Goal: Transaction & Acquisition: Purchase product/service

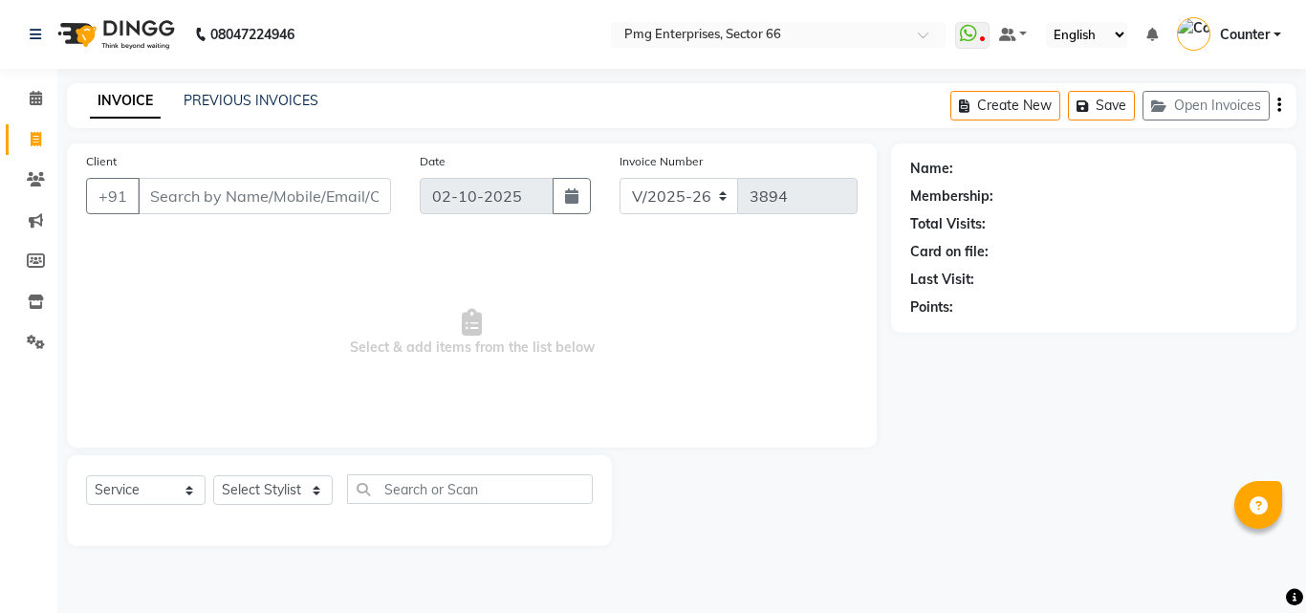
select select "889"
select select "service"
click at [392, 80] on div "08047224946 Select Location × Pmg Enterprises, Sector 66 WhatsApp Status ✕ Stat…" at bounding box center [653, 306] width 1306 height 613
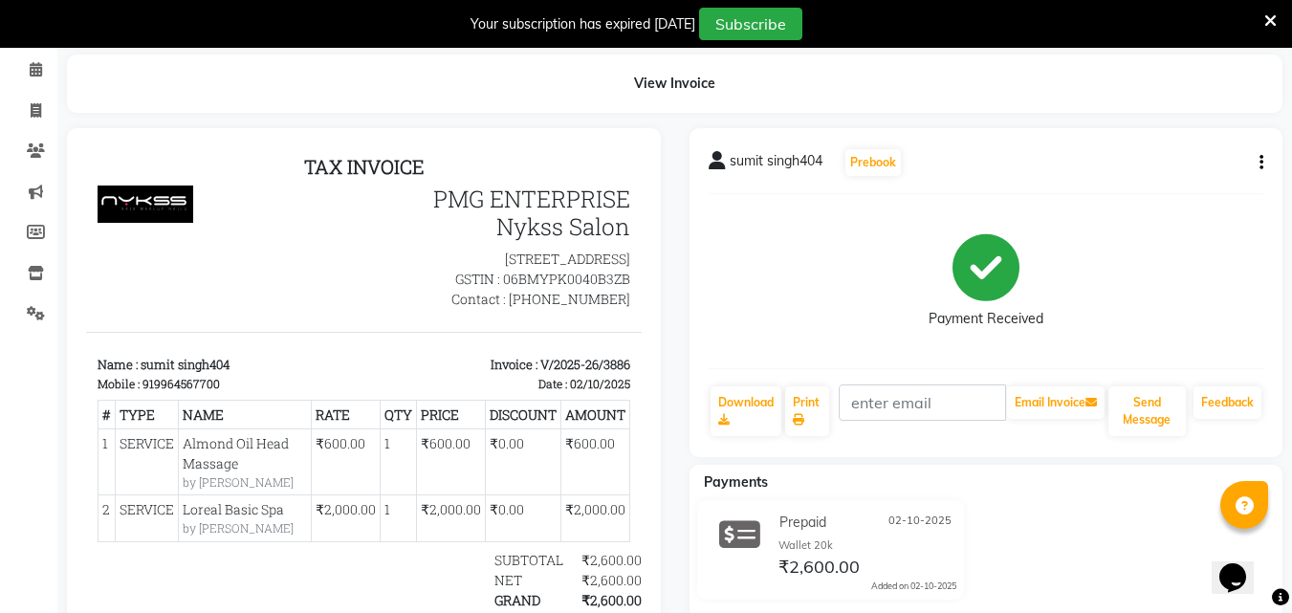
scroll to position [115, 0]
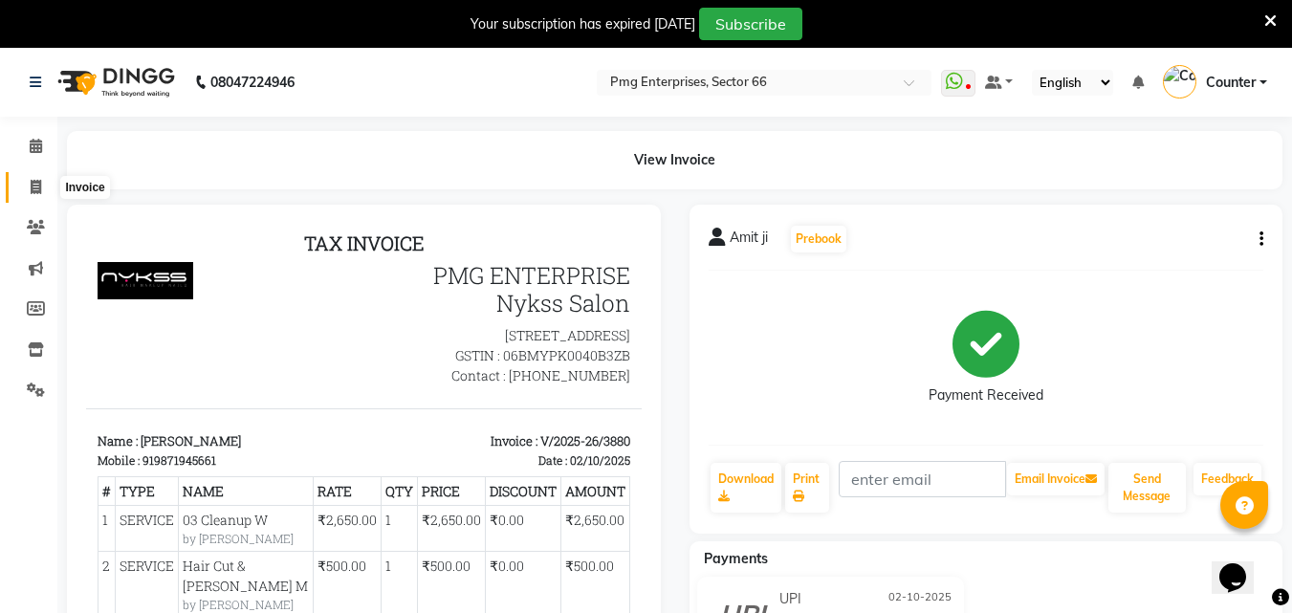
click at [37, 177] on span at bounding box center [35, 188] width 33 height 22
select select "service"
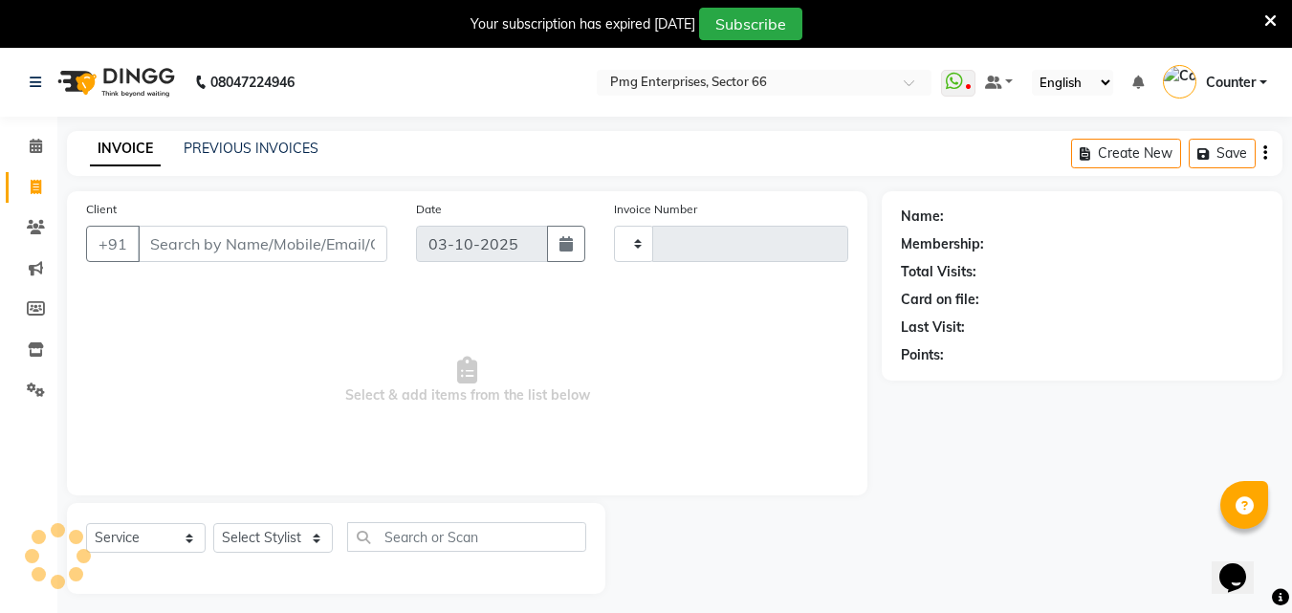
scroll to position [48, 0]
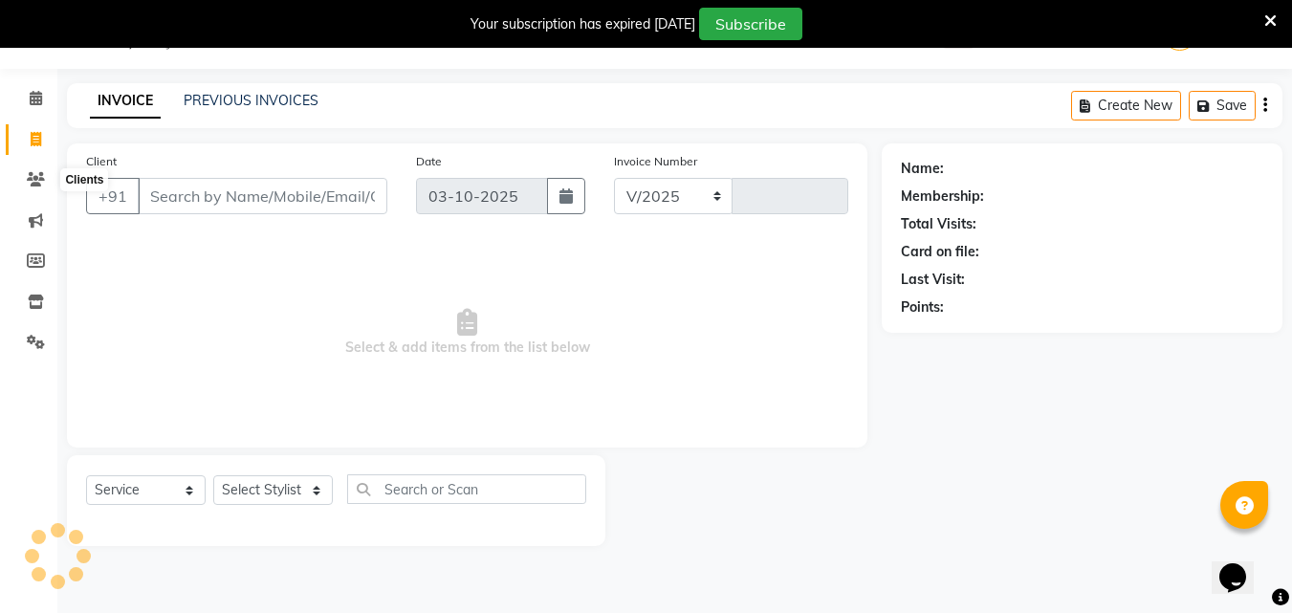
select select "889"
type input "3894"
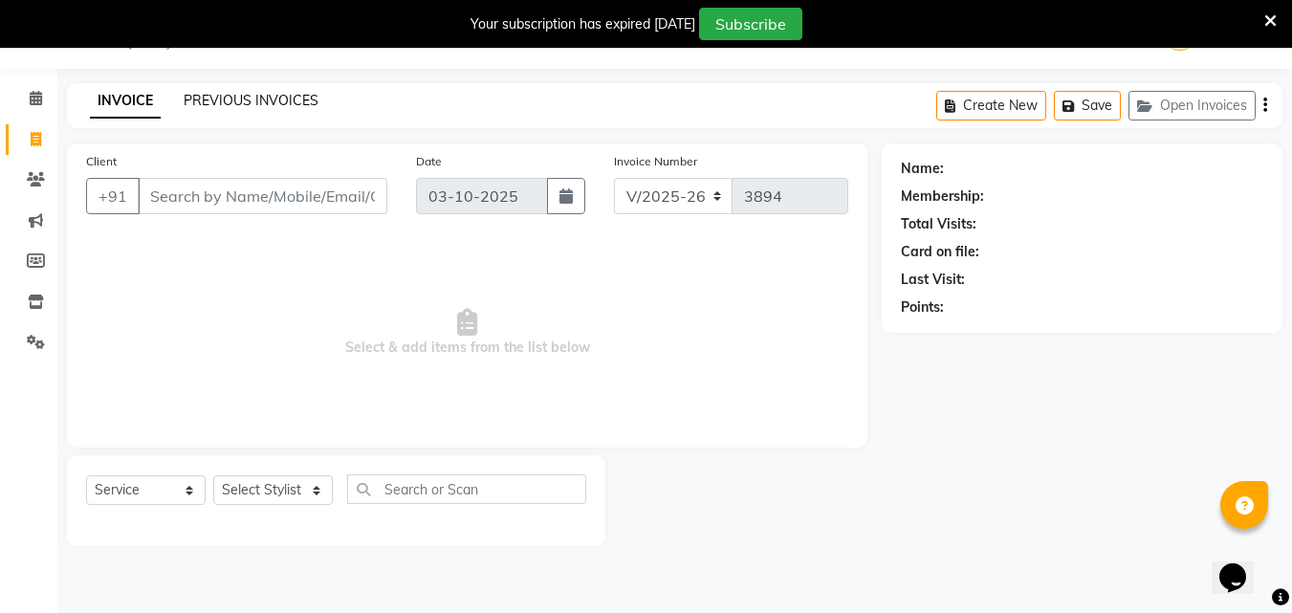
click at [252, 100] on link "PREVIOUS INVOICES" at bounding box center [251, 100] width 135 height 17
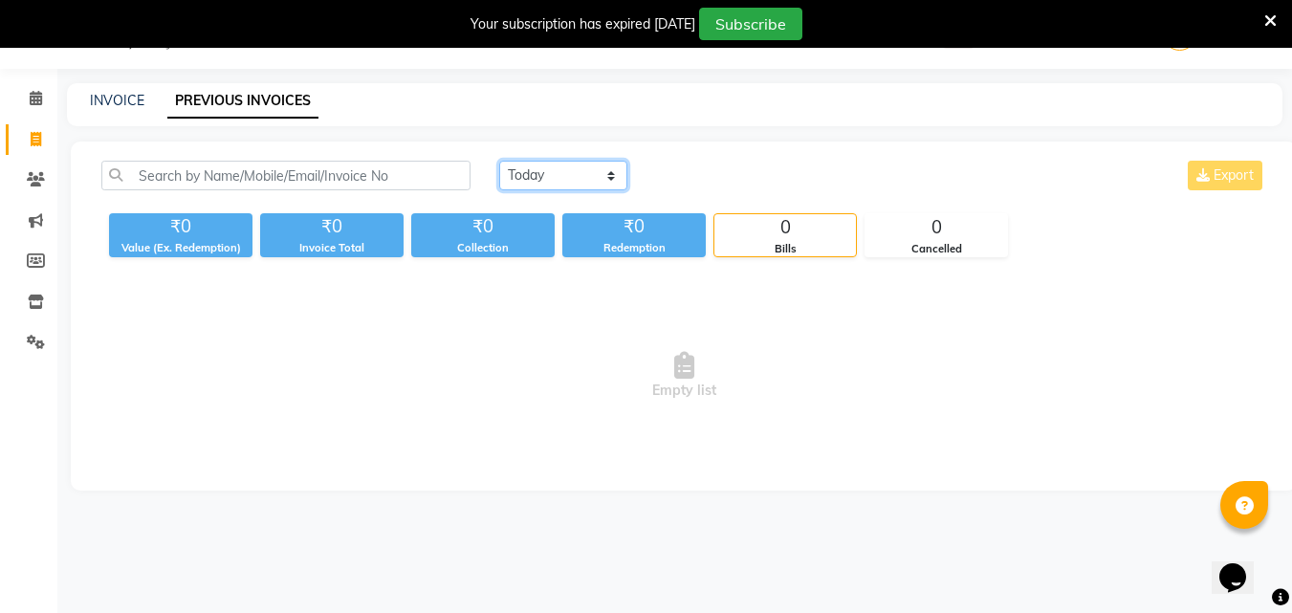
click at [557, 164] on select "Today Yesterday Custom Range" at bounding box center [563, 176] width 128 height 30
click at [499, 161] on select "Today Yesterday Custom Range" at bounding box center [563, 176] width 128 height 30
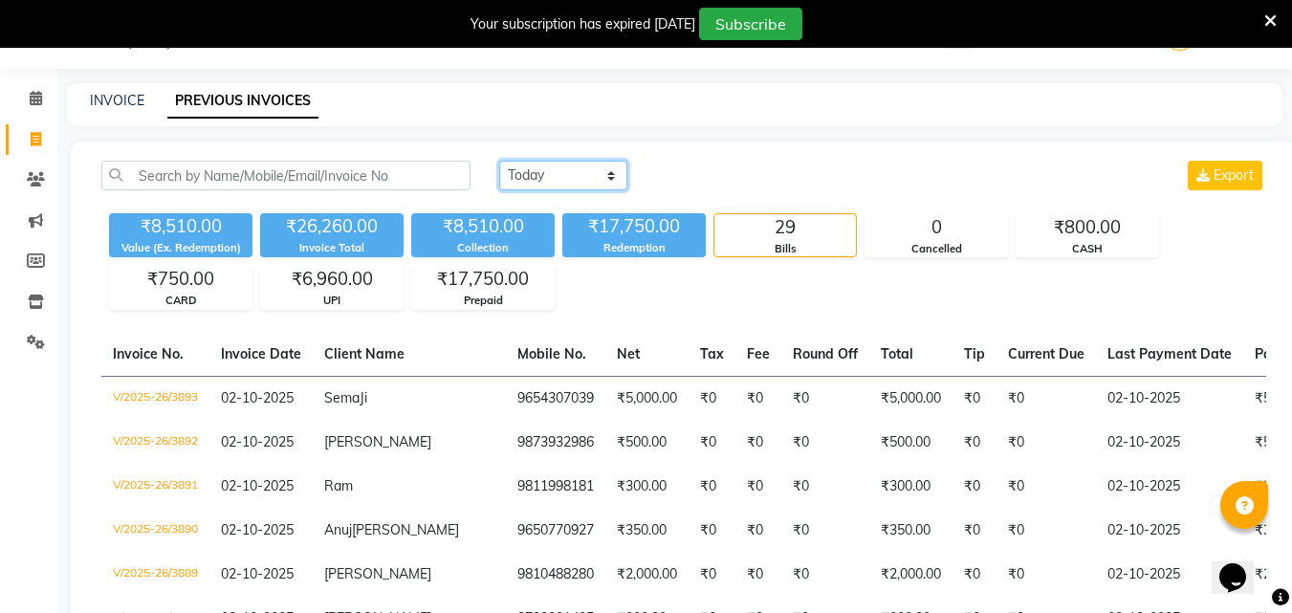
scroll to position [86, 0]
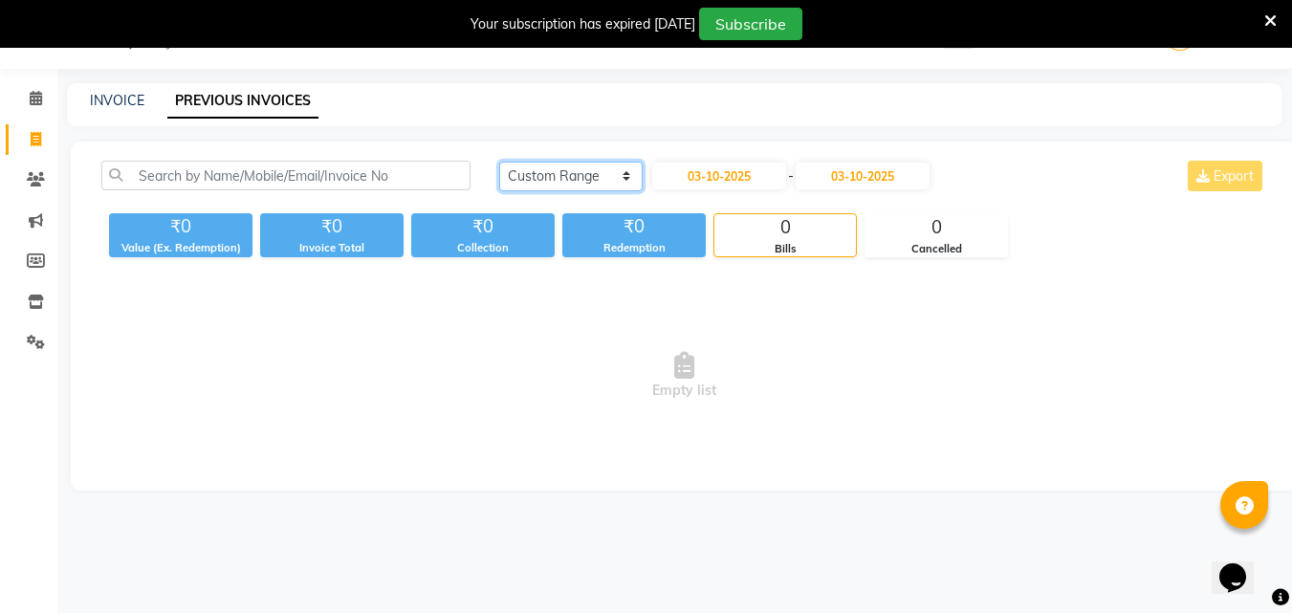
select select "yesterday"
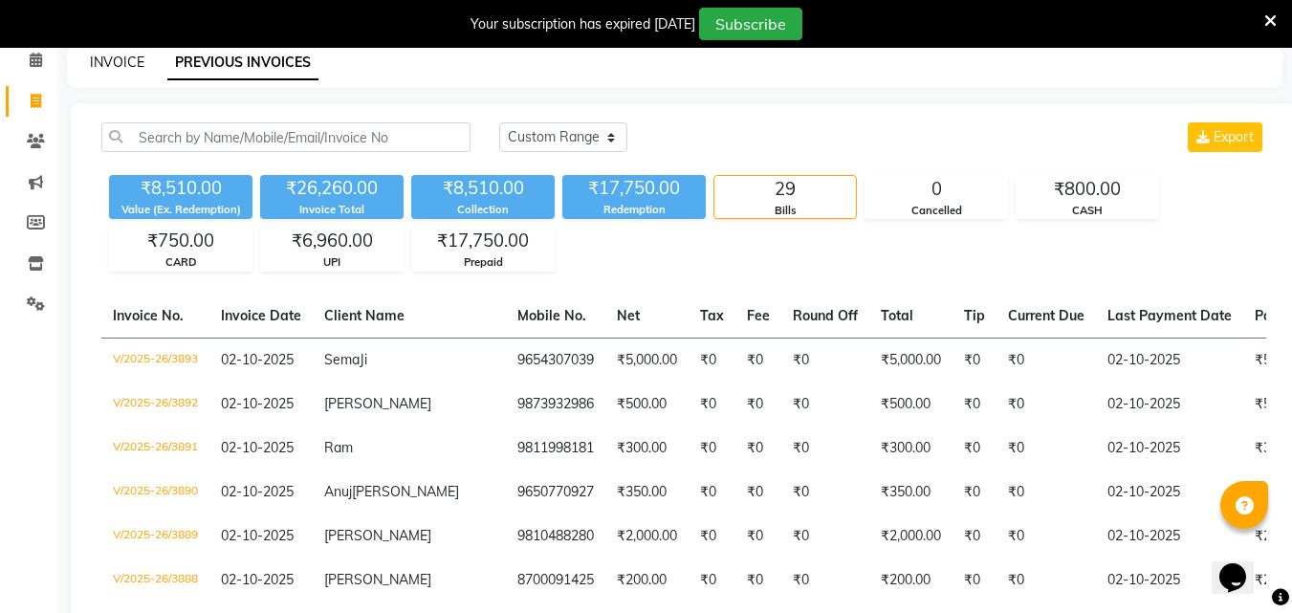
click at [105, 57] on link "INVOICE" at bounding box center [117, 62] width 55 height 17
select select "service"
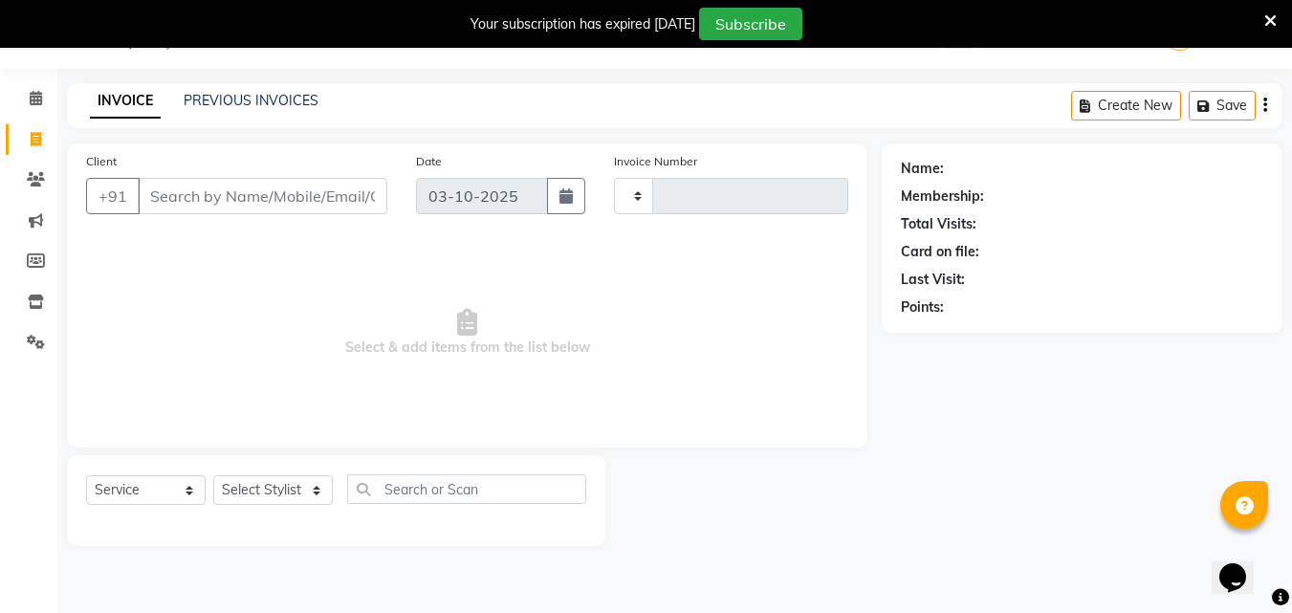
scroll to position [48, 0]
type input "3894"
select select "889"
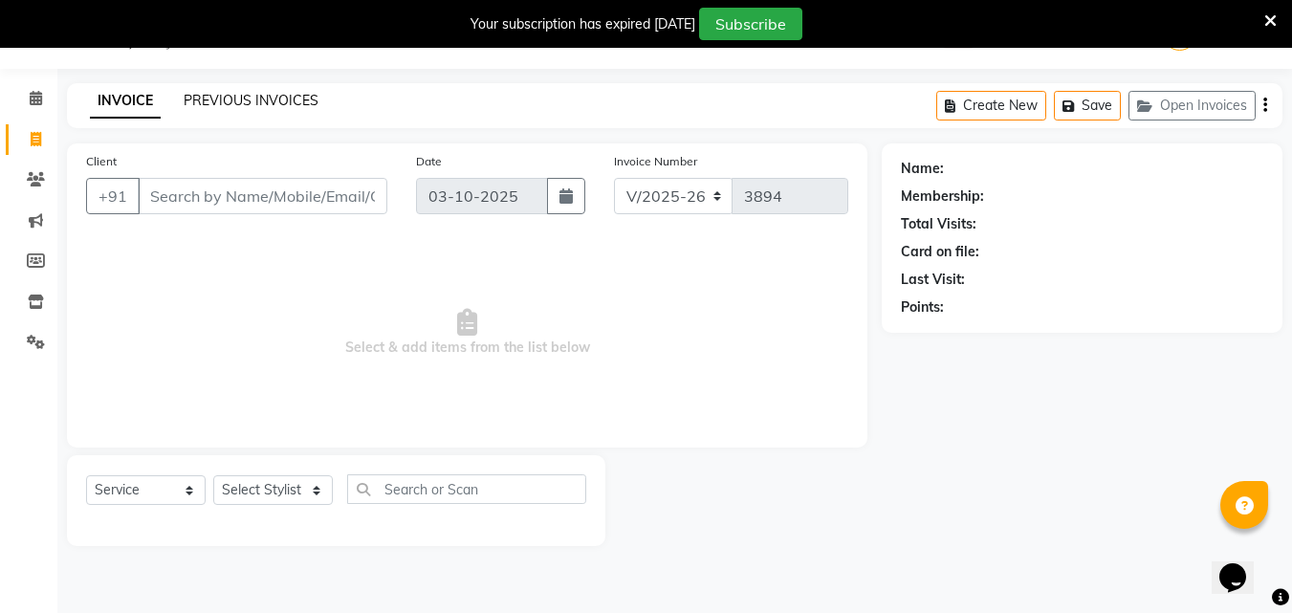
click at [284, 98] on link "PREVIOUS INVOICES" at bounding box center [251, 100] width 135 height 17
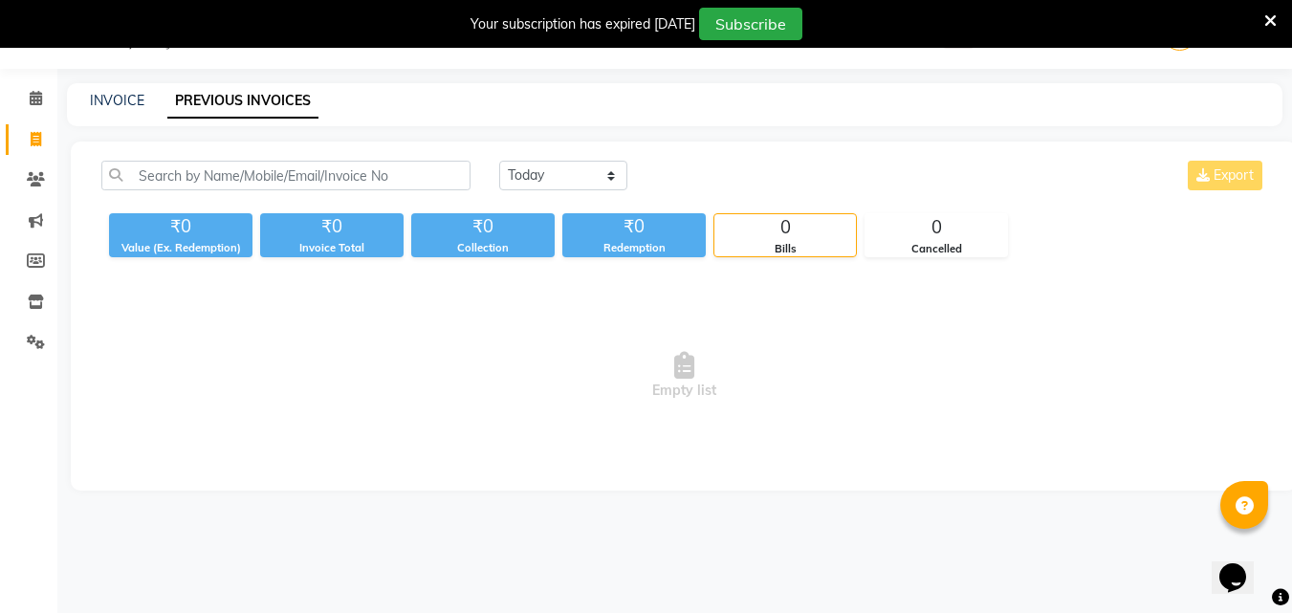
click at [284, 98] on link "PREVIOUS INVOICES" at bounding box center [242, 101] width 151 height 34
click at [115, 99] on link "INVOICE" at bounding box center [117, 100] width 55 height 17
select select "service"
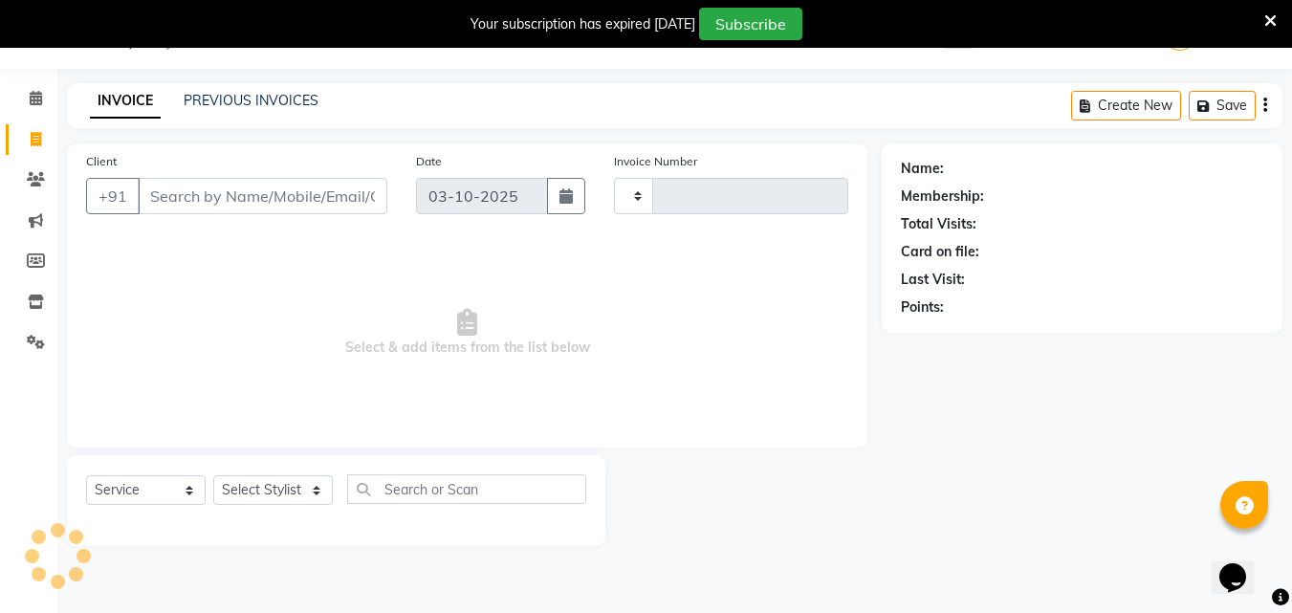
type input "3894"
select select "889"
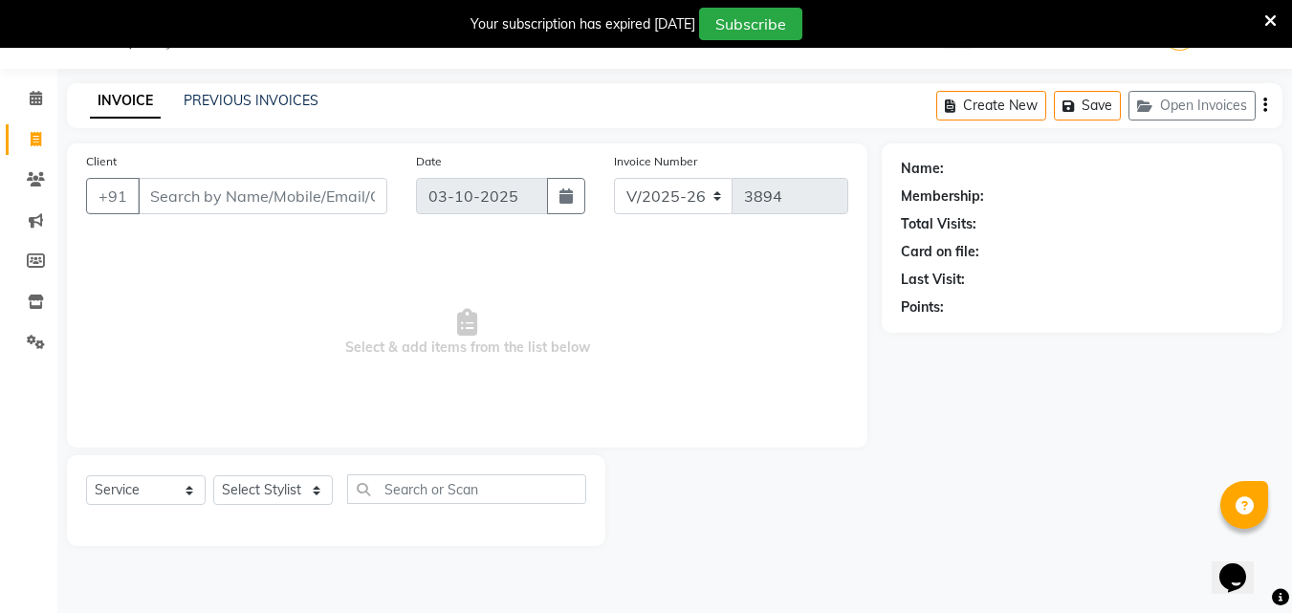
click at [252, 202] on input "Client" at bounding box center [263, 196] width 250 height 36
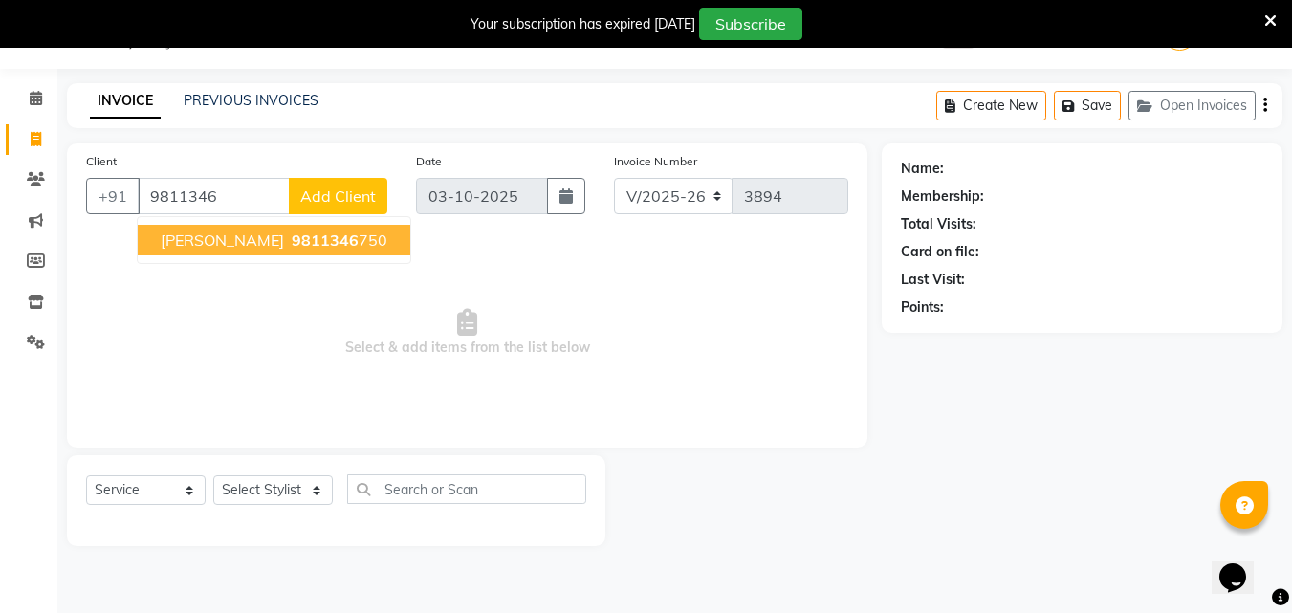
click at [292, 242] on span "9811346" at bounding box center [325, 239] width 67 height 19
type input "9811346750"
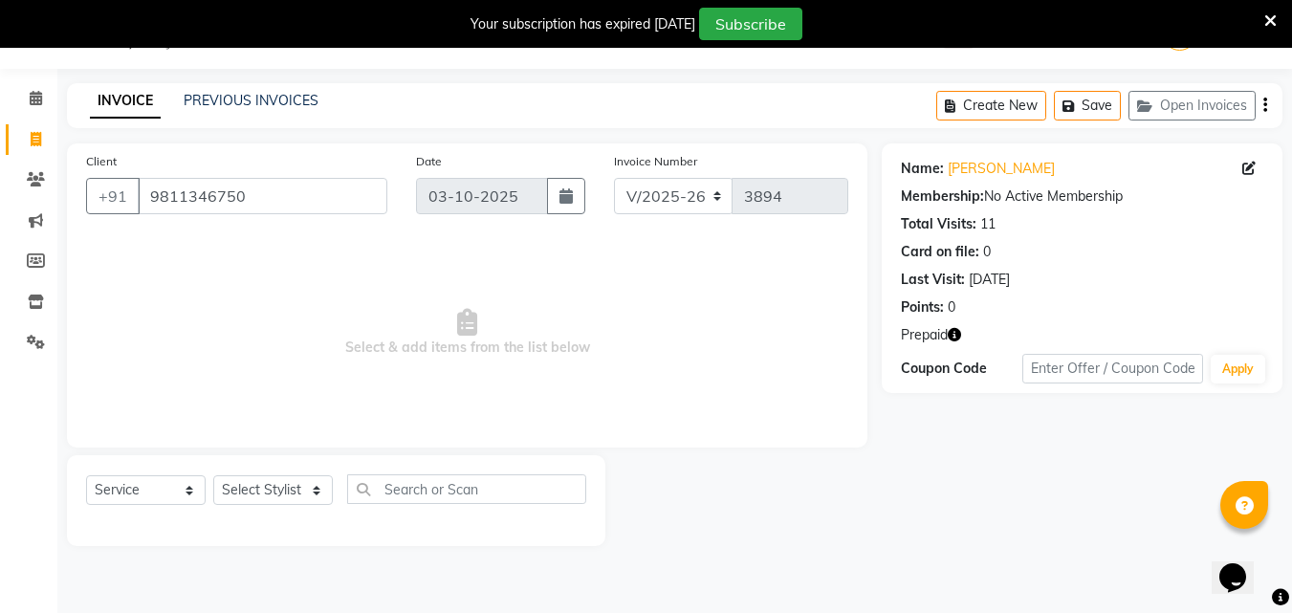
click at [956, 333] on icon "button" at bounding box center [954, 334] width 13 height 13
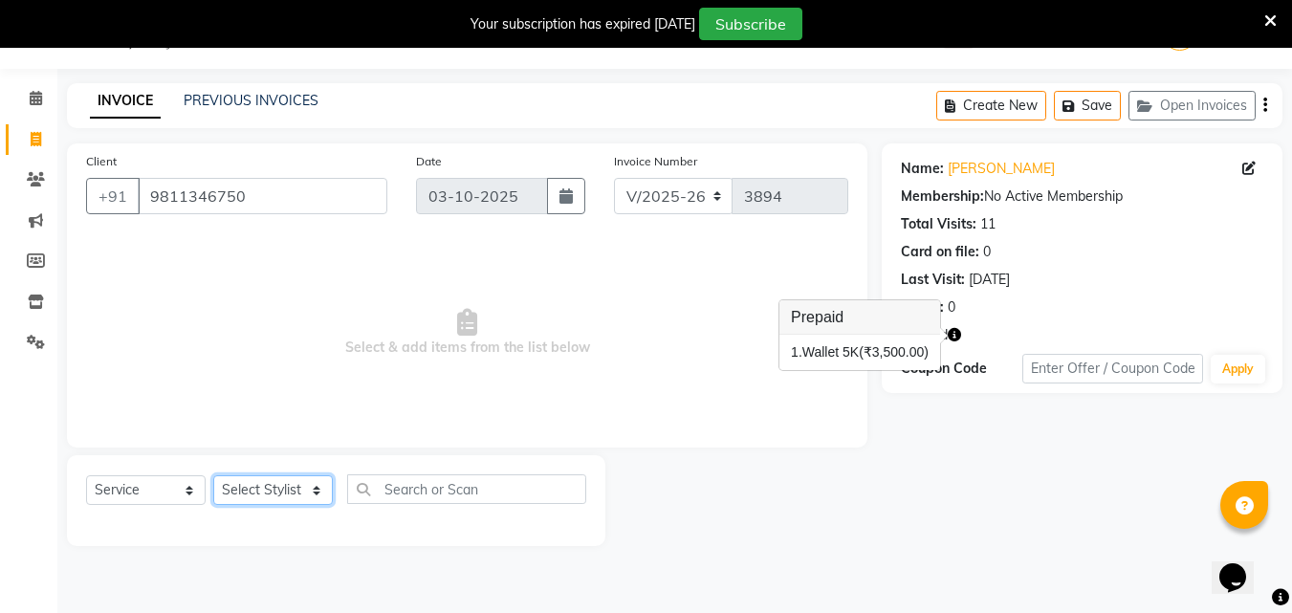
click at [280, 485] on select "Select Stylist [PERSON_NAME] Counter [PERSON_NAME] [PERSON_NAME] [PERSON_NAME] …" at bounding box center [273, 490] width 120 height 30
select select "78814"
click at [213, 475] on select "Select Stylist [PERSON_NAME] Counter [PERSON_NAME] [PERSON_NAME] [PERSON_NAME] …" at bounding box center [273, 490] width 120 height 30
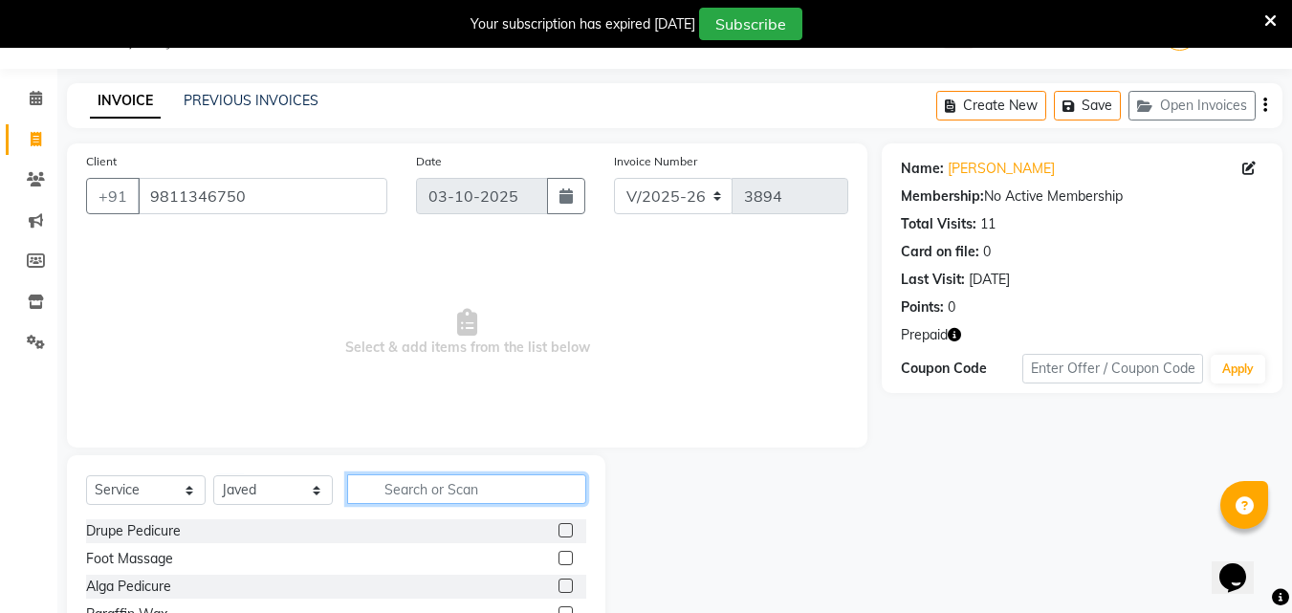
click at [455, 498] on input "text" at bounding box center [466, 489] width 239 height 30
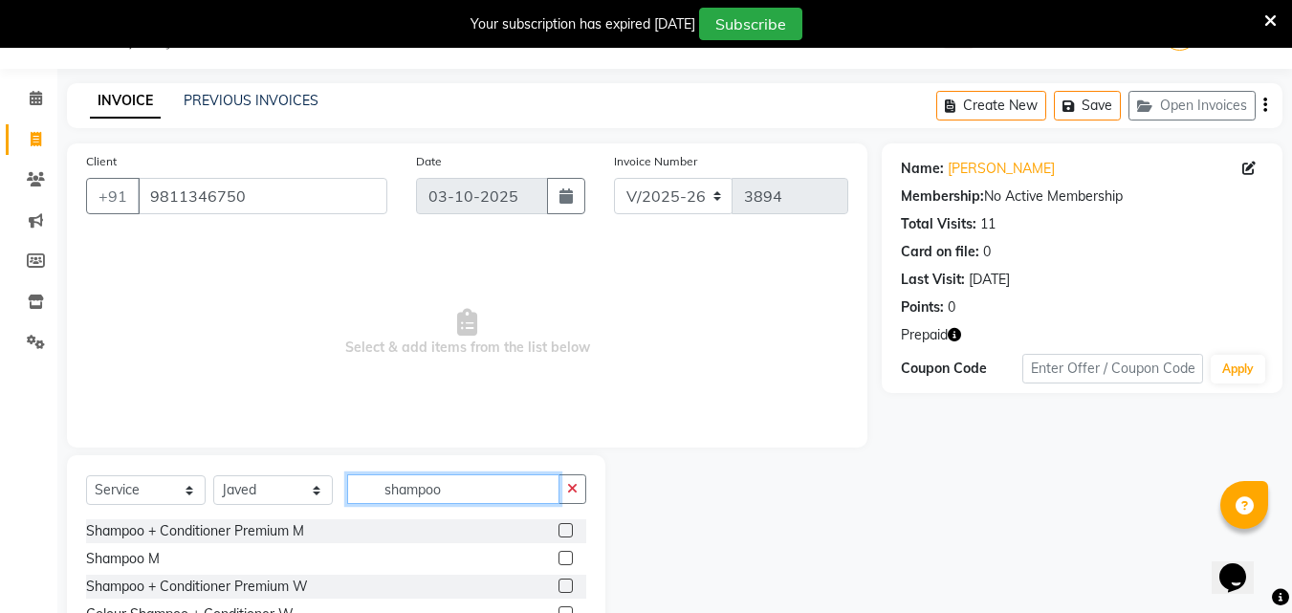
type input "shampoo"
click at [558, 586] on label at bounding box center [565, 586] width 14 height 14
click at [558, 586] on input "checkbox" at bounding box center [564, 586] width 12 height 12
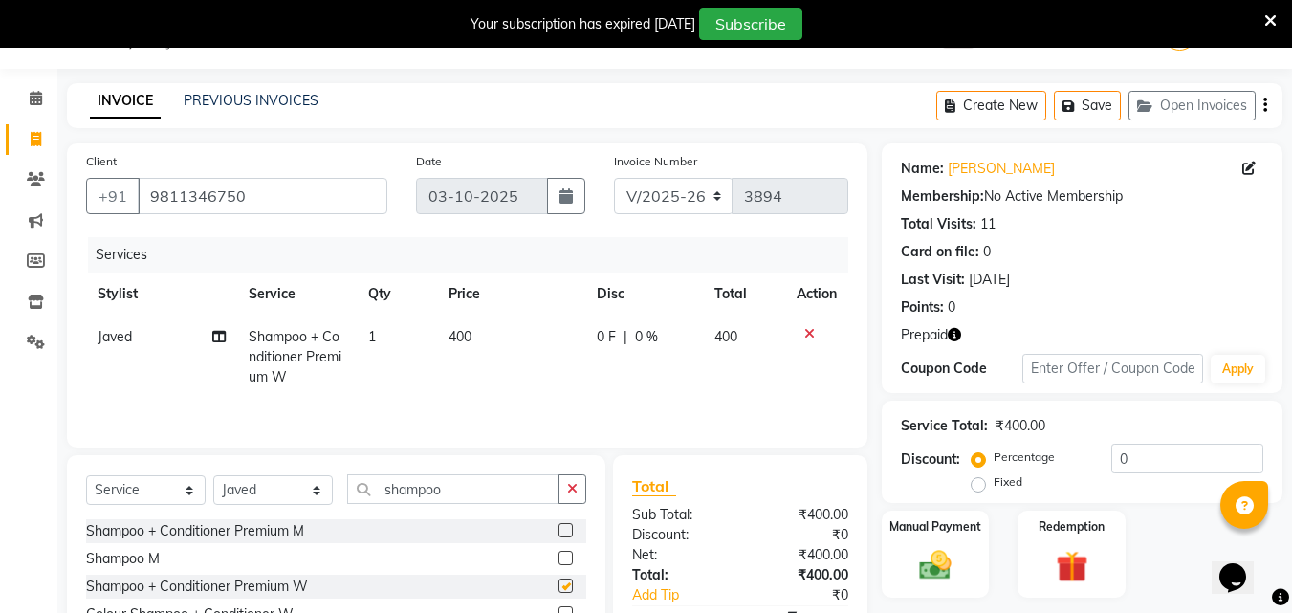
checkbox input "false"
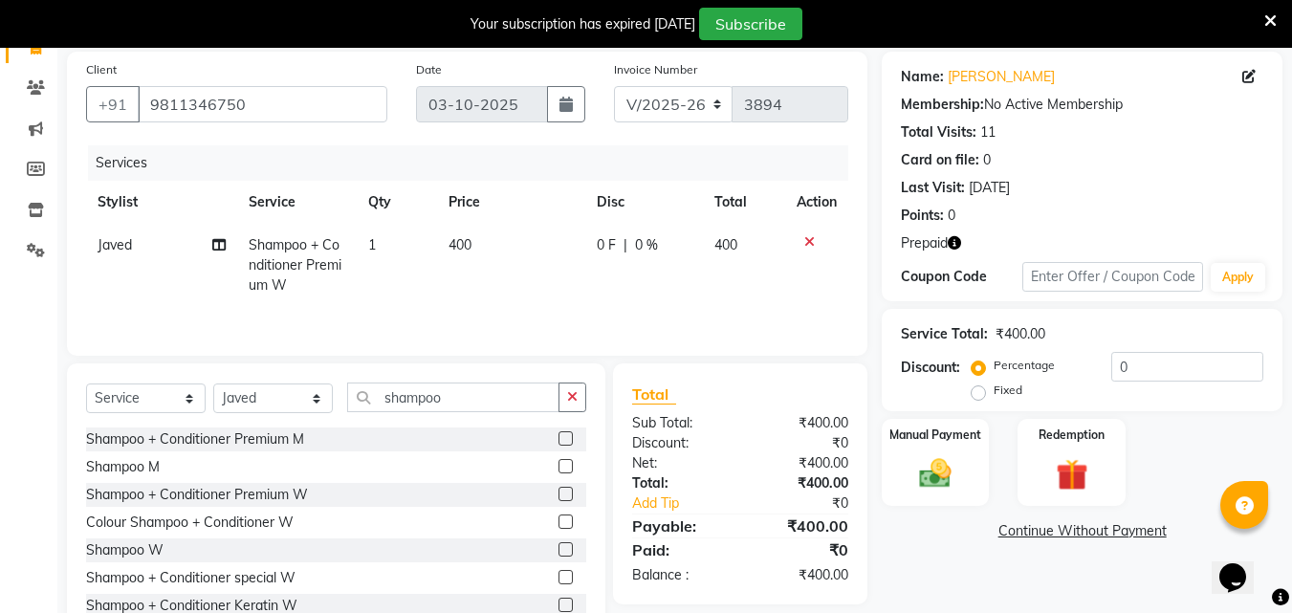
scroll to position [201, 0]
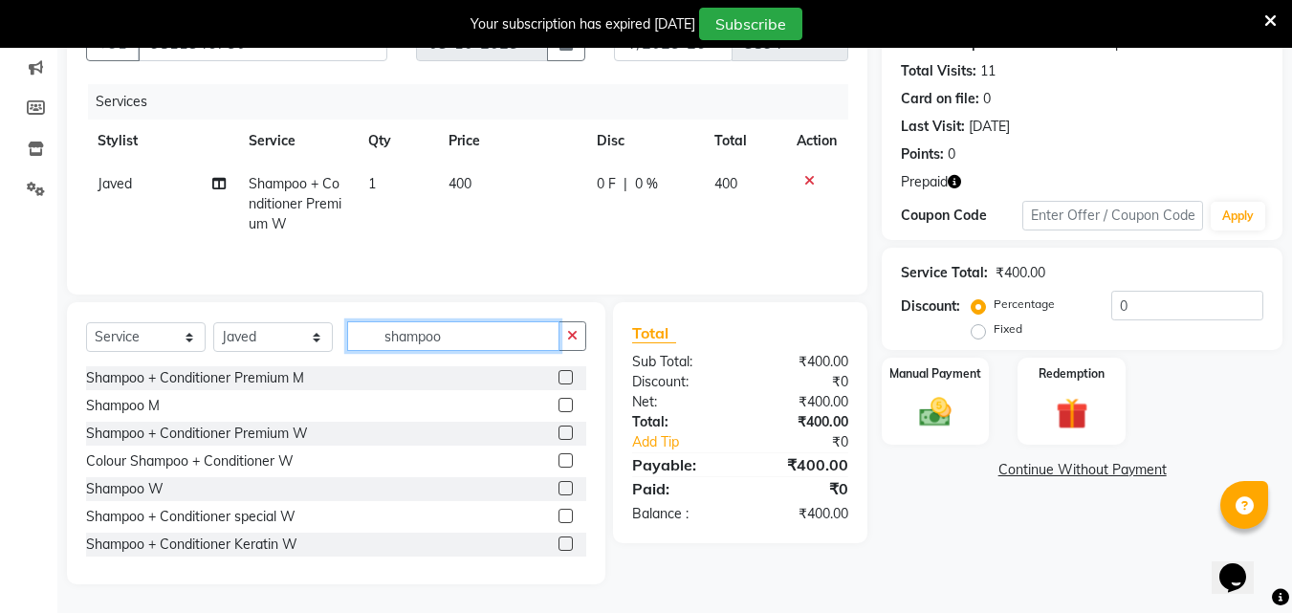
click at [469, 347] on input "shampoo" at bounding box center [453, 336] width 212 height 30
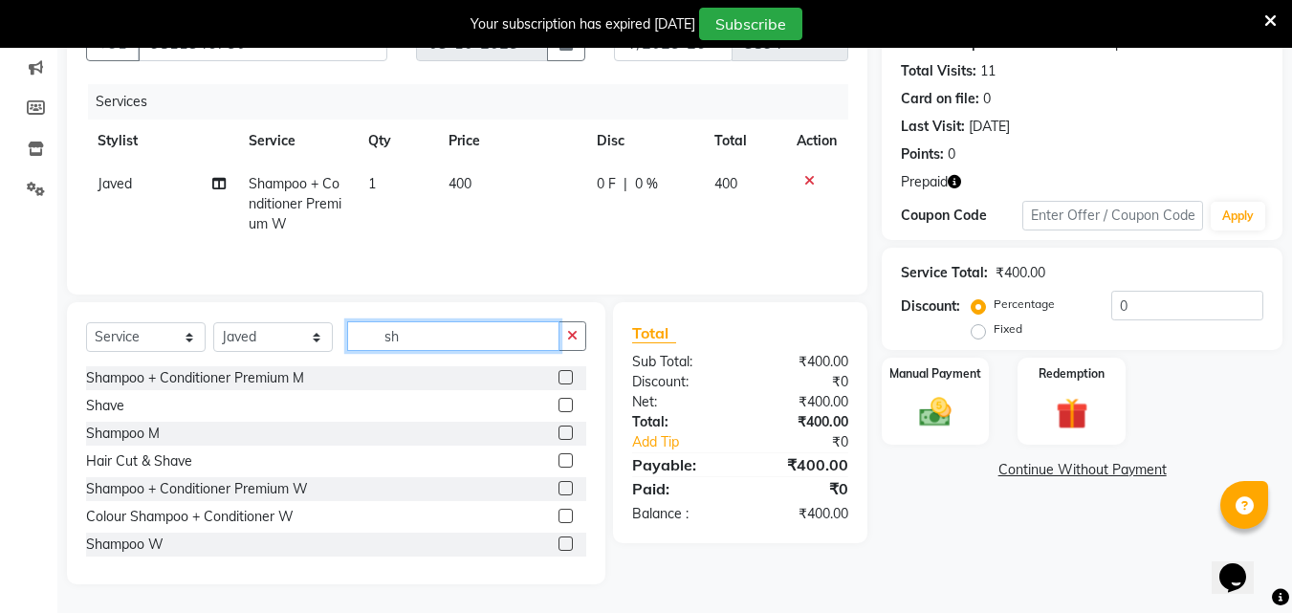
type input "s"
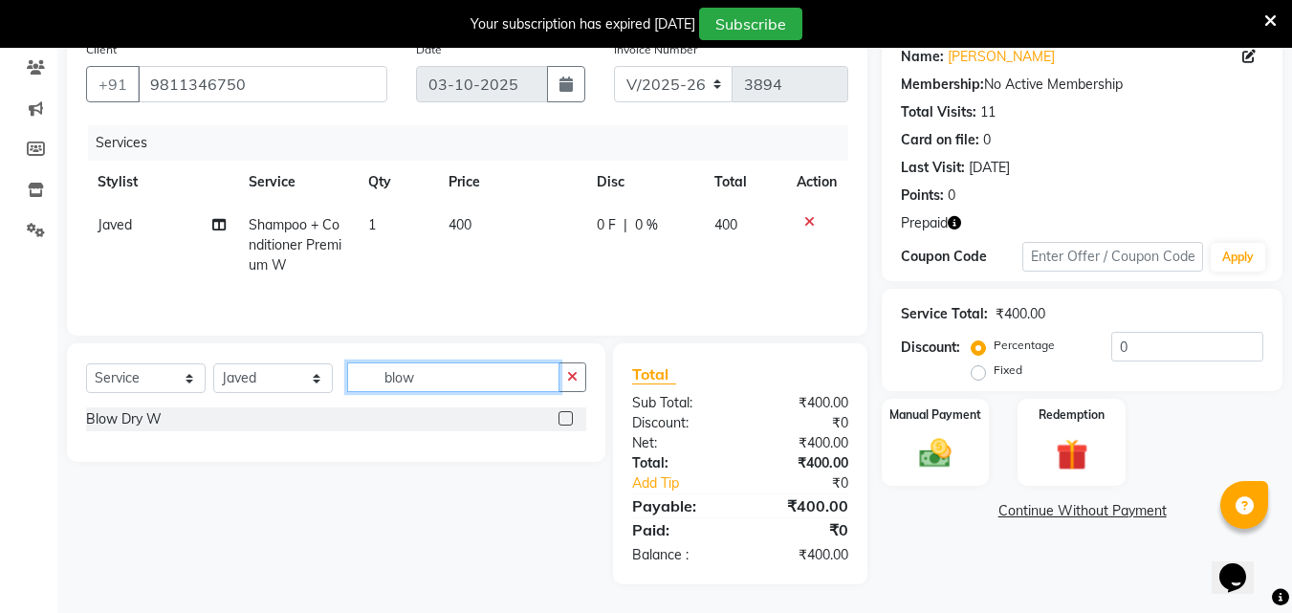
type input "blow"
click at [567, 416] on label at bounding box center [565, 418] width 14 height 14
click at [567, 416] on input "checkbox" at bounding box center [564, 419] width 12 height 12
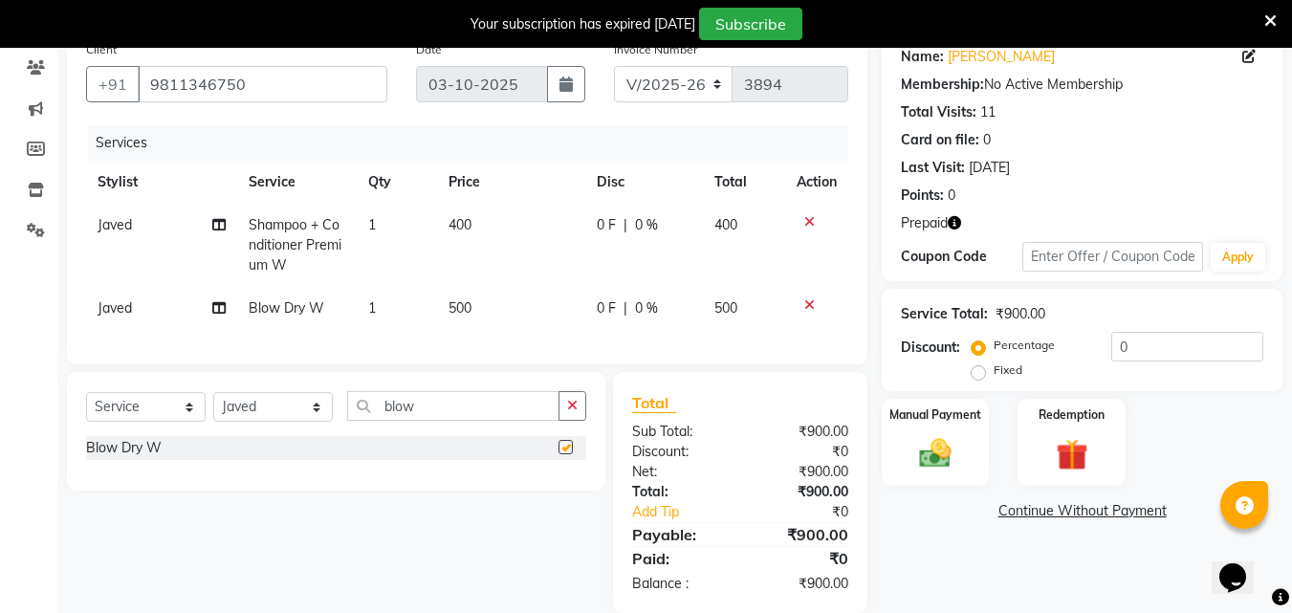
checkbox input "false"
click at [464, 223] on span "400" at bounding box center [460, 224] width 23 height 17
select select "78814"
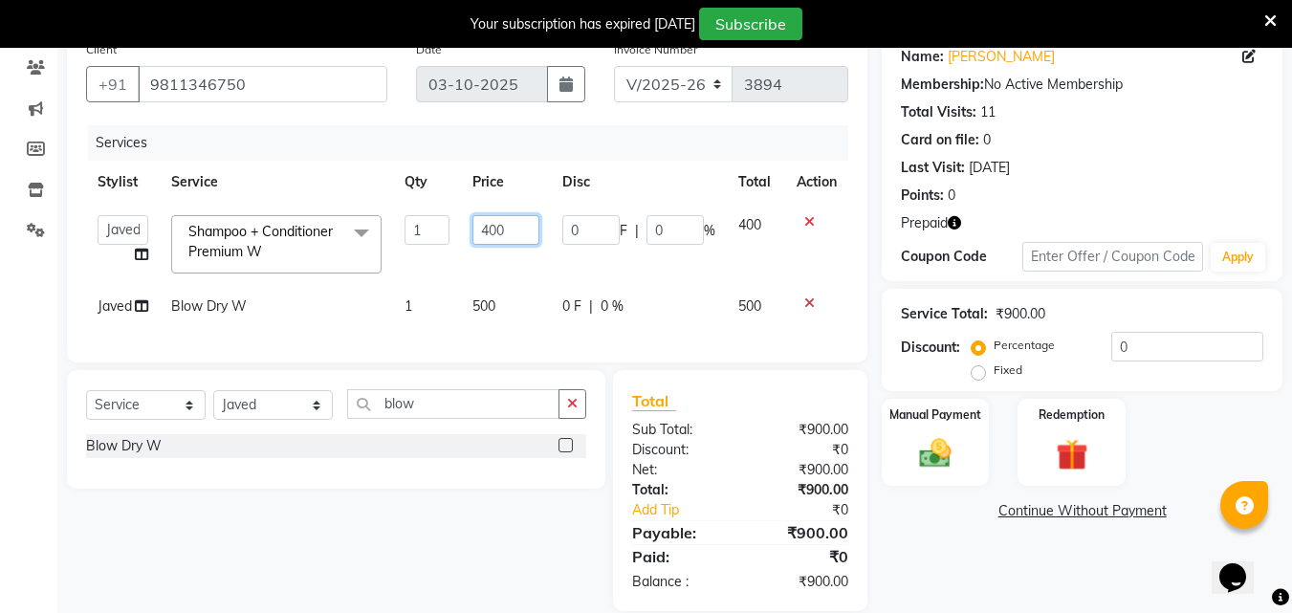
click at [496, 230] on input "400" at bounding box center [505, 230] width 66 height 30
type input "350"
click at [1055, 427] on div "Redemption" at bounding box center [1072, 442] width 112 height 91
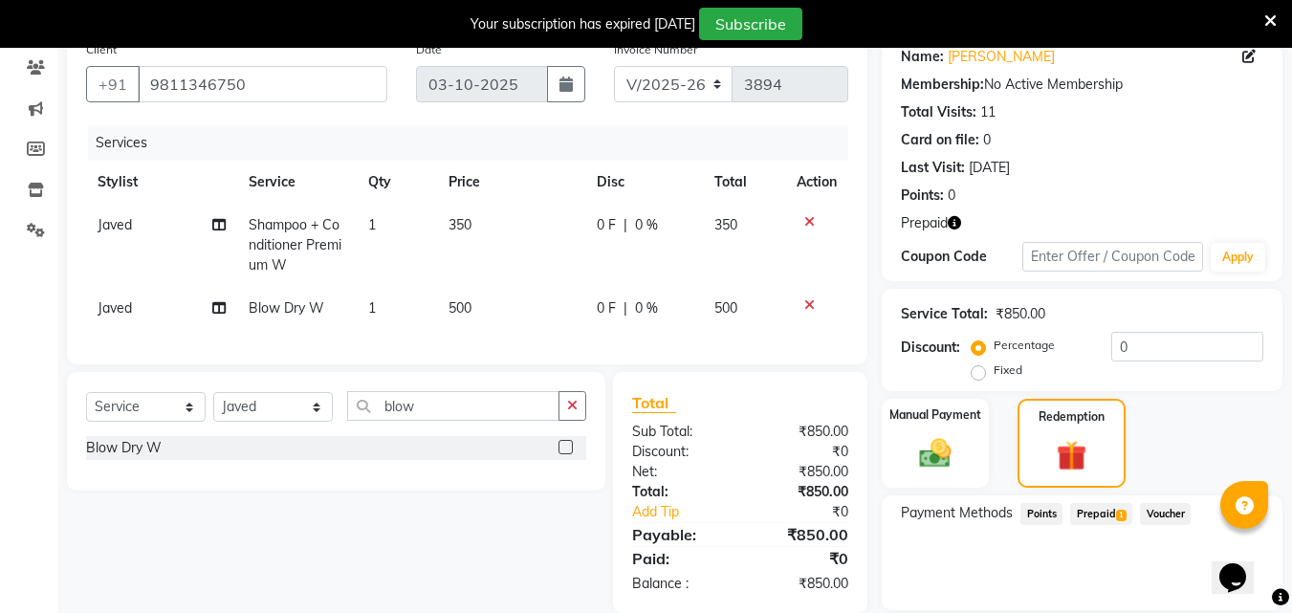
click at [1111, 515] on span "Prepaid 1" at bounding box center [1101, 514] width 62 height 22
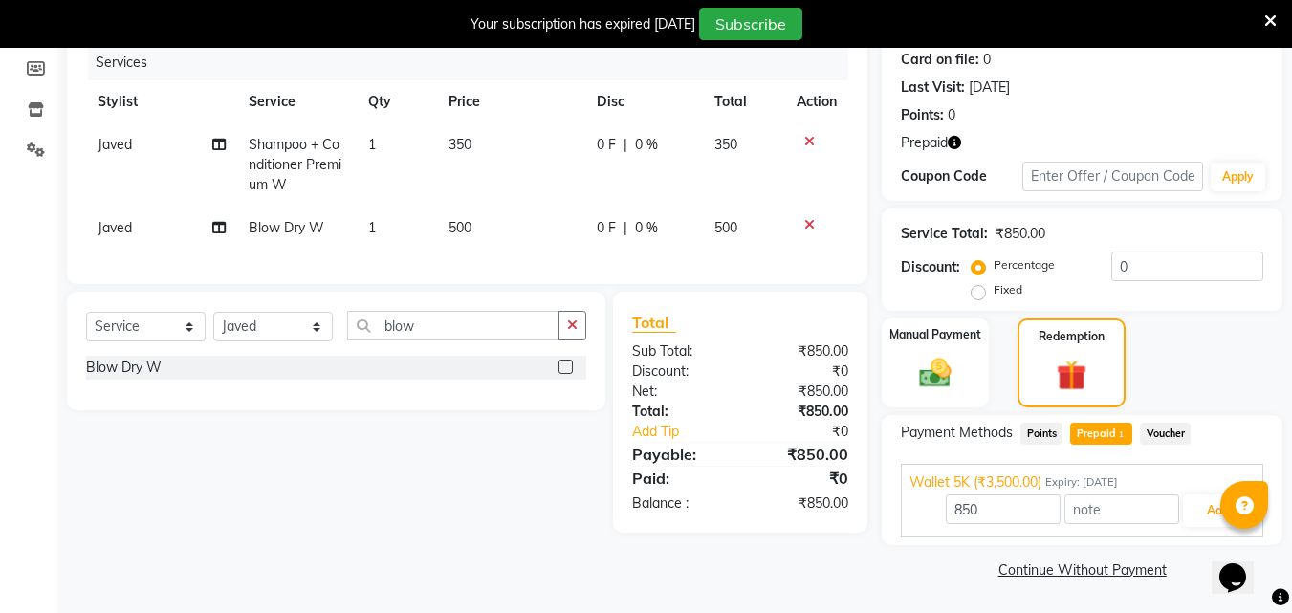
scroll to position [237, 0]
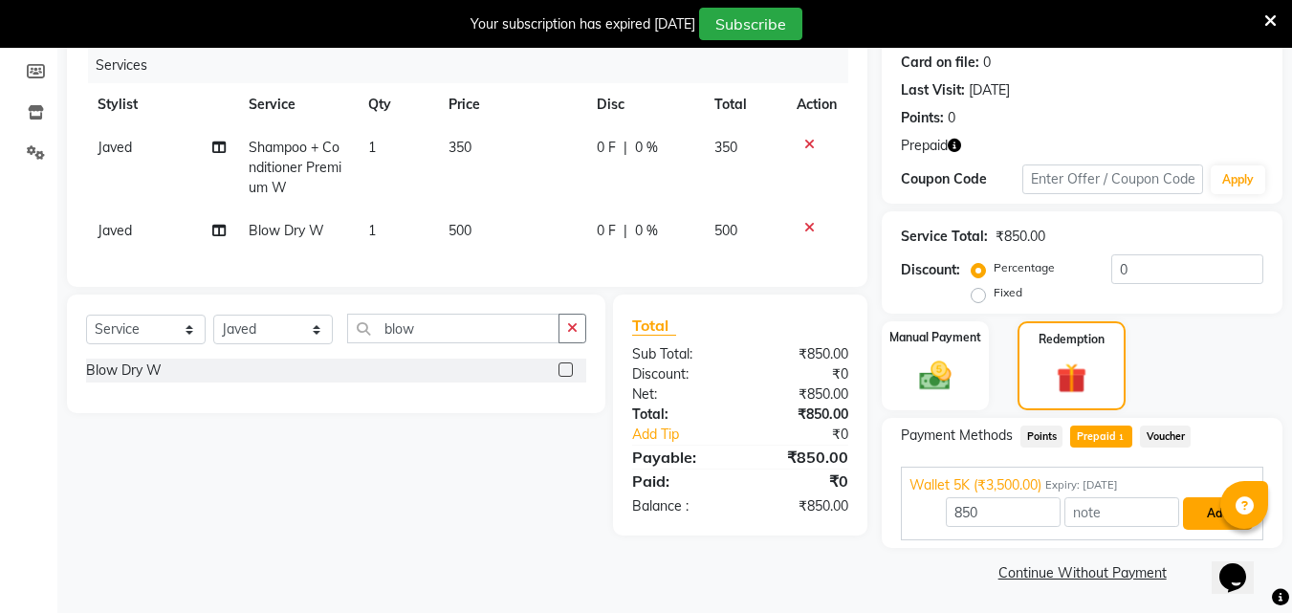
click at [1208, 513] on button "Add" at bounding box center [1218, 513] width 70 height 33
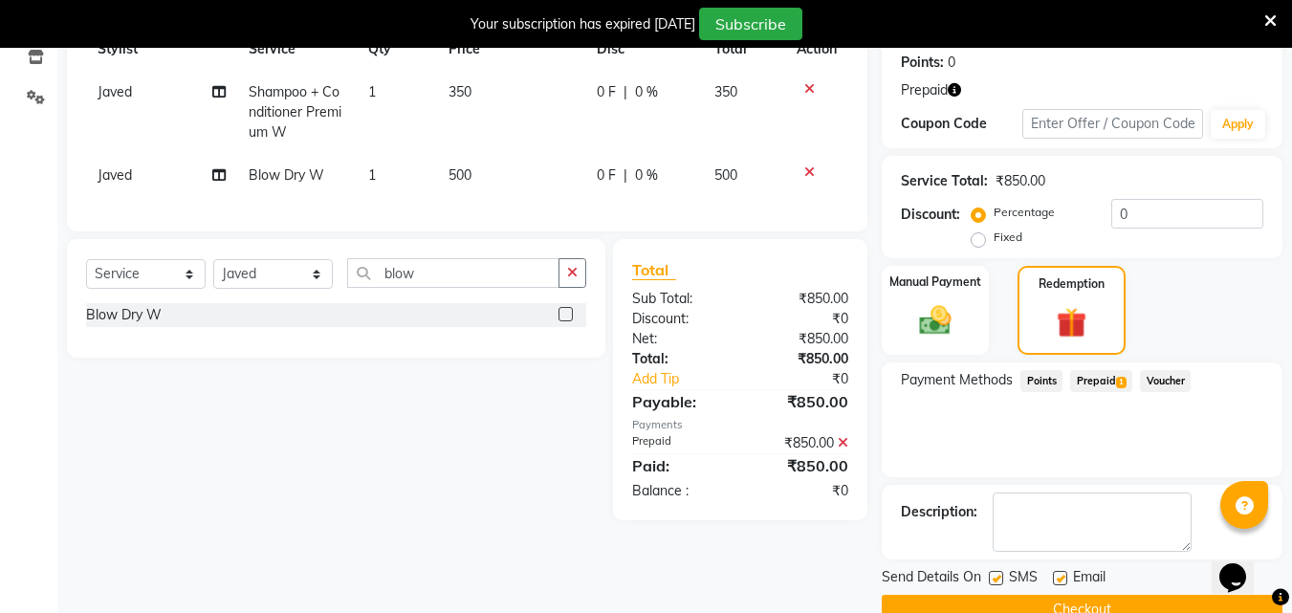
scroll to position [333, 0]
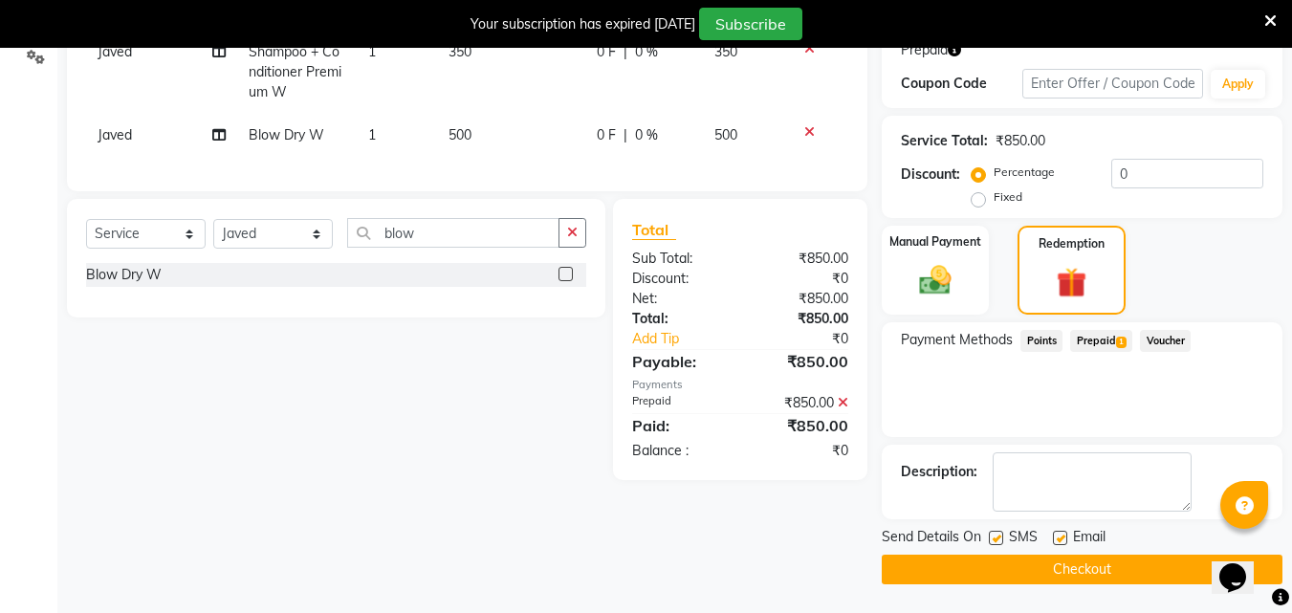
click at [1050, 577] on button "Checkout" at bounding box center [1082, 570] width 401 height 30
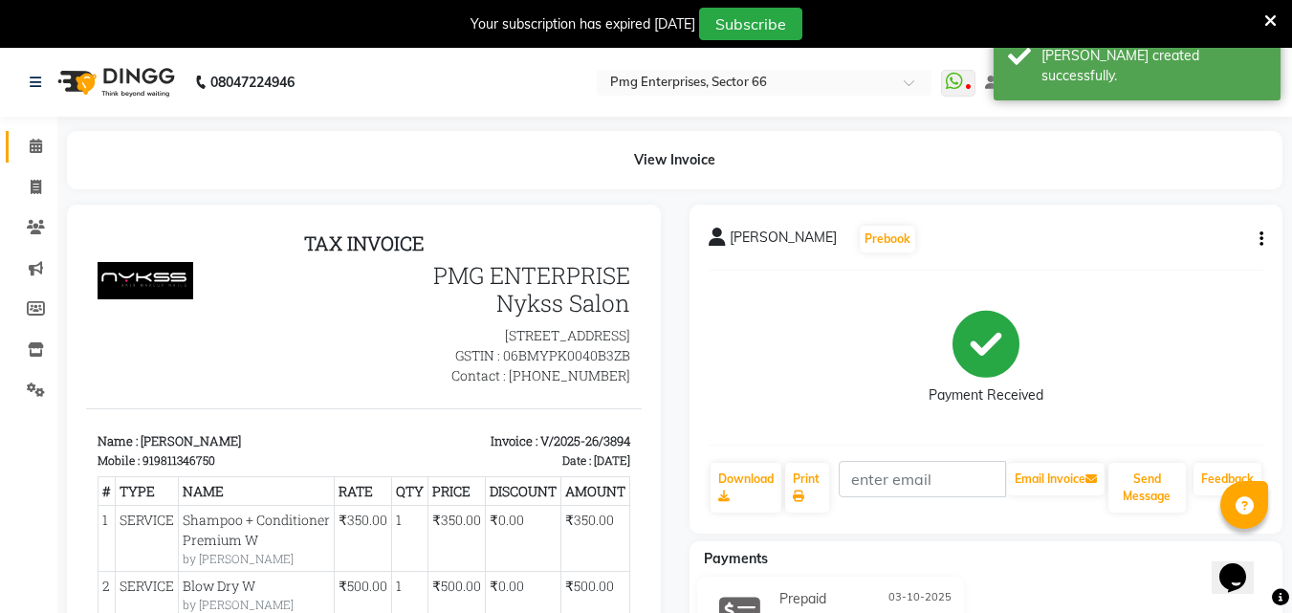
click at [35, 146] on icon at bounding box center [36, 146] width 12 height 14
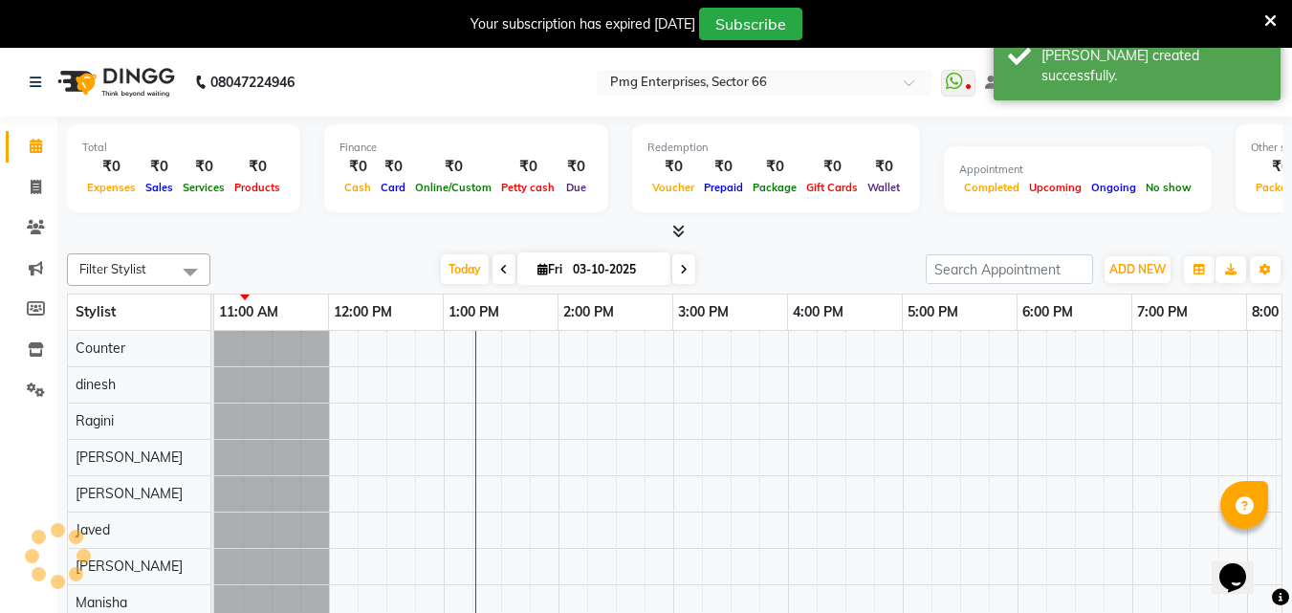
scroll to position [0, 230]
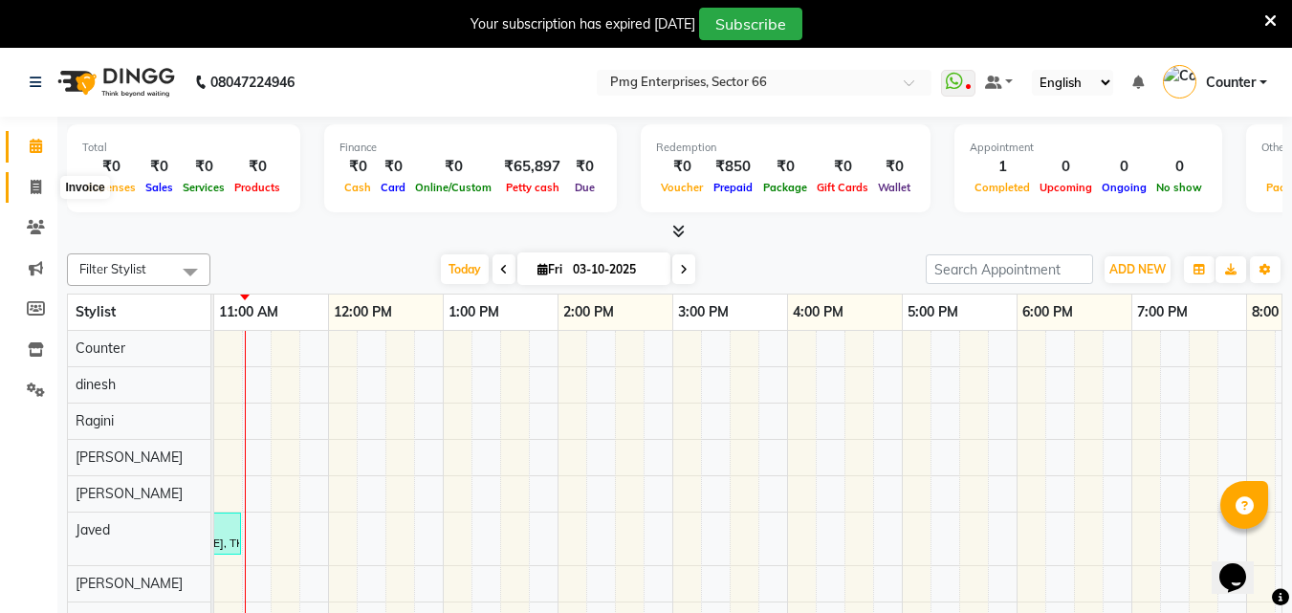
click at [35, 181] on icon at bounding box center [36, 187] width 11 height 14
select select "service"
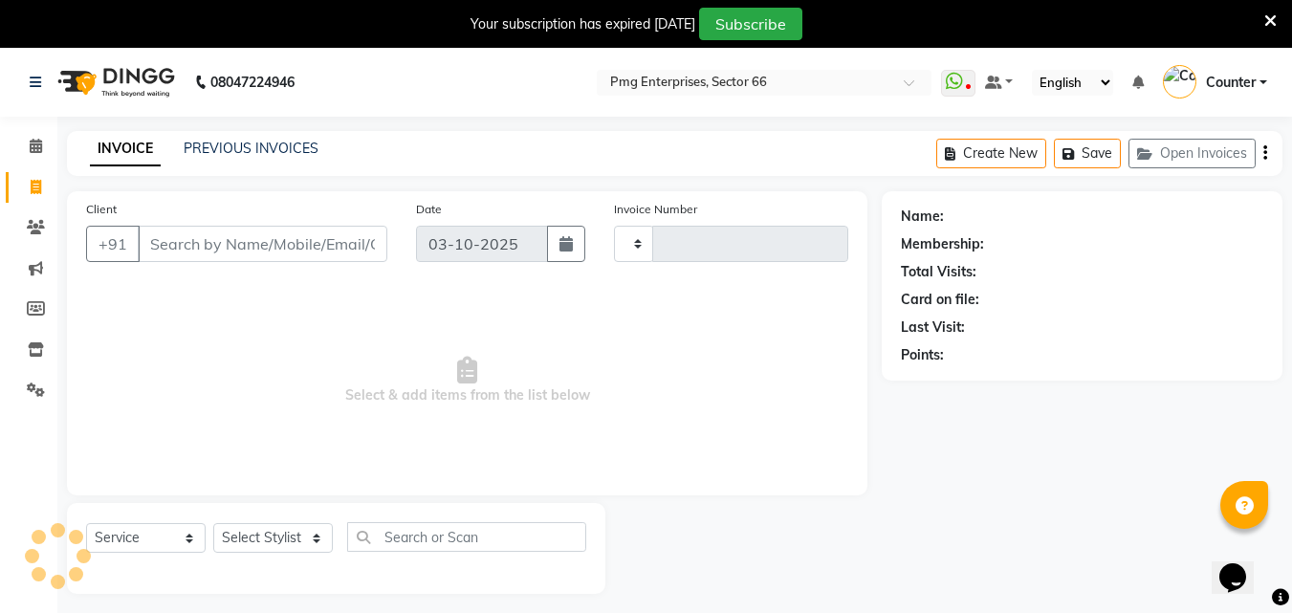
type input "3895"
select select "889"
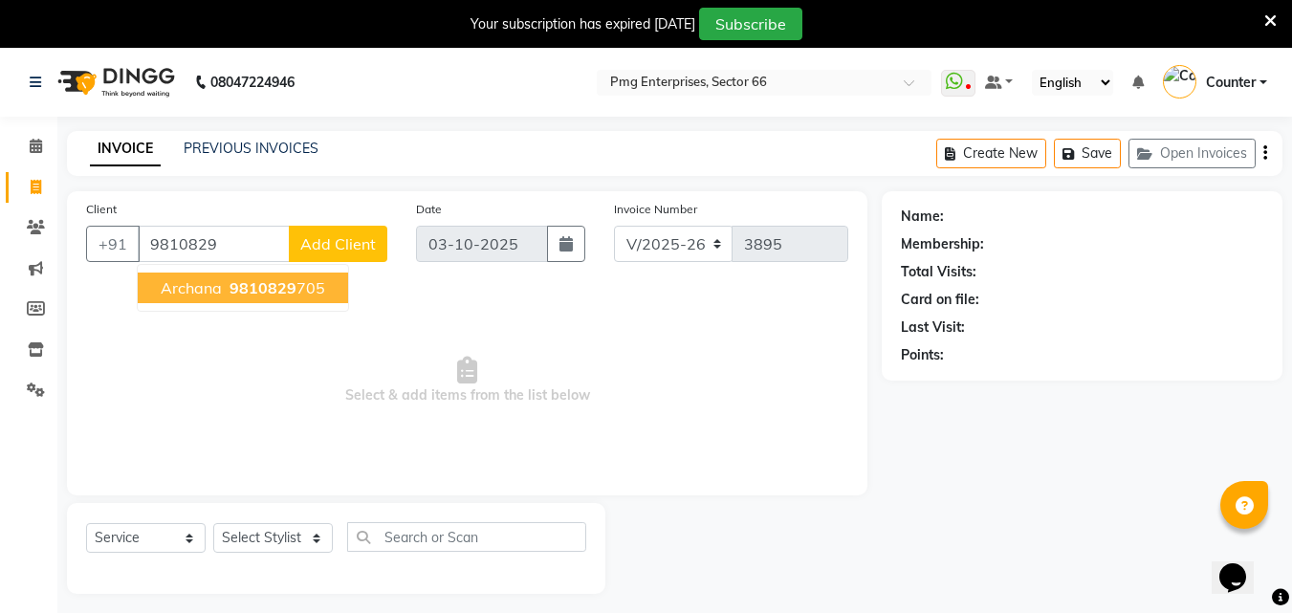
click at [272, 294] on span "9810829" at bounding box center [263, 287] width 67 height 19
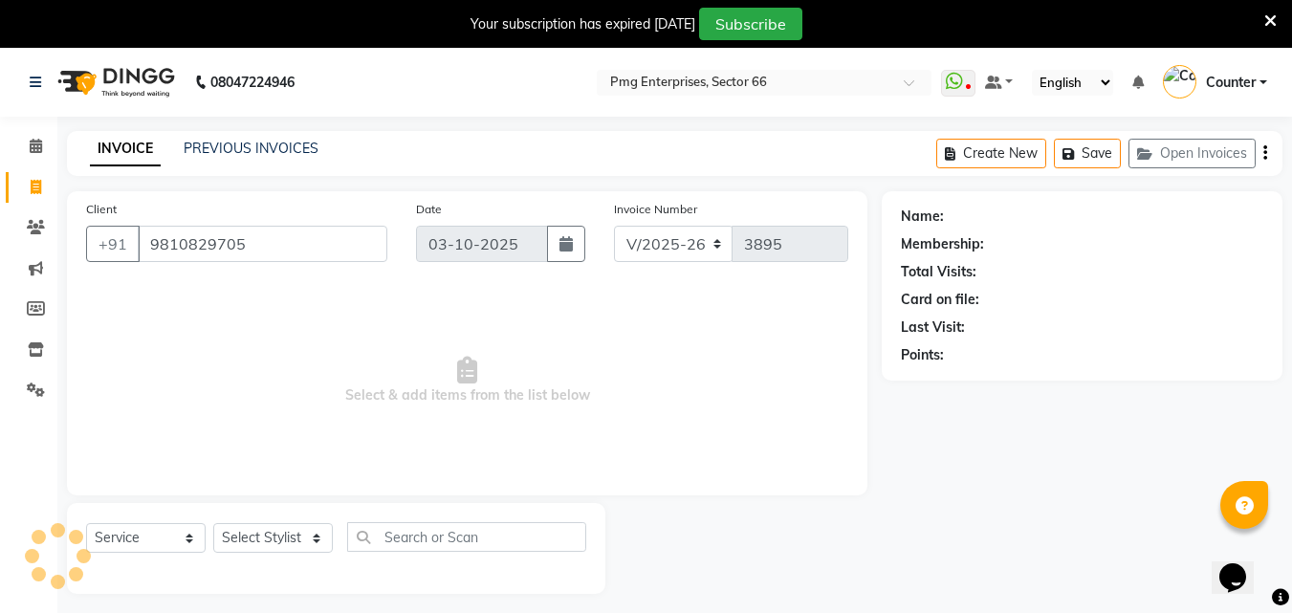
type input "9810829705"
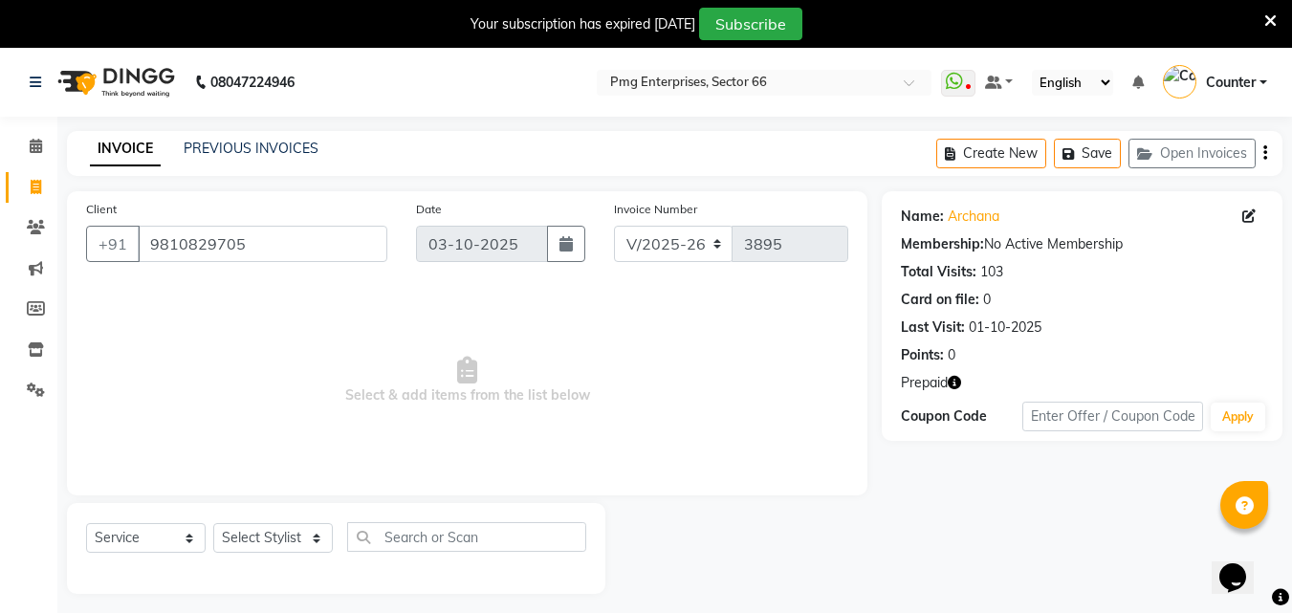
click at [959, 380] on icon "button" at bounding box center [954, 382] width 13 height 13
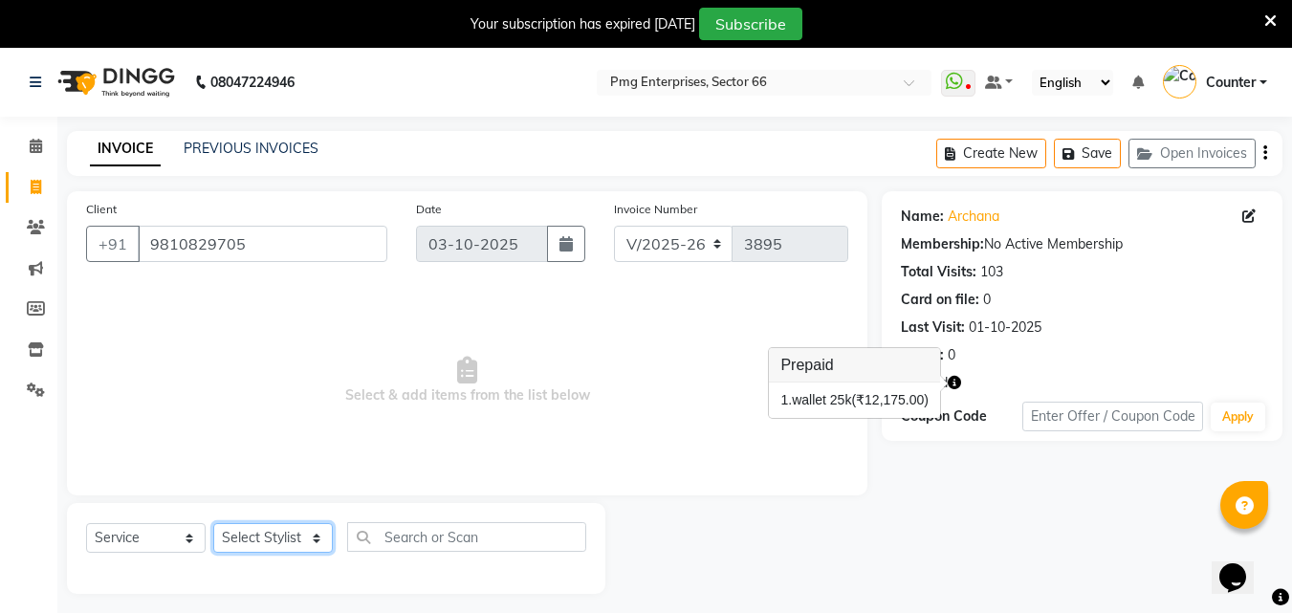
click at [280, 529] on select "Select Stylist [PERSON_NAME] Counter [PERSON_NAME] [PERSON_NAME] [PERSON_NAME] …" at bounding box center [273, 538] width 120 height 30
select select "49466"
click at [213, 523] on select "Select Stylist [PERSON_NAME] Counter [PERSON_NAME] [PERSON_NAME] [PERSON_NAME] …" at bounding box center [273, 538] width 120 height 30
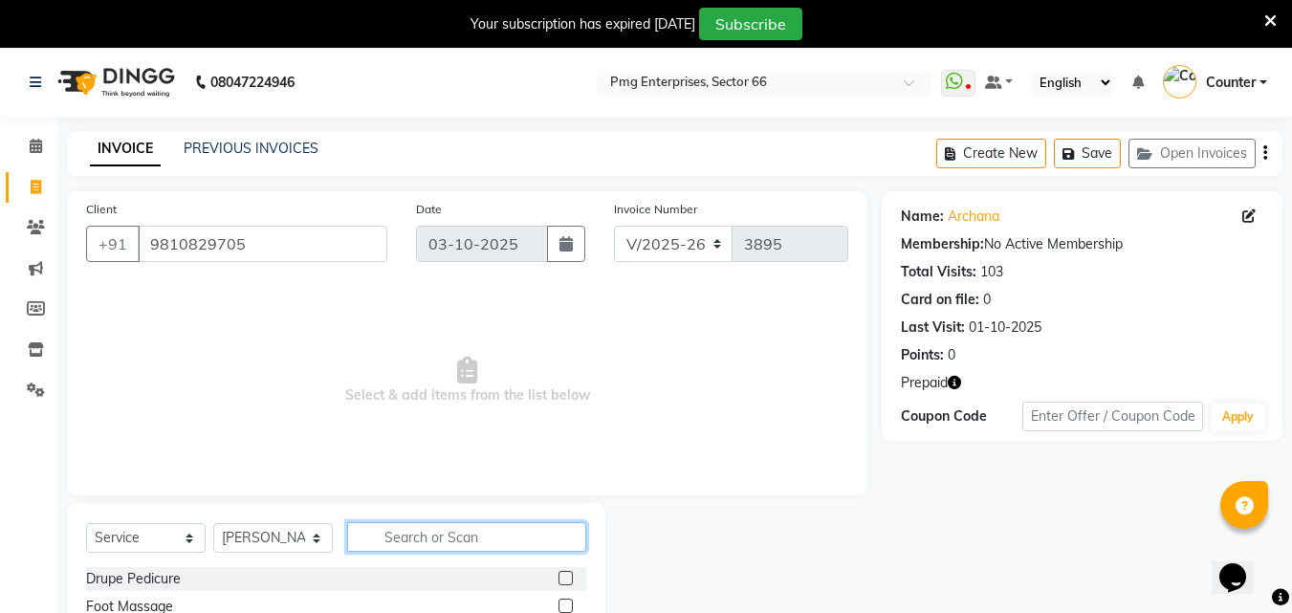
click at [473, 537] on input "text" at bounding box center [466, 537] width 239 height 30
type input "shave"
click at [567, 580] on label at bounding box center [565, 578] width 14 height 14
click at [567, 580] on input "checkbox" at bounding box center [564, 579] width 12 height 12
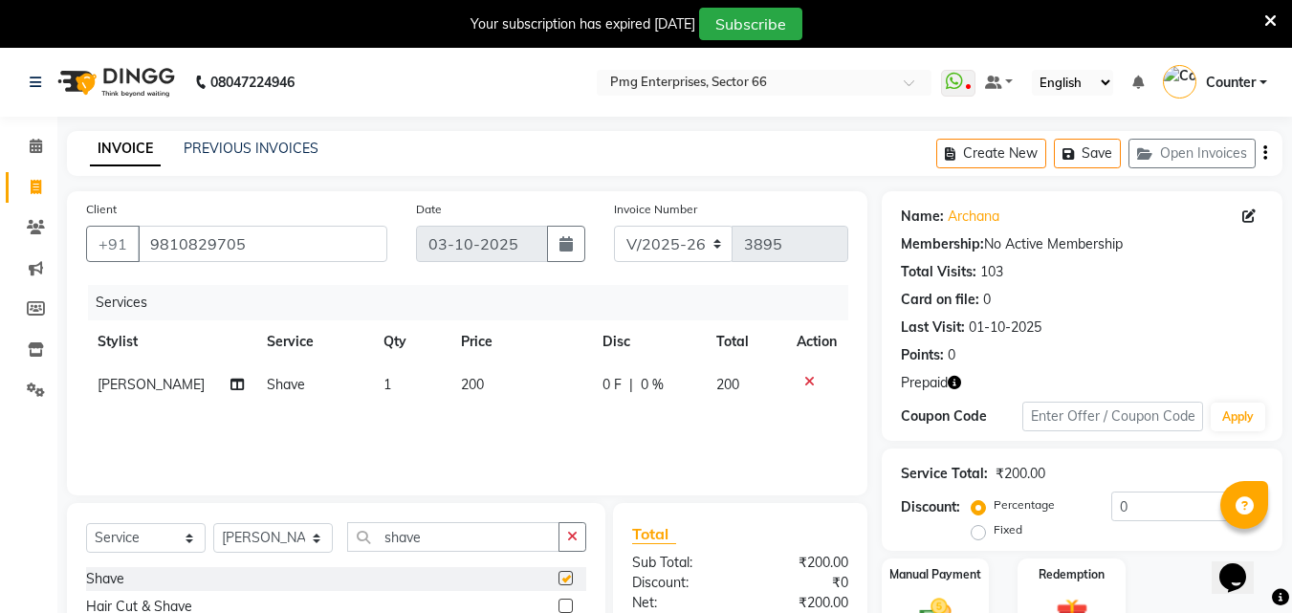
checkbox input "false"
click at [469, 379] on span "200" at bounding box center [472, 384] width 23 height 17
select select "49466"
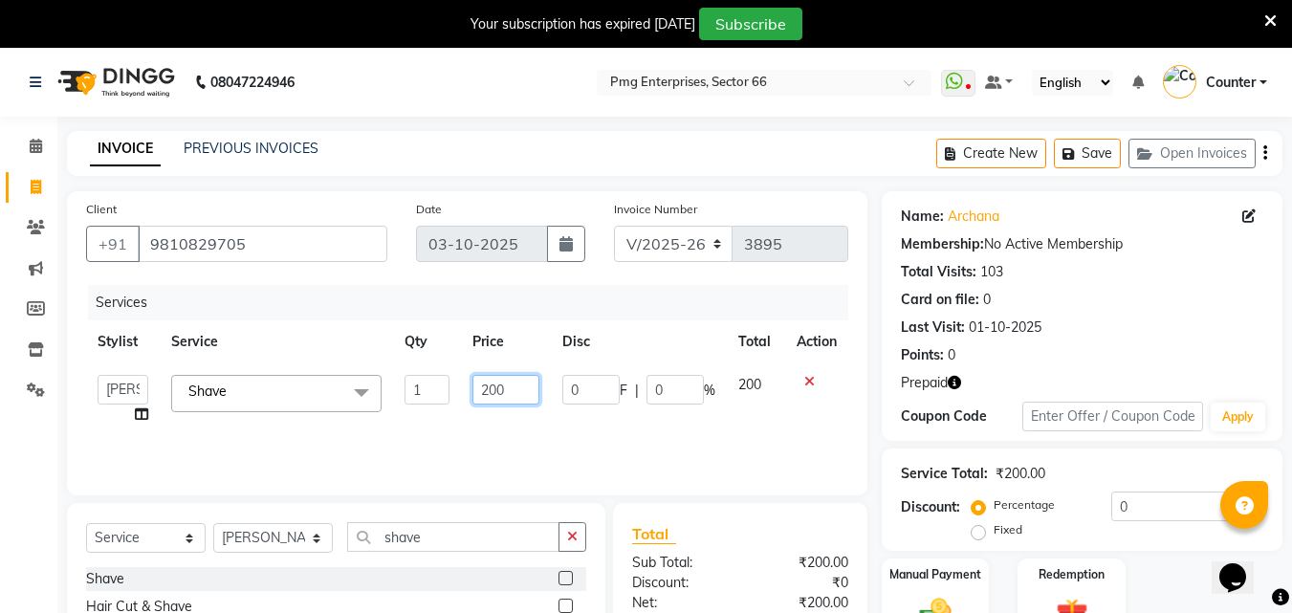
click at [495, 393] on input "200" at bounding box center [505, 390] width 66 height 30
type input "150"
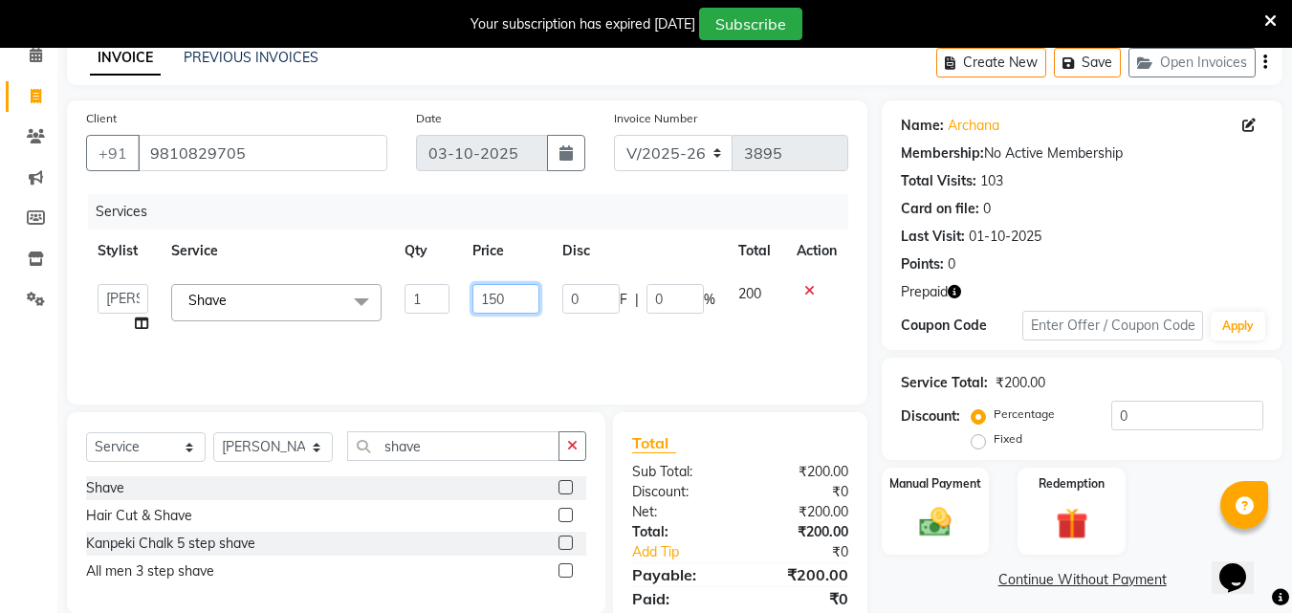
scroll to position [160, 0]
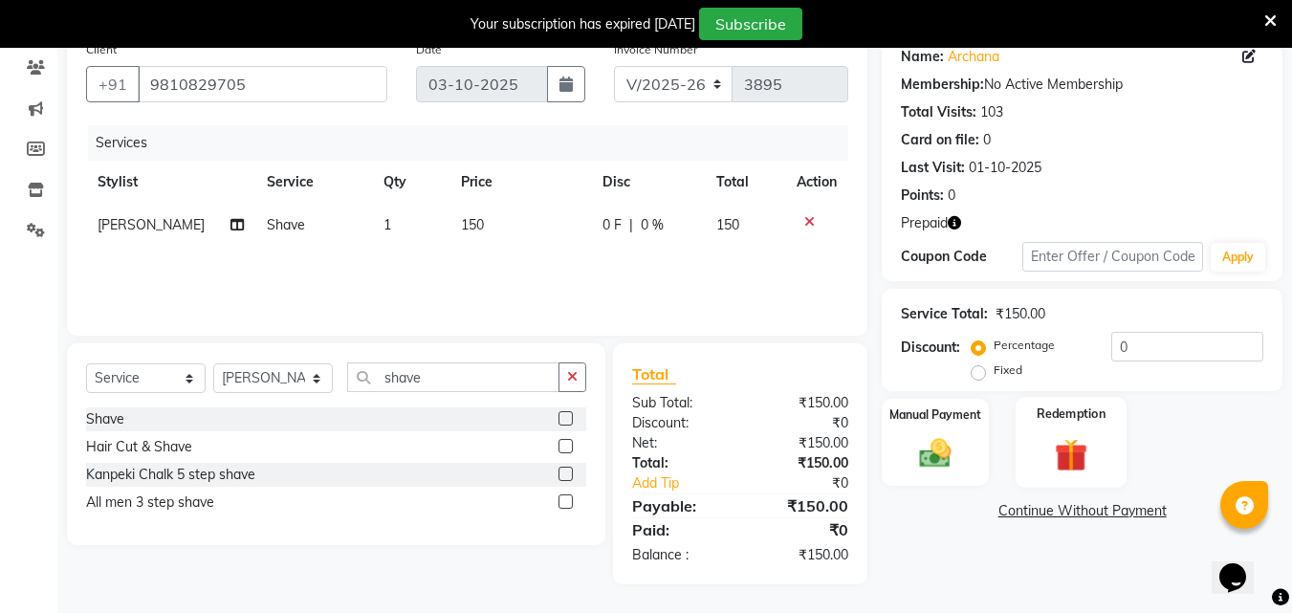
click at [1080, 445] on img at bounding box center [1071, 454] width 54 height 41
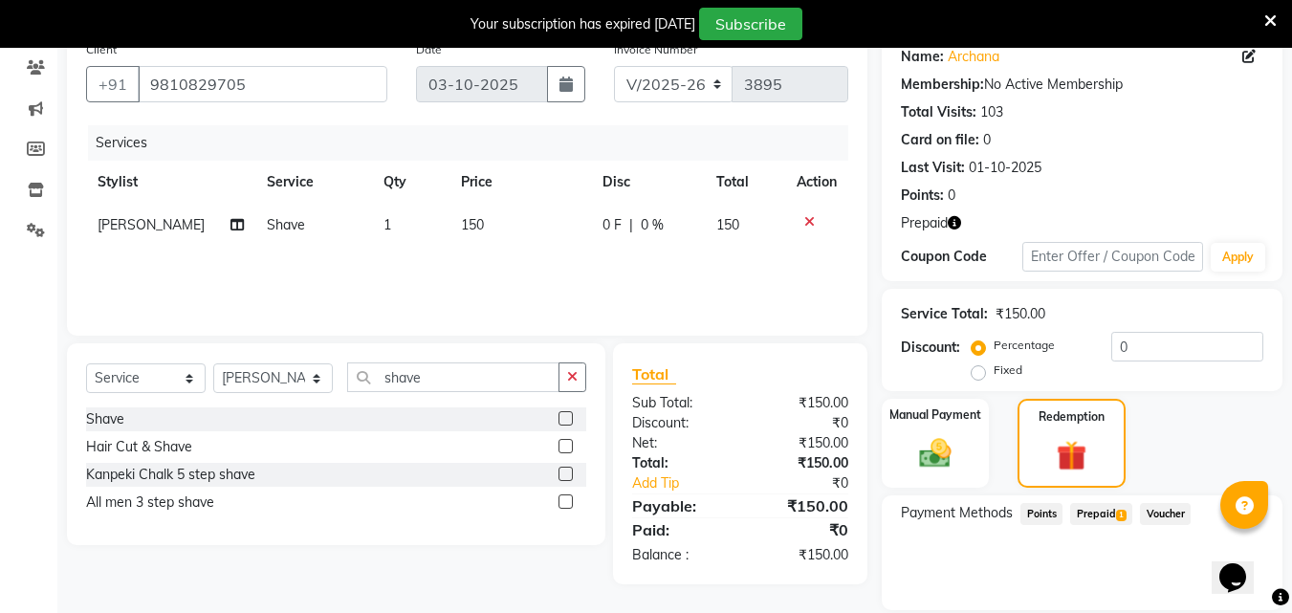
click at [1091, 511] on span "Prepaid 1" at bounding box center [1101, 514] width 62 height 22
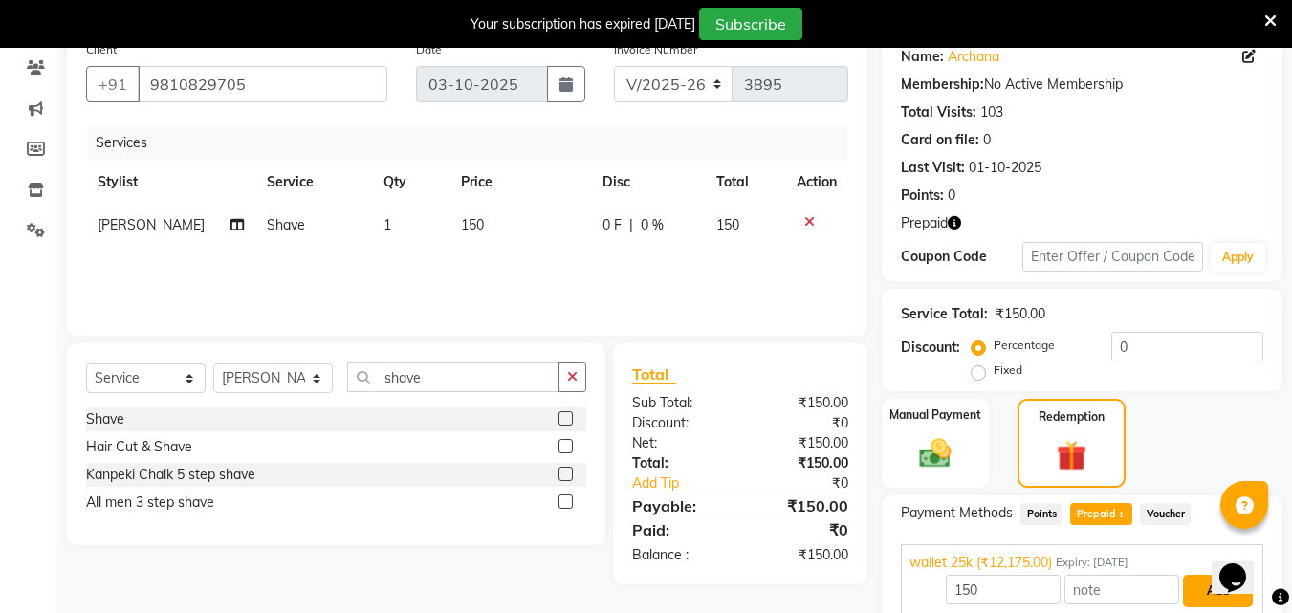
click at [1202, 594] on button "Add" at bounding box center [1218, 591] width 70 height 33
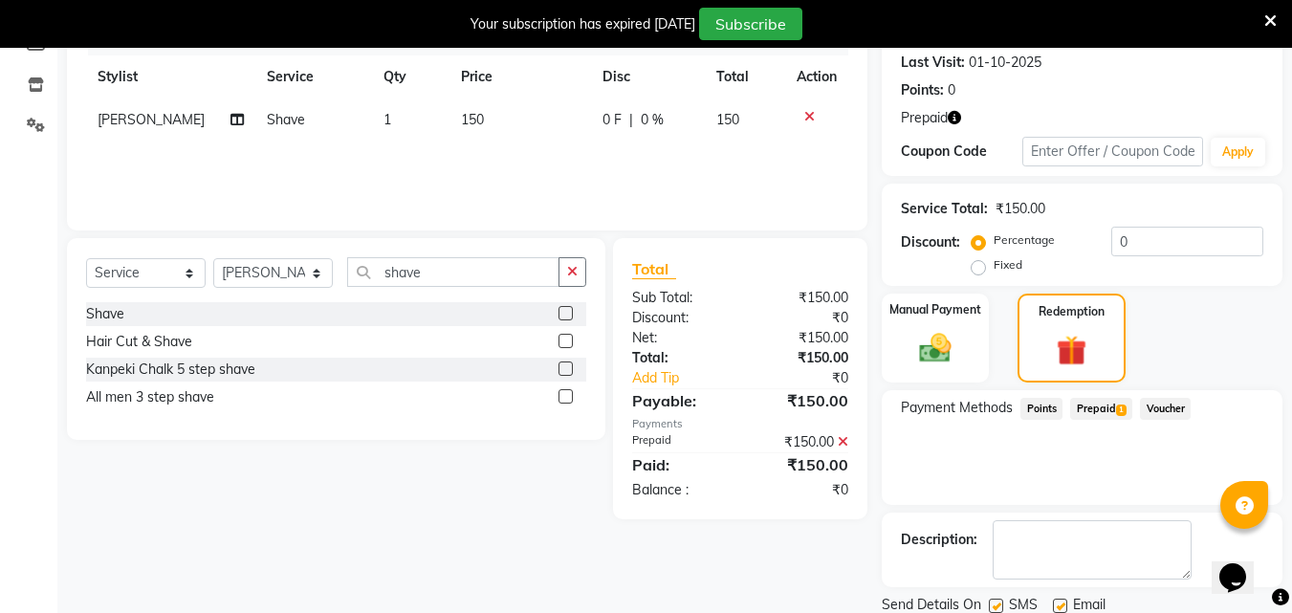
scroll to position [333, 0]
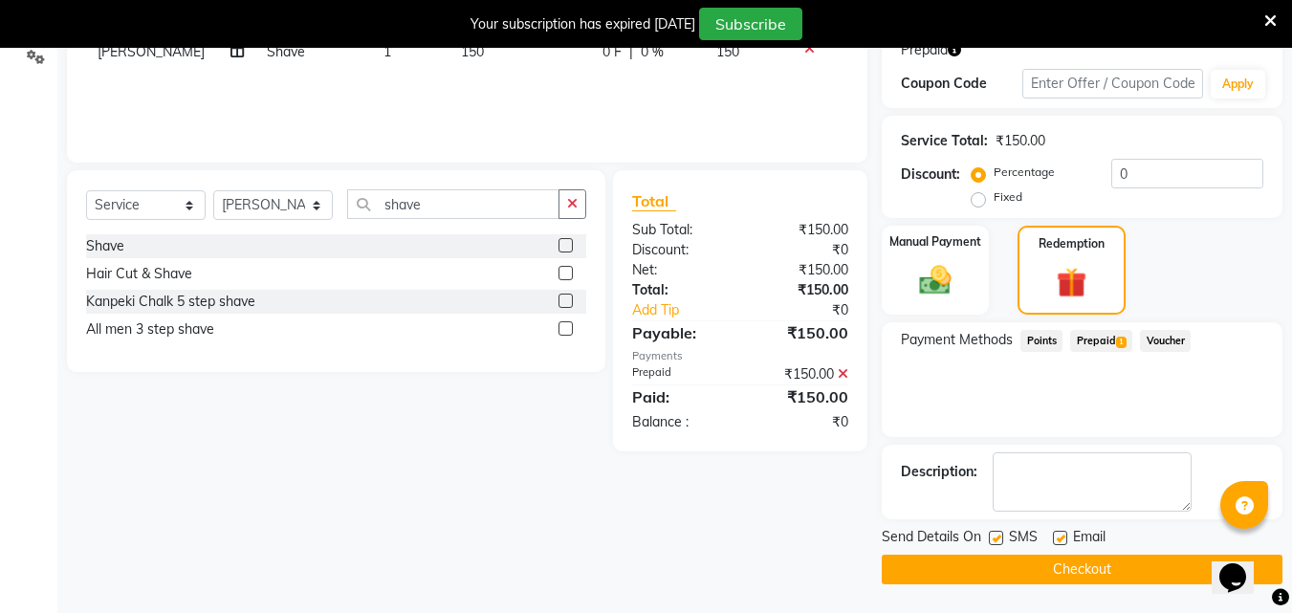
click at [1066, 564] on button "Checkout" at bounding box center [1082, 570] width 401 height 30
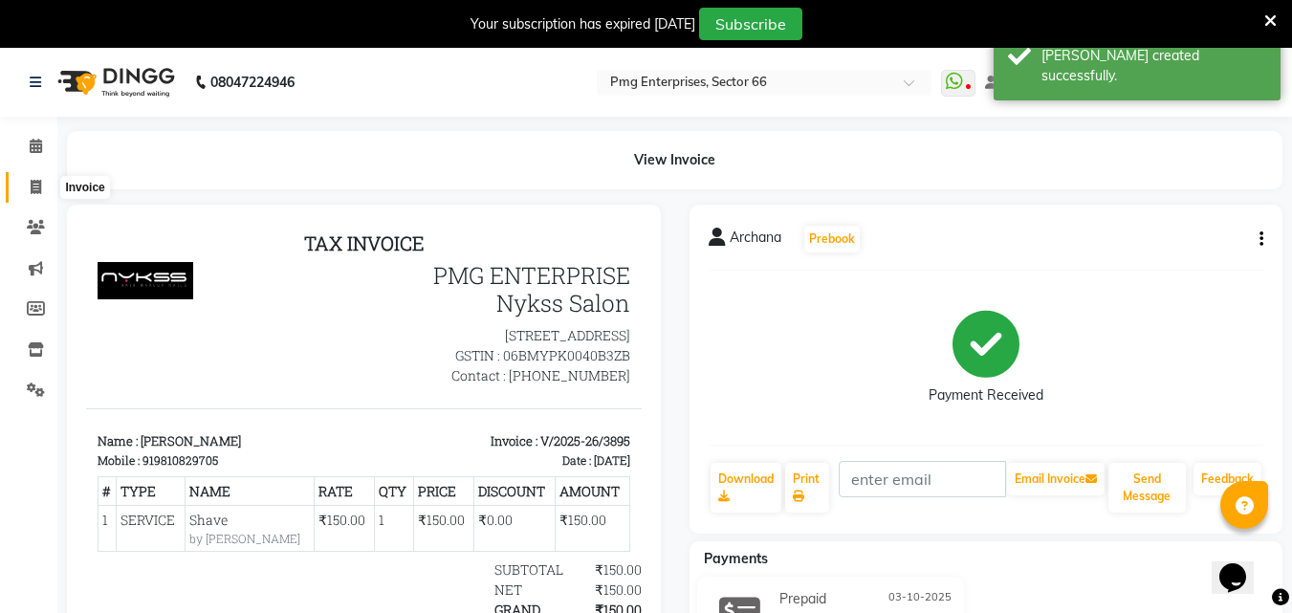
click at [33, 186] on icon at bounding box center [36, 187] width 11 height 14
select select "service"
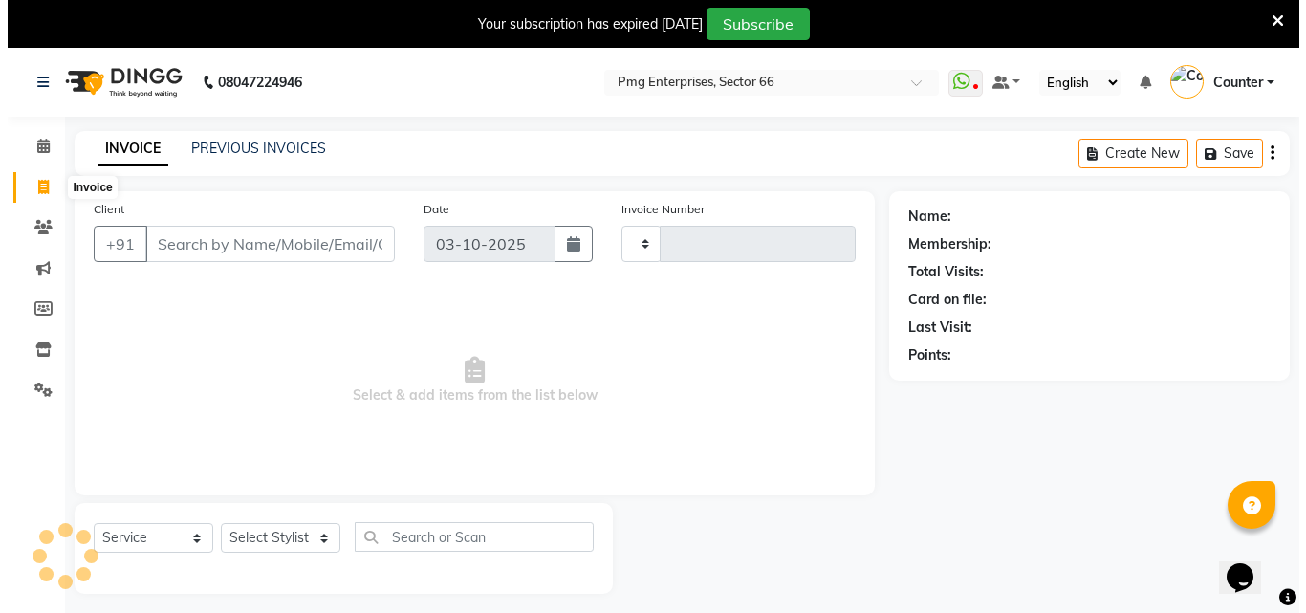
scroll to position [48, 0]
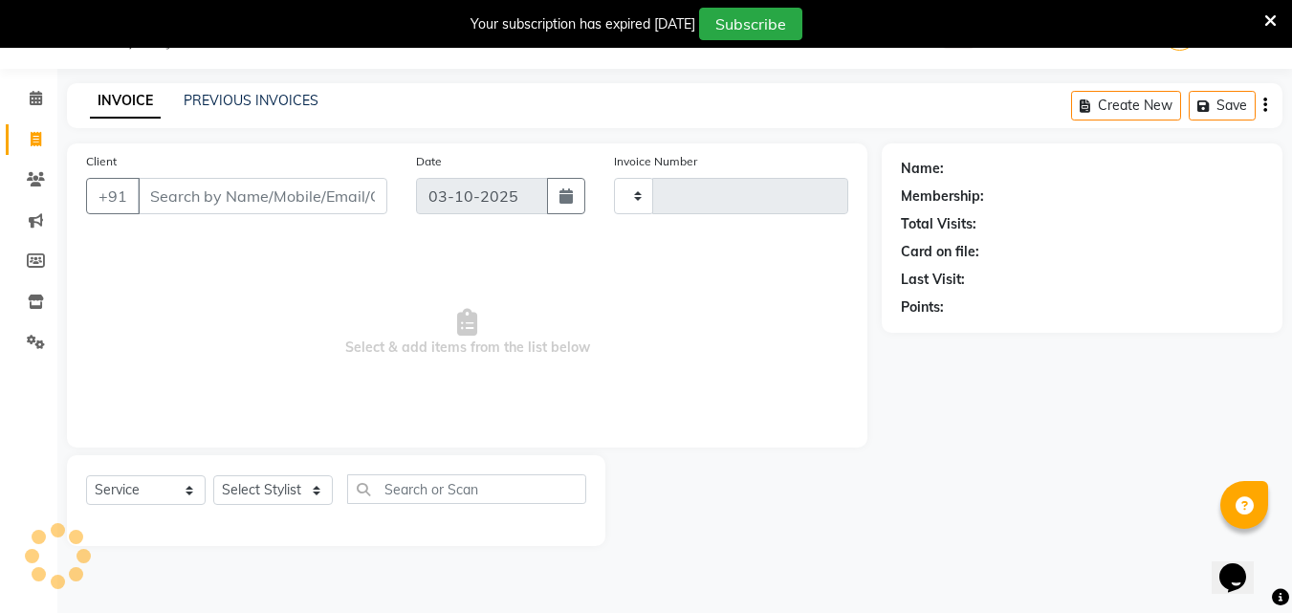
type input "3896"
select select "889"
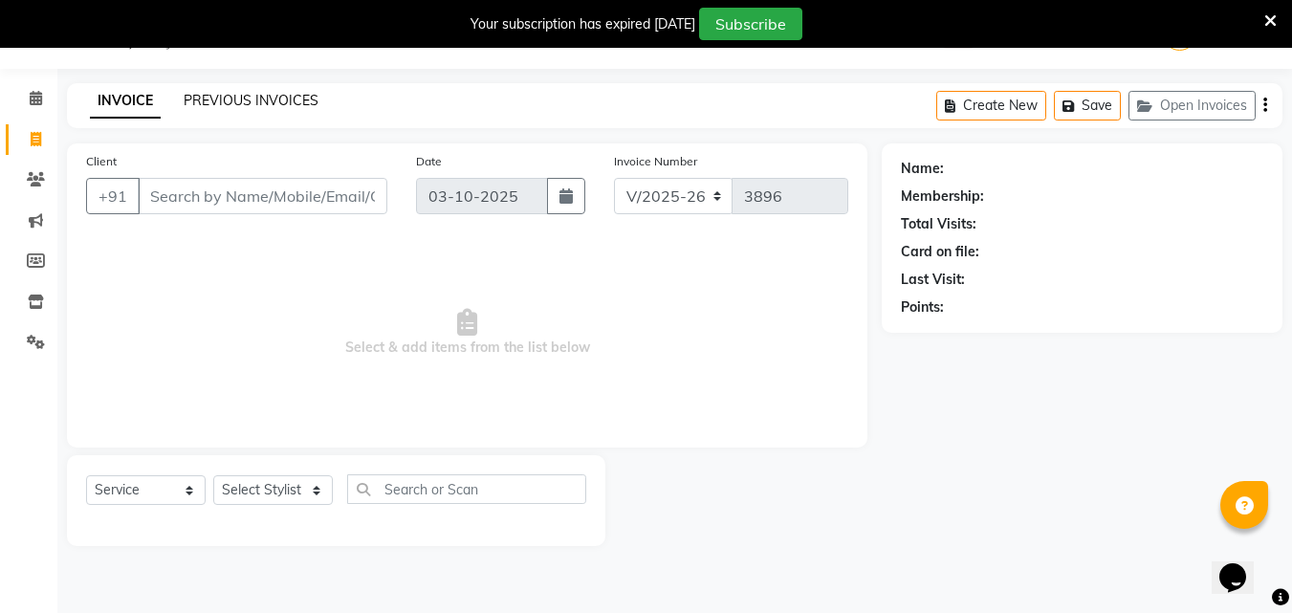
click at [257, 98] on link "PREVIOUS INVOICES" at bounding box center [251, 100] width 135 height 17
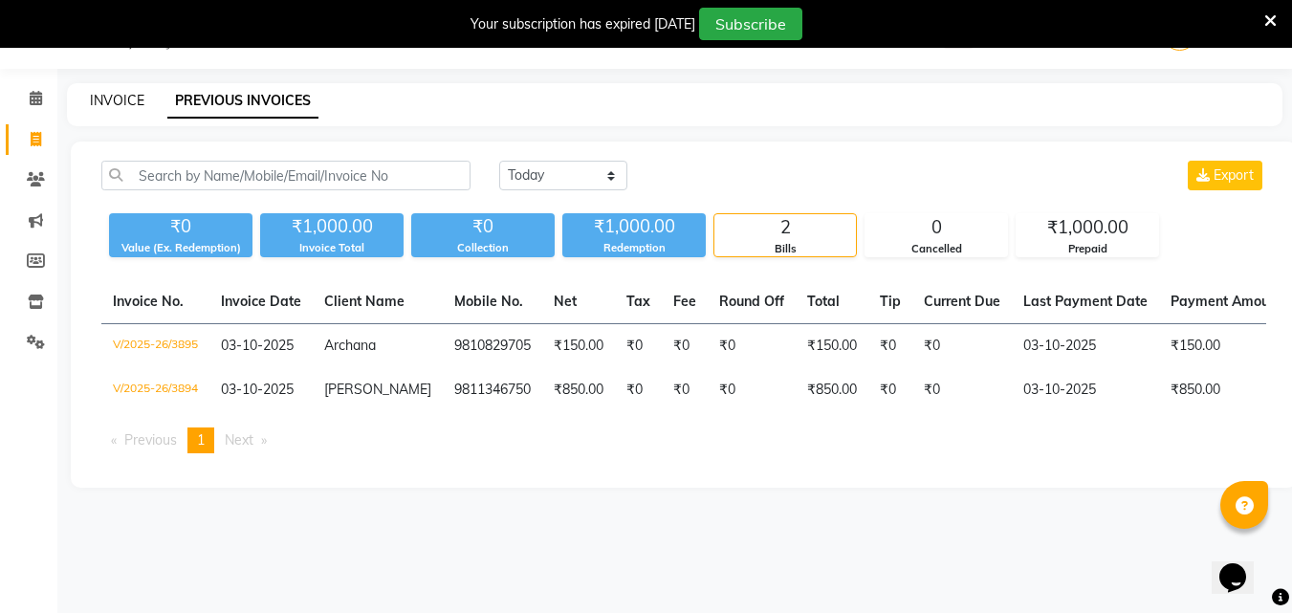
click at [135, 98] on link "INVOICE" at bounding box center [117, 100] width 55 height 17
select select "service"
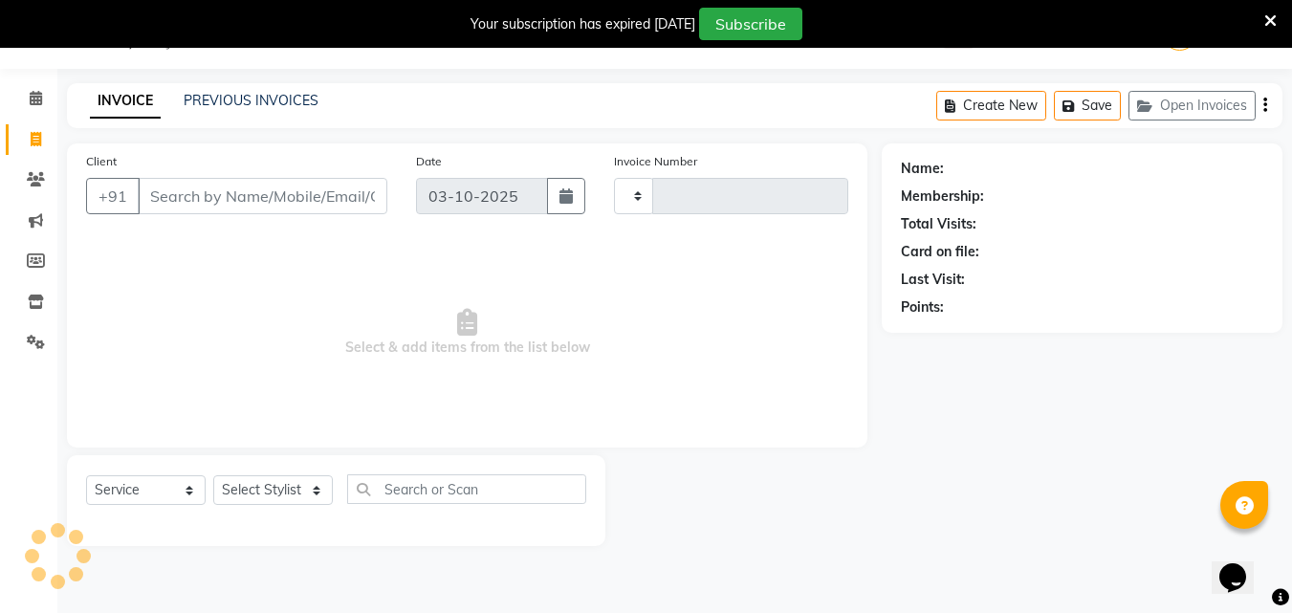
type input "3896"
select select "889"
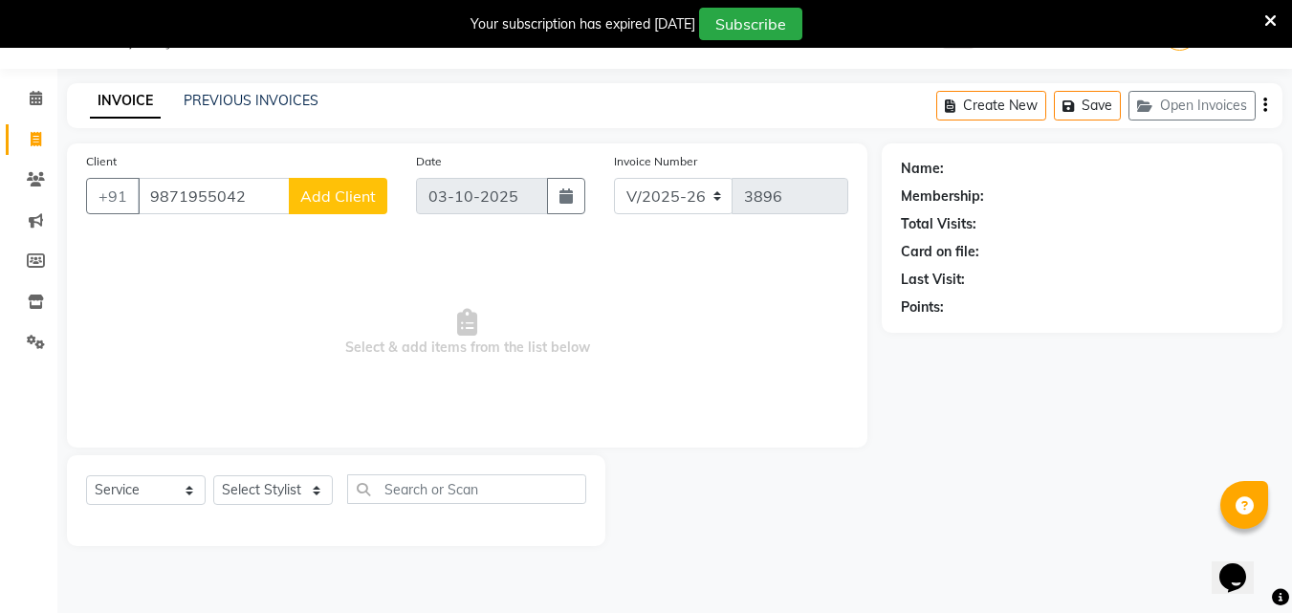
type input "9871955042"
click at [325, 193] on span "Add Client" at bounding box center [338, 195] width 76 height 19
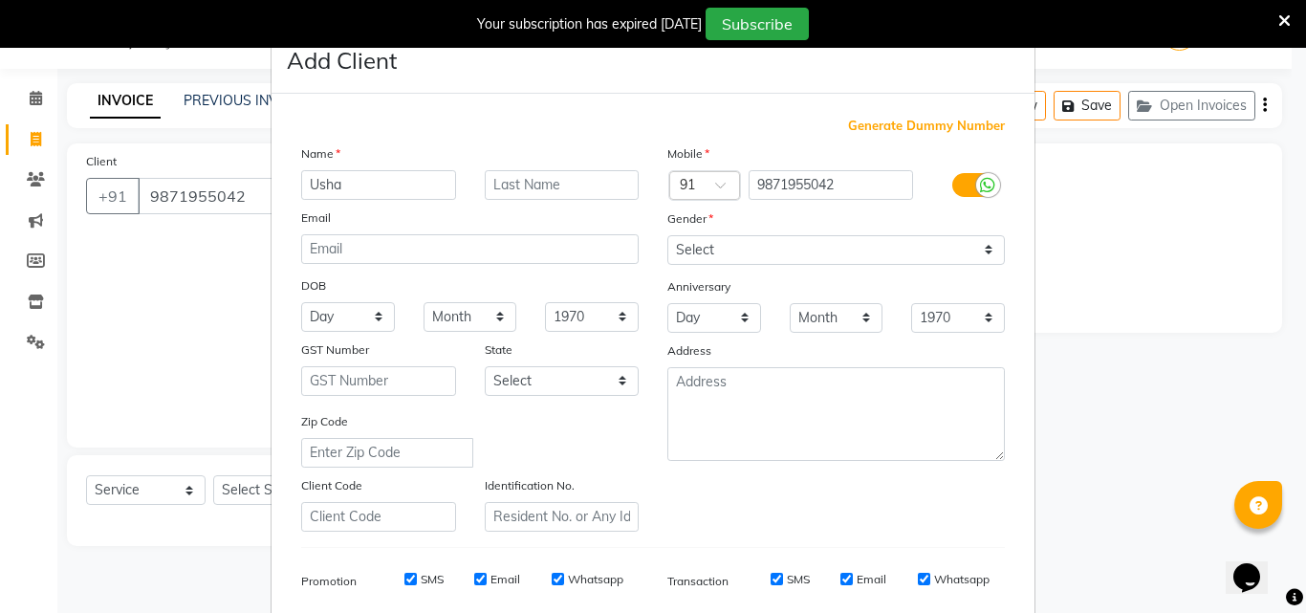
type input "Usha"
click at [777, 244] on select "Select Male Female Other Prefer Not To Say" at bounding box center [837, 250] width 338 height 30
select select "female"
click at [668, 235] on select "Select Male Female Other Prefer Not To Say" at bounding box center [837, 250] width 338 height 30
click at [1163, 355] on ngb-modal-window "Add Client Generate Dummy Number Name Usha Email DOB Day 01 02 03 04 05 06 07 0…" at bounding box center [653, 306] width 1306 height 613
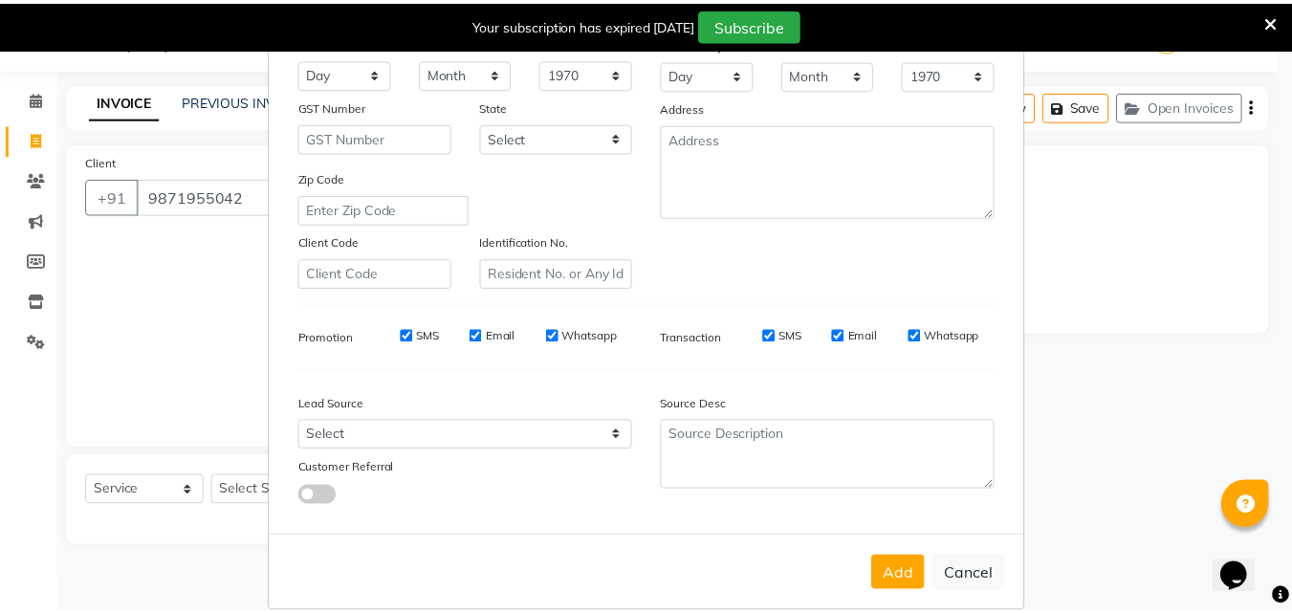
scroll to position [270, 0]
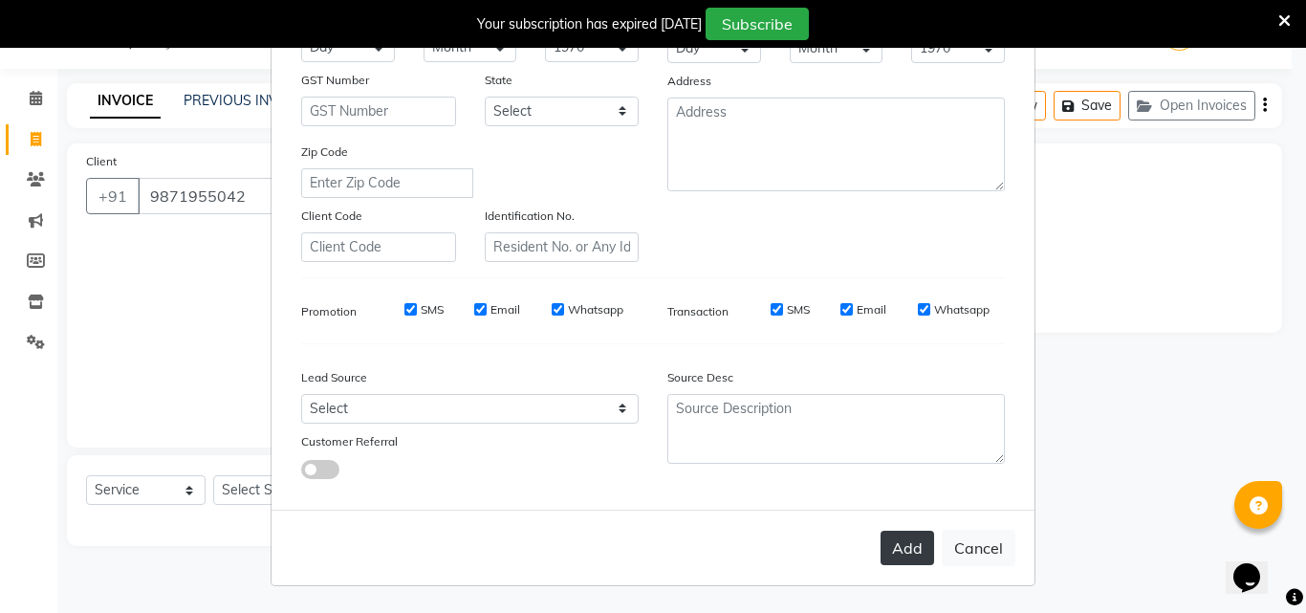
click at [916, 546] on button "Add" at bounding box center [908, 548] width 54 height 34
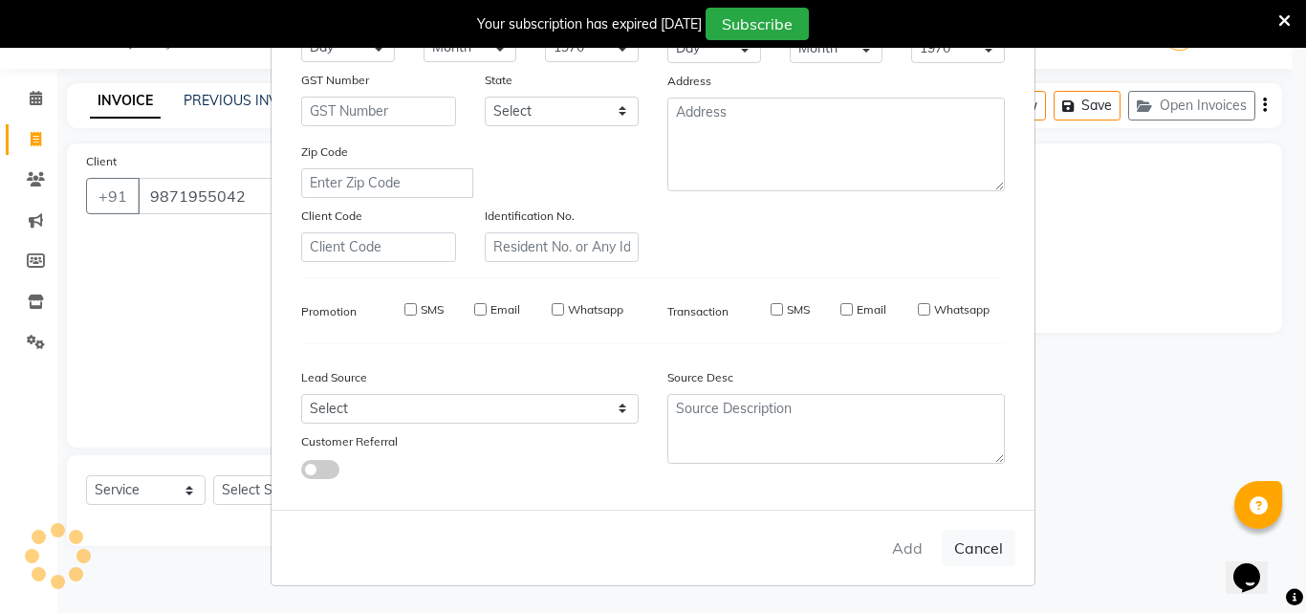
select select
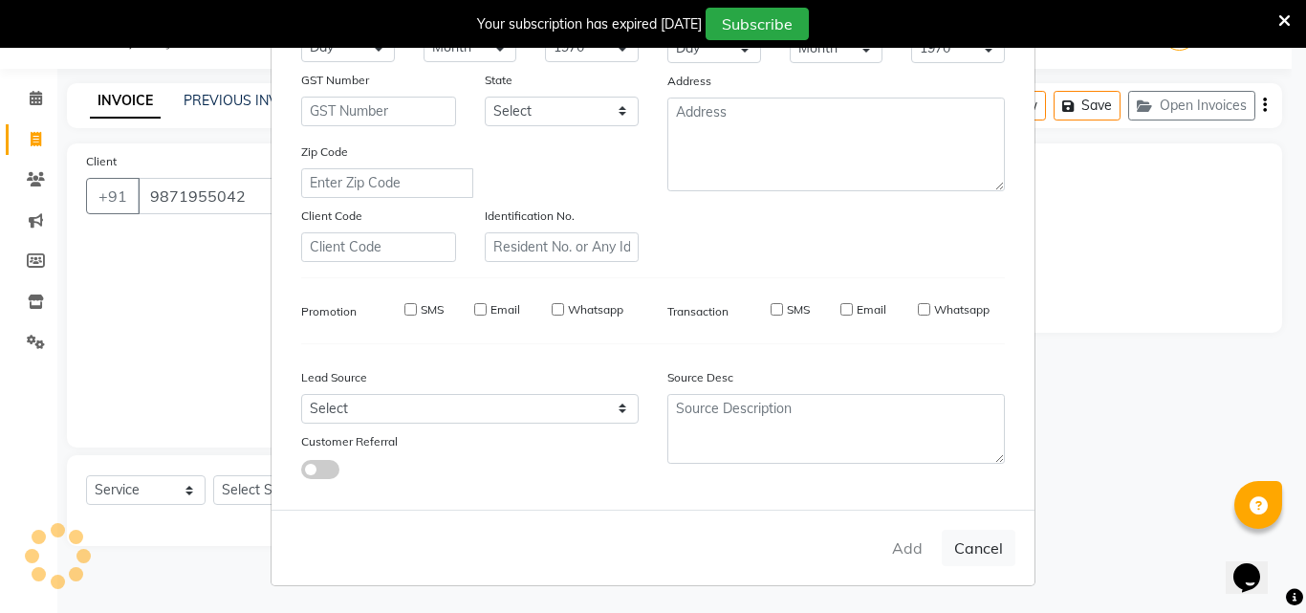
select select
checkbox input "false"
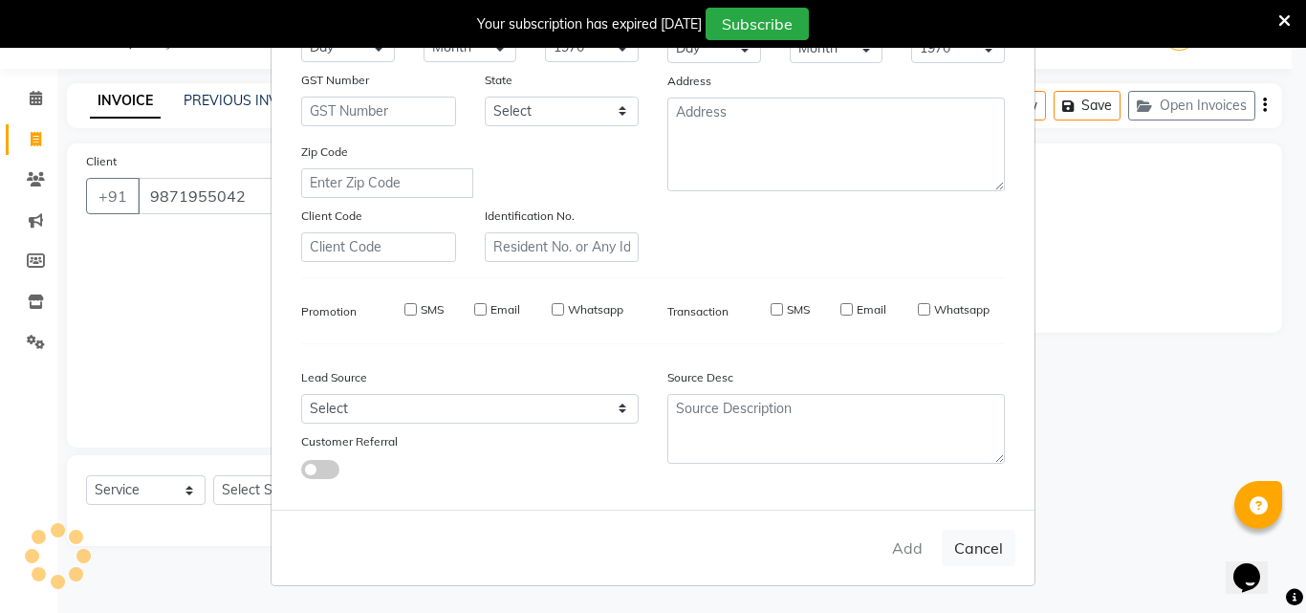
checkbox input "false"
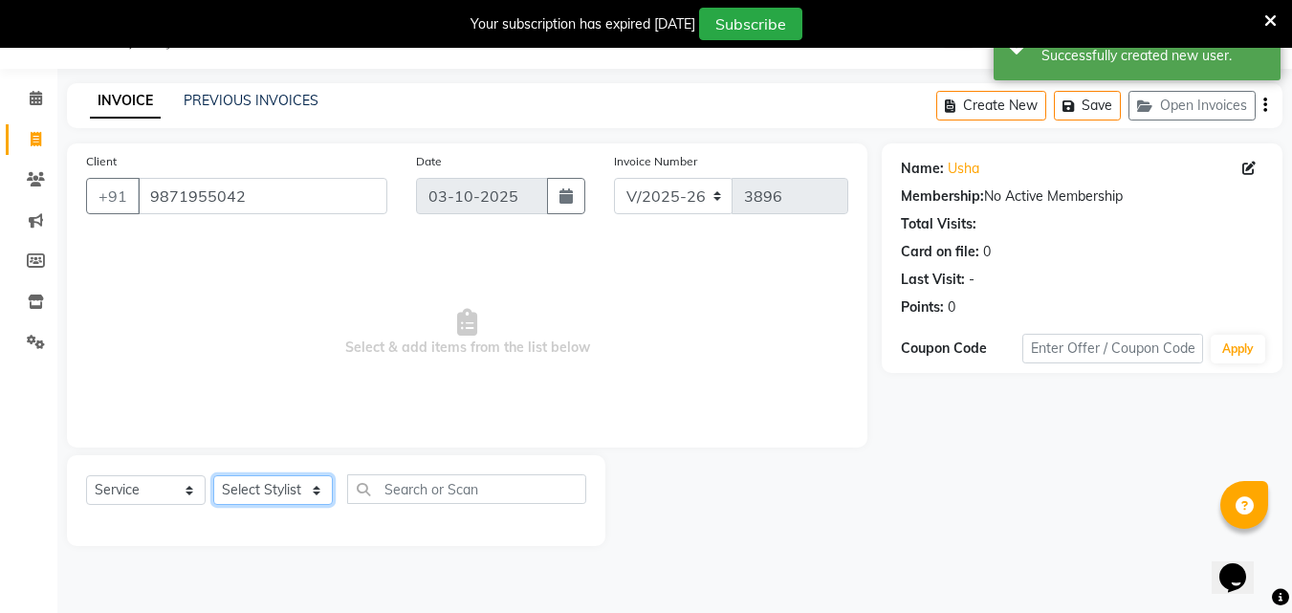
click at [253, 484] on select "Select Stylist [PERSON_NAME] Counter [PERSON_NAME] [PERSON_NAME] [PERSON_NAME] …" at bounding box center [273, 490] width 120 height 30
select select "78814"
click at [213, 475] on select "Select Stylist [PERSON_NAME] Counter [PERSON_NAME] [PERSON_NAME] [PERSON_NAME] …" at bounding box center [273, 490] width 120 height 30
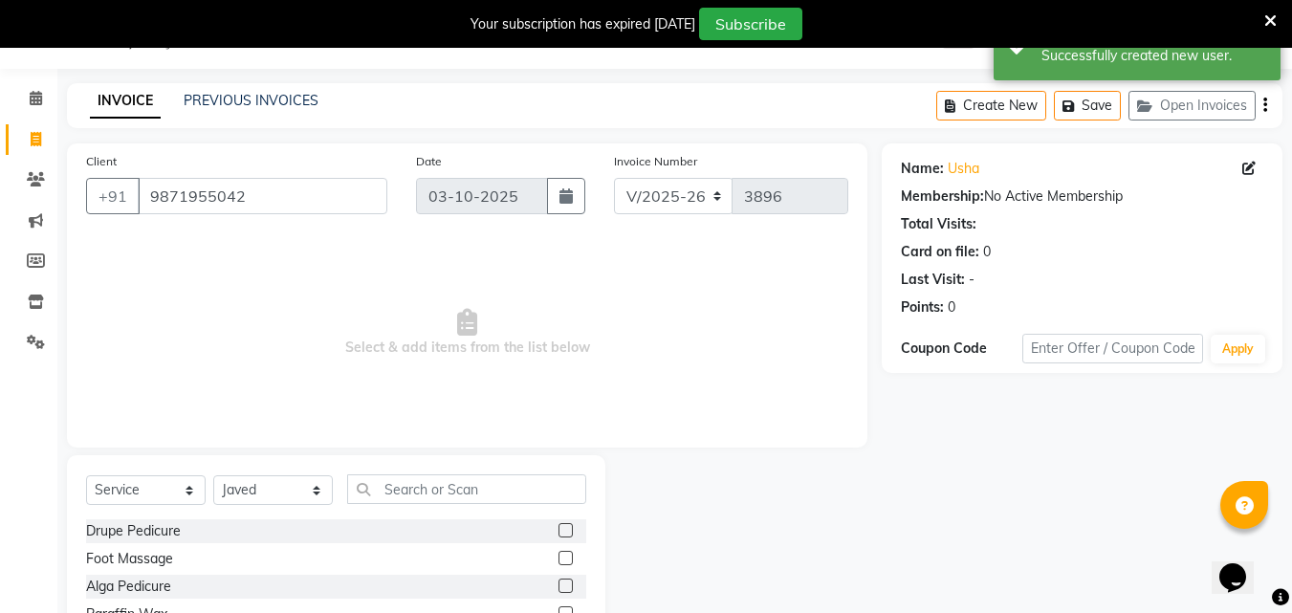
click at [442, 510] on div "Select Service Product Membership Package Voucher Prepaid Gift Card Select Styl…" at bounding box center [336, 496] width 500 height 45
click at [481, 494] on input "text" at bounding box center [466, 489] width 239 height 30
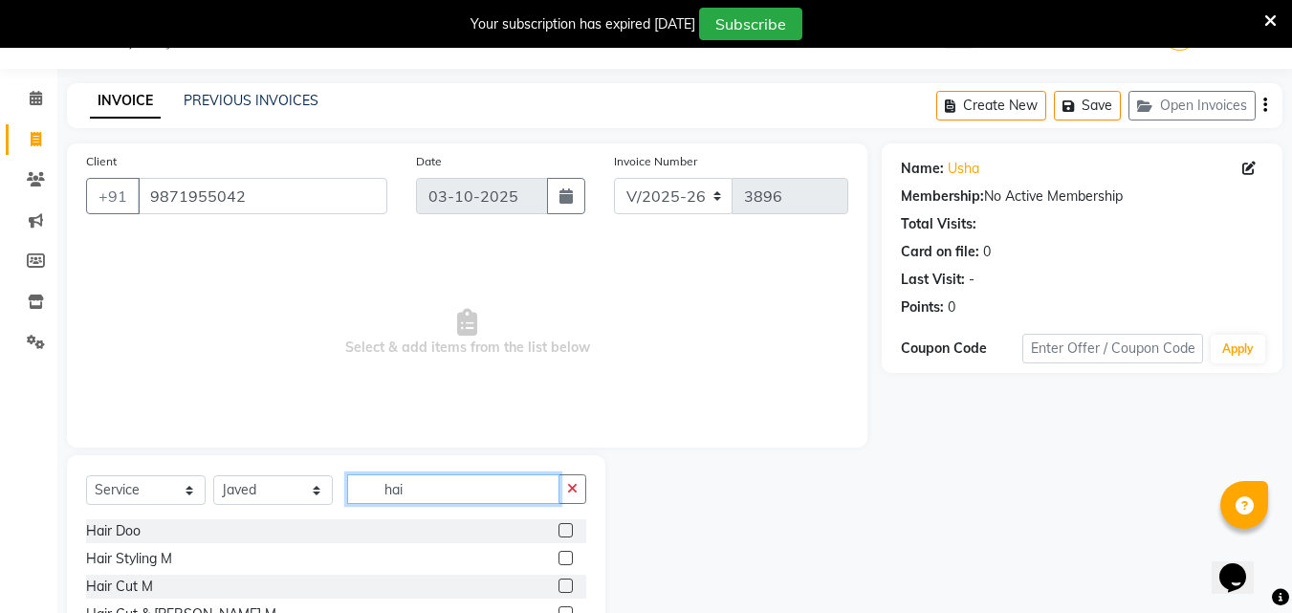
type input "hai"
click at [1017, 524] on div "Name: Usha Membership: No Active Membership Total Visits: Card on file: 0 Last …" at bounding box center [1089, 440] width 415 height 594
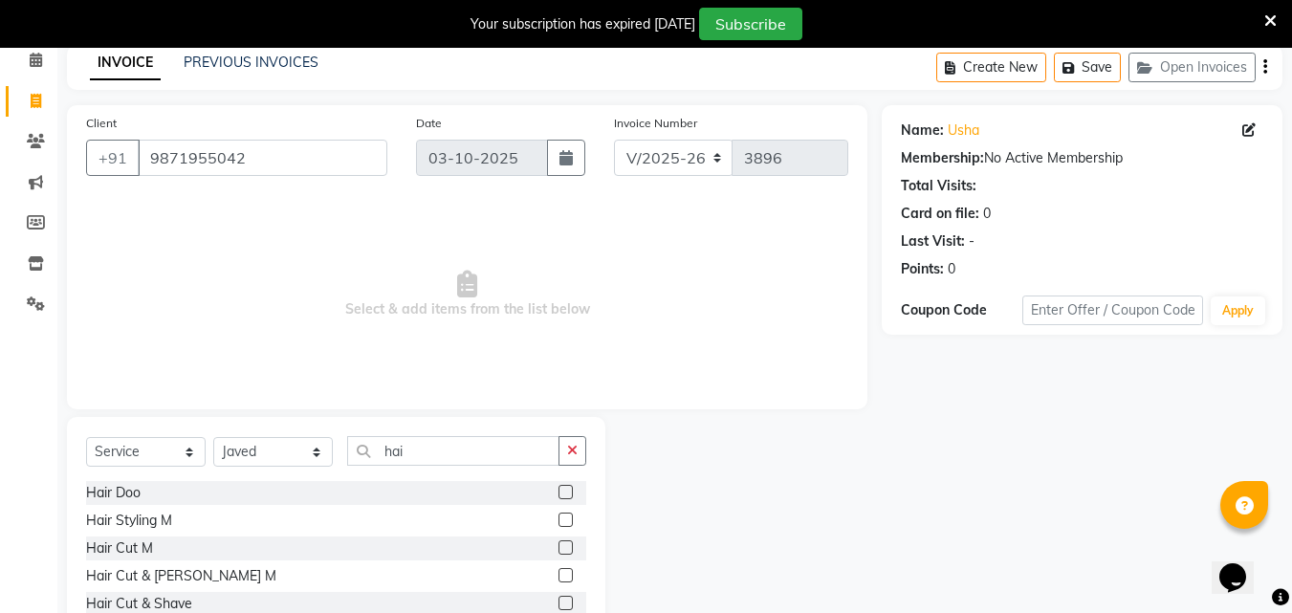
scroll to position [201, 0]
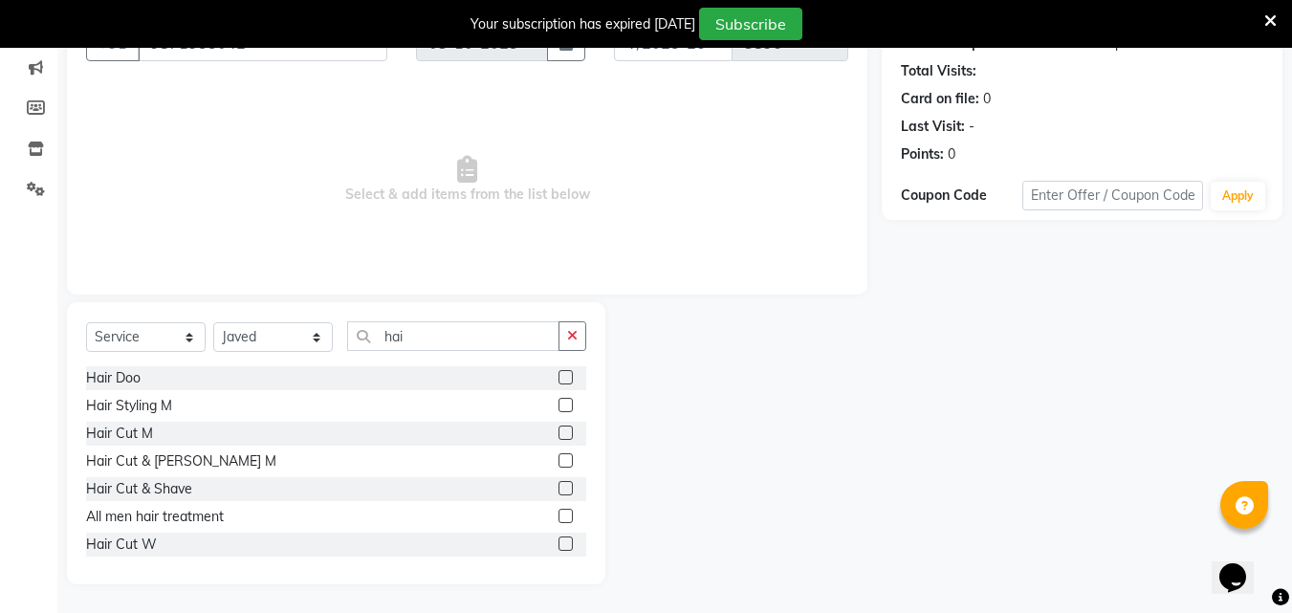
click at [558, 544] on label at bounding box center [565, 543] width 14 height 14
click at [558, 544] on input "checkbox" at bounding box center [564, 544] width 12 height 12
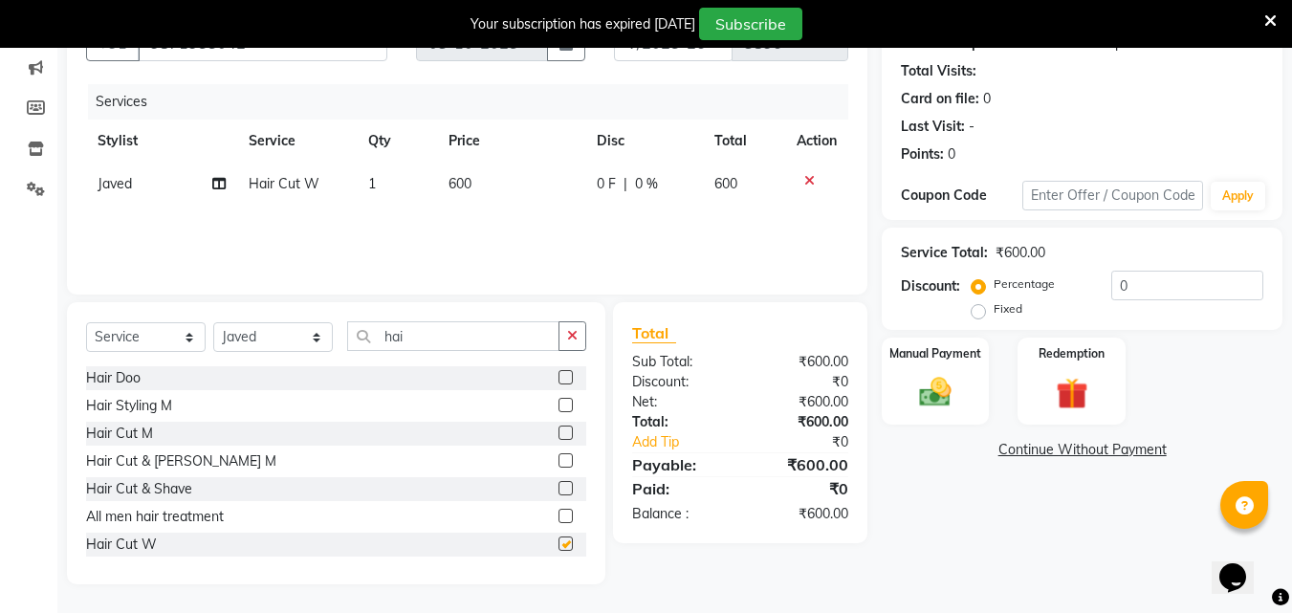
checkbox input "false"
click at [445, 344] on input "hai" at bounding box center [453, 336] width 212 height 30
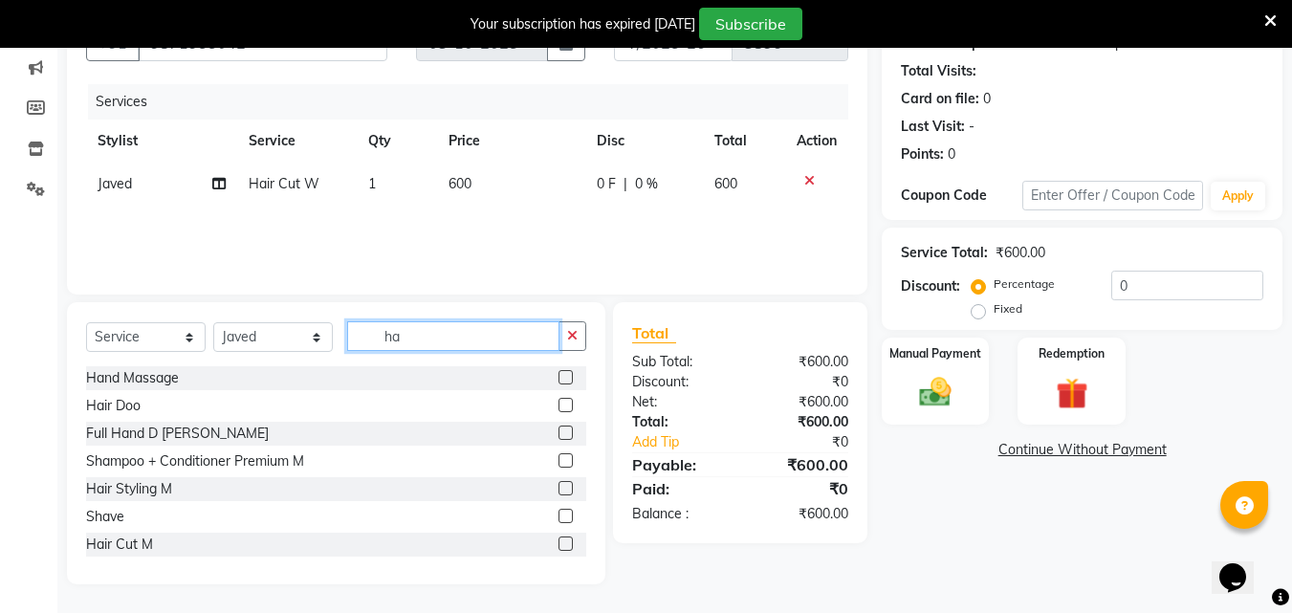
type input "h"
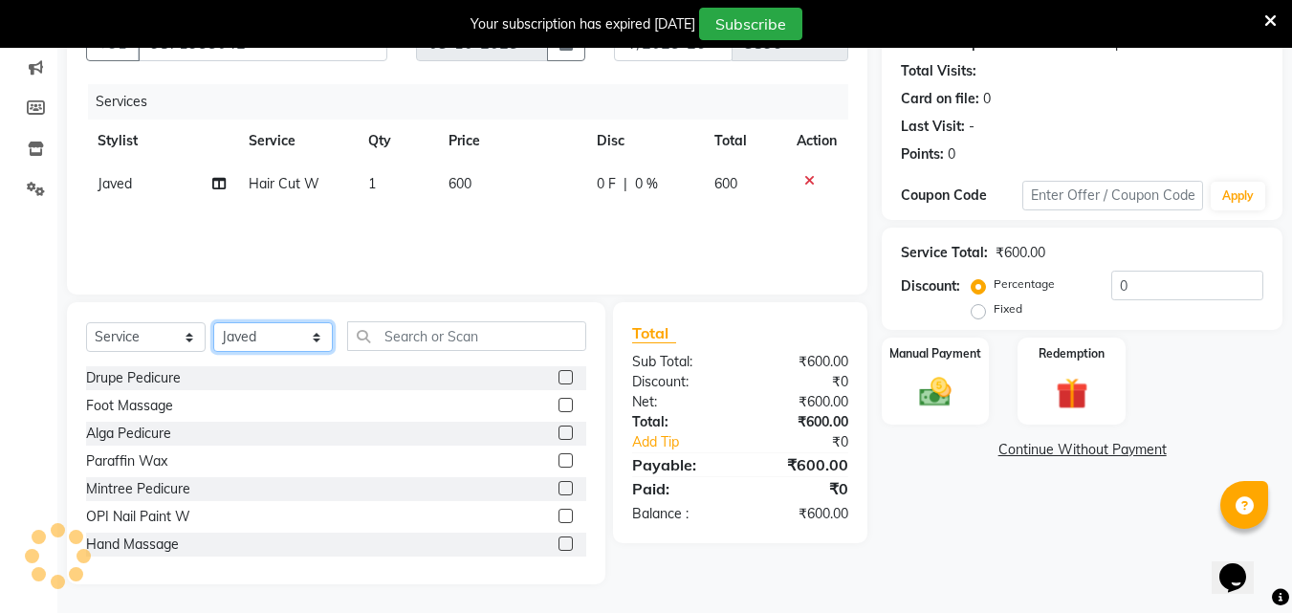
click at [288, 326] on select "Select Stylist [PERSON_NAME] Counter [PERSON_NAME] [PERSON_NAME] [PERSON_NAME] …" at bounding box center [273, 337] width 120 height 30
select select "67091"
click at [213, 322] on select "Select Stylist [PERSON_NAME] Counter [PERSON_NAME] [PERSON_NAME] [PERSON_NAME] …" at bounding box center [273, 337] width 120 height 30
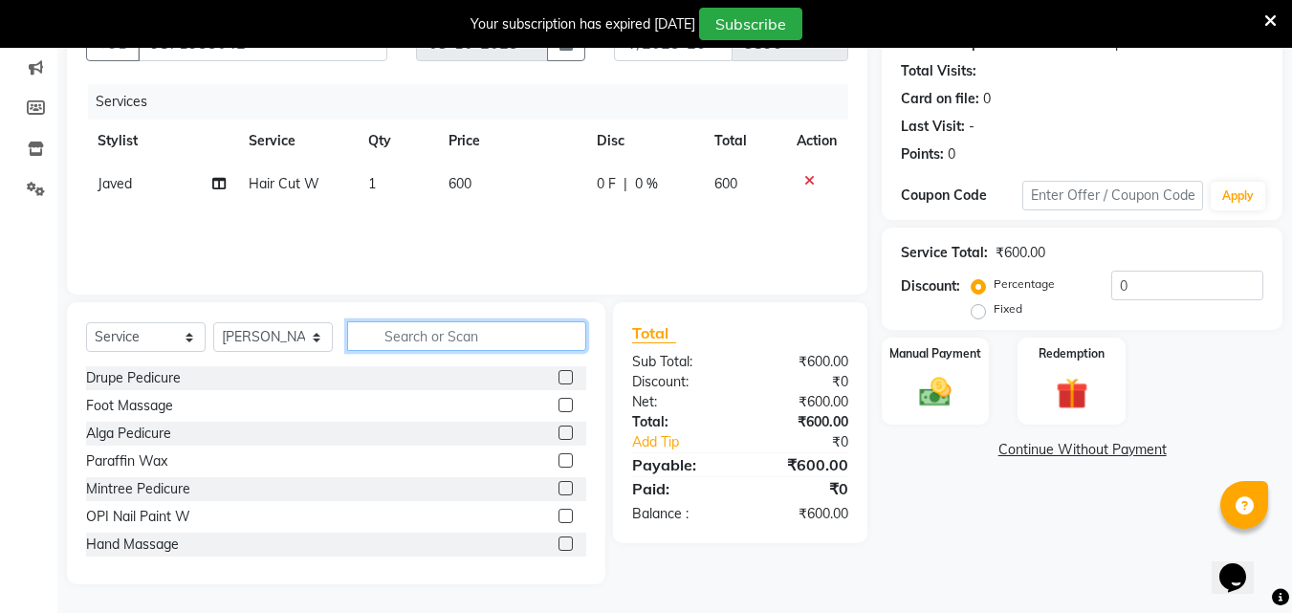
click at [459, 341] on input "text" at bounding box center [466, 336] width 239 height 30
type input "p"
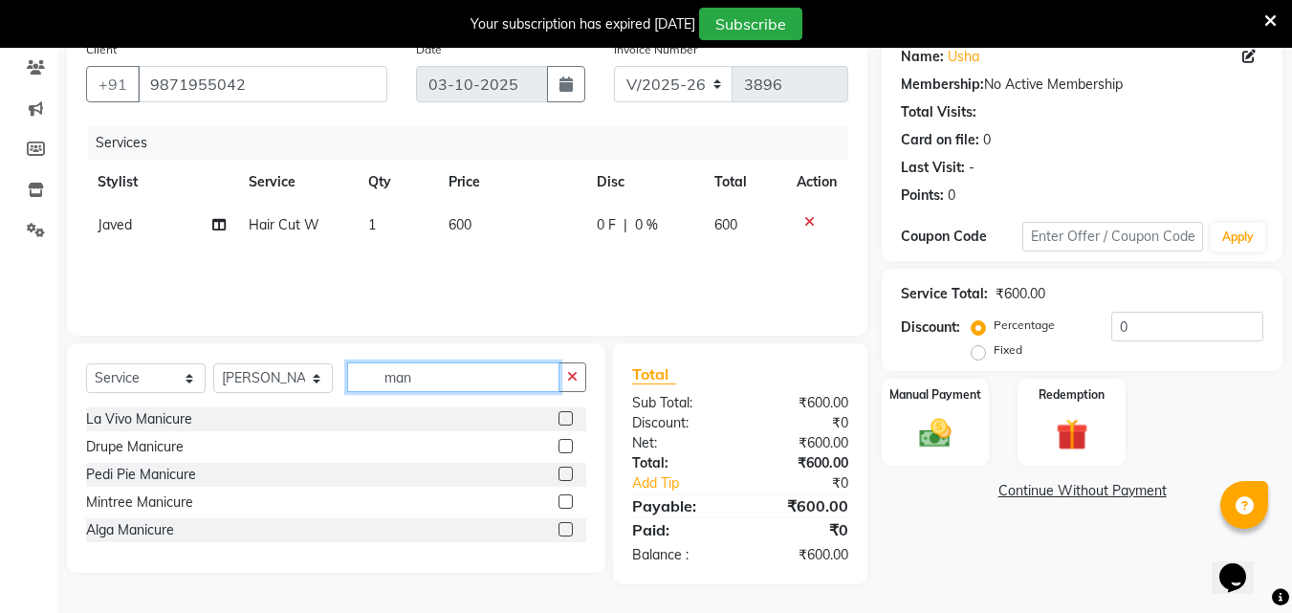
scroll to position [160, 0]
type input "mani"
click at [563, 470] on label at bounding box center [565, 474] width 14 height 14
click at [563, 470] on input "checkbox" at bounding box center [564, 475] width 12 height 12
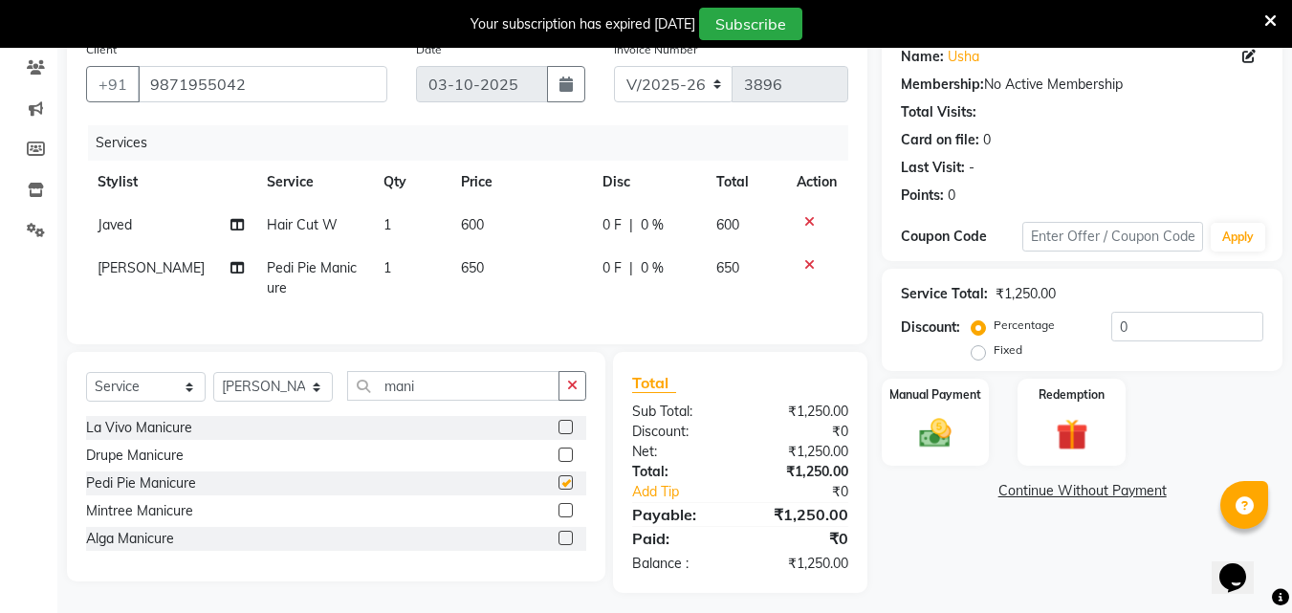
checkbox input "false"
click at [292, 402] on select "Select Stylist [PERSON_NAME] Counter [PERSON_NAME] [PERSON_NAME] [PERSON_NAME] …" at bounding box center [273, 387] width 120 height 30
click at [213, 386] on select "Select Stylist [PERSON_NAME] Counter [PERSON_NAME] [PERSON_NAME] [PERSON_NAME] …" at bounding box center [273, 387] width 120 height 30
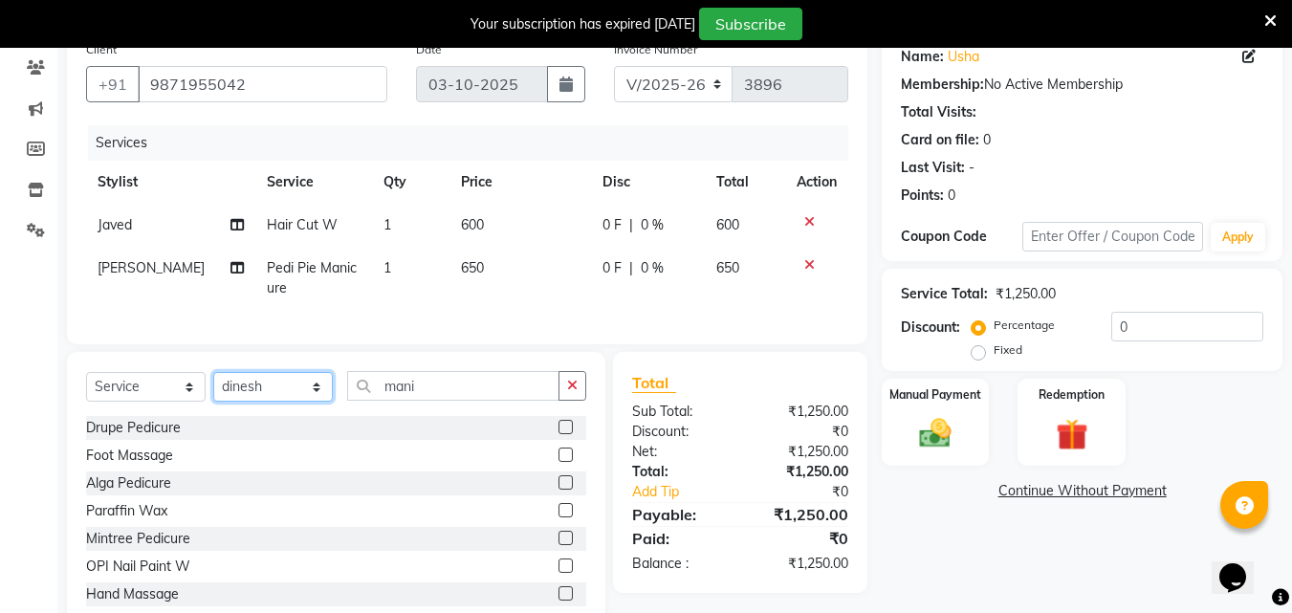
click at [283, 398] on select "Select Stylist [PERSON_NAME] Counter [PERSON_NAME] [PERSON_NAME] [PERSON_NAME] …" at bounding box center [273, 387] width 120 height 30
select select "20825"
click at [213, 386] on select "Select Stylist [PERSON_NAME] Counter [PERSON_NAME] [PERSON_NAME] [PERSON_NAME] …" at bounding box center [273, 387] width 120 height 30
click at [490, 401] on input "mani" at bounding box center [453, 386] width 212 height 30
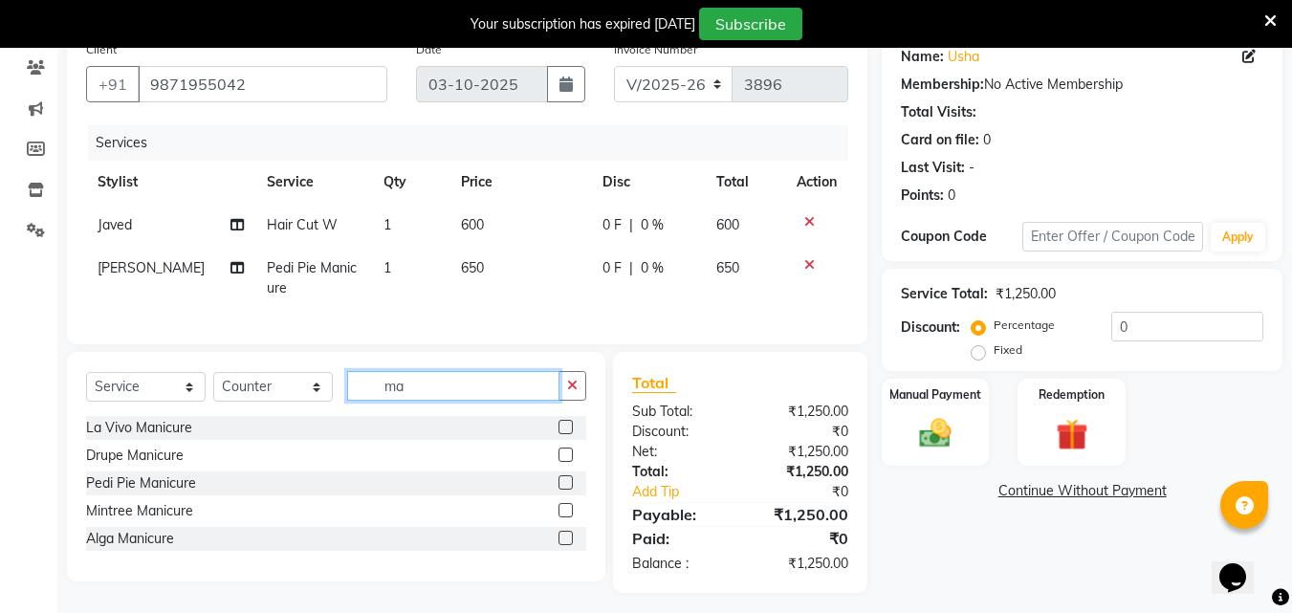
type input "m"
type input "upp"
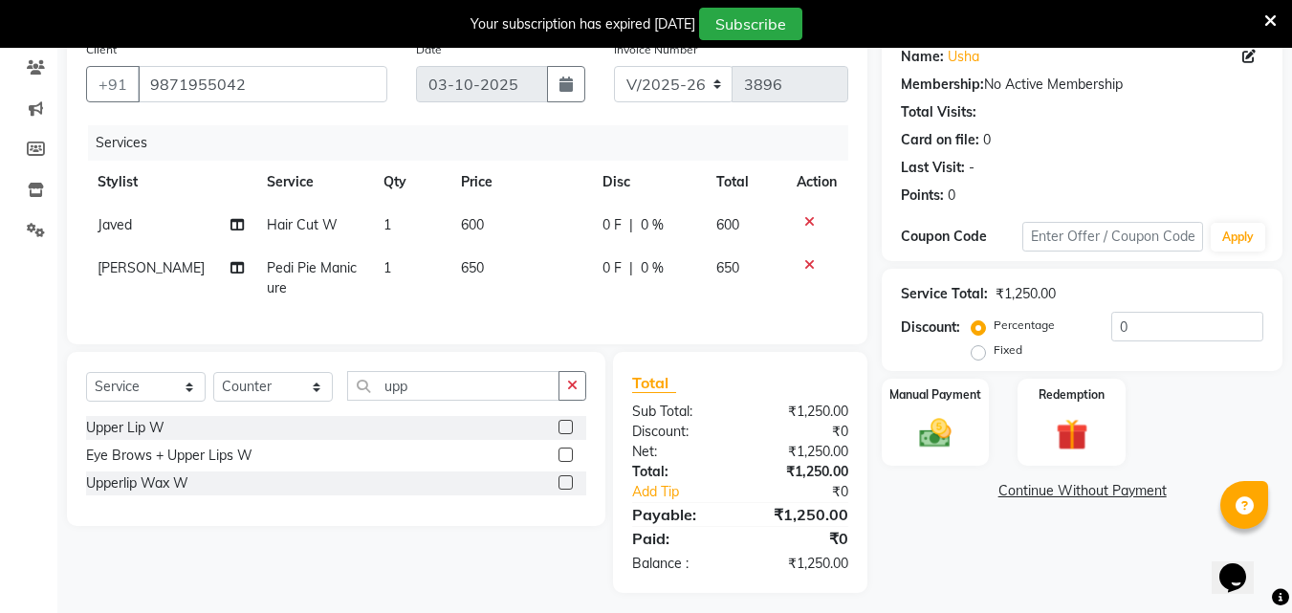
click at [566, 434] on label at bounding box center [565, 427] width 14 height 14
click at [566, 434] on input "checkbox" at bounding box center [564, 428] width 12 height 12
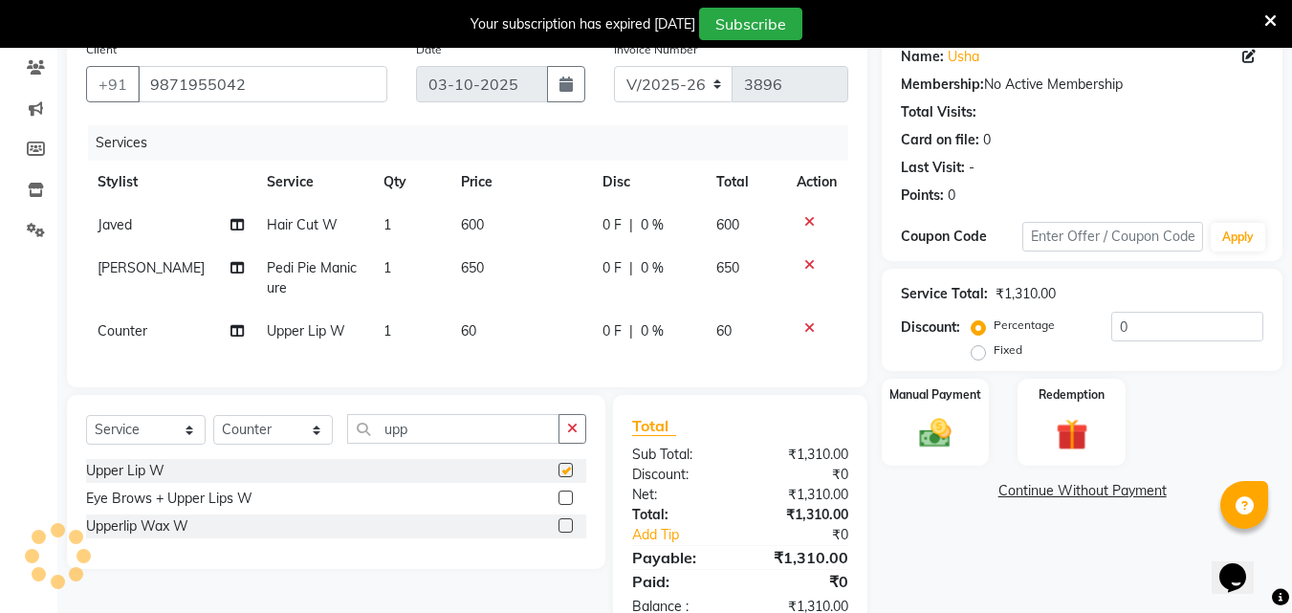
checkbox input "false"
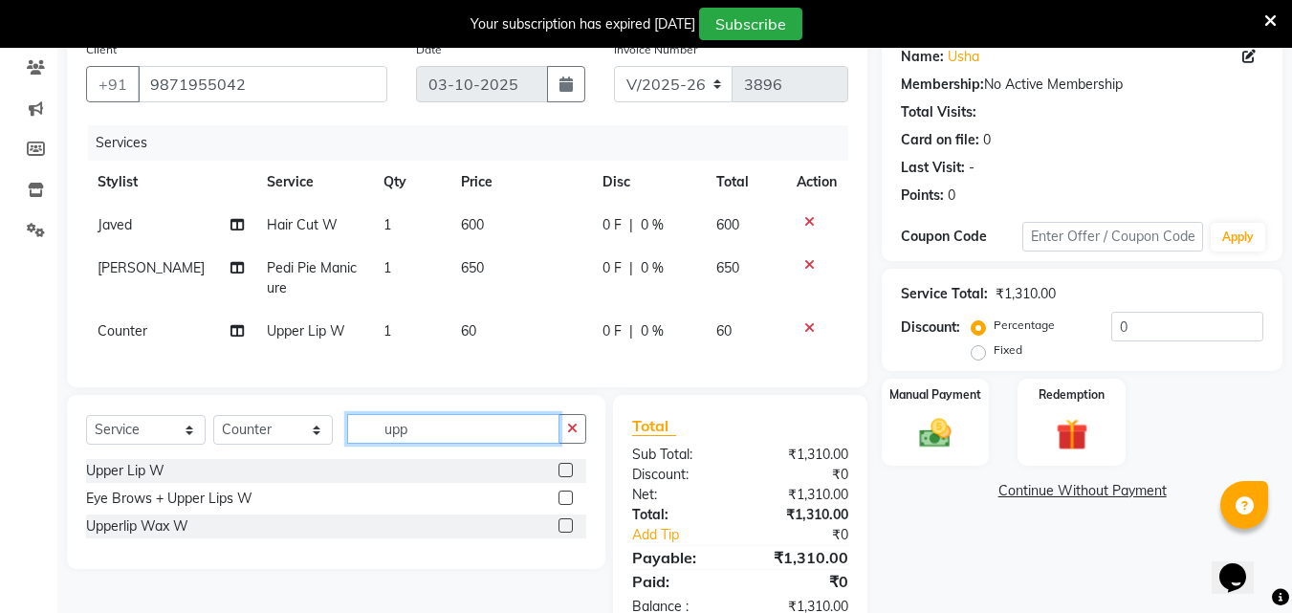
click at [432, 442] on input "upp" at bounding box center [453, 429] width 212 height 30
click at [563, 533] on label at bounding box center [565, 525] width 14 height 14
click at [563, 533] on input "checkbox" at bounding box center [564, 526] width 12 height 12
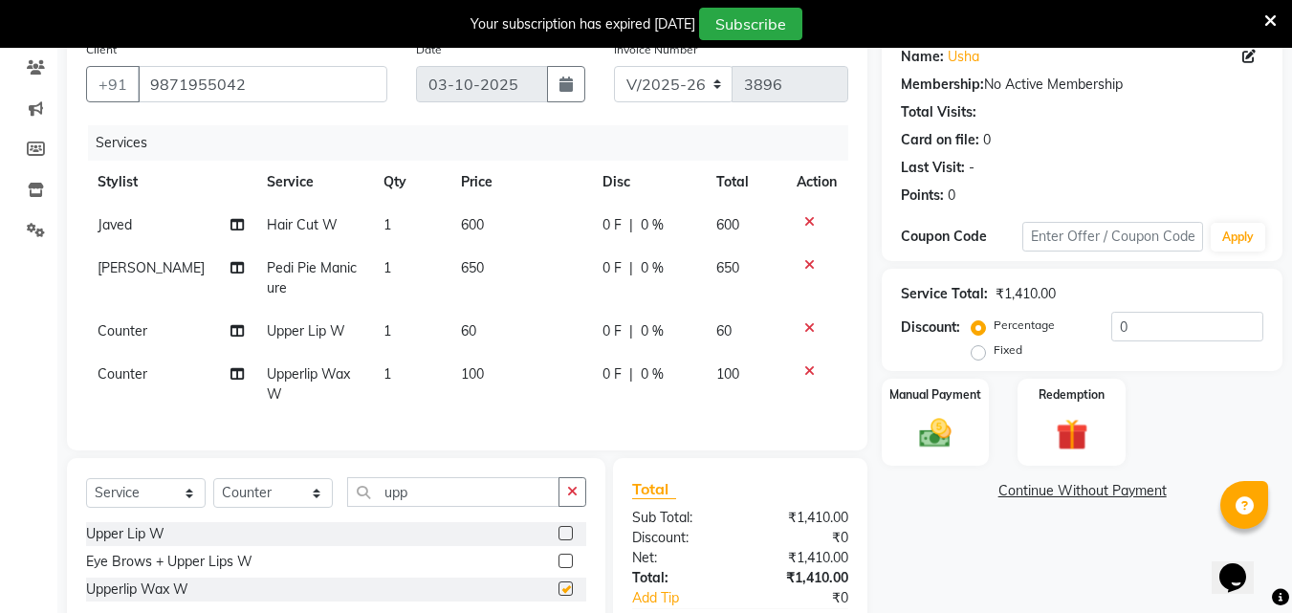
checkbox input "false"
click at [332, 332] on td "Upper Lip W" at bounding box center [313, 331] width 117 height 43
select select "20825"
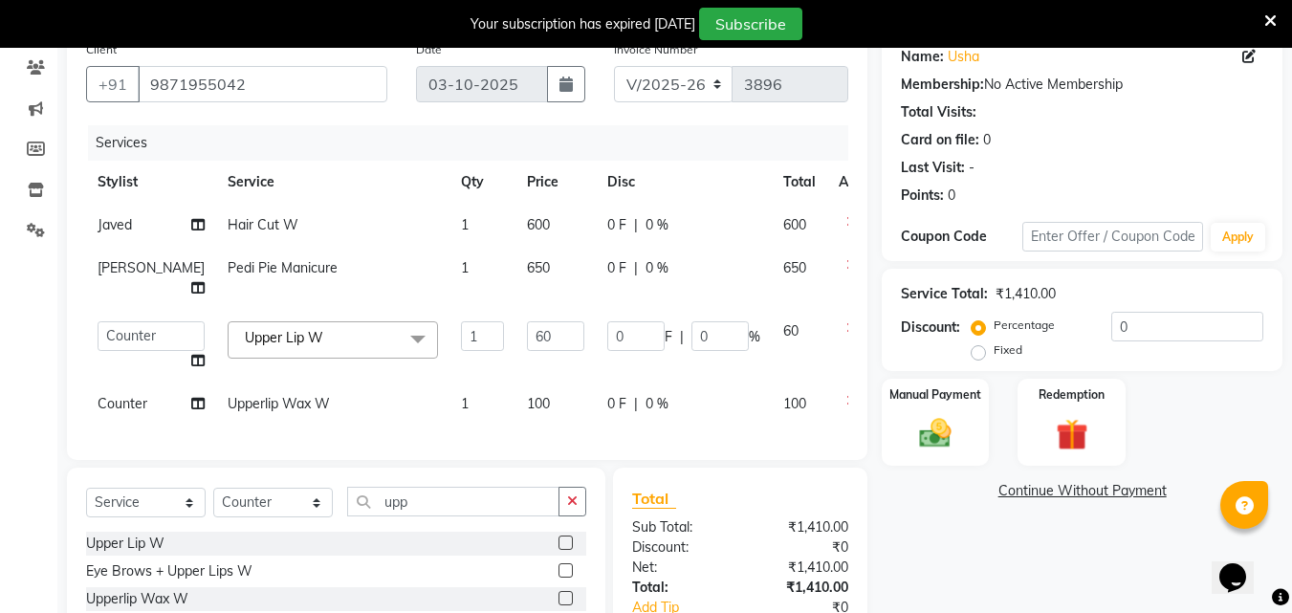
click at [399, 358] on span at bounding box center [418, 339] width 38 height 36
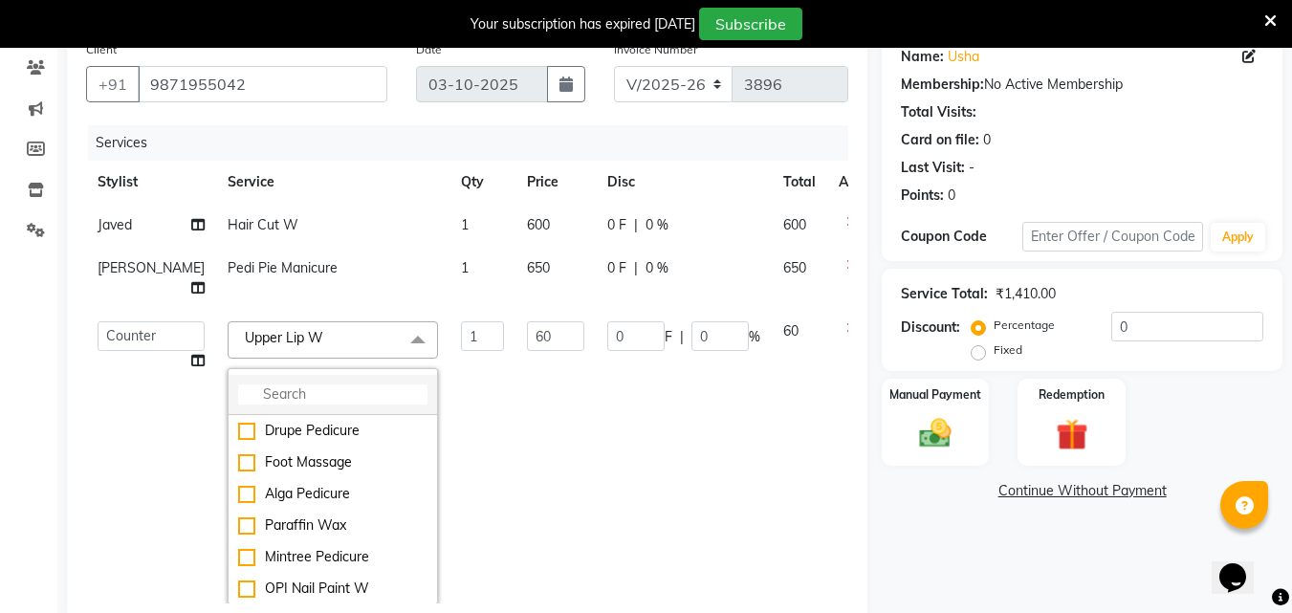
click at [288, 403] on li at bounding box center [333, 395] width 208 height 40
click at [238, 405] on input "multiselect-search" at bounding box center [332, 394] width 189 height 20
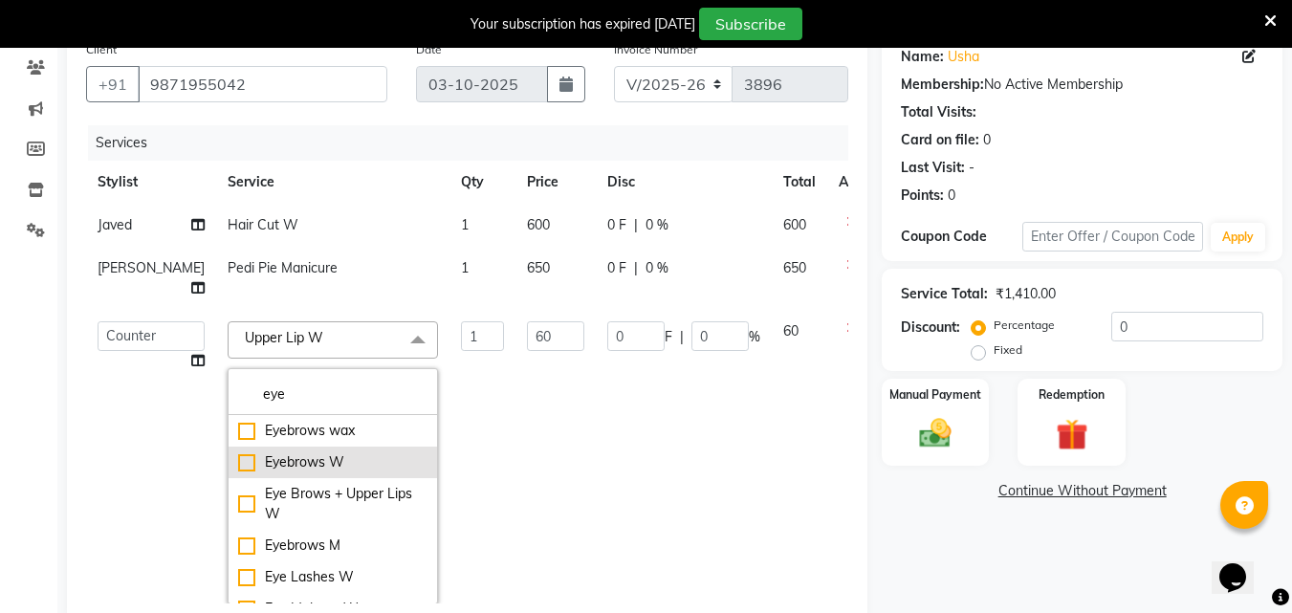
type input "eye"
click at [238, 472] on div "Eyebrows W" at bounding box center [332, 462] width 189 height 20
checkbox input "true"
click at [515, 478] on td "60" at bounding box center [555, 463] width 80 height 306
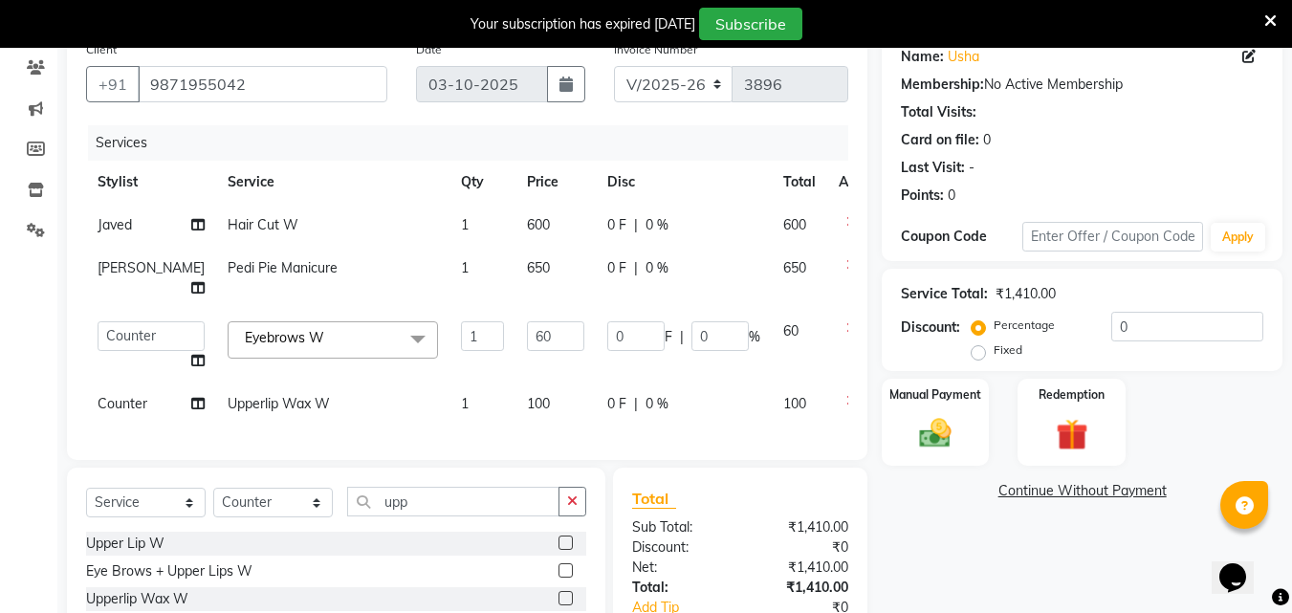
click at [1035, 566] on div "Name: Usha Membership: No Active Membership Total Visits: Card on file: 0 Last …" at bounding box center [1089, 370] width 415 height 677
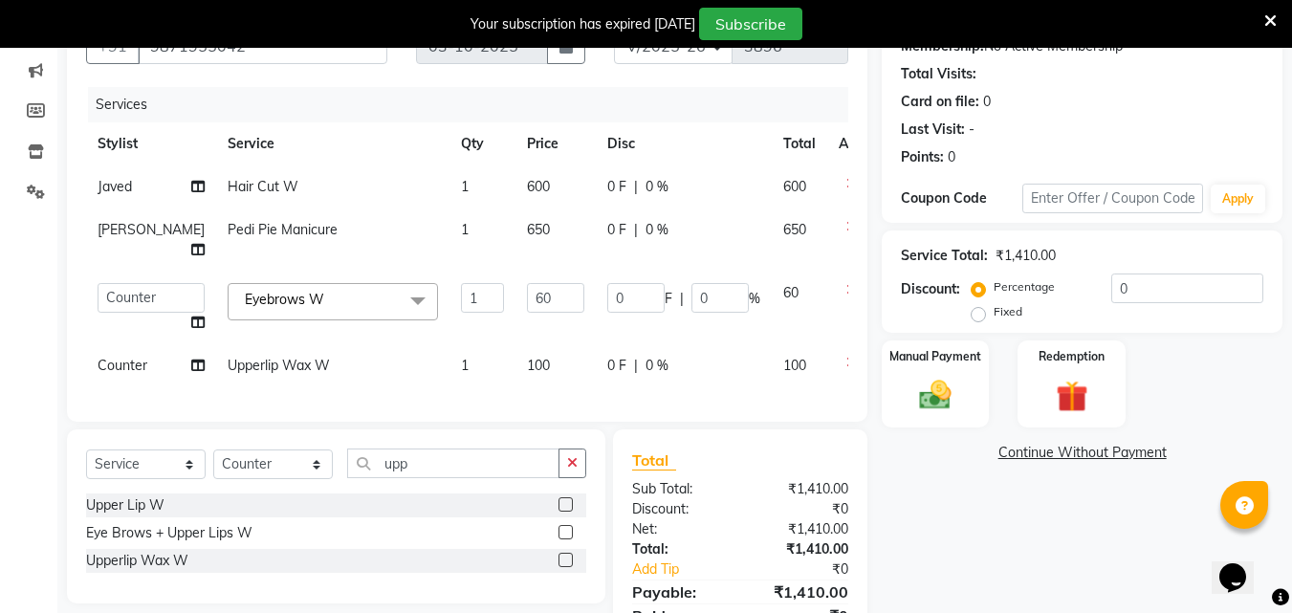
scroll to position [339, 0]
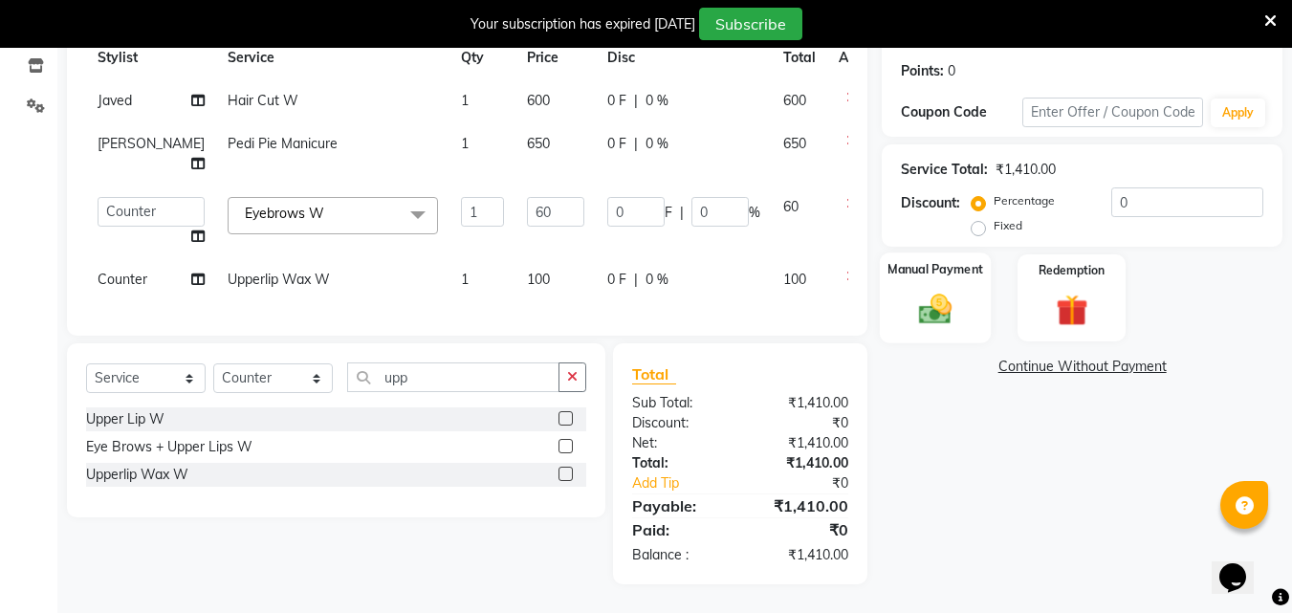
click at [922, 290] on img at bounding box center [936, 309] width 54 height 38
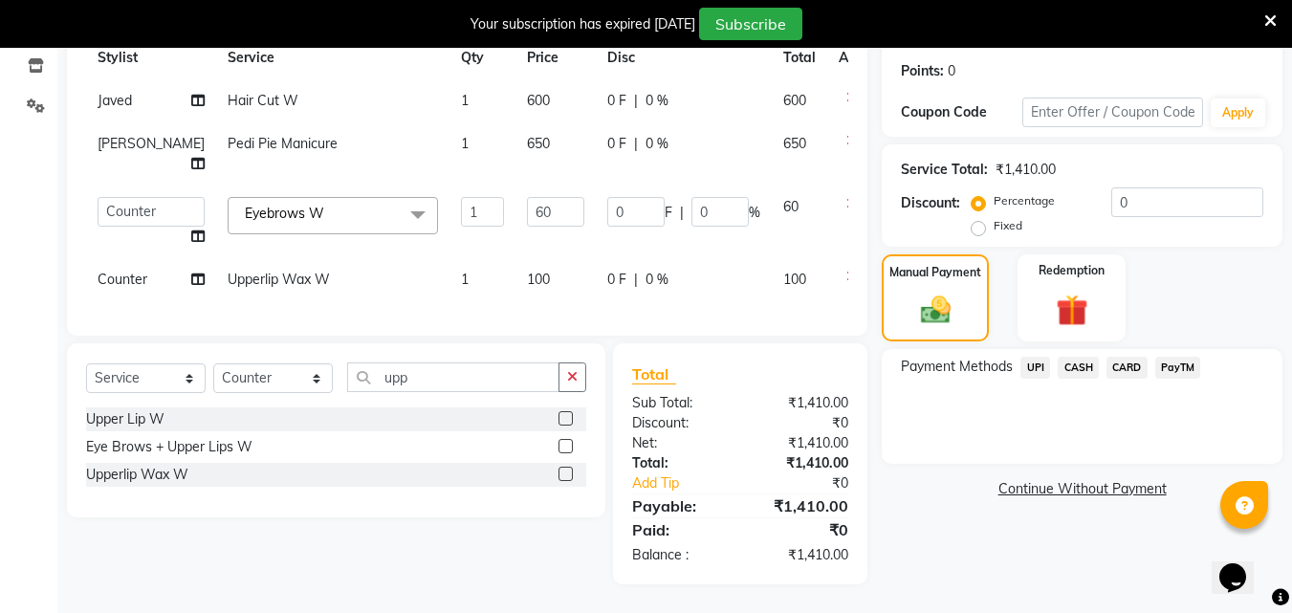
click at [1029, 357] on span "UPI" at bounding box center [1035, 368] width 30 height 22
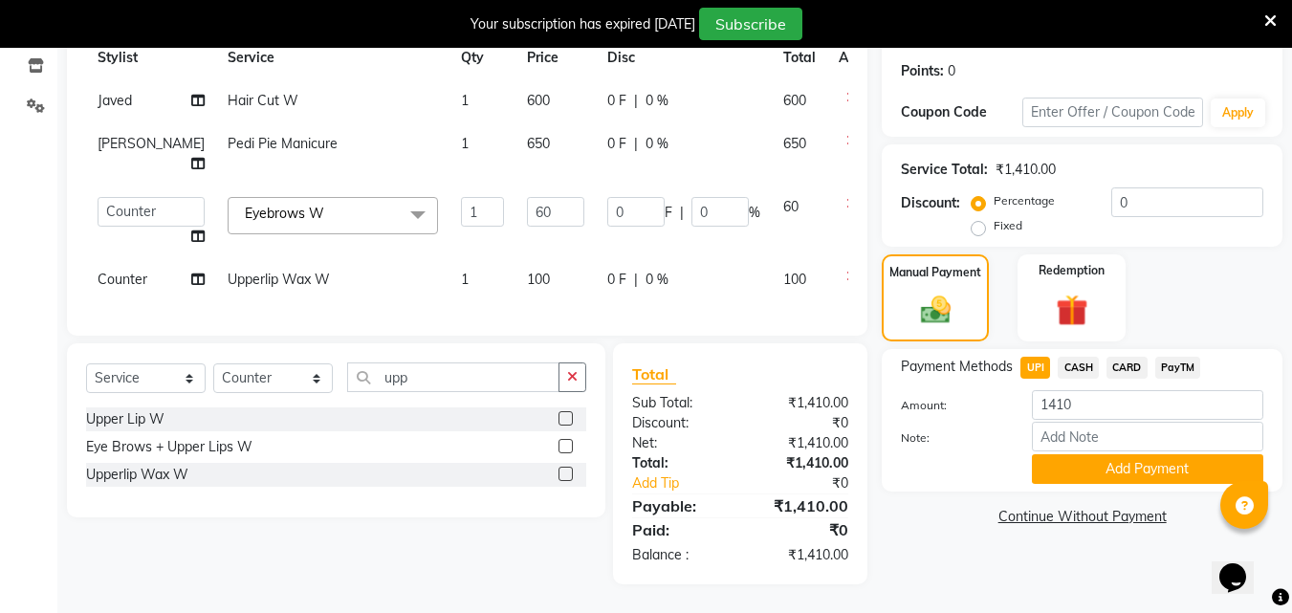
click at [1085, 357] on span "CASH" at bounding box center [1078, 368] width 41 height 22
click at [1120, 454] on button "Add Payment" at bounding box center [1147, 469] width 231 height 30
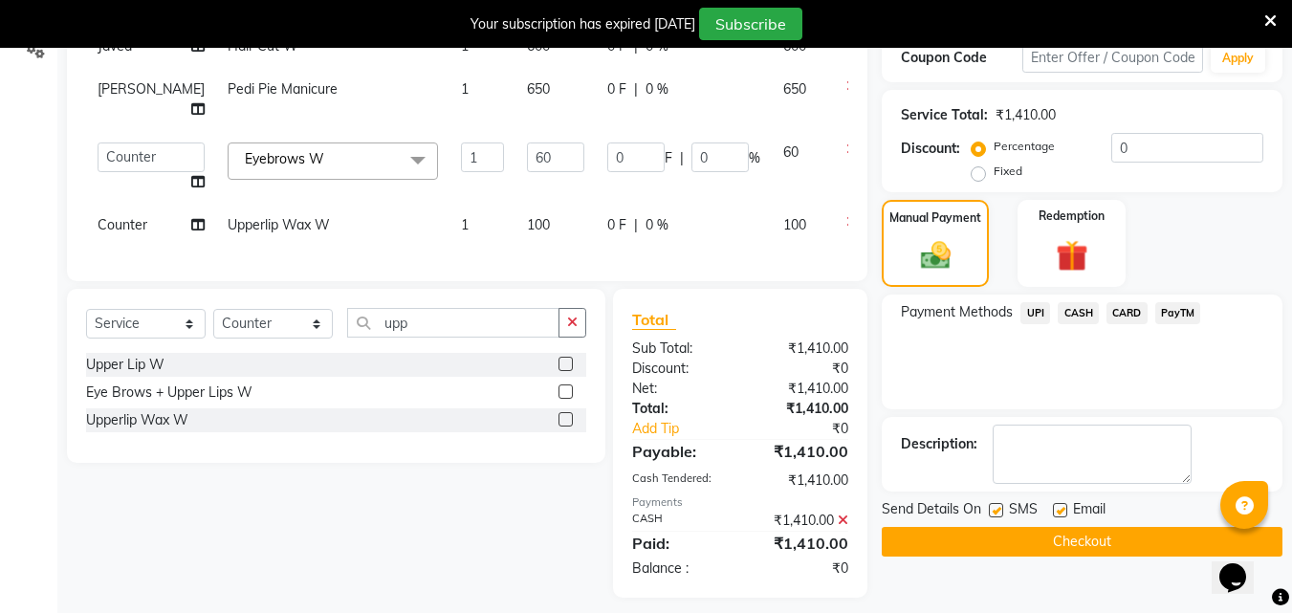
click at [1106, 533] on button "Checkout" at bounding box center [1082, 542] width 401 height 30
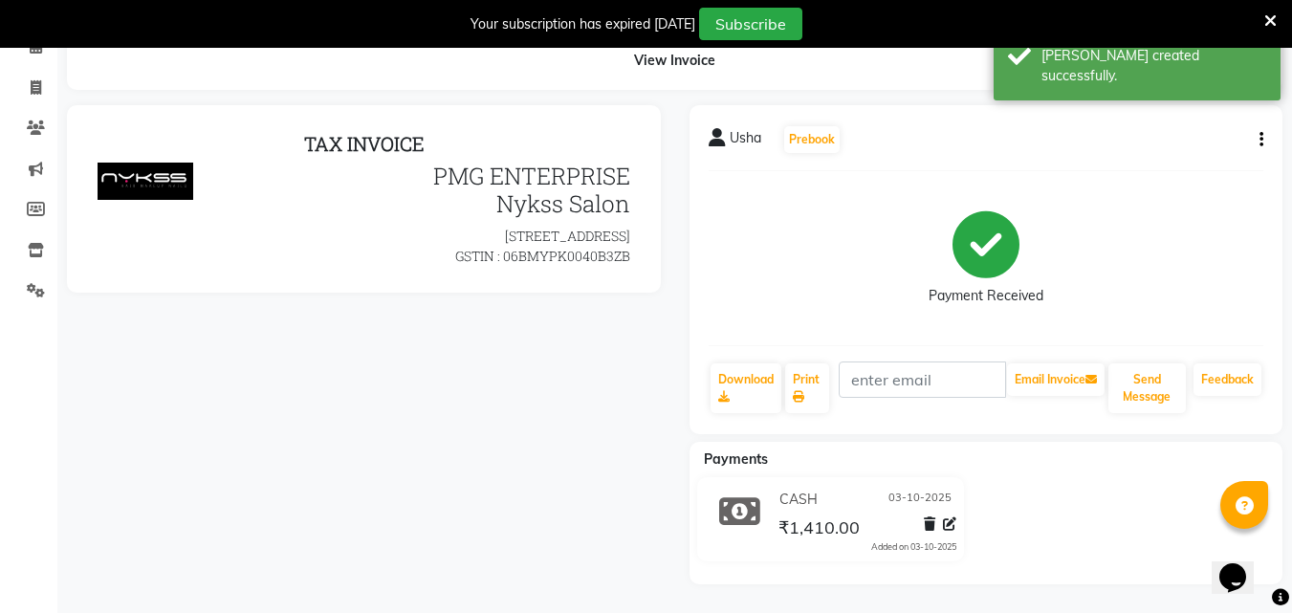
scroll to position [332, 0]
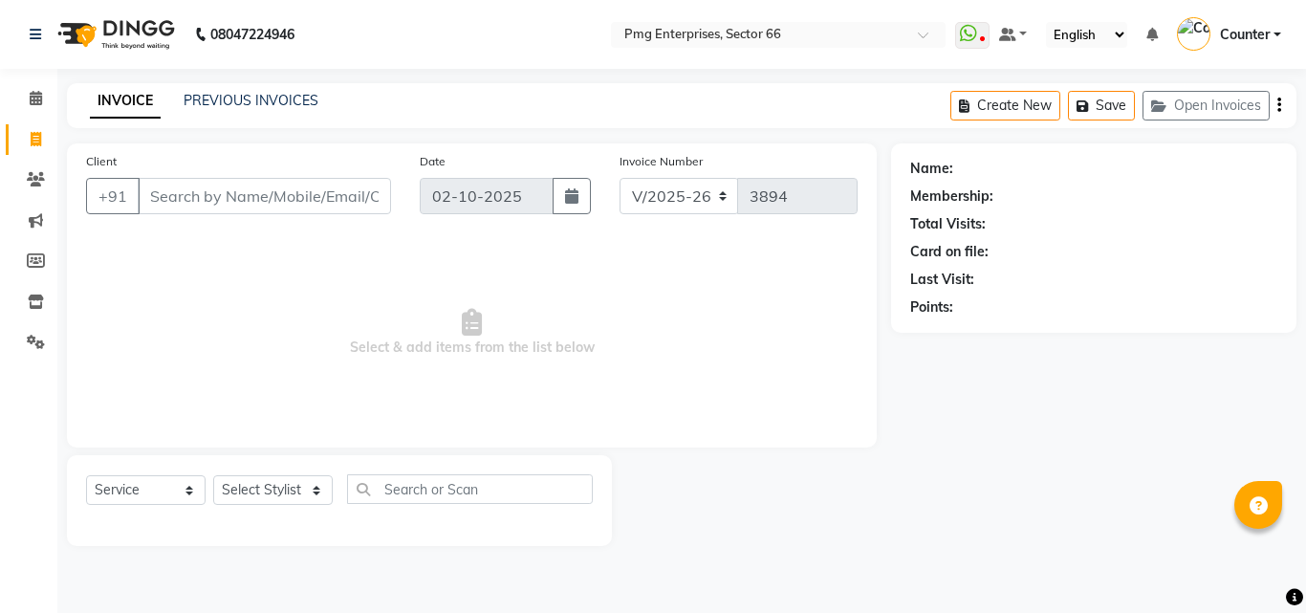
select select "889"
select select "service"
click at [239, 101] on link "PREVIOUS INVOICES" at bounding box center [251, 100] width 135 height 17
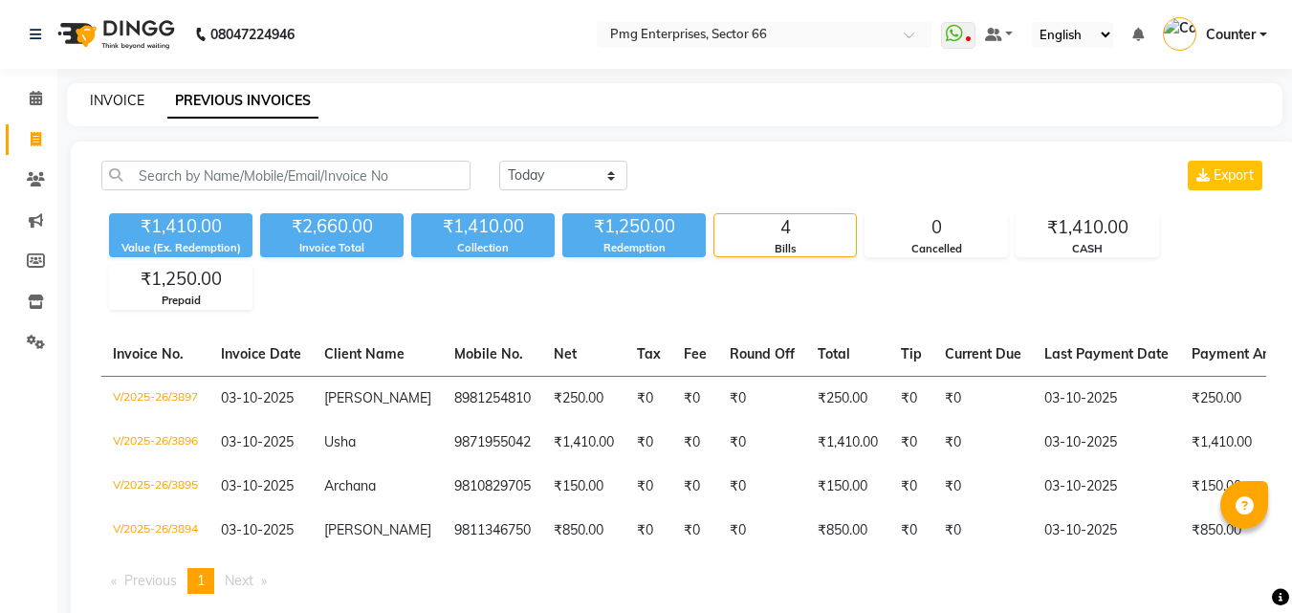
click at [123, 101] on link "INVOICE" at bounding box center [117, 100] width 55 height 17
select select "service"
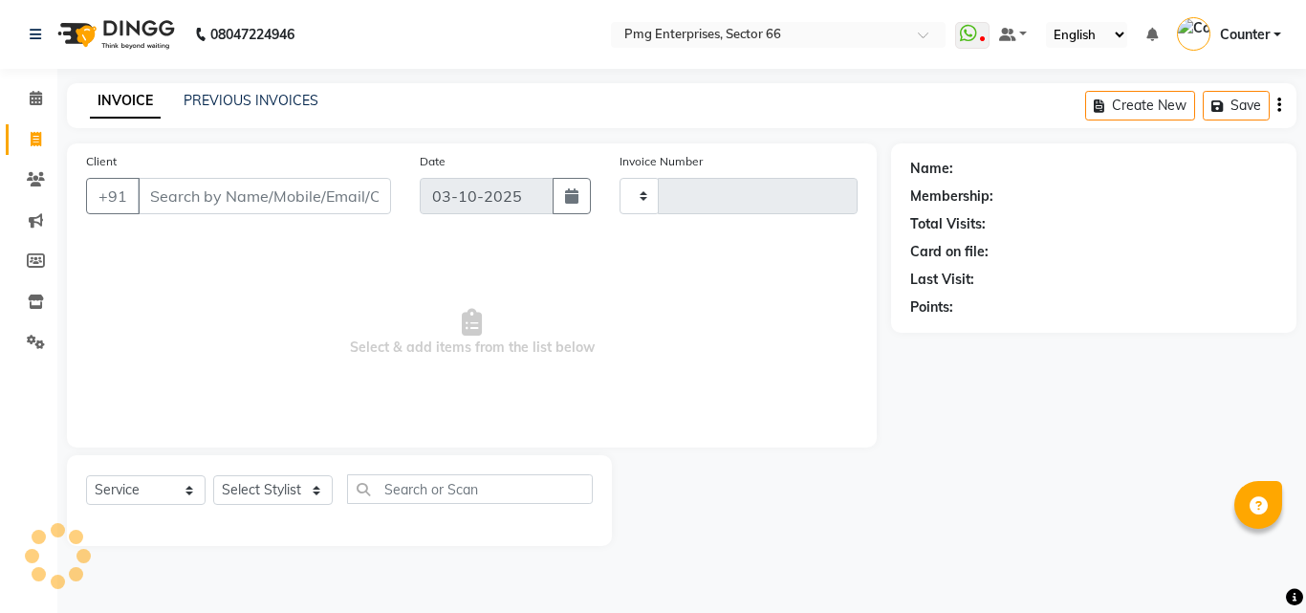
type input "3898"
select select "889"
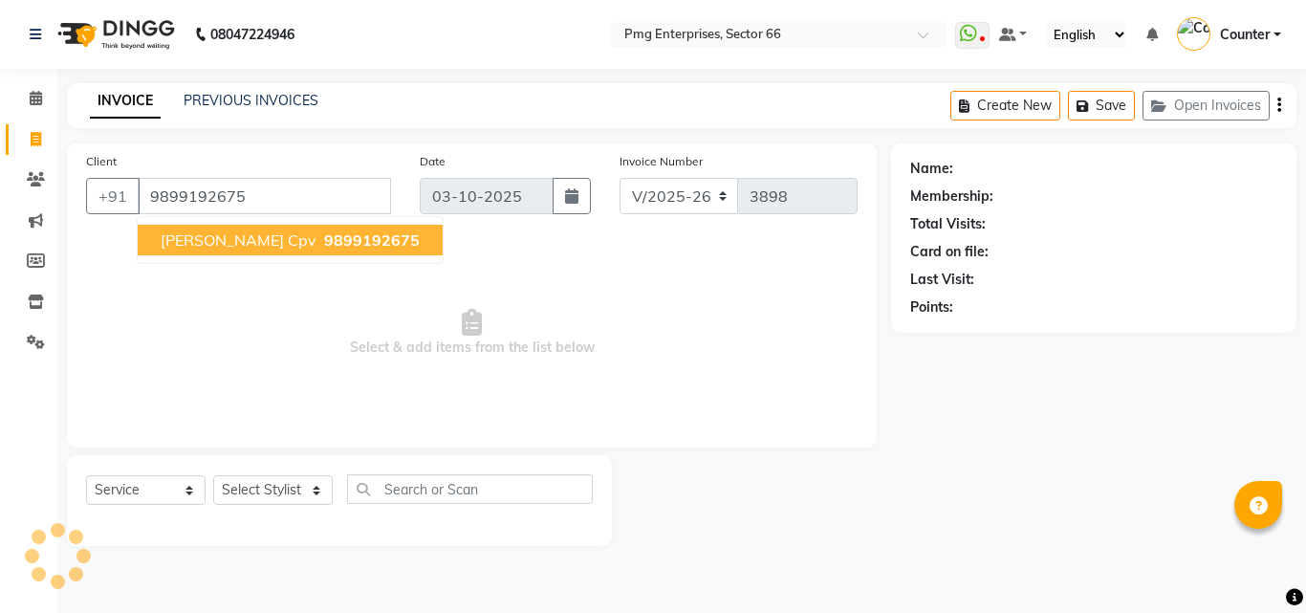
type input "9899192675"
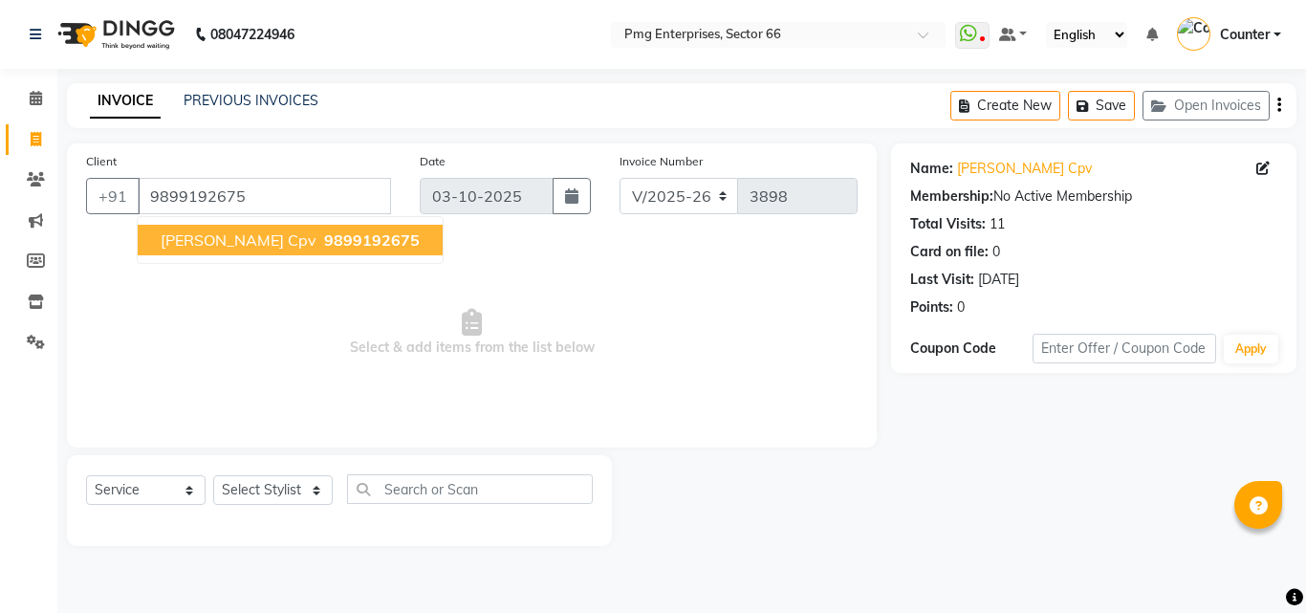
click at [324, 247] on span "9899192675" at bounding box center [372, 239] width 96 height 19
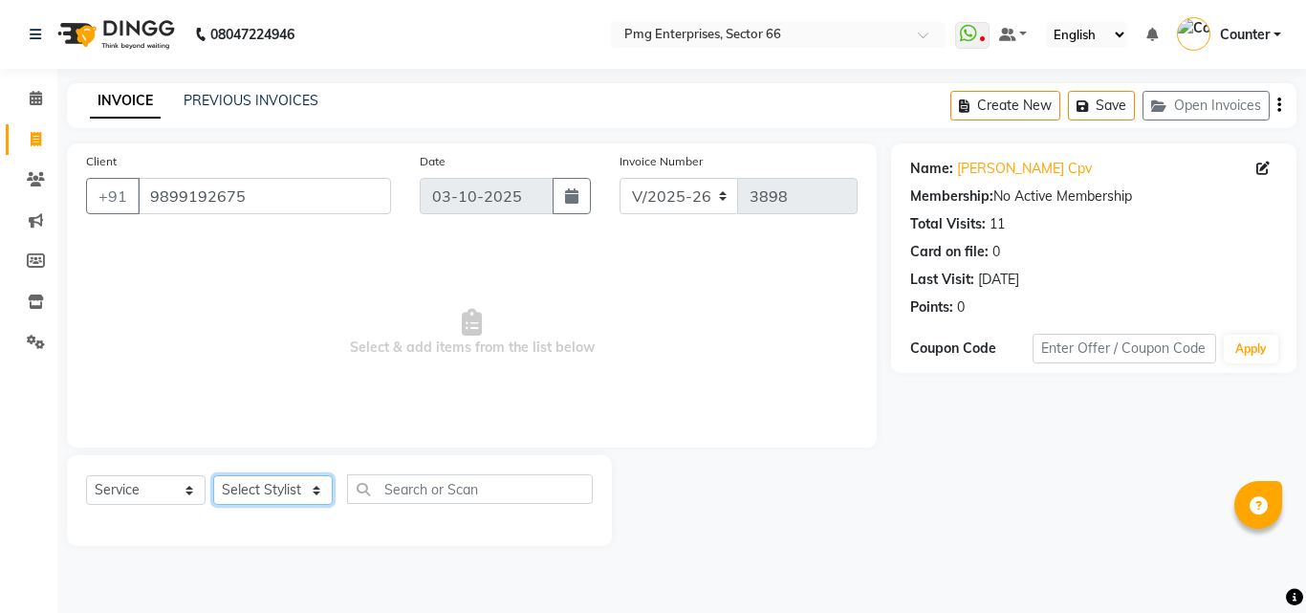
click at [253, 493] on select "Select Stylist [PERSON_NAME] Counter [PERSON_NAME] [PERSON_NAME] [PERSON_NAME] …" at bounding box center [273, 490] width 120 height 30
select select "20825"
click at [213, 475] on select "Select Stylist [PERSON_NAME] Counter [PERSON_NAME] [PERSON_NAME] [PERSON_NAME] …" at bounding box center [273, 490] width 120 height 30
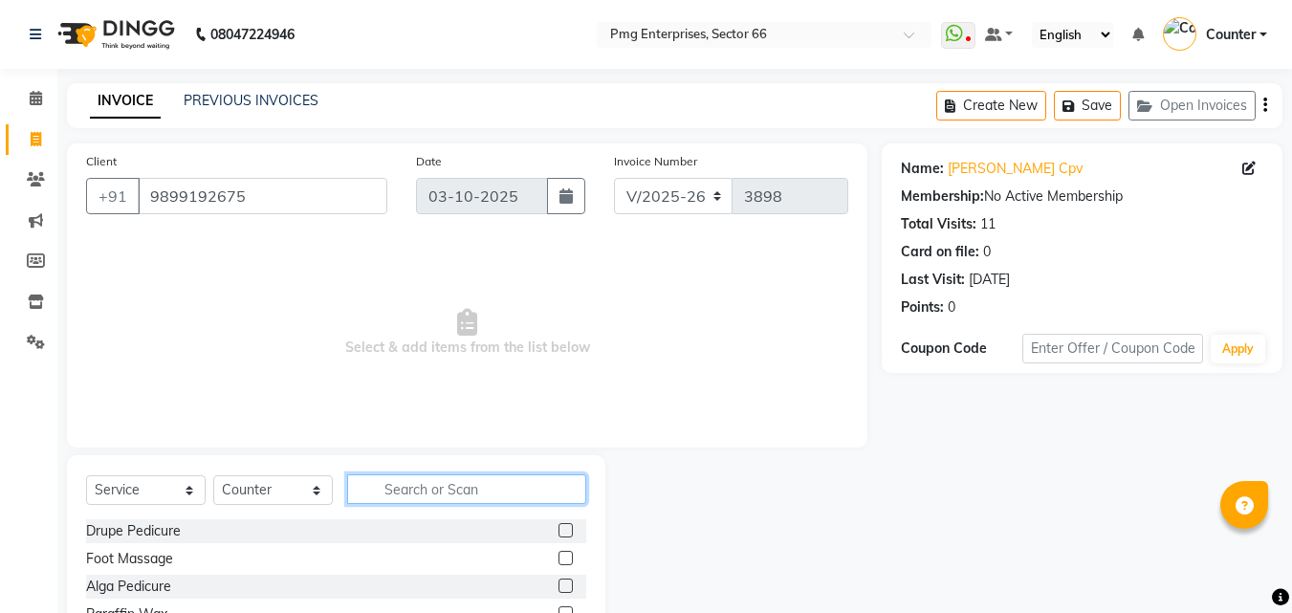
click at [442, 495] on input "text" at bounding box center [466, 489] width 239 height 30
type input "face"
click at [558, 589] on label at bounding box center [565, 586] width 14 height 14
click at [558, 589] on input "checkbox" at bounding box center [564, 586] width 12 height 12
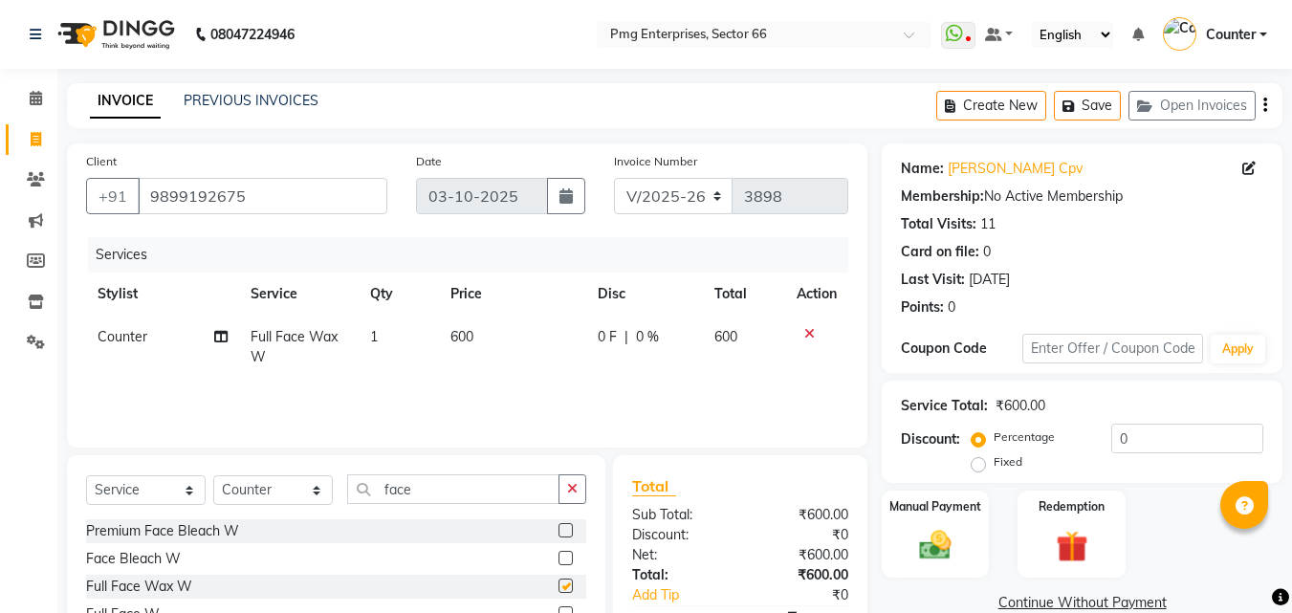
checkbox input "false"
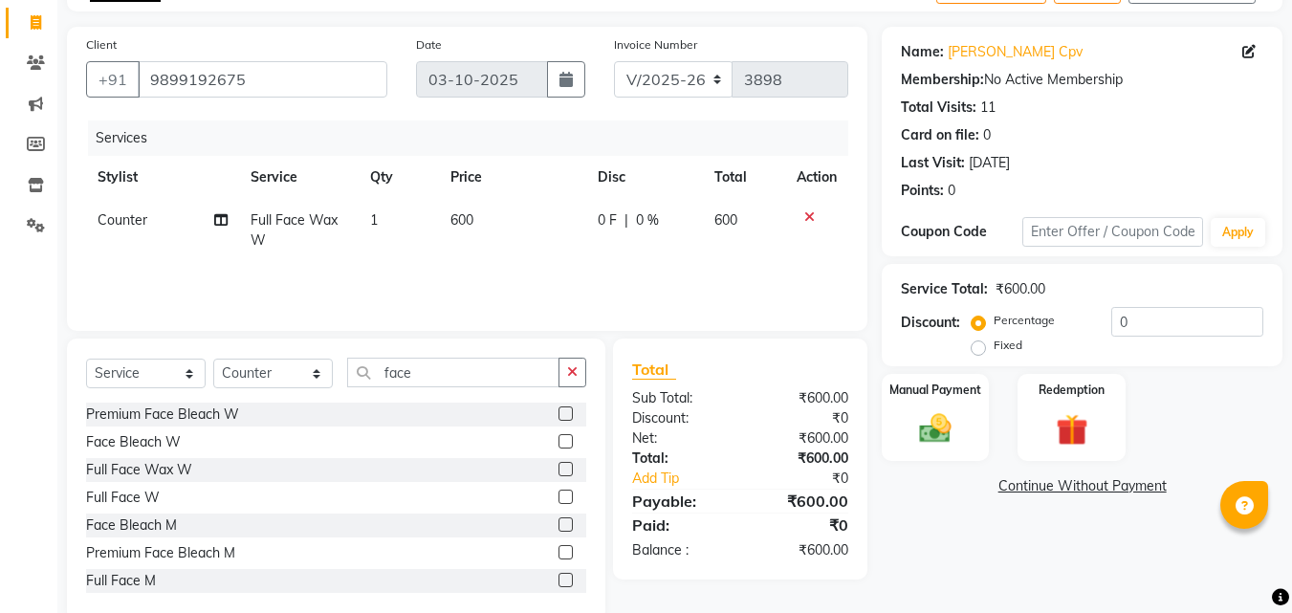
scroll to position [153, 0]
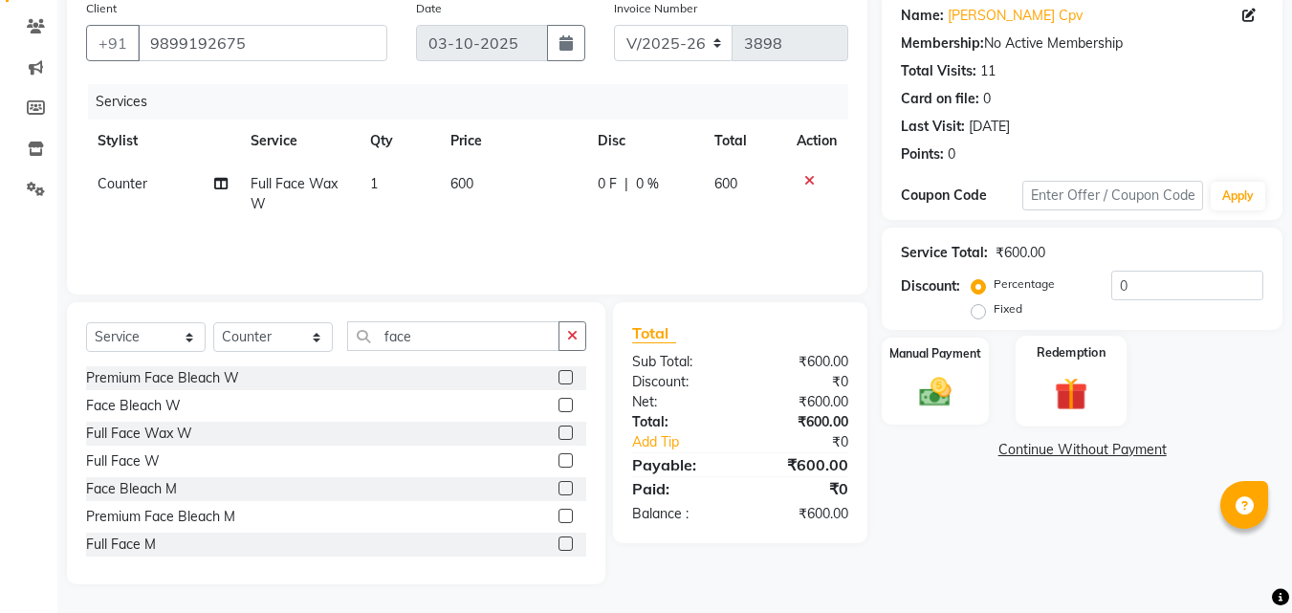
click at [1066, 390] on img at bounding box center [1071, 393] width 54 height 41
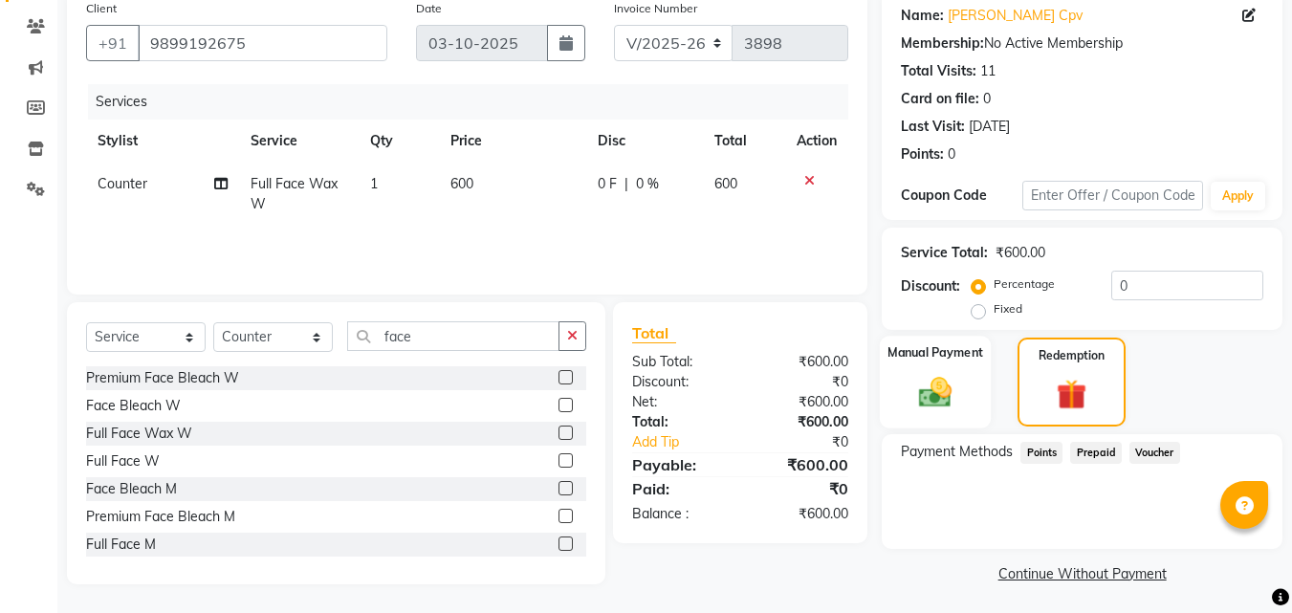
click at [909, 383] on img at bounding box center [936, 392] width 54 height 38
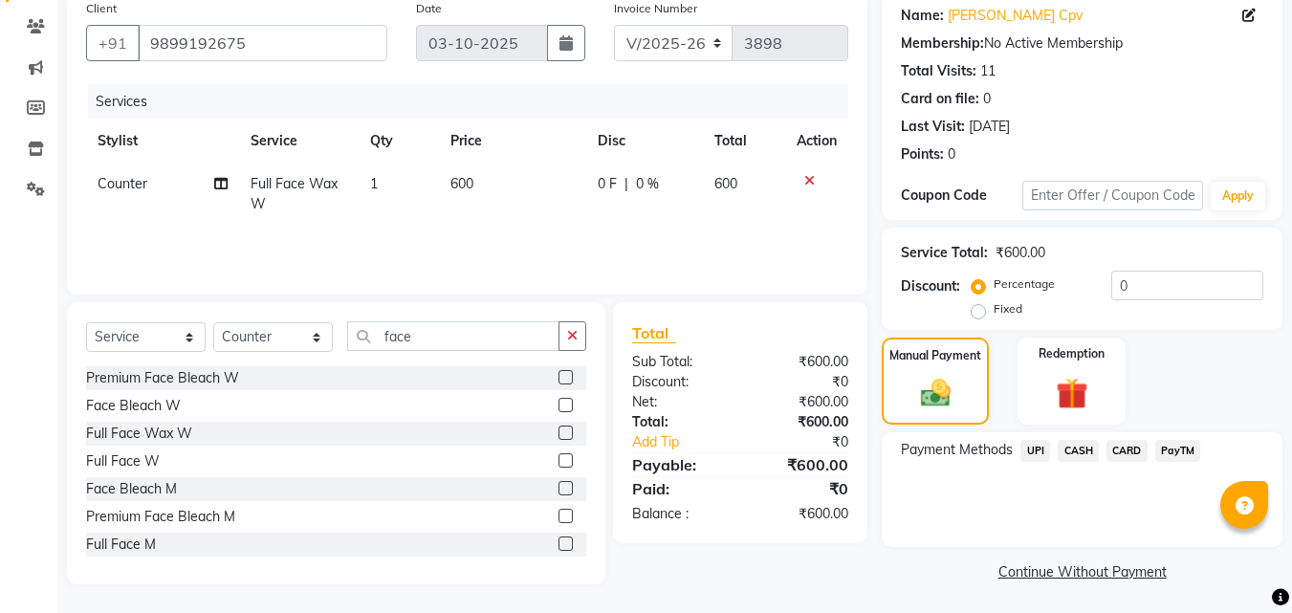
click at [1037, 449] on span "UPI" at bounding box center [1035, 451] width 30 height 22
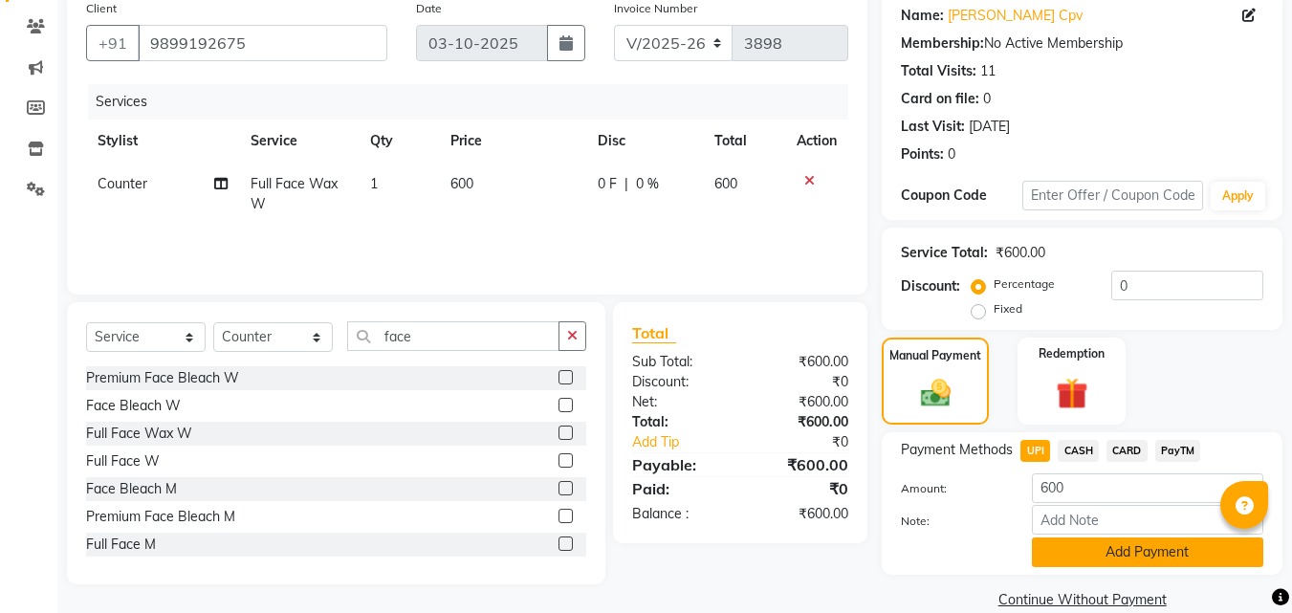
click at [1185, 556] on button "Add Payment" at bounding box center [1147, 552] width 231 height 30
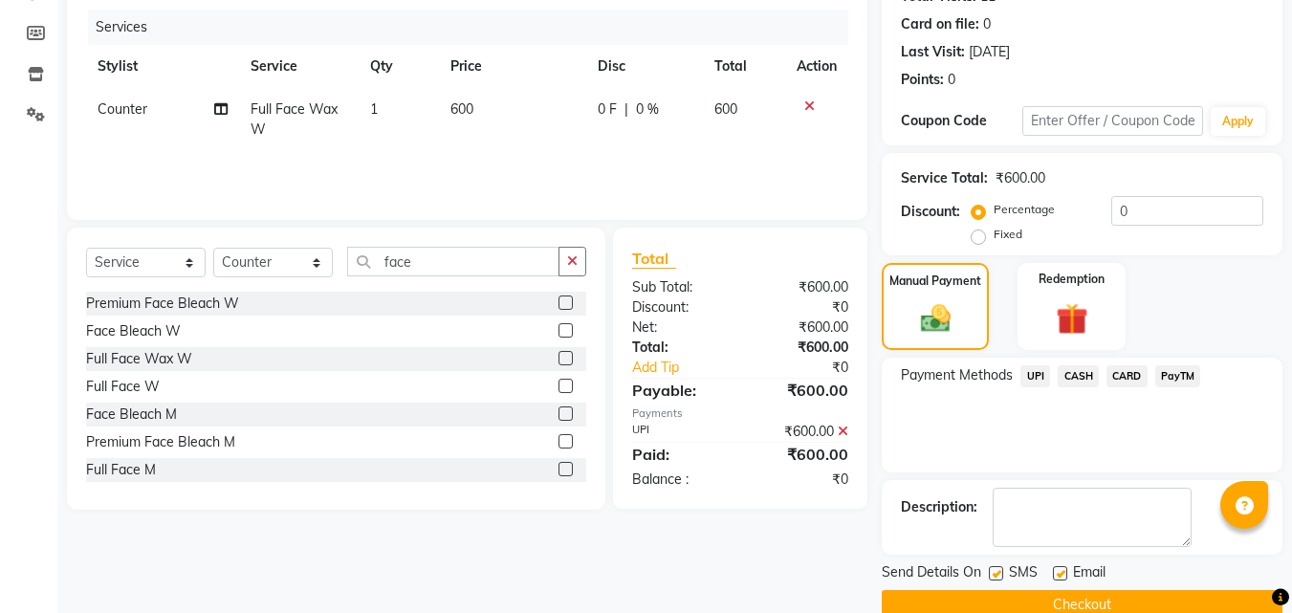
scroll to position [263, 0]
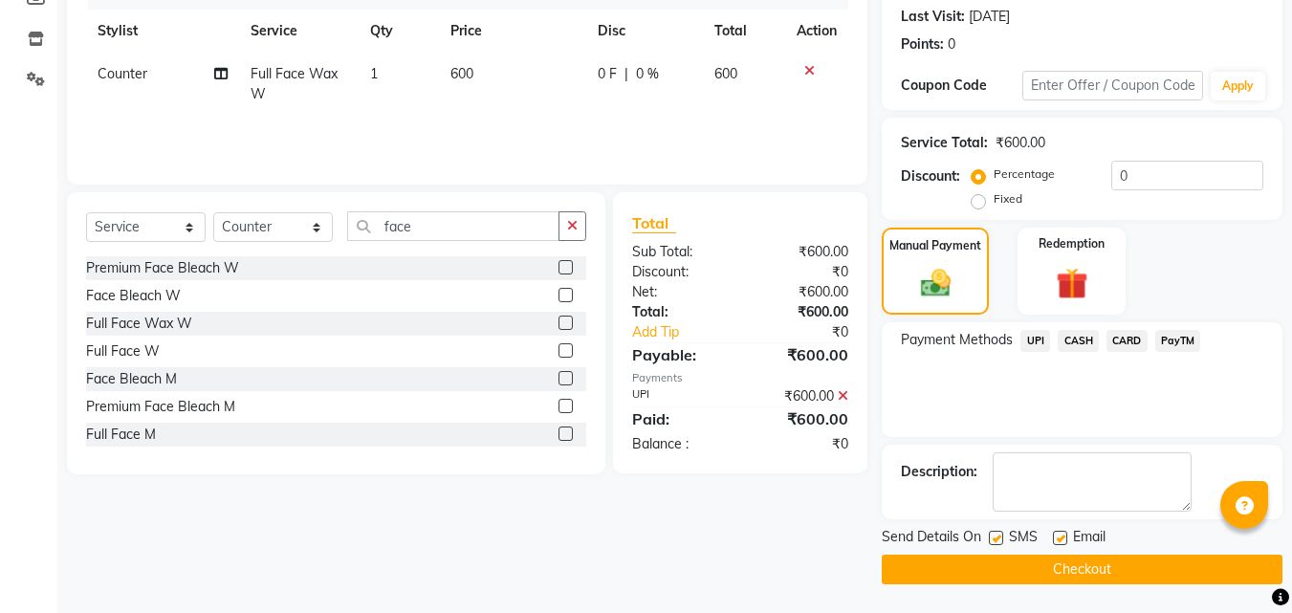
click at [1072, 573] on button "Checkout" at bounding box center [1082, 570] width 401 height 30
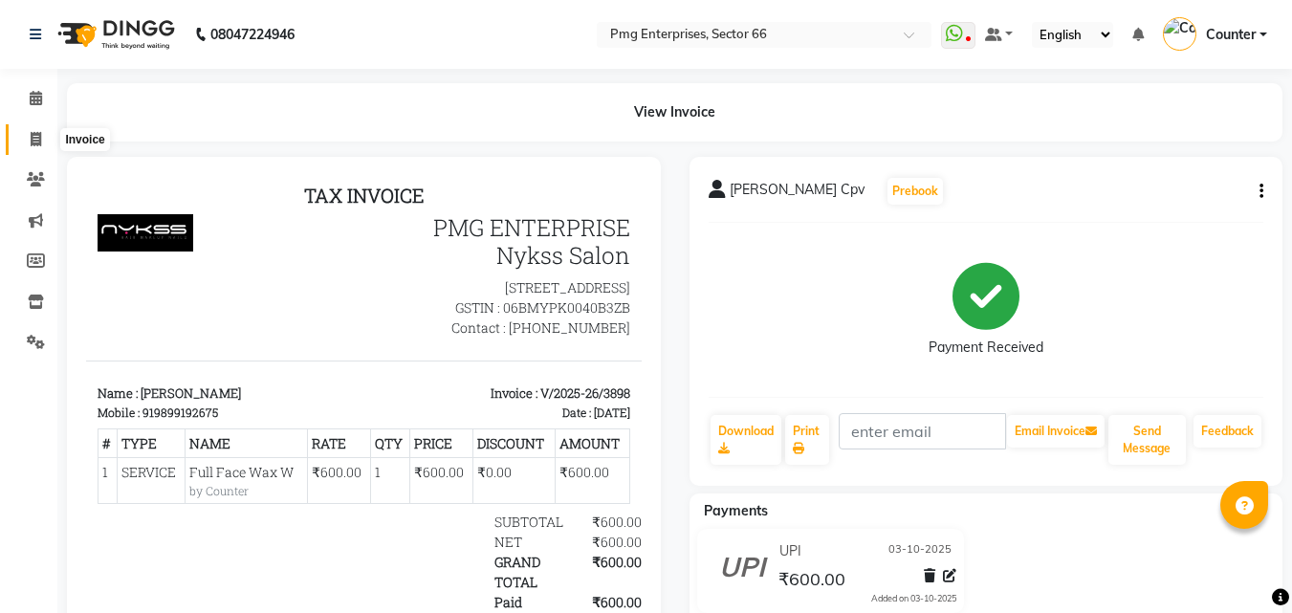
click at [40, 135] on icon at bounding box center [36, 139] width 11 height 14
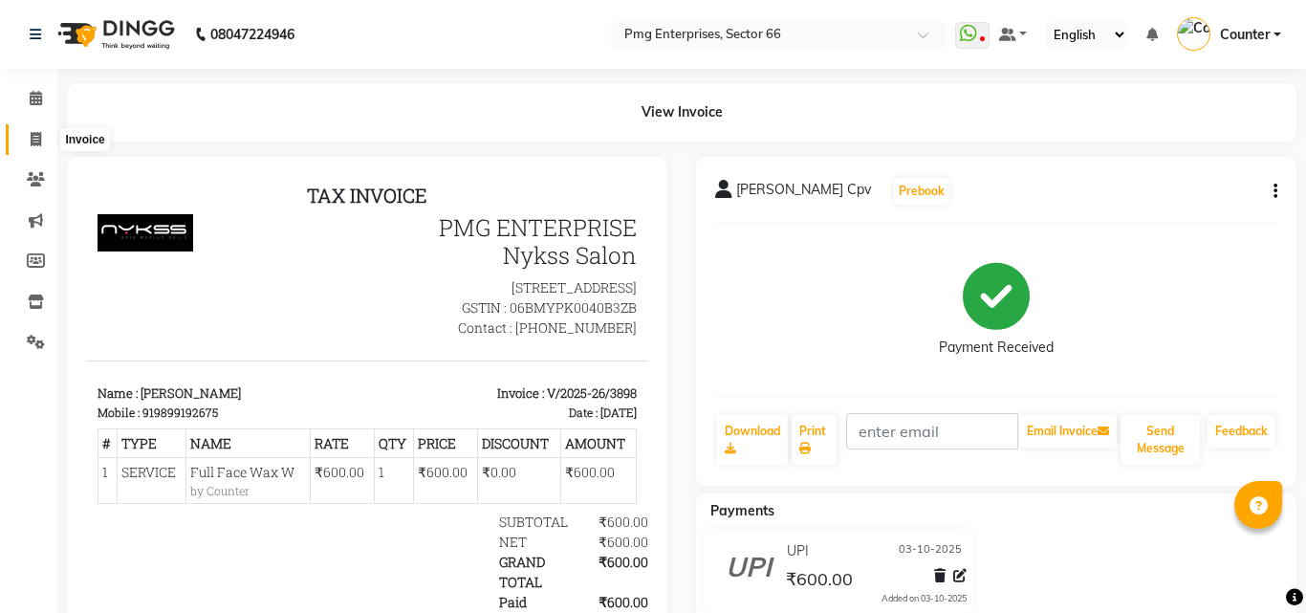
select select "service"
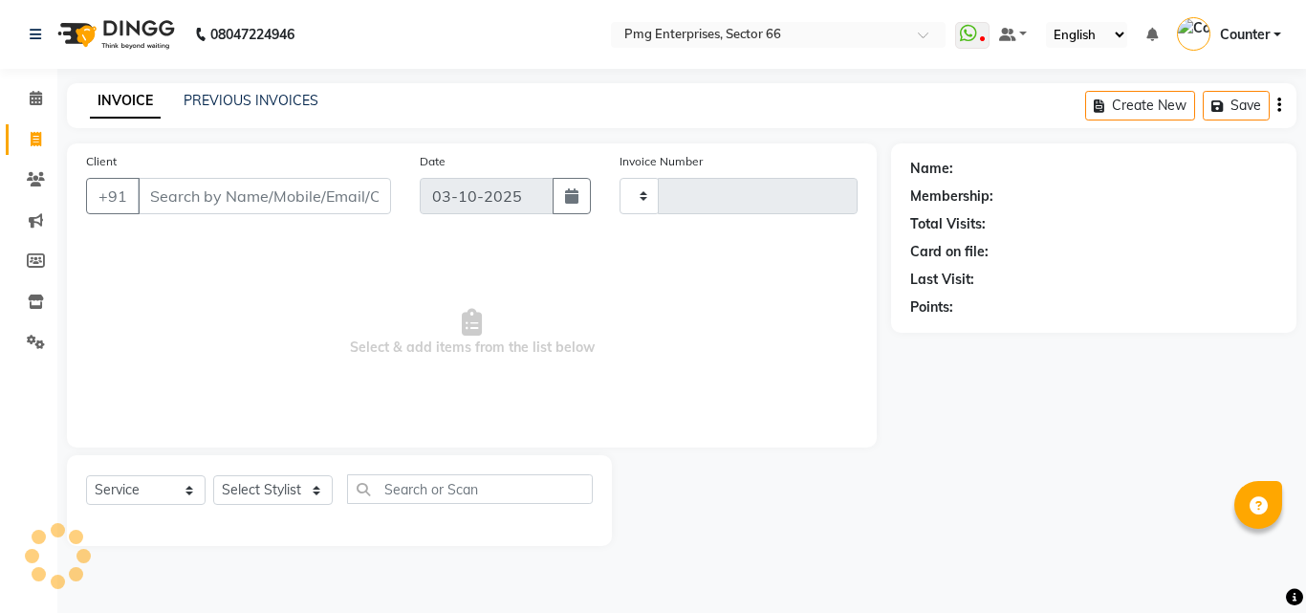
type input "3899"
select select "889"
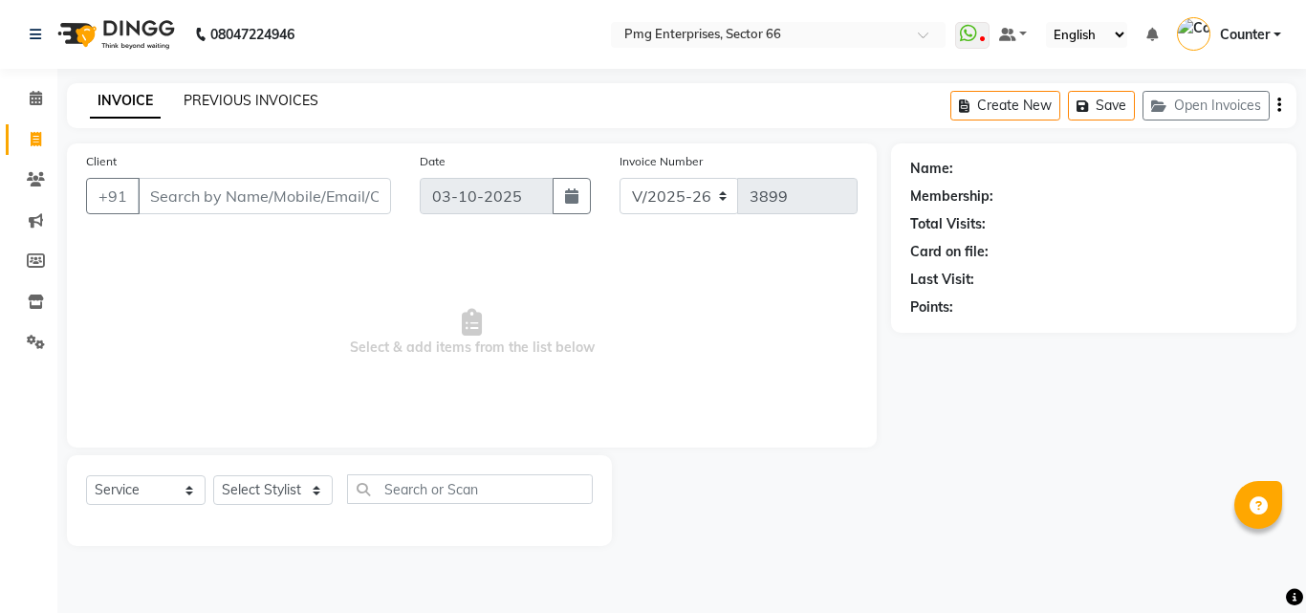
click at [281, 93] on link "PREVIOUS INVOICES" at bounding box center [251, 100] width 135 height 17
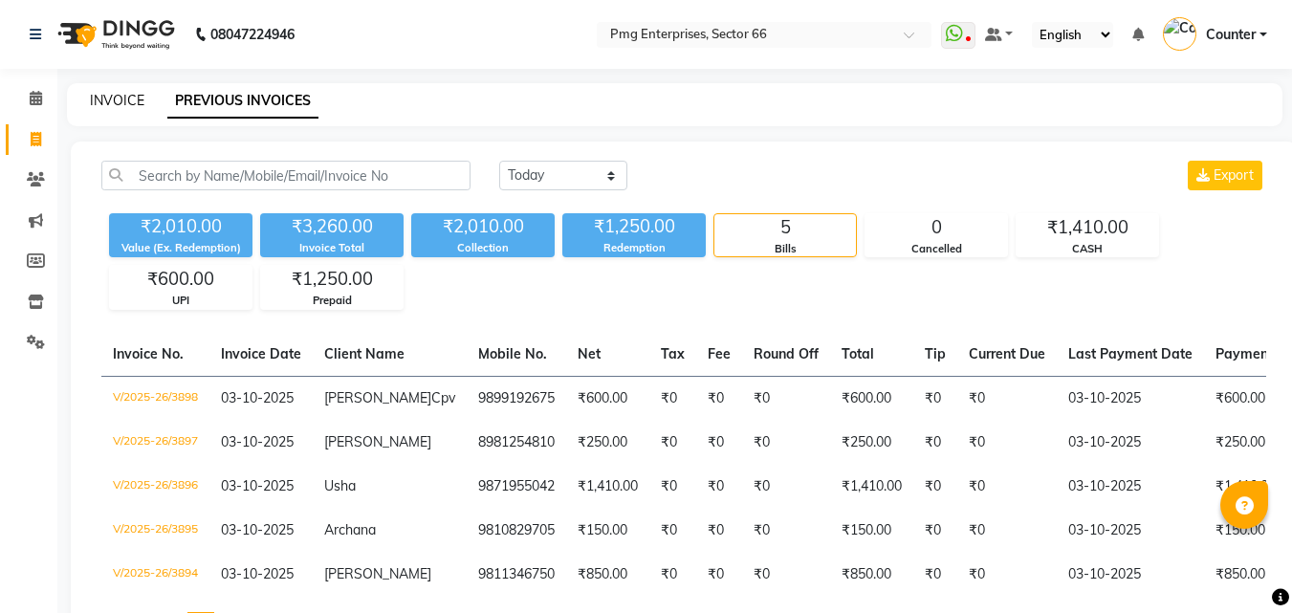
click at [124, 97] on link "INVOICE" at bounding box center [117, 100] width 55 height 17
select select "service"
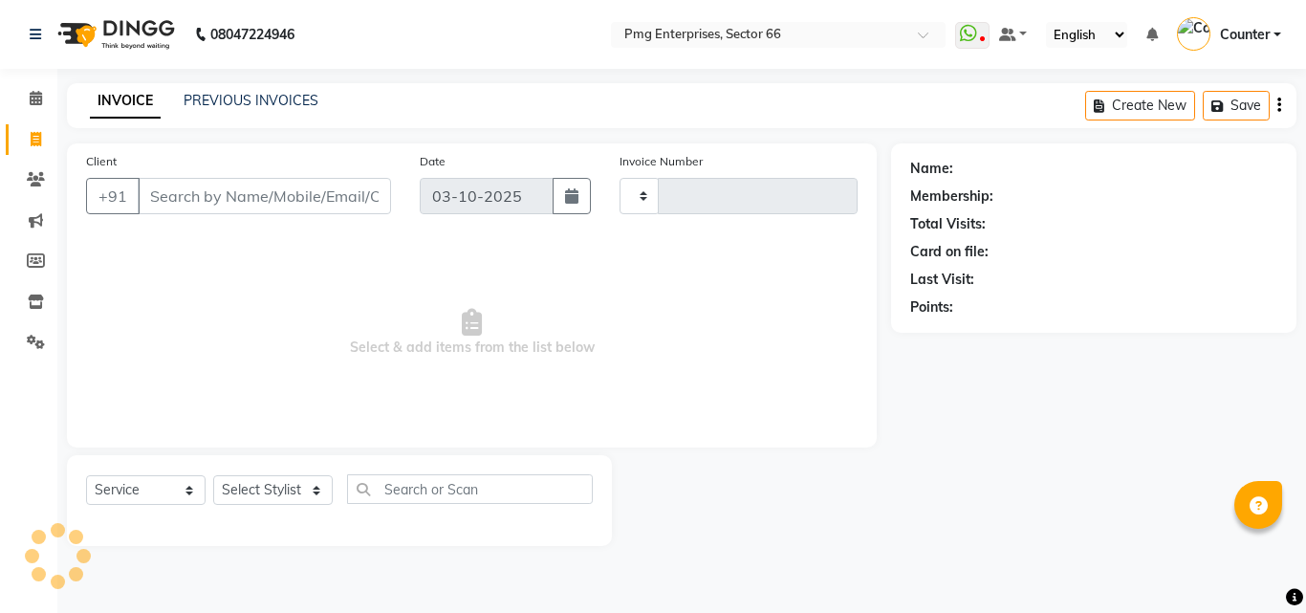
type input "3899"
select select "889"
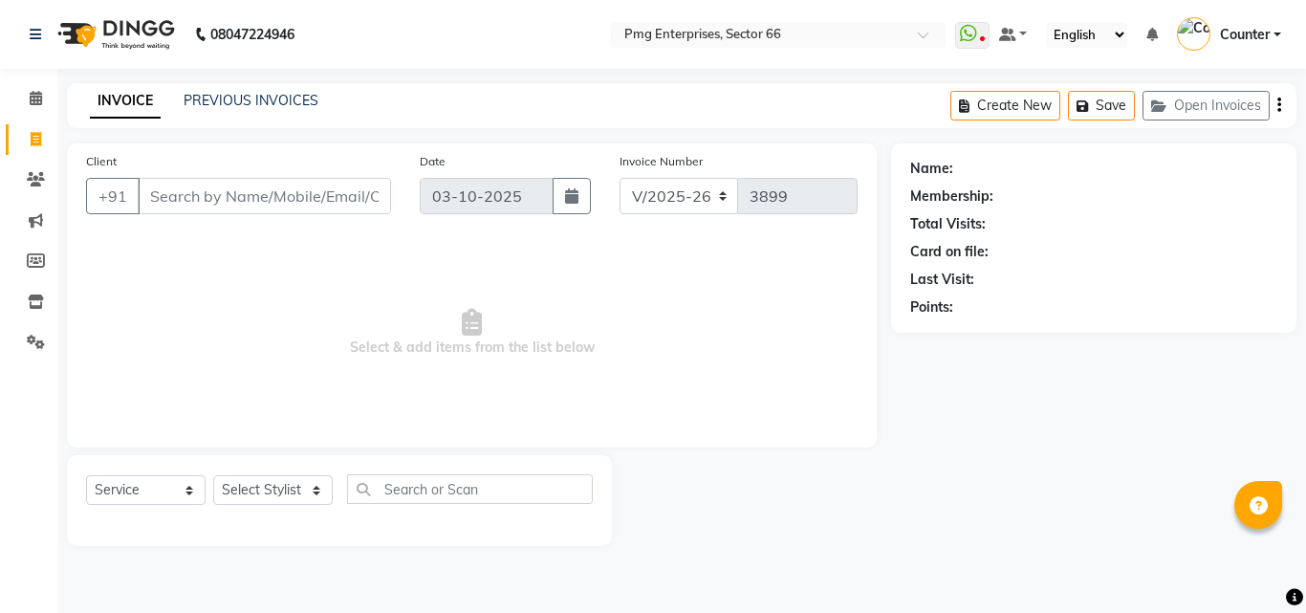
click at [124, 97] on link "INVOICE" at bounding box center [125, 101] width 71 height 34
click at [267, 209] on input "Client" at bounding box center [264, 196] width 253 height 36
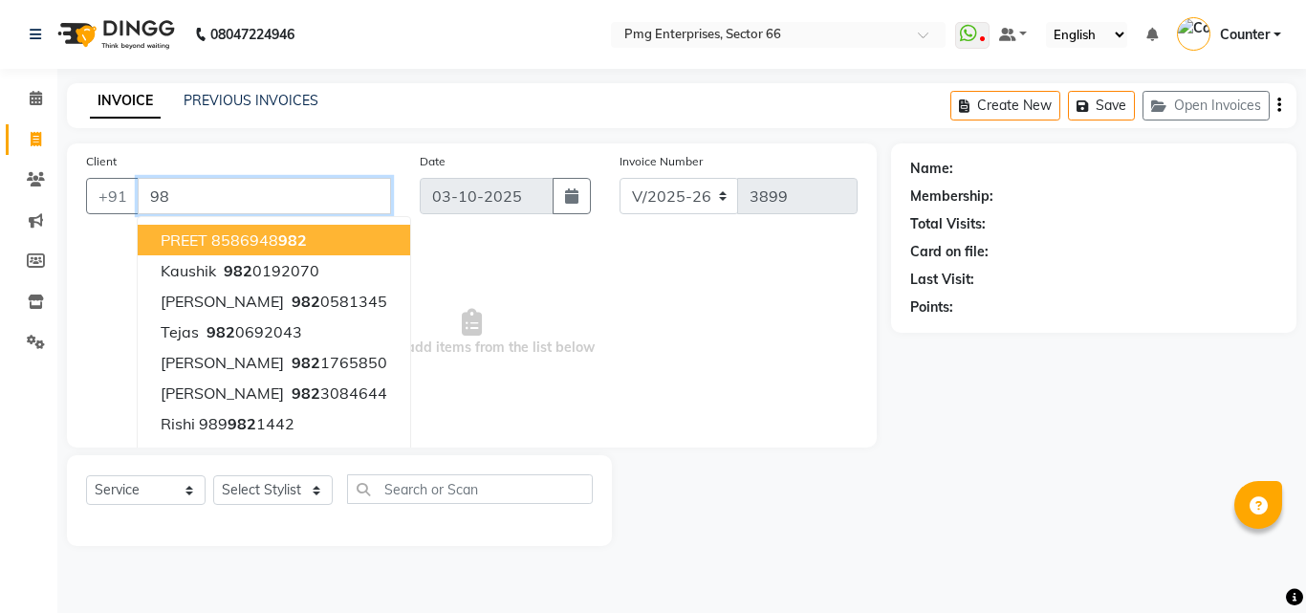
type input "9"
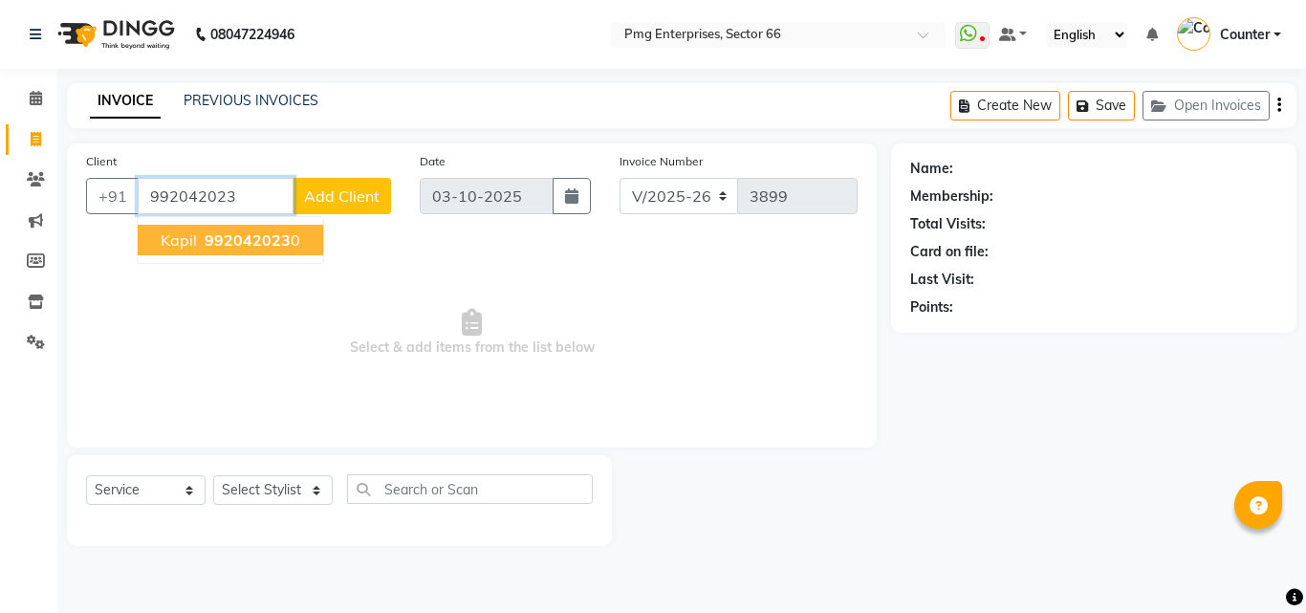
click at [288, 252] on button "Kapil 992042023 0" at bounding box center [231, 240] width 186 height 31
type input "9920420230"
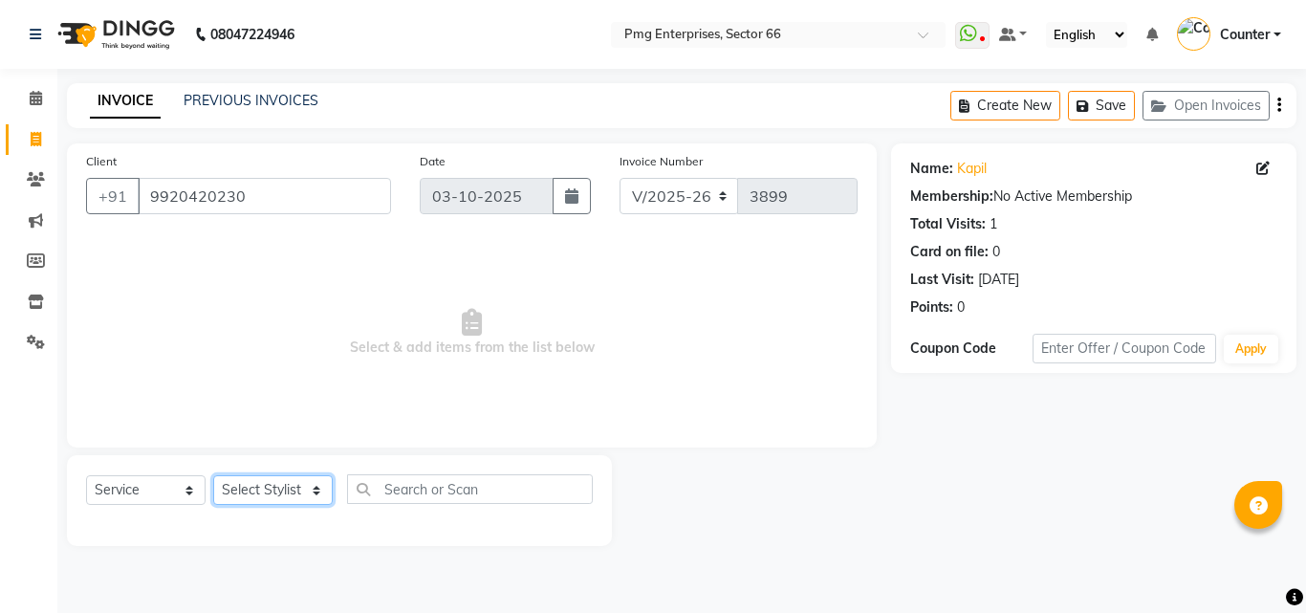
click at [252, 484] on select "Select Stylist [PERSON_NAME] Counter [PERSON_NAME] [PERSON_NAME] [PERSON_NAME] …" at bounding box center [273, 490] width 120 height 30
select select "78814"
click at [213, 475] on select "Select Stylist [PERSON_NAME] Counter [PERSON_NAME] [PERSON_NAME] [PERSON_NAME] …" at bounding box center [273, 490] width 120 height 30
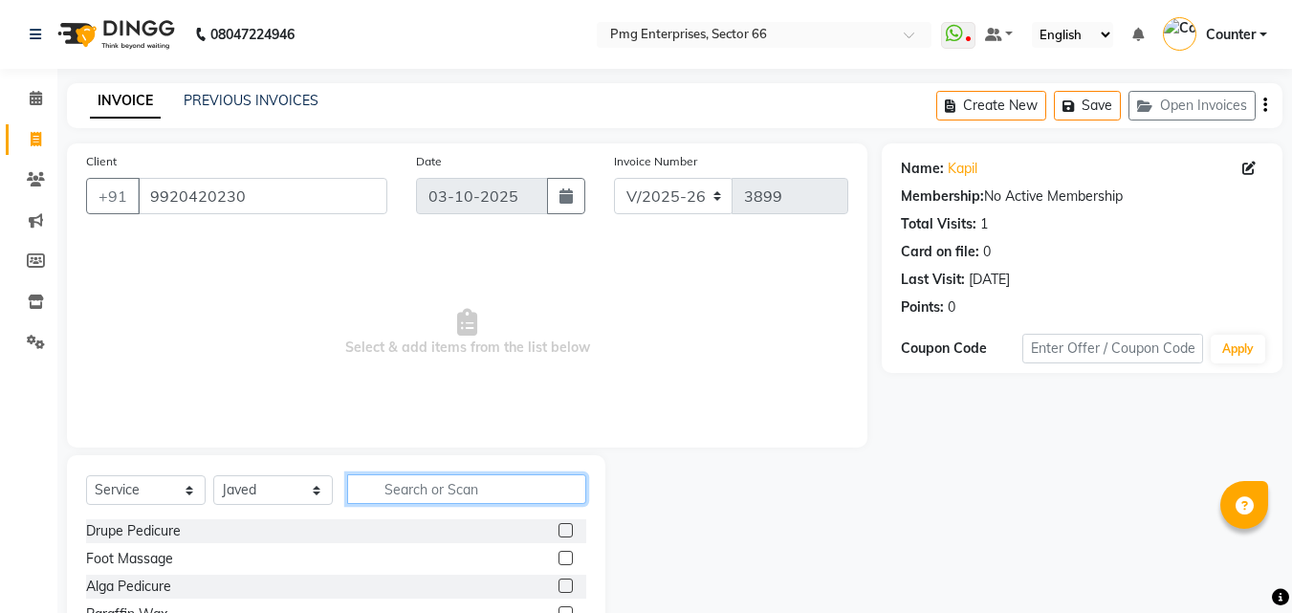
click at [454, 492] on input "text" at bounding box center [466, 489] width 239 height 30
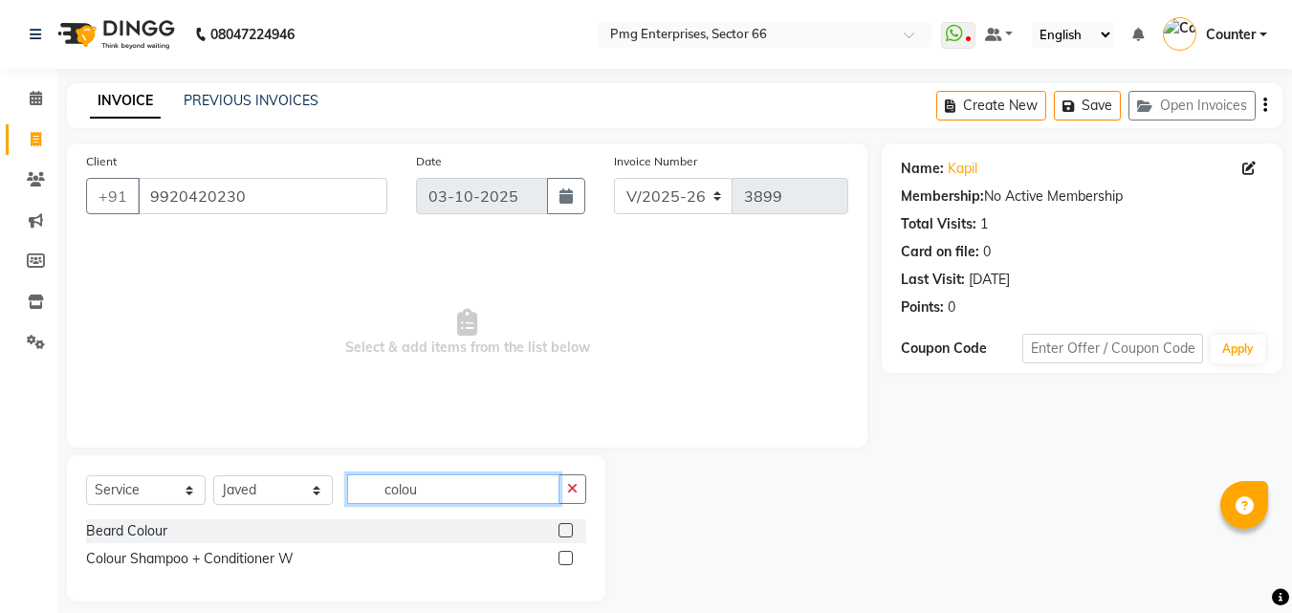
type input "colou"
click at [558, 529] on label at bounding box center [565, 530] width 14 height 14
click at [558, 529] on input "checkbox" at bounding box center [564, 531] width 12 height 12
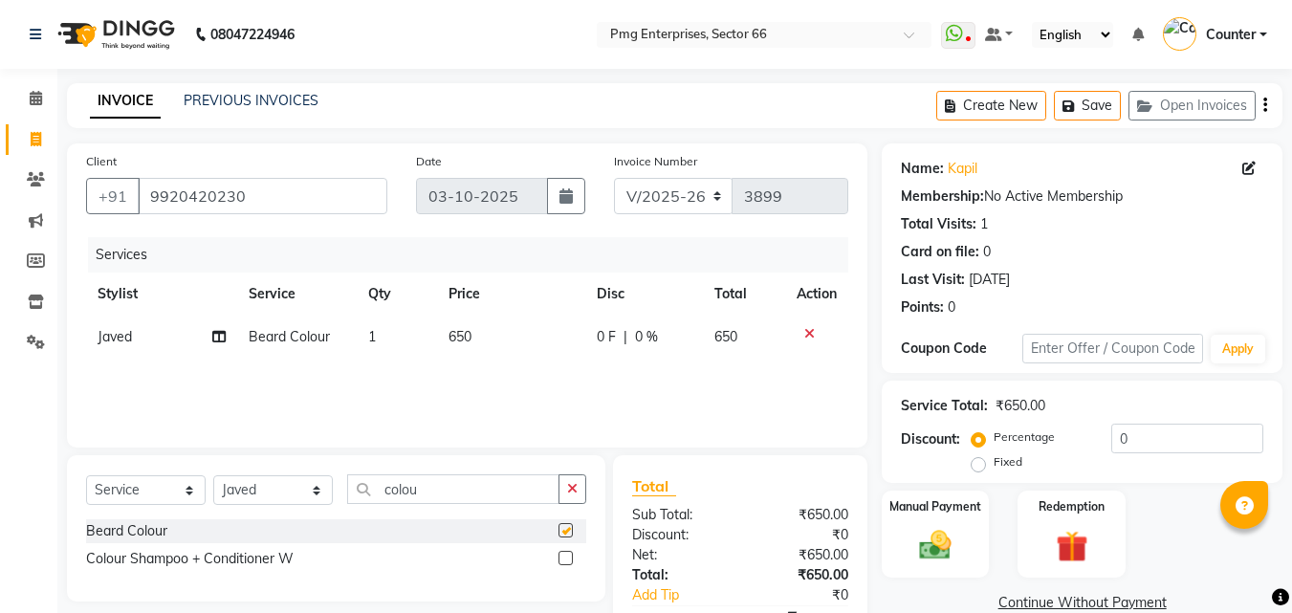
checkbox input "false"
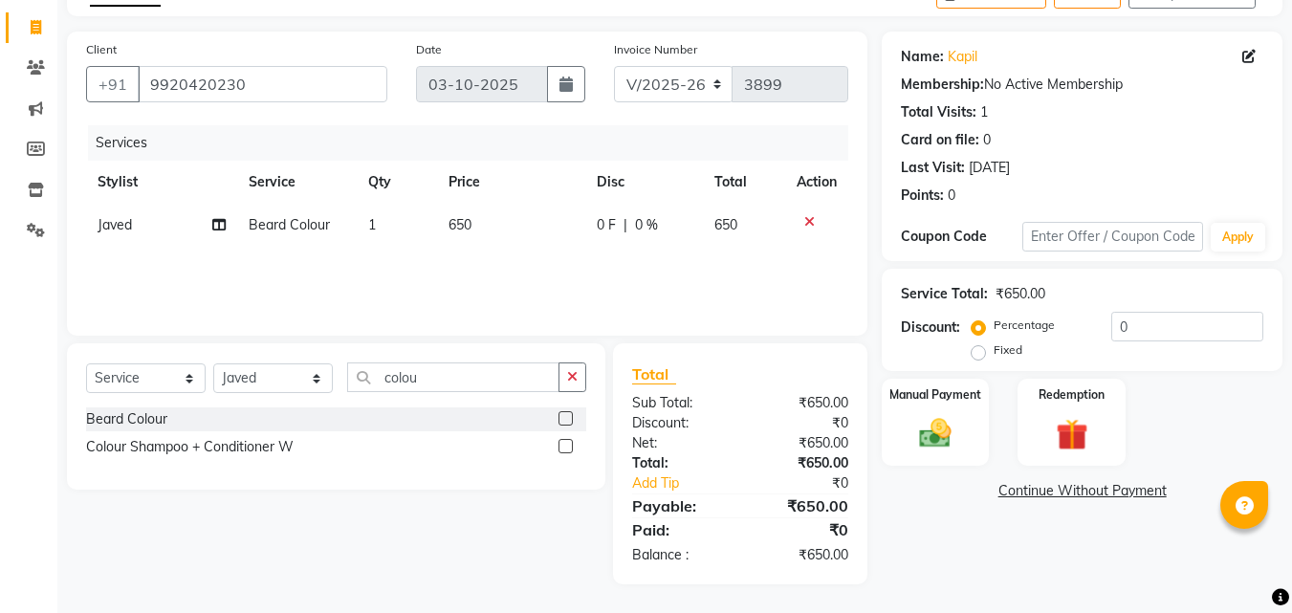
click at [475, 220] on td "650" at bounding box center [511, 225] width 148 height 43
select select "78814"
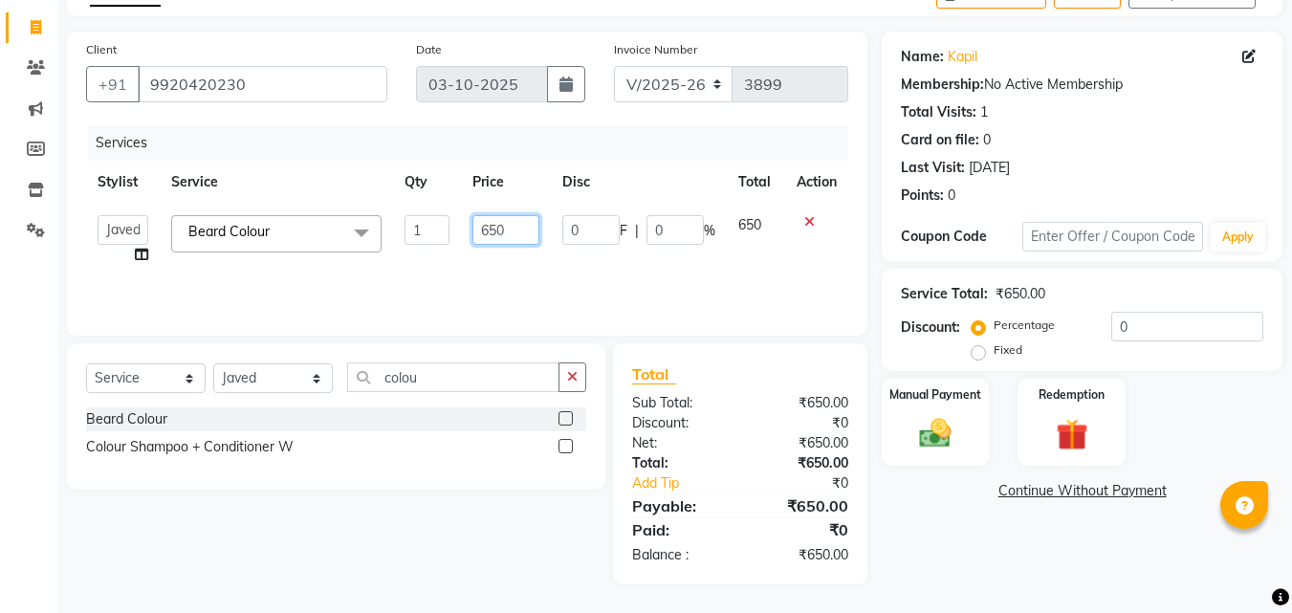
click at [515, 231] on input "650" at bounding box center [505, 230] width 66 height 30
type input "6"
type input "500"
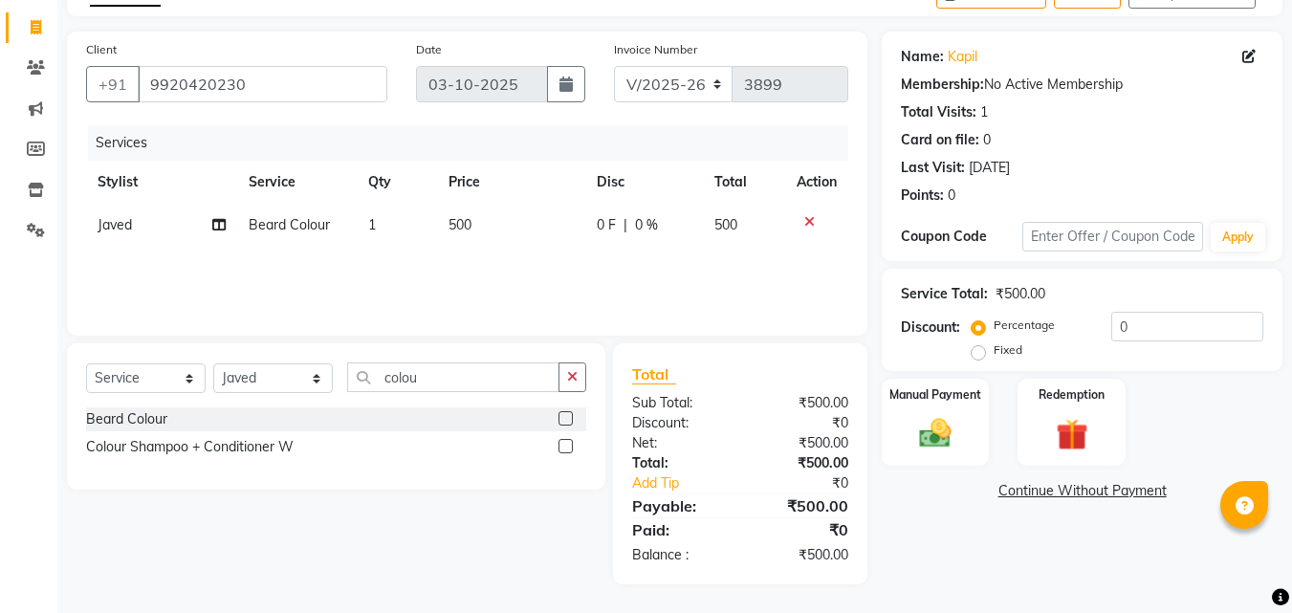
click at [983, 567] on div "Name: Kapil Membership: No Active Membership Total Visits: 1 Card on file: 0 La…" at bounding box center [1089, 308] width 415 height 553
click at [946, 444] on img at bounding box center [936, 433] width 54 height 38
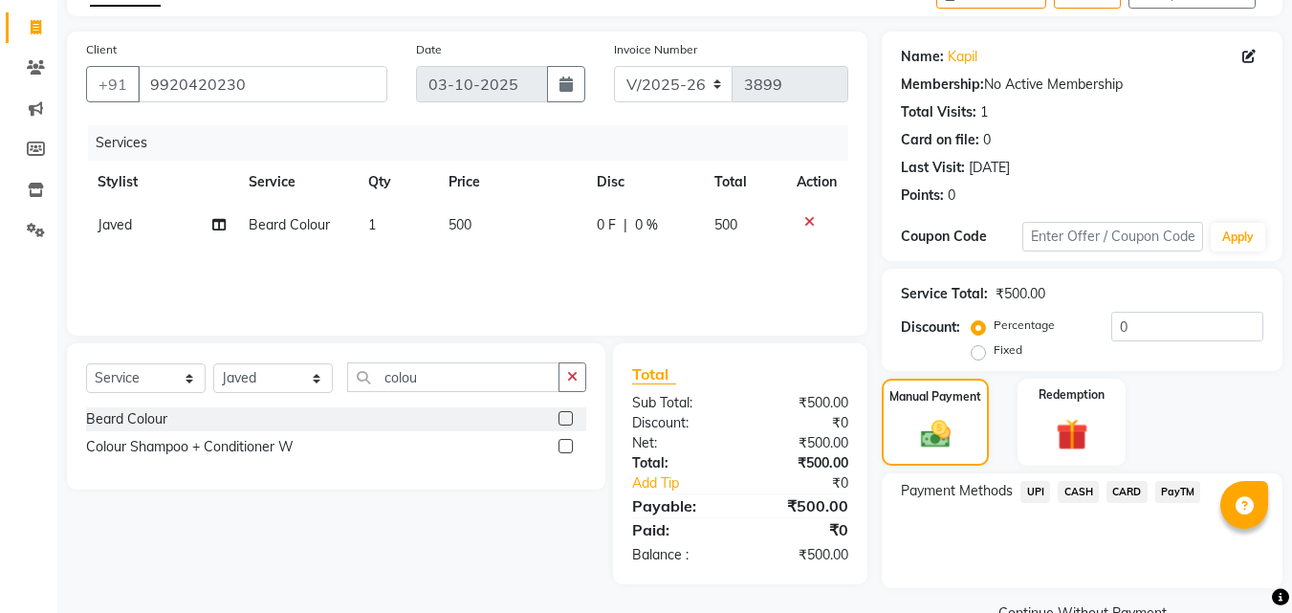
click at [1132, 489] on span "CARD" at bounding box center [1126, 492] width 41 height 22
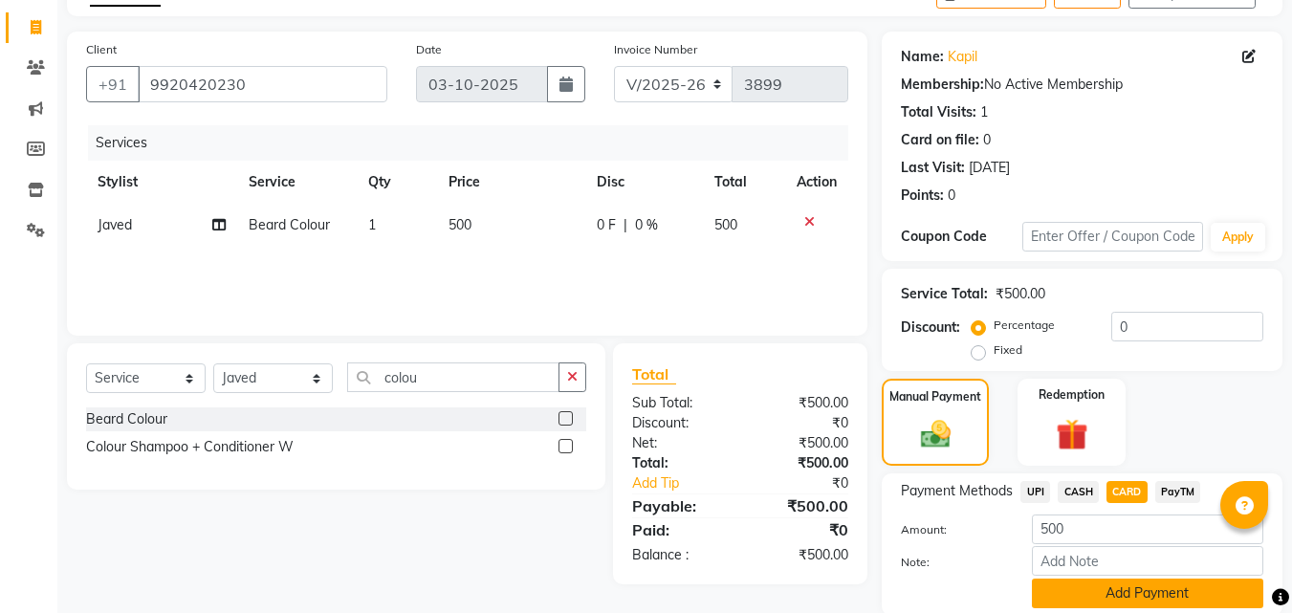
click at [1125, 599] on button "Add Payment" at bounding box center [1147, 594] width 231 height 30
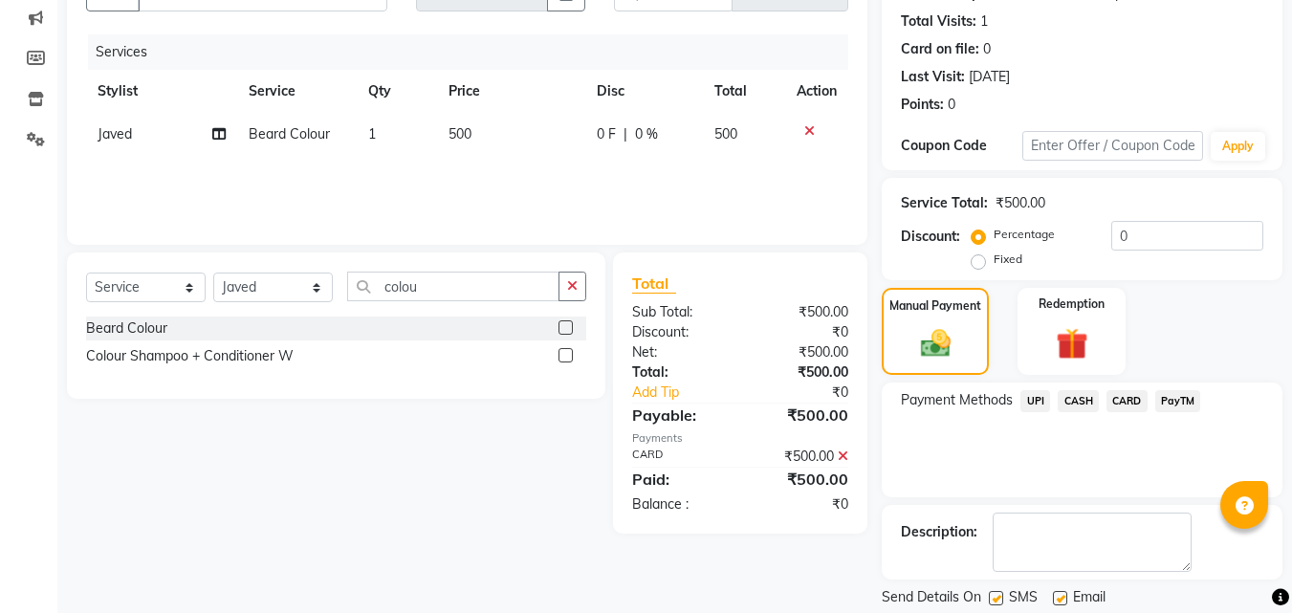
scroll to position [263, 0]
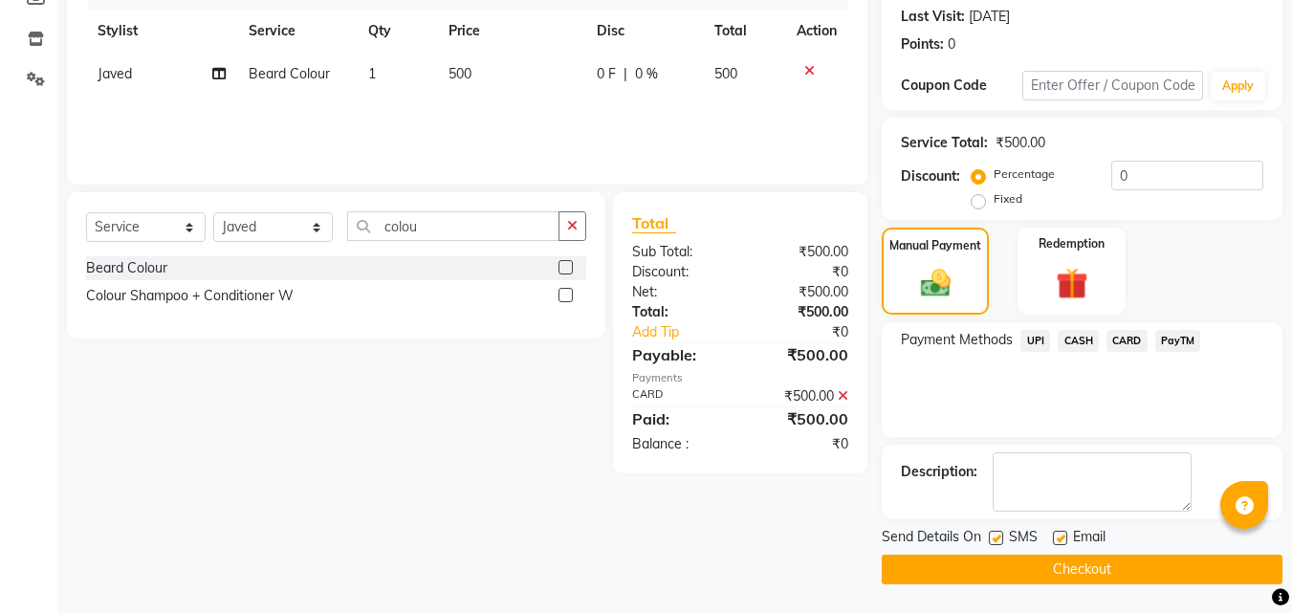
click at [1090, 560] on button "Checkout" at bounding box center [1082, 570] width 401 height 30
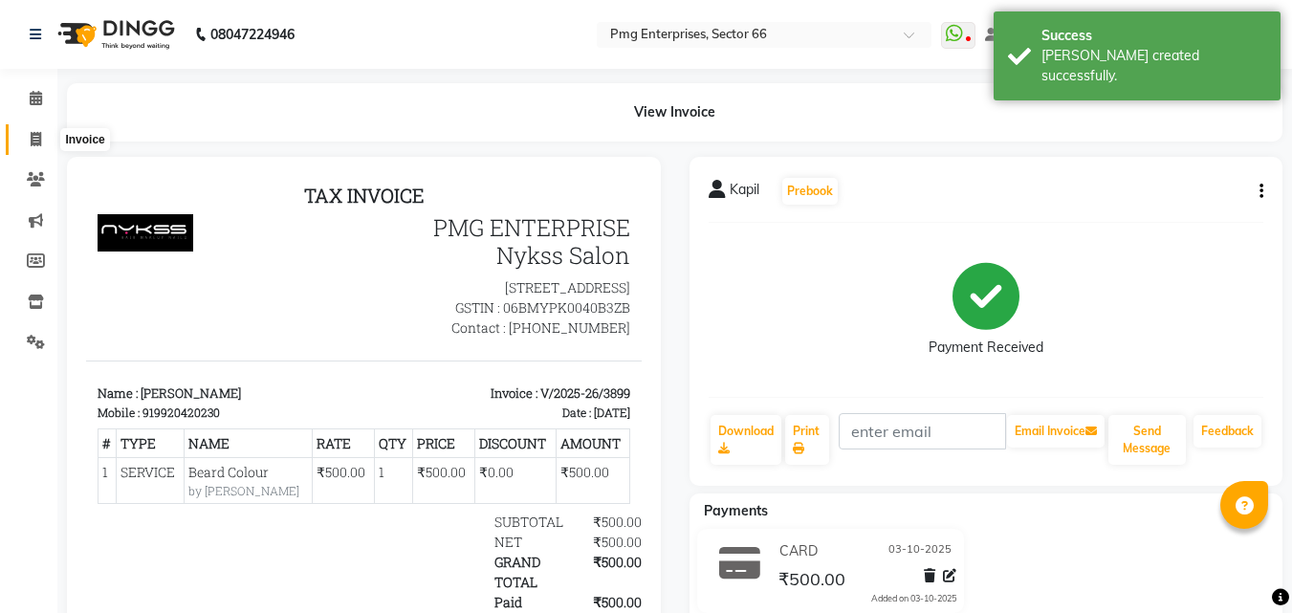
click at [43, 142] on span at bounding box center [35, 140] width 33 height 22
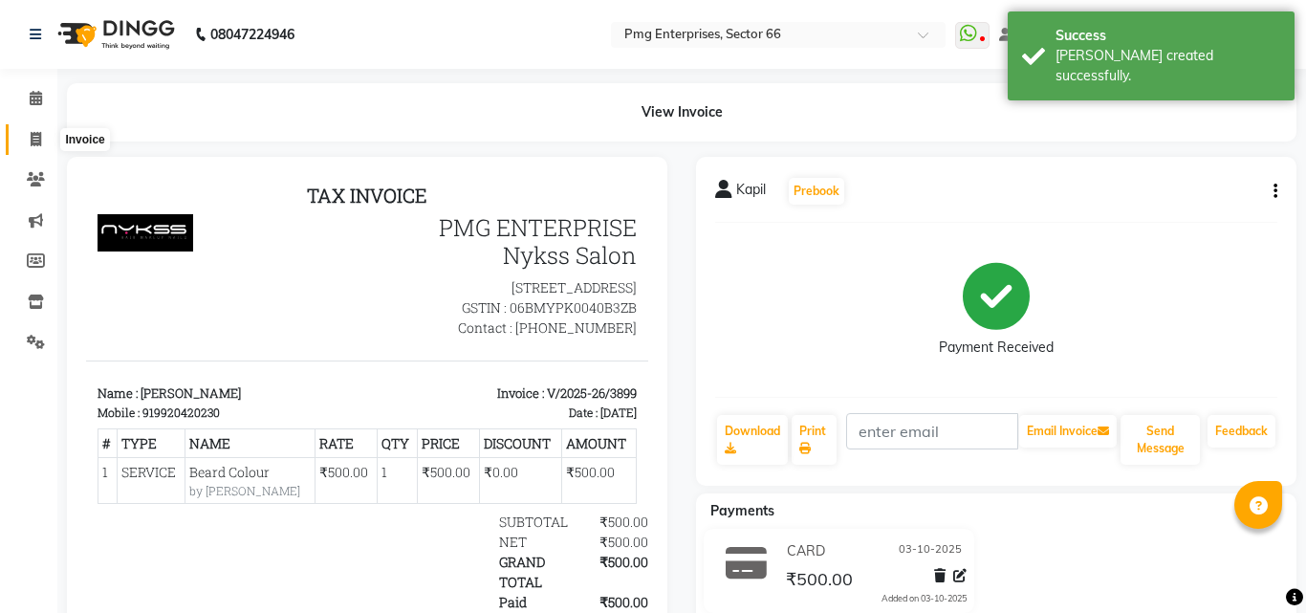
select select "889"
select select "service"
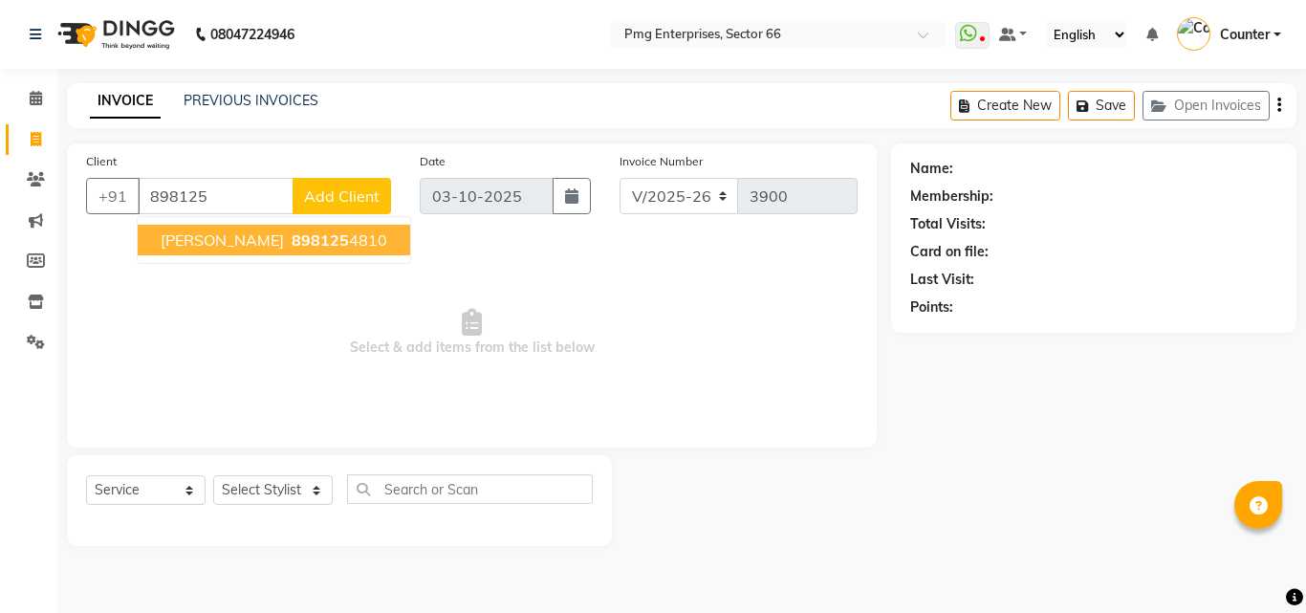
click at [292, 234] on span "898125" at bounding box center [320, 239] width 57 height 19
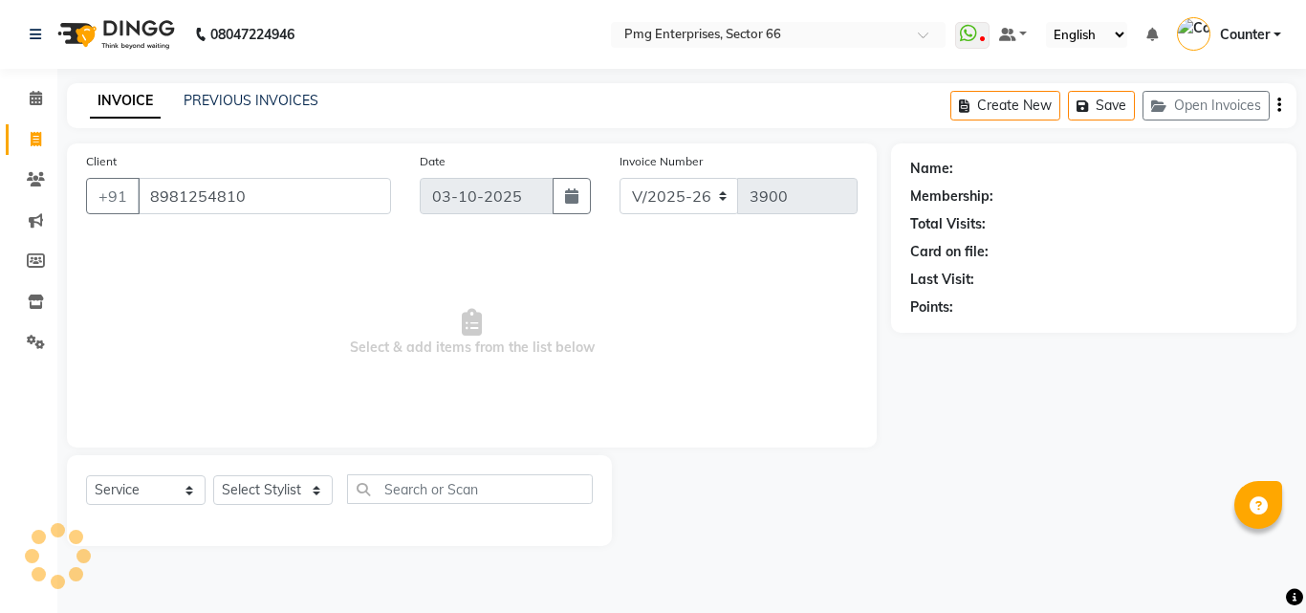
type input "8981254810"
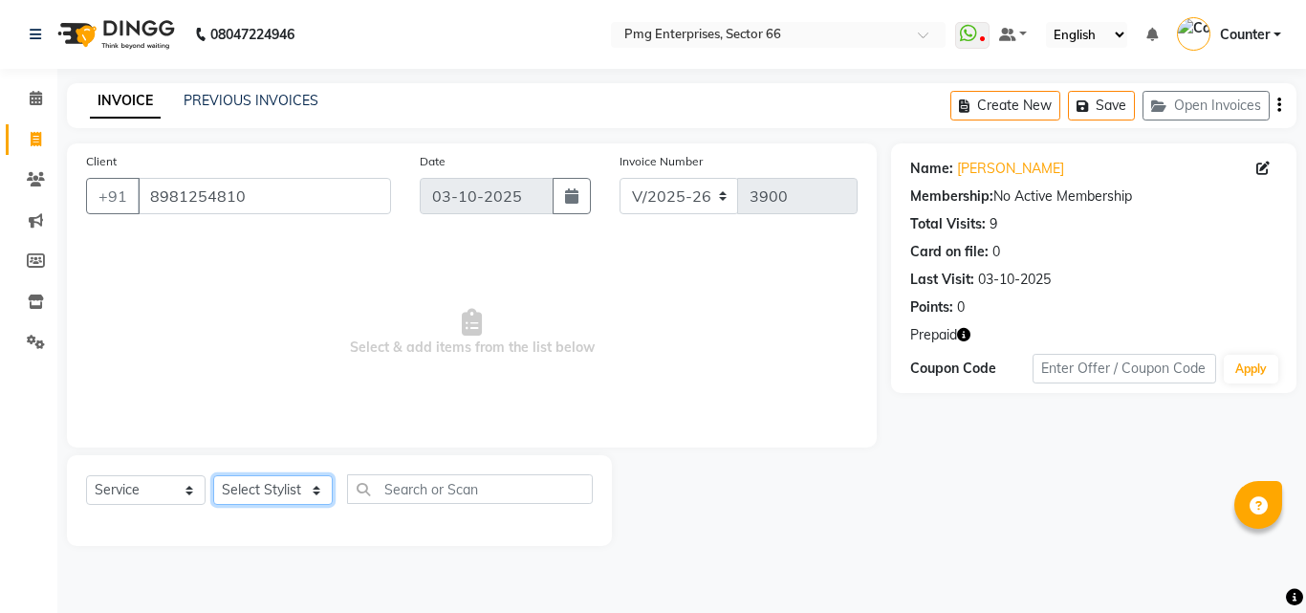
click at [284, 489] on select "Select Stylist [PERSON_NAME] Counter [PERSON_NAME] [PERSON_NAME] [PERSON_NAME] …" at bounding box center [273, 490] width 120 height 30
select select "20825"
click at [213, 475] on select "Select Stylist [PERSON_NAME] Counter [PERSON_NAME] [PERSON_NAME] [PERSON_NAME] …" at bounding box center [273, 490] width 120 height 30
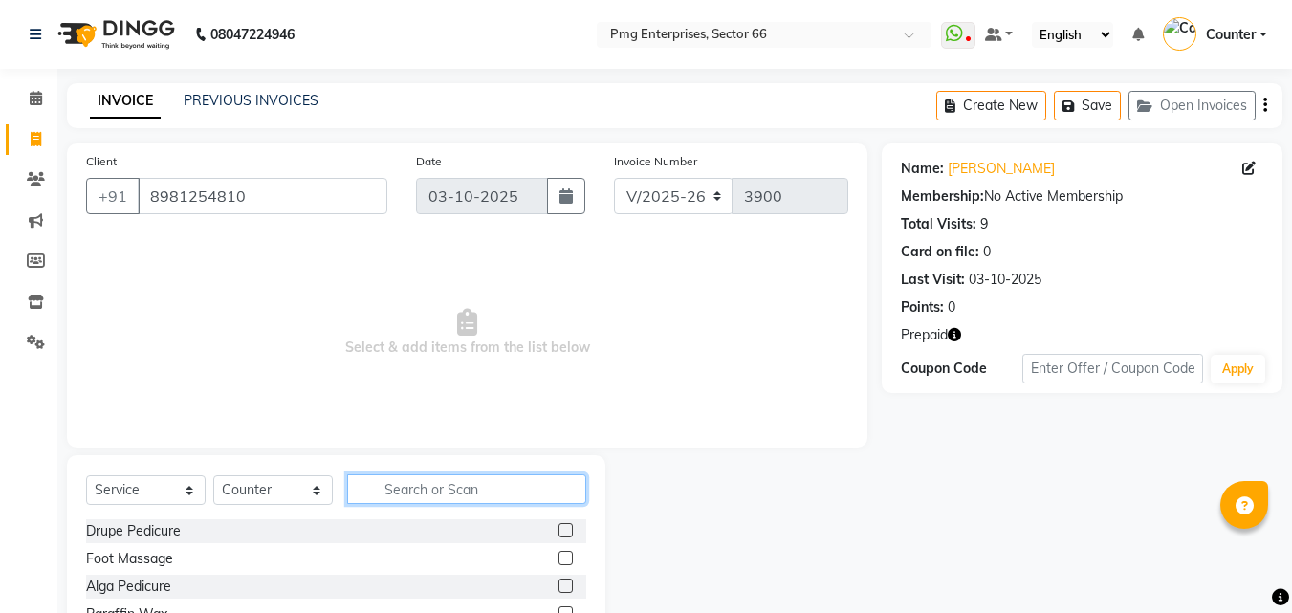
click at [475, 492] on input "text" at bounding box center [466, 489] width 239 height 30
type input "upper"
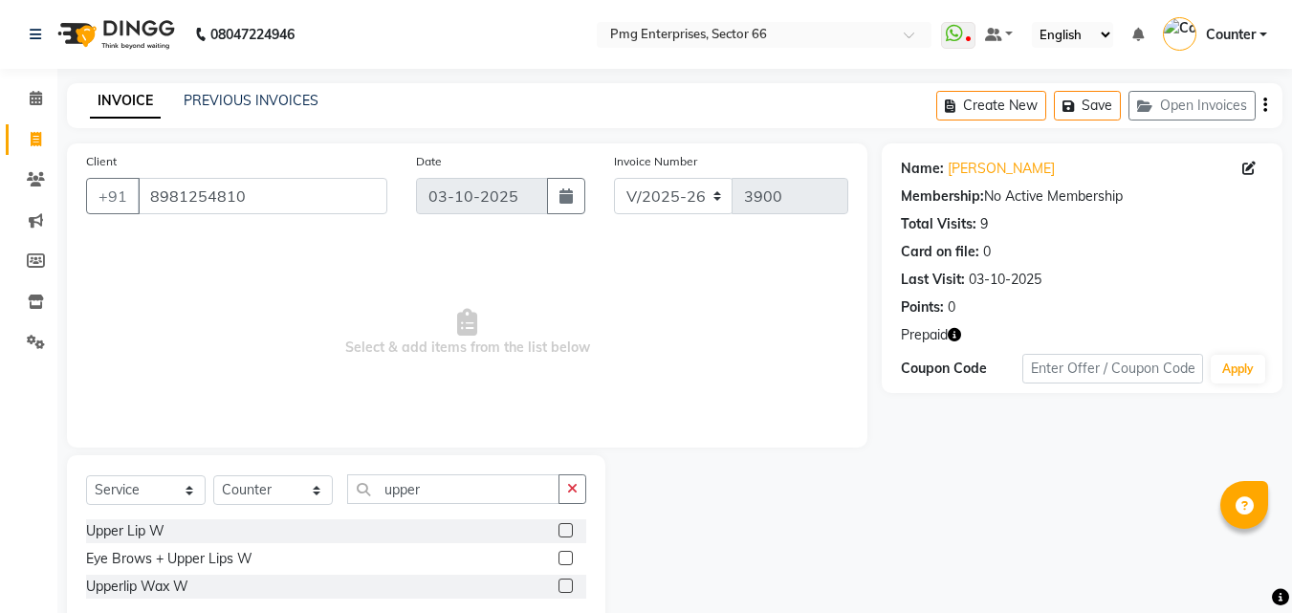
click at [564, 525] on label at bounding box center [565, 530] width 14 height 14
click at [564, 525] on input "checkbox" at bounding box center [564, 531] width 12 height 12
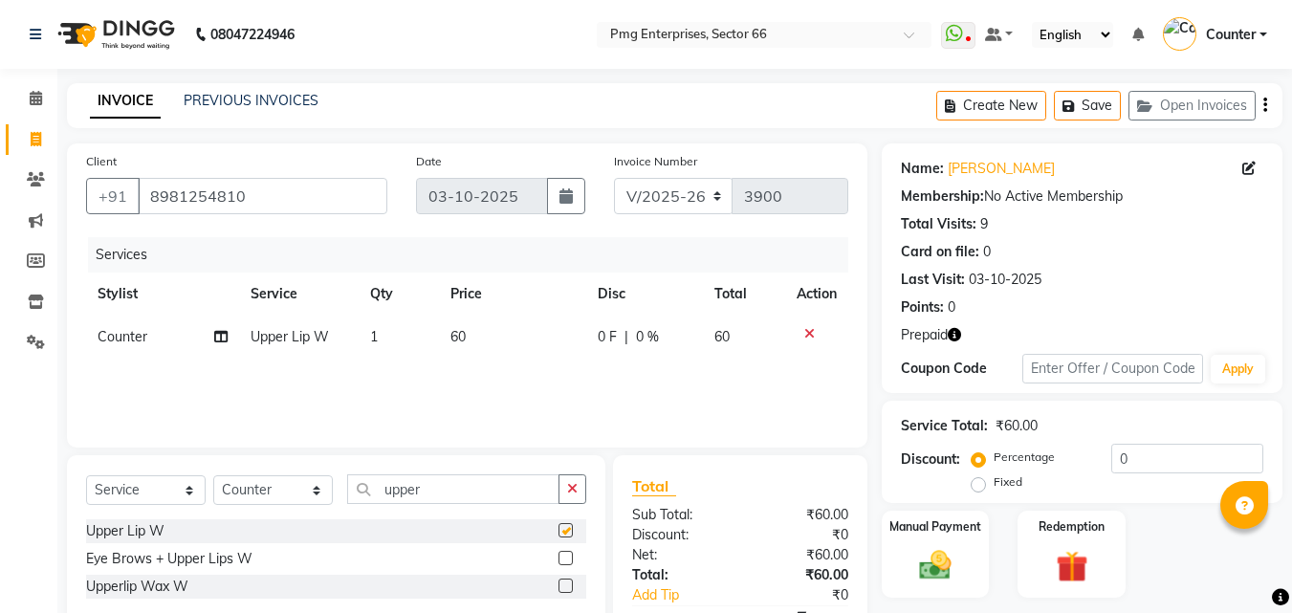
checkbox input "false"
click at [379, 335] on td "1" at bounding box center [398, 337] width 79 height 43
select select "20825"
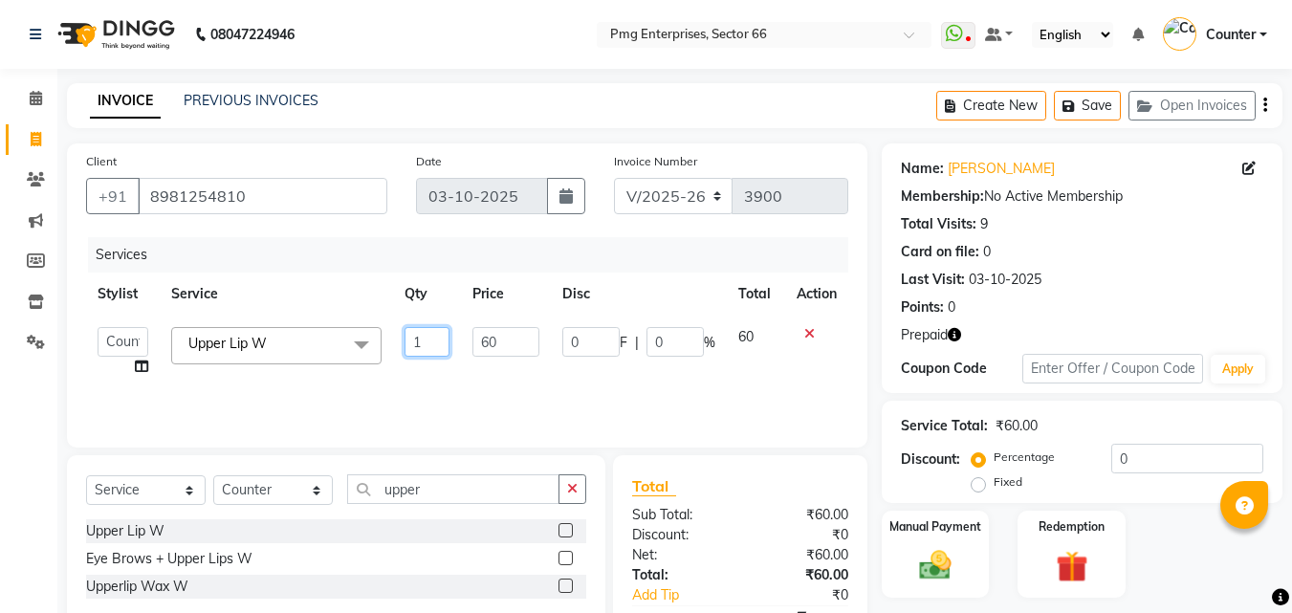
click at [418, 347] on input "1" at bounding box center [428, 342] width 46 height 30
type input "2"
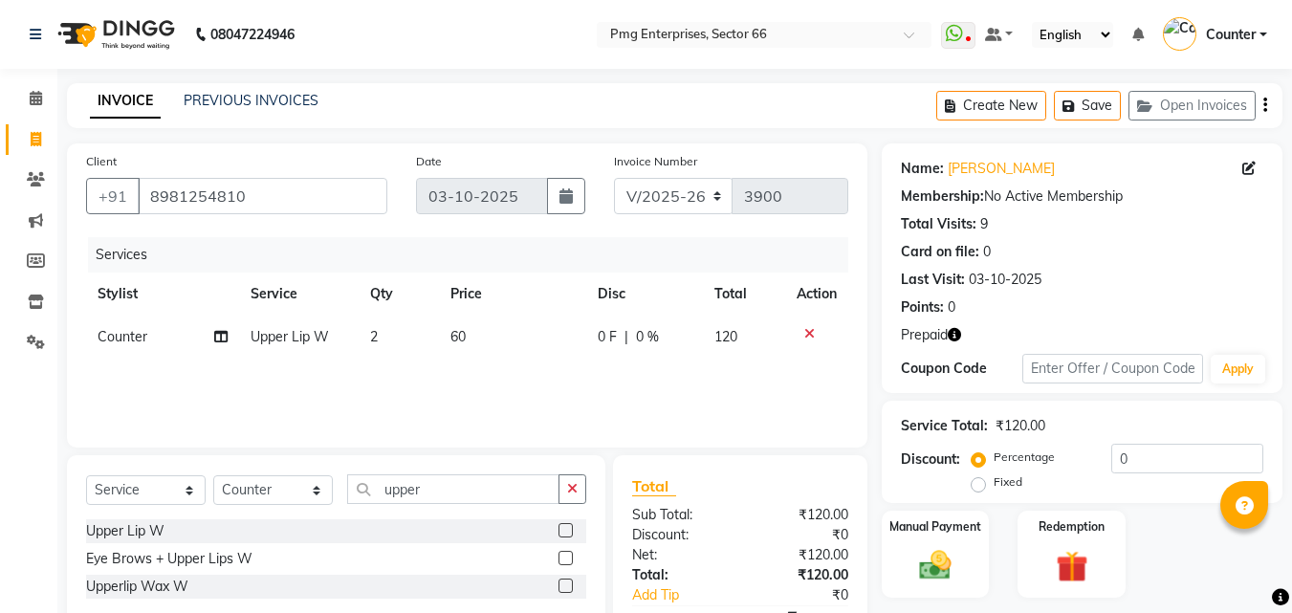
click at [455, 337] on span "60" at bounding box center [457, 336] width 15 height 17
select select "20825"
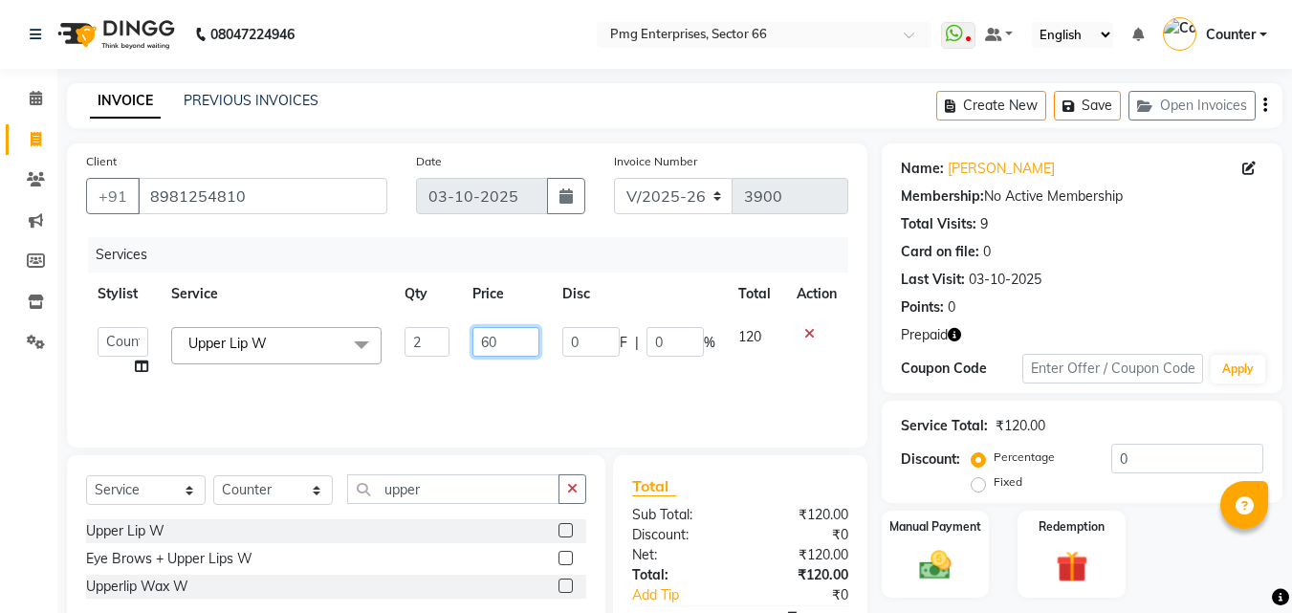
click at [487, 345] on input "60" at bounding box center [505, 342] width 66 height 30
type input "50"
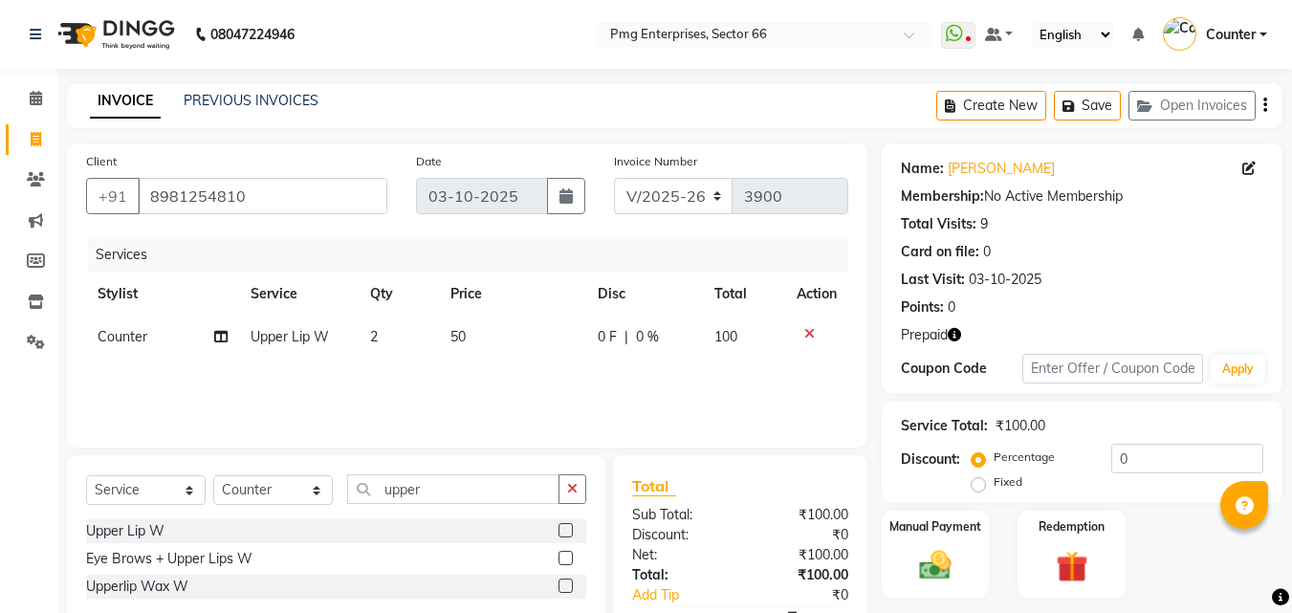
click at [1206, 555] on div "Manual Payment Redemption" at bounding box center [1081, 554] width 429 height 87
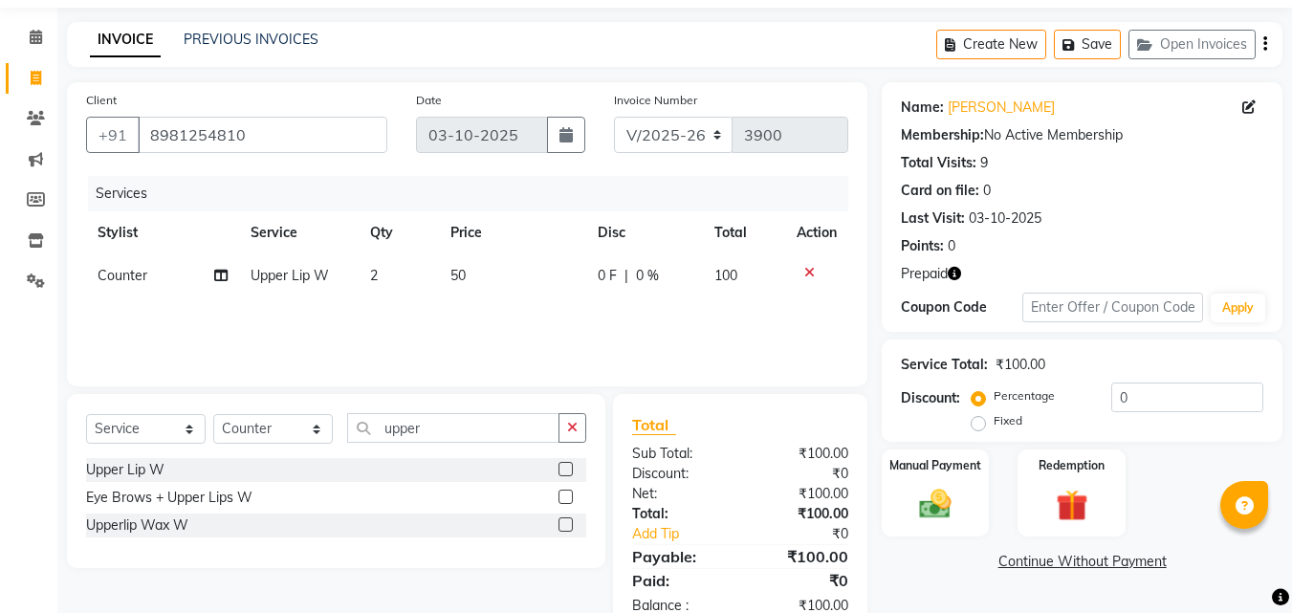
scroll to position [112, 0]
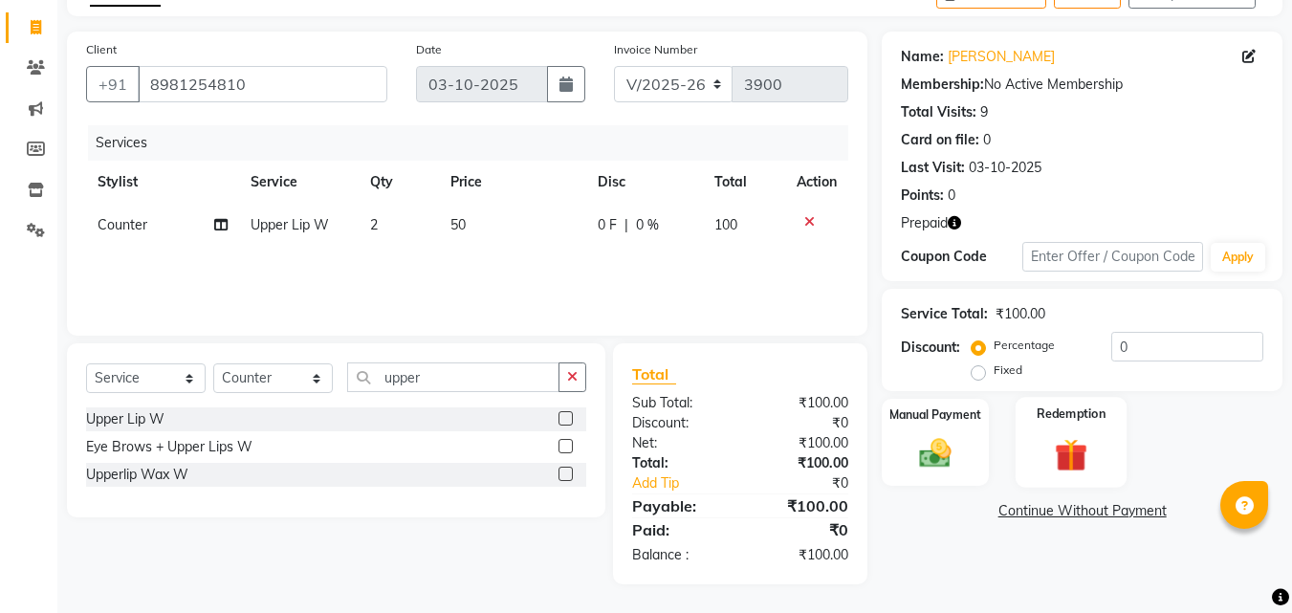
click at [1054, 466] on img at bounding box center [1071, 454] width 54 height 41
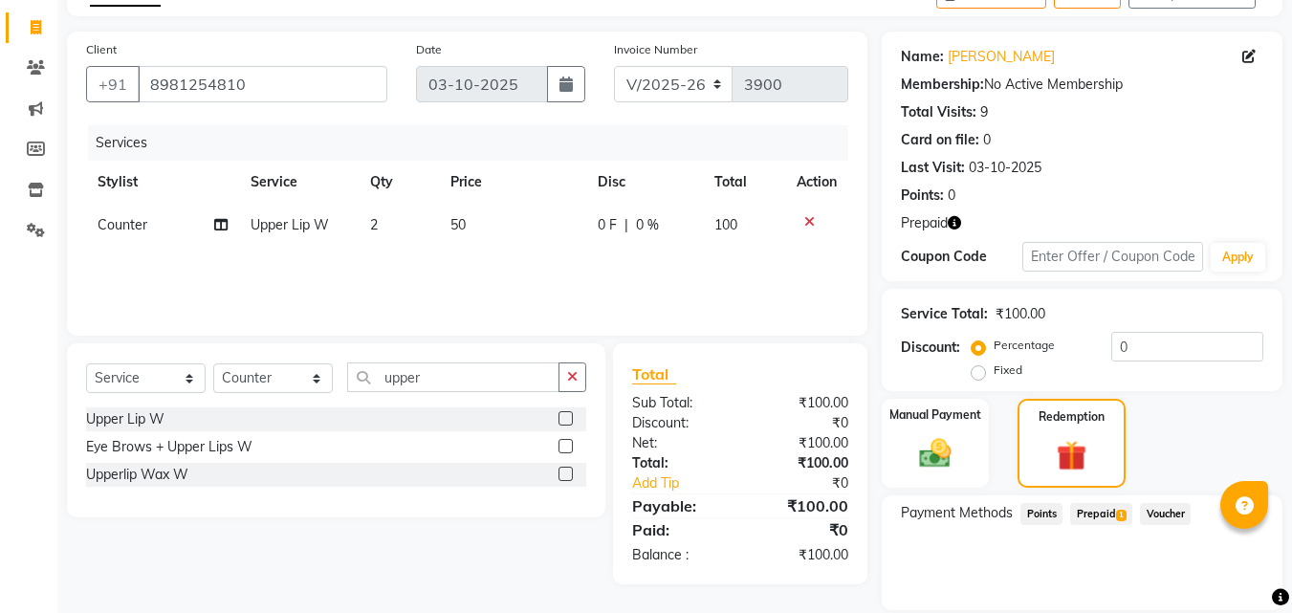
click at [1110, 517] on span "Prepaid 1" at bounding box center [1101, 514] width 62 height 22
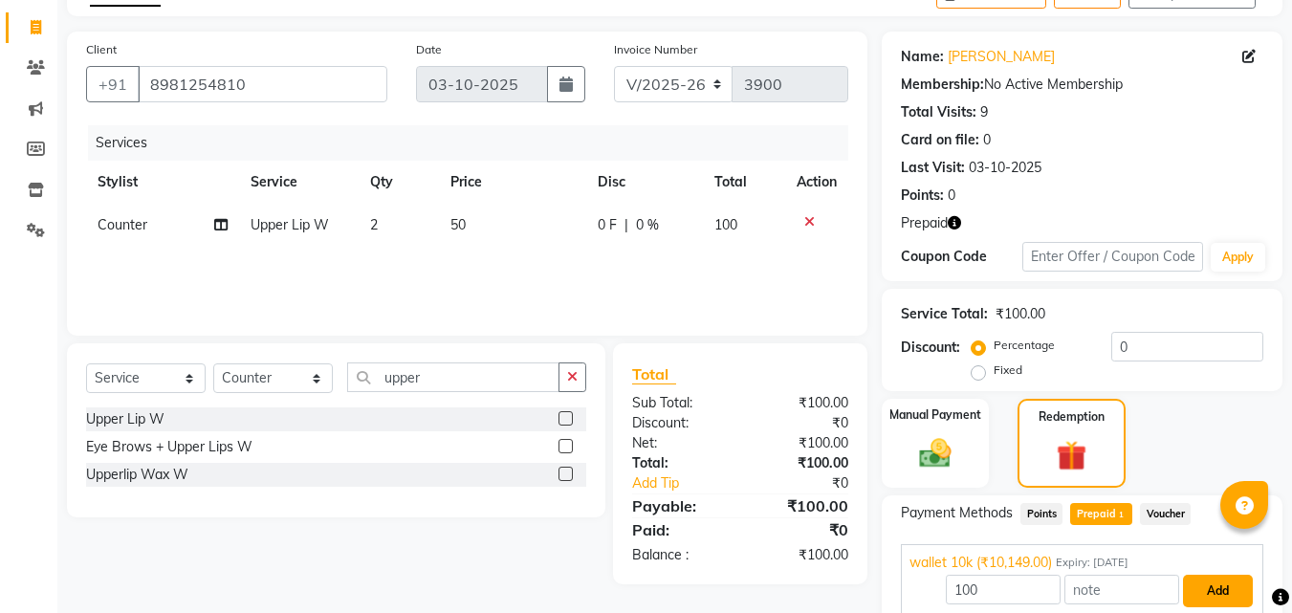
click at [1205, 590] on button "Add" at bounding box center [1218, 591] width 70 height 33
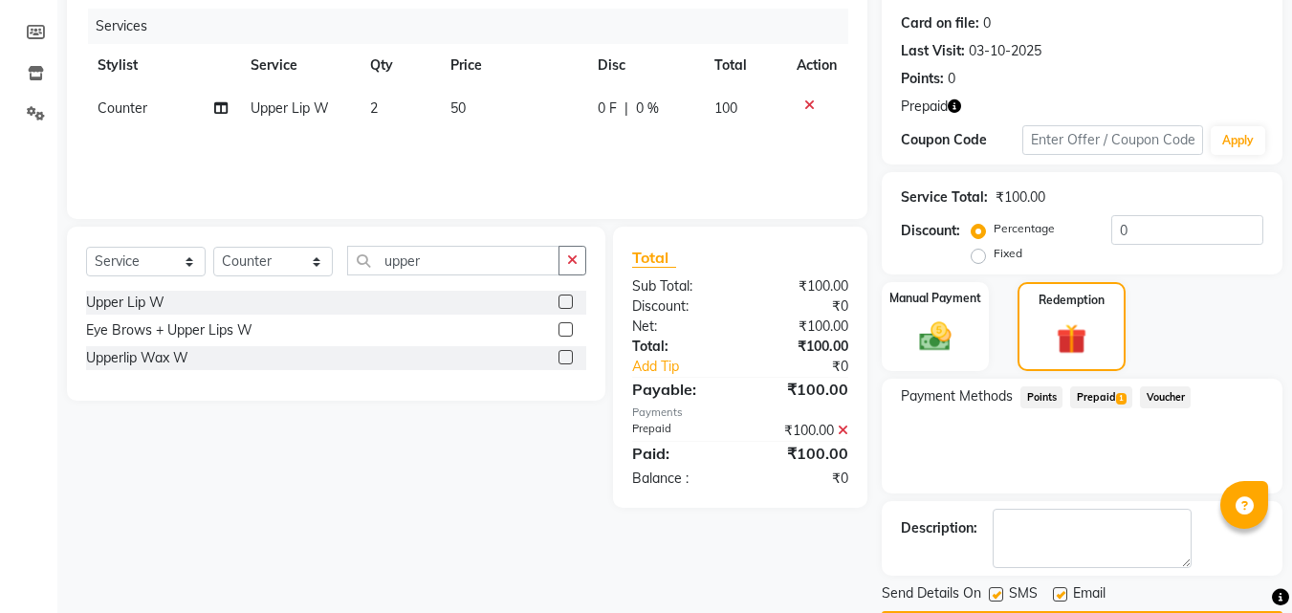
scroll to position [285, 0]
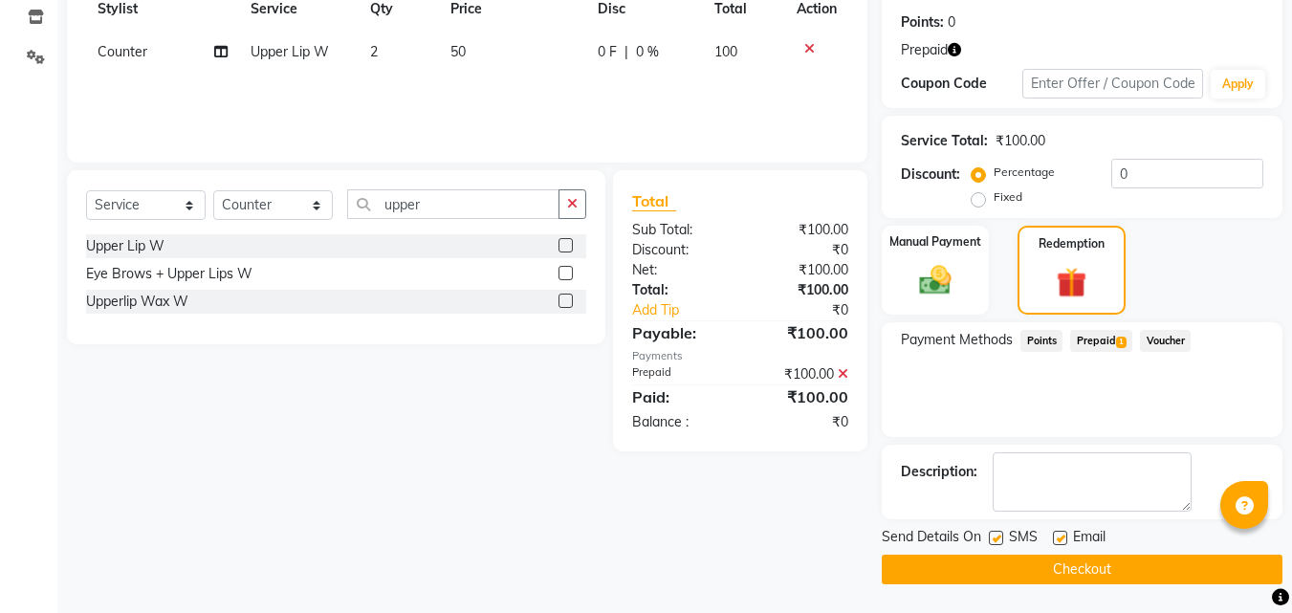
click at [1113, 562] on button "Checkout" at bounding box center [1082, 570] width 401 height 30
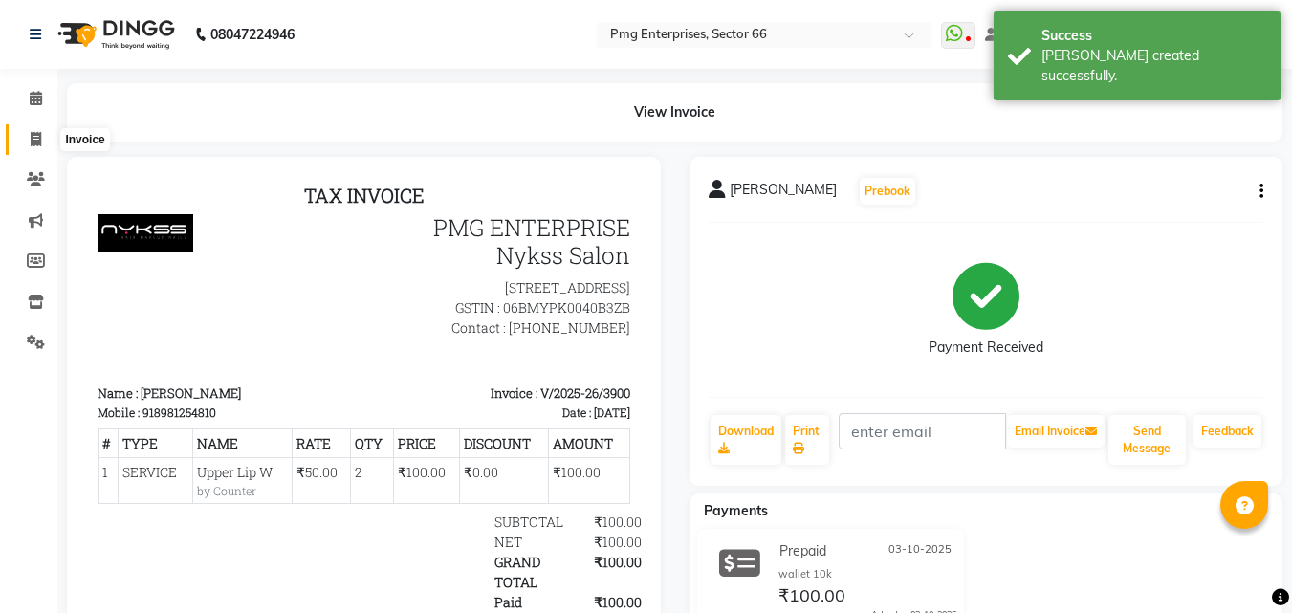
click at [31, 135] on icon at bounding box center [36, 139] width 11 height 14
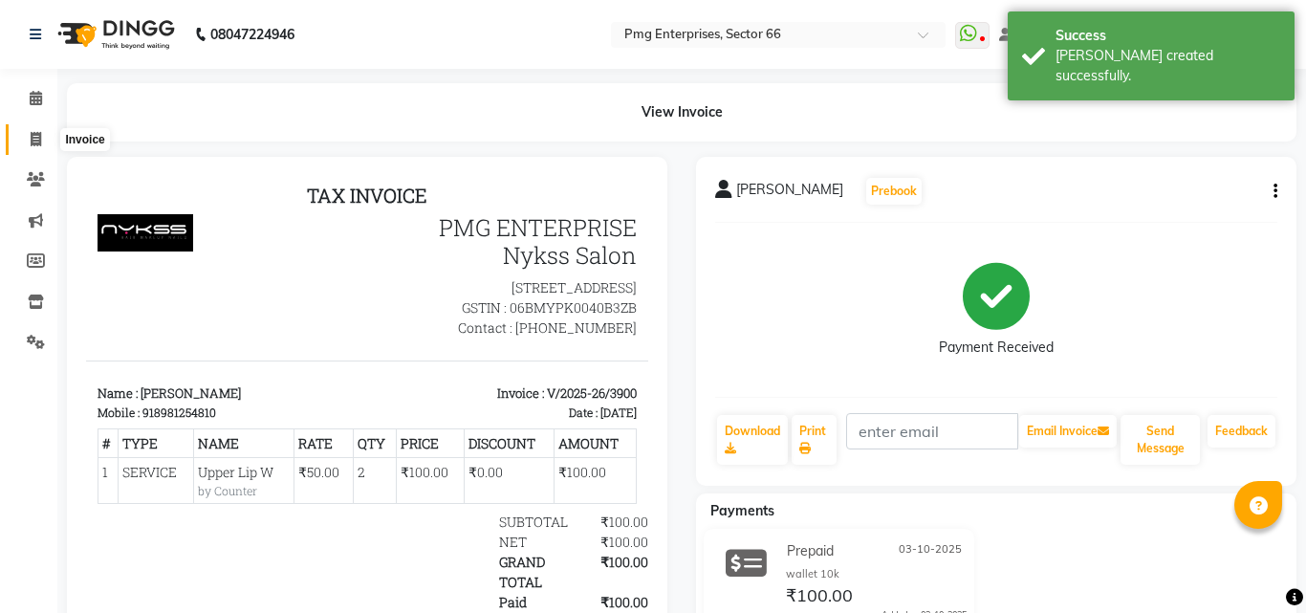
select select "889"
select select "service"
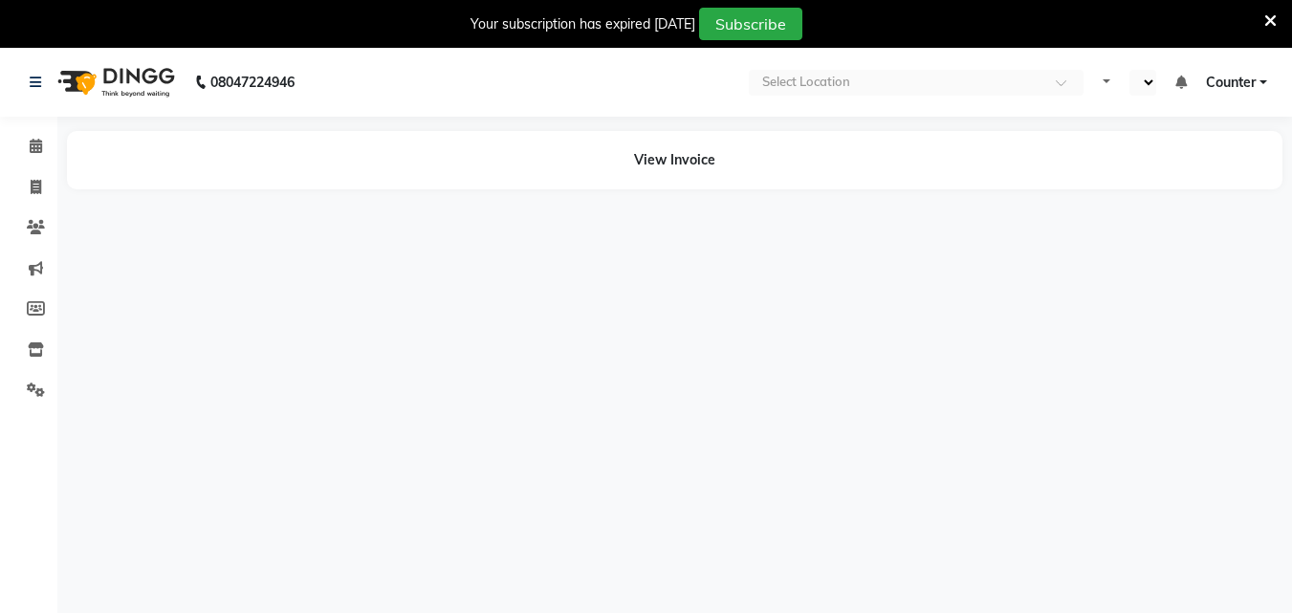
select select "en"
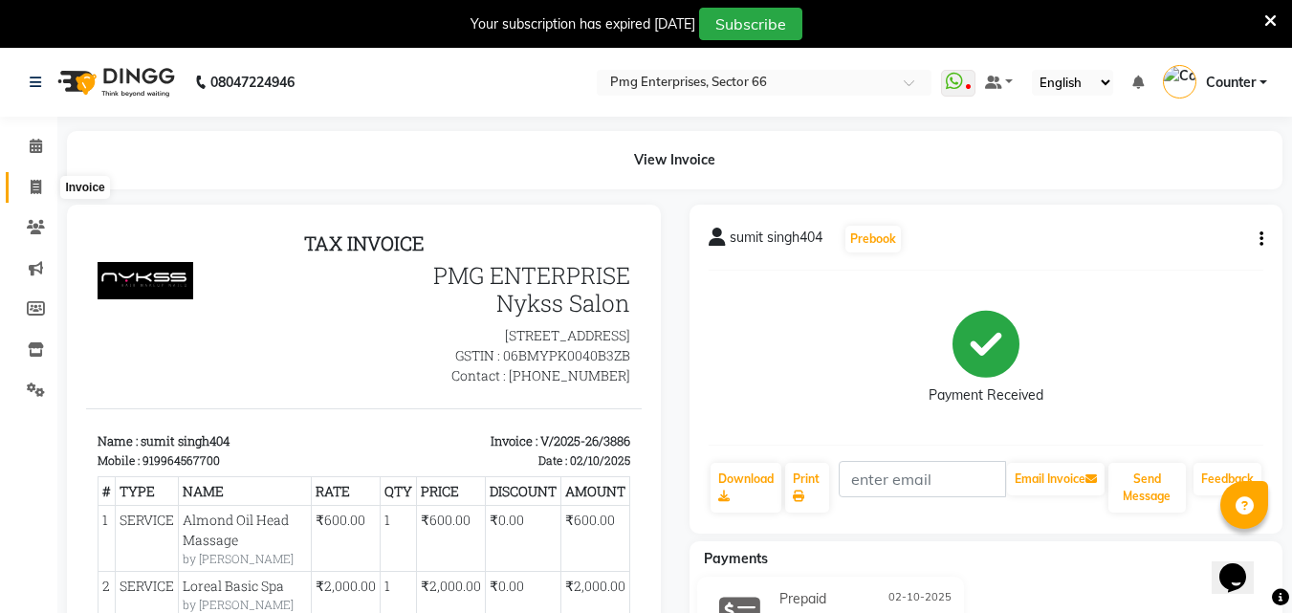
click at [38, 186] on icon at bounding box center [36, 187] width 11 height 14
select select "889"
select select "service"
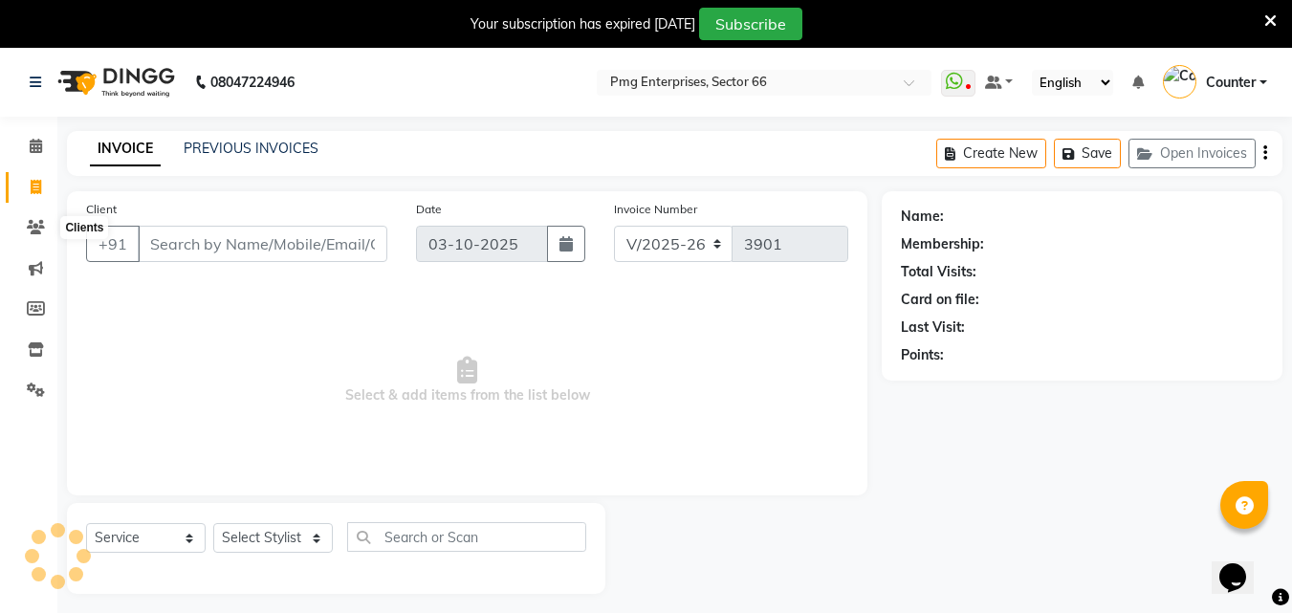
scroll to position [48, 0]
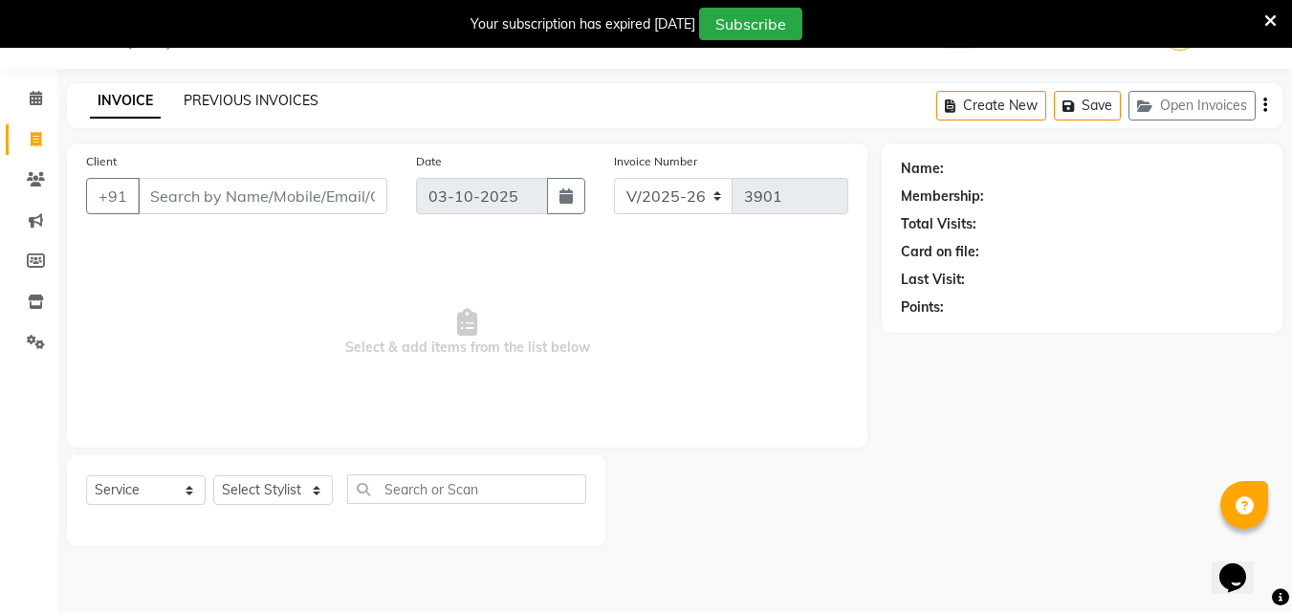
click at [286, 99] on link "PREVIOUS INVOICES" at bounding box center [251, 100] width 135 height 17
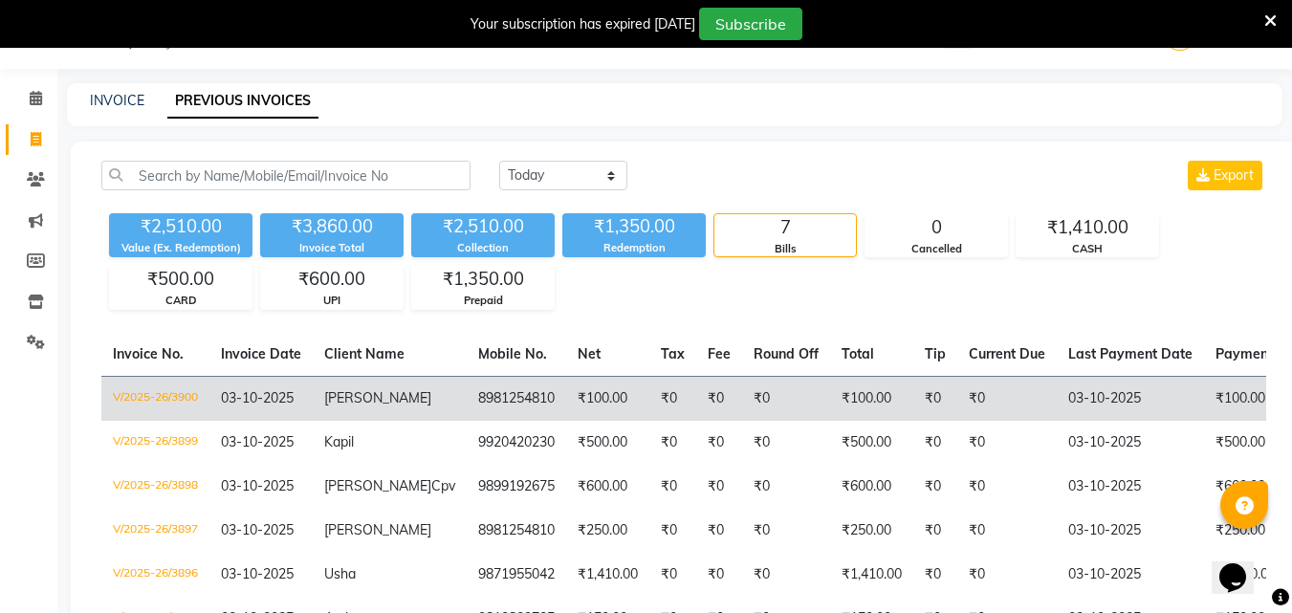
click at [566, 394] on td "₹100.00" at bounding box center [607, 398] width 83 height 45
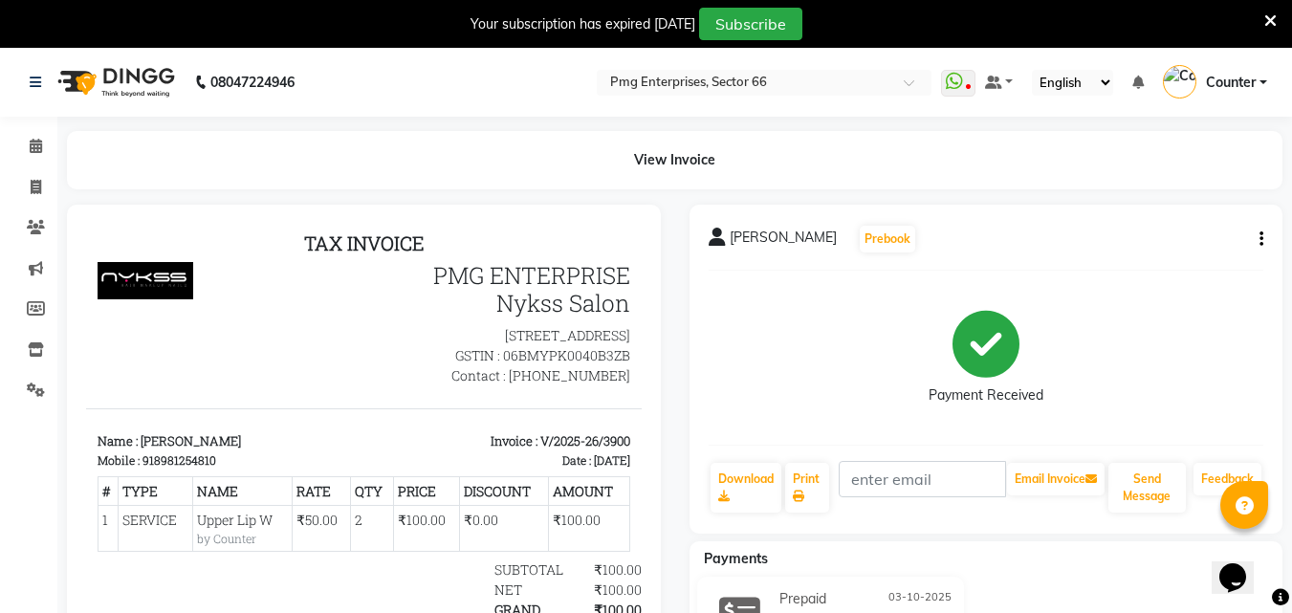
click at [1260, 239] on icon "button" at bounding box center [1261, 239] width 4 height 1
click at [1158, 267] on div "Edit Invoice" at bounding box center [1166, 264] width 131 height 24
select select "service"
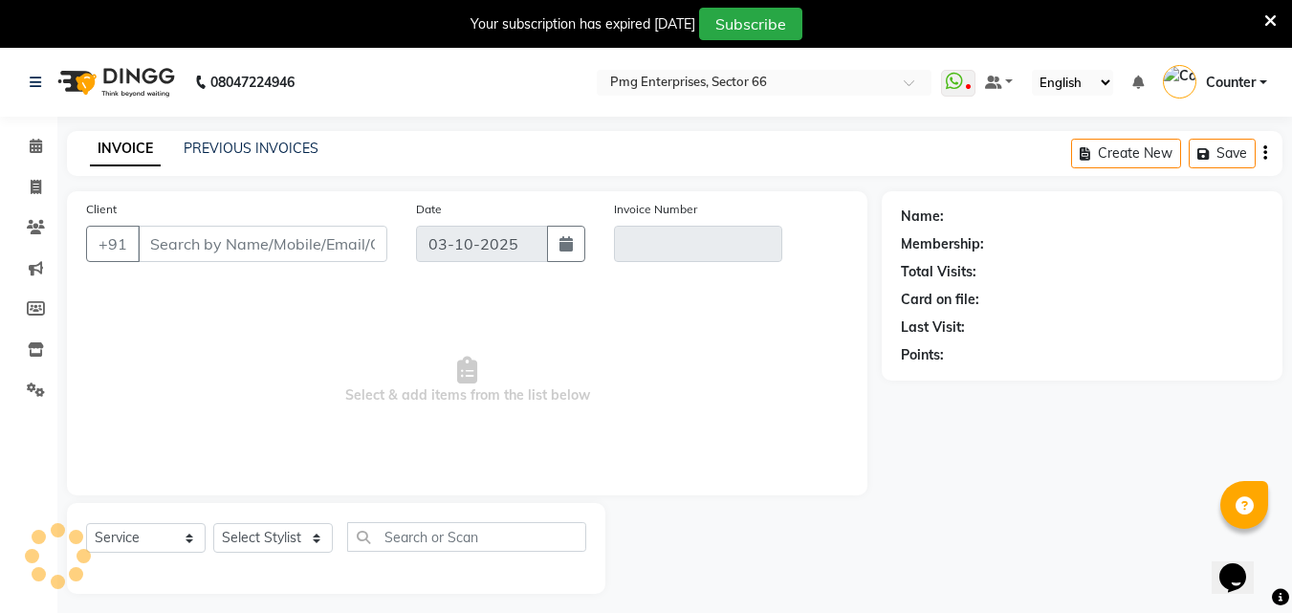
scroll to position [48, 0]
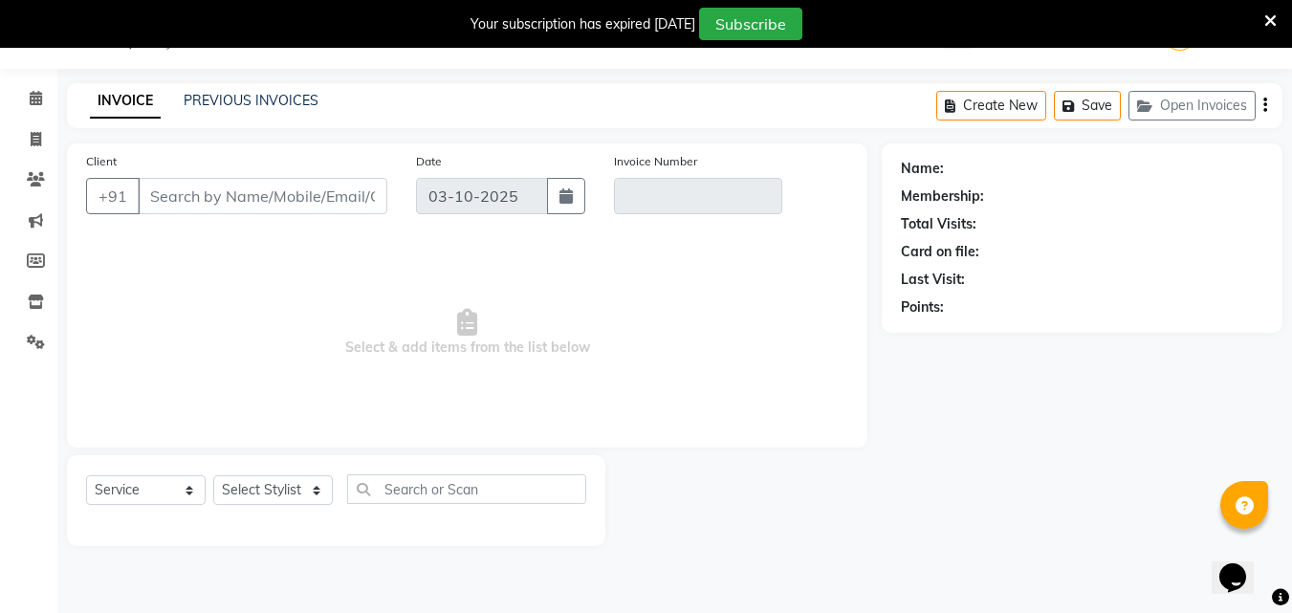
type input "8981254810"
type input "V/2025-26/3900"
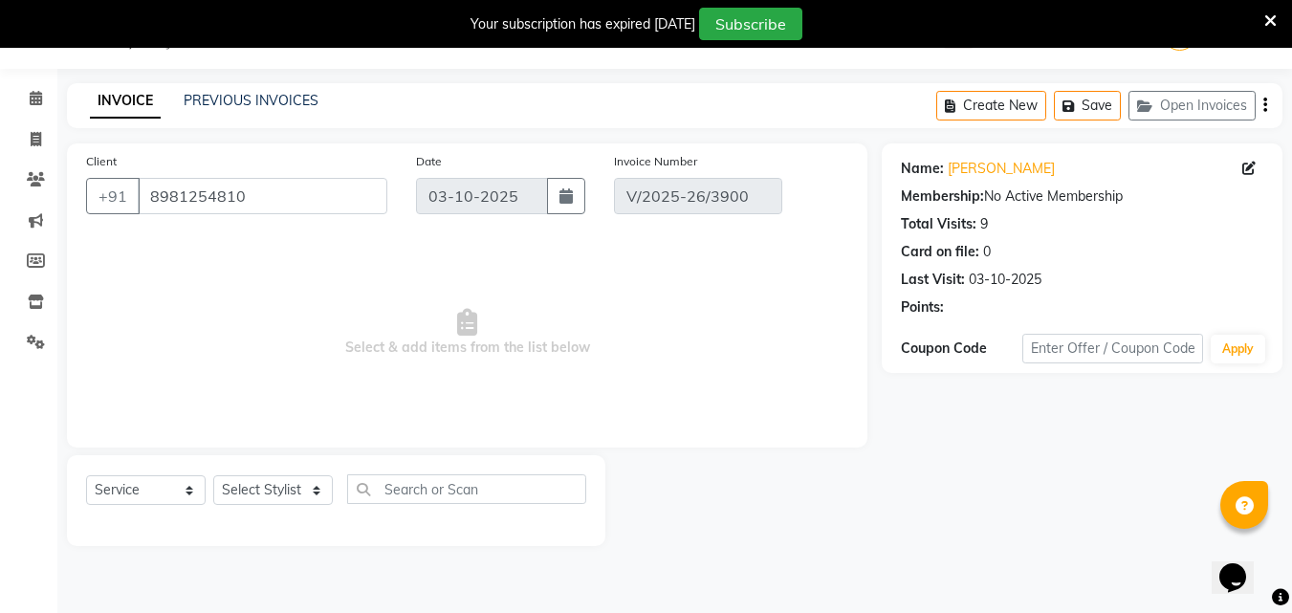
select select "select"
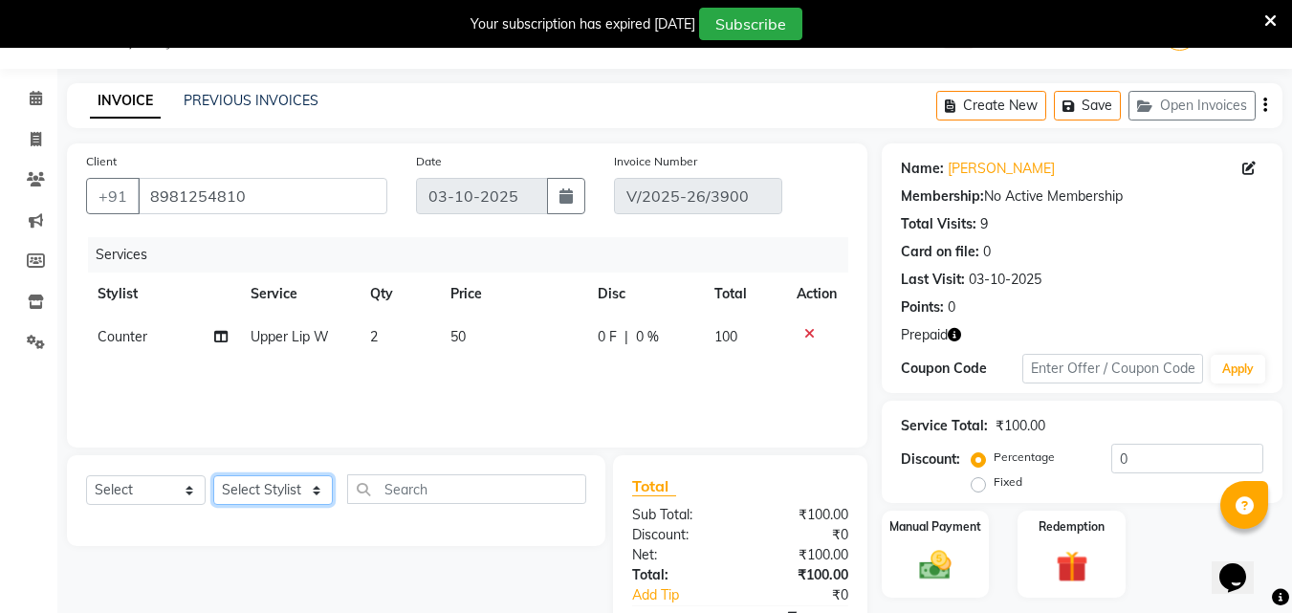
click at [289, 496] on select "Select Stylist [PERSON_NAME] Counter [PERSON_NAME] [PERSON_NAME] [PERSON_NAME] …" at bounding box center [273, 490] width 120 height 30
select select "20825"
click at [213, 475] on select "Select Stylist [PERSON_NAME] Counter [PERSON_NAME] [PERSON_NAME] [PERSON_NAME] …" at bounding box center [273, 490] width 120 height 30
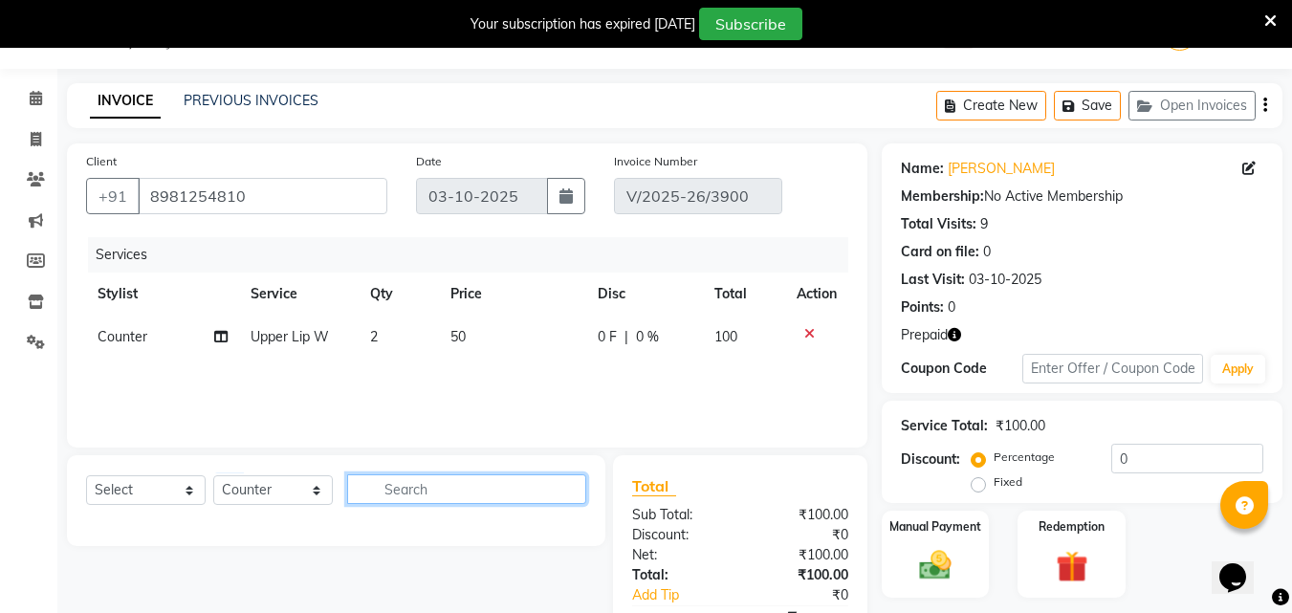
click at [431, 492] on input "text" at bounding box center [466, 489] width 239 height 30
type input "l"
click at [378, 345] on td "2" at bounding box center [398, 337] width 79 height 43
select select "20825"
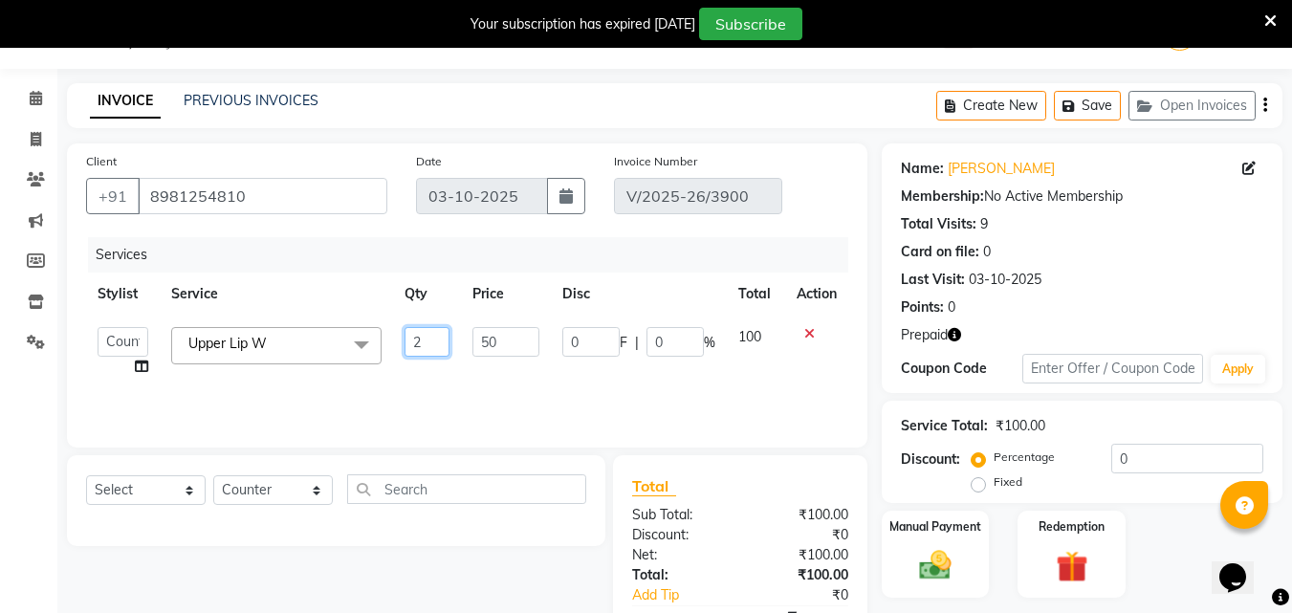
click at [425, 344] on input "2" at bounding box center [428, 342] width 46 height 30
type input "2"
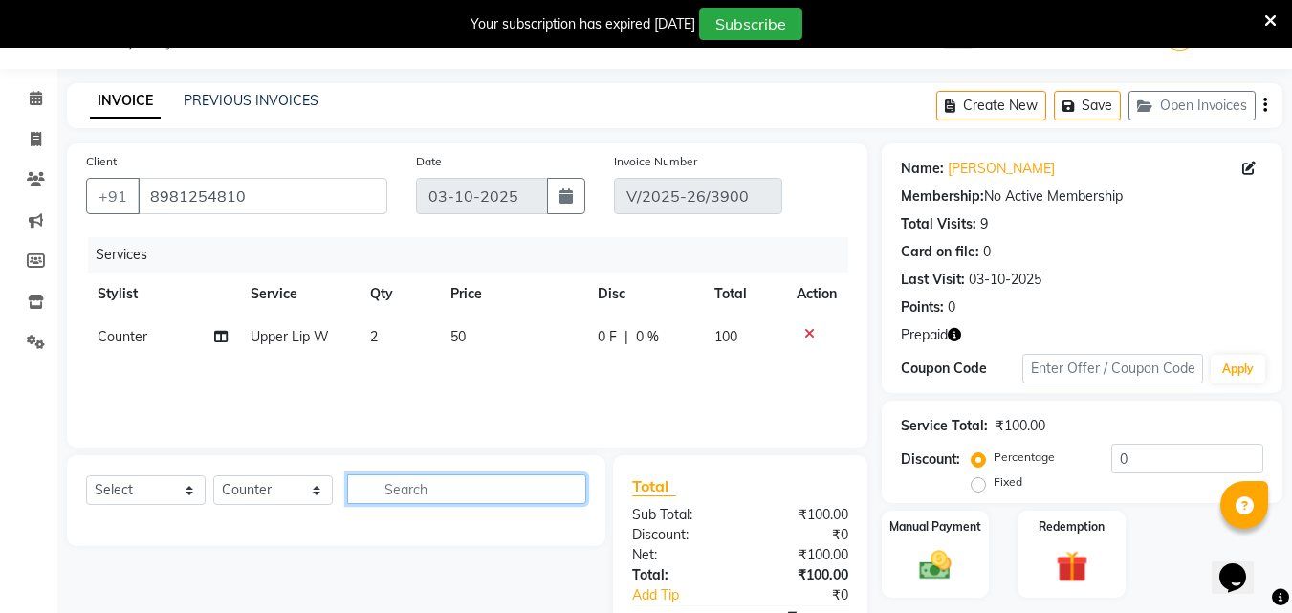
click at [433, 485] on input "text" at bounding box center [466, 489] width 239 height 30
type input "upper lip"
click at [380, 339] on td "2" at bounding box center [398, 337] width 79 height 43
select select "20825"
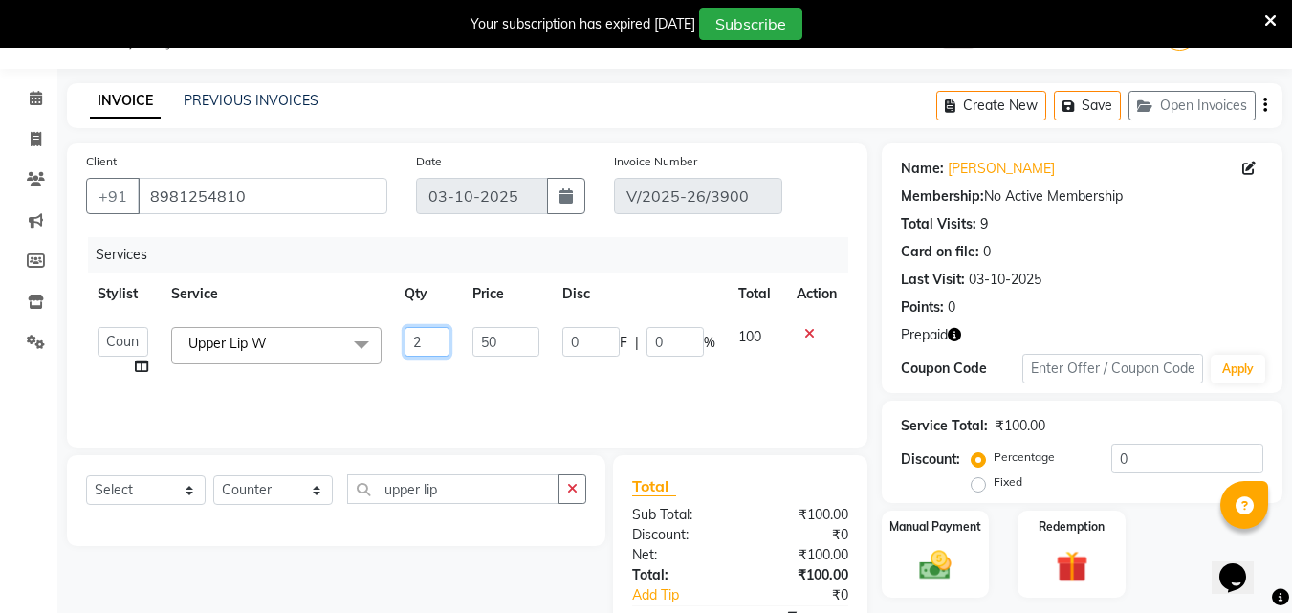
click at [423, 338] on input "2" at bounding box center [428, 342] width 46 height 30
type input "3"
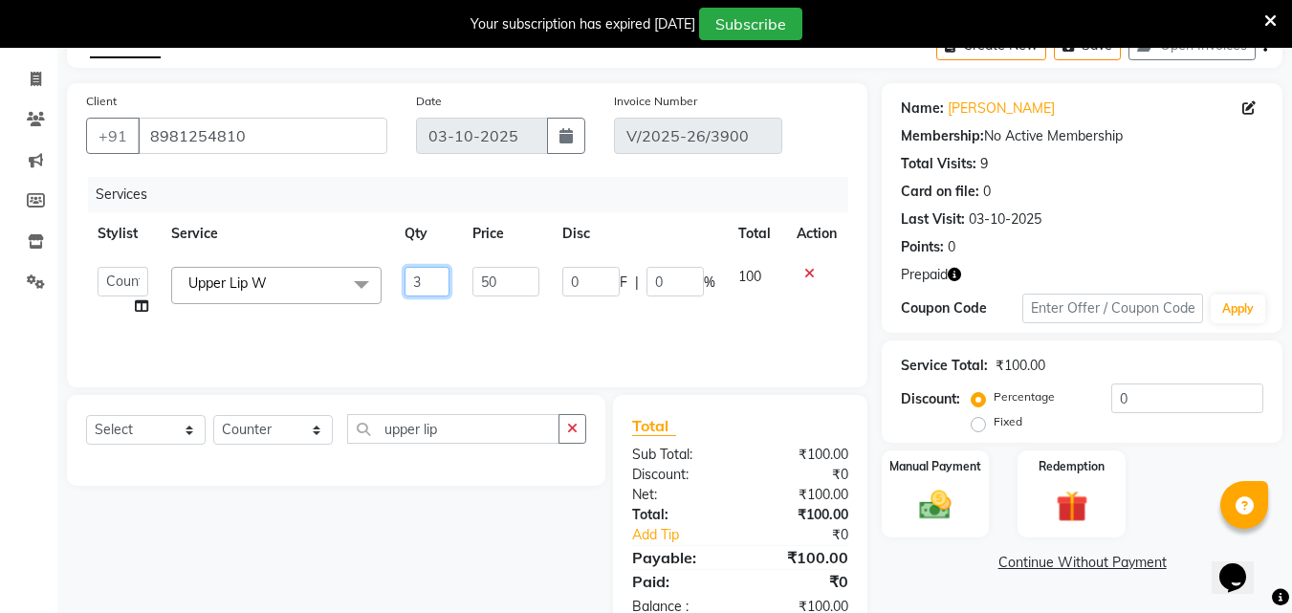
scroll to position [160, 0]
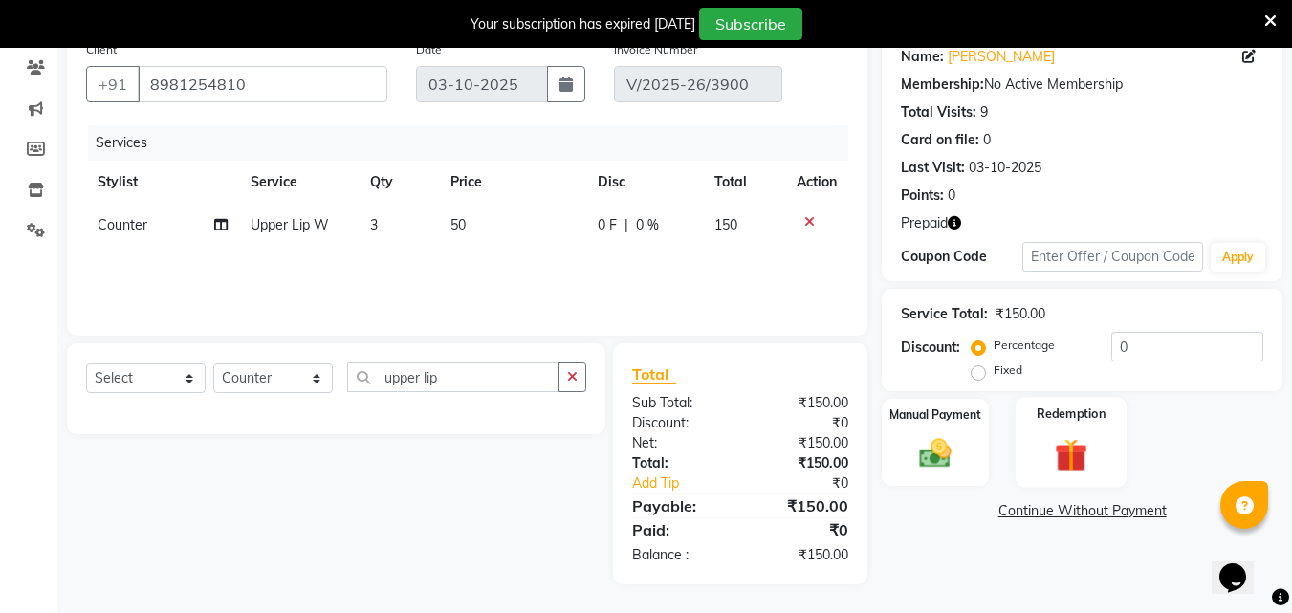
click at [1061, 432] on div "Redemption" at bounding box center [1072, 442] width 112 height 91
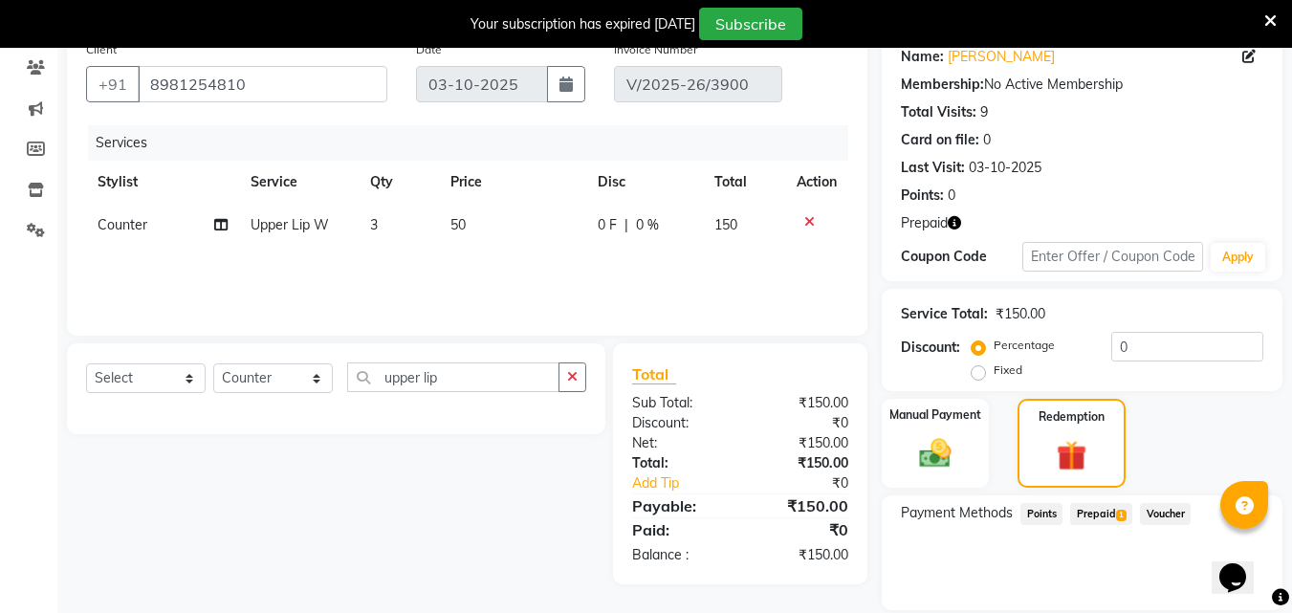
click at [1111, 515] on span "Prepaid 1" at bounding box center [1101, 514] width 62 height 22
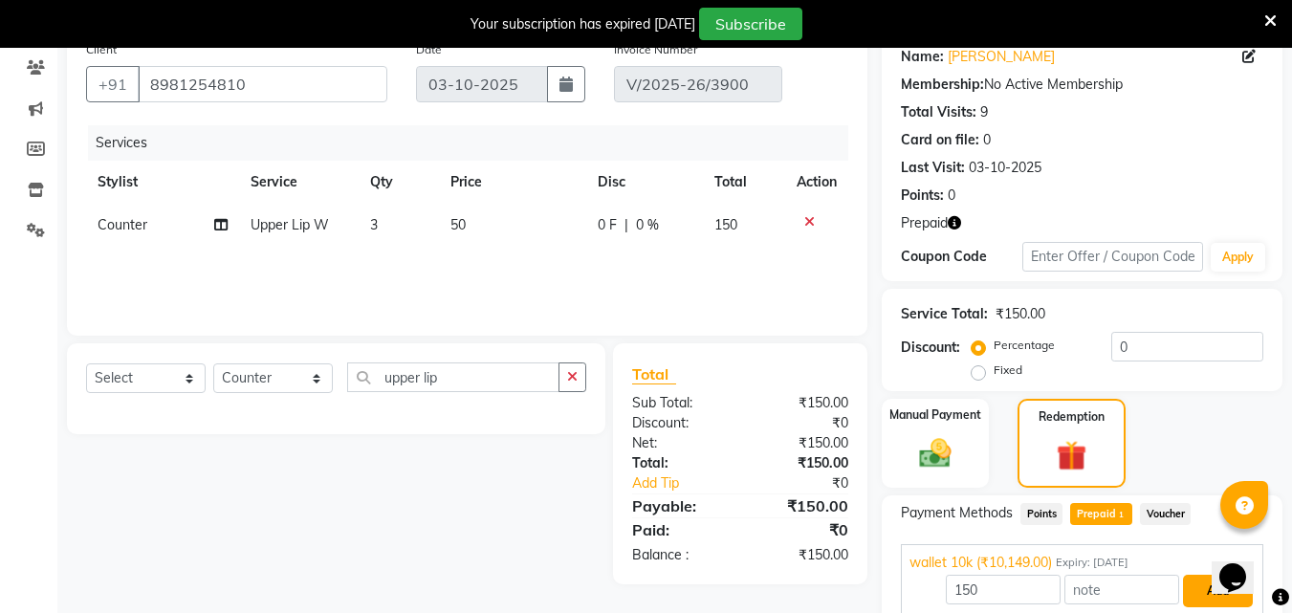
click at [1209, 591] on button "Add" at bounding box center [1218, 591] width 70 height 33
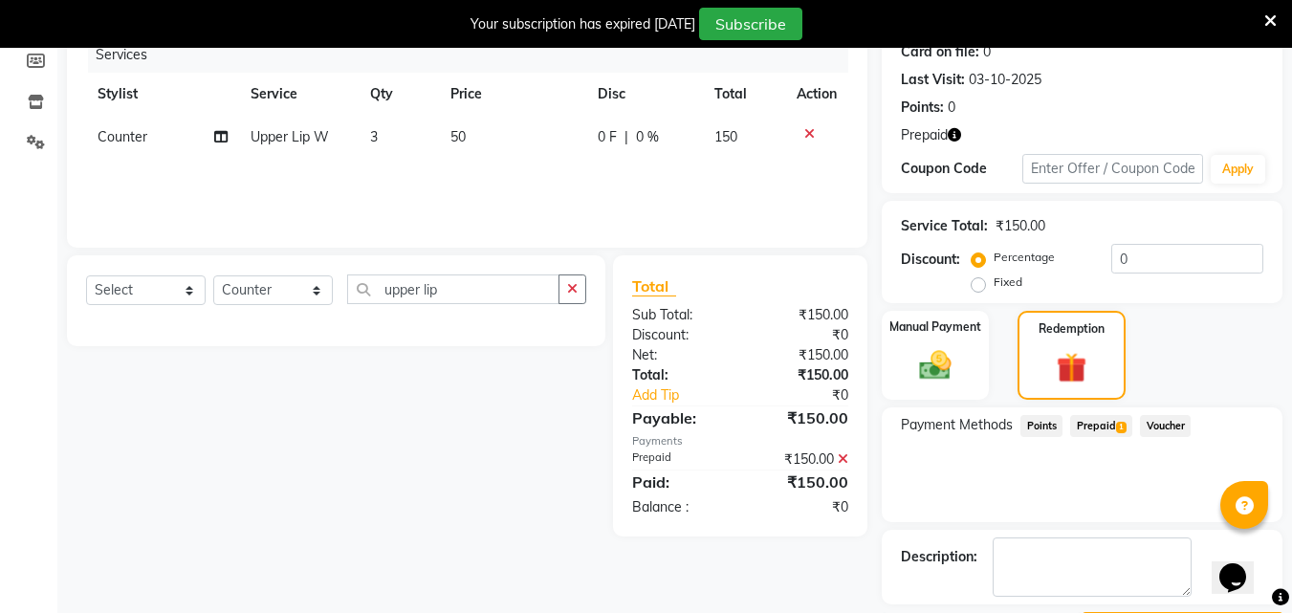
scroll to position [305, 0]
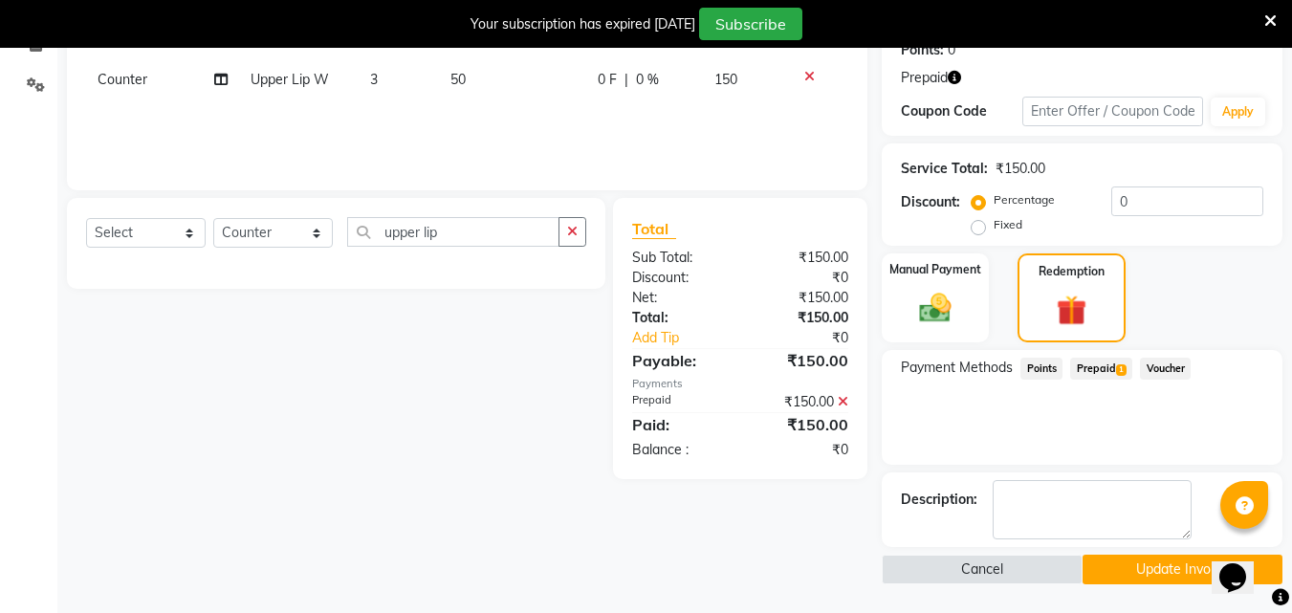
click at [1143, 568] on button "Update Invoice" at bounding box center [1183, 570] width 200 height 30
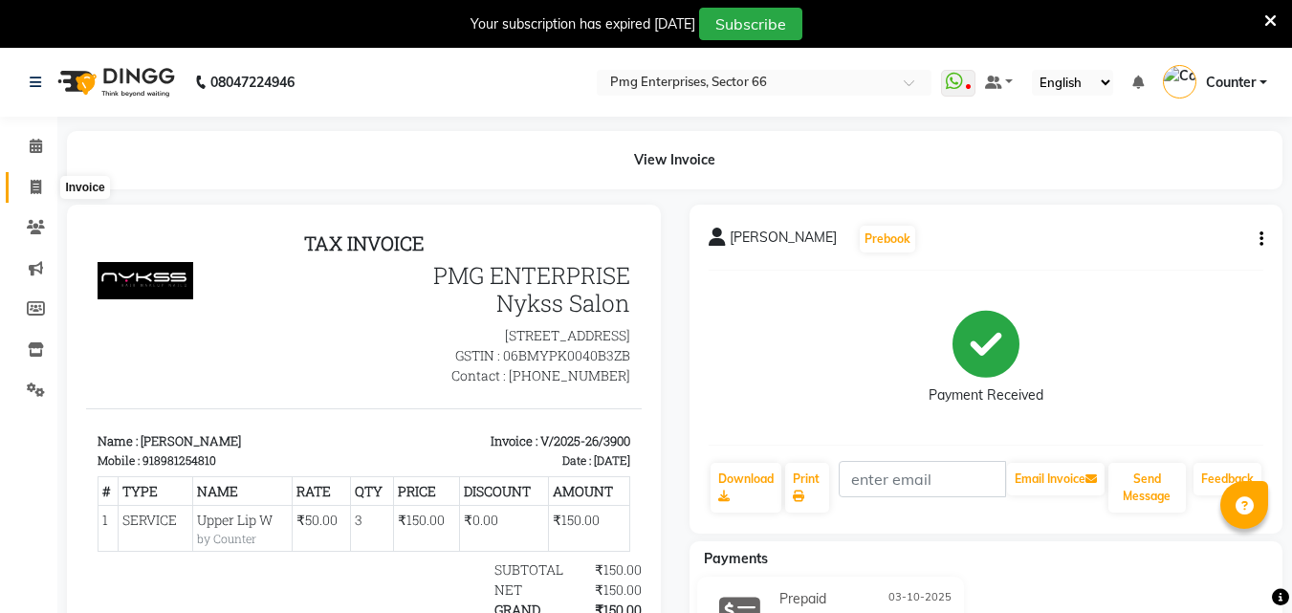
click at [41, 178] on span at bounding box center [35, 188] width 33 height 22
select select "service"
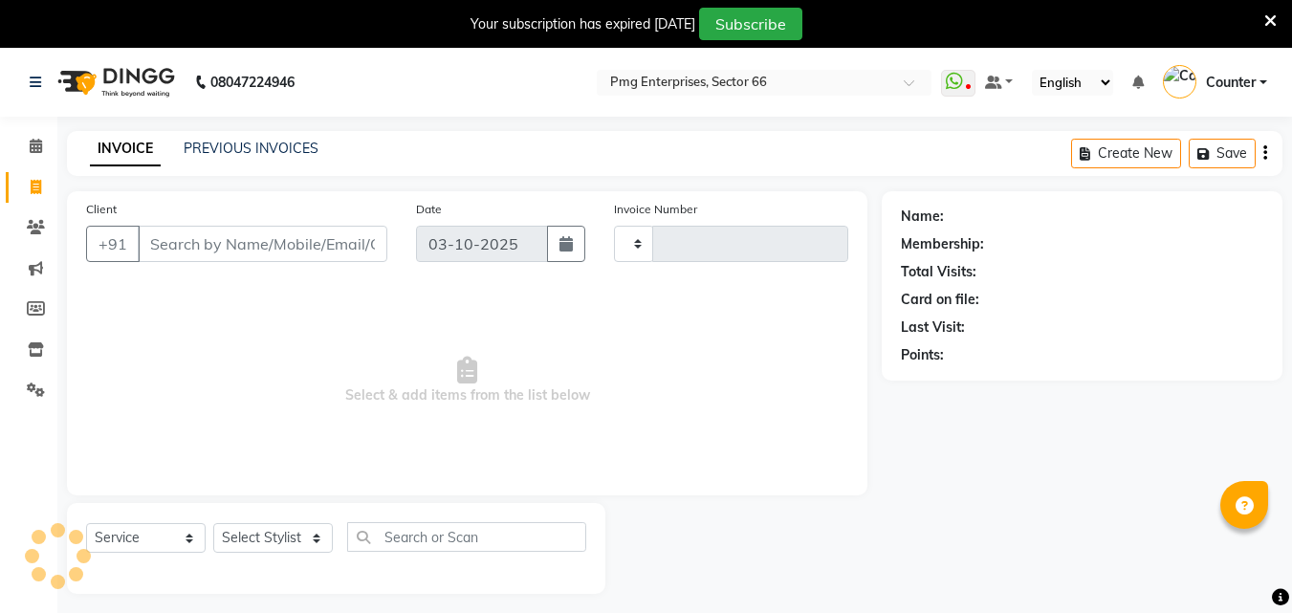
scroll to position [48, 0]
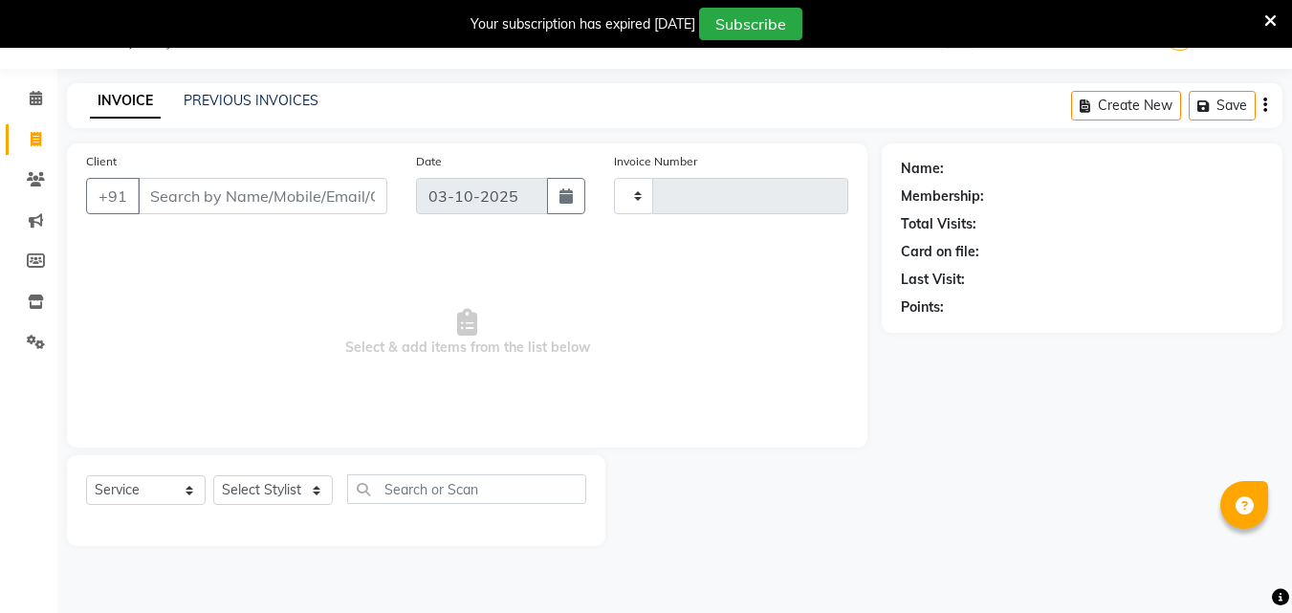
click at [161, 193] on input "Client" at bounding box center [263, 196] width 250 height 36
drag, startPoint x: 161, startPoint y: 193, endPoint x: 137, endPoint y: 212, distance: 30.6
click at [138, 212] on input "98998076" at bounding box center [214, 196] width 152 height 36
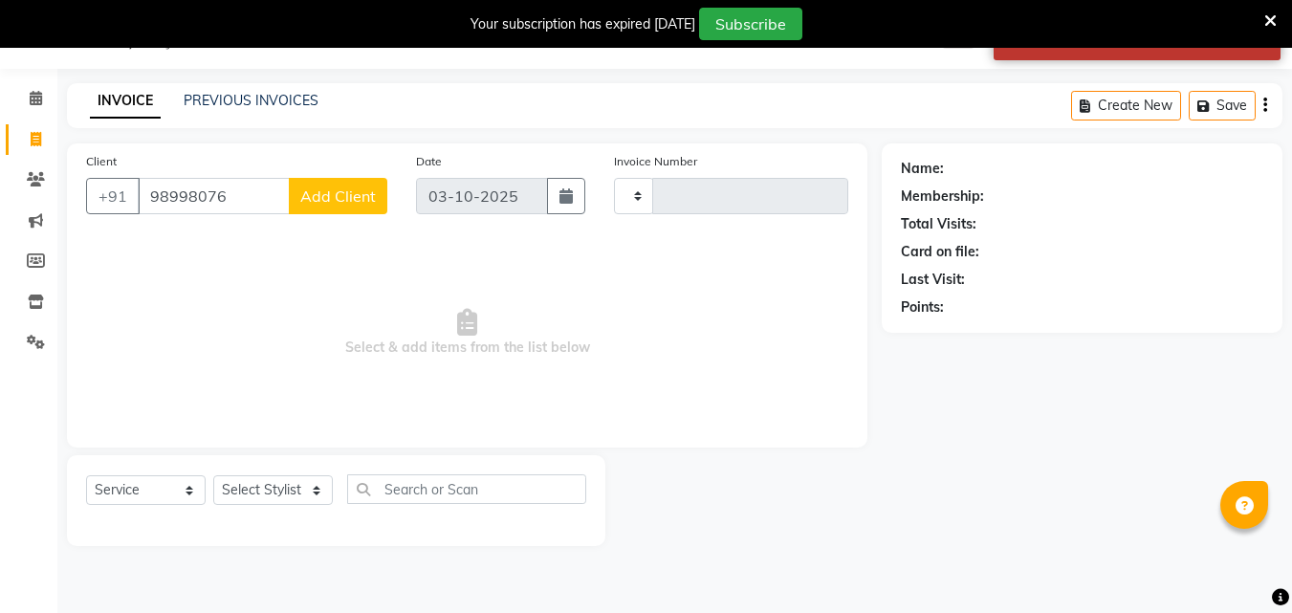
click at [175, 232] on div "Client +91 98998076 Add Client Date 03-10-2025 Invoice Number Select & add item…" at bounding box center [467, 295] width 800 height 304
click at [1275, 14] on icon at bounding box center [1270, 20] width 12 height 17
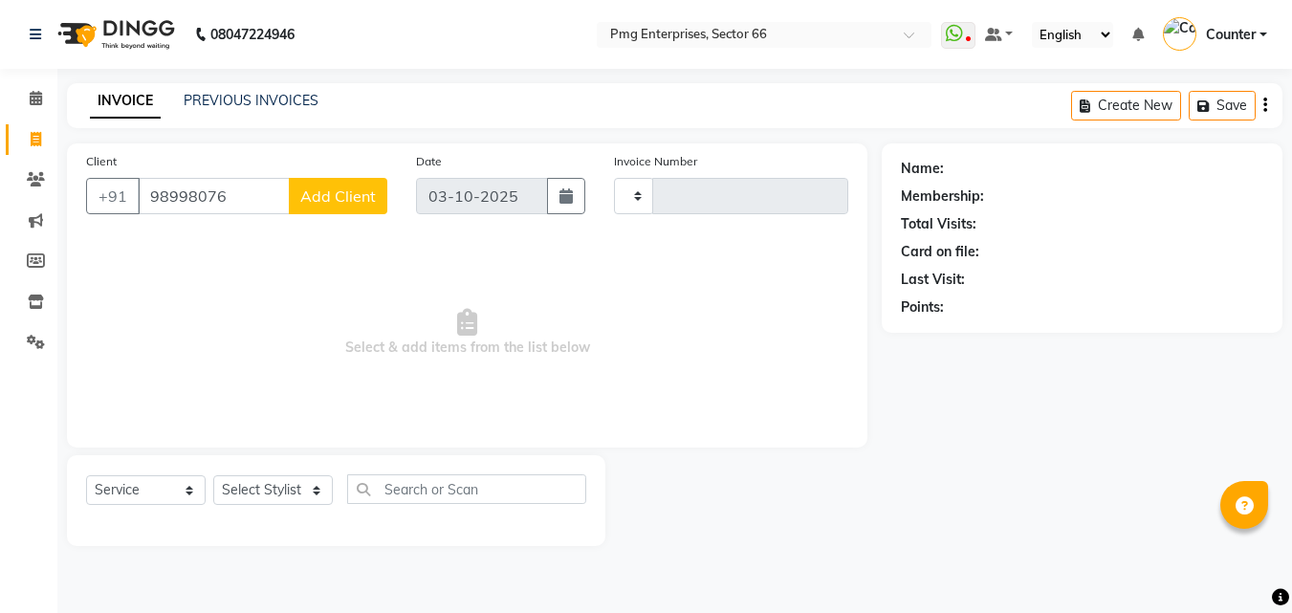
scroll to position [0, 0]
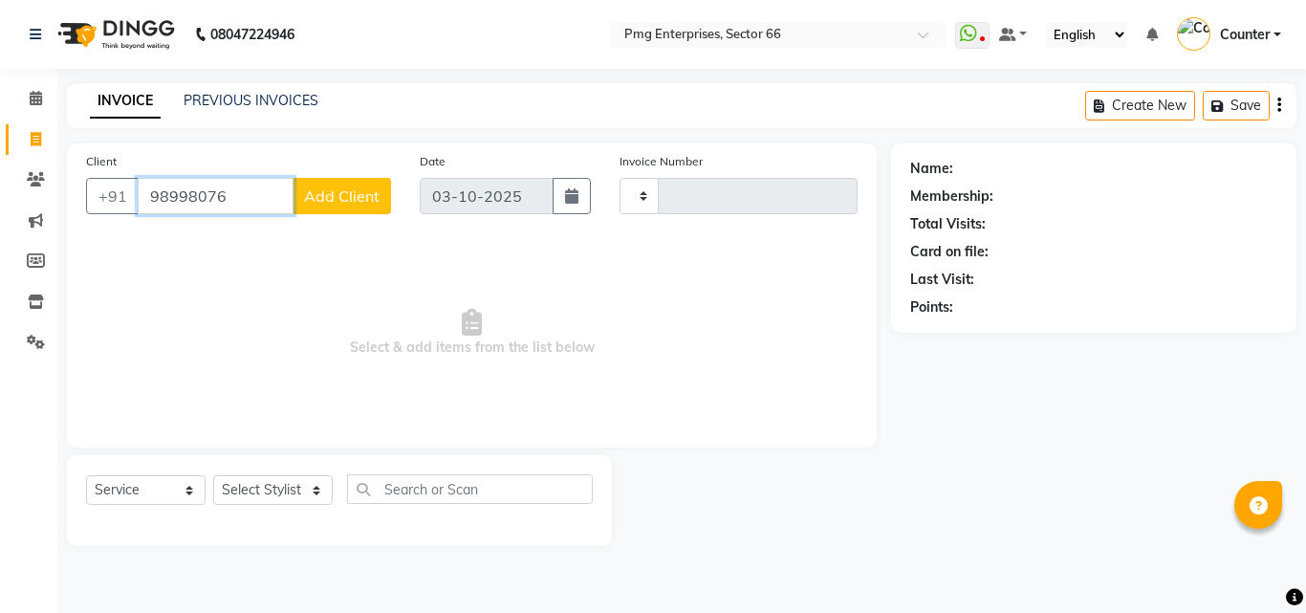
click at [257, 190] on input "98998076" at bounding box center [216, 196] width 156 height 36
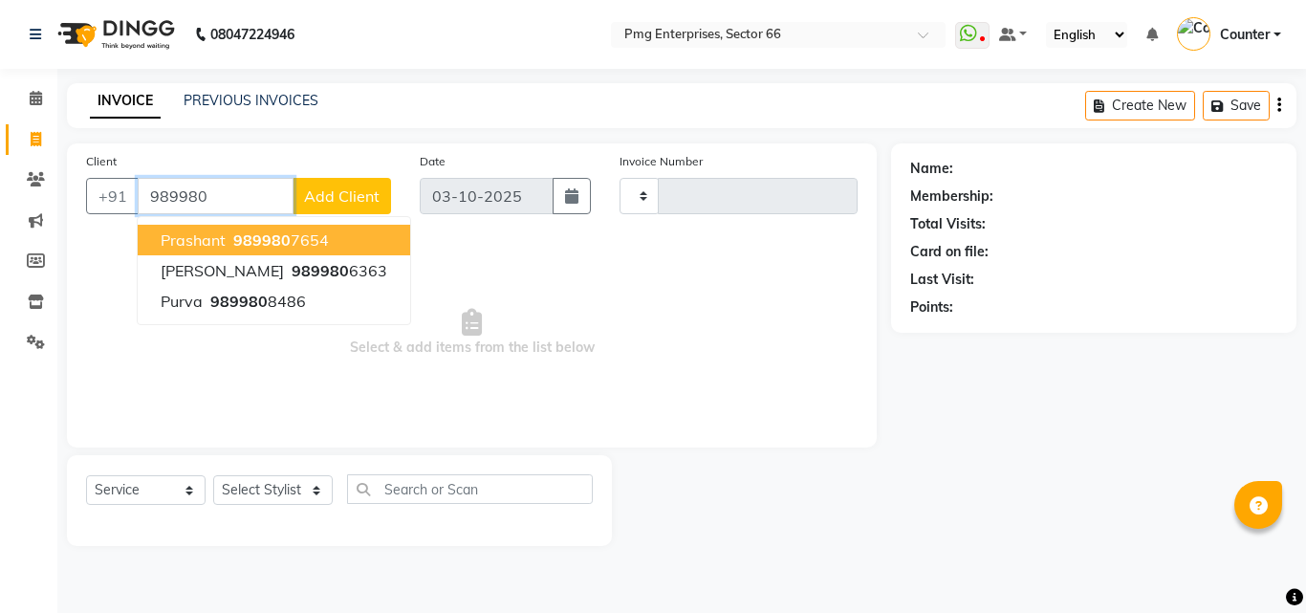
click at [274, 233] on span "989980" at bounding box center [261, 239] width 57 height 19
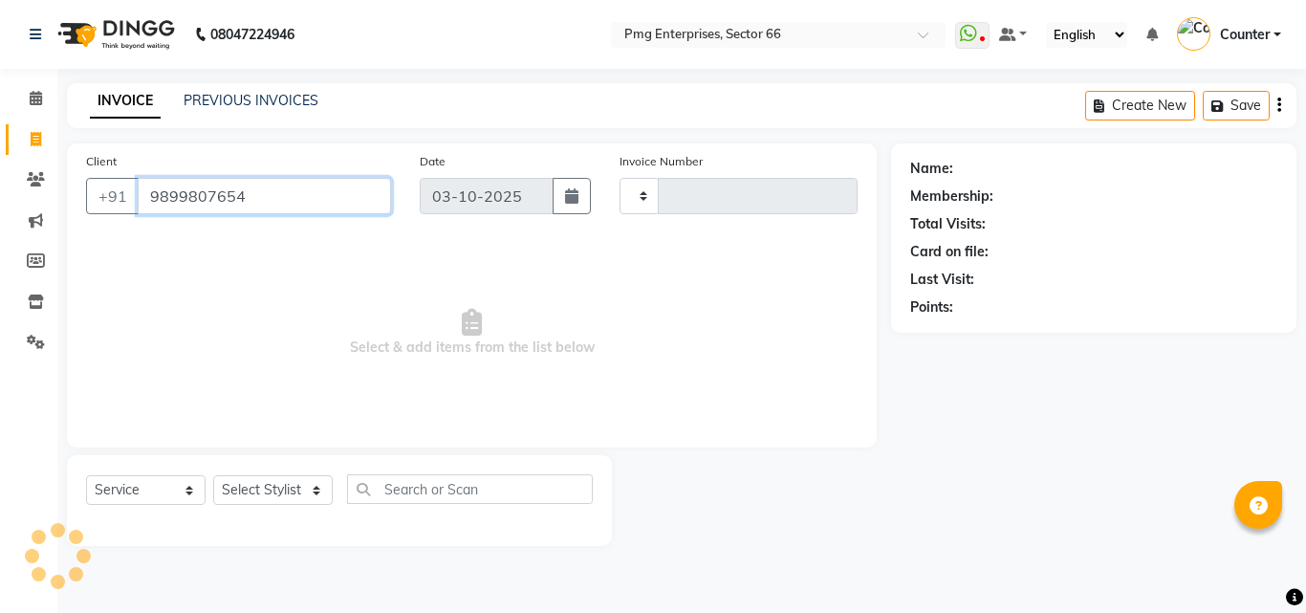
type input "9899807654"
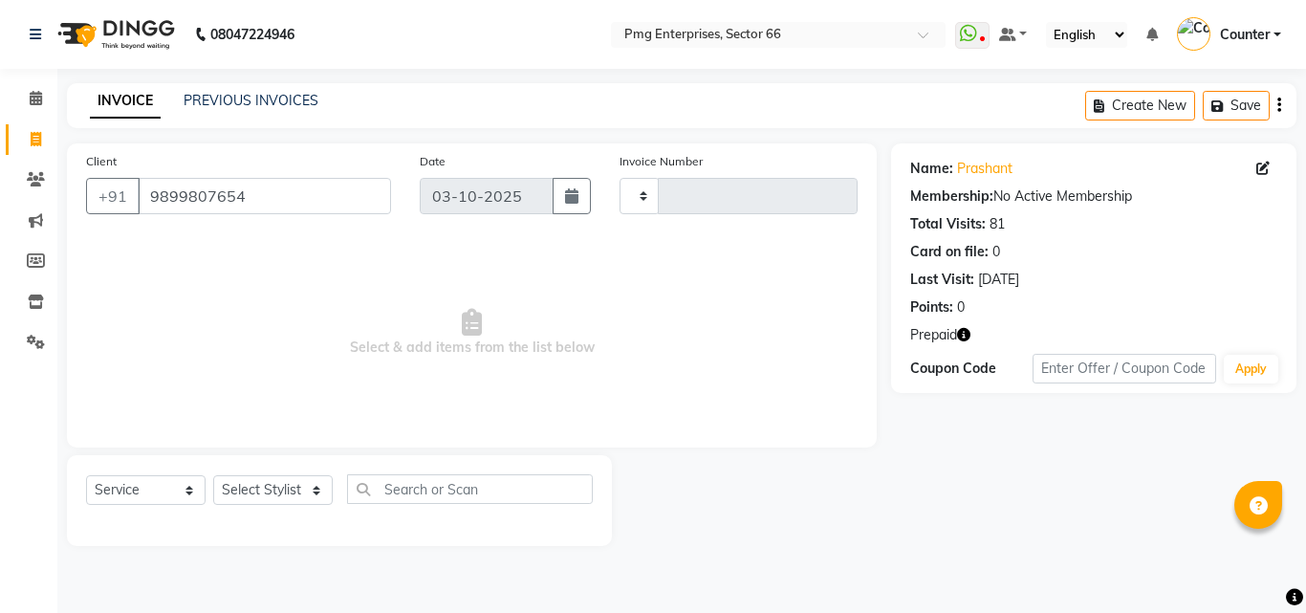
click at [302, 471] on div "Select Service Product Membership Package Voucher Prepaid Gift Card Select Styl…" at bounding box center [339, 500] width 545 height 91
click at [286, 485] on select "Select Stylist" at bounding box center [273, 490] width 120 height 30
click at [260, 483] on select "Select Stylist" at bounding box center [273, 490] width 120 height 30
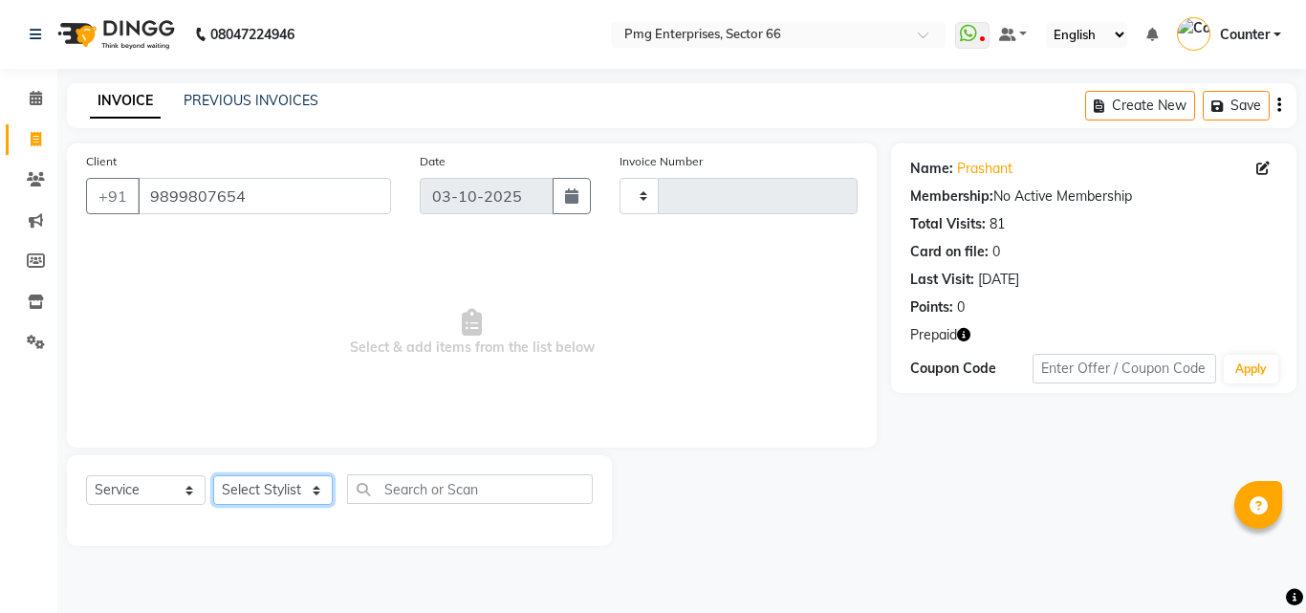
click at [260, 483] on select "Select Stylist" at bounding box center [273, 490] width 120 height 30
click at [966, 337] on icon "button" at bounding box center [963, 334] width 13 height 13
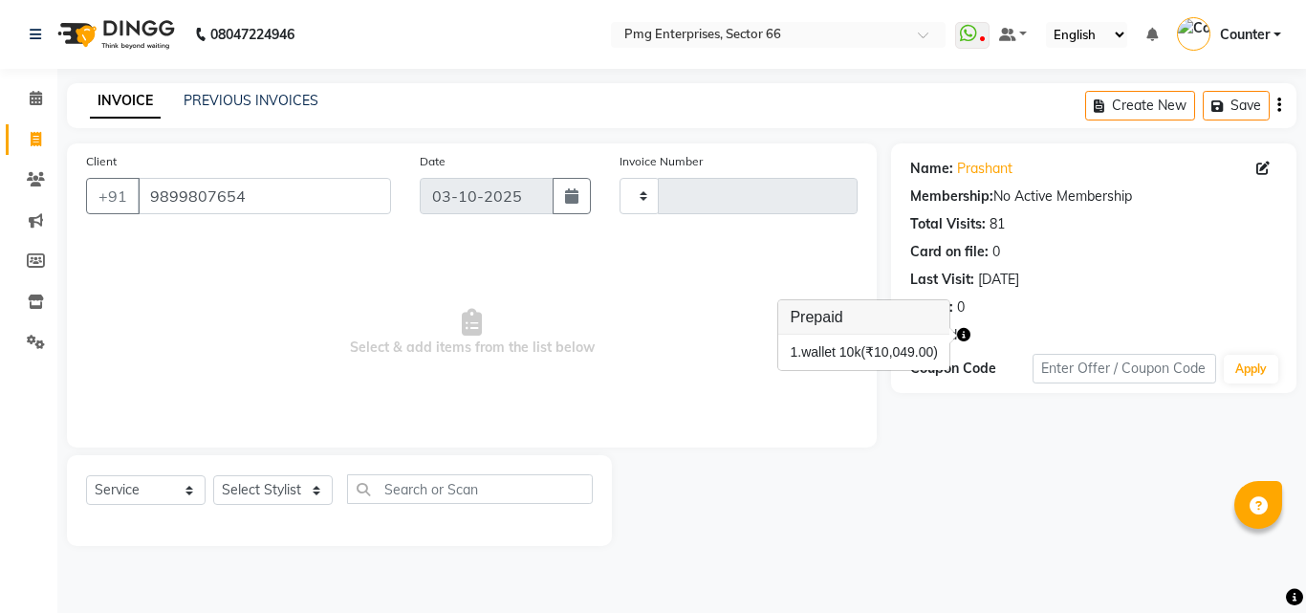
click at [527, 427] on span "Select & add items from the list below" at bounding box center [472, 332] width 772 height 191
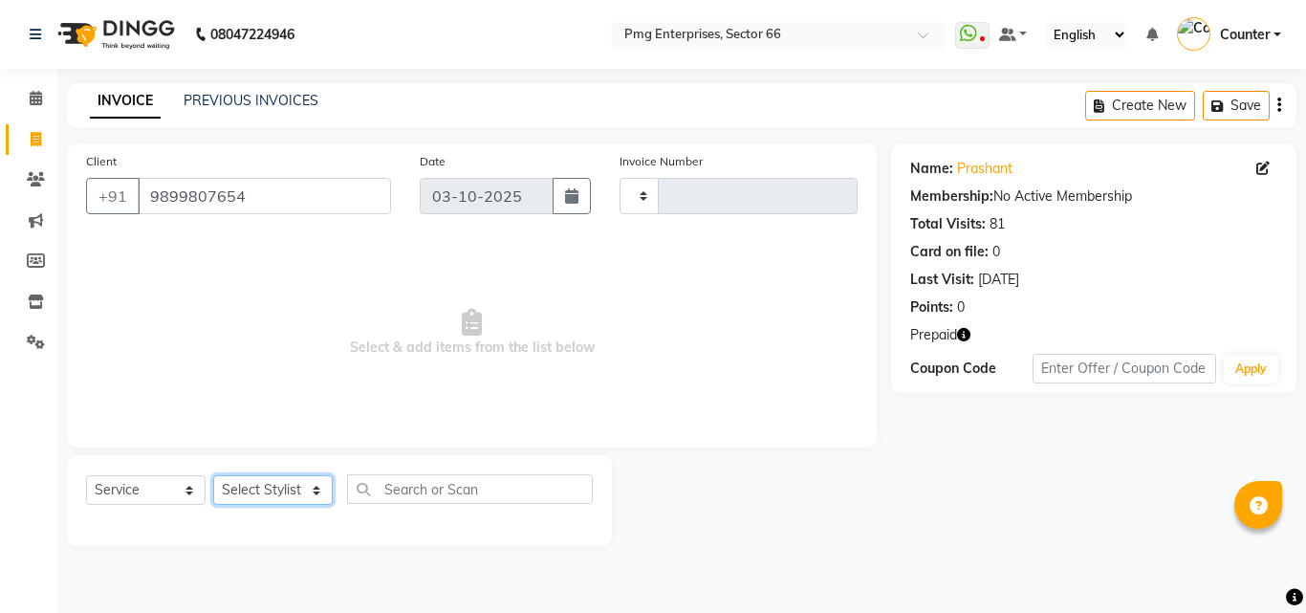
click at [270, 487] on select "Select Stylist" at bounding box center [273, 490] width 120 height 30
click at [273, 485] on select "Select Stylist" at bounding box center [273, 490] width 120 height 30
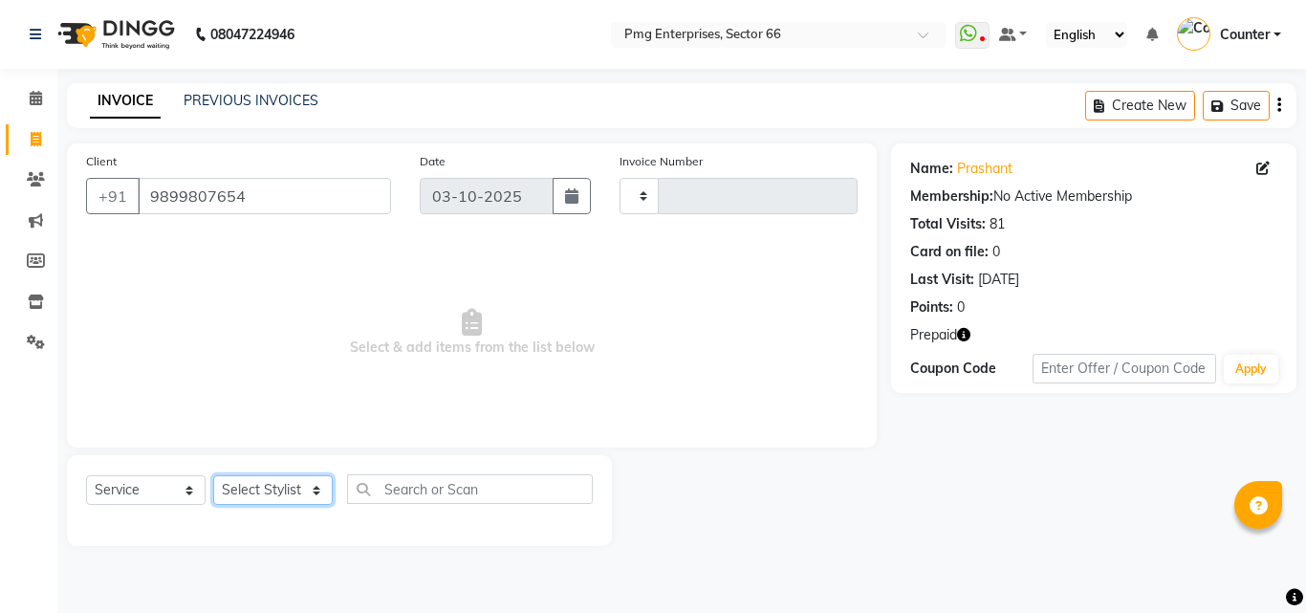
click at [273, 485] on select "Select Stylist" at bounding box center [273, 490] width 120 height 30
click at [269, 500] on select "Select Stylist" at bounding box center [273, 490] width 120 height 30
click at [273, 476] on select "Select Stylist" at bounding box center [273, 490] width 120 height 30
click at [151, 196] on input "9899807654" at bounding box center [264, 196] width 253 height 36
click at [126, 194] on button "+91" at bounding box center [113, 196] width 54 height 36
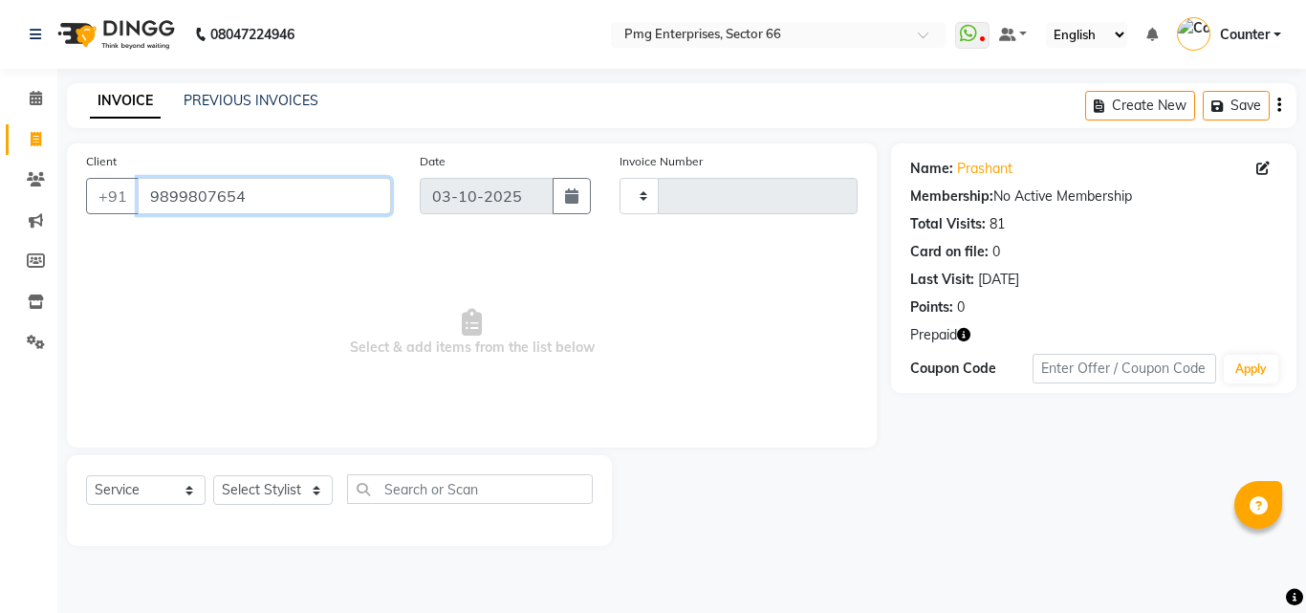
click at [155, 191] on input "9899807654" at bounding box center [264, 196] width 253 height 36
click at [242, 194] on input "9899807654" at bounding box center [264, 196] width 253 height 36
click at [34, 142] on icon at bounding box center [36, 139] width 11 height 14
select select "service"
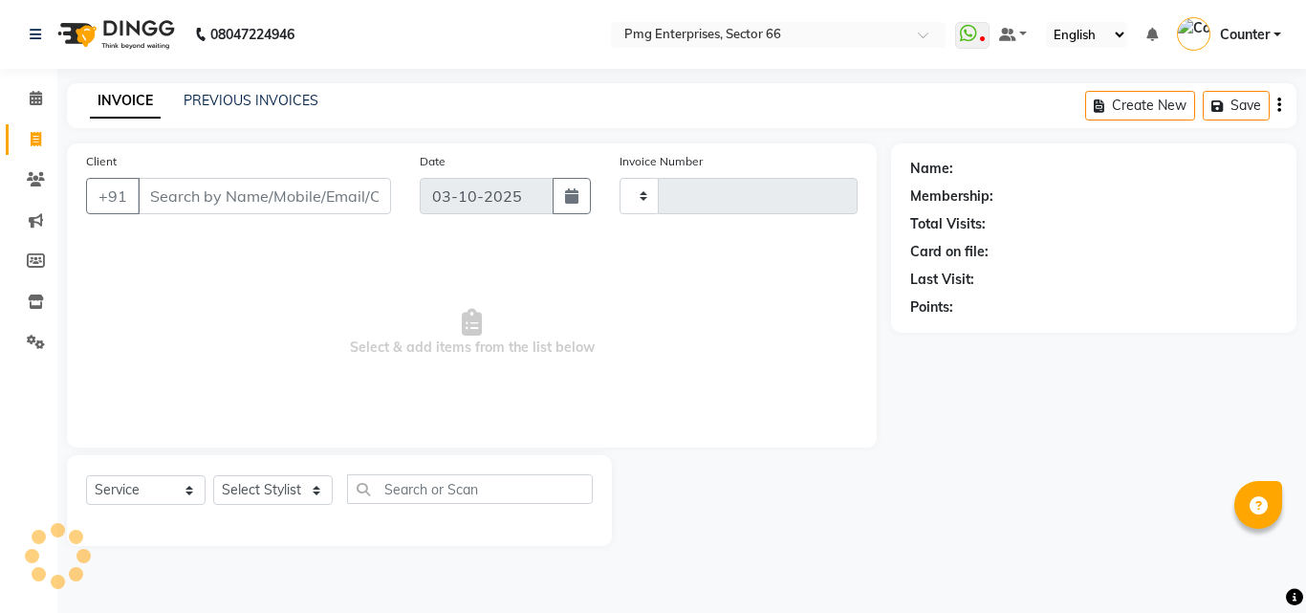
type input "3901"
select select "889"
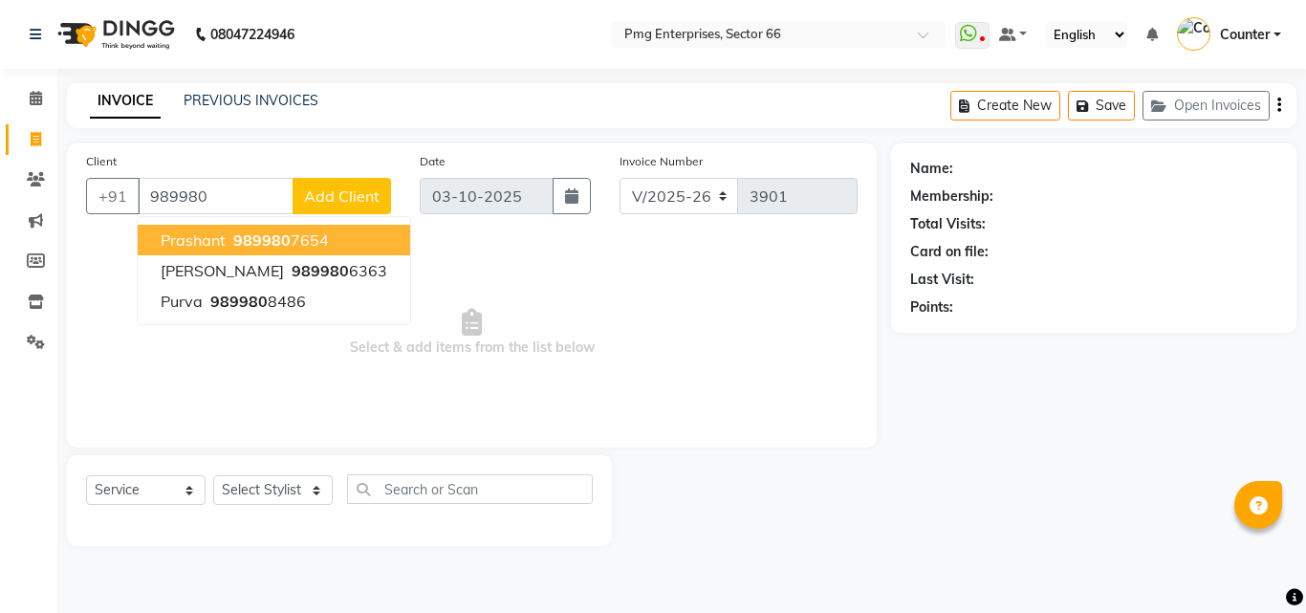
click at [319, 234] on ngb-highlight "989980 7654" at bounding box center [279, 239] width 99 height 19
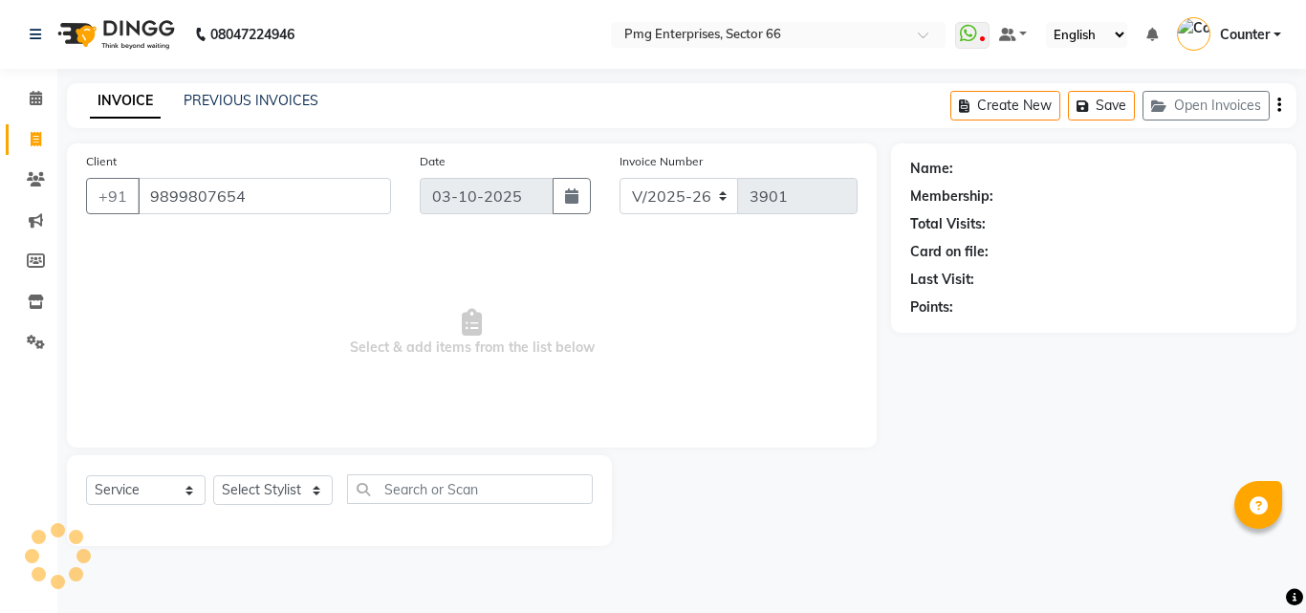
type input "9899807654"
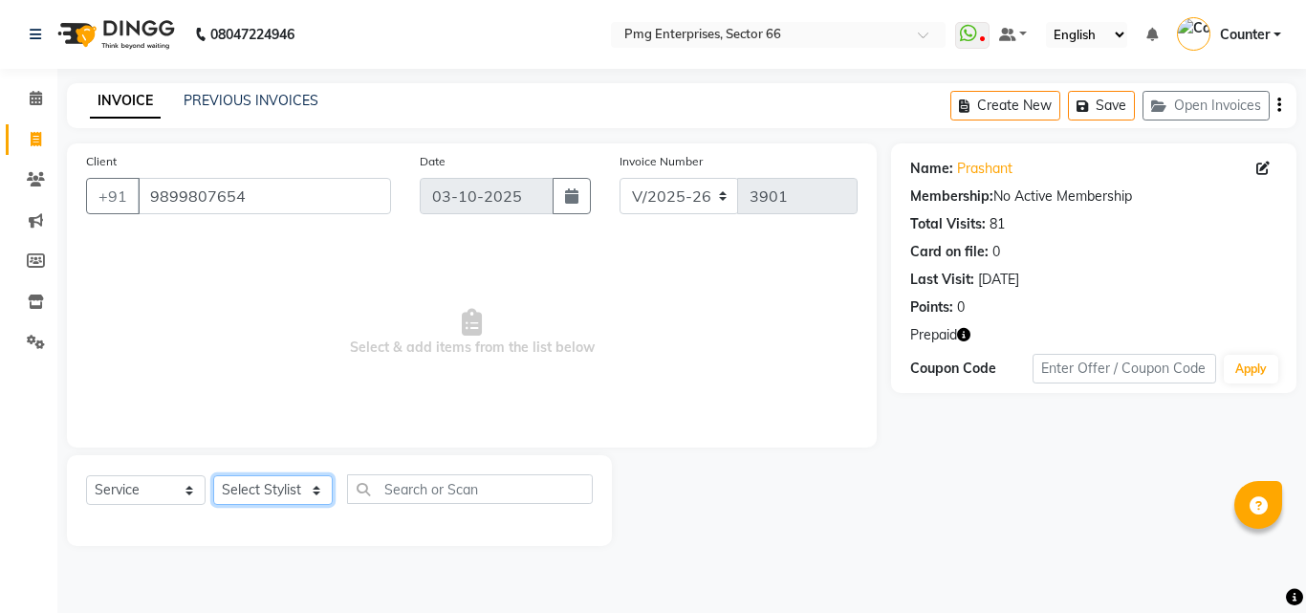
click at [270, 485] on select "Select Stylist [PERSON_NAME] Counter [PERSON_NAME] [PERSON_NAME] [PERSON_NAME] …" at bounding box center [273, 490] width 120 height 30
select select "49466"
click at [213, 475] on select "Select Stylist [PERSON_NAME] Counter [PERSON_NAME] [PERSON_NAME] [PERSON_NAME] …" at bounding box center [273, 490] width 120 height 30
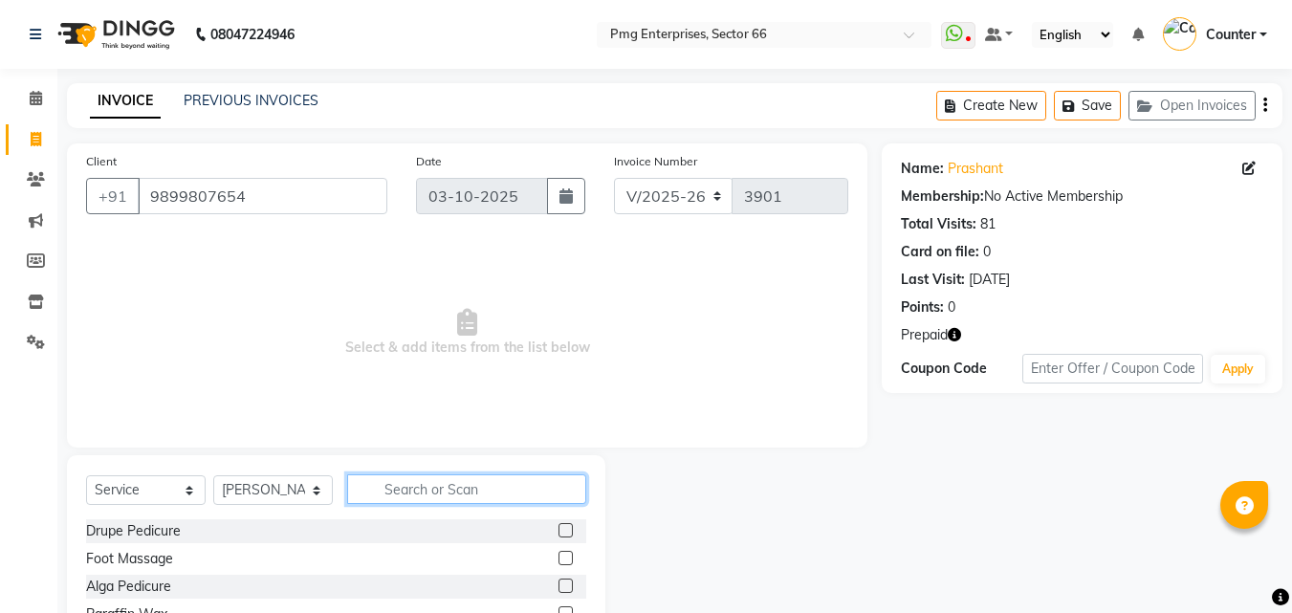
click at [394, 489] on input "text" at bounding box center [466, 489] width 239 height 30
type input "hair"
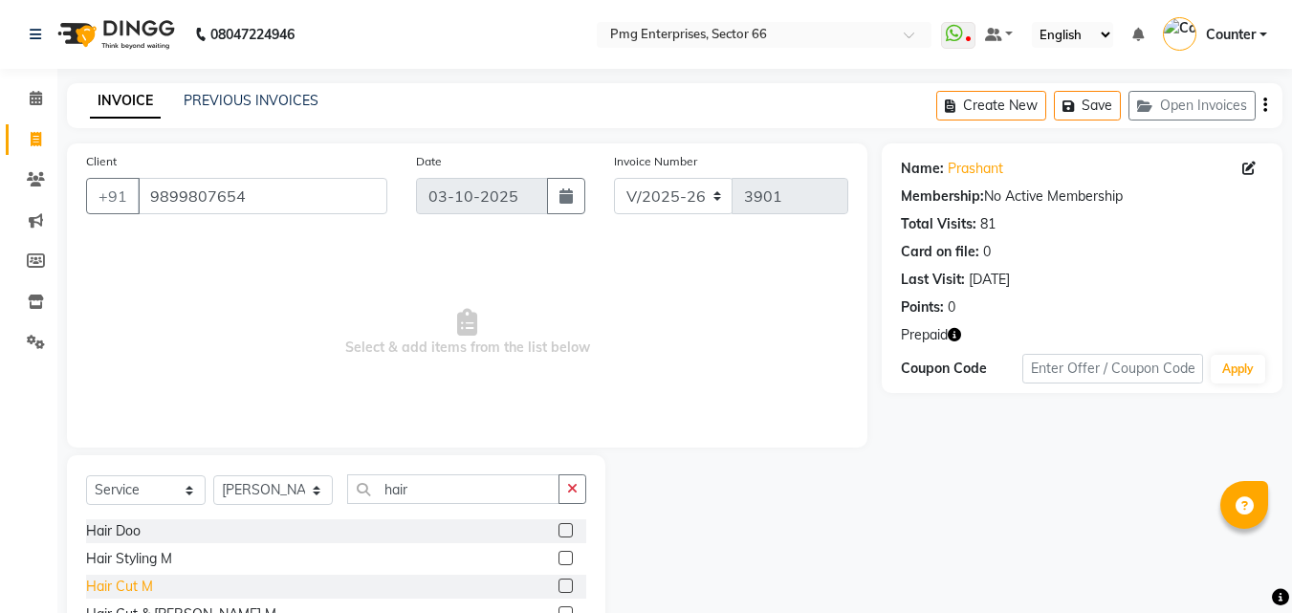
click at [146, 580] on div "Hair Cut M" at bounding box center [119, 587] width 67 height 20
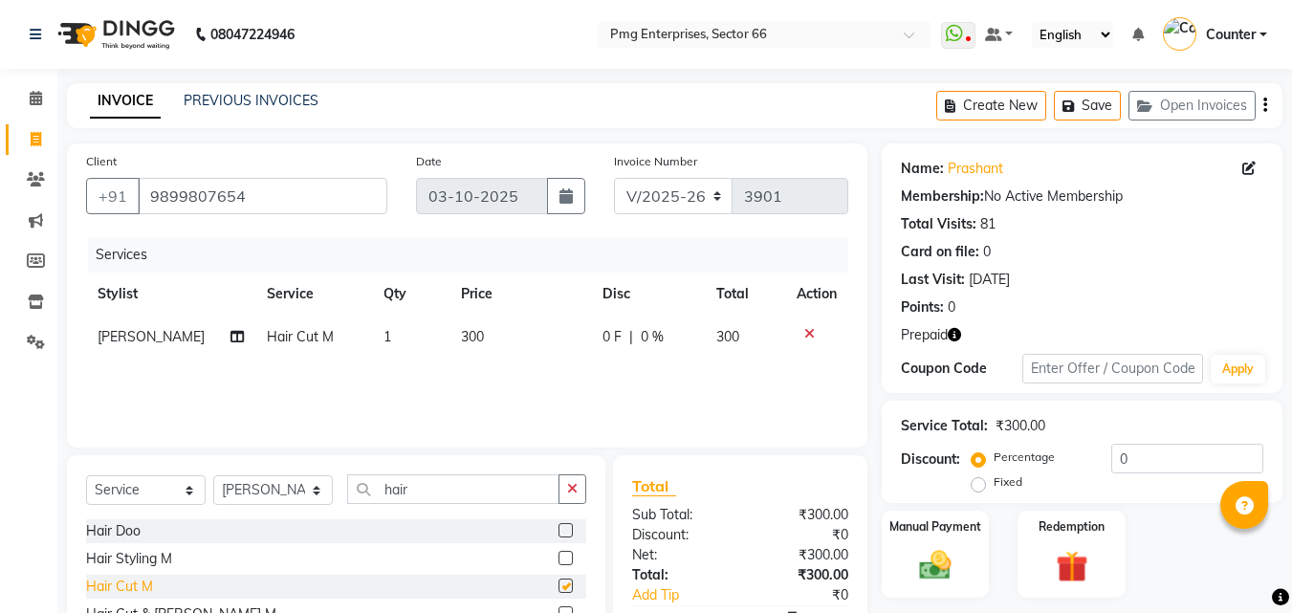
checkbox input "false"
click at [1076, 532] on label "Redemption" at bounding box center [1072, 525] width 69 height 18
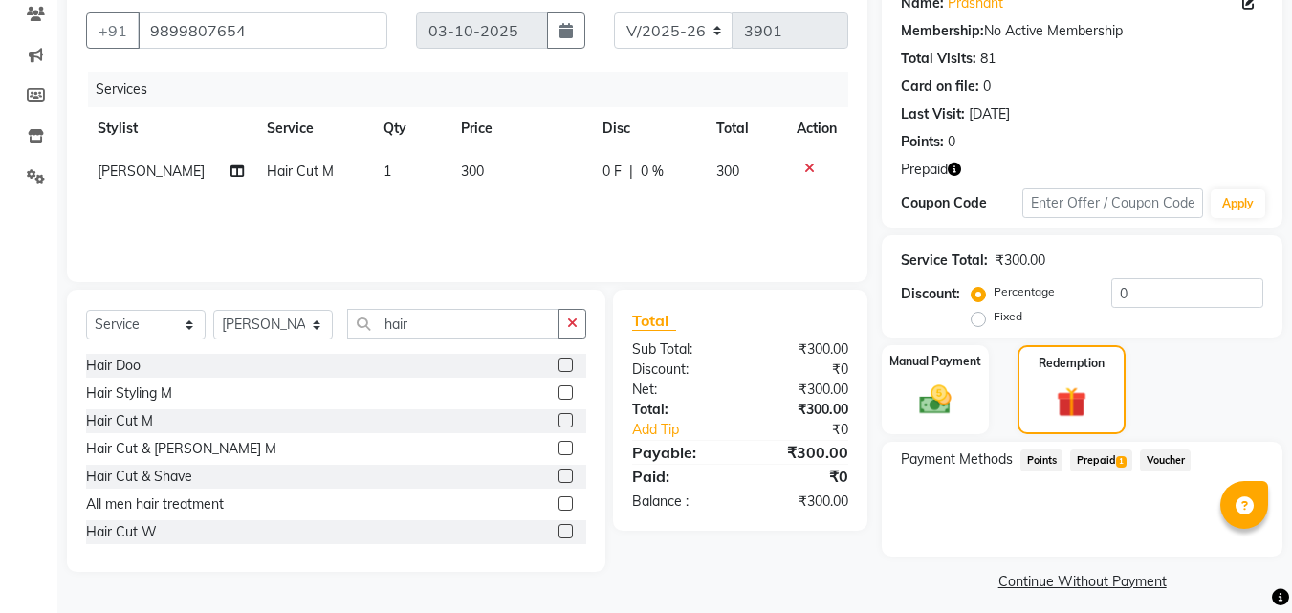
scroll to position [177, 0]
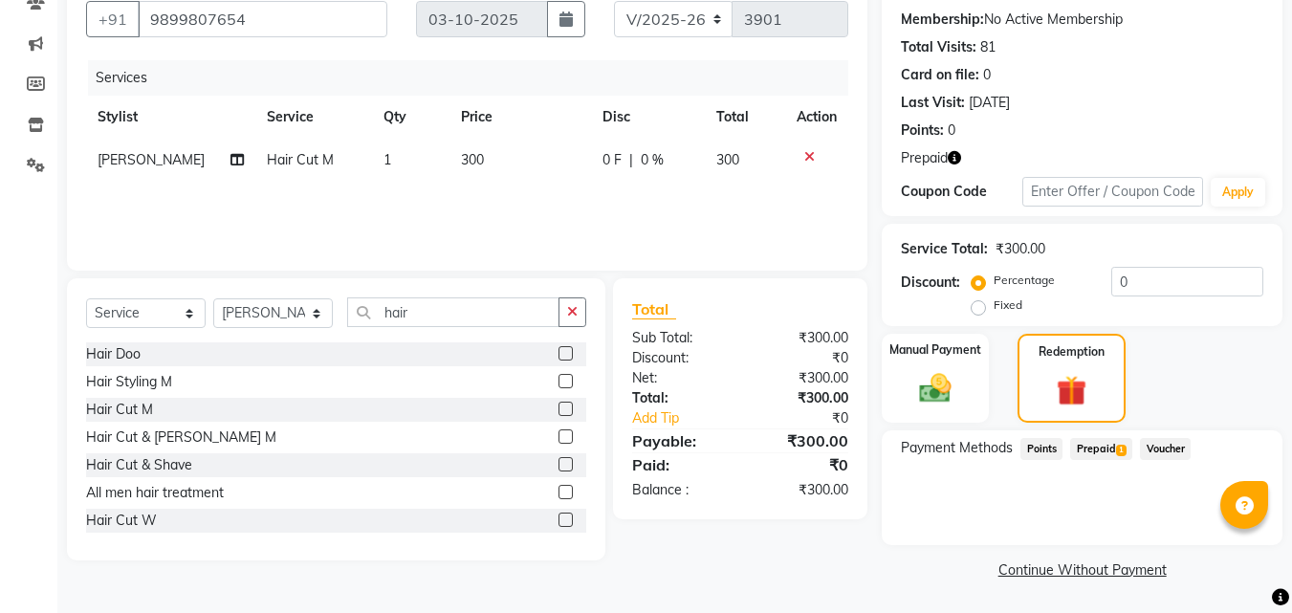
click at [1103, 447] on span "Prepaid 1" at bounding box center [1101, 449] width 62 height 22
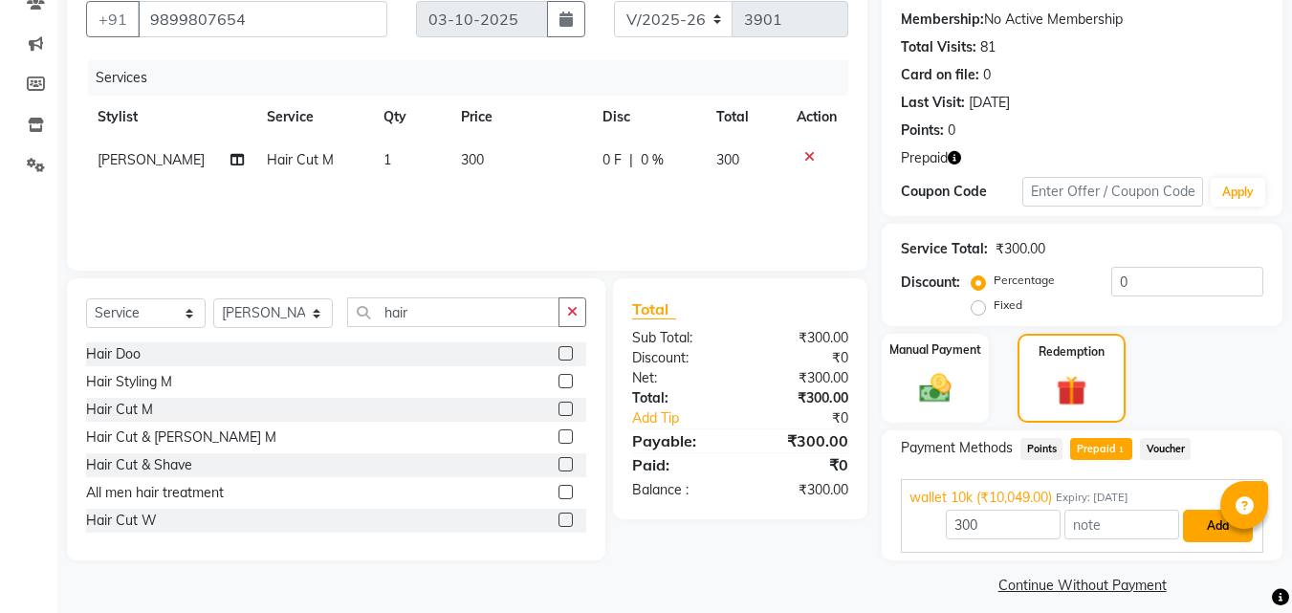
click at [1203, 515] on button "Add" at bounding box center [1218, 526] width 70 height 33
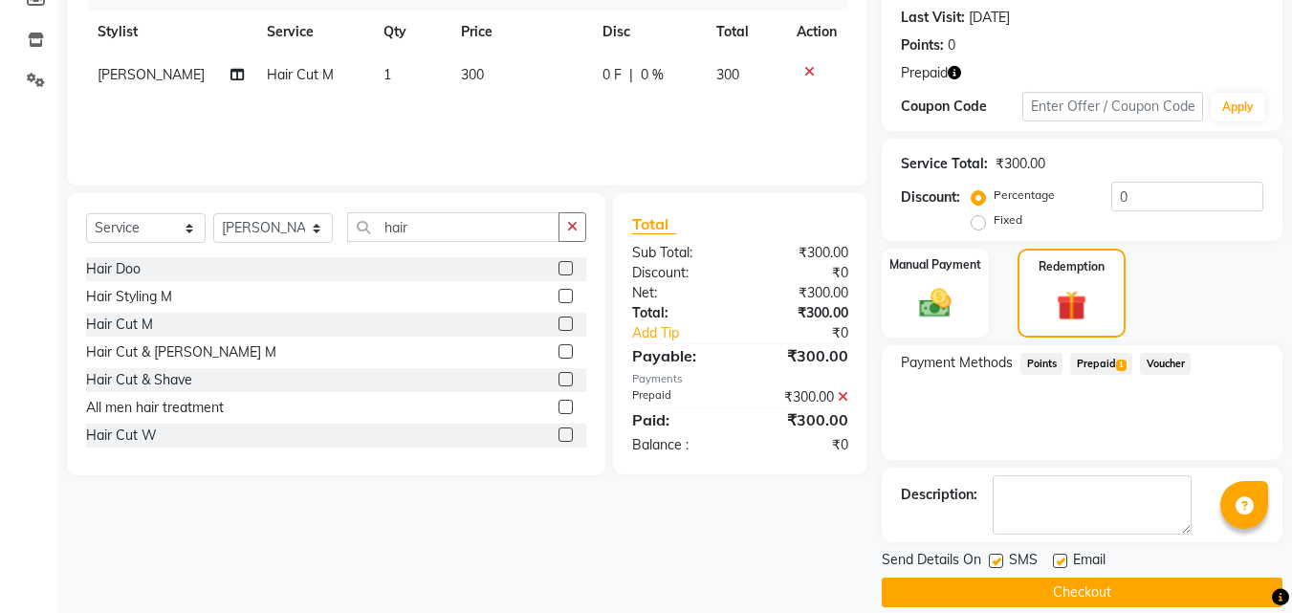
scroll to position [285, 0]
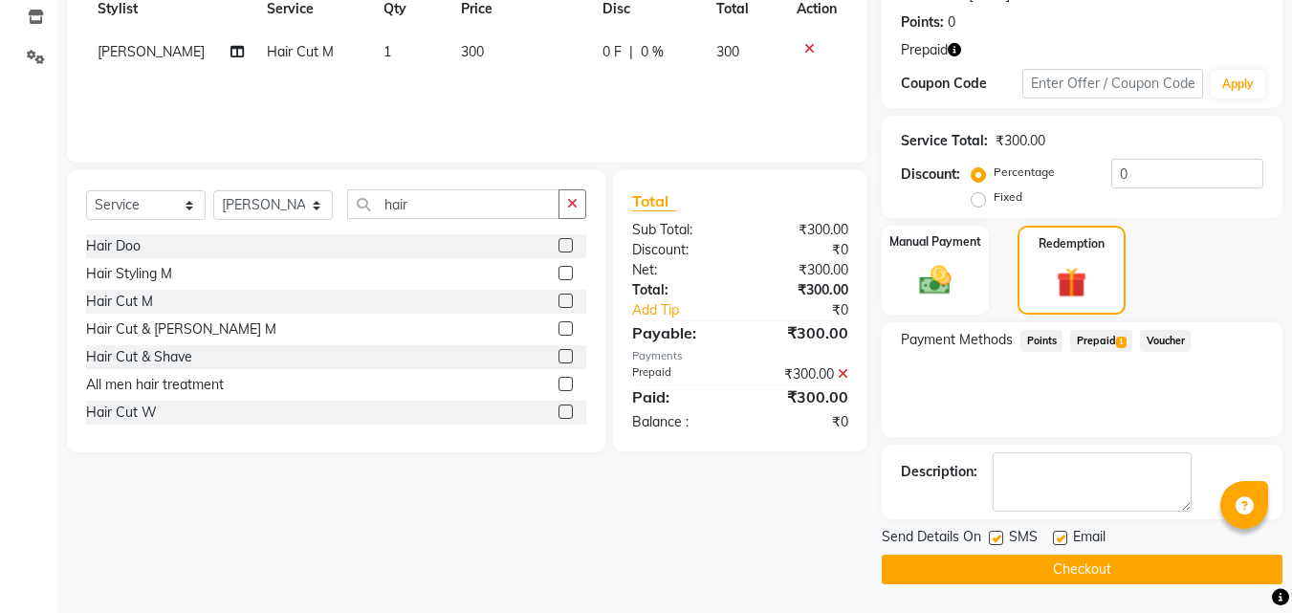
click at [1175, 572] on button "Checkout" at bounding box center [1082, 570] width 401 height 30
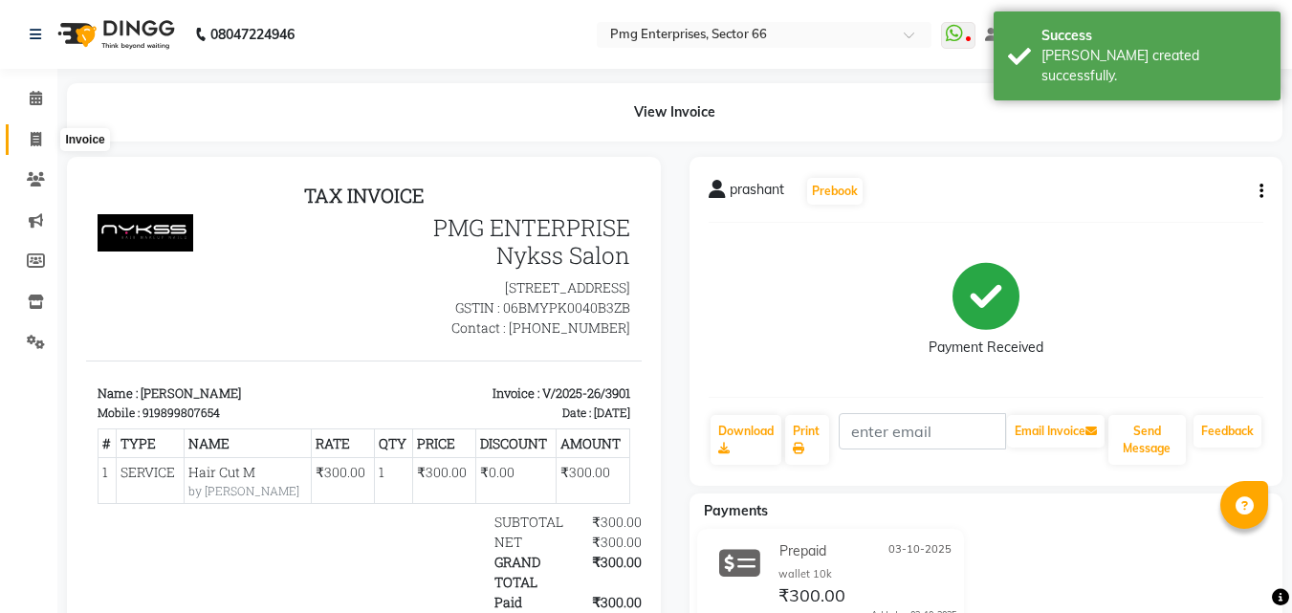
click at [34, 136] on icon at bounding box center [36, 139] width 11 height 14
select select "service"
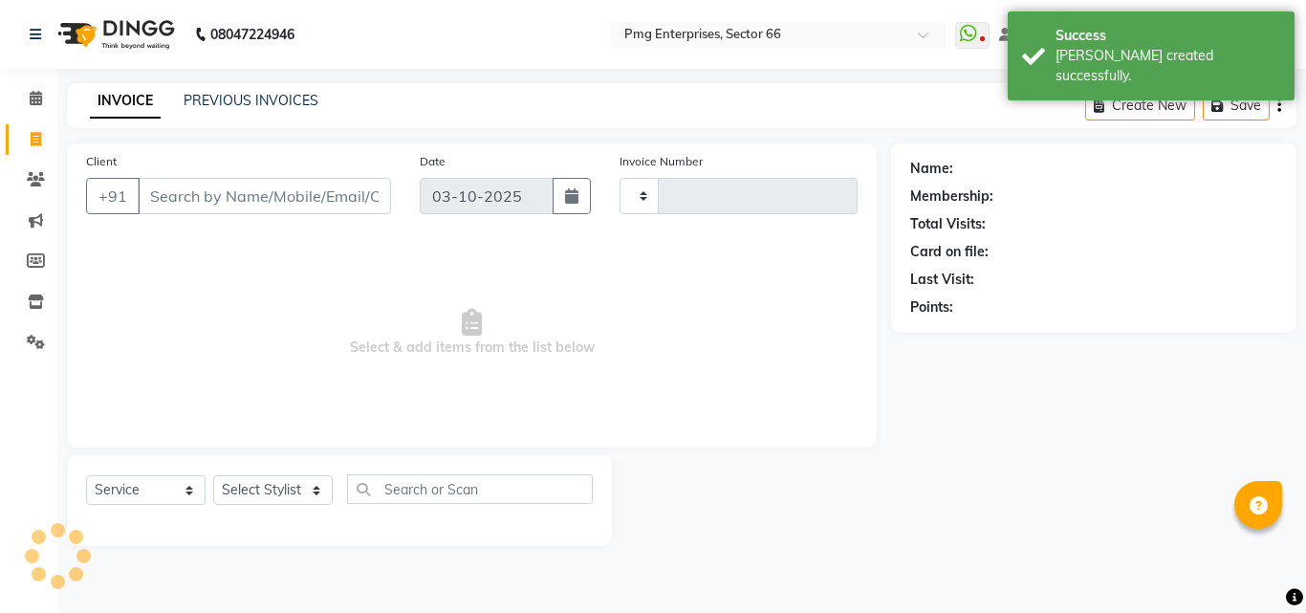
type input "3902"
select select "889"
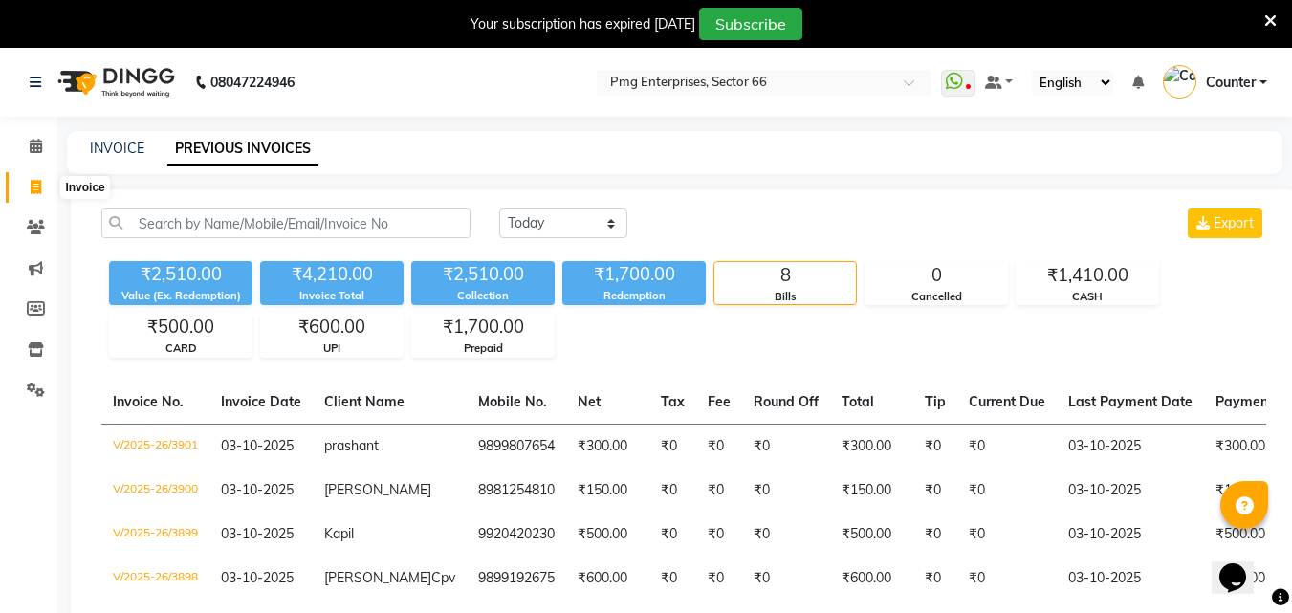
click at [33, 185] on icon at bounding box center [36, 187] width 11 height 14
select select "service"
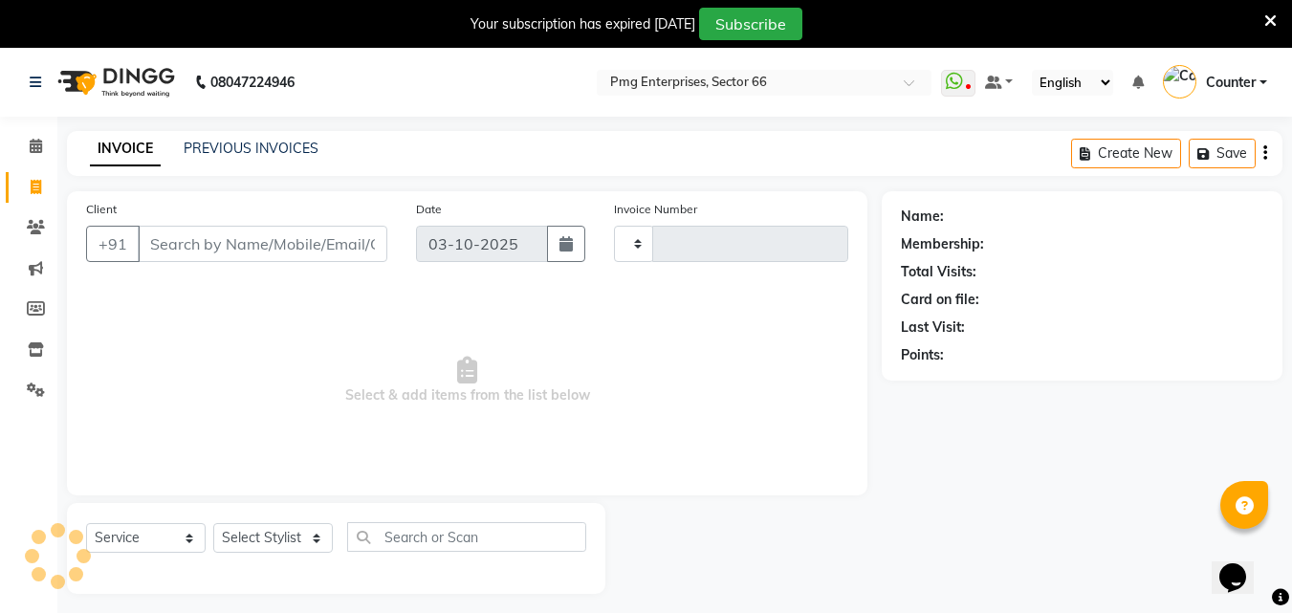
type input "3902"
select select "889"
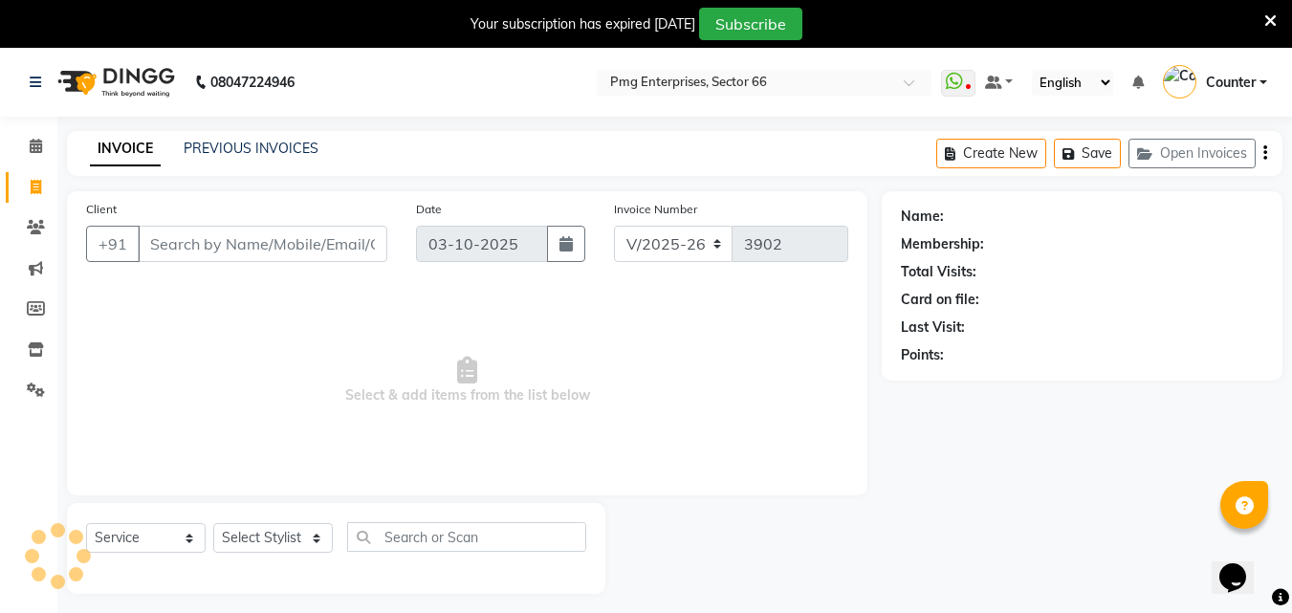
scroll to position [48, 0]
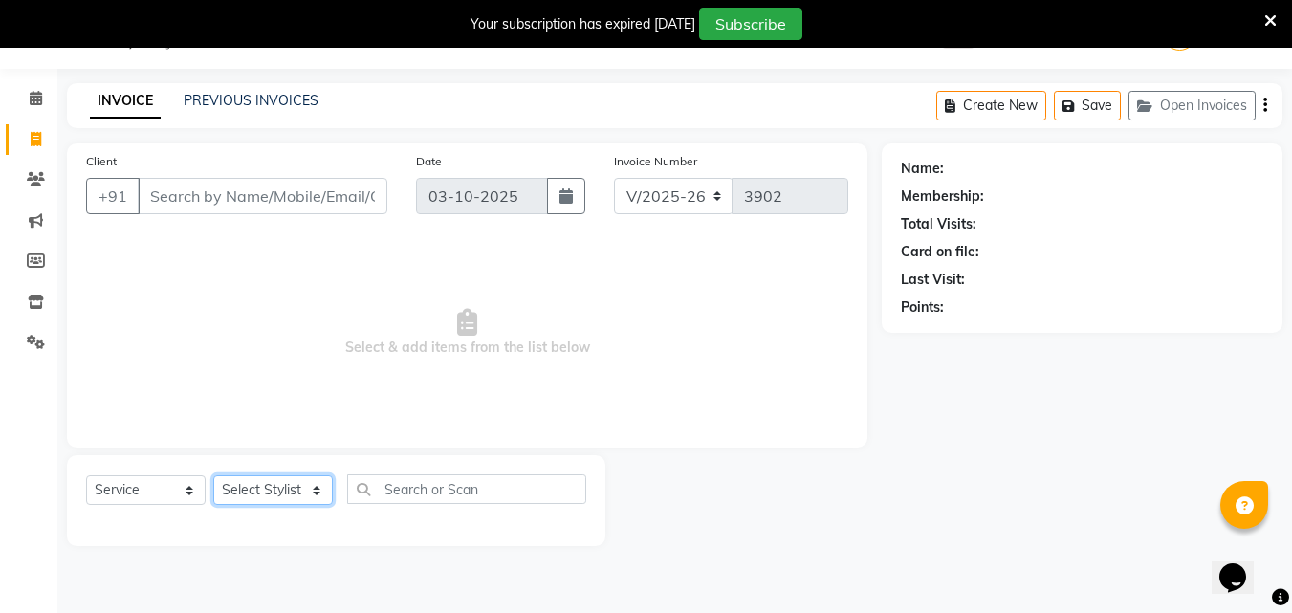
click at [272, 488] on select "Select Stylist [PERSON_NAME] Counter [PERSON_NAME] [PERSON_NAME] [PERSON_NAME] …" at bounding box center [273, 490] width 120 height 30
select select "78814"
click at [213, 475] on select "Select Stylist [PERSON_NAME] Counter [PERSON_NAME] [PERSON_NAME] [PERSON_NAME] …" at bounding box center [273, 490] width 120 height 30
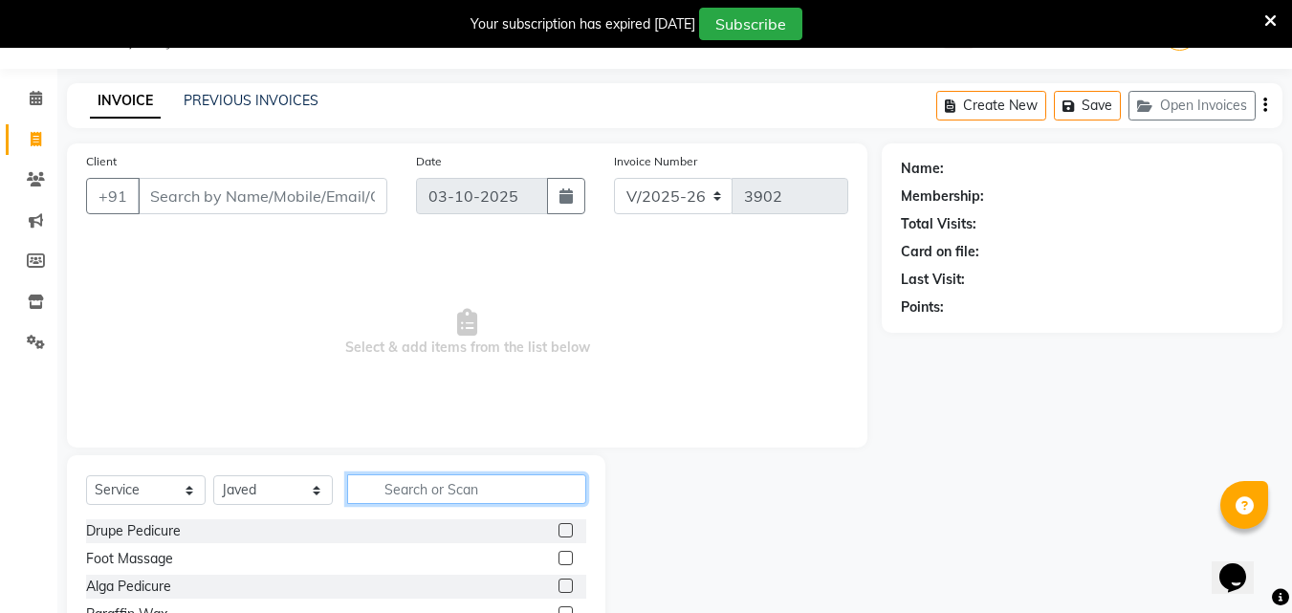
click at [381, 488] on input "text" at bounding box center [466, 489] width 239 height 30
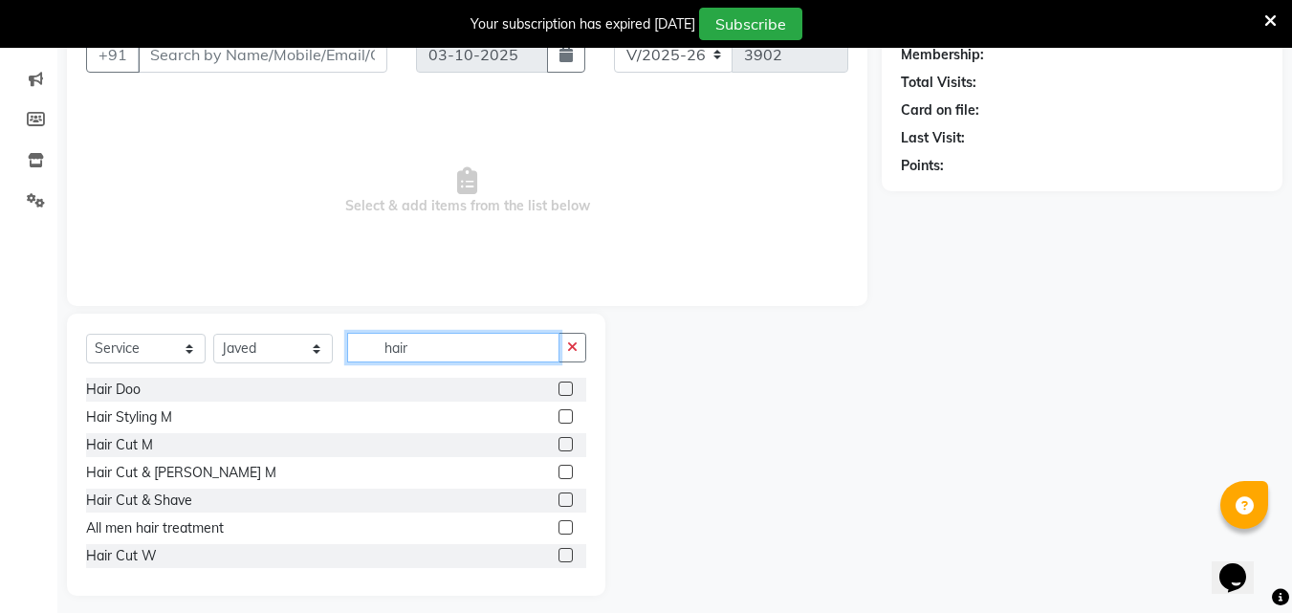
scroll to position [201, 0]
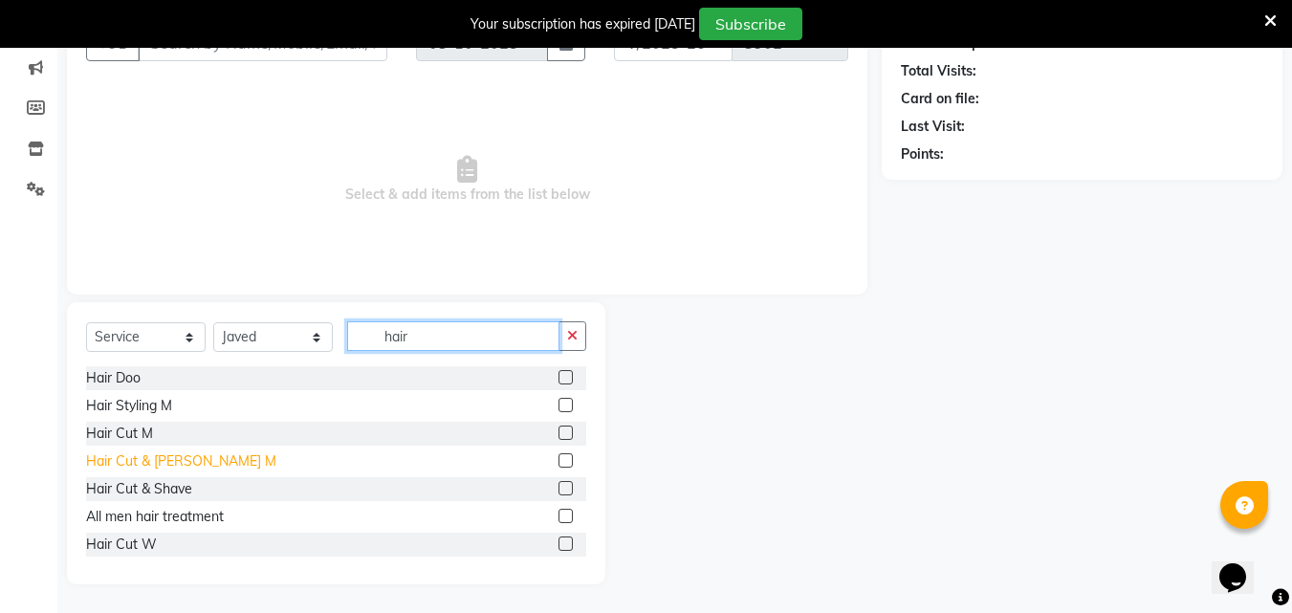
type input "hair"
click at [140, 466] on div "Hair Cut & [PERSON_NAME] M" at bounding box center [181, 461] width 190 height 20
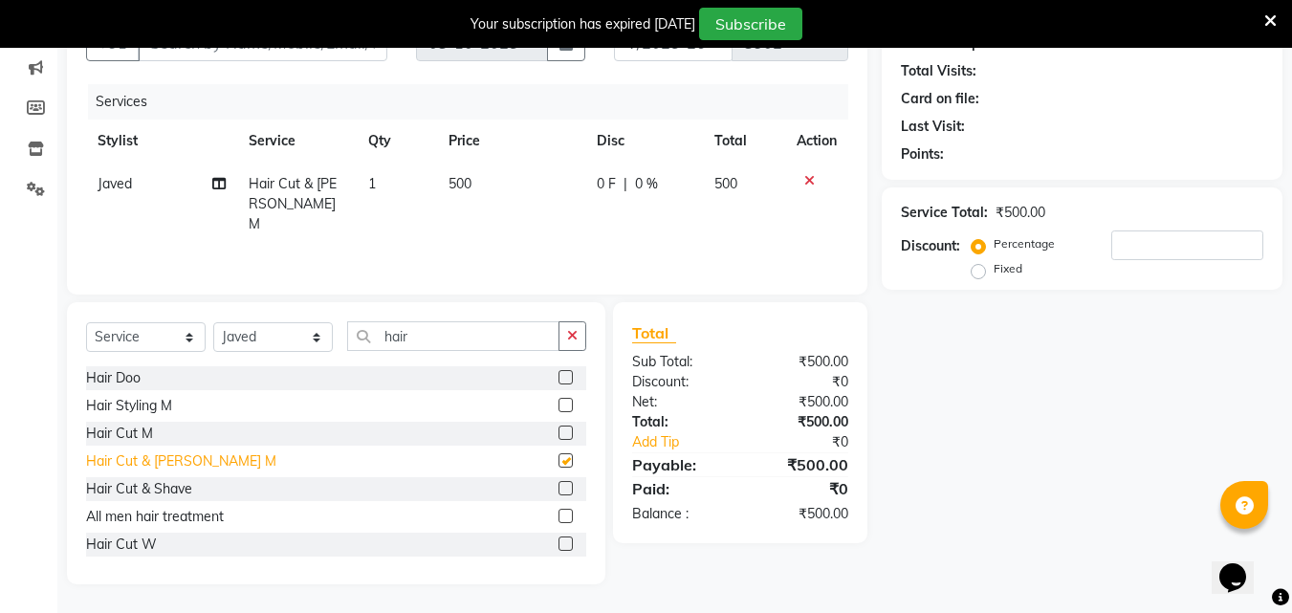
checkbox input "false"
click at [1267, 17] on icon at bounding box center [1270, 20] width 12 height 17
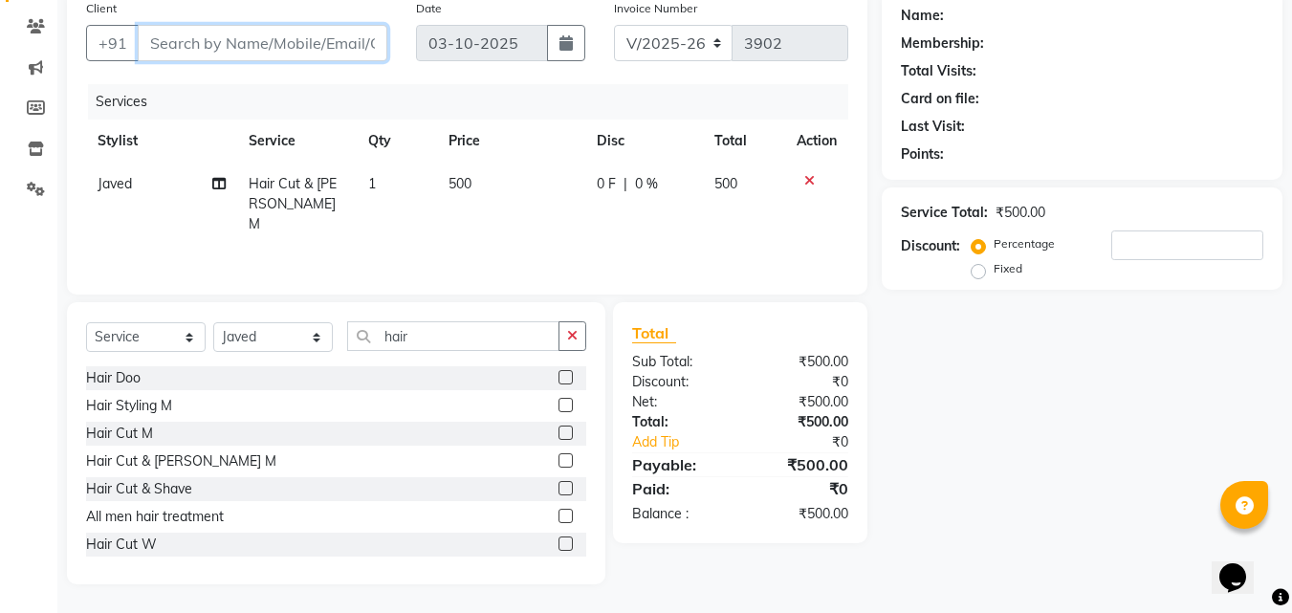
click at [316, 38] on input "Client" at bounding box center [263, 43] width 250 height 36
type input "7"
type input "0"
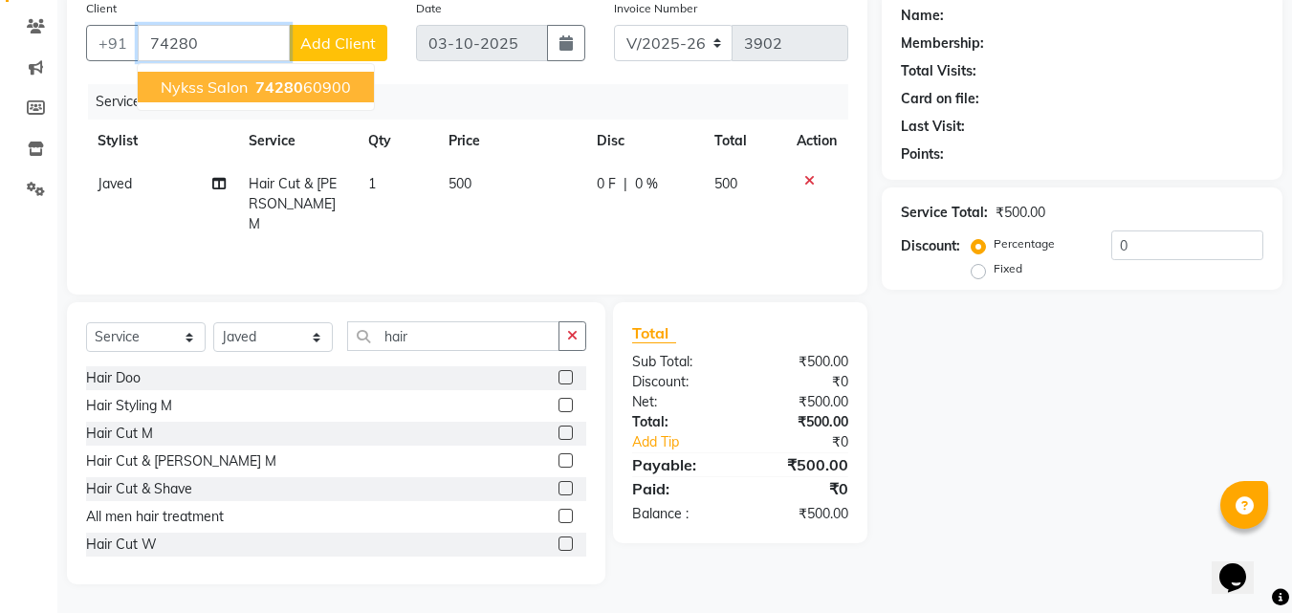
click at [266, 86] on span "74280" at bounding box center [279, 86] width 48 height 19
type input "7428060900"
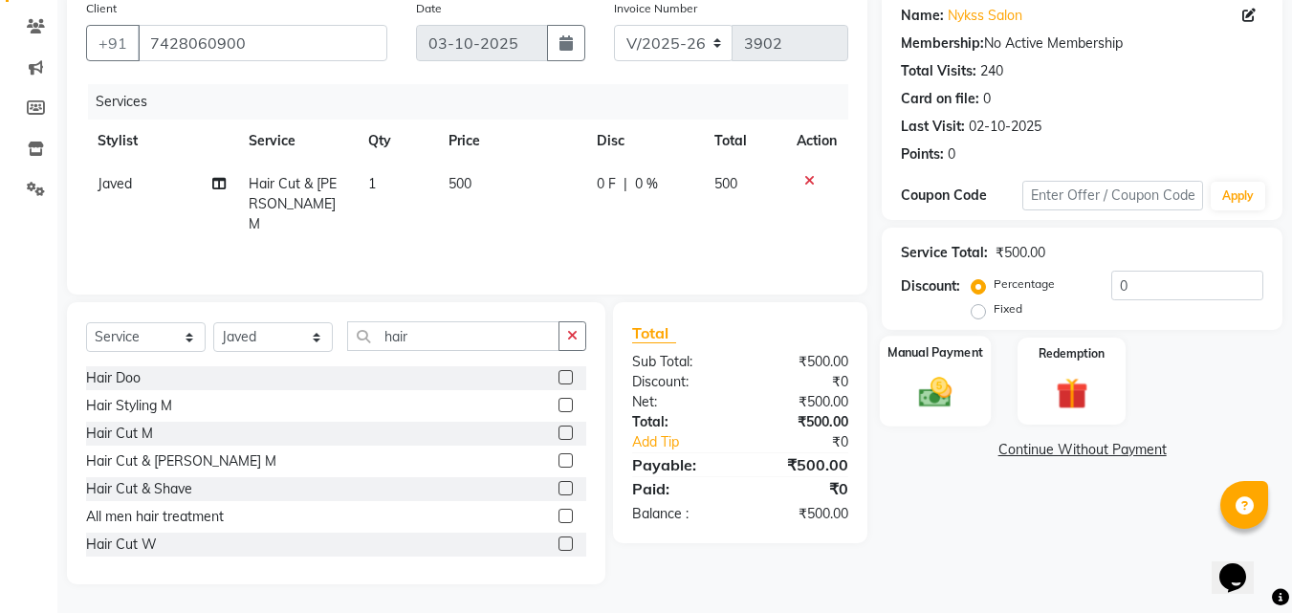
click at [928, 403] on img at bounding box center [936, 392] width 54 height 38
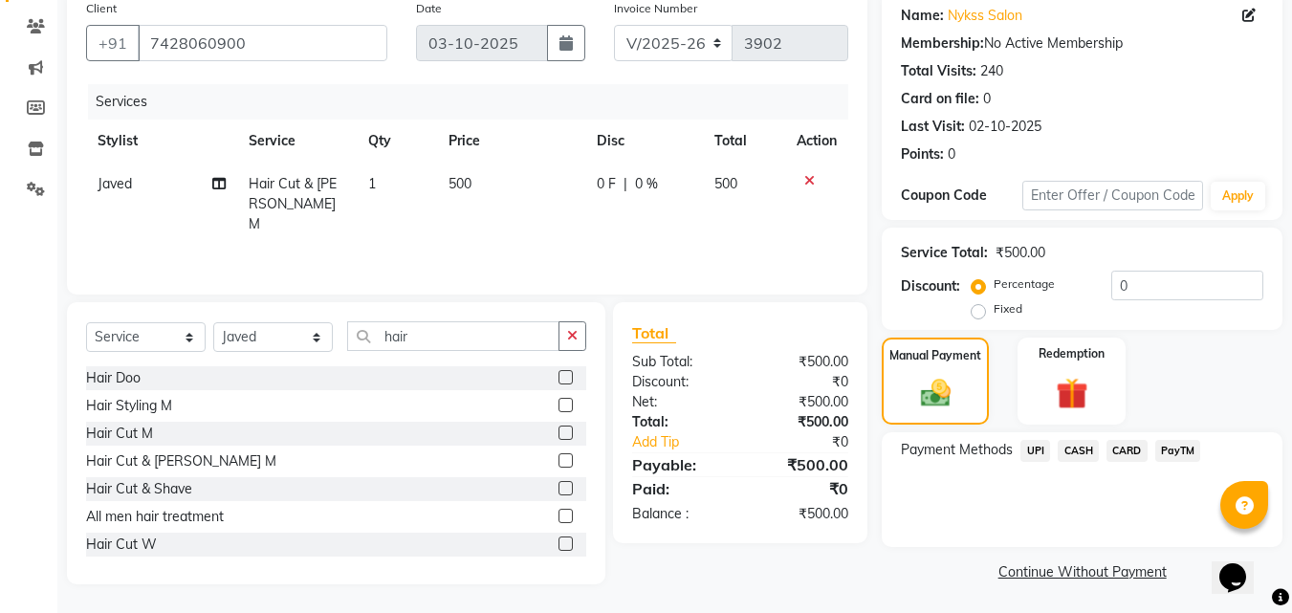
click at [1028, 453] on span "UPI" at bounding box center [1035, 451] width 30 height 22
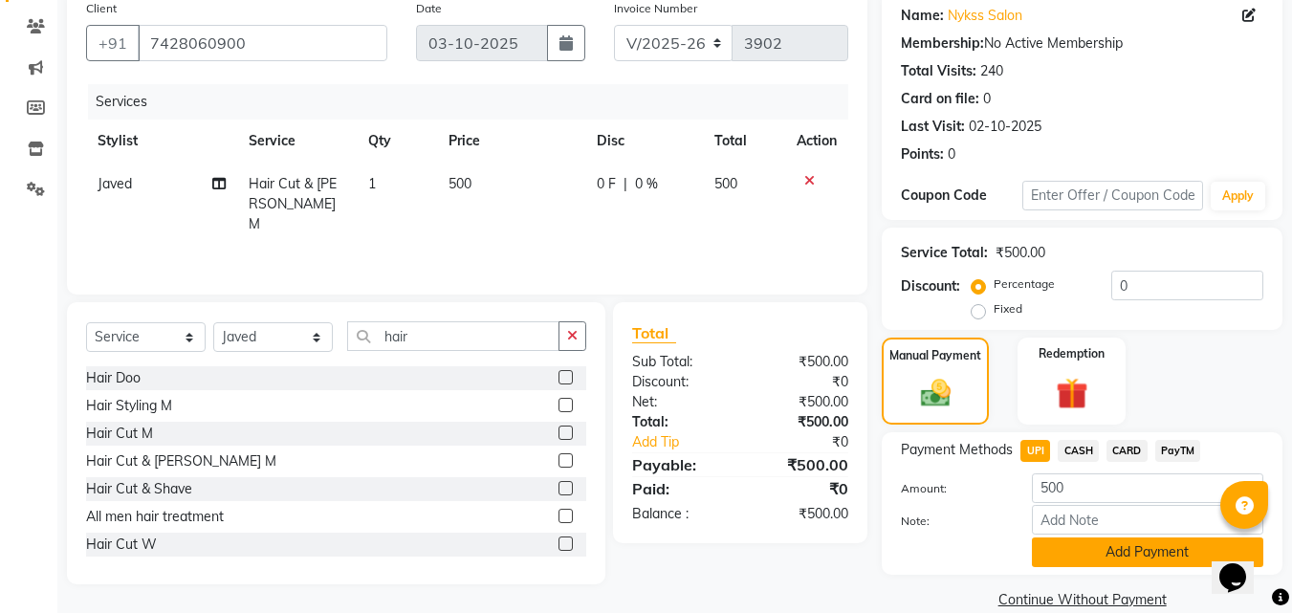
click at [1121, 542] on button "Add Payment" at bounding box center [1147, 552] width 231 height 30
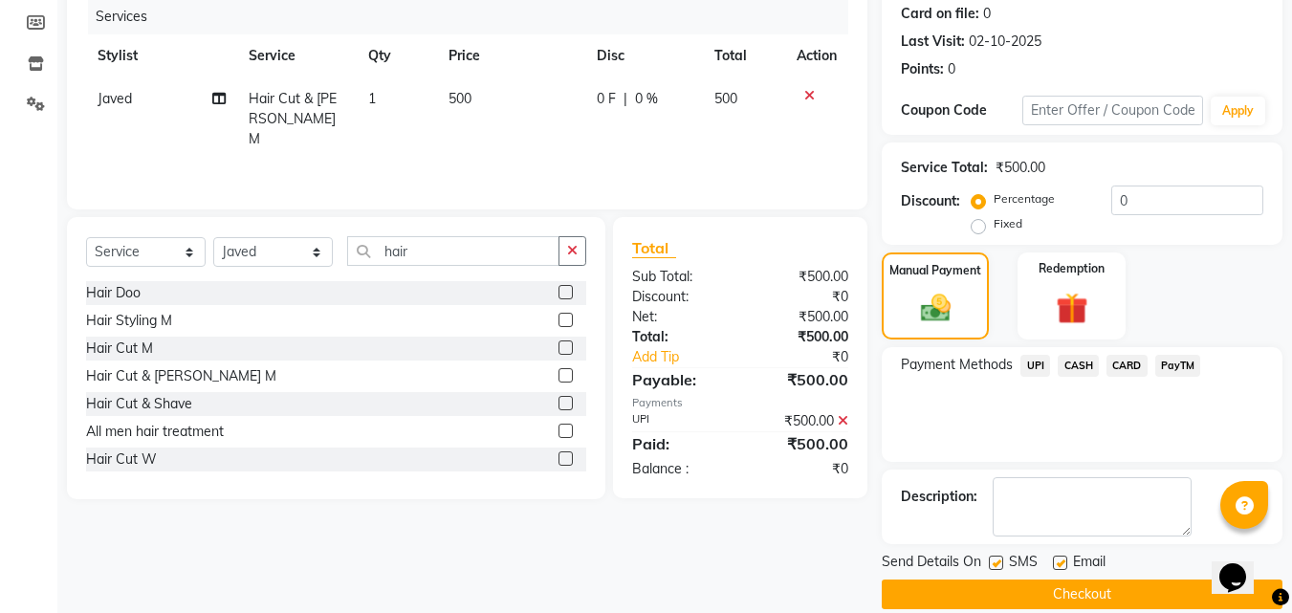
scroll to position [263, 0]
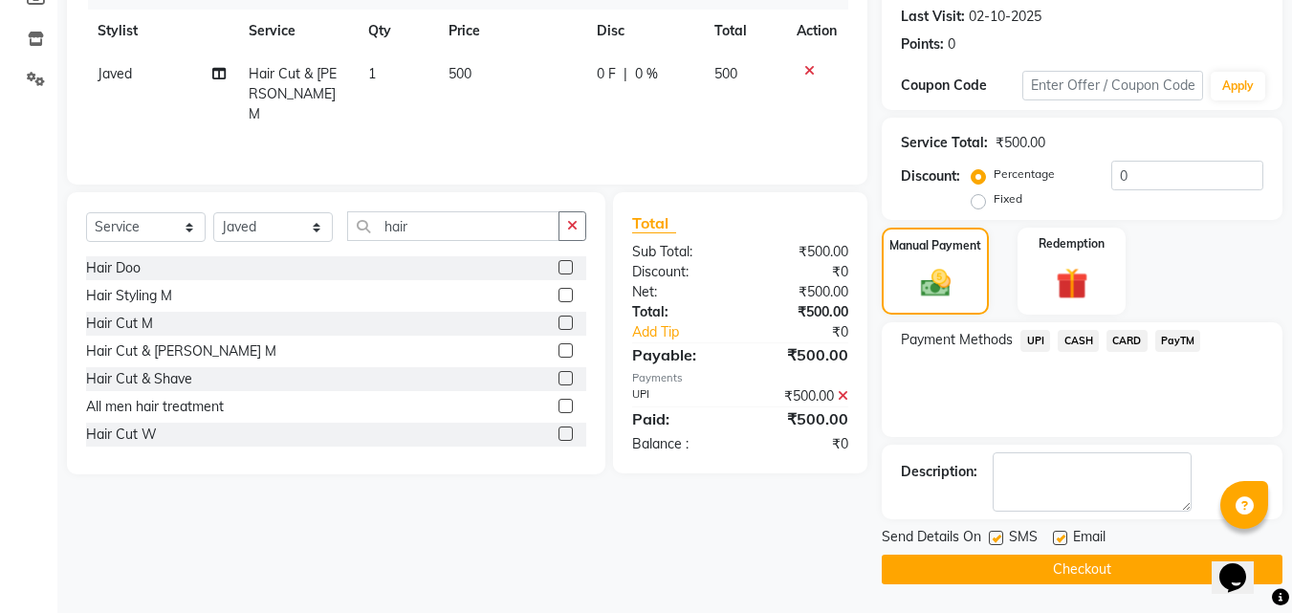
click at [1173, 576] on button "Checkout" at bounding box center [1082, 570] width 401 height 30
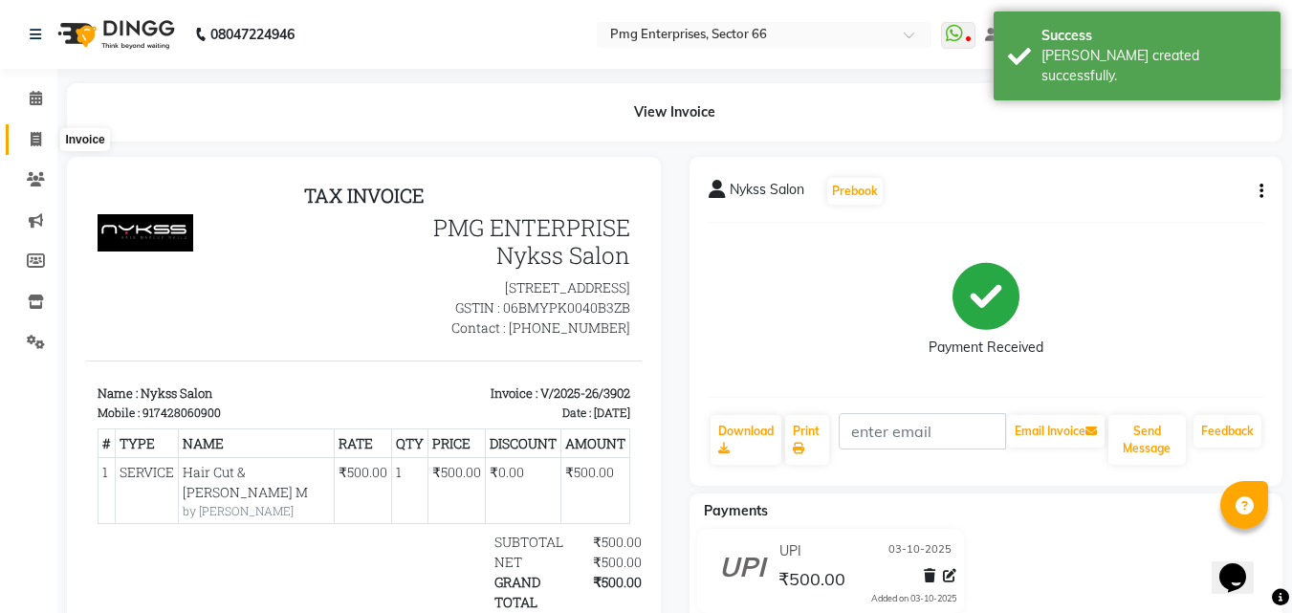
click at [28, 142] on span at bounding box center [35, 140] width 33 height 22
select select "service"
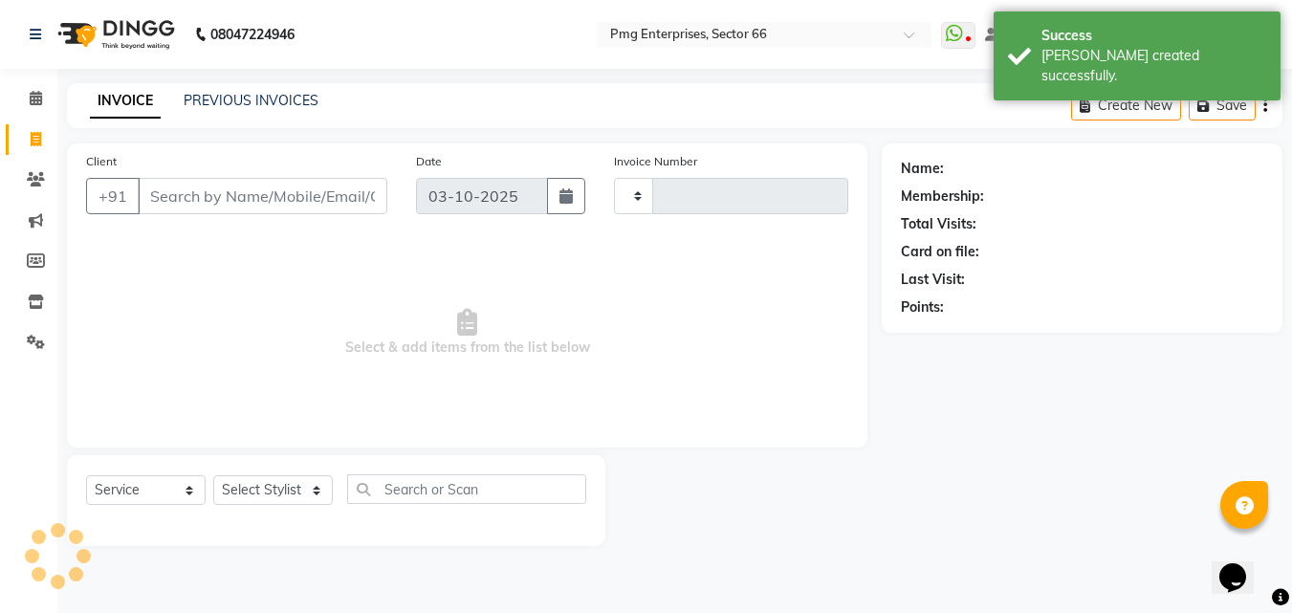
type input "3903"
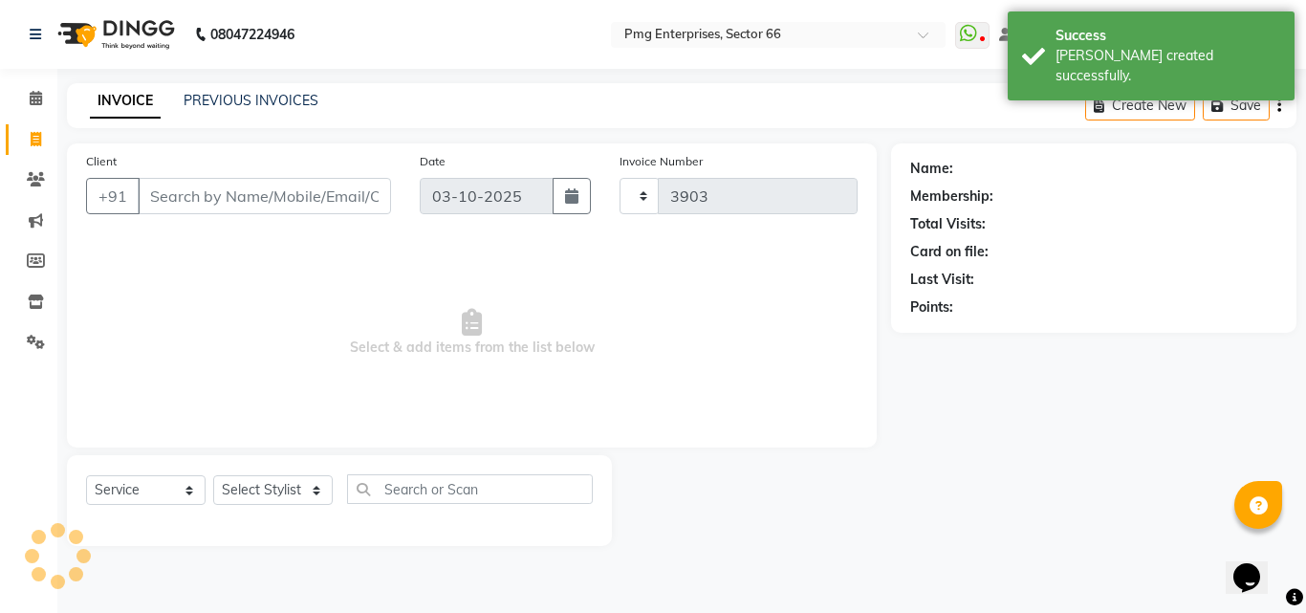
select select "889"
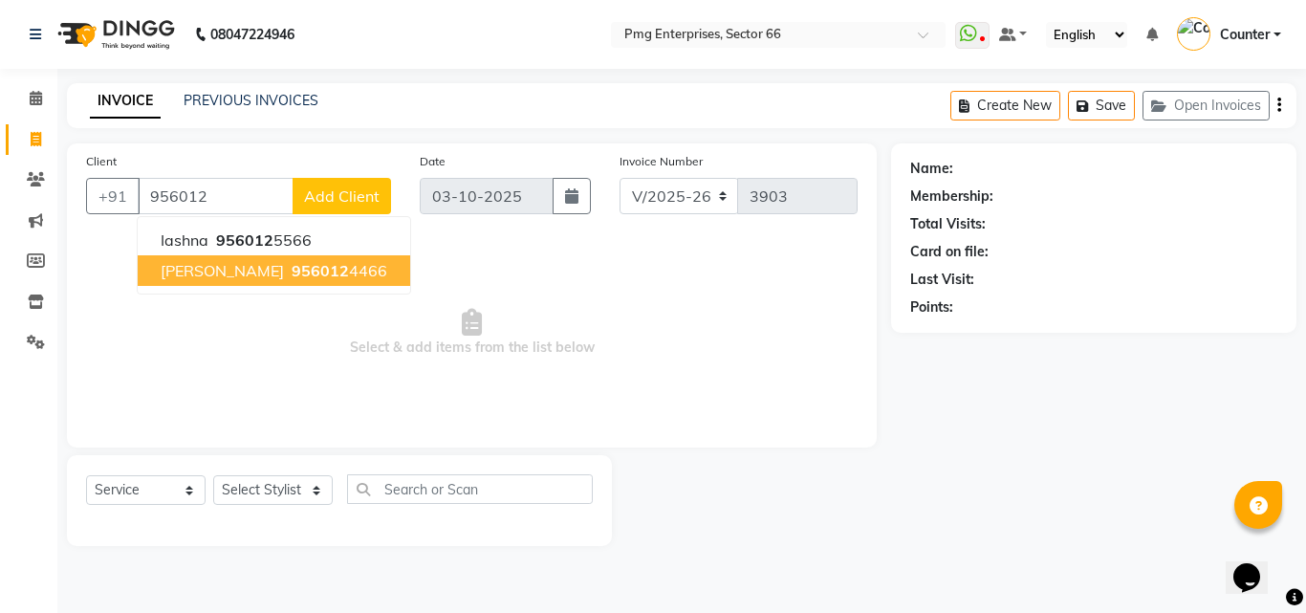
click at [167, 272] on span "[PERSON_NAME]" at bounding box center [222, 270] width 123 height 19
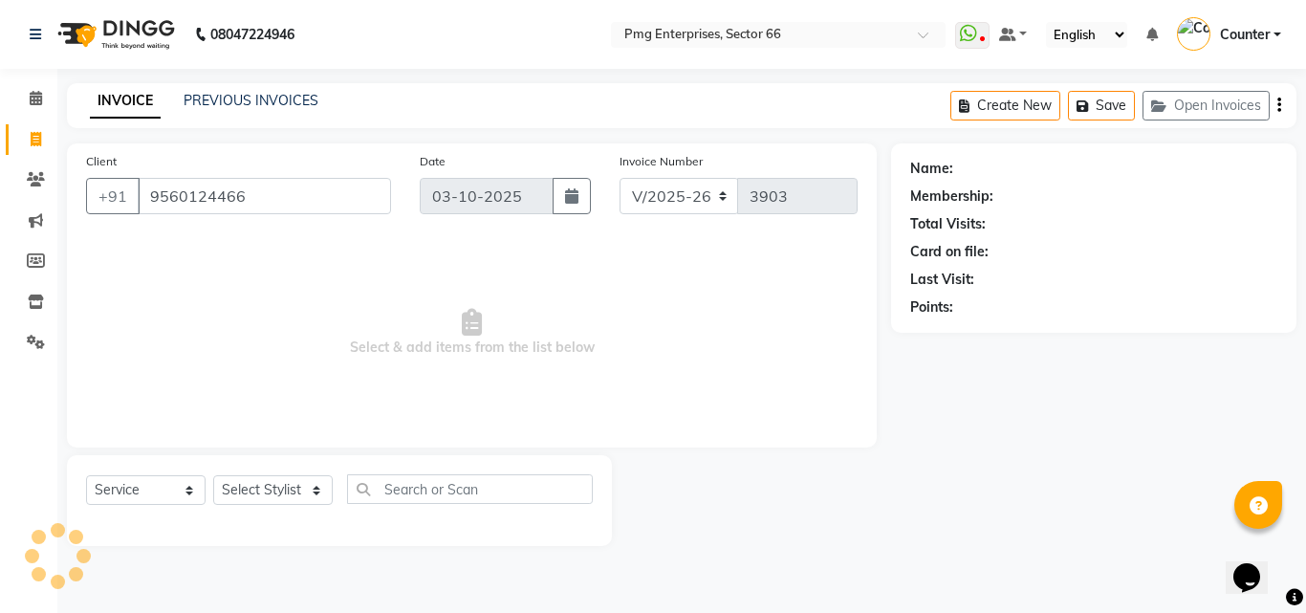
type input "9560124466"
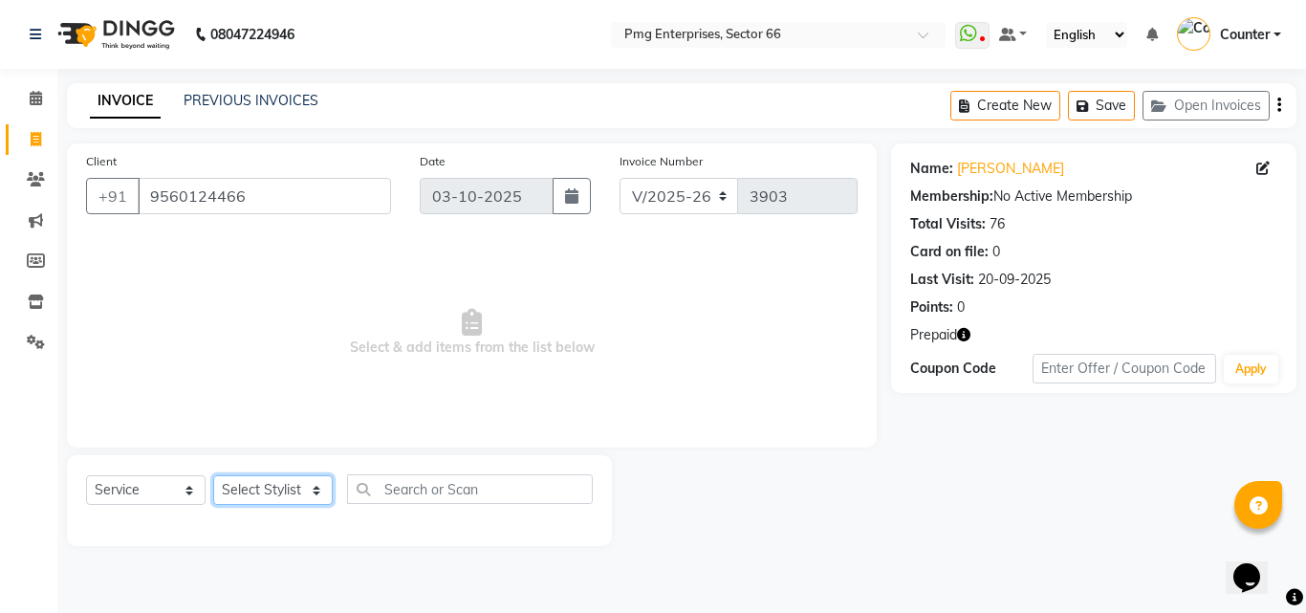
click at [288, 489] on select "Select Stylist [PERSON_NAME] Counter [PERSON_NAME] [PERSON_NAME] [PERSON_NAME] …" at bounding box center [273, 490] width 120 height 30
select select "14602"
click at [213, 475] on select "Select Stylist [PERSON_NAME] Counter [PERSON_NAME] [PERSON_NAME] [PERSON_NAME] …" at bounding box center [273, 490] width 120 height 30
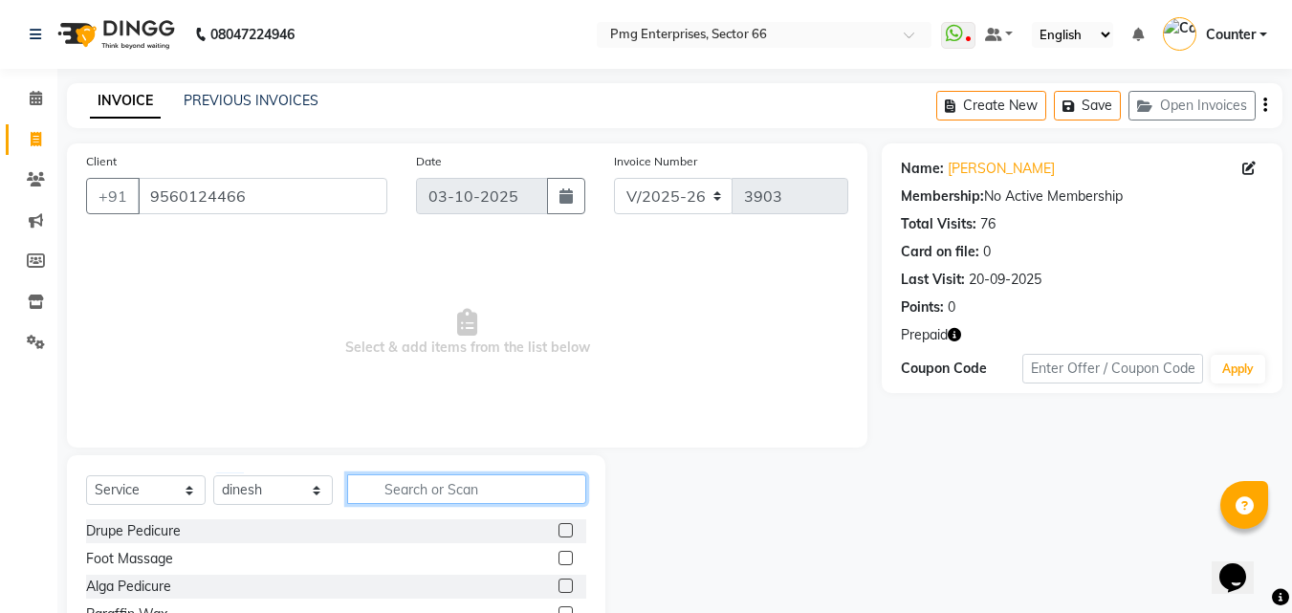
click at [395, 494] on input "text" at bounding box center [466, 489] width 239 height 30
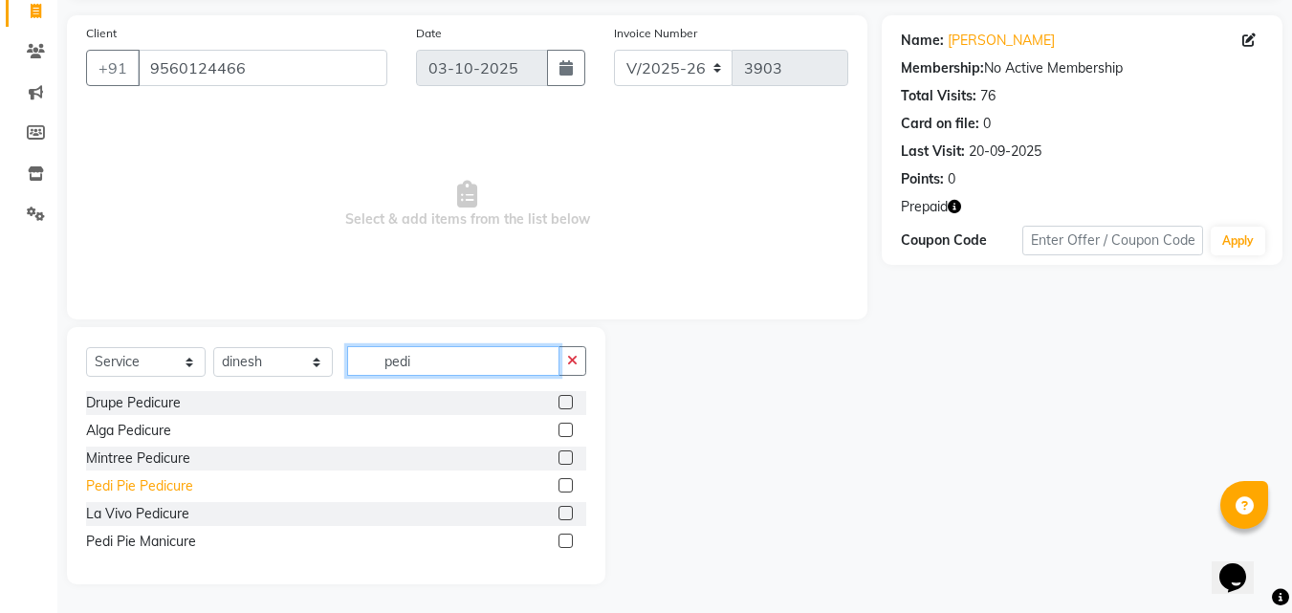
type input "pedi"
click at [157, 488] on div "Pedi Pie Pedicure" at bounding box center [139, 486] width 107 height 20
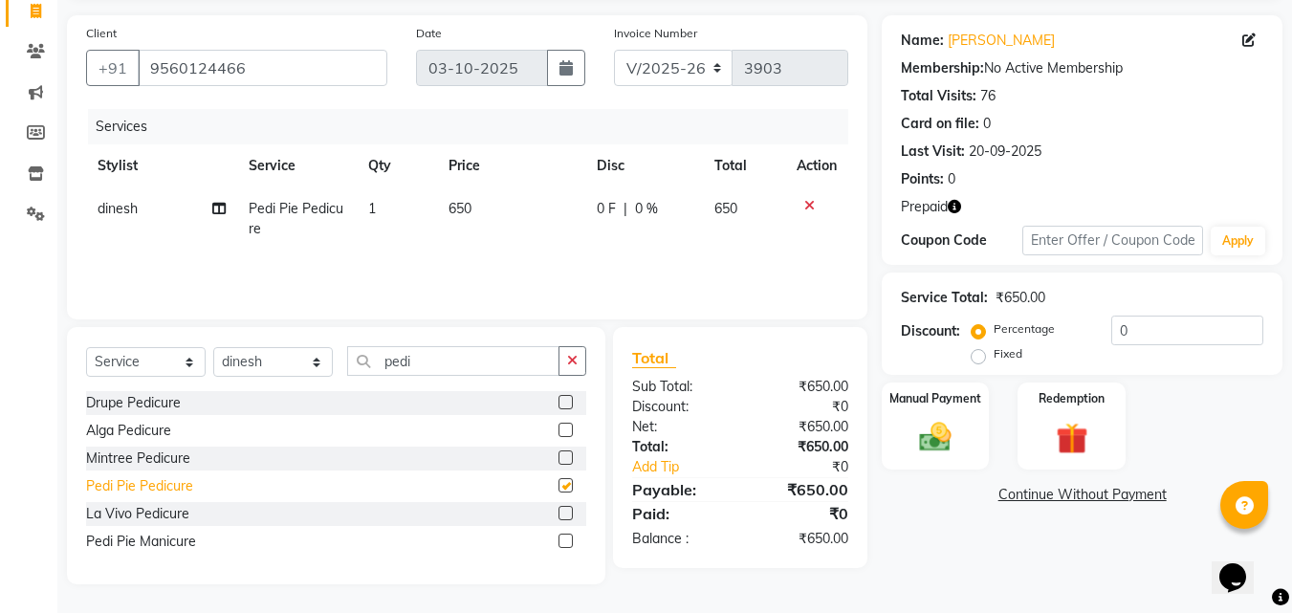
checkbox input "false"
click at [274, 356] on select "Select Stylist [PERSON_NAME] Counter [PERSON_NAME] [PERSON_NAME] [PERSON_NAME] …" at bounding box center [273, 362] width 120 height 30
select select "67091"
click at [213, 347] on select "Select Stylist [PERSON_NAME] Counter [PERSON_NAME] [PERSON_NAME] [PERSON_NAME] …" at bounding box center [273, 362] width 120 height 30
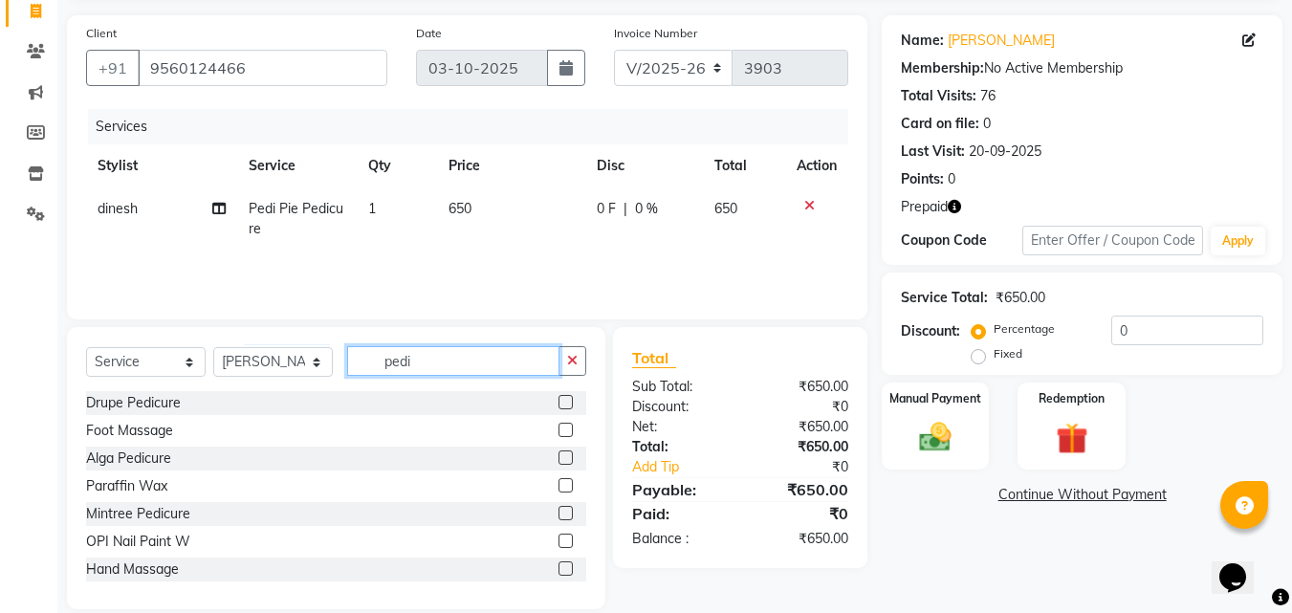
click at [427, 354] on input "pedi" at bounding box center [453, 361] width 212 height 30
type input "p"
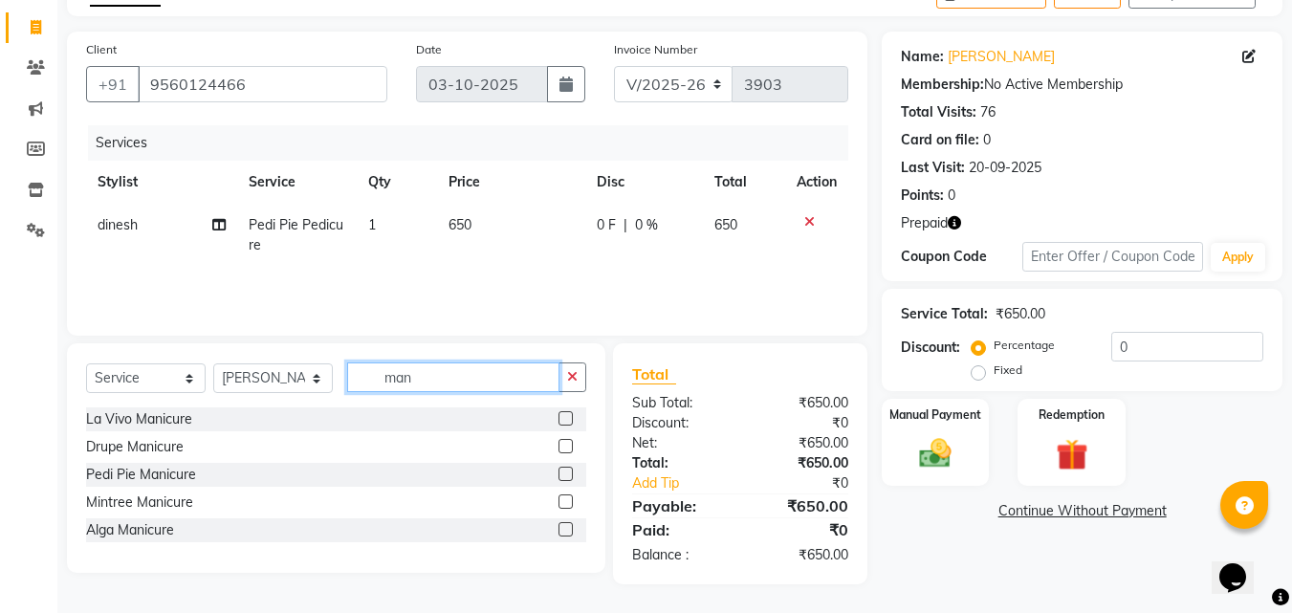
scroll to position [112, 0]
type input "mani"
click at [174, 471] on div "Pedi Pie Manicure" at bounding box center [141, 475] width 110 height 20
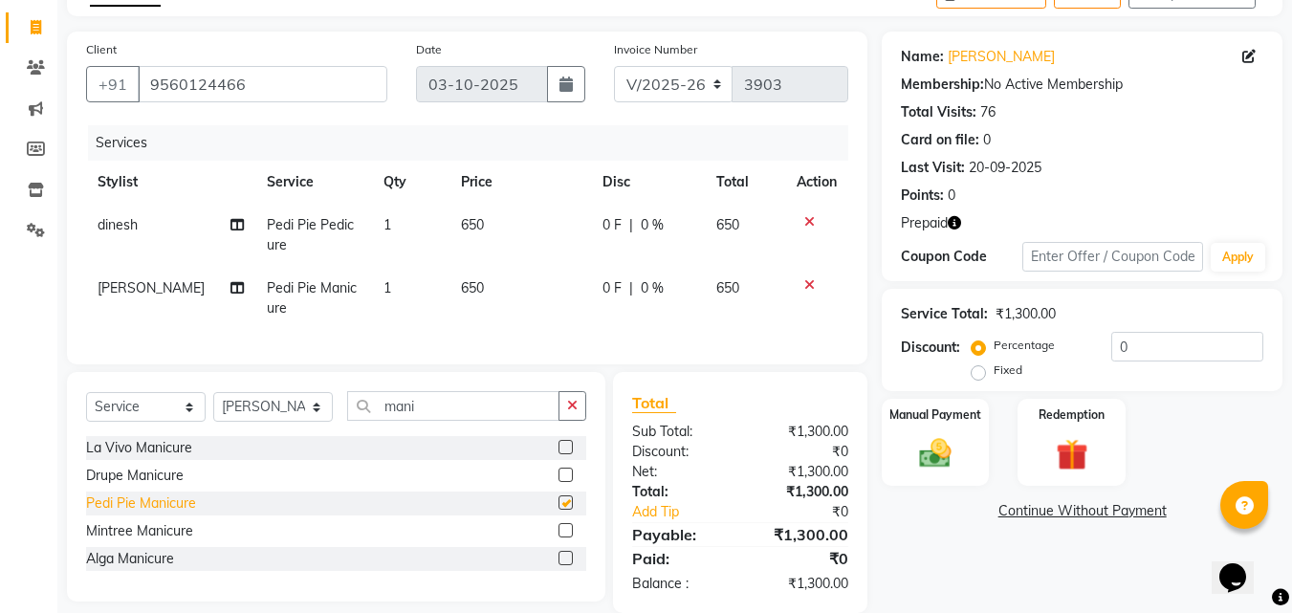
checkbox input "false"
click at [967, 518] on link "Continue Without Payment" at bounding box center [1082, 511] width 393 height 20
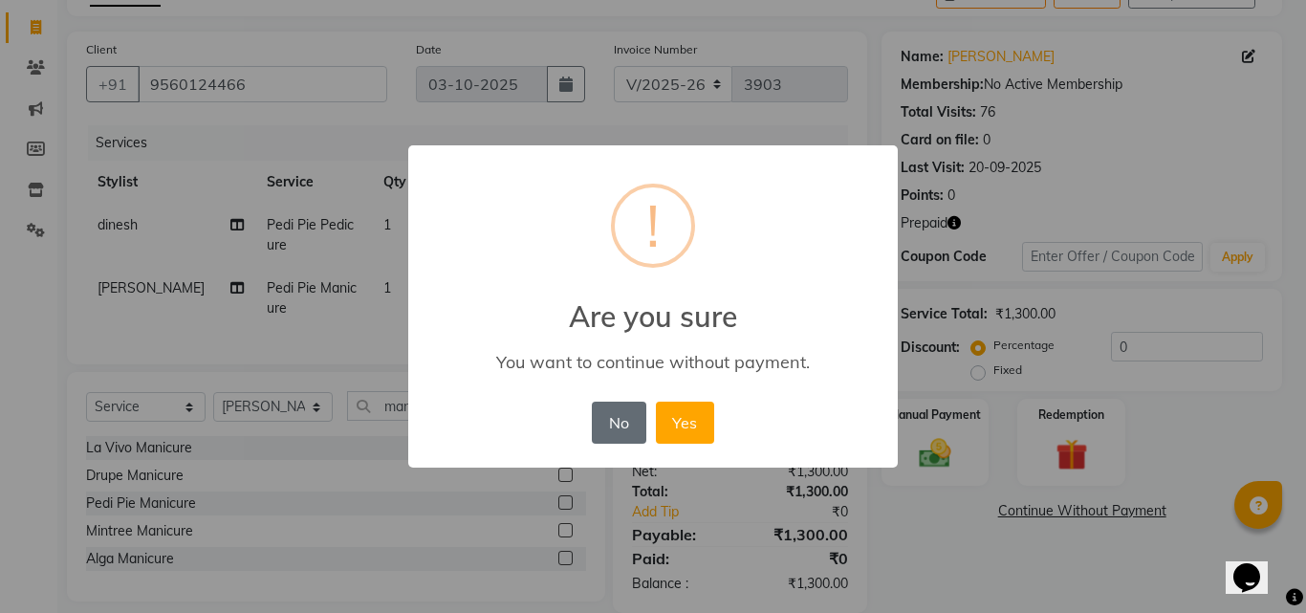
click at [607, 431] on button "No" at bounding box center [619, 423] width 54 height 42
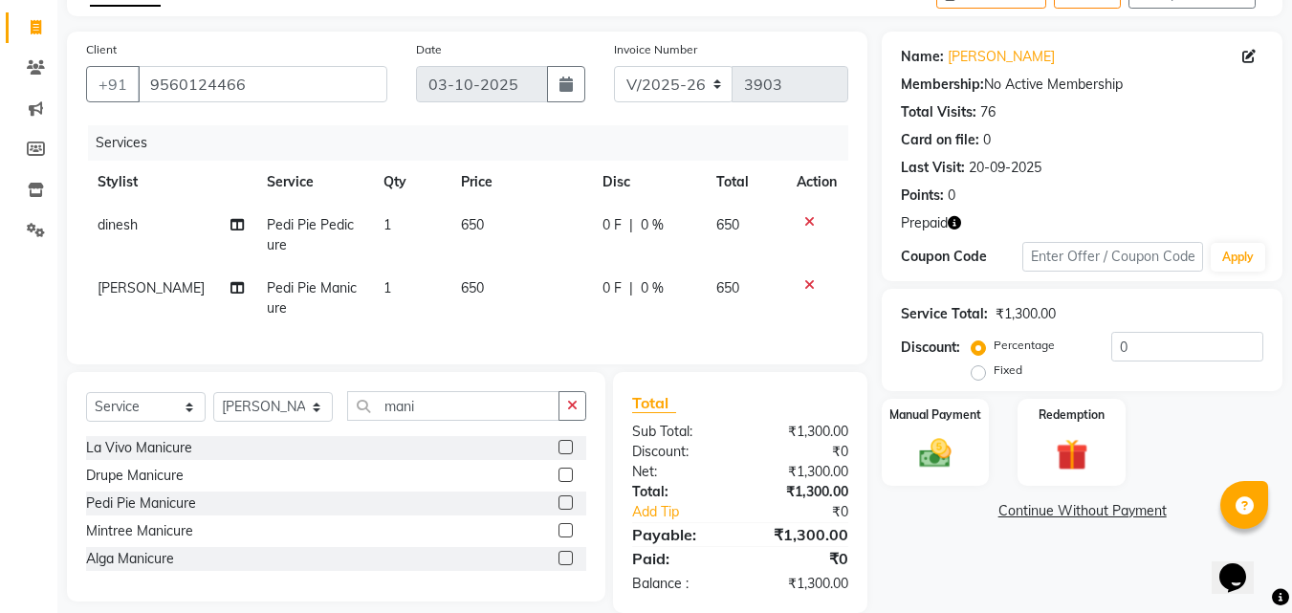
click at [504, 275] on td "650" at bounding box center [520, 298] width 142 height 63
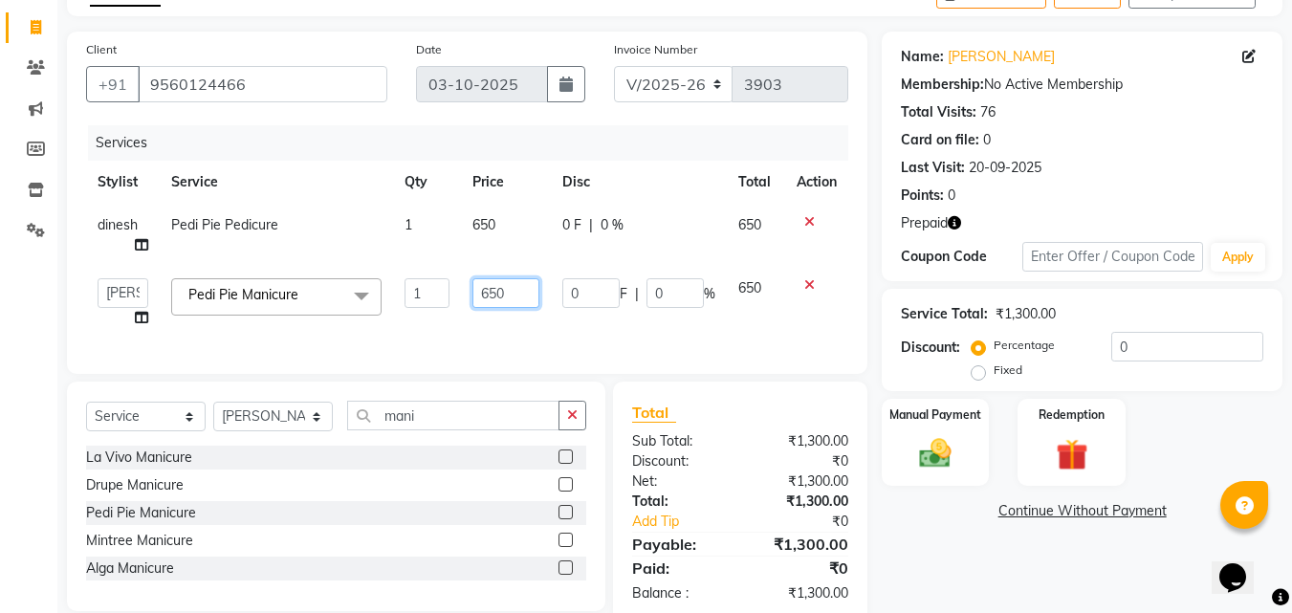
click at [515, 292] on input "650" at bounding box center [505, 293] width 66 height 30
type input "6"
type input "500"
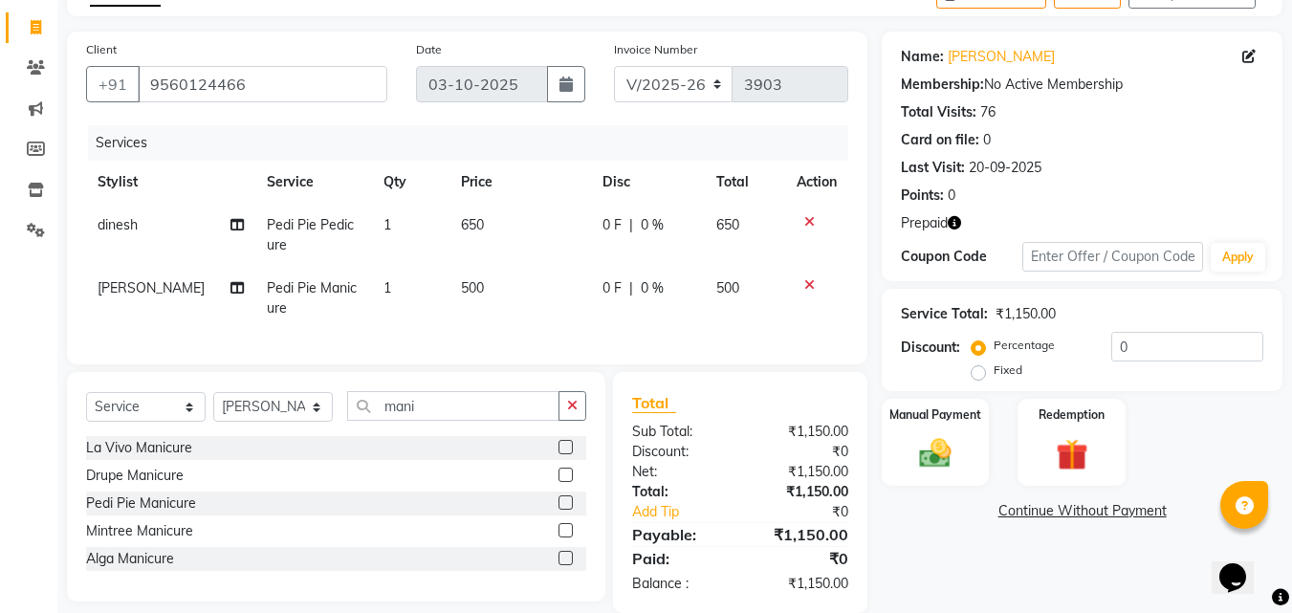
click at [515, 212] on td "650" at bounding box center [520, 235] width 142 height 63
select select "14602"
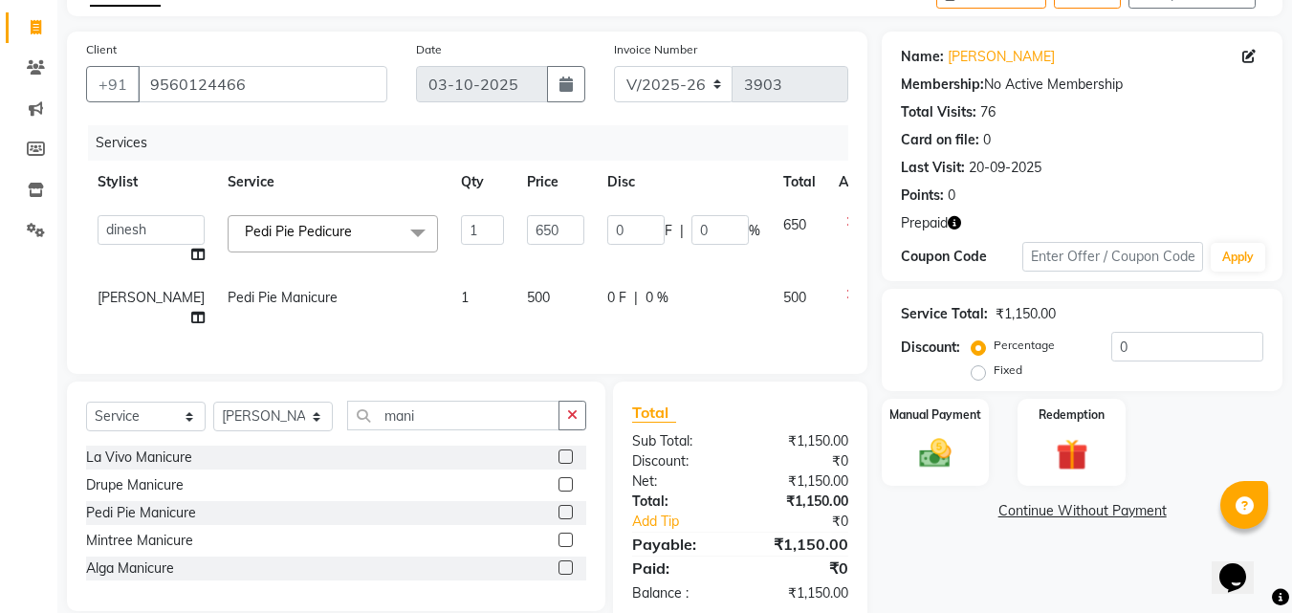
click at [515, 212] on td "650" at bounding box center [555, 240] width 80 height 73
click at [527, 226] on input "650" at bounding box center [555, 230] width 57 height 30
type input "6"
type input "500"
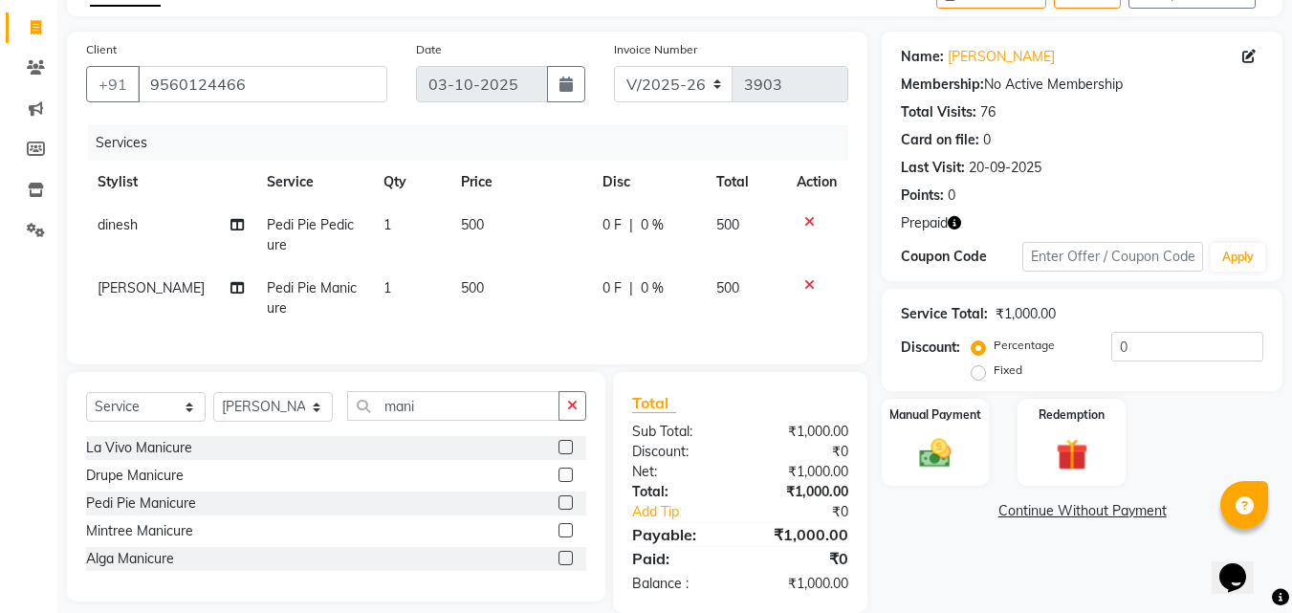
click at [865, 324] on div "Client [PHONE_NUMBER] Date [DATE] Invoice Number V/2025 V/[PHONE_NUMBER] Servic…" at bounding box center [467, 198] width 800 height 333
click at [1033, 457] on div "Redemption" at bounding box center [1072, 442] width 112 height 91
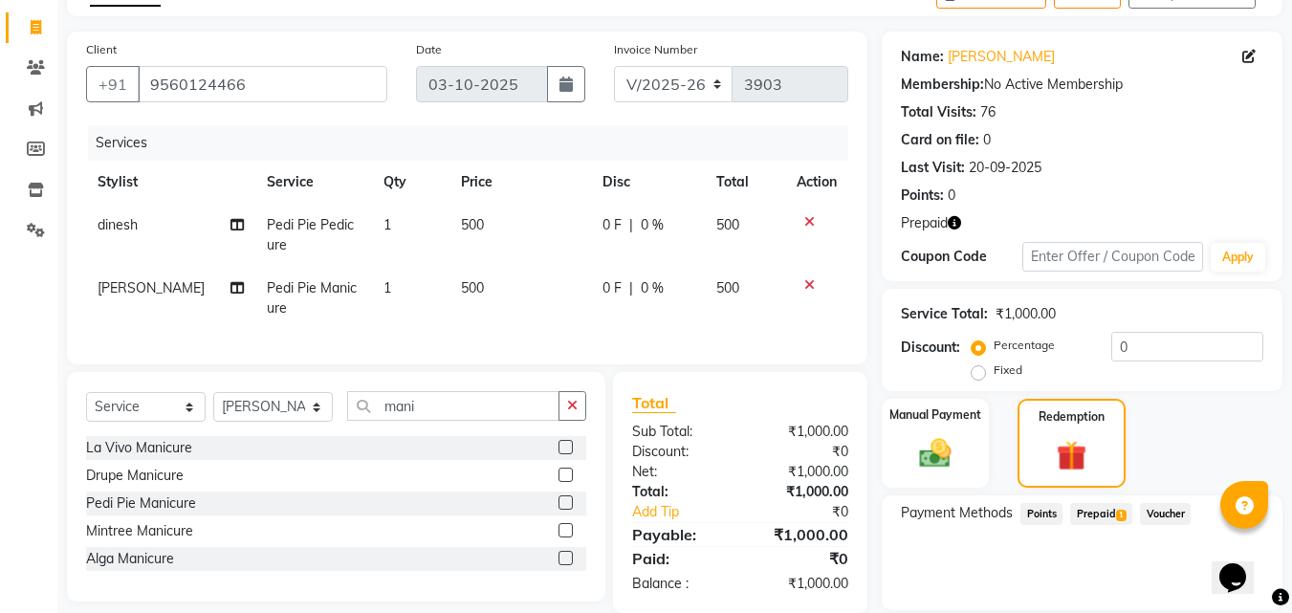
click at [1101, 511] on span "Prepaid 1" at bounding box center [1101, 514] width 62 height 22
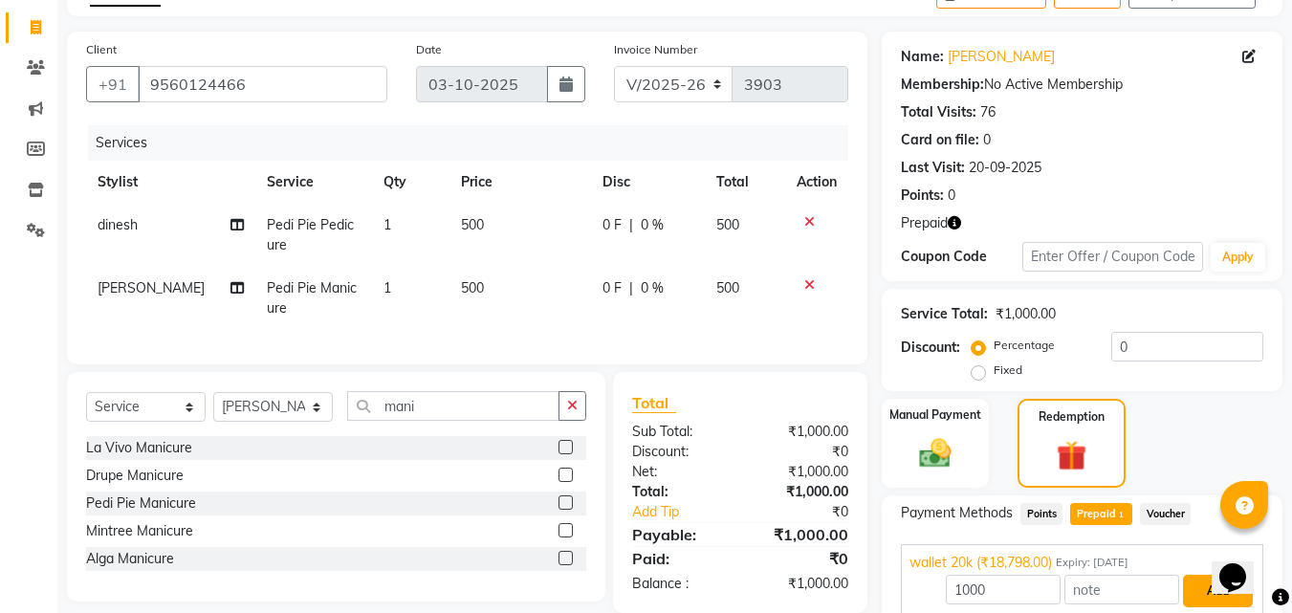
click at [1206, 593] on button "Add" at bounding box center [1218, 591] width 70 height 33
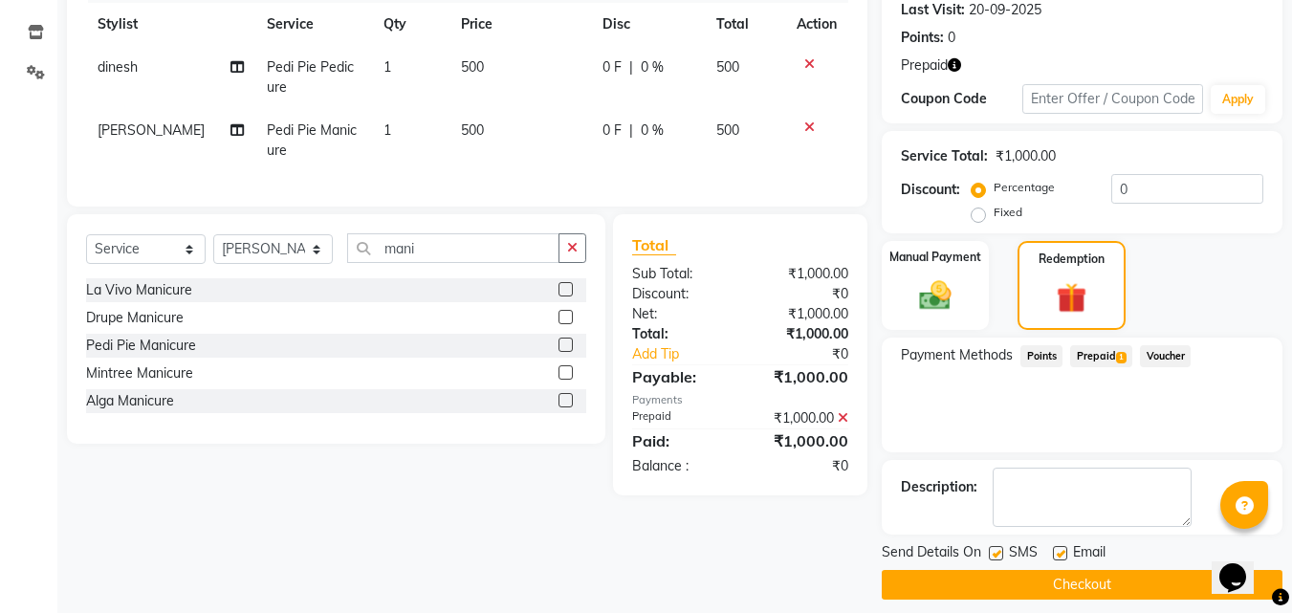
scroll to position [285, 0]
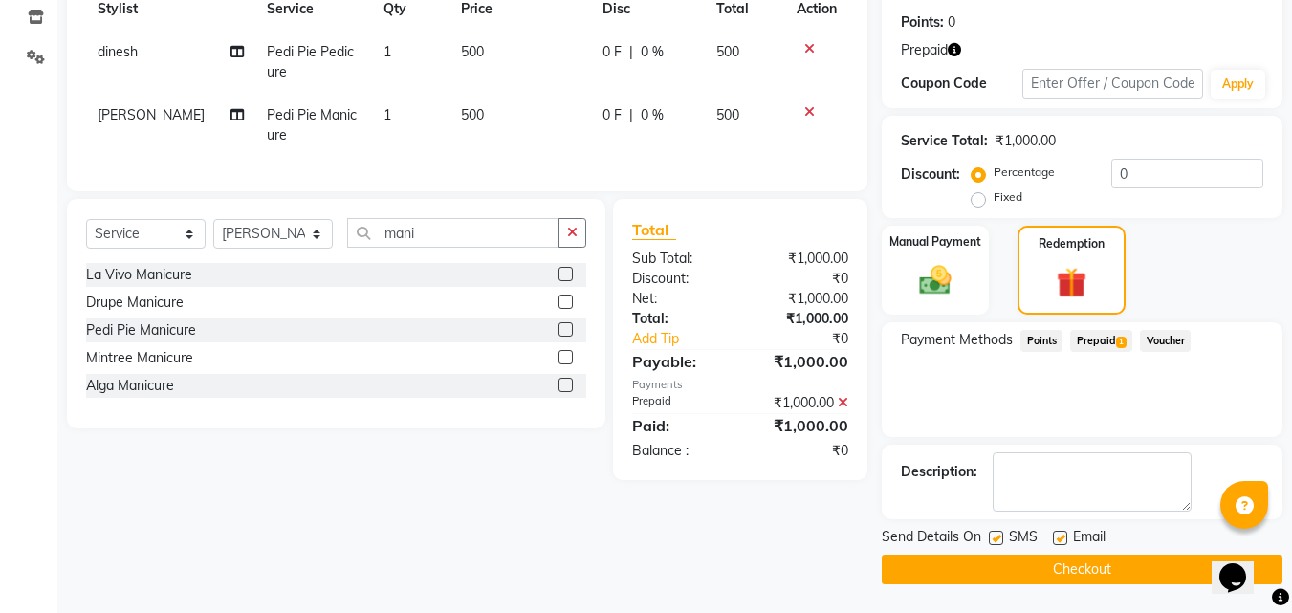
click at [1101, 559] on button "Checkout" at bounding box center [1082, 570] width 401 height 30
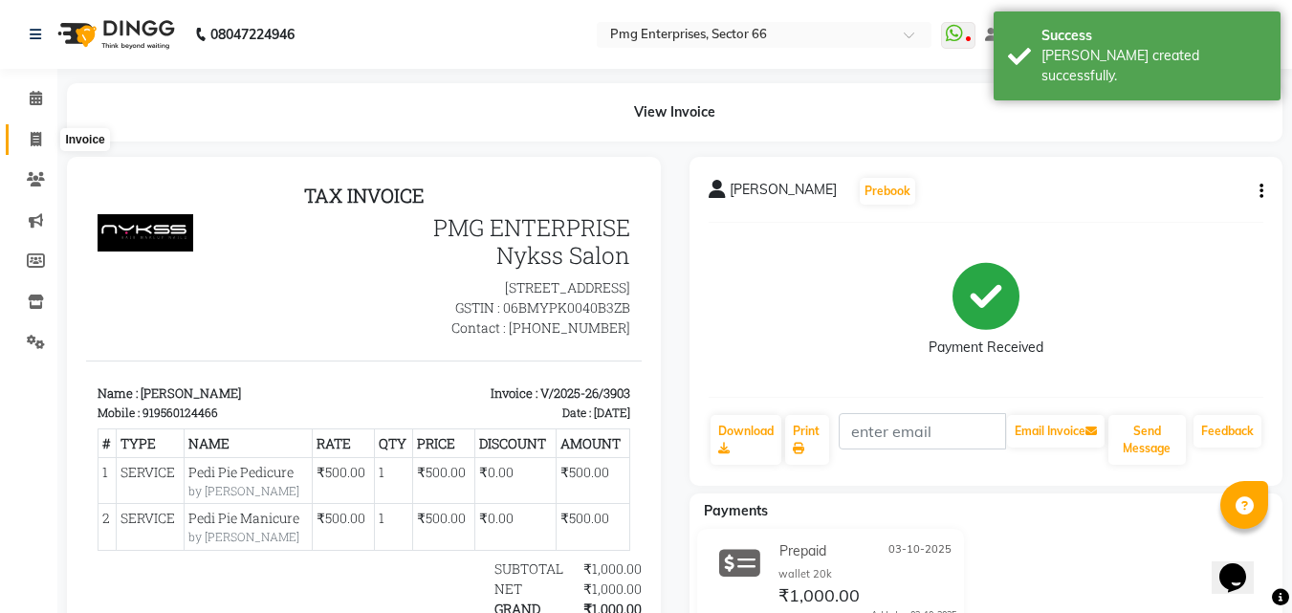
click at [33, 132] on icon at bounding box center [36, 139] width 11 height 14
select select "service"
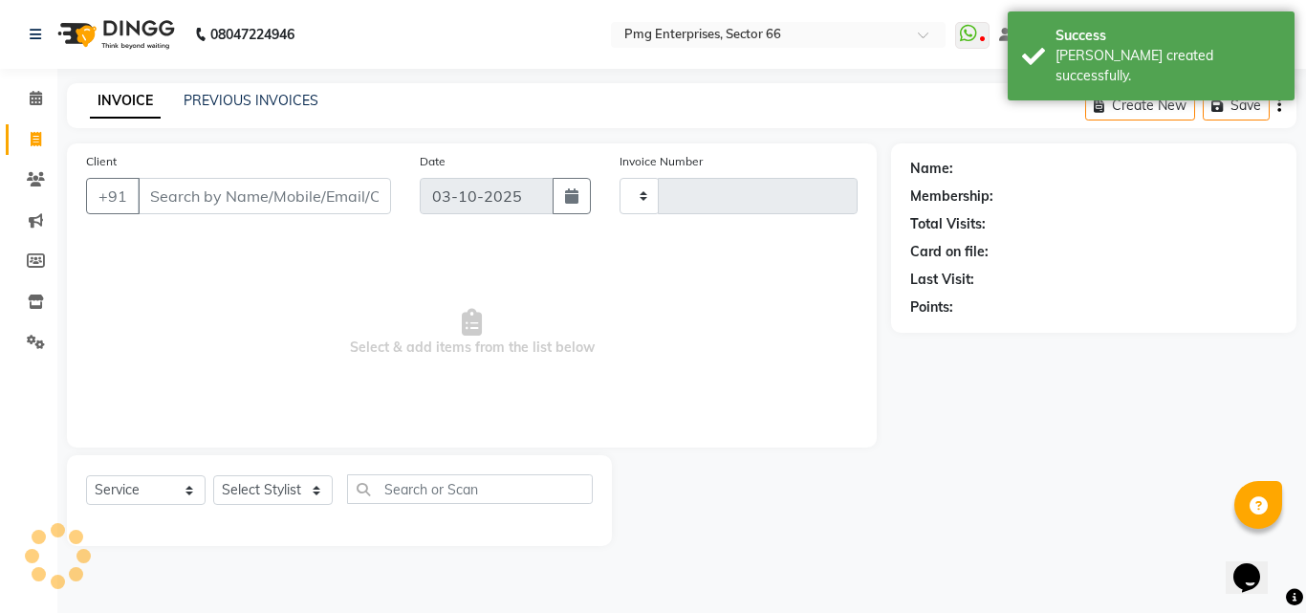
type input "3904"
select select "889"
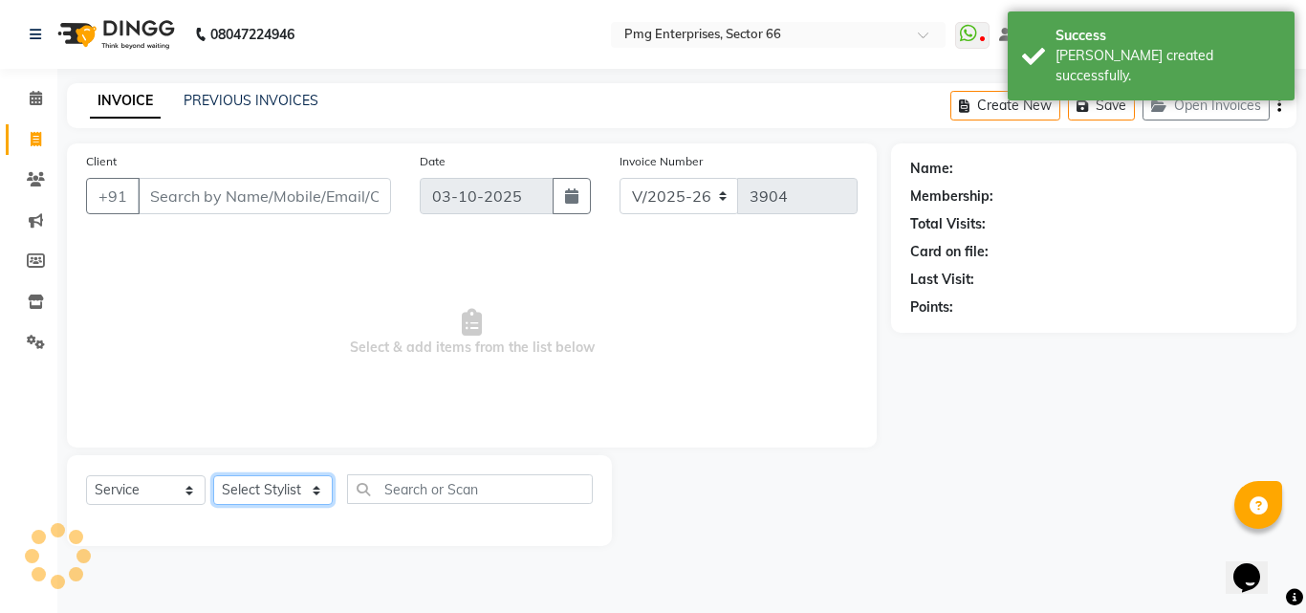
click at [239, 488] on select "Select Stylist" at bounding box center [273, 490] width 120 height 30
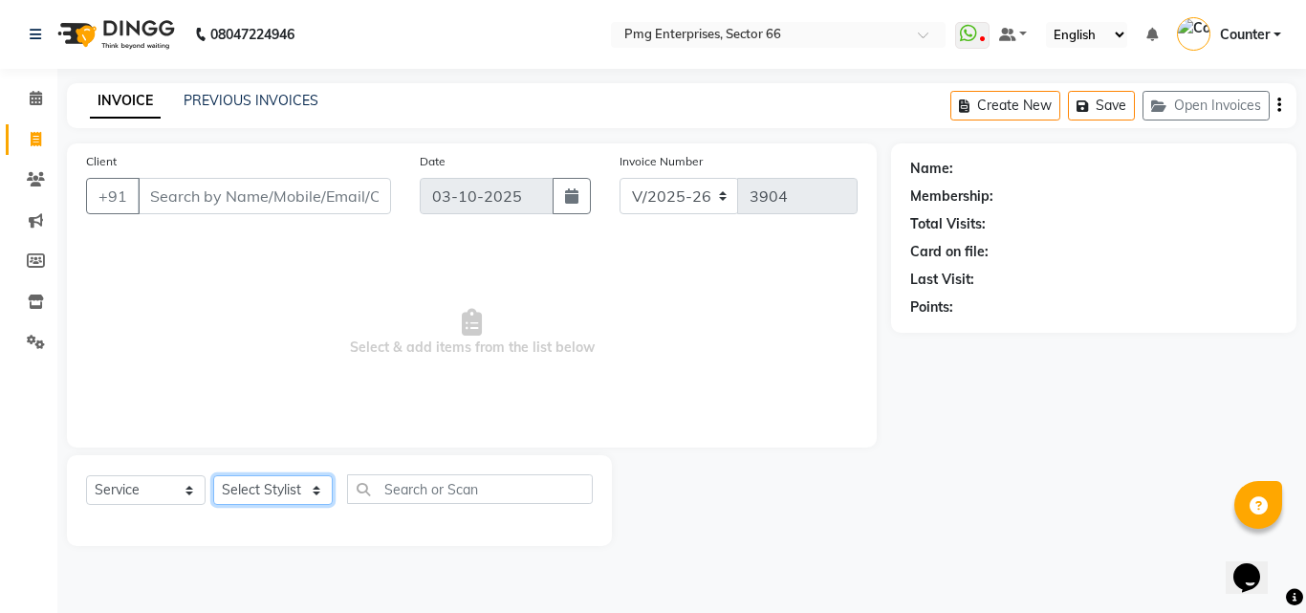
select select "14600"
click at [213, 475] on select "Select Stylist [PERSON_NAME] Counter [PERSON_NAME] [PERSON_NAME] [PERSON_NAME] …" at bounding box center [273, 490] width 120 height 30
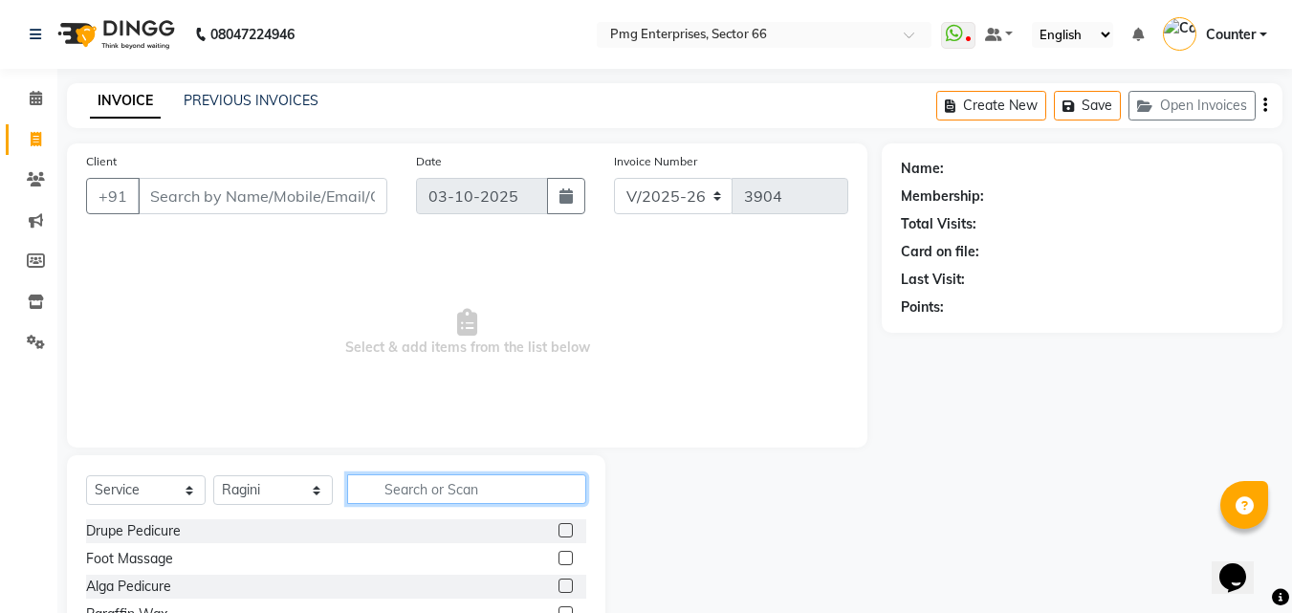
click at [389, 493] on input "text" at bounding box center [466, 489] width 239 height 30
drag, startPoint x: 389, startPoint y: 493, endPoint x: 682, endPoint y: 590, distance: 308.5
click at [682, 590] on div "Select Service Product Membership Package Voucher Prepaid Gift Card Select Styl…" at bounding box center [467, 596] width 829 height 282
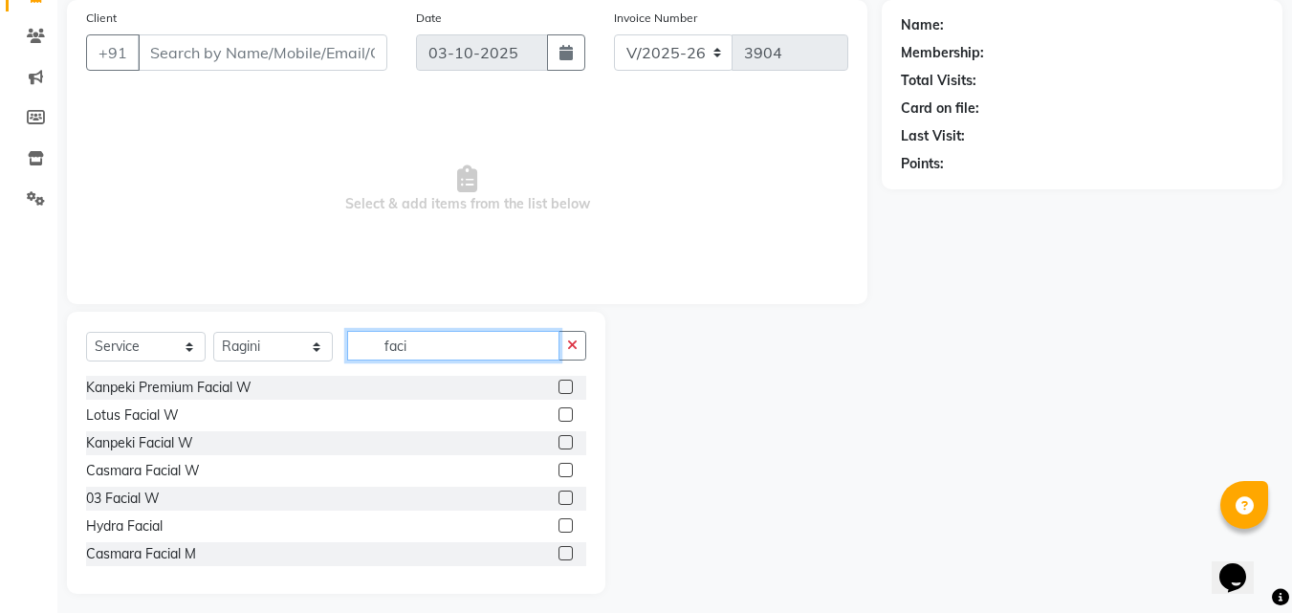
scroll to position [153, 0]
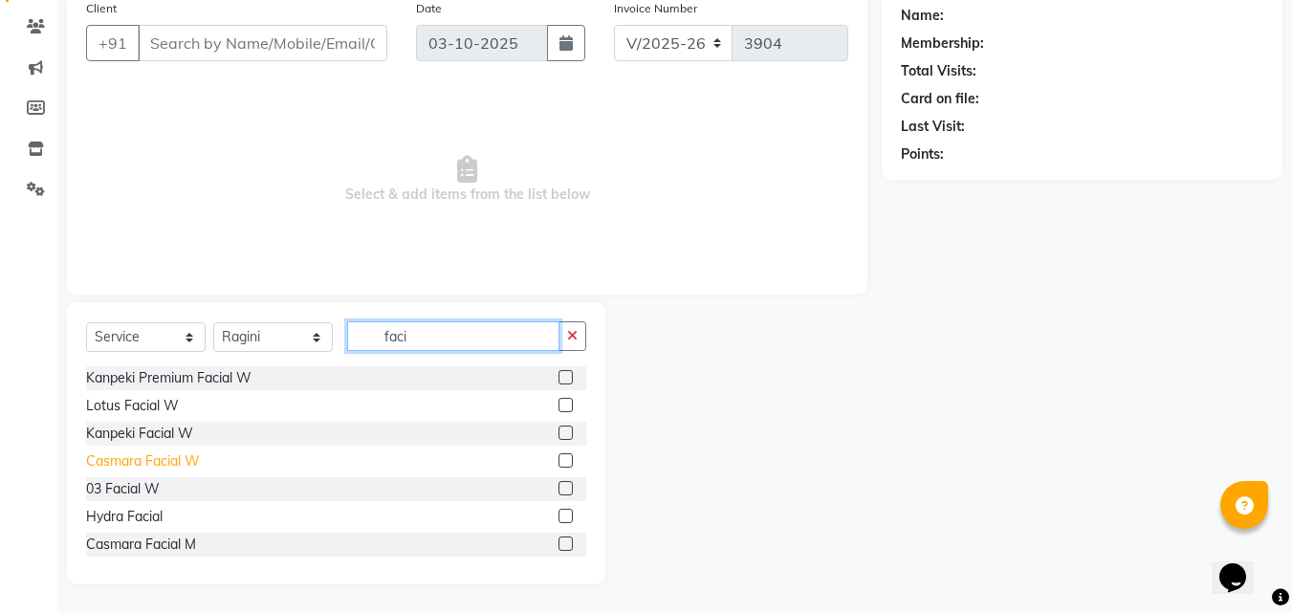
type input "faci"
click at [148, 454] on div "Casmara Facial W" at bounding box center [143, 461] width 114 height 20
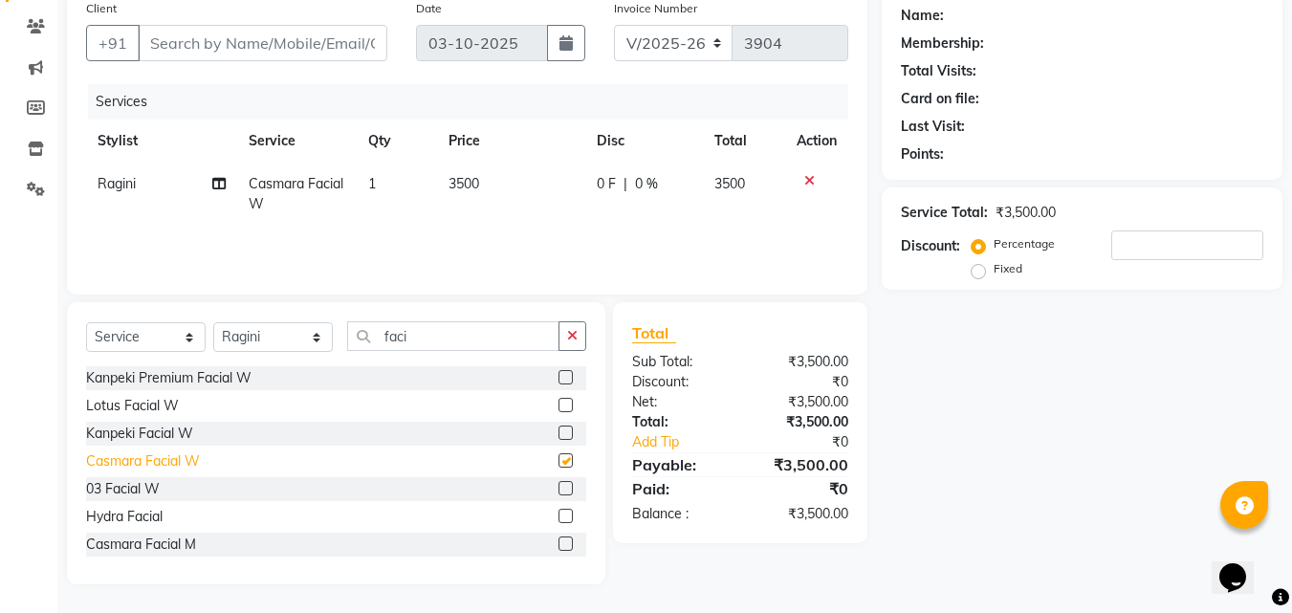
checkbox input "false"
click at [493, 187] on td "3500" at bounding box center [511, 194] width 148 height 63
select select "14600"
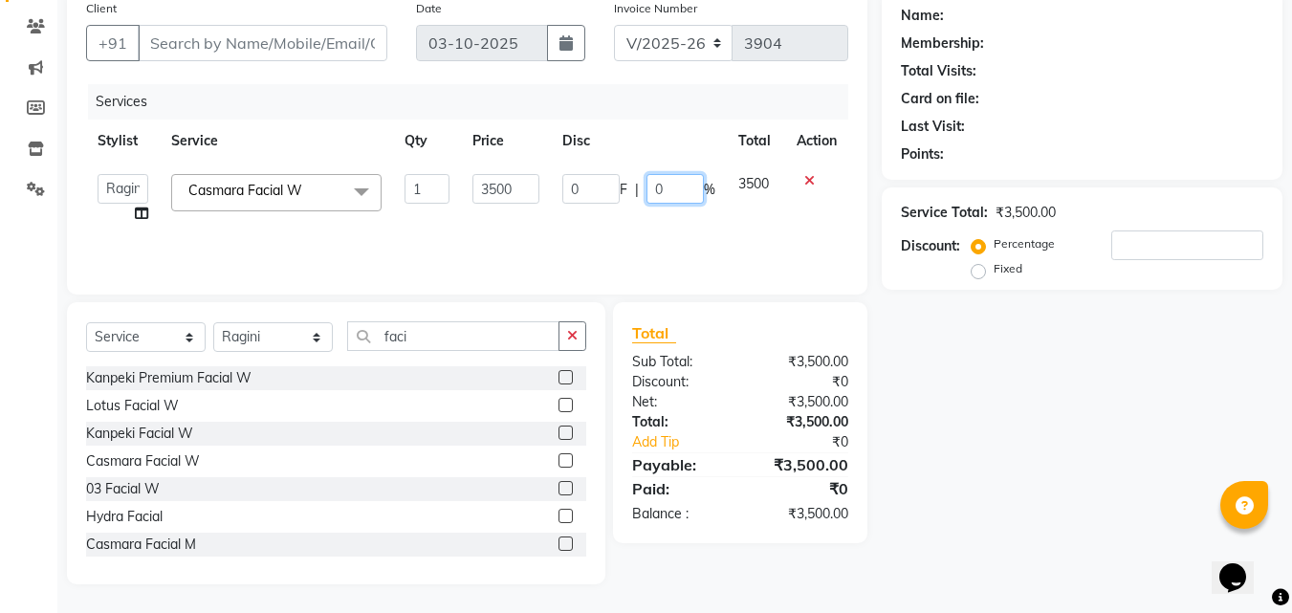
click at [672, 191] on input "0" at bounding box center [674, 189] width 57 height 30
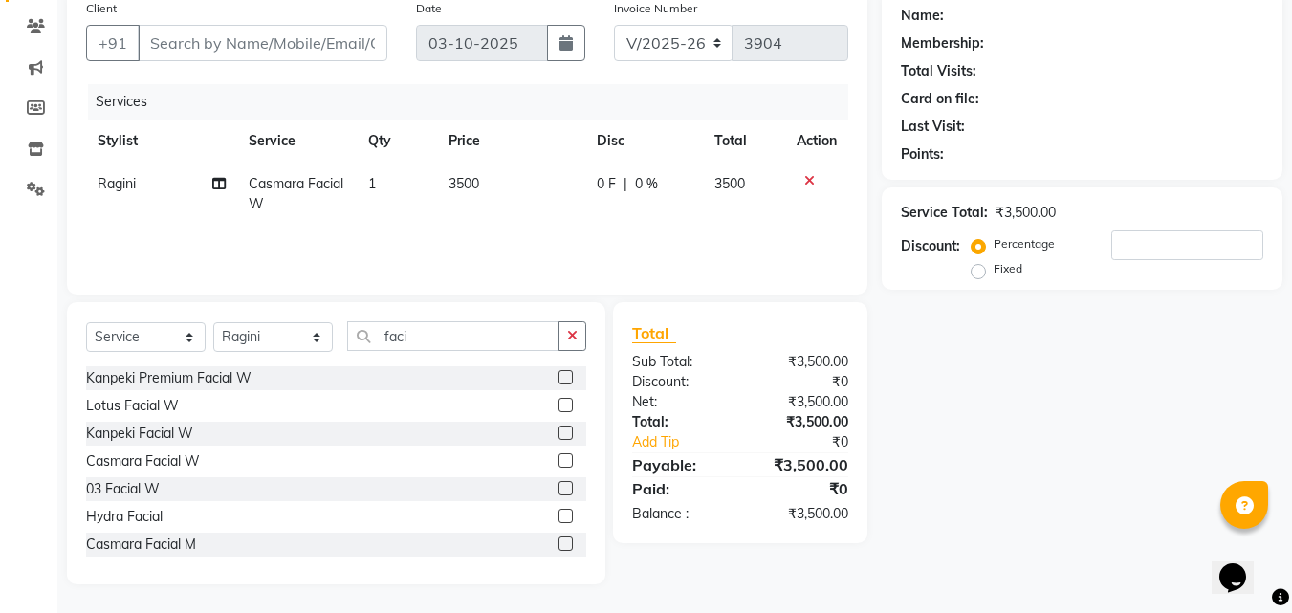
click at [496, 175] on td "3500" at bounding box center [511, 194] width 148 height 63
select select "14600"
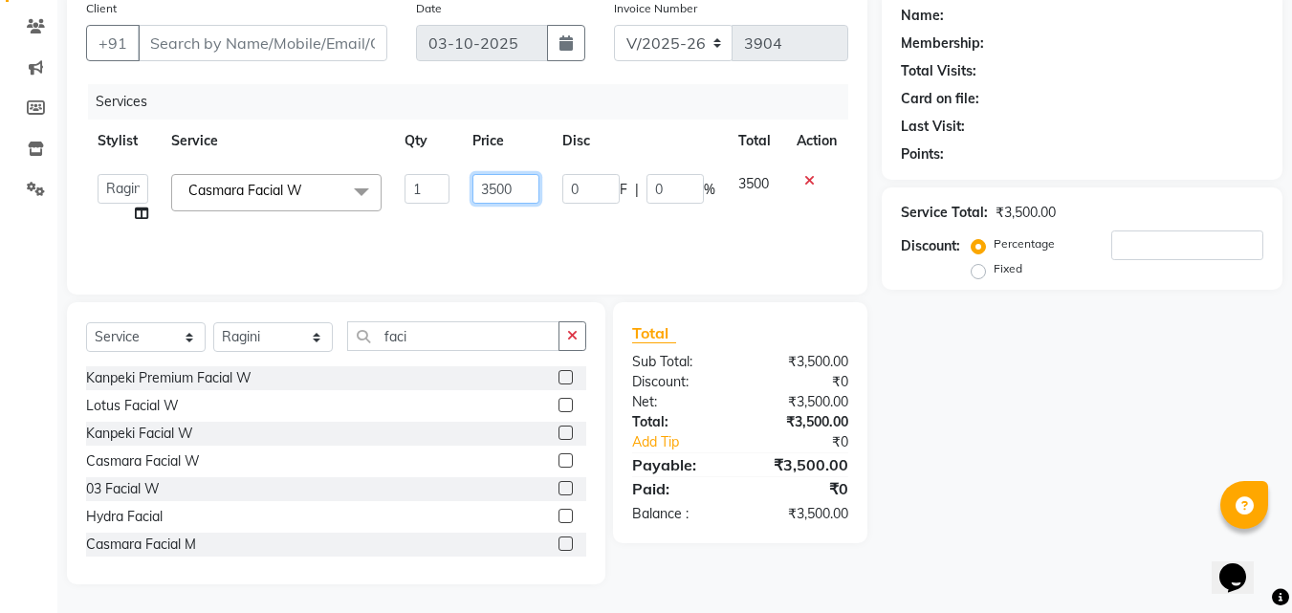
click at [524, 192] on input "3500" at bounding box center [505, 189] width 66 height 30
type input "3"
type input "4000"
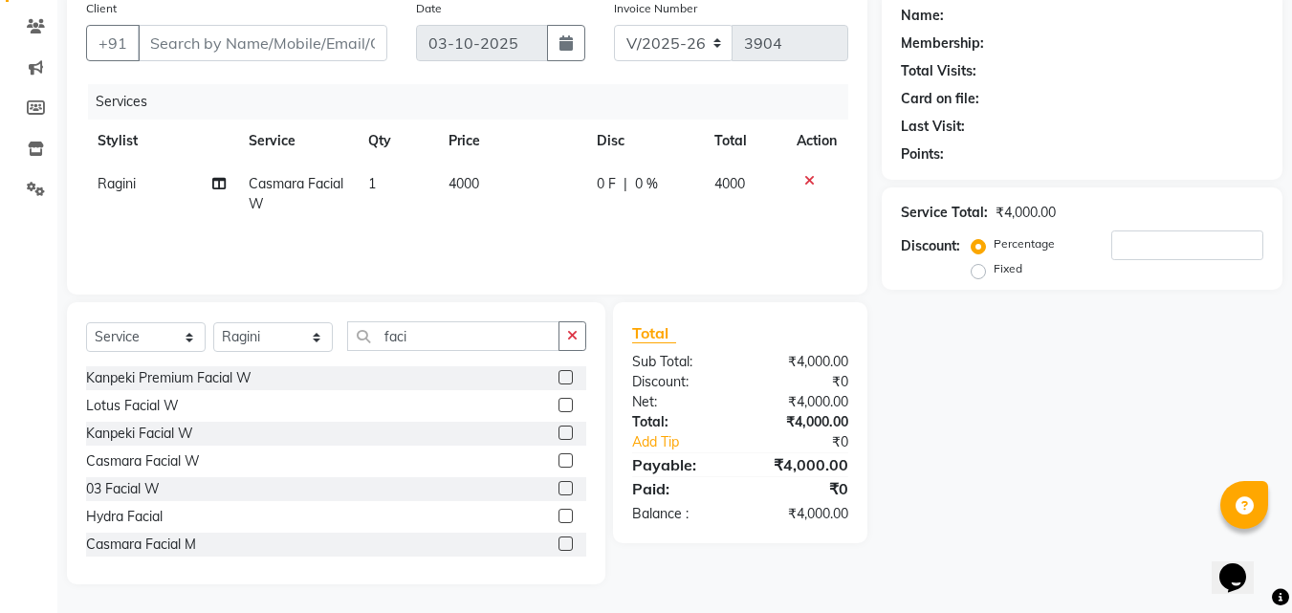
click at [662, 181] on div "0 F | 0 %" at bounding box center [644, 184] width 95 height 20
select select "14600"
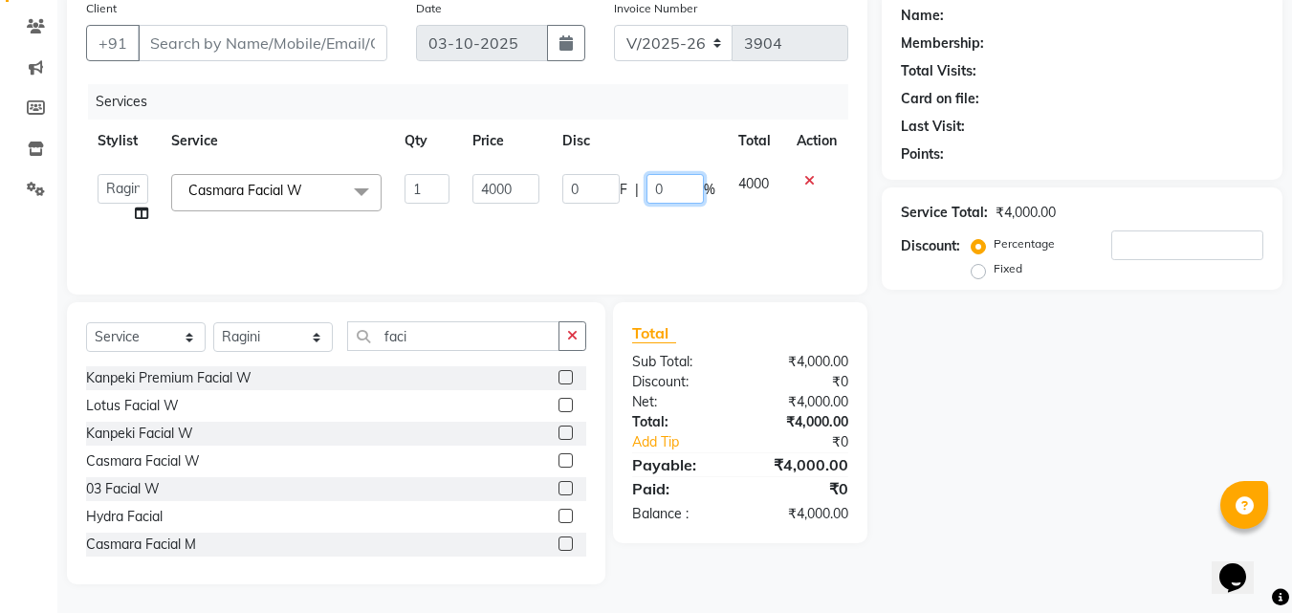
click at [665, 191] on input "0" at bounding box center [674, 189] width 57 height 30
type input "20"
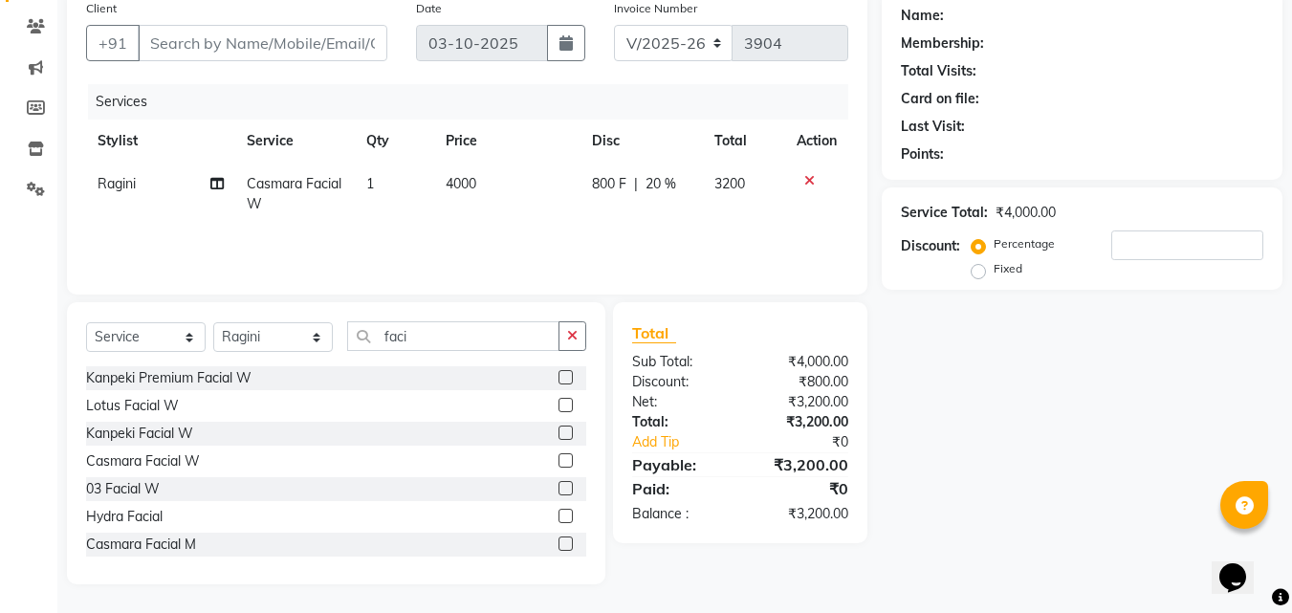
click at [692, 220] on td "800 F | 20 %" at bounding box center [641, 194] width 122 height 63
select select "14600"
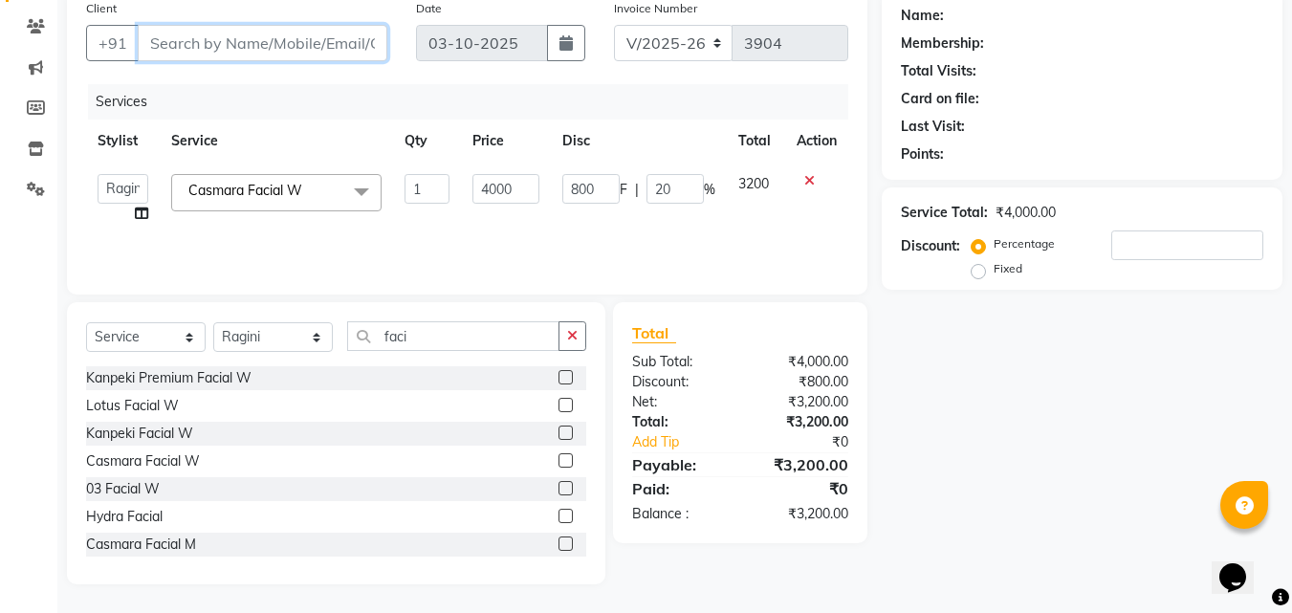
click at [243, 43] on input "Client" at bounding box center [263, 43] width 250 height 36
type input "9"
type input "0"
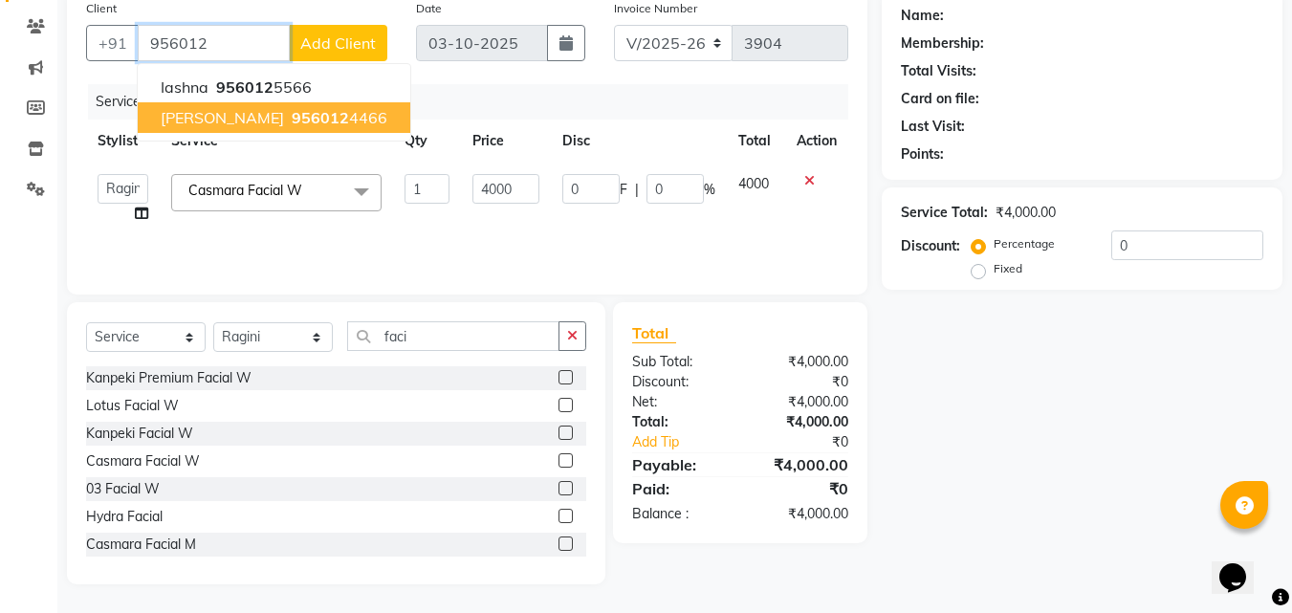
click at [292, 114] on span "956012" at bounding box center [320, 117] width 57 height 19
type input "9560124466"
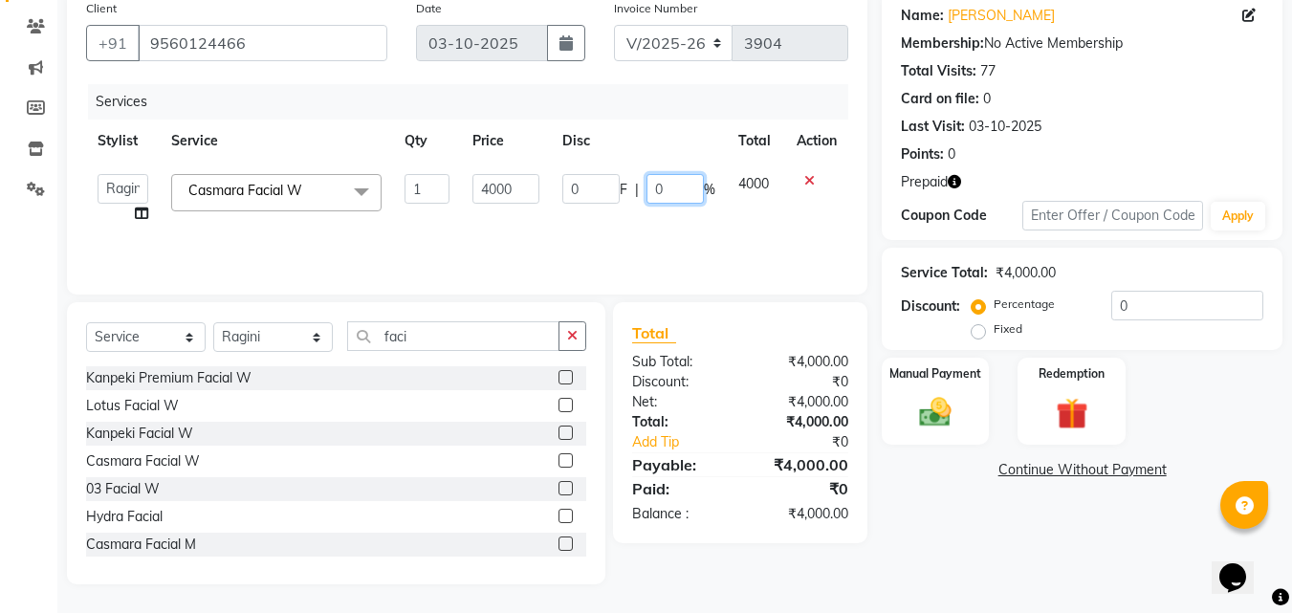
click at [673, 181] on input "0" at bounding box center [674, 189] width 57 height 30
type input "20"
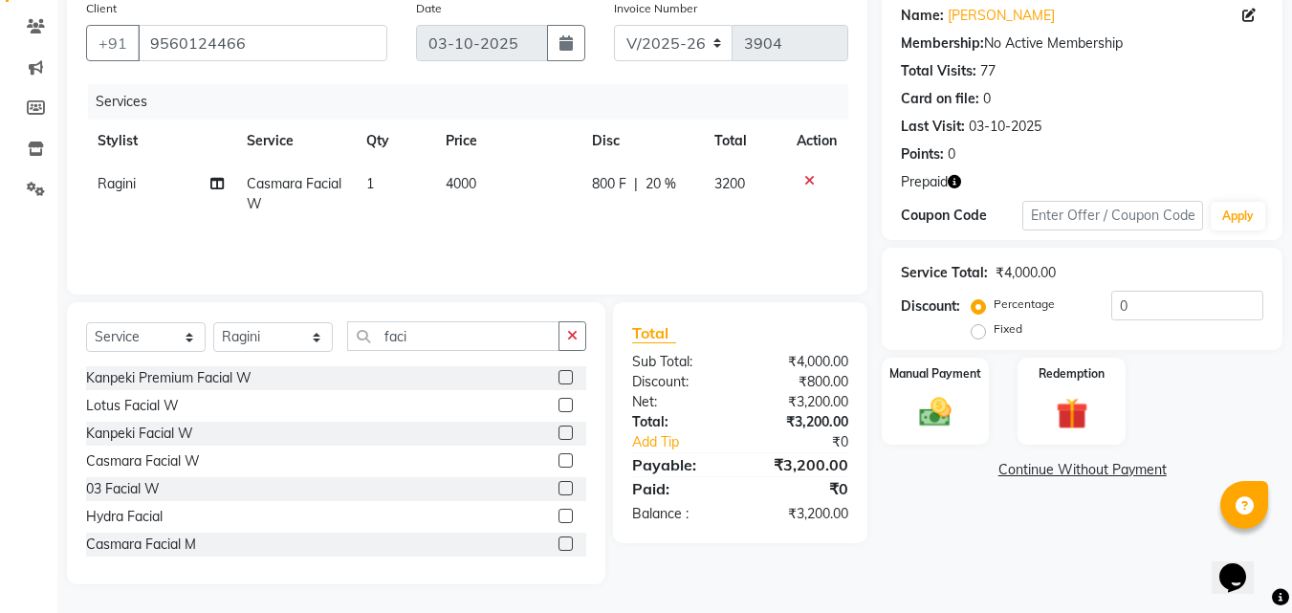
click at [804, 249] on div "Services Stylist Service Qty Price Disc Total Action Ragini Casmara Facial W 1 …" at bounding box center [467, 179] width 762 height 191
click at [941, 416] on img at bounding box center [936, 412] width 54 height 38
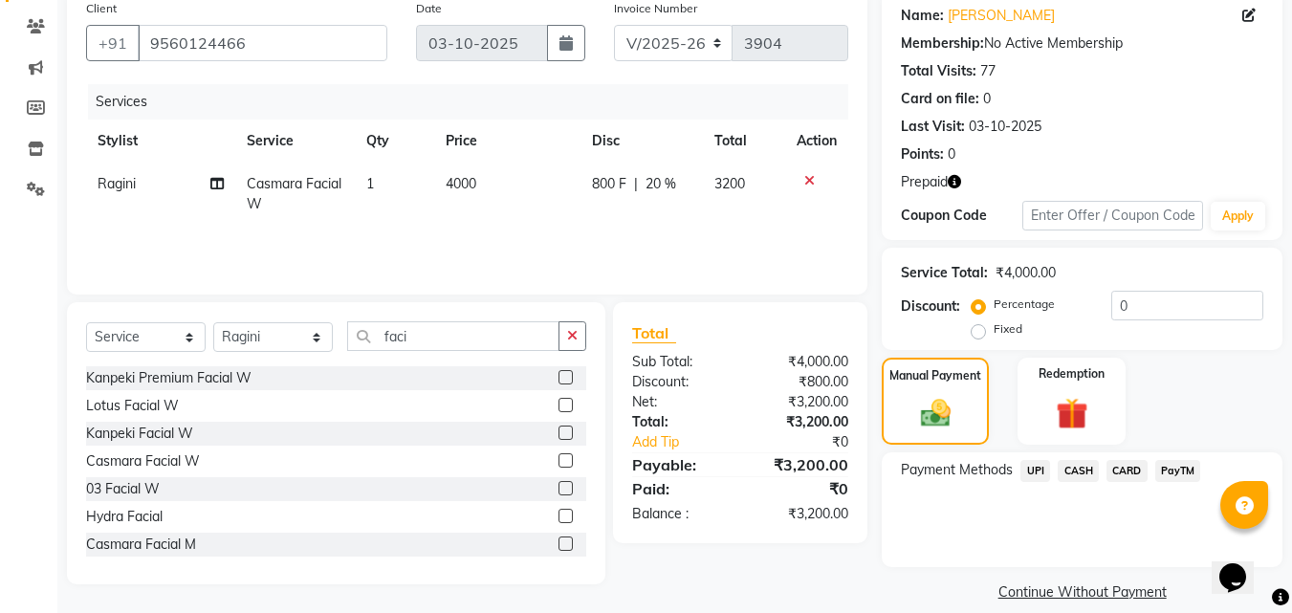
click at [1084, 471] on span "CASH" at bounding box center [1078, 471] width 41 height 22
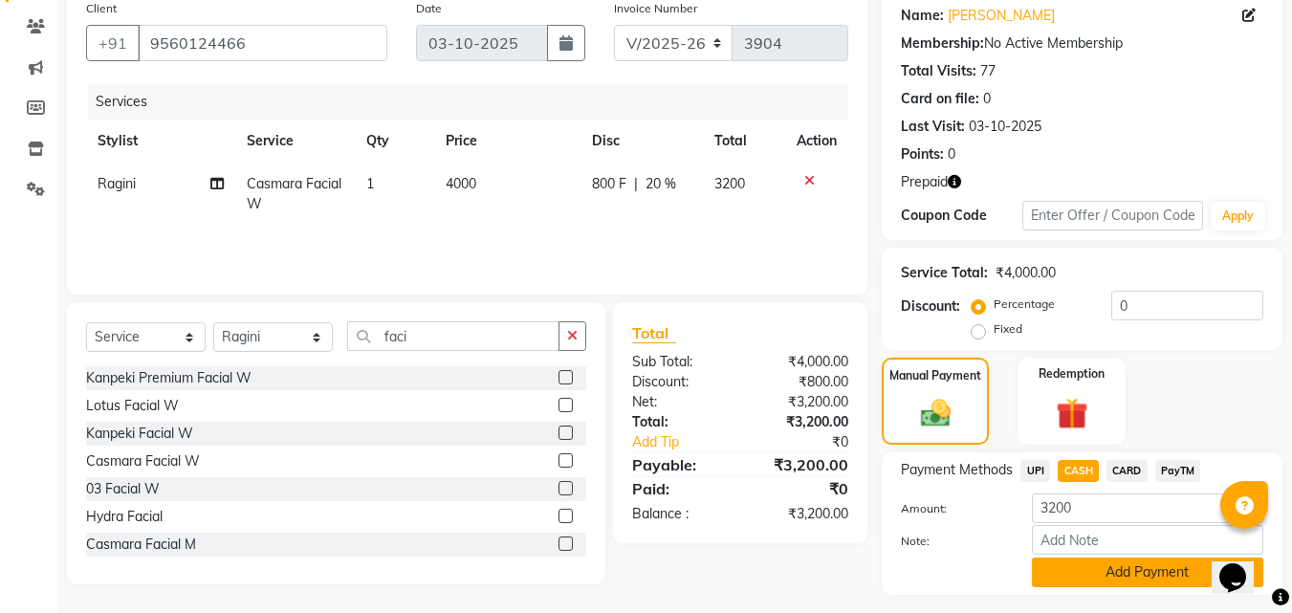
click at [1145, 571] on button "Add Payment" at bounding box center [1147, 573] width 231 height 30
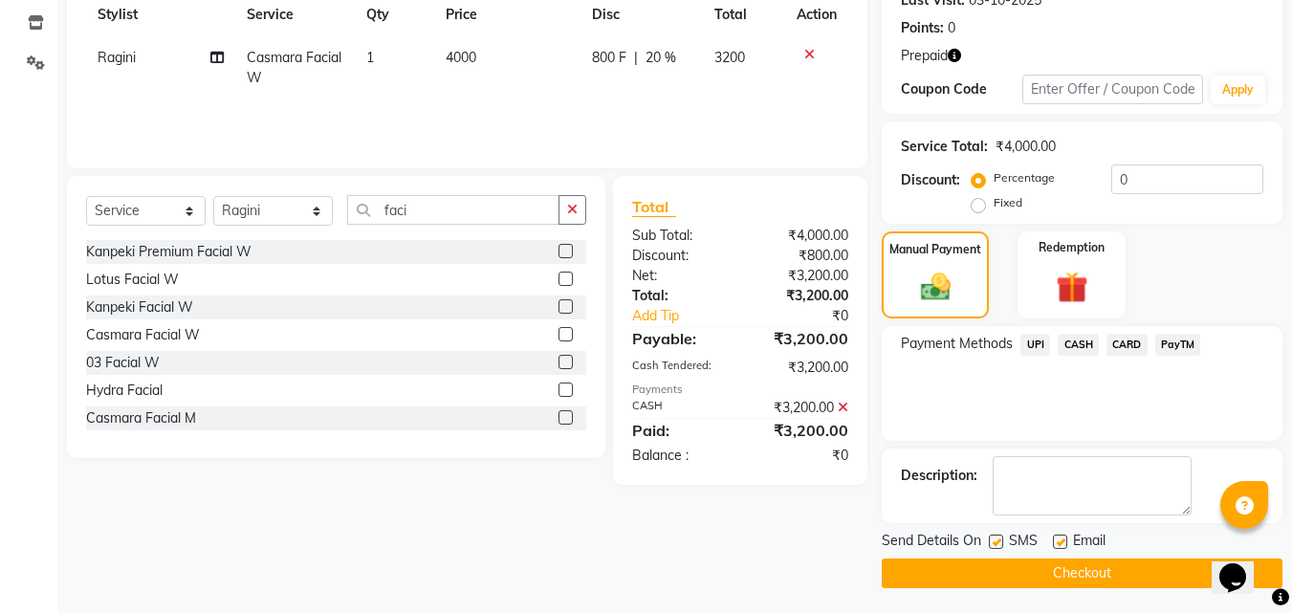
scroll to position [283, 0]
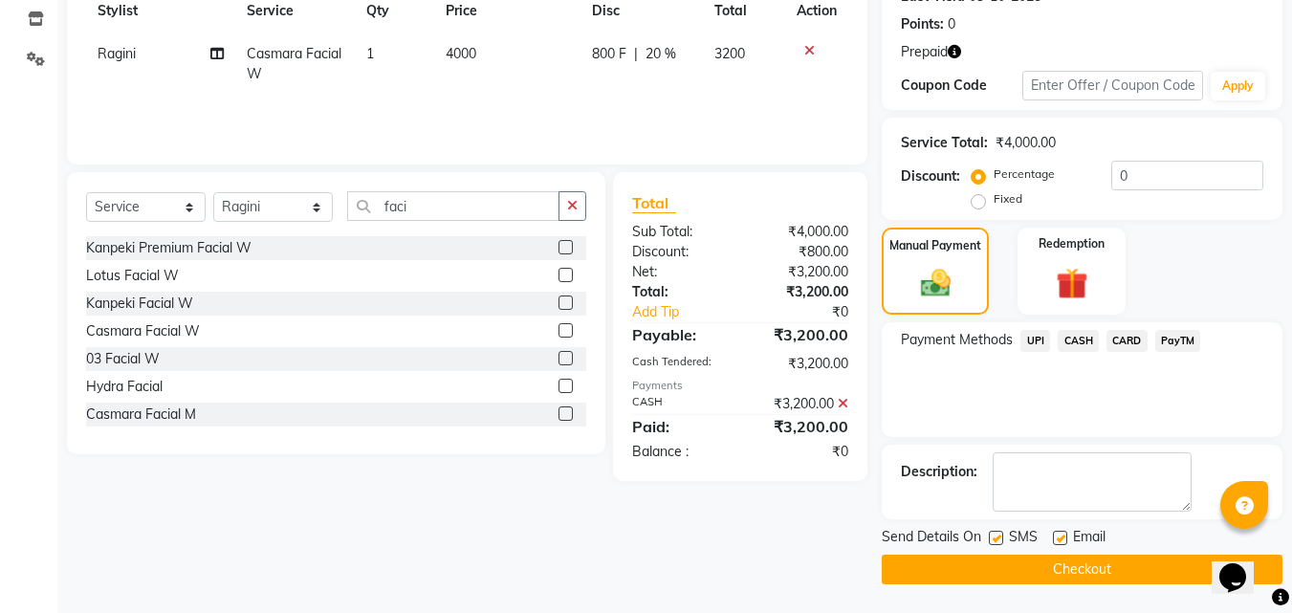
click at [1116, 570] on button "Checkout" at bounding box center [1082, 570] width 401 height 30
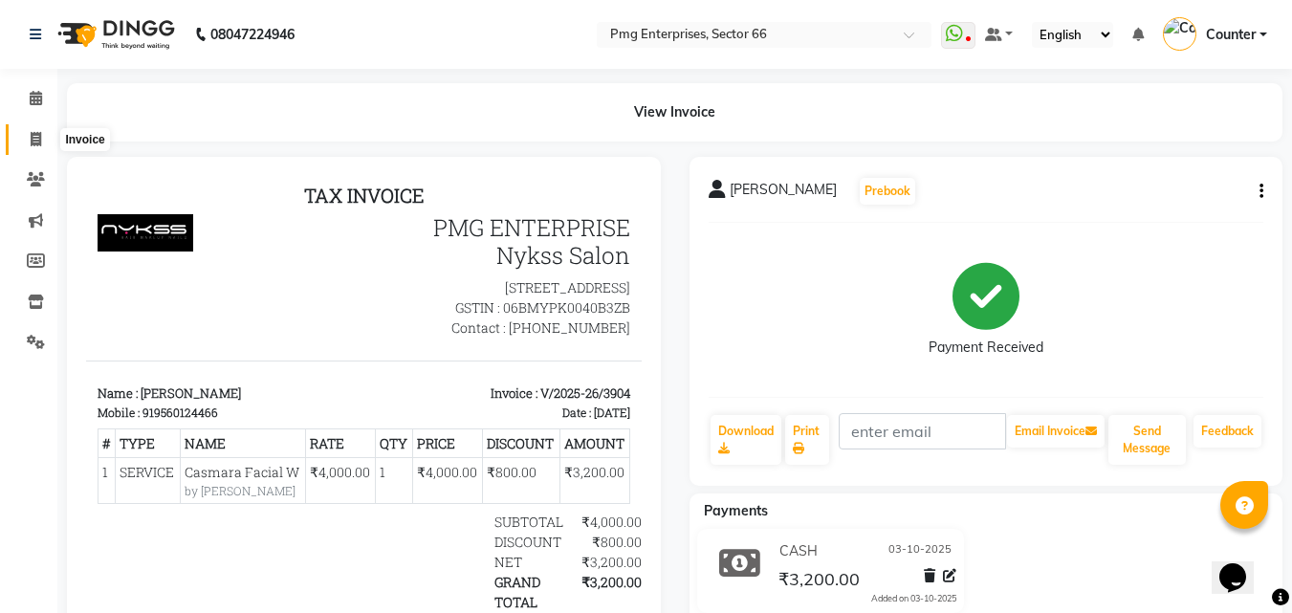
click at [25, 138] on span at bounding box center [35, 140] width 33 height 22
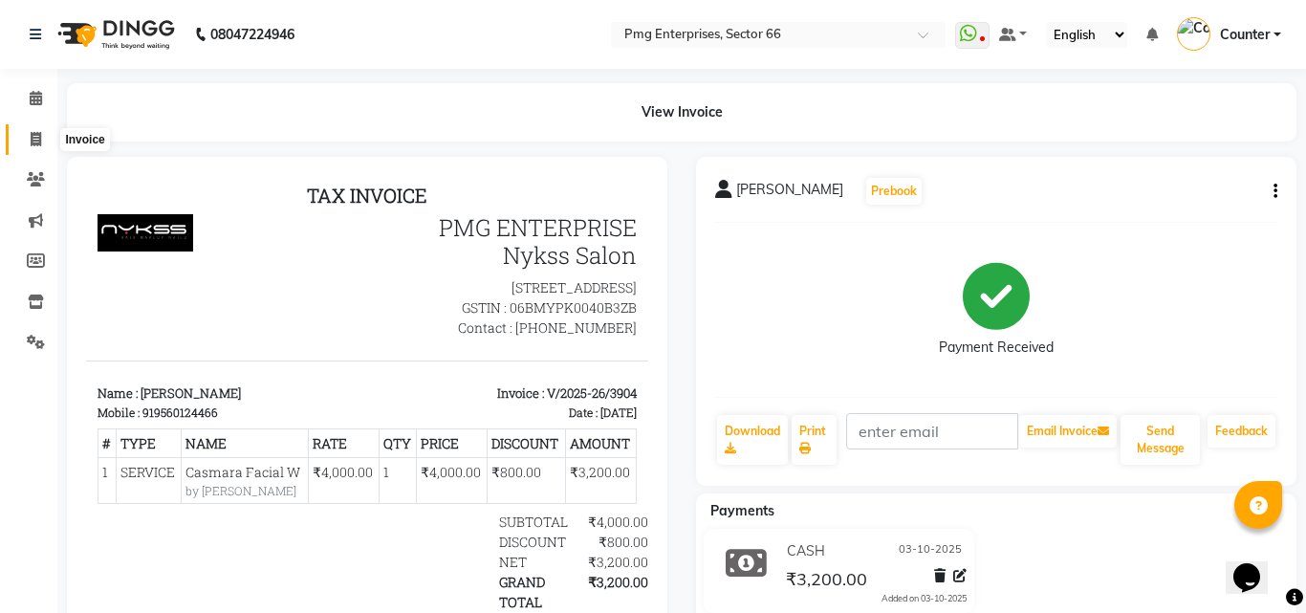
select select "service"
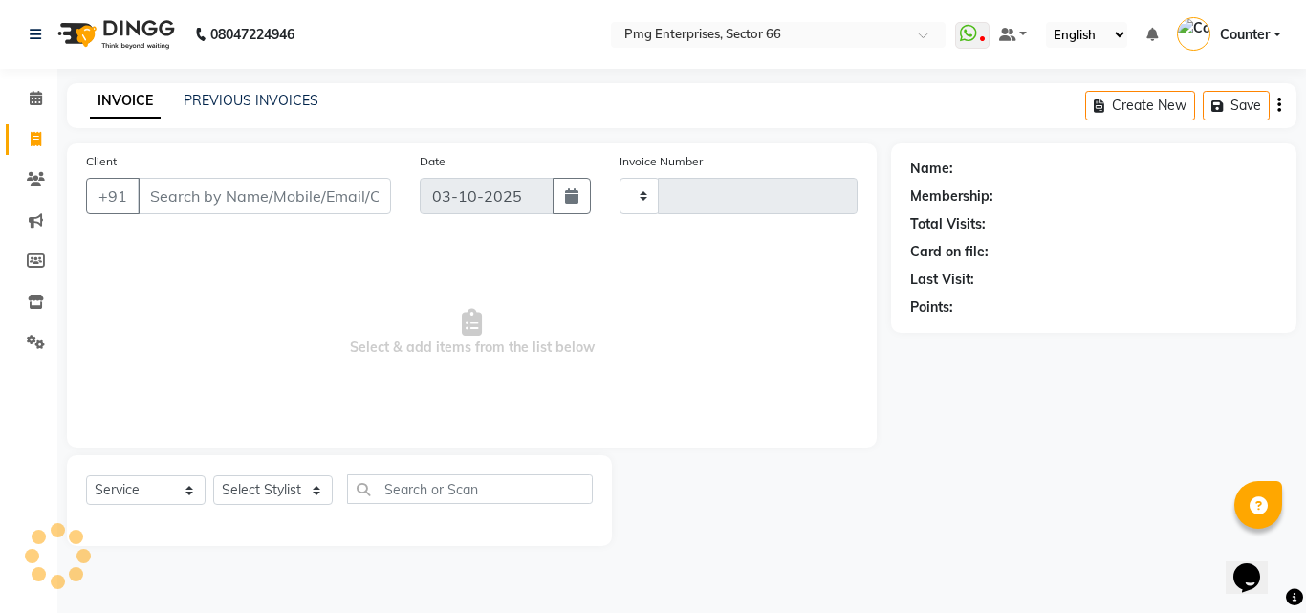
type input "3905"
select select "889"
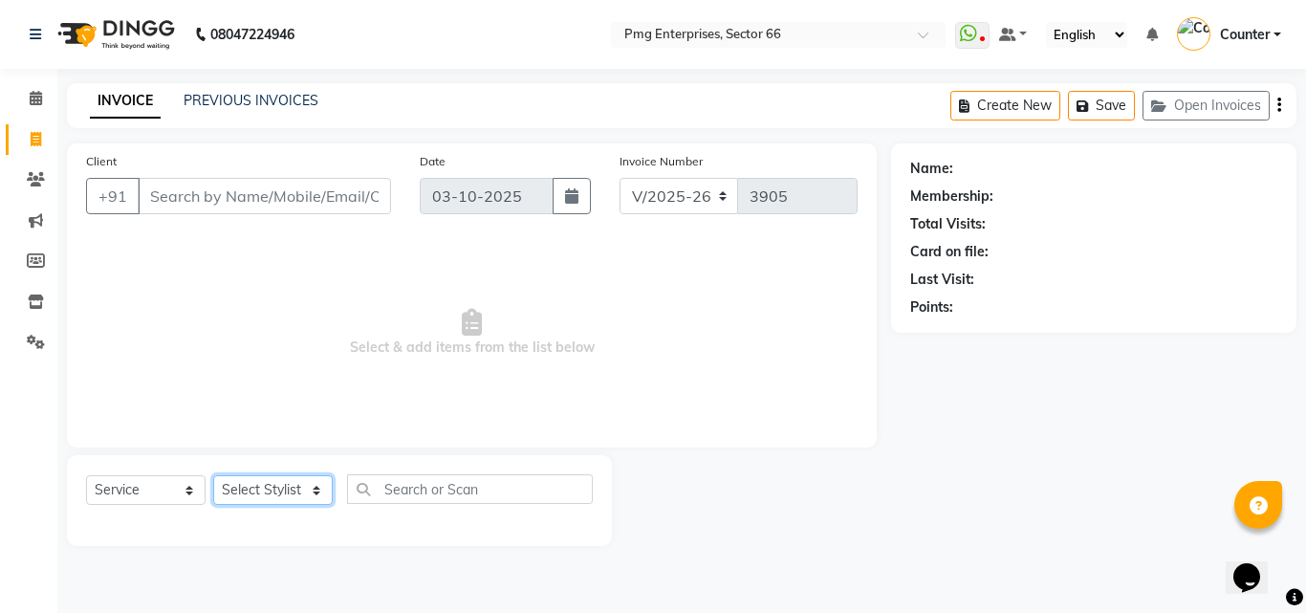
click at [257, 491] on select "Select Stylist [PERSON_NAME] Counter [PERSON_NAME] [PERSON_NAME] [PERSON_NAME] …" at bounding box center [273, 490] width 120 height 30
select select "49466"
click at [213, 475] on select "Select Stylist [PERSON_NAME] Counter [PERSON_NAME] [PERSON_NAME] [PERSON_NAME] …" at bounding box center [273, 490] width 120 height 30
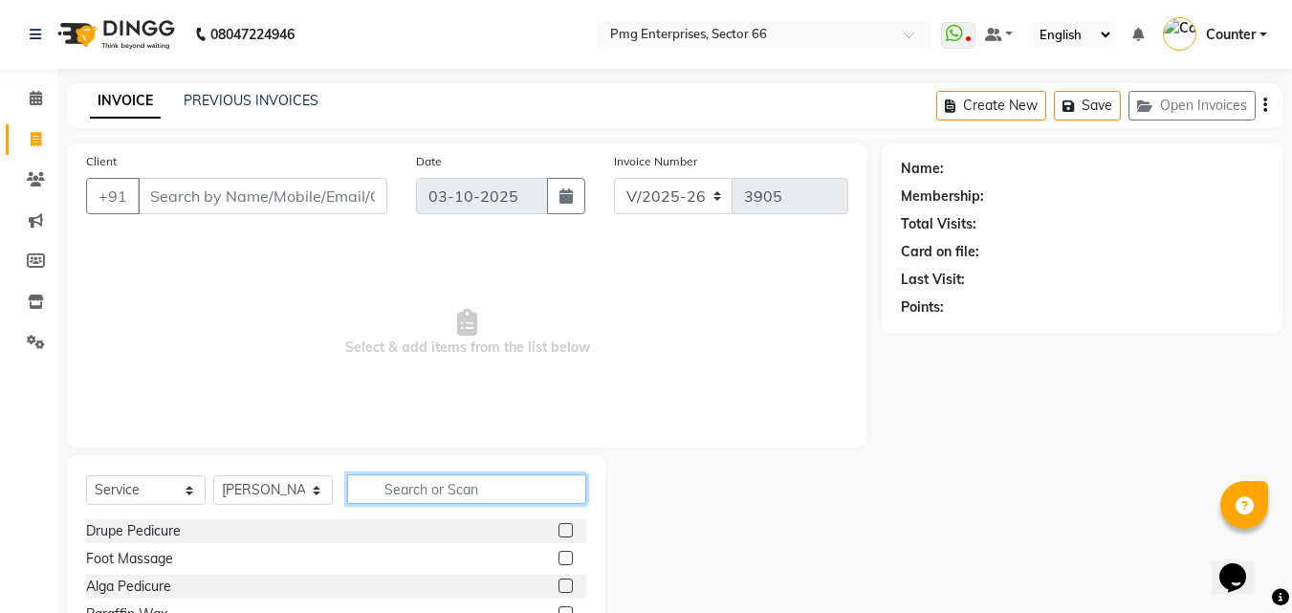
click at [387, 478] on input "text" at bounding box center [466, 489] width 239 height 30
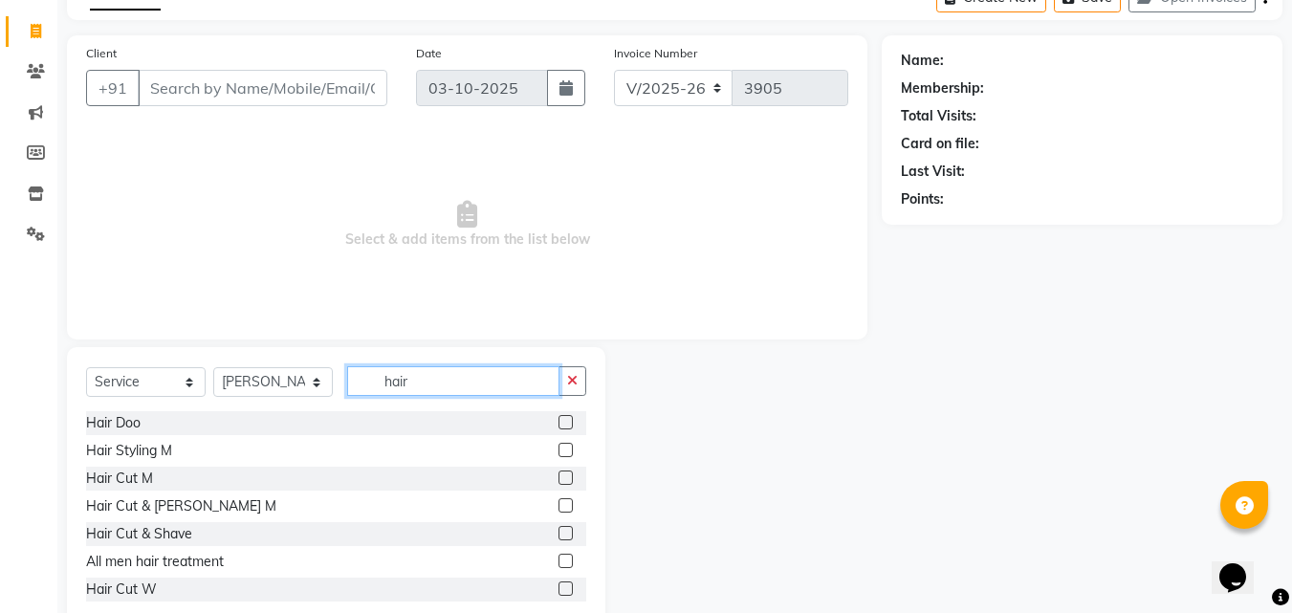
scroll to position [115, 0]
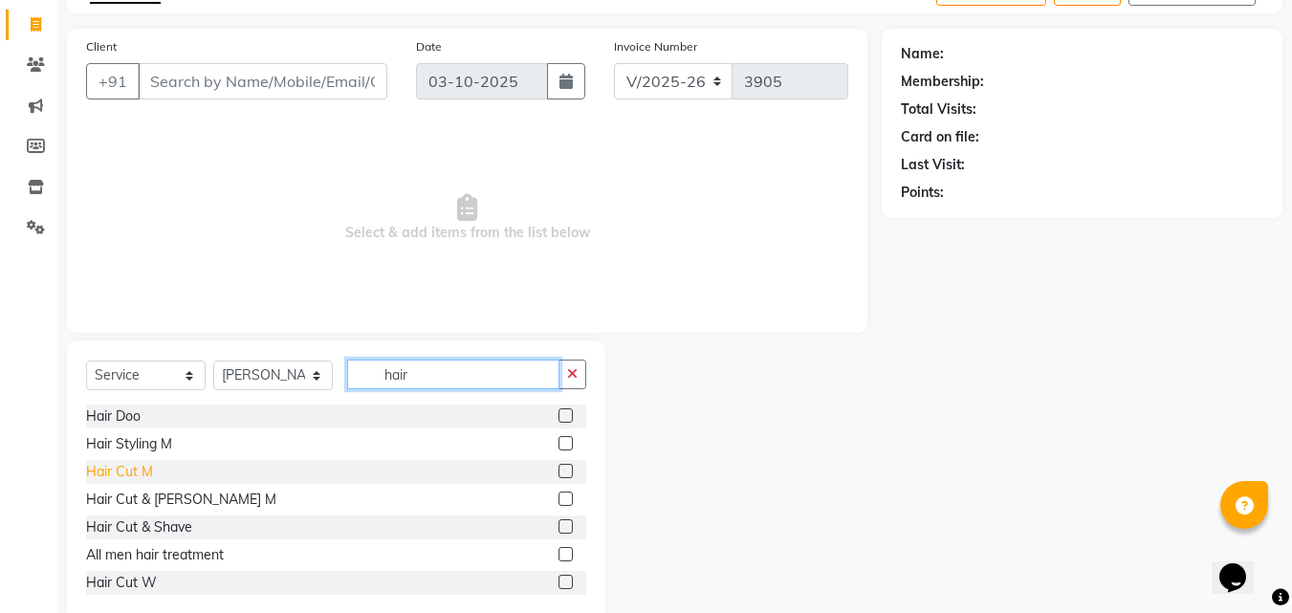
type input "hair"
click at [106, 472] on div "Hair Cut M" at bounding box center [119, 472] width 67 height 20
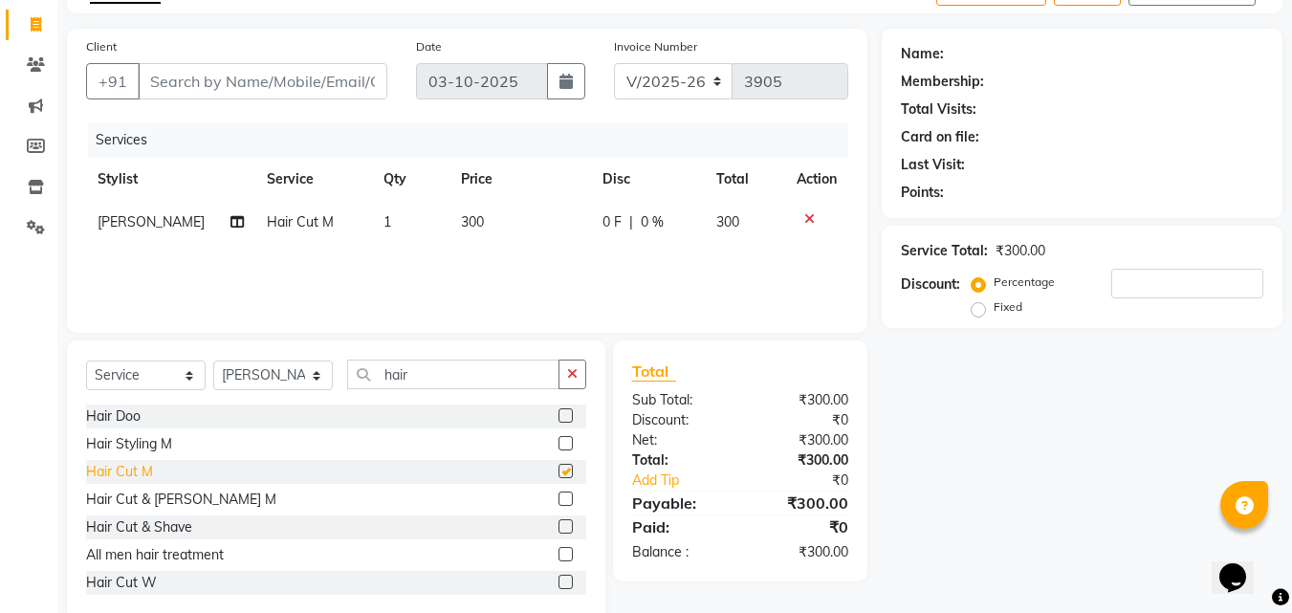
checkbox input "false"
click at [220, 88] on input "Client" at bounding box center [263, 81] width 250 height 36
type input "8"
type input "0"
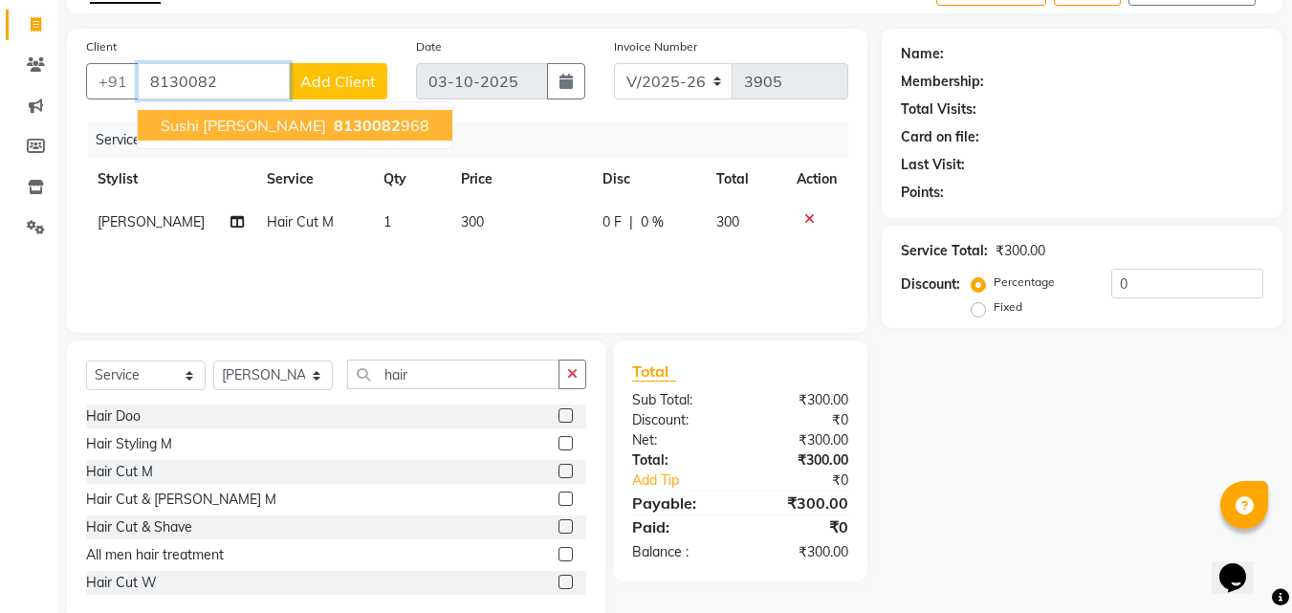
click at [251, 129] on span "sushi [PERSON_NAME]" at bounding box center [243, 125] width 165 height 19
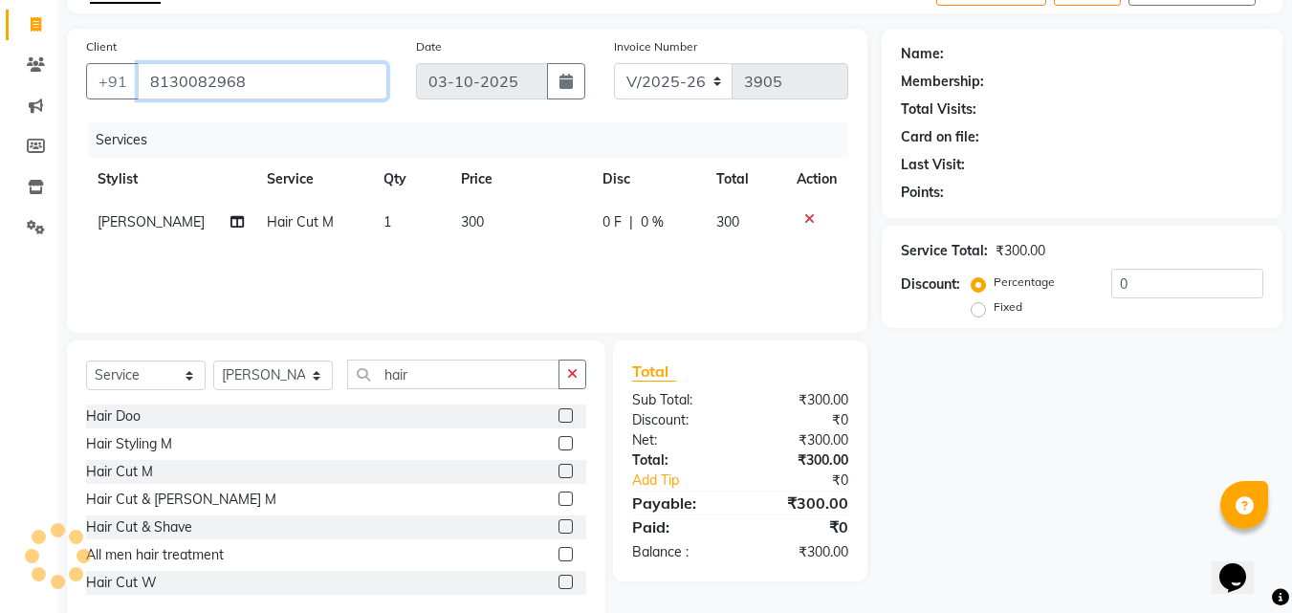
type input "8130082968"
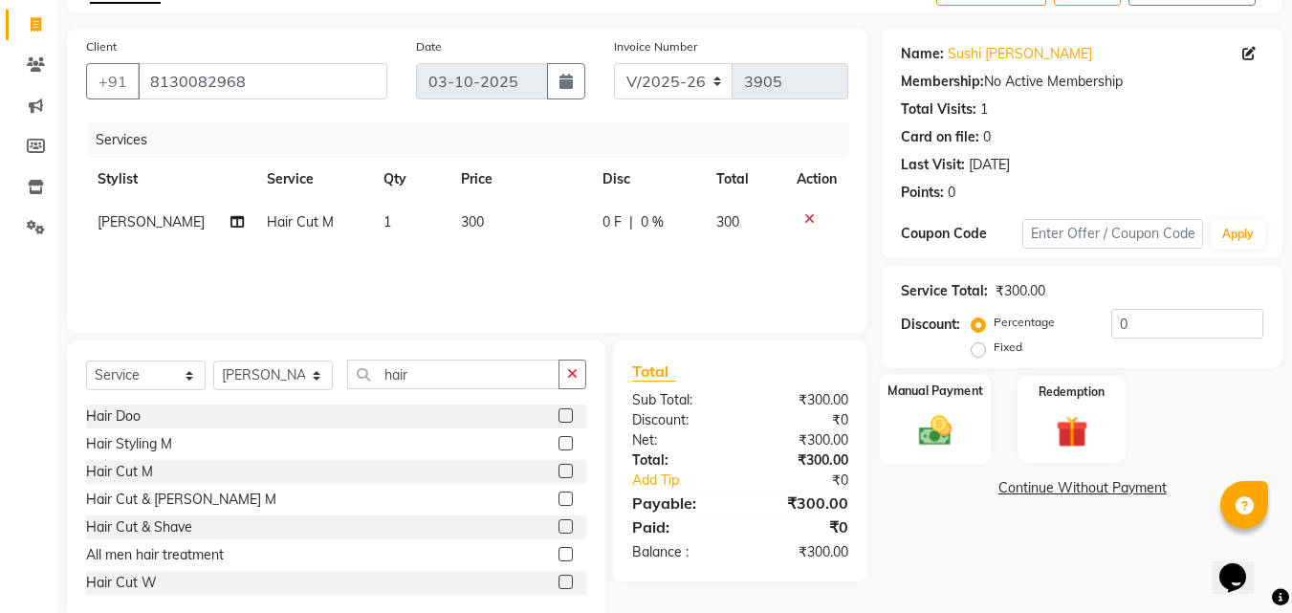
click at [948, 424] on img at bounding box center [936, 430] width 54 height 38
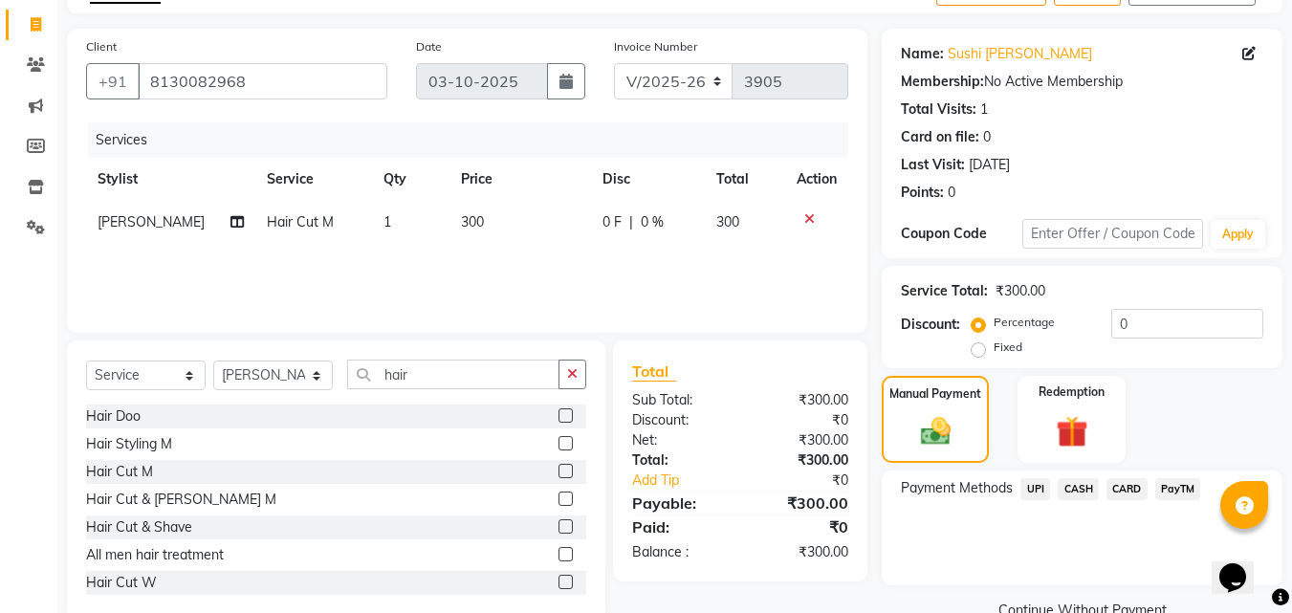
click at [1072, 486] on span "CASH" at bounding box center [1078, 489] width 41 height 22
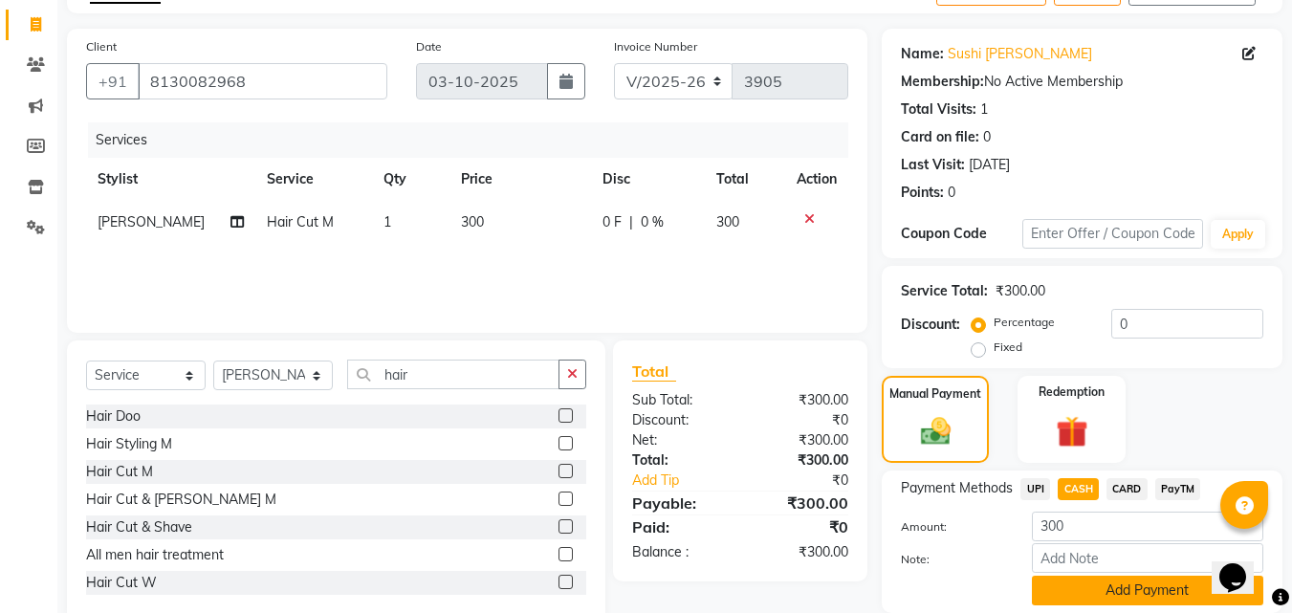
click at [1087, 577] on button "Add Payment" at bounding box center [1147, 591] width 231 height 30
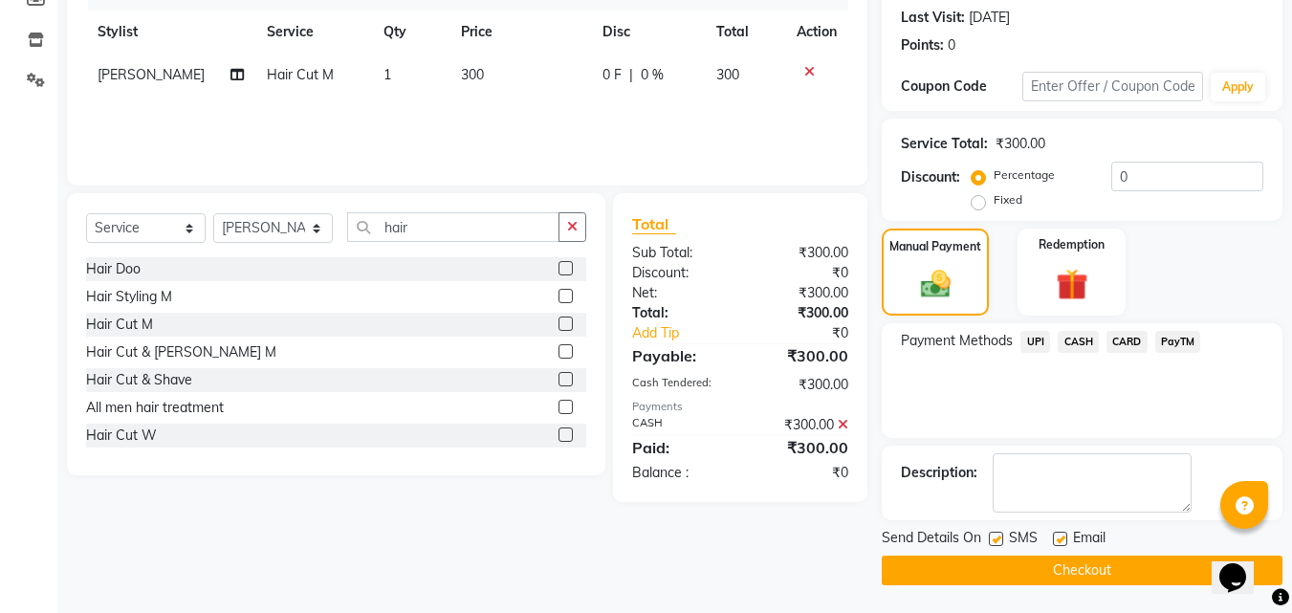
scroll to position [263, 0]
click at [1144, 557] on button "Checkout" at bounding box center [1082, 570] width 401 height 30
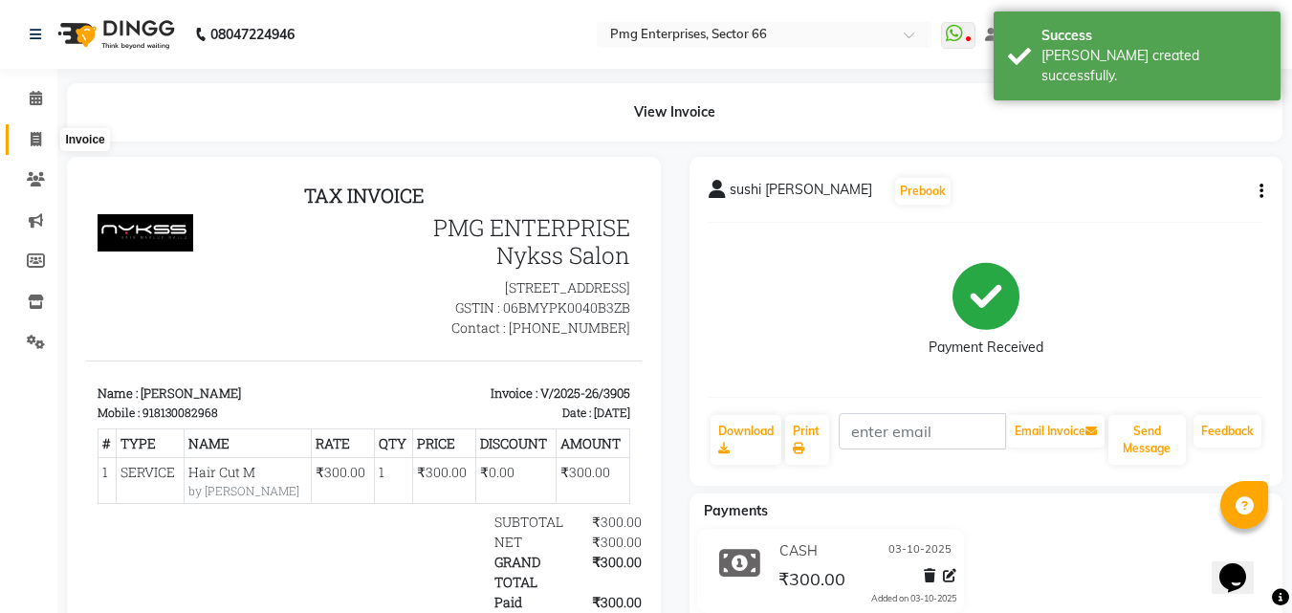
click at [40, 138] on icon at bounding box center [36, 139] width 11 height 14
select select "service"
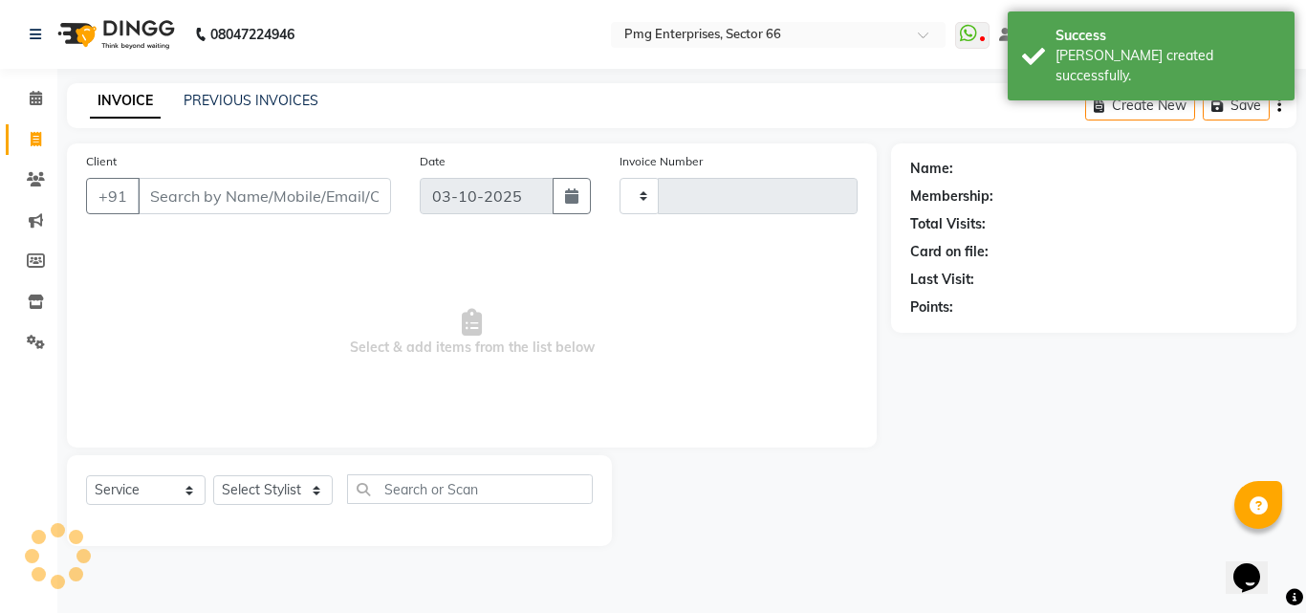
type input "3906"
select select "889"
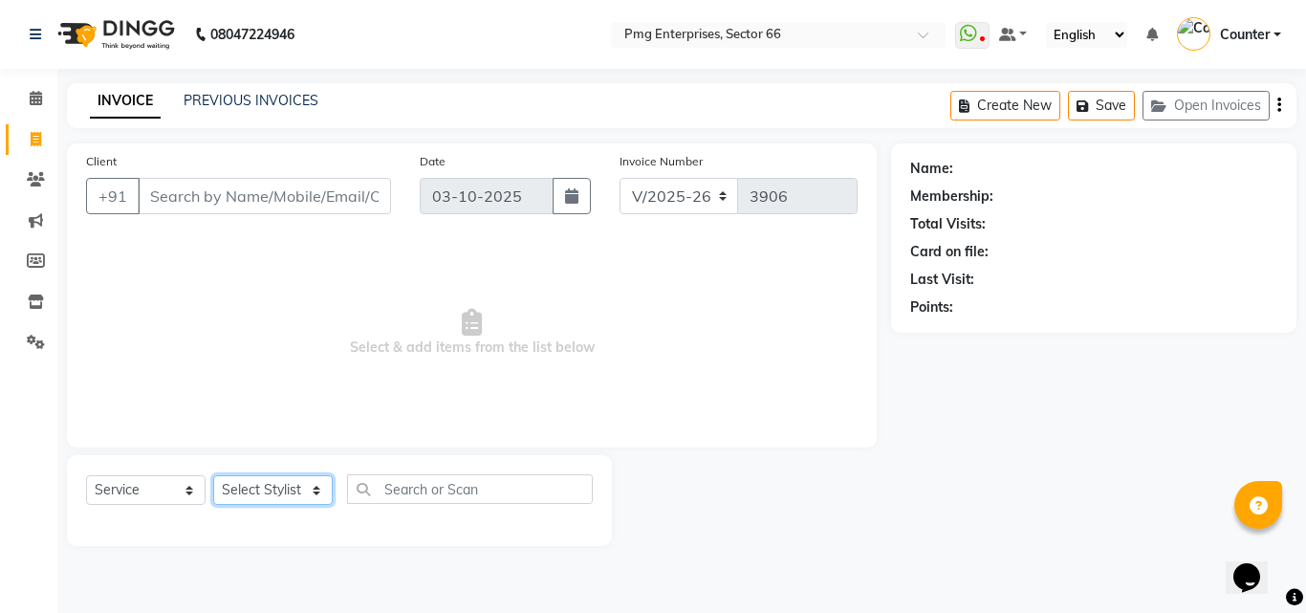
click at [241, 487] on select "Select Stylist [PERSON_NAME] Counter [PERSON_NAME] [PERSON_NAME] [PERSON_NAME] …" at bounding box center [273, 490] width 120 height 30
select select "20825"
click at [213, 475] on select "Select Stylist [PERSON_NAME] Counter [PERSON_NAME] [PERSON_NAME] [PERSON_NAME] …" at bounding box center [273, 490] width 120 height 30
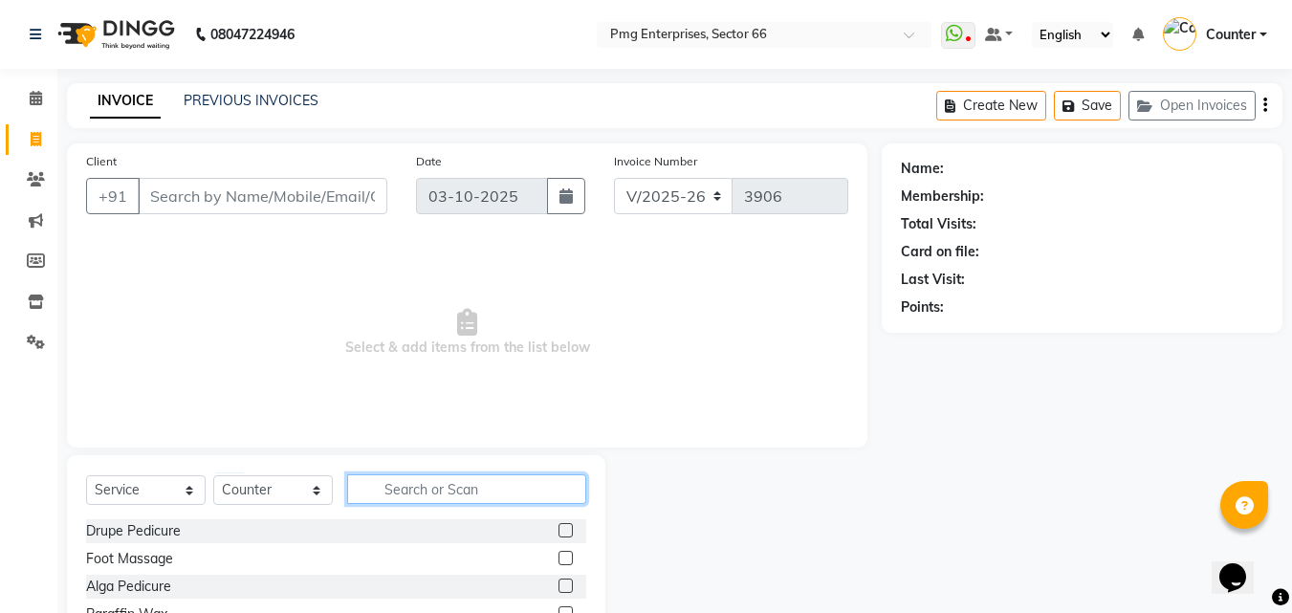
click at [385, 485] on input "text" at bounding box center [466, 489] width 239 height 30
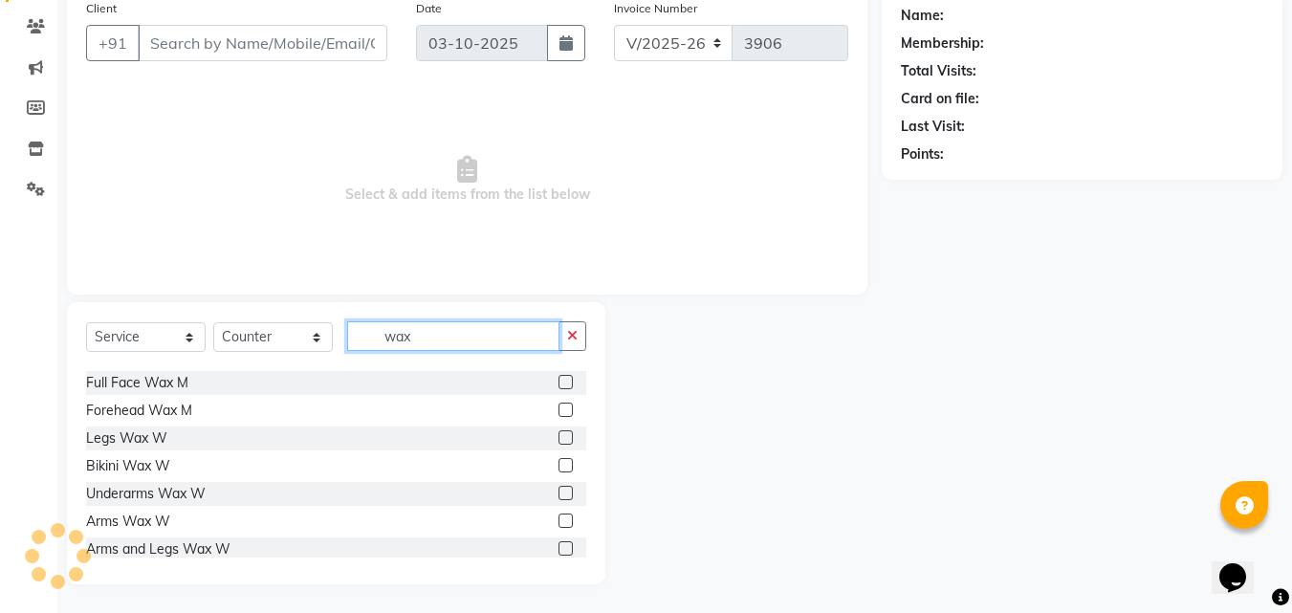
scroll to position [230, 0]
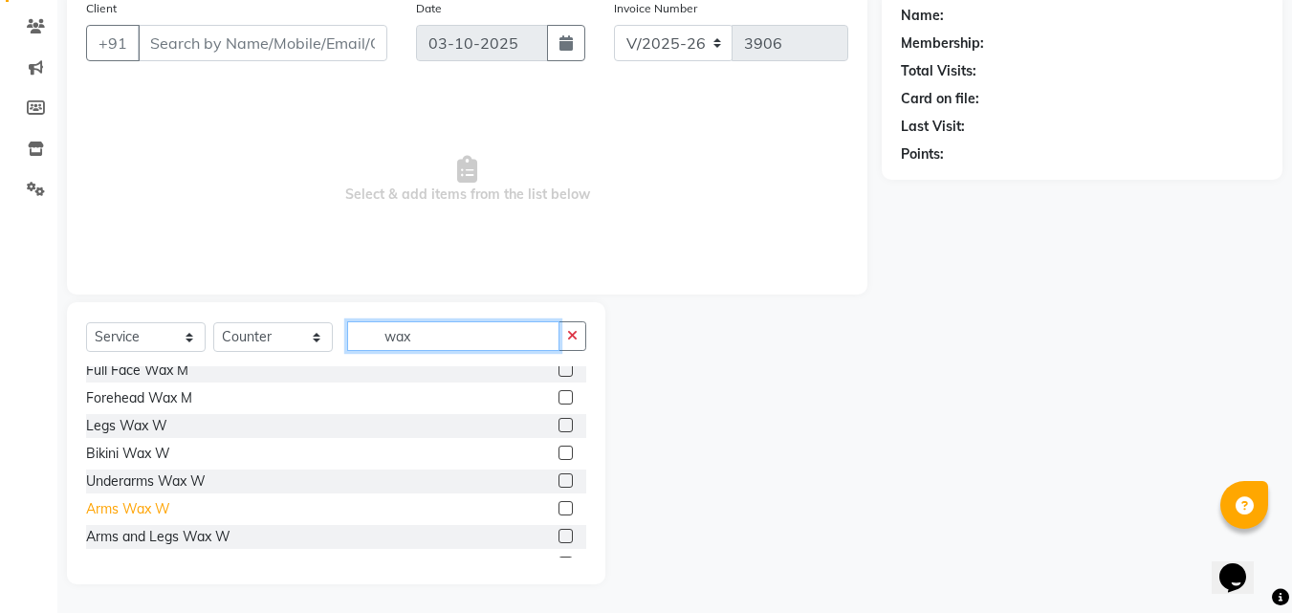
type input "wax"
click at [156, 500] on div "Arms Wax W" at bounding box center [128, 509] width 84 height 20
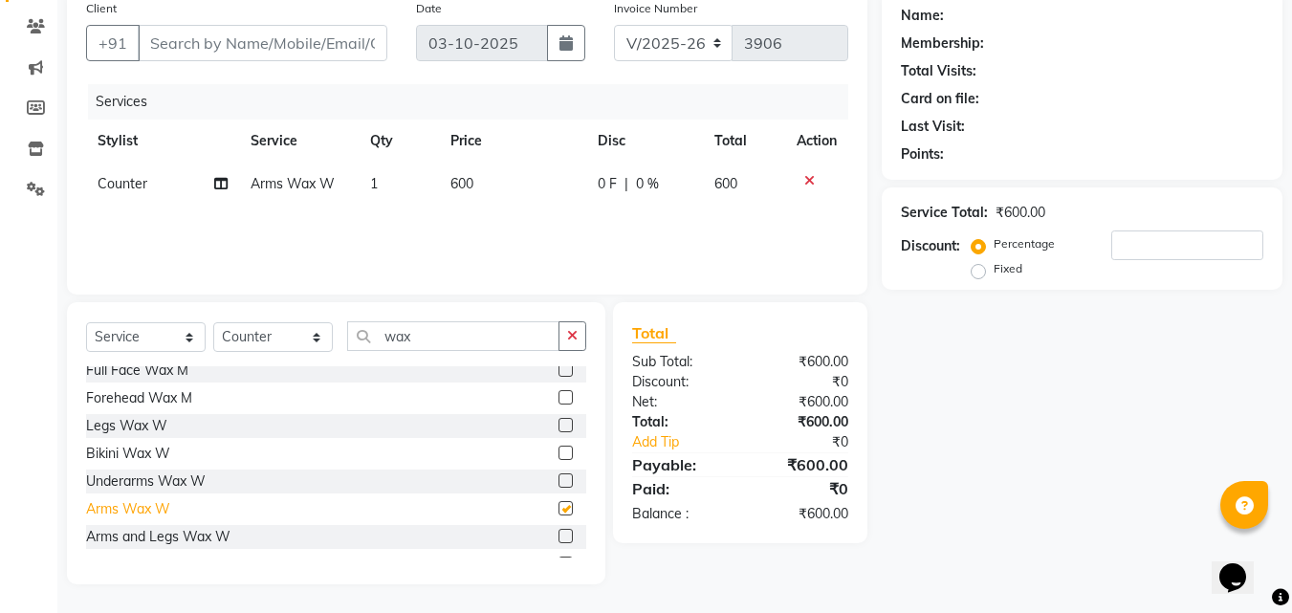
checkbox input "false"
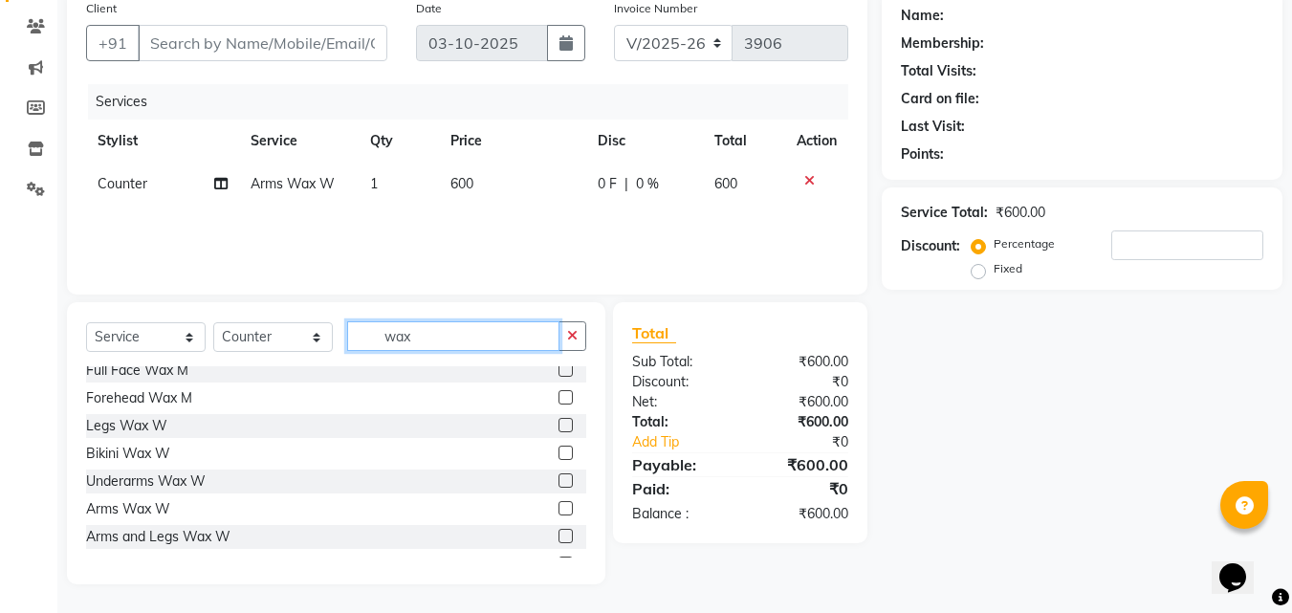
click at [413, 339] on input "wax" at bounding box center [453, 336] width 212 height 30
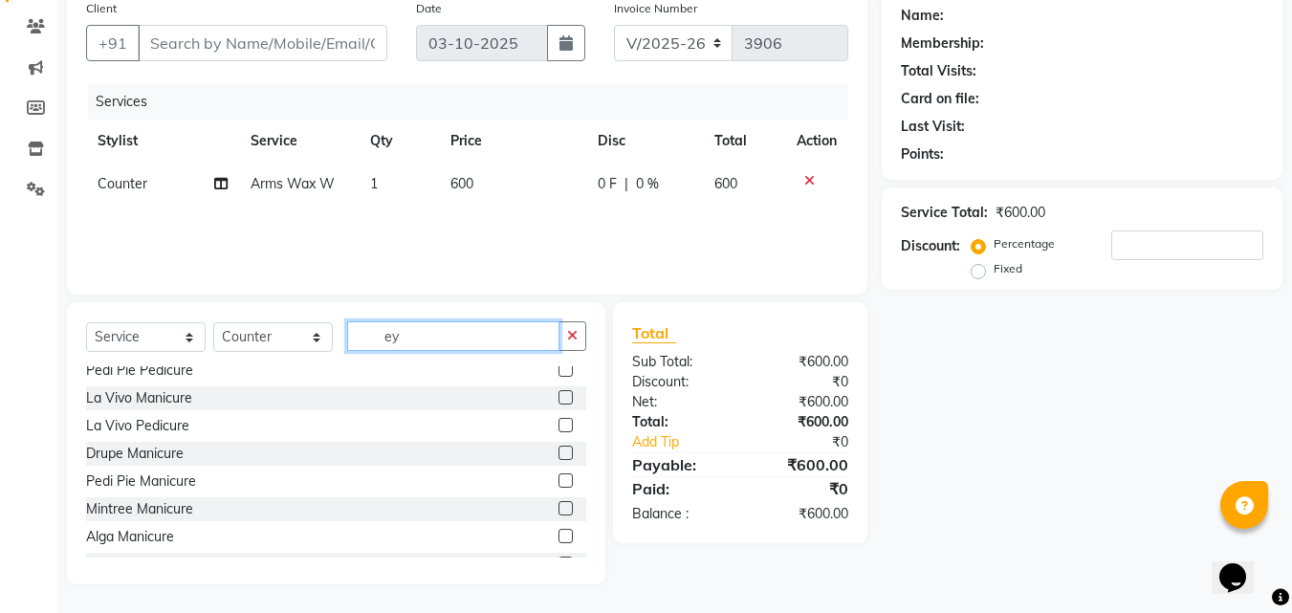
scroll to position [128, 0]
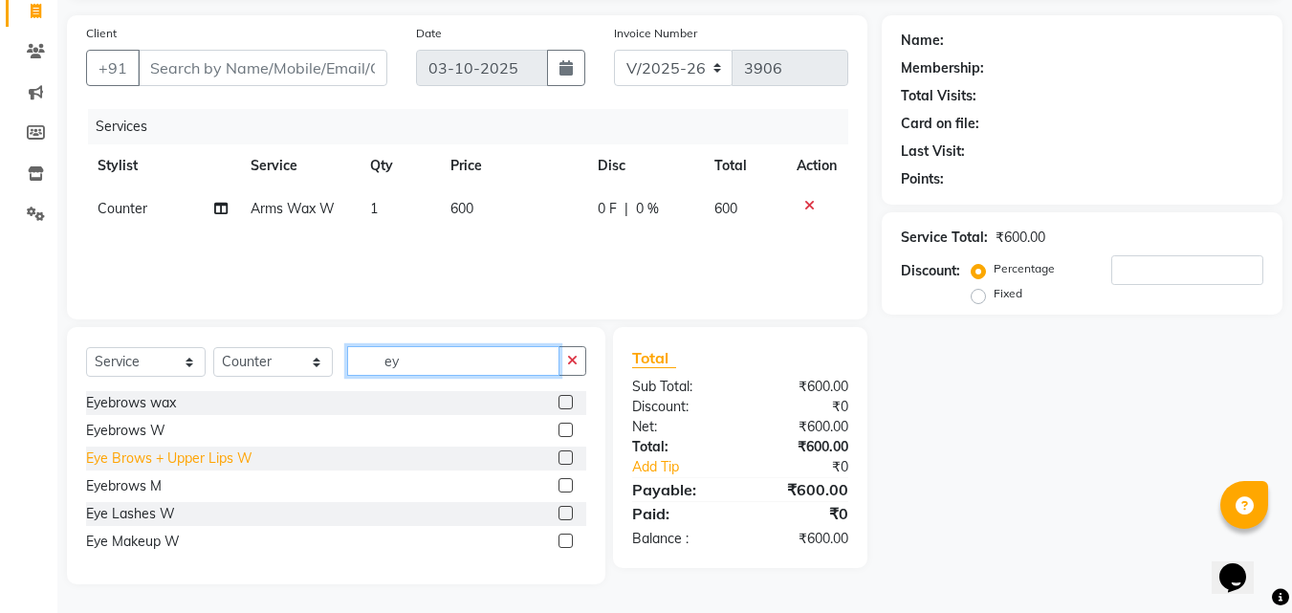
type input "ey"
click at [240, 457] on div "Eye Brows + Upper Lips W" at bounding box center [169, 459] width 166 height 20
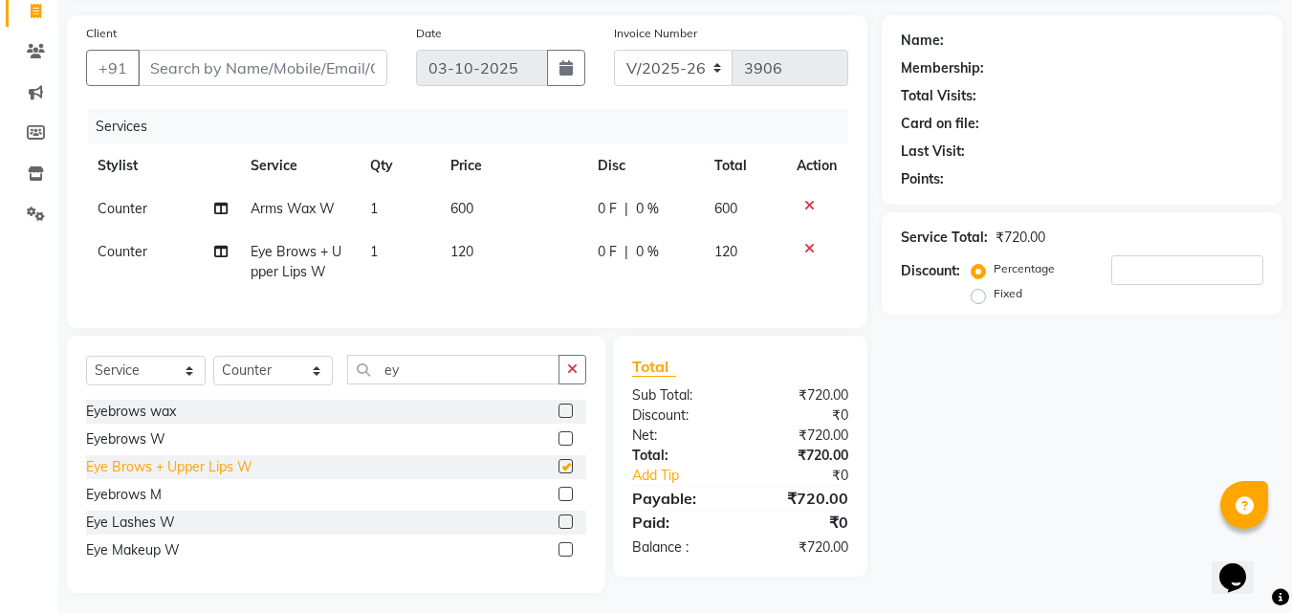
checkbox input "false"
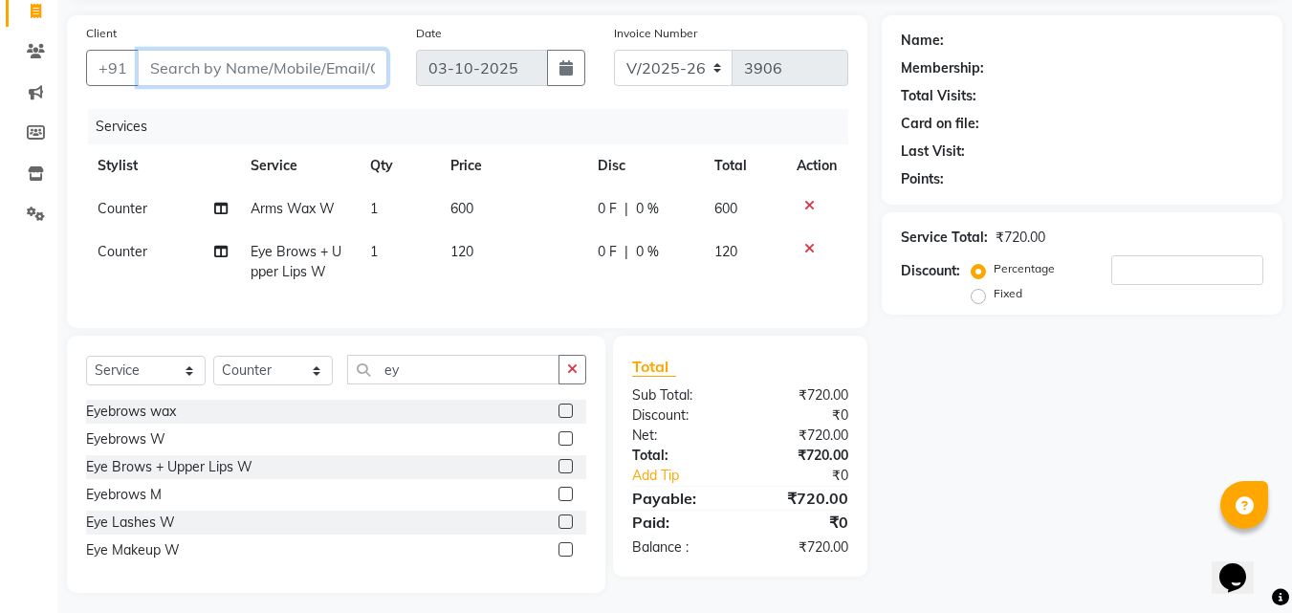
click at [295, 74] on input "Client" at bounding box center [263, 68] width 250 height 36
type input "9"
type input "0"
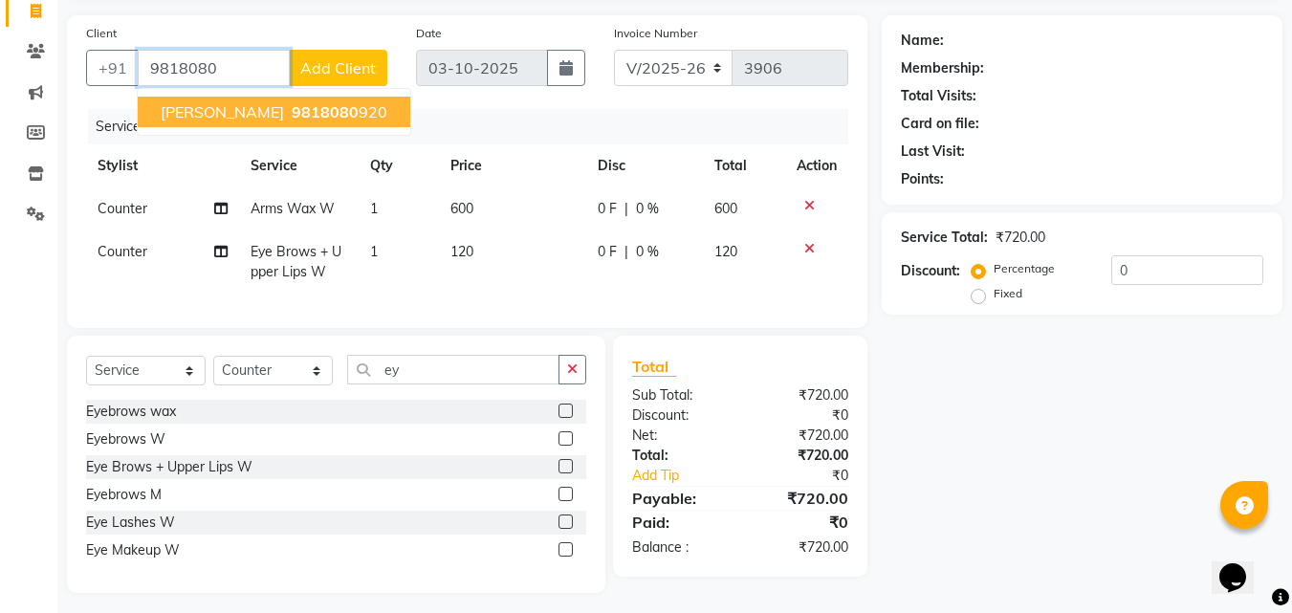
click at [288, 110] on ngb-highlight "9818080 920" at bounding box center [337, 111] width 99 height 19
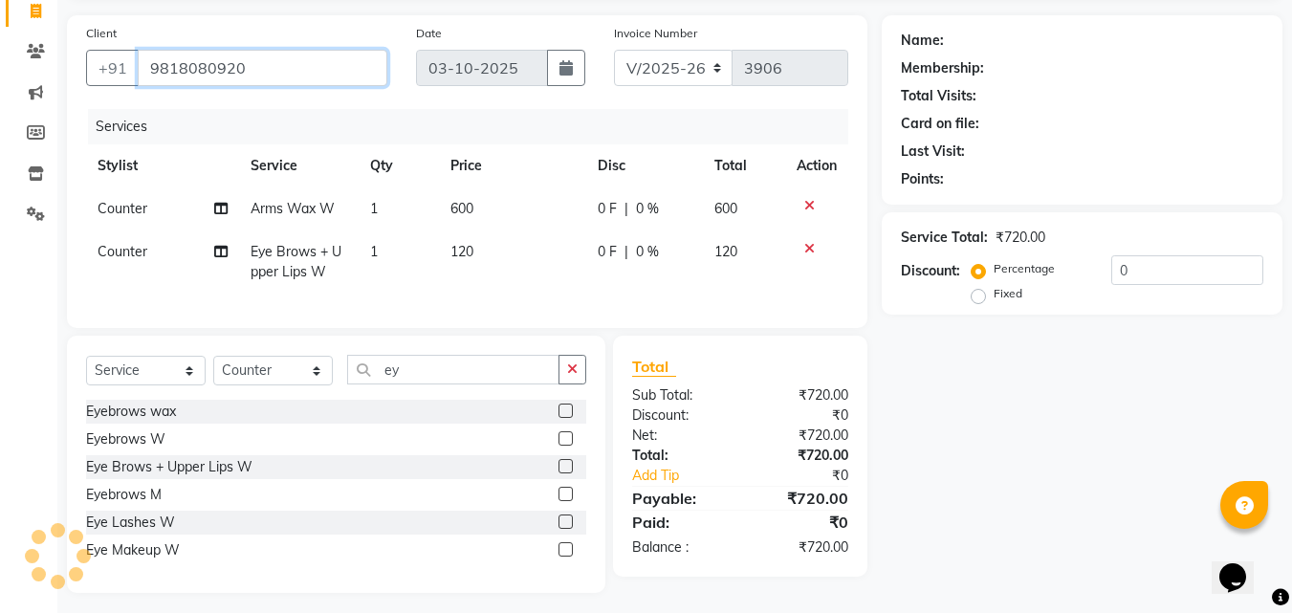
type input "9818080920"
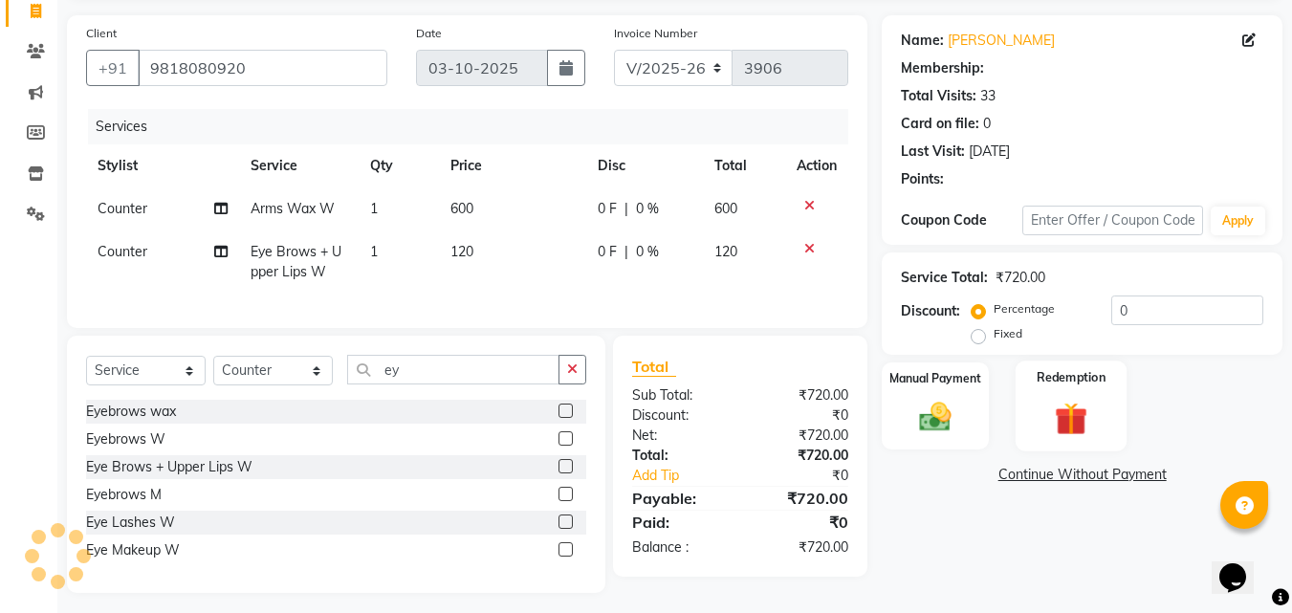
click at [1070, 401] on img at bounding box center [1071, 418] width 54 height 41
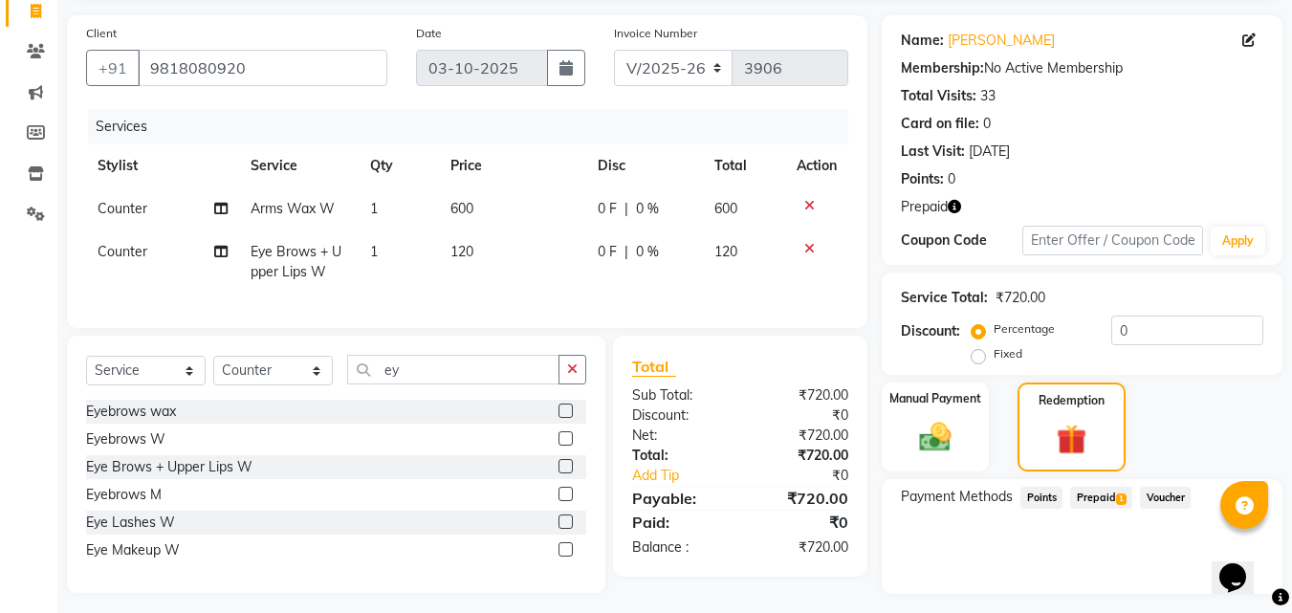
click at [1103, 479] on div "Payment Methods Points Prepaid 1 Voucher" at bounding box center [1082, 536] width 401 height 115
click at [1103, 509] on div "Prepaid 1" at bounding box center [1097, 500] width 70 height 26
click at [1102, 497] on span "Prepaid 1" at bounding box center [1101, 498] width 62 height 22
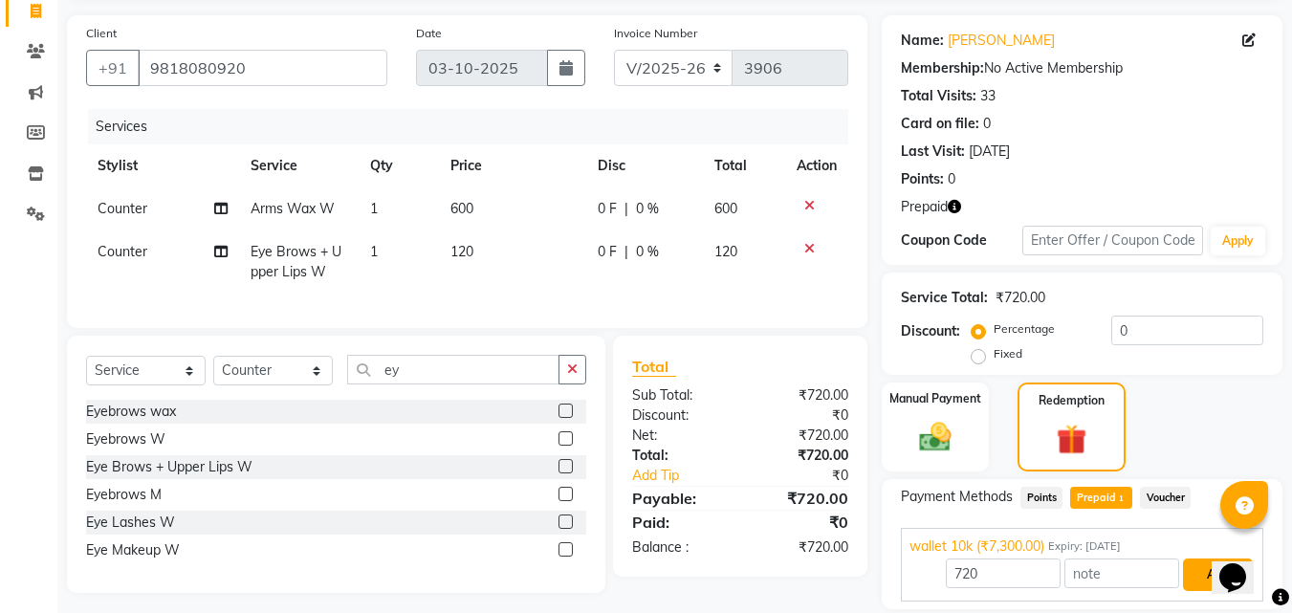
click at [1205, 575] on button "Add" at bounding box center [1218, 574] width 70 height 33
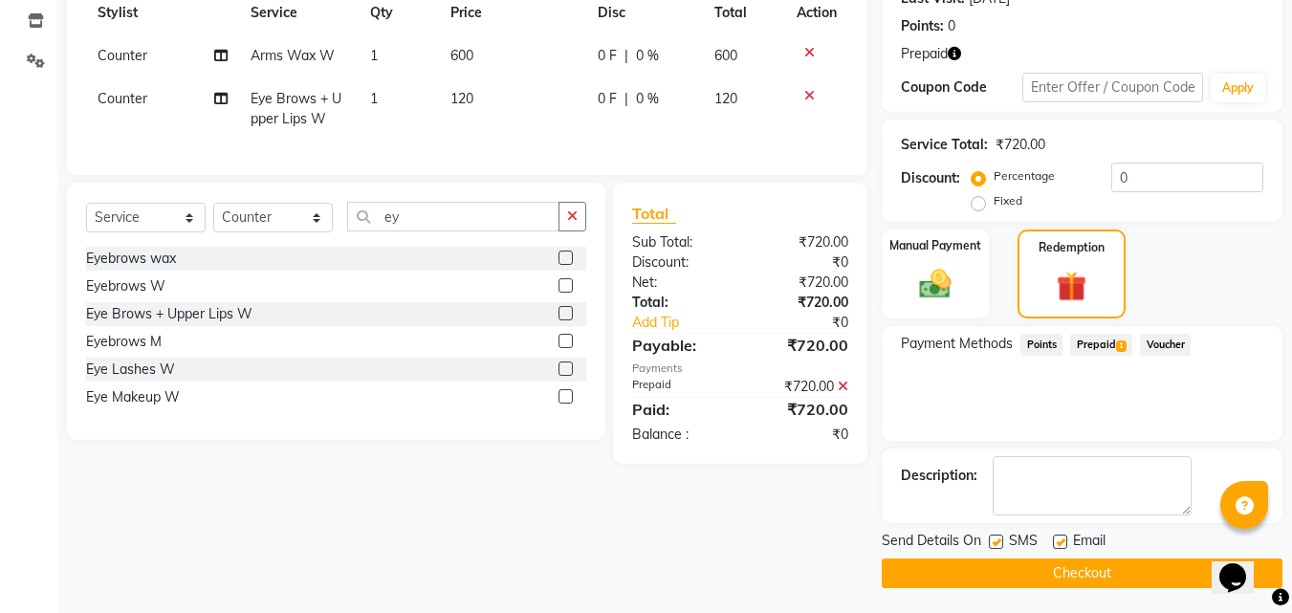
scroll to position [285, 0]
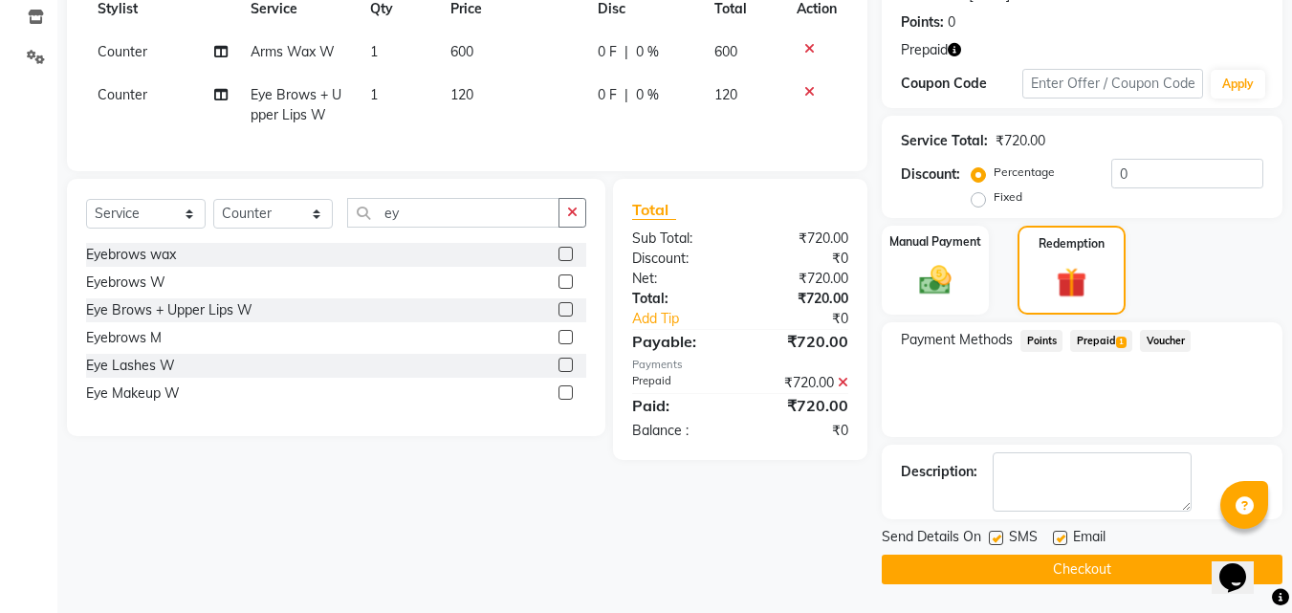
click at [1135, 569] on button "Checkout" at bounding box center [1082, 570] width 401 height 30
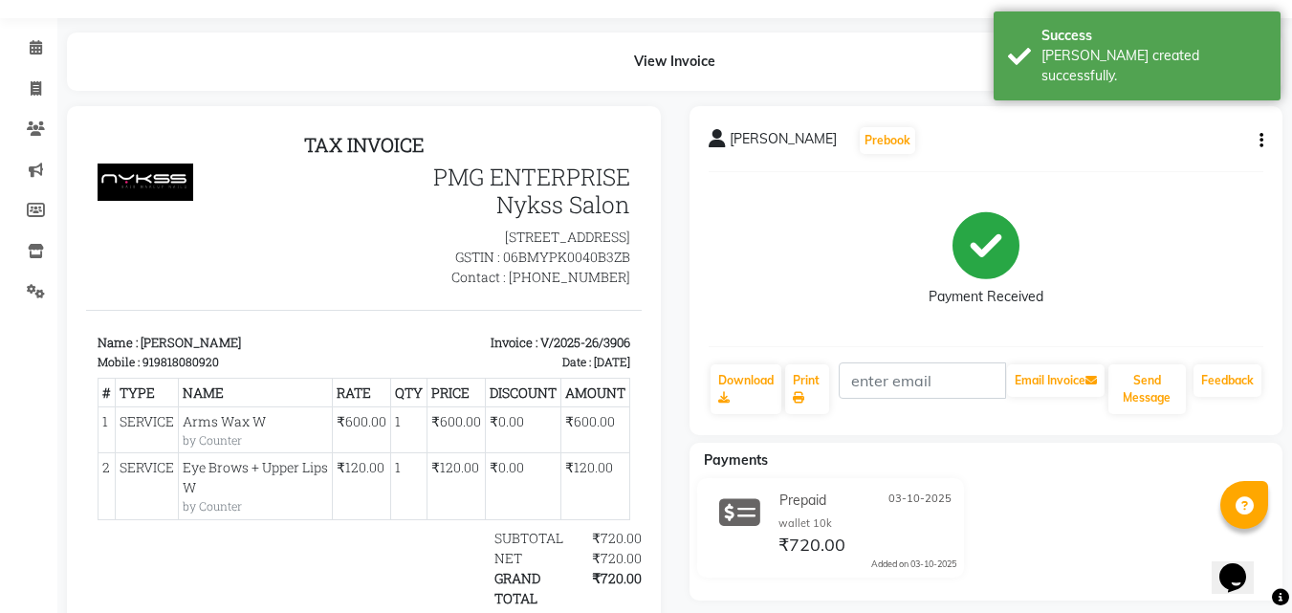
scroll to position [38, 0]
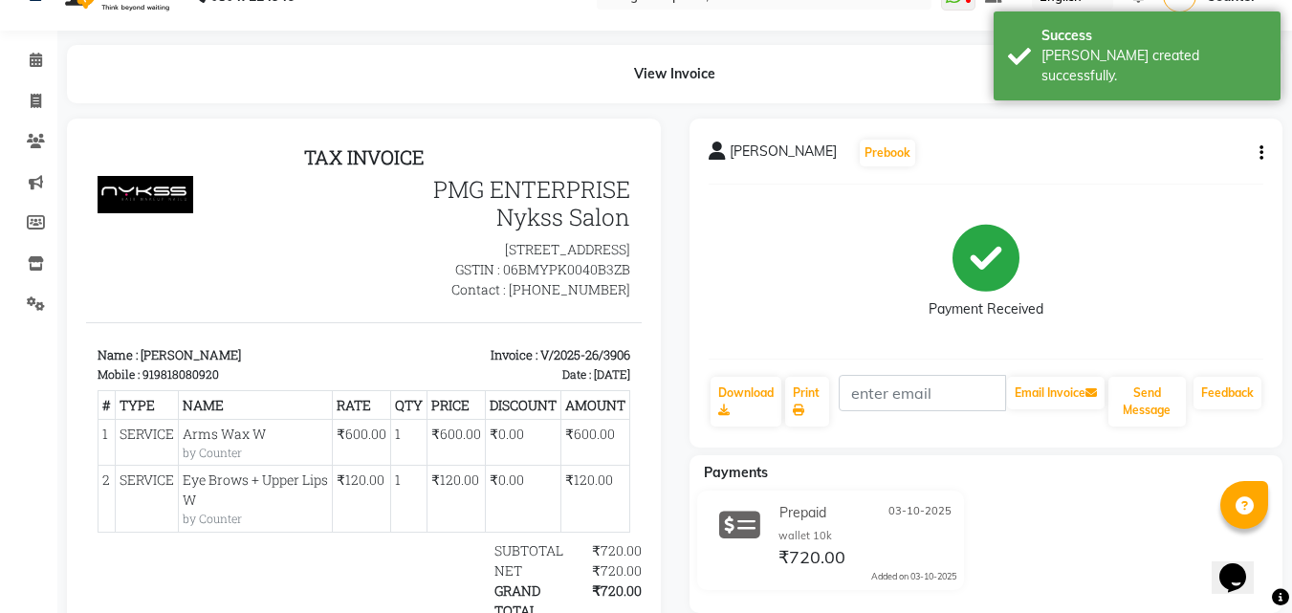
drag, startPoint x: 1292, startPoint y: 6, endPoint x: 121, endPoint y: 55, distance: 1171.6
click at [36, 101] on icon at bounding box center [36, 101] width 11 height 14
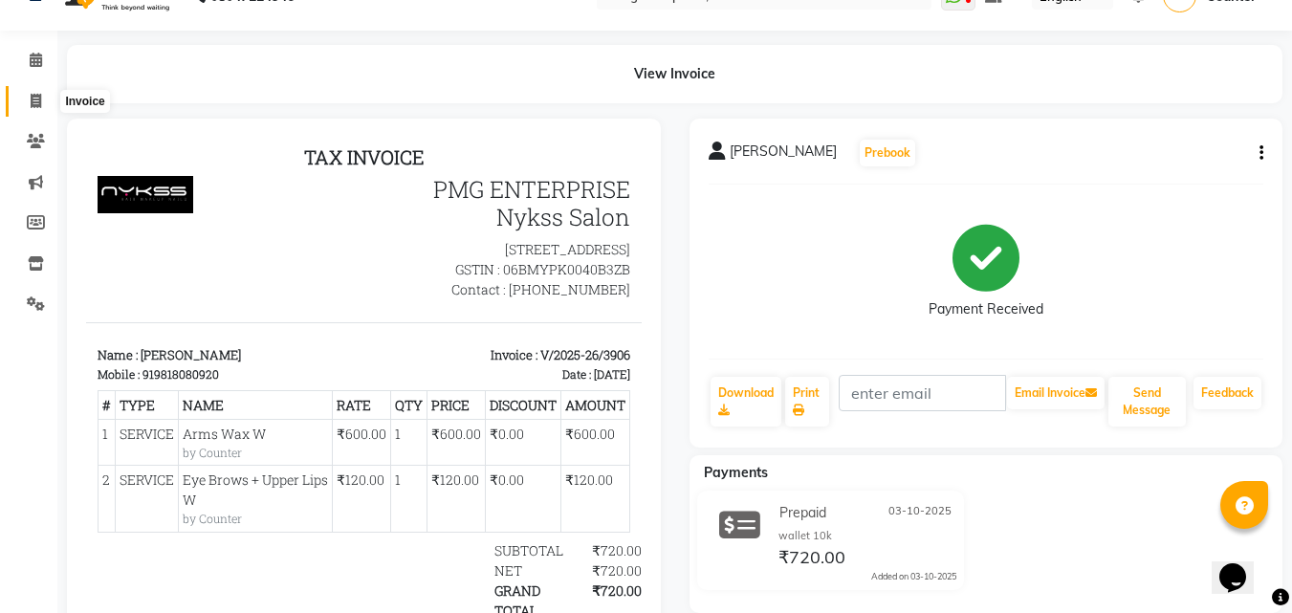
select select "service"
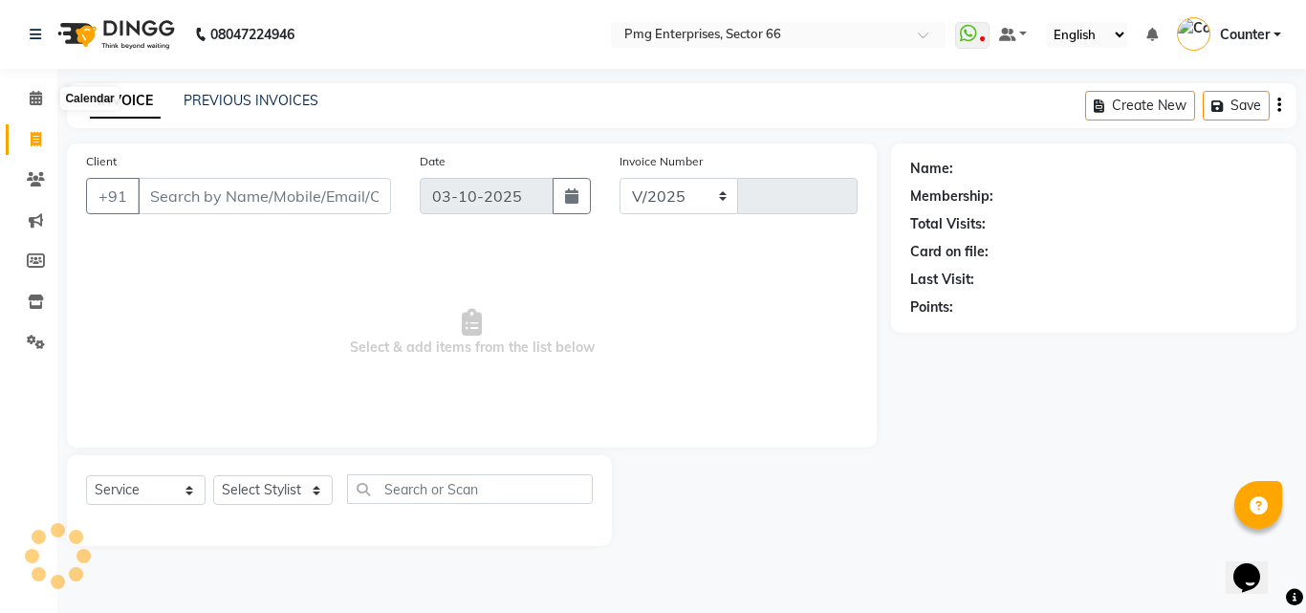
select select "889"
type input "3907"
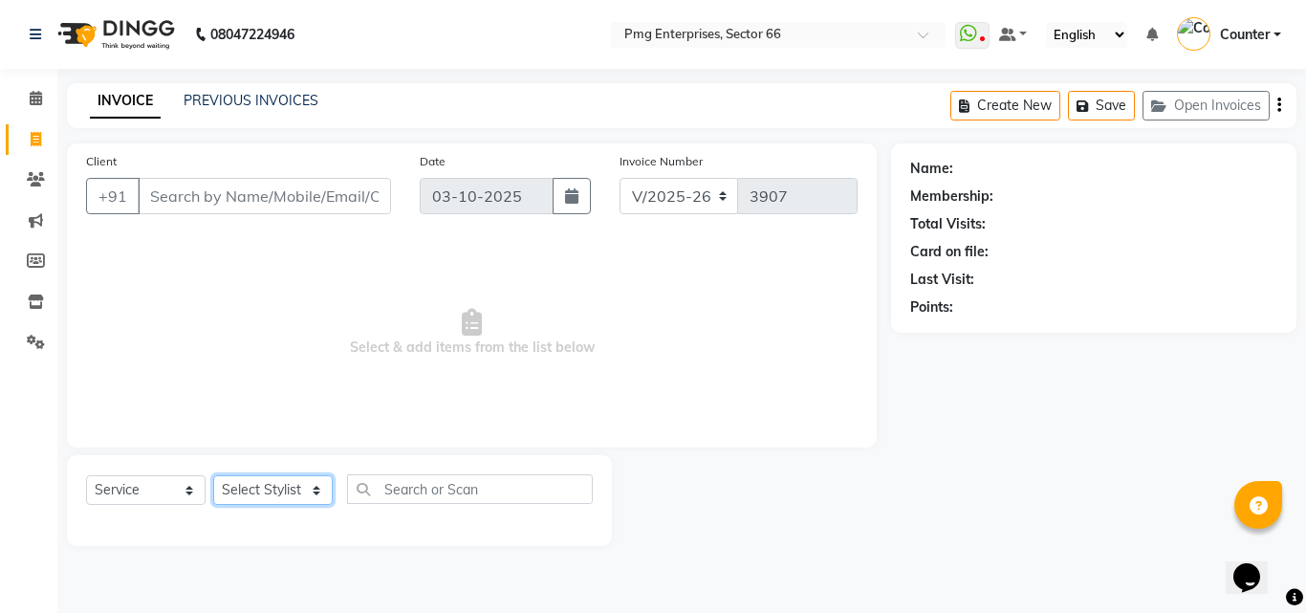
click at [258, 483] on select "Select Stylist [PERSON_NAME] Counter [PERSON_NAME] [PERSON_NAME] [PERSON_NAME] …" at bounding box center [273, 490] width 120 height 30
select select "20825"
click at [213, 475] on select "Select Stylist [PERSON_NAME] Counter [PERSON_NAME] [PERSON_NAME] [PERSON_NAME] …" at bounding box center [273, 490] width 120 height 30
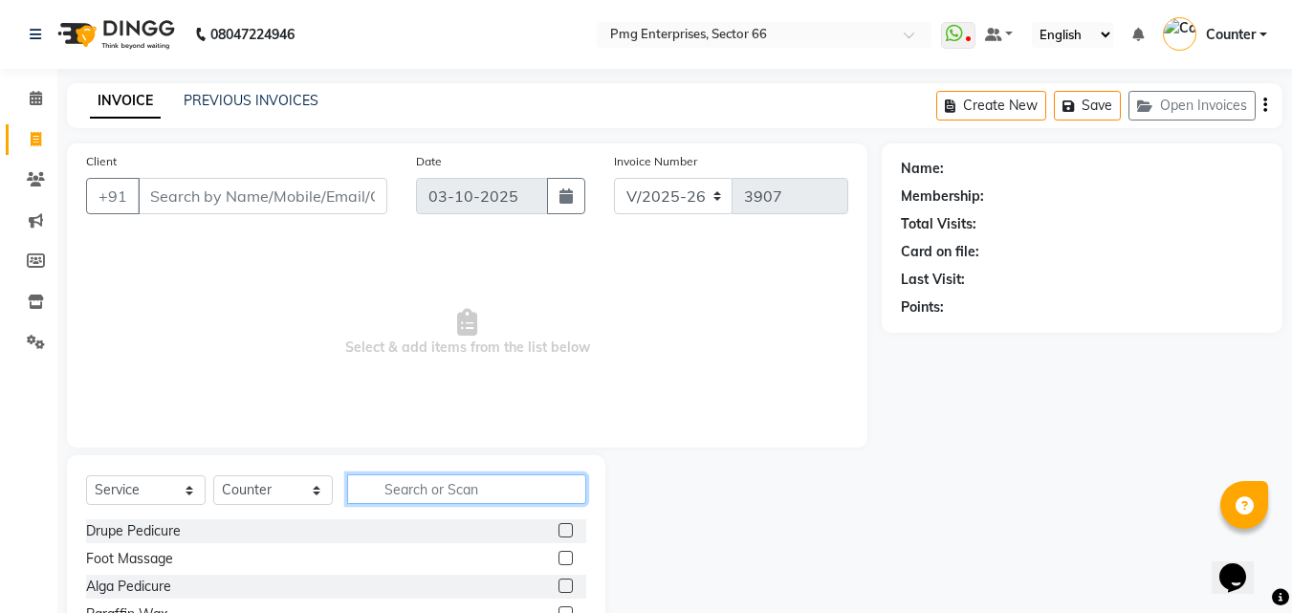
click at [383, 484] on input "text" at bounding box center [466, 489] width 239 height 30
type input "ey"
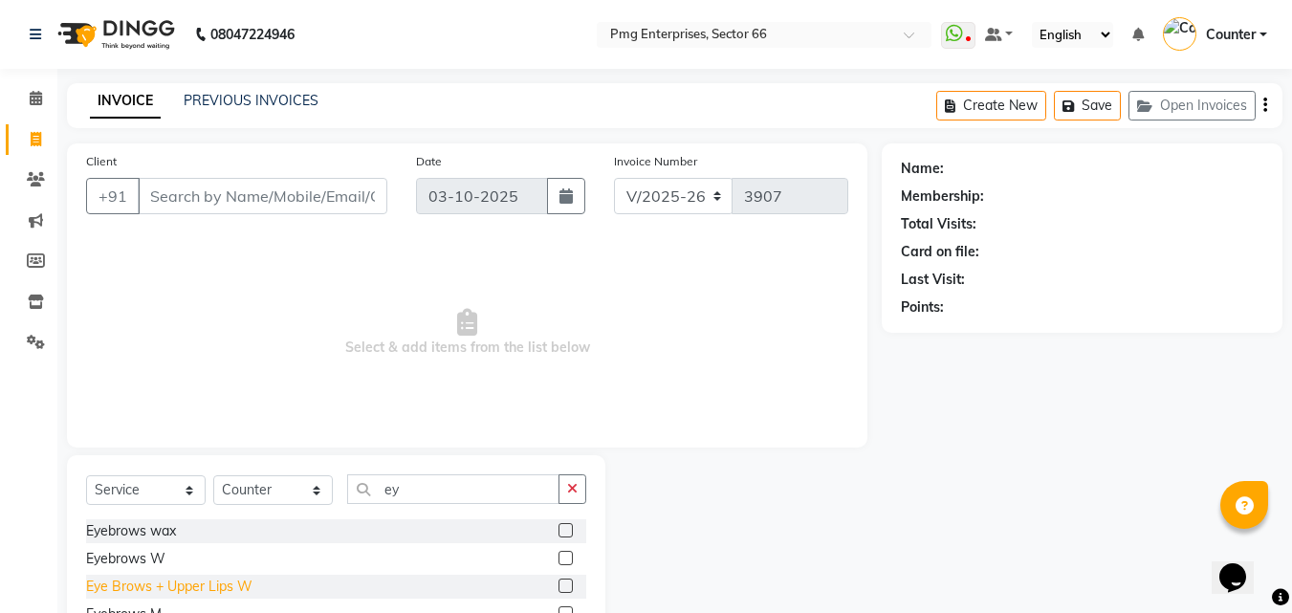
click at [219, 583] on div "Eye Brows + Upper Lips W" at bounding box center [169, 587] width 166 height 20
checkbox input "false"
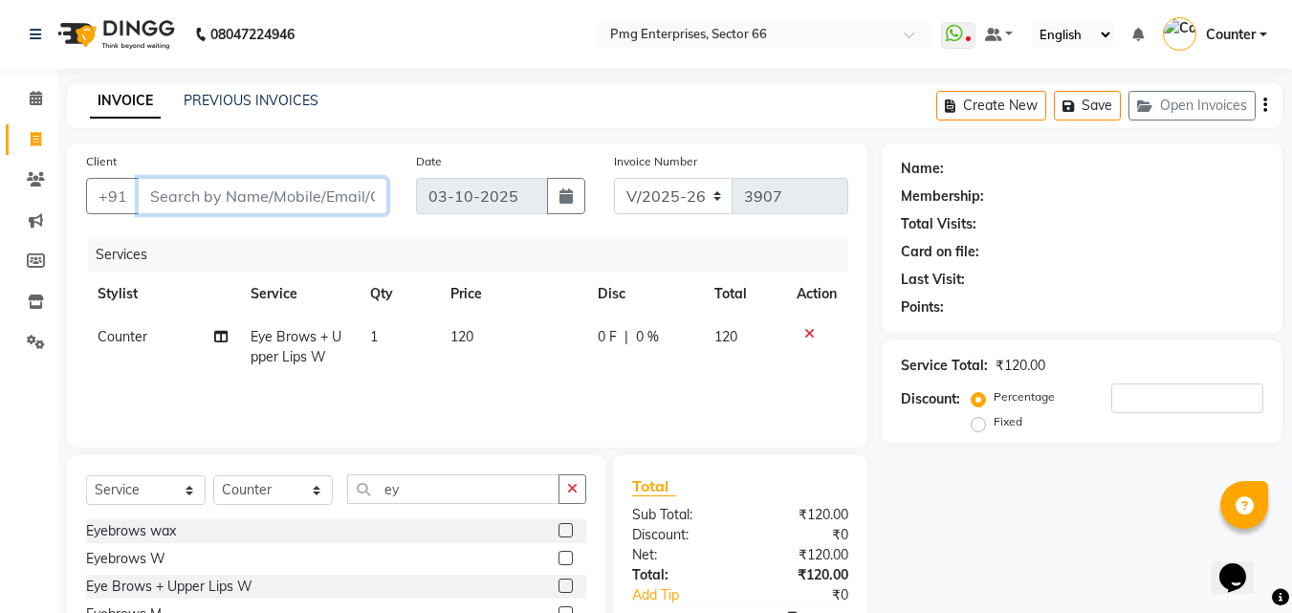
click at [249, 198] on input "Client" at bounding box center [263, 196] width 250 height 36
click at [181, 196] on input "Client" at bounding box center [263, 196] width 250 height 36
click at [248, 188] on input "Client" at bounding box center [263, 196] width 250 height 36
type input "9"
type input "0"
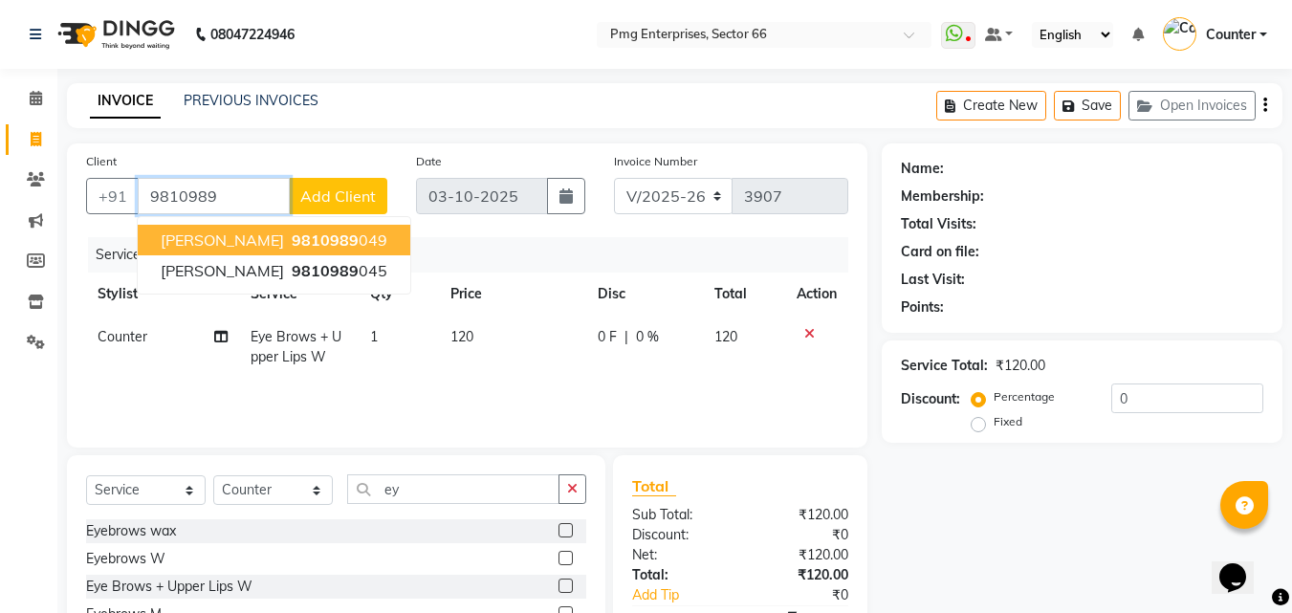
click at [292, 233] on span "9810989" at bounding box center [325, 239] width 67 height 19
type input "9810989049"
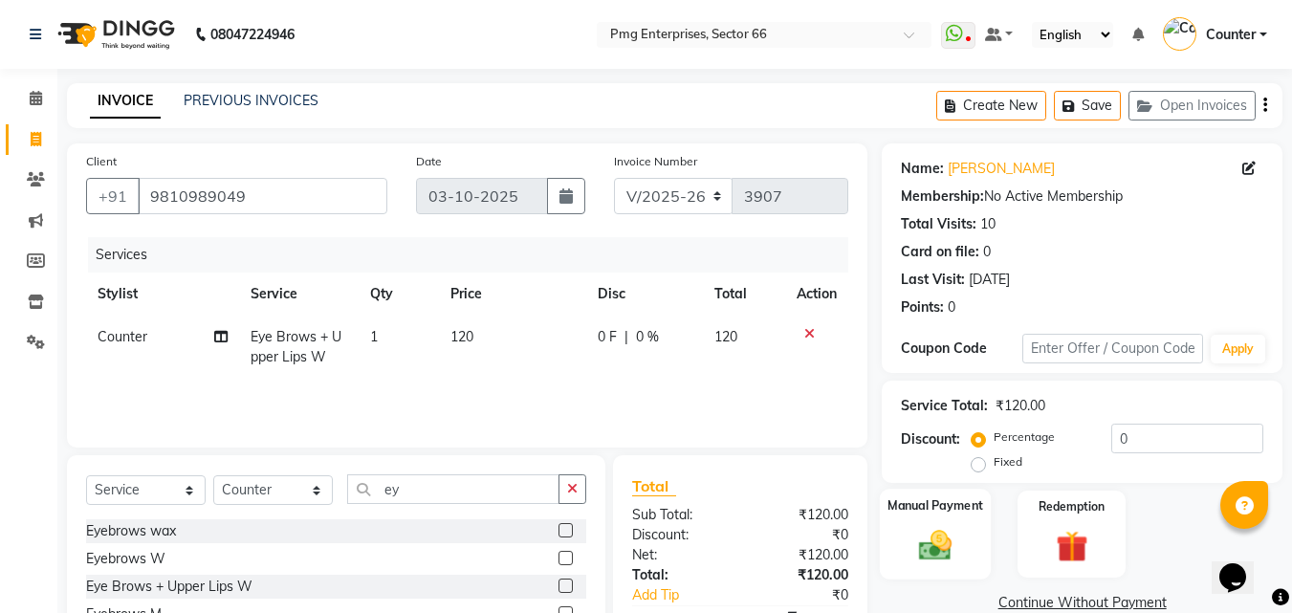
click at [937, 543] on img at bounding box center [936, 545] width 54 height 38
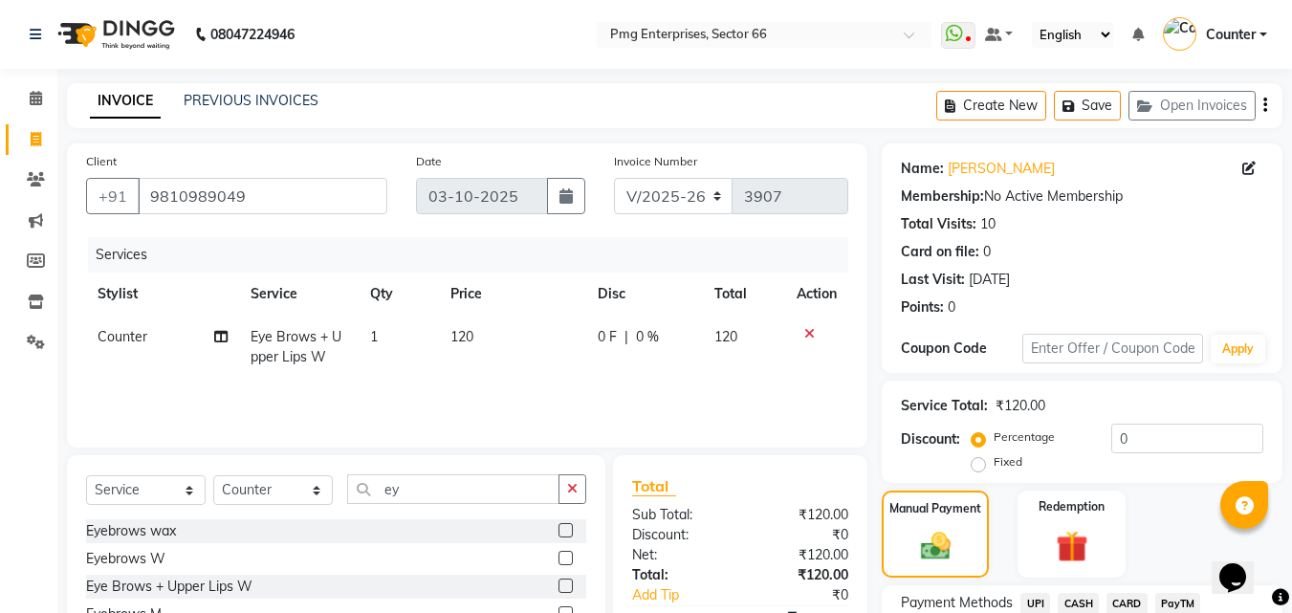
click at [1040, 596] on span "UPI" at bounding box center [1035, 604] width 30 height 22
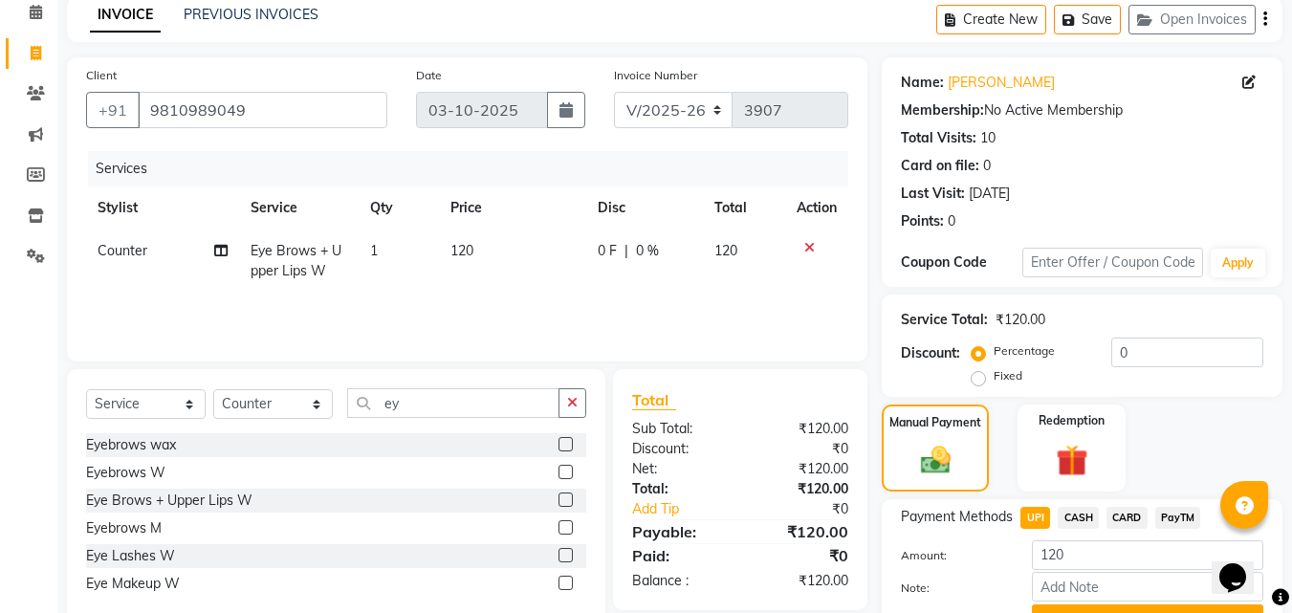
scroll to position [115, 0]
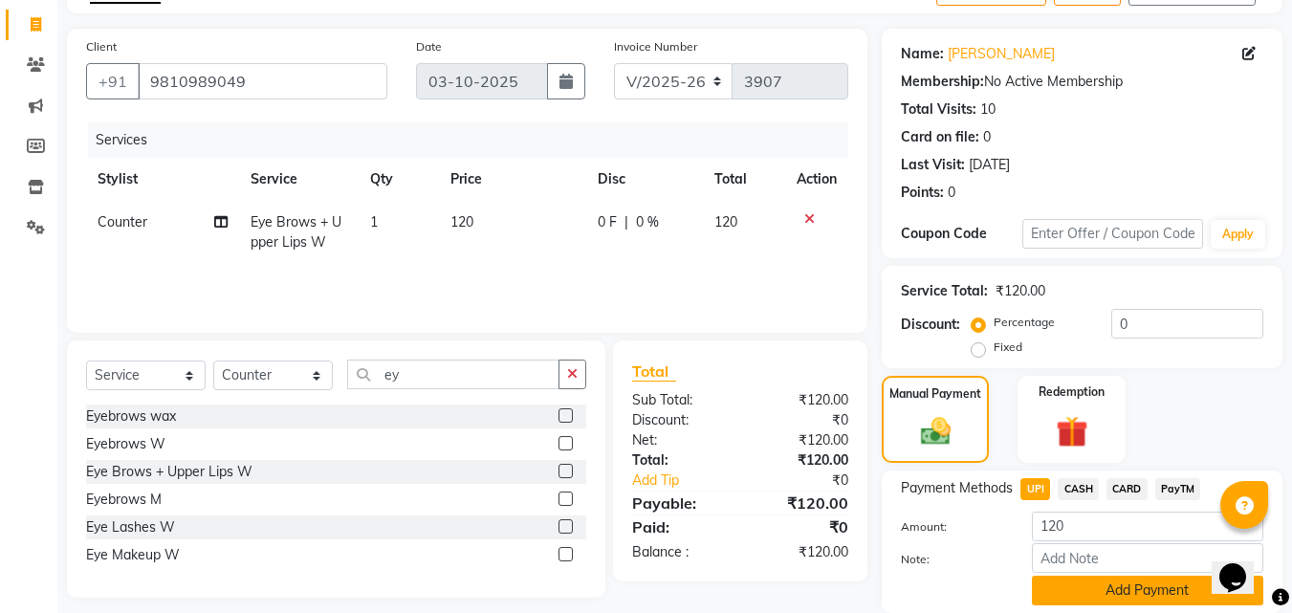
click at [1129, 585] on button "Add Payment" at bounding box center [1147, 591] width 231 height 30
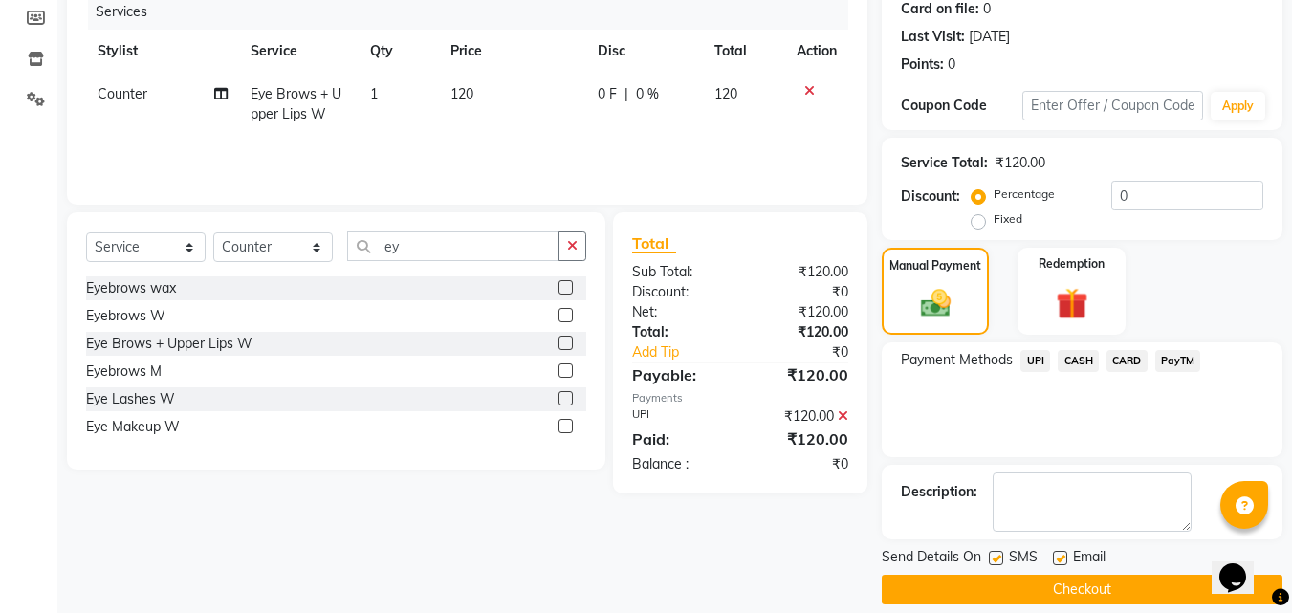
scroll to position [263, 0]
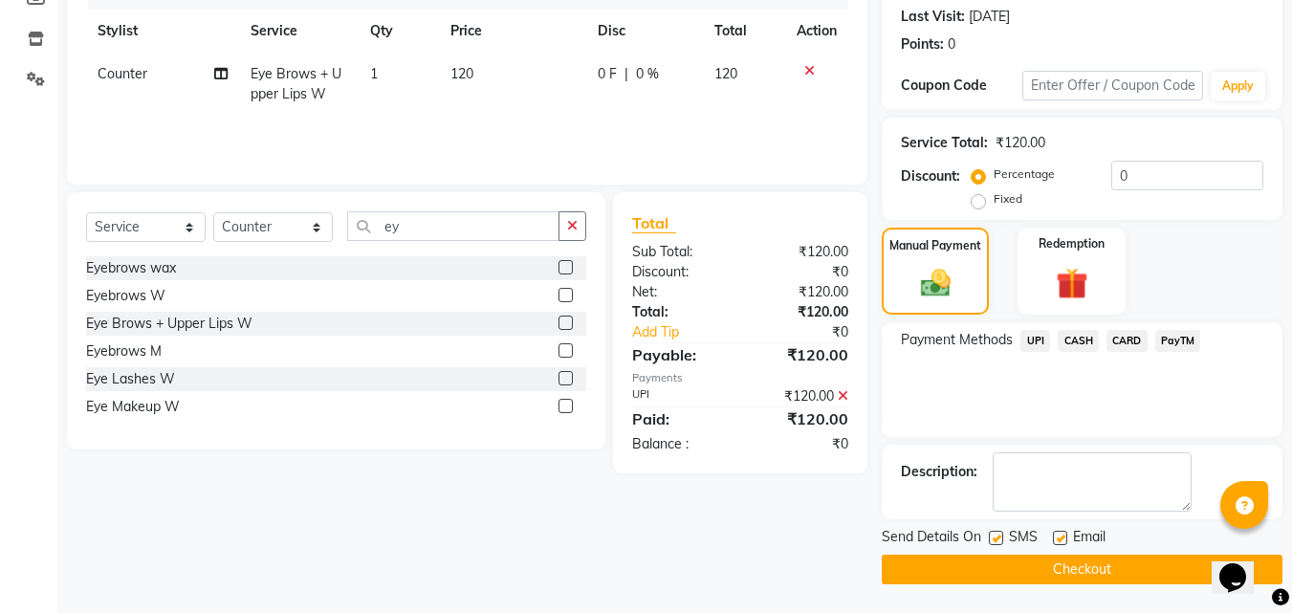
click at [1179, 561] on button "Checkout" at bounding box center [1082, 570] width 401 height 30
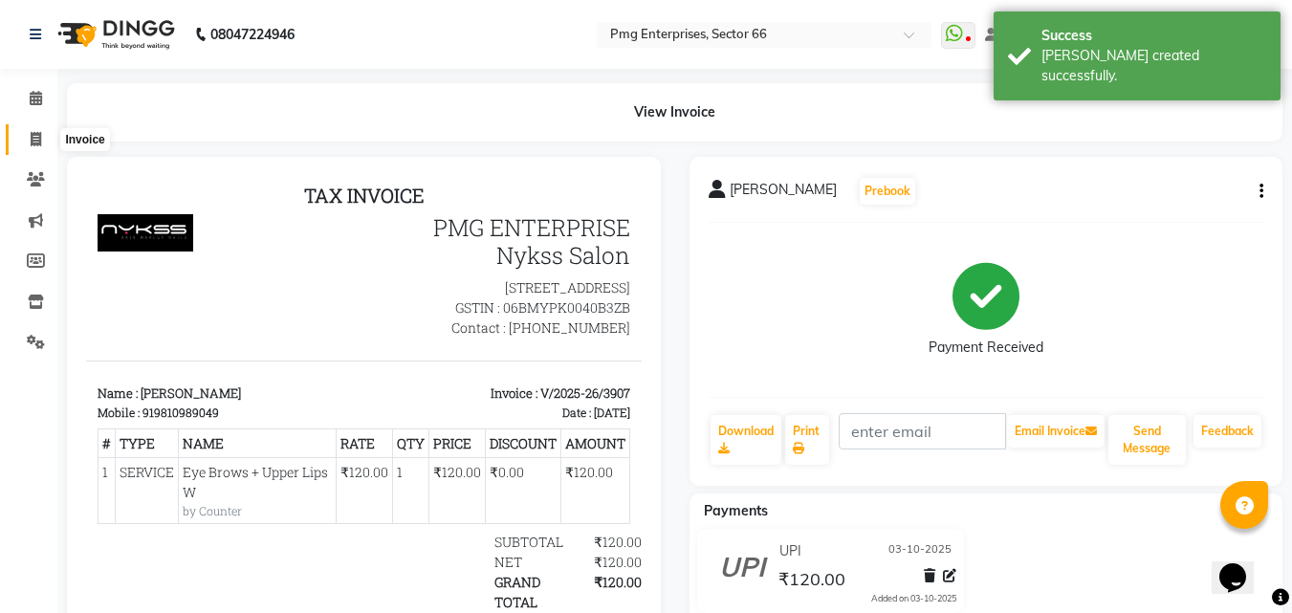
click at [37, 132] on icon at bounding box center [36, 139] width 11 height 14
select select "service"
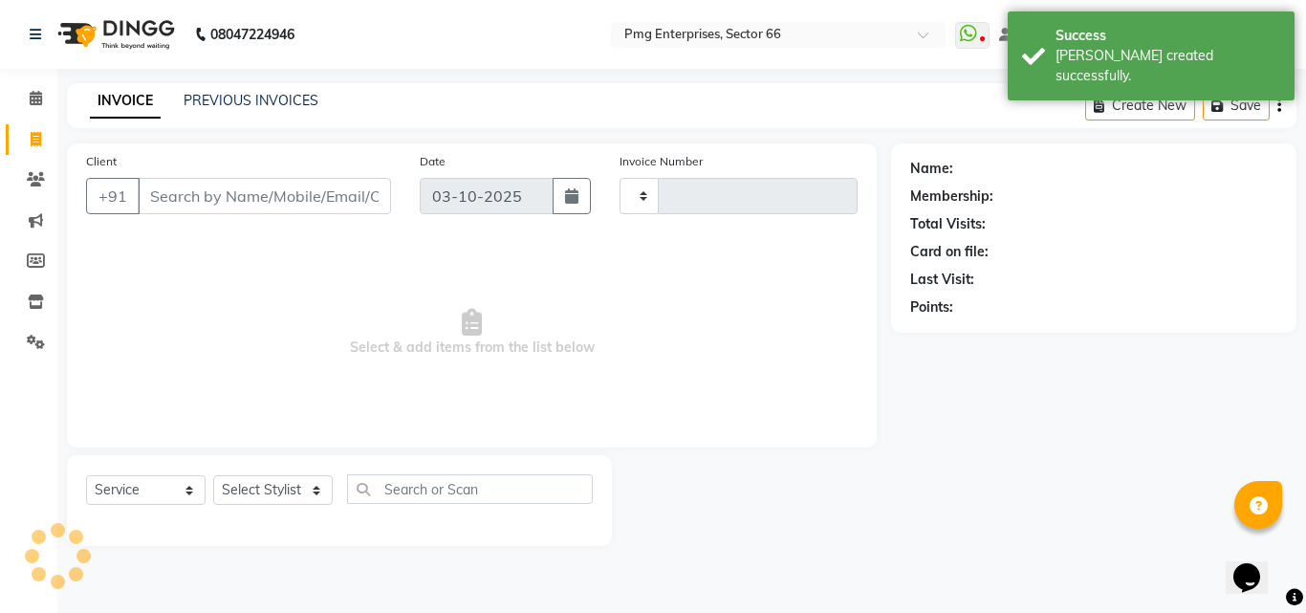
type input "3908"
select select "889"
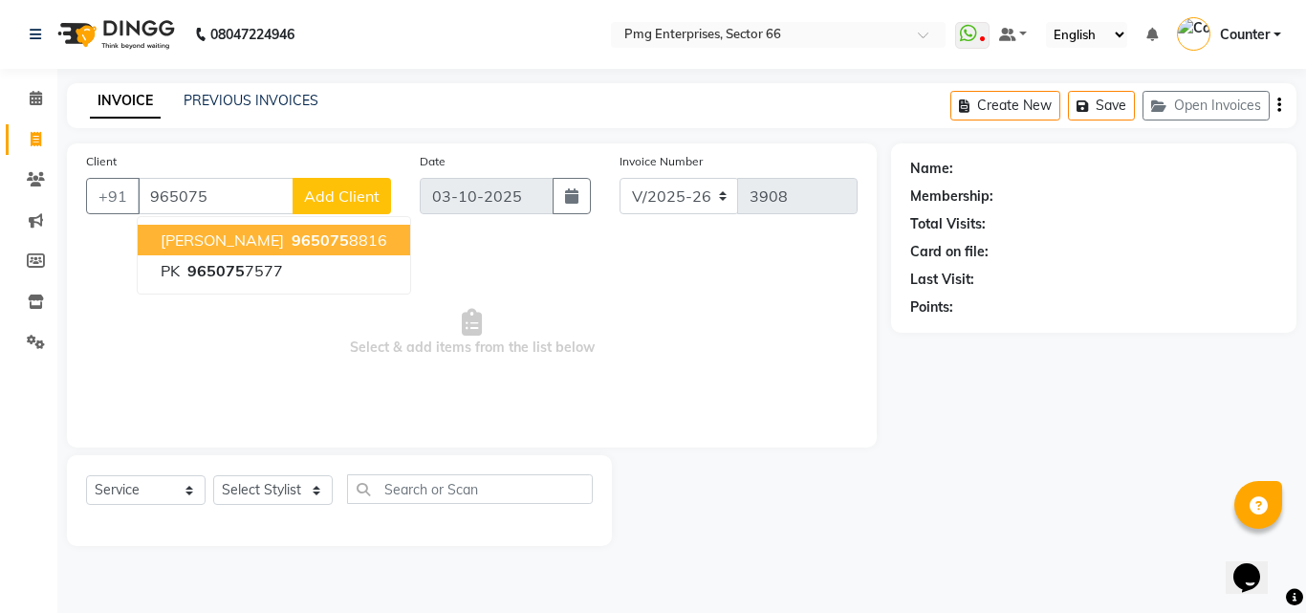
click at [197, 237] on span "[PERSON_NAME]" at bounding box center [222, 239] width 123 height 19
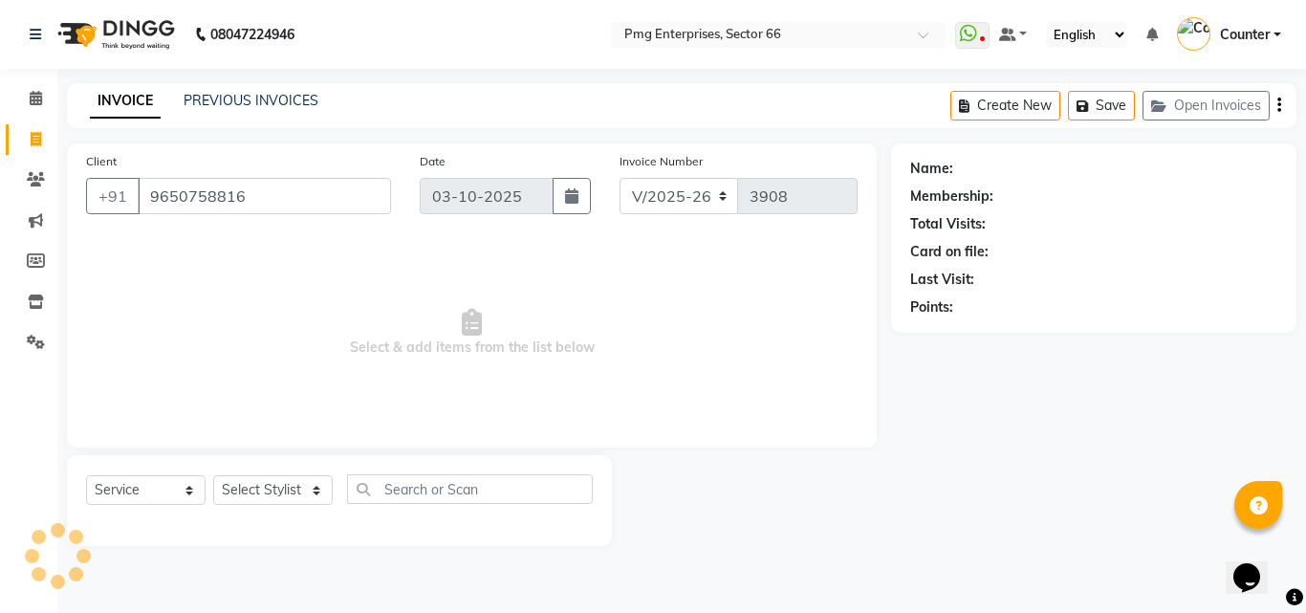
type input "9650758816"
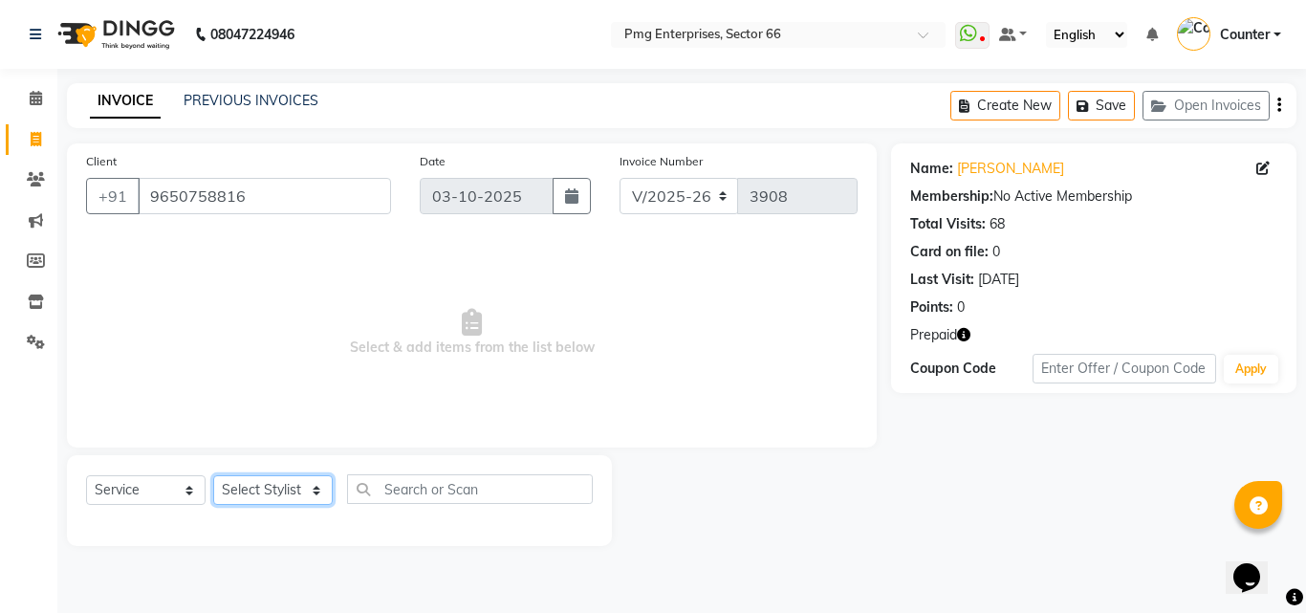
click at [270, 484] on select "Select Stylist [PERSON_NAME] Counter [PERSON_NAME] [PERSON_NAME] [PERSON_NAME] …" at bounding box center [273, 490] width 120 height 30
select select "52446"
click at [213, 475] on select "Select Stylist [PERSON_NAME] Counter [PERSON_NAME] [PERSON_NAME] [PERSON_NAME] …" at bounding box center [273, 490] width 120 height 30
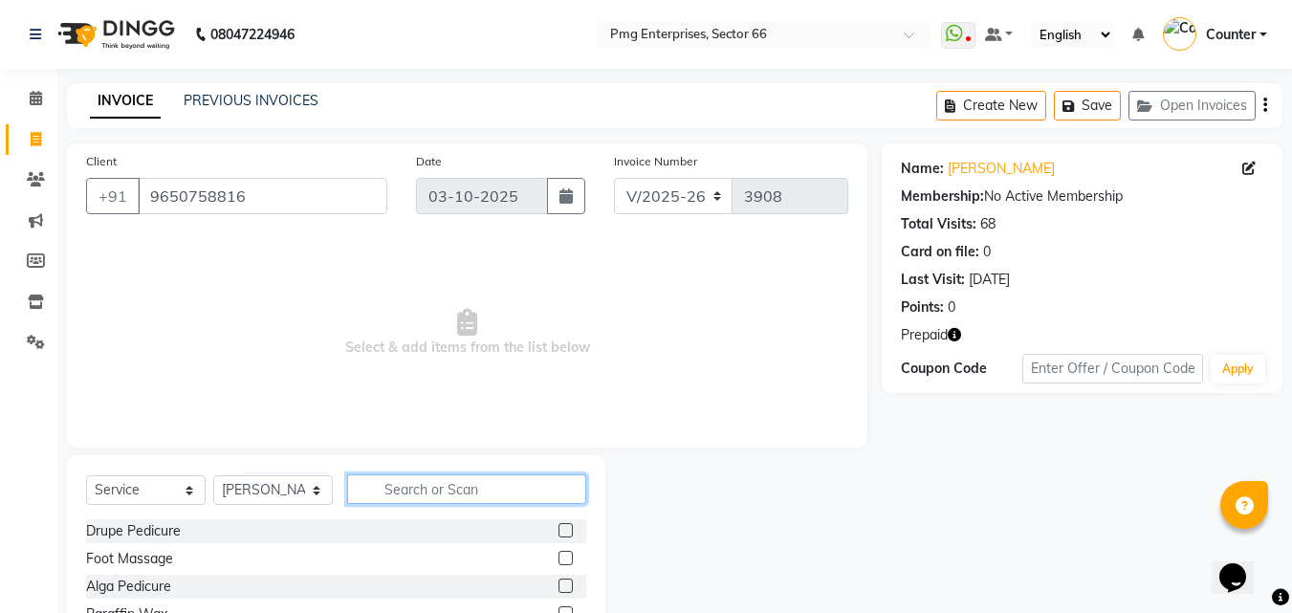
click at [419, 484] on input "text" at bounding box center [466, 489] width 239 height 30
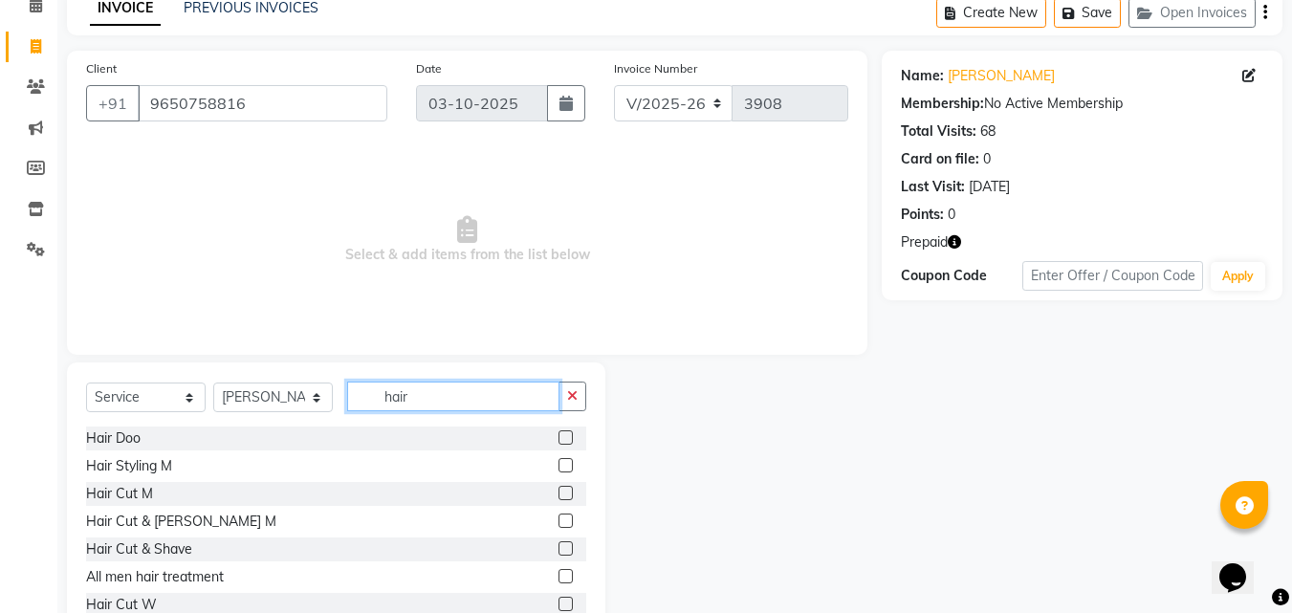
scroll to position [115, 0]
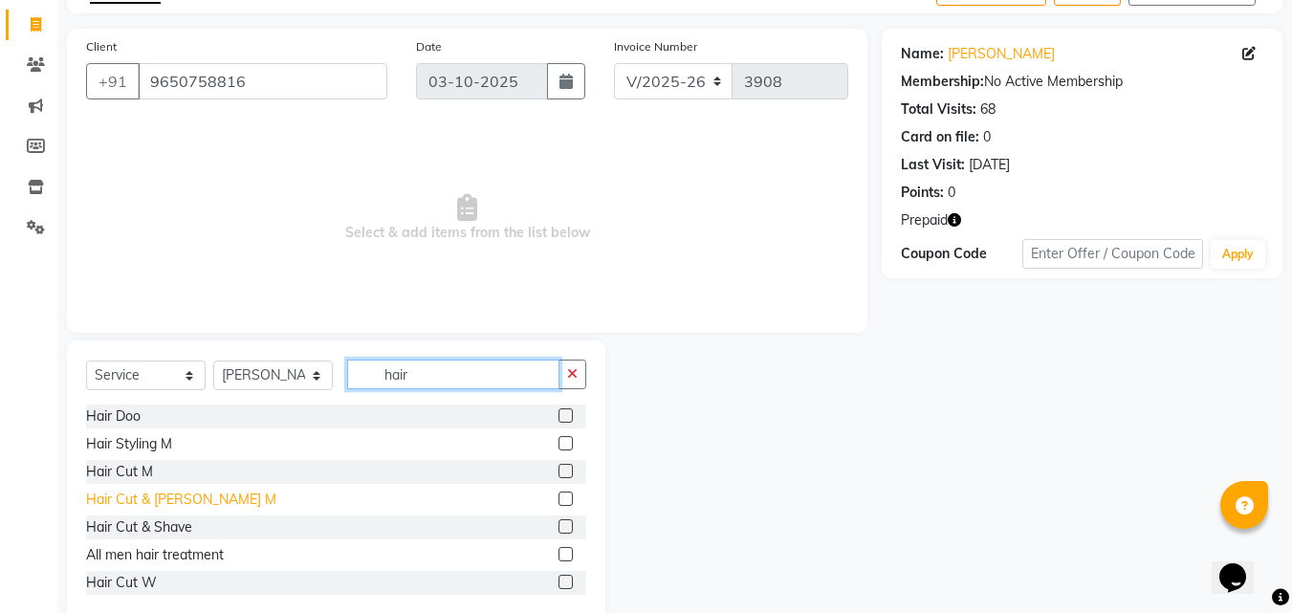
type input "hair"
click at [183, 501] on div "Hair Cut & [PERSON_NAME] M" at bounding box center [181, 500] width 190 height 20
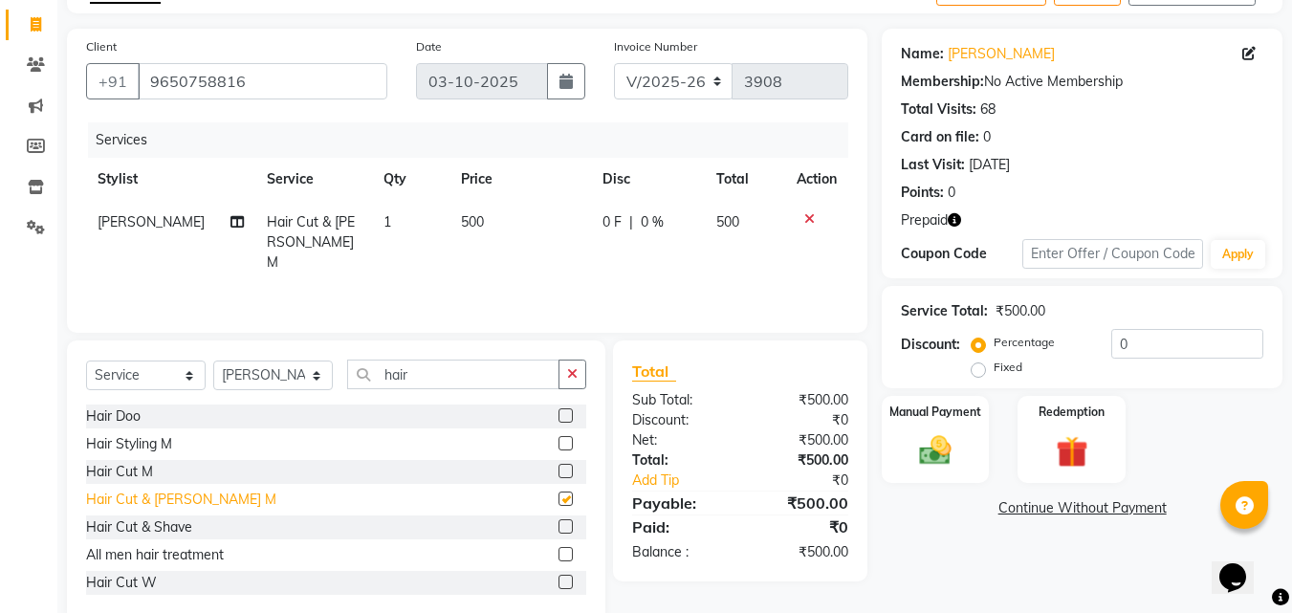
checkbox input "false"
click at [1041, 427] on div "Redemption" at bounding box center [1072, 439] width 112 height 91
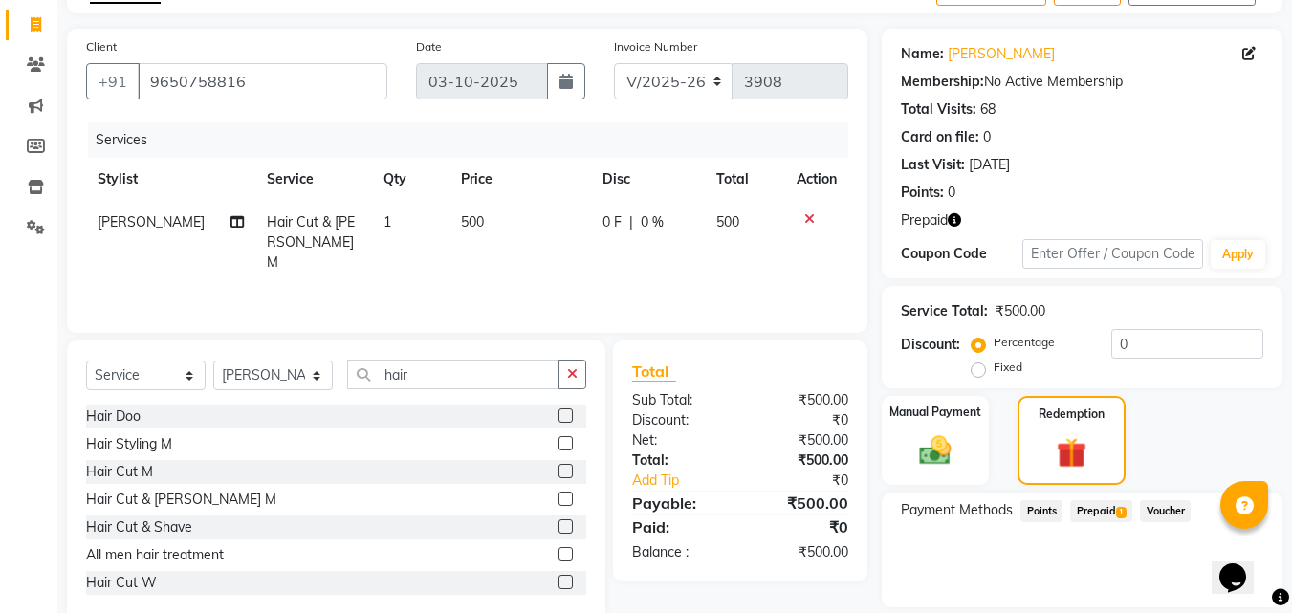
click at [1123, 512] on span "1" at bounding box center [1121, 512] width 11 height 11
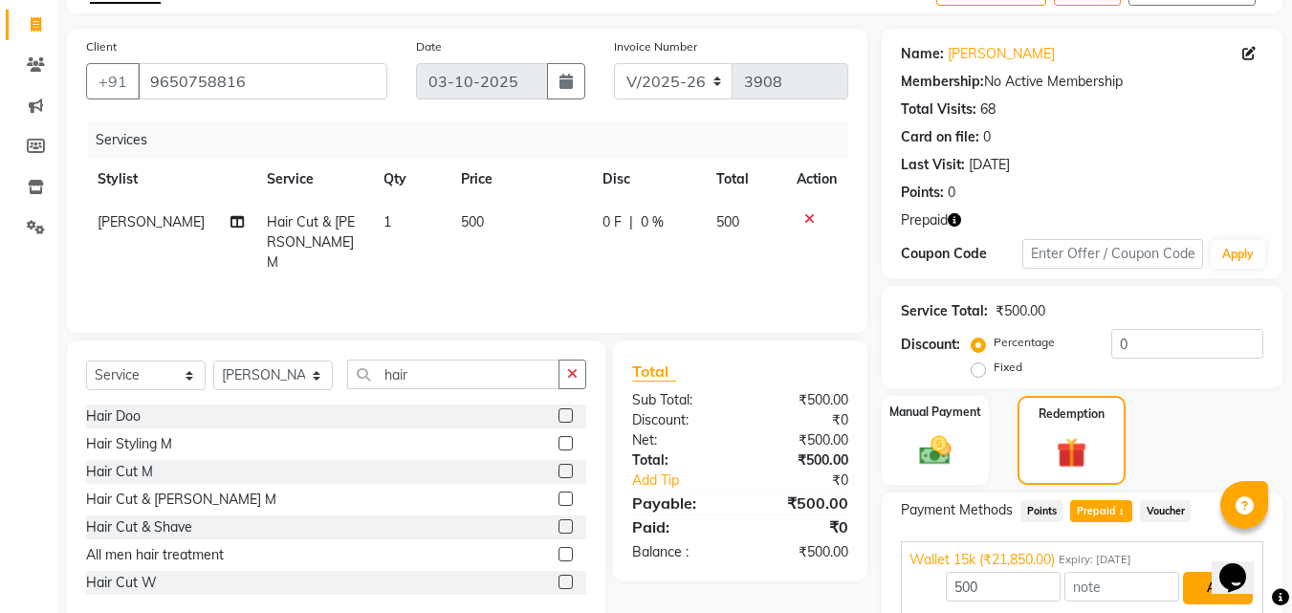
click at [1207, 587] on button "Add" at bounding box center [1218, 588] width 70 height 33
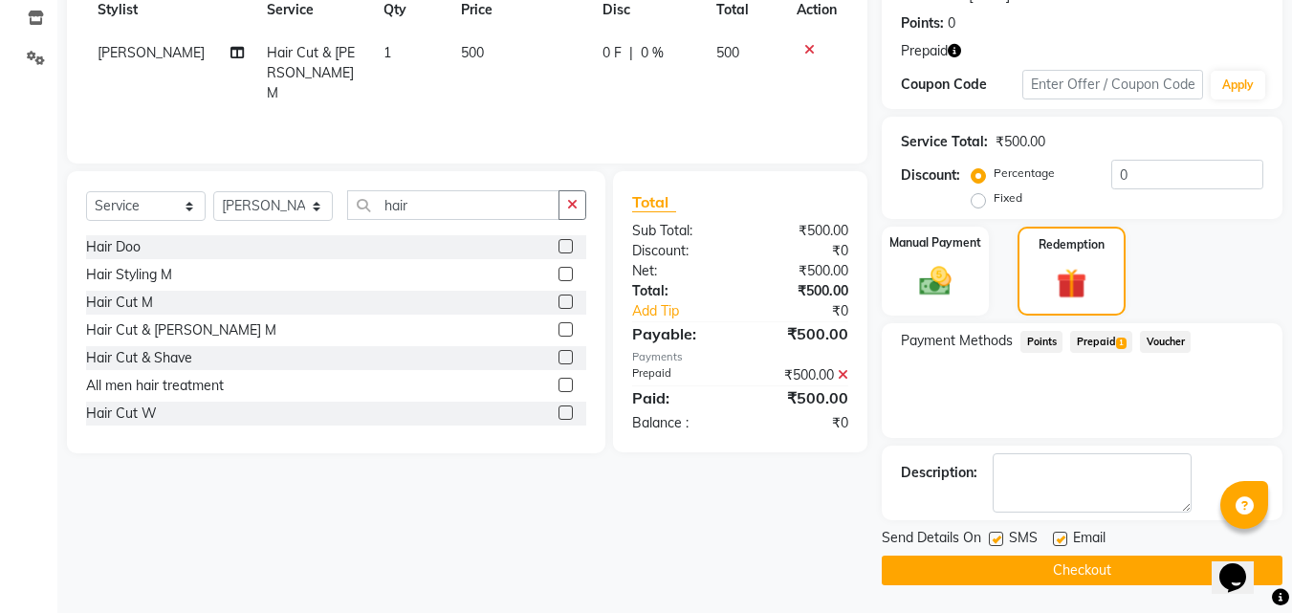
scroll to position [285, 0]
click at [1175, 576] on button "Checkout" at bounding box center [1082, 570] width 401 height 30
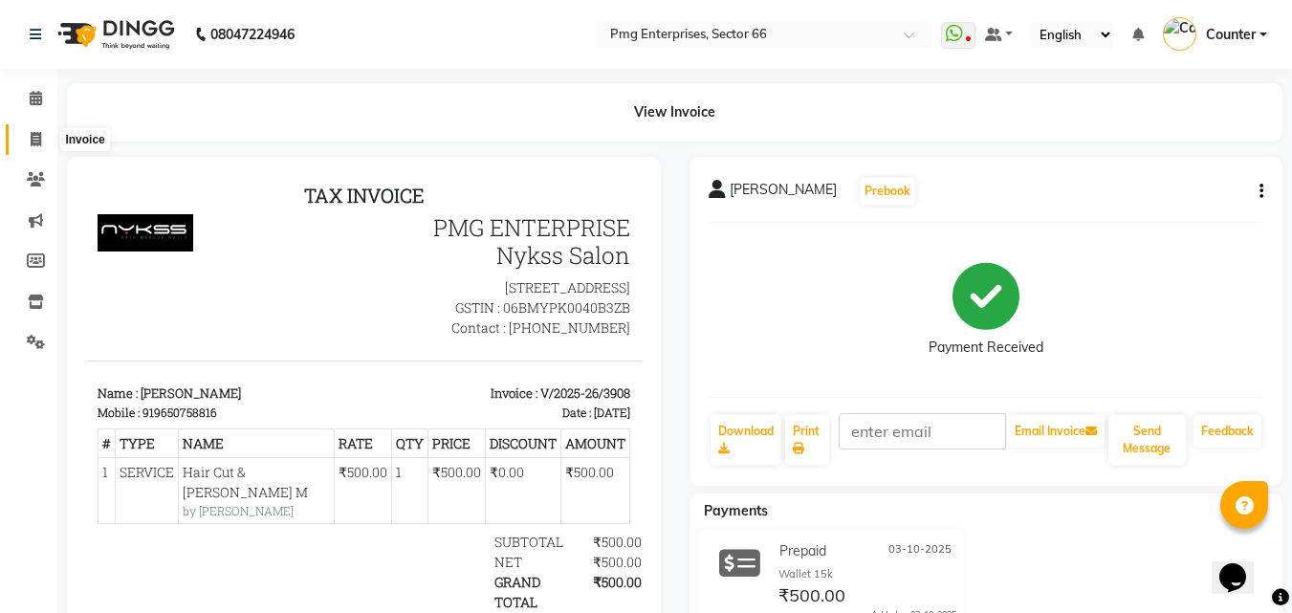
click at [32, 136] on icon at bounding box center [36, 139] width 11 height 14
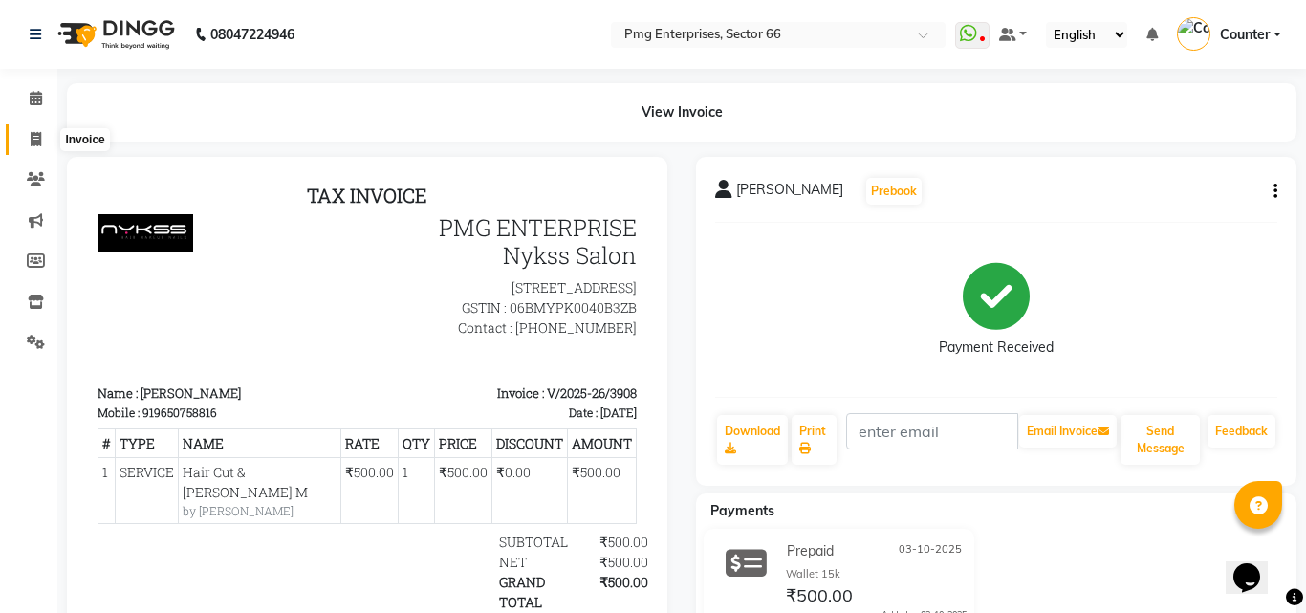
select select "service"
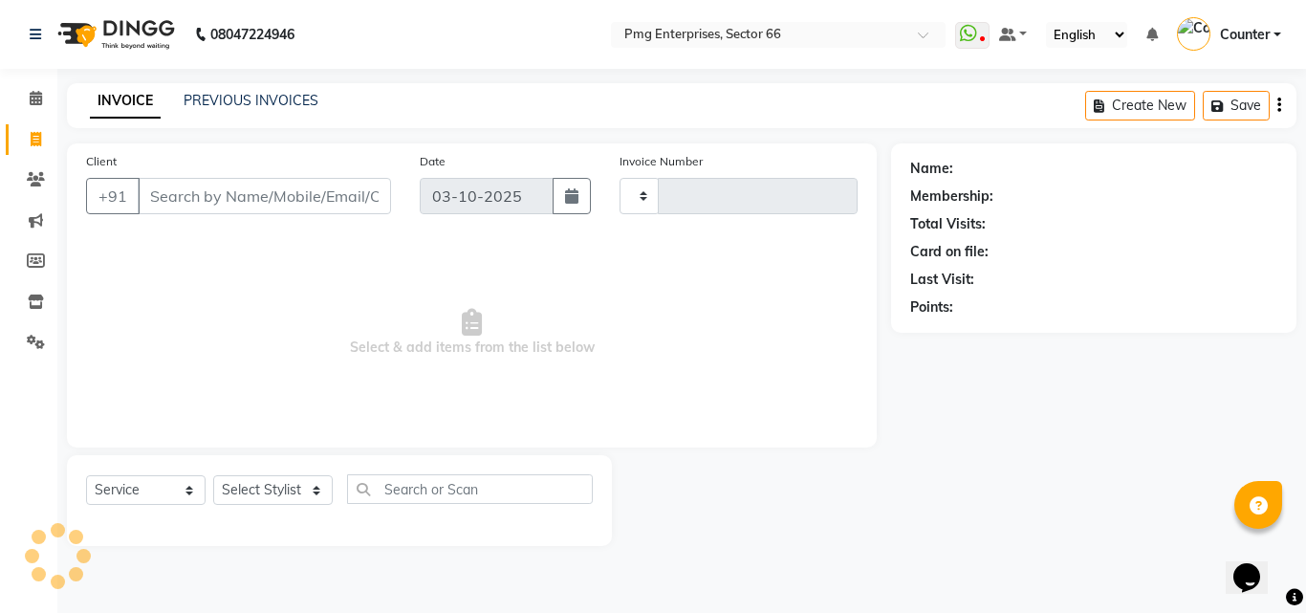
type input "3909"
select select "889"
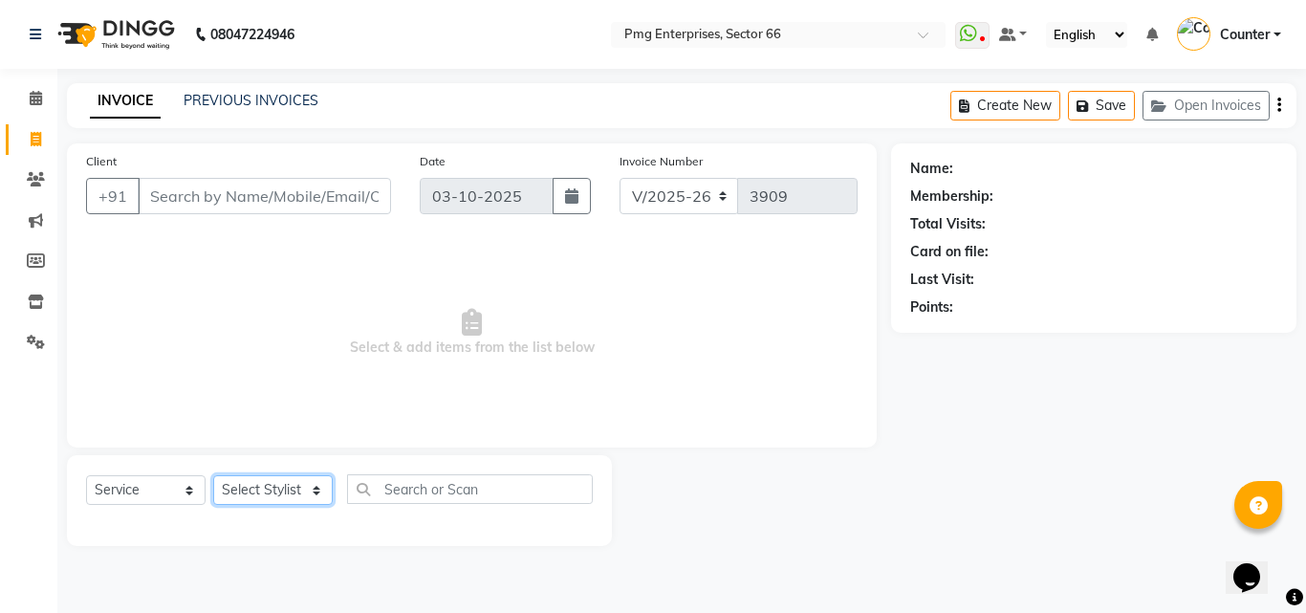
click at [277, 489] on select "Select Stylist [PERSON_NAME] Counter [PERSON_NAME] [PERSON_NAME] [PERSON_NAME] …" at bounding box center [273, 490] width 120 height 30
select select "20825"
click at [213, 475] on select "Select Stylist [PERSON_NAME] Counter [PERSON_NAME] [PERSON_NAME] [PERSON_NAME] …" at bounding box center [273, 490] width 120 height 30
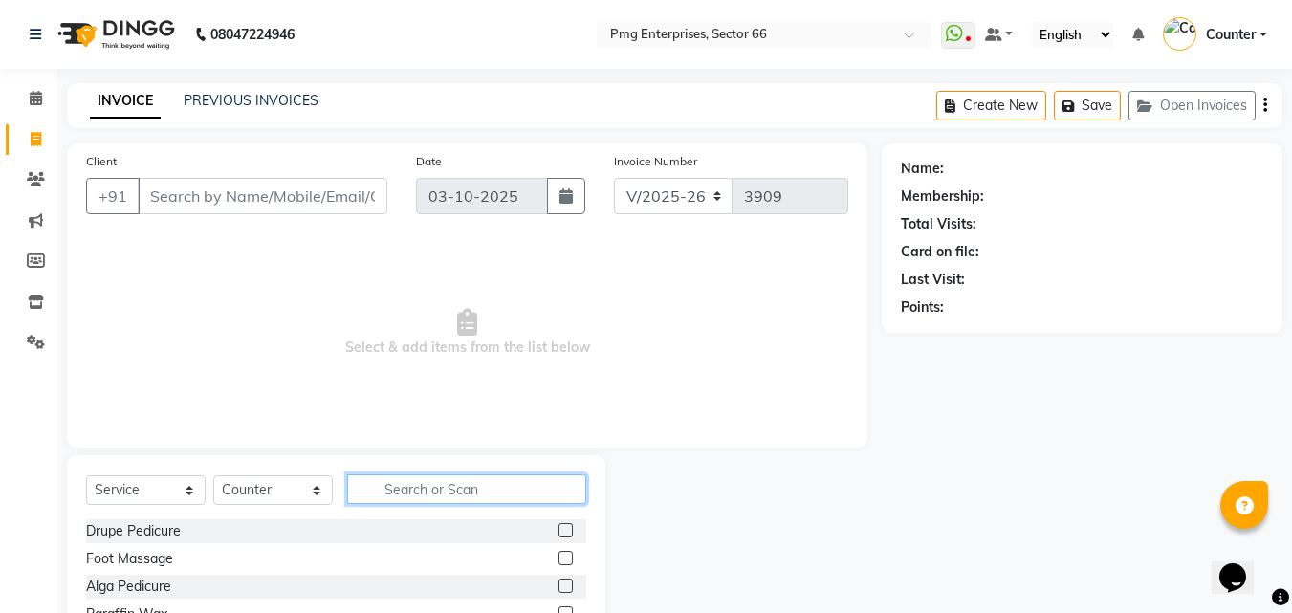
click at [428, 484] on input "text" at bounding box center [466, 489] width 239 height 30
click at [209, 420] on span "Select & add items from the list below" at bounding box center [467, 332] width 762 height 191
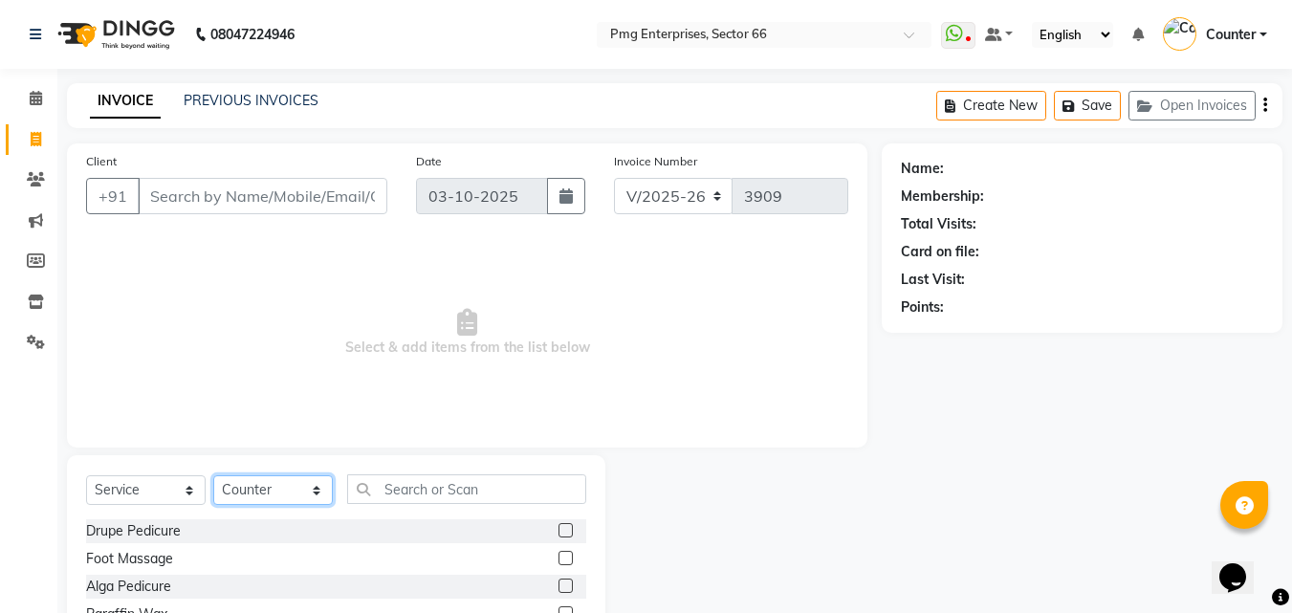
click at [275, 484] on select "Select Stylist [PERSON_NAME] Counter [PERSON_NAME] [PERSON_NAME] [PERSON_NAME] …" at bounding box center [273, 490] width 120 height 30
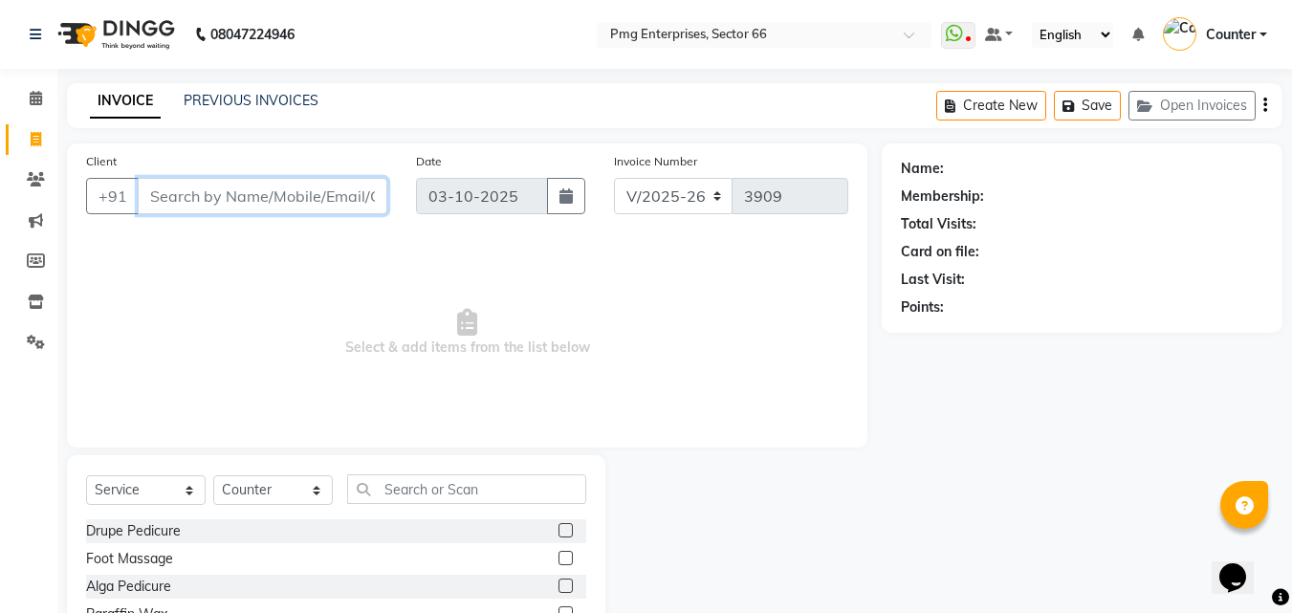
click at [276, 188] on input "Client" at bounding box center [263, 196] width 250 height 36
click at [277, 188] on input "Client" at bounding box center [263, 196] width 250 height 36
click at [230, 185] on input "Client" at bounding box center [263, 196] width 250 height 36
click at [225, 197] on input "Client" at bounding box center [263, 196] width 250 height 36
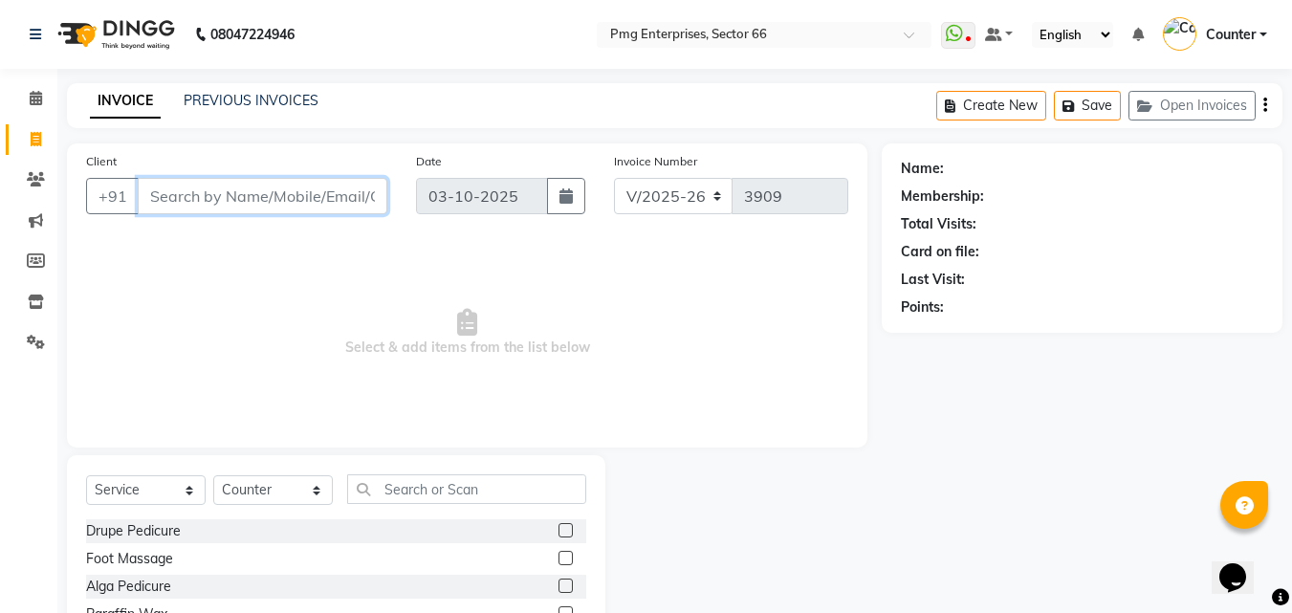
click at [225, 197] on input "Client" at bounding box center [263, 196] width 250 height 36
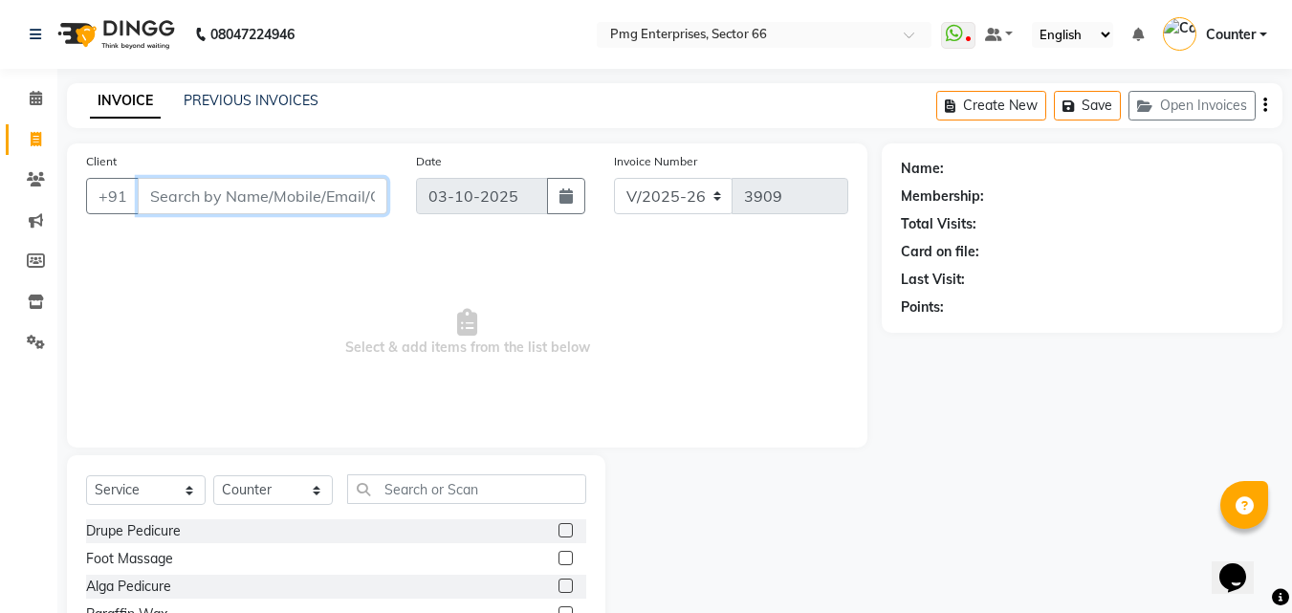
click at [225, 197] on input "Client" at bounding box center [263, 196] width 250 height 36
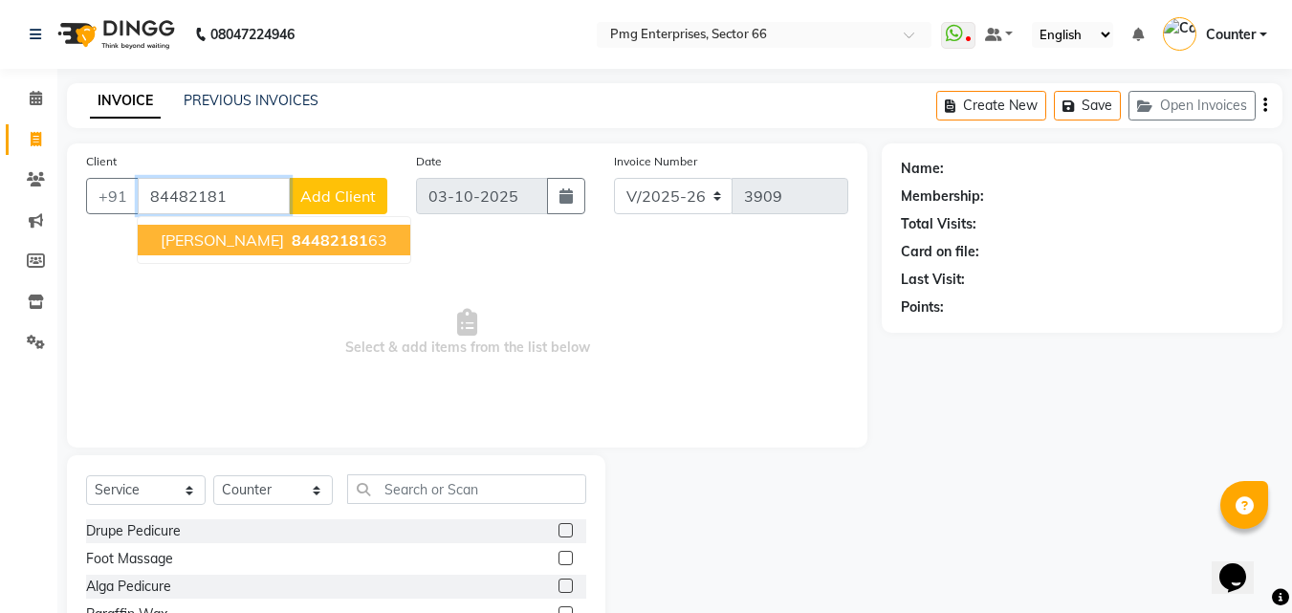
click at [212, 241] on span "[PERSON_NAME]" at bounding box center [222, 239] width 123 height 19
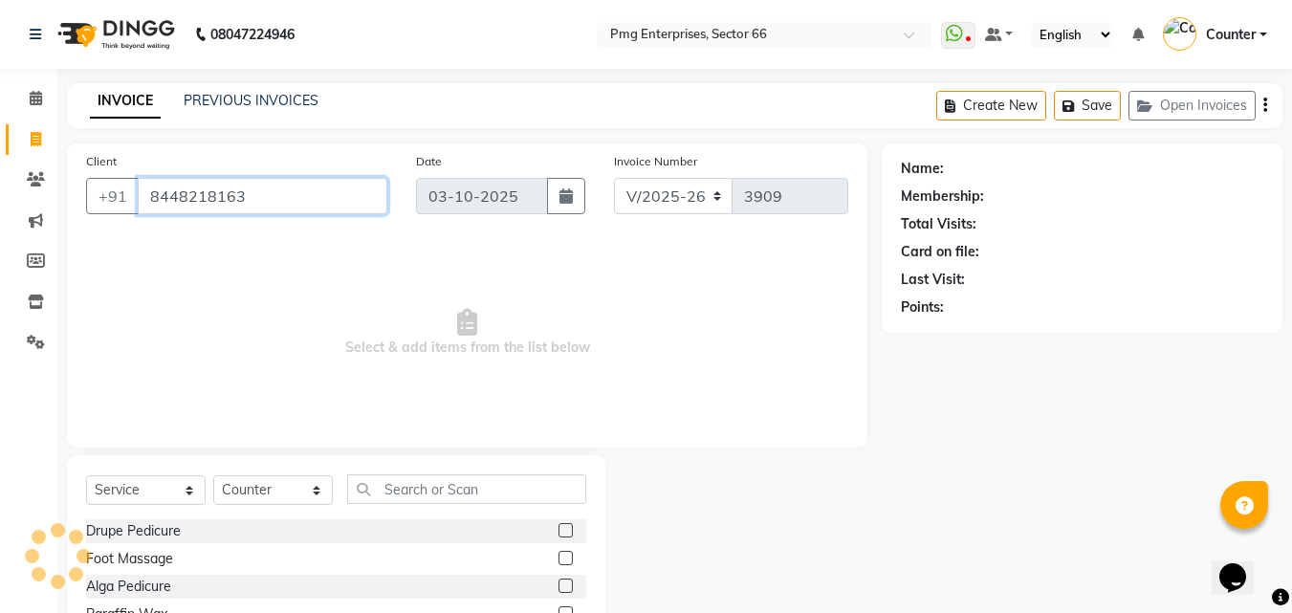
type input "8448218163"
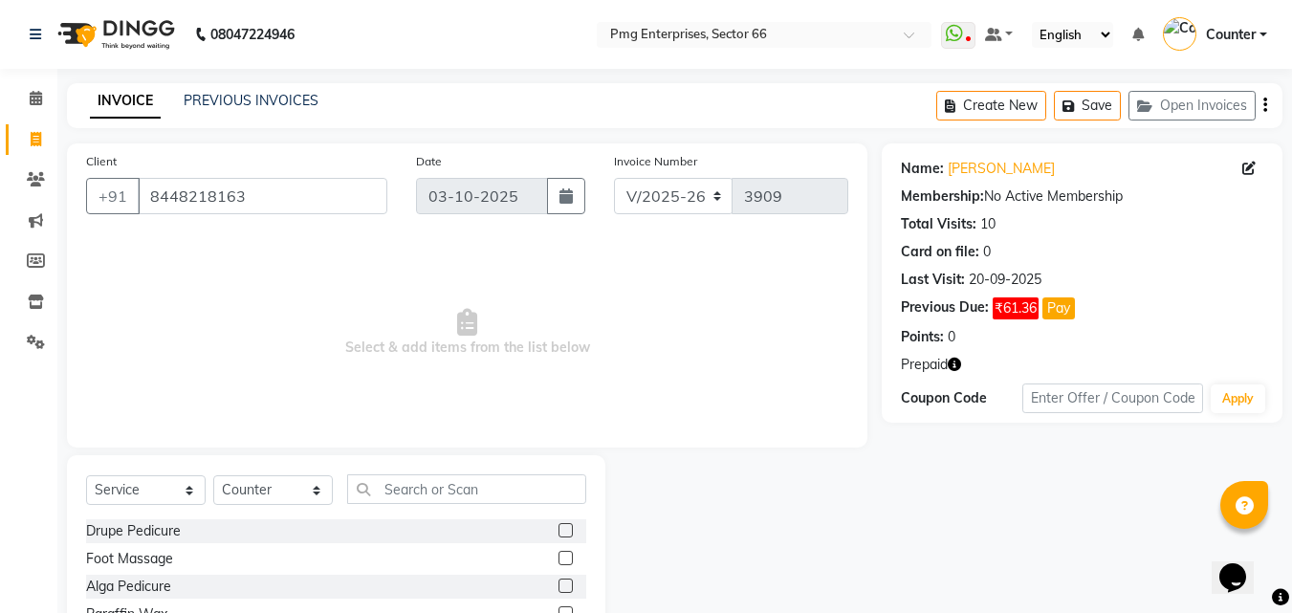
click at [954, 364] on icon "button" at bounding box center [954, 364] width 13 height 13
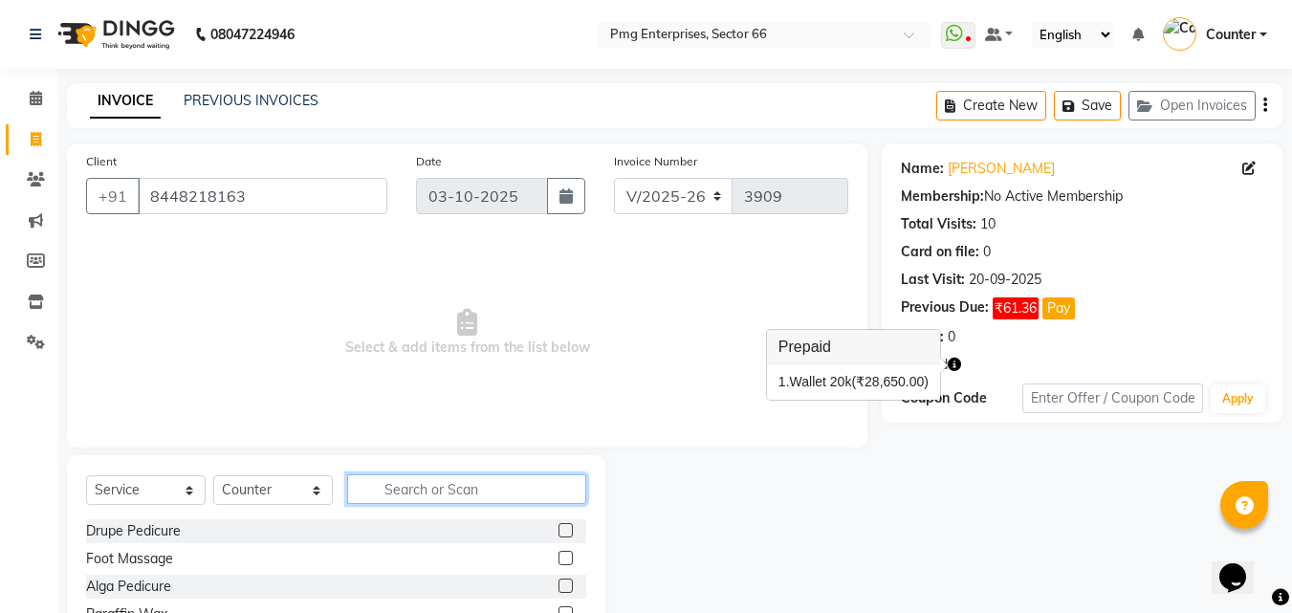
click at [407, 488] on input "text" at bounding box center [466, 489] width 239 height 30
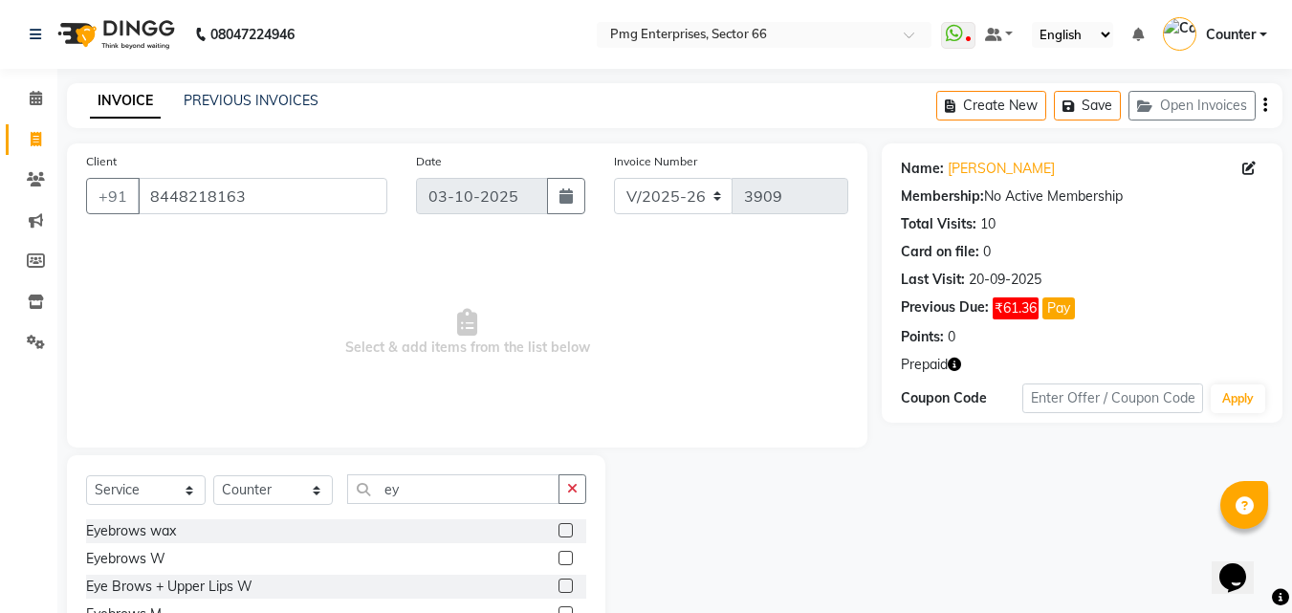
click at [960, 361] on icon "button" at bounding box center [954, 364] width 13 height 13
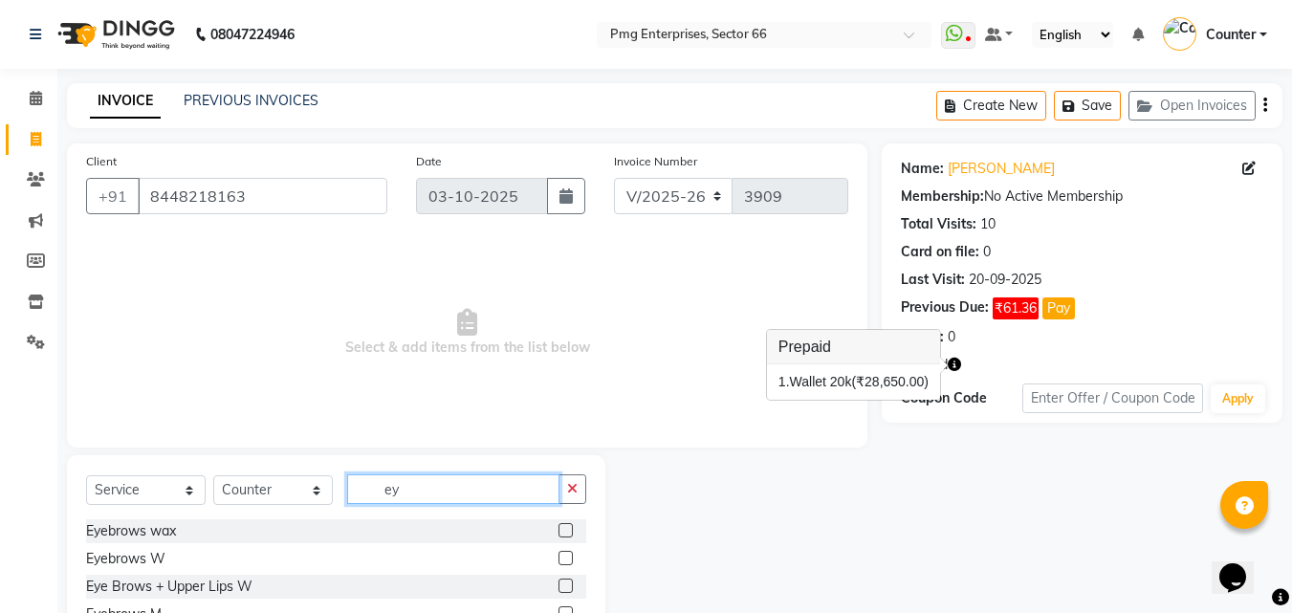
click at [411, 490] on input "ey" at bounding box center [453, 489] width 212 height 30
type input "e"
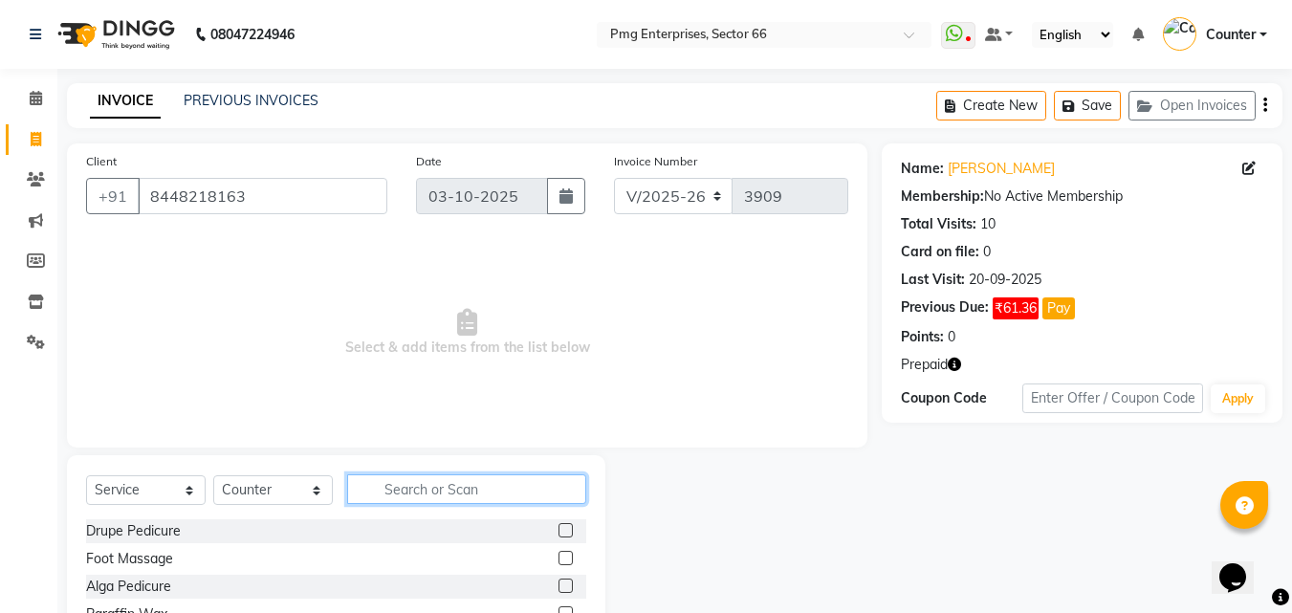
type input "e"
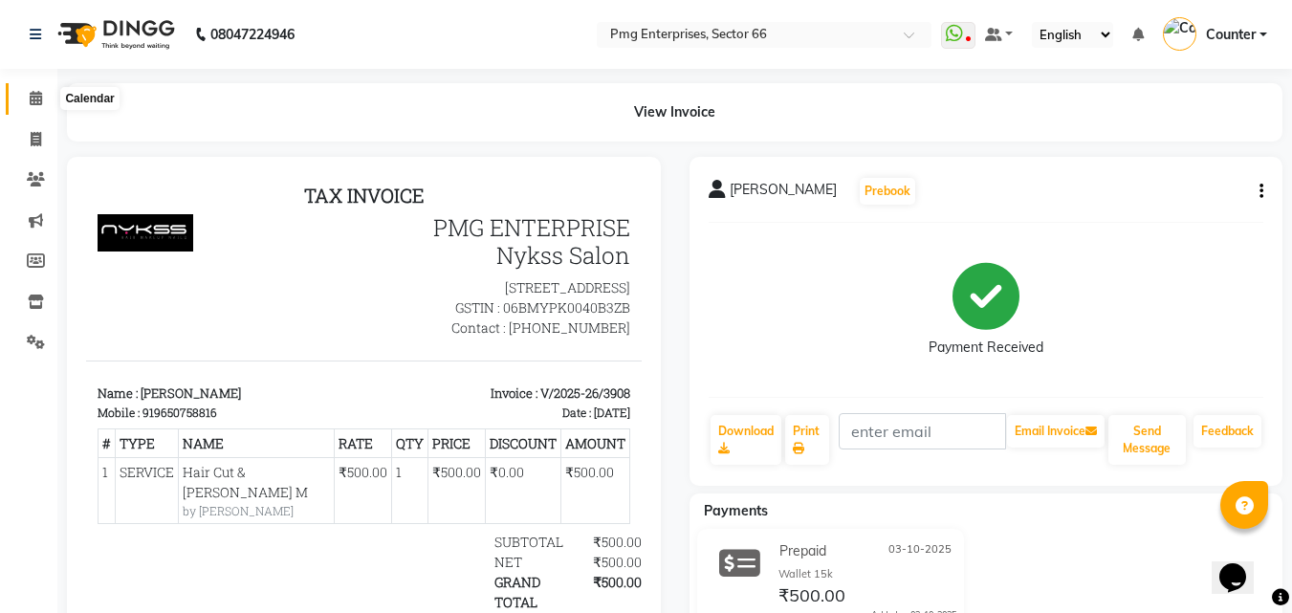
click at [31, 95] on icon at bounding box center [36, 98] width 12 height 14
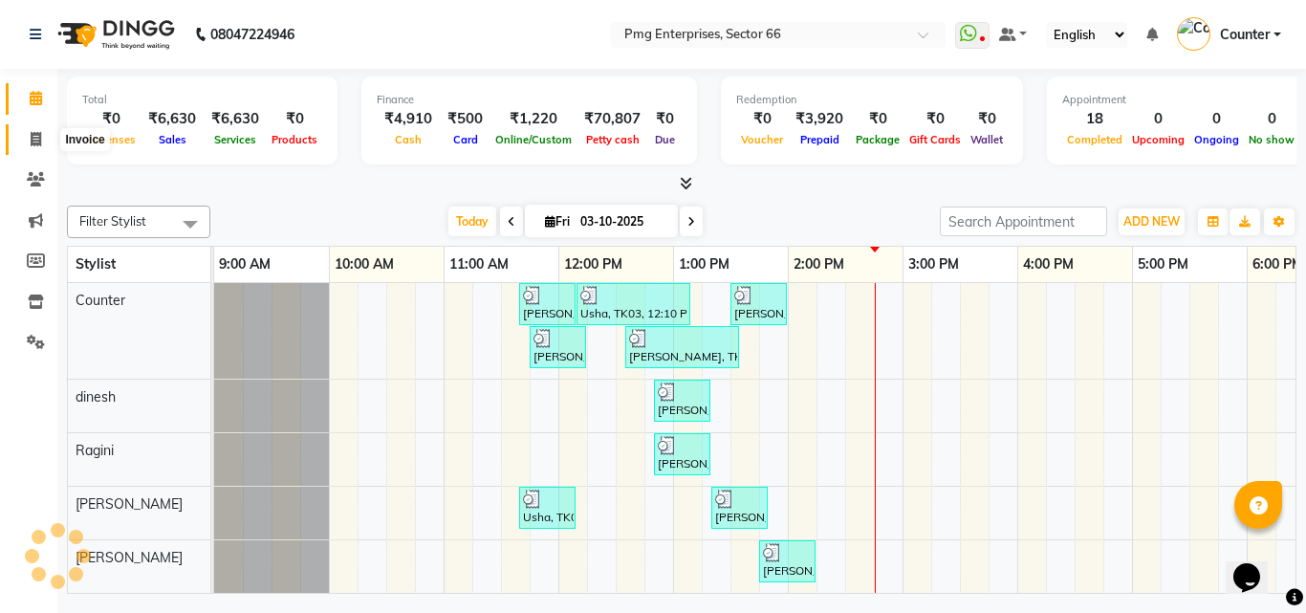
click at [36, 135] on icon at bounding box center [36, 139] width 11 height 14
select select "service"
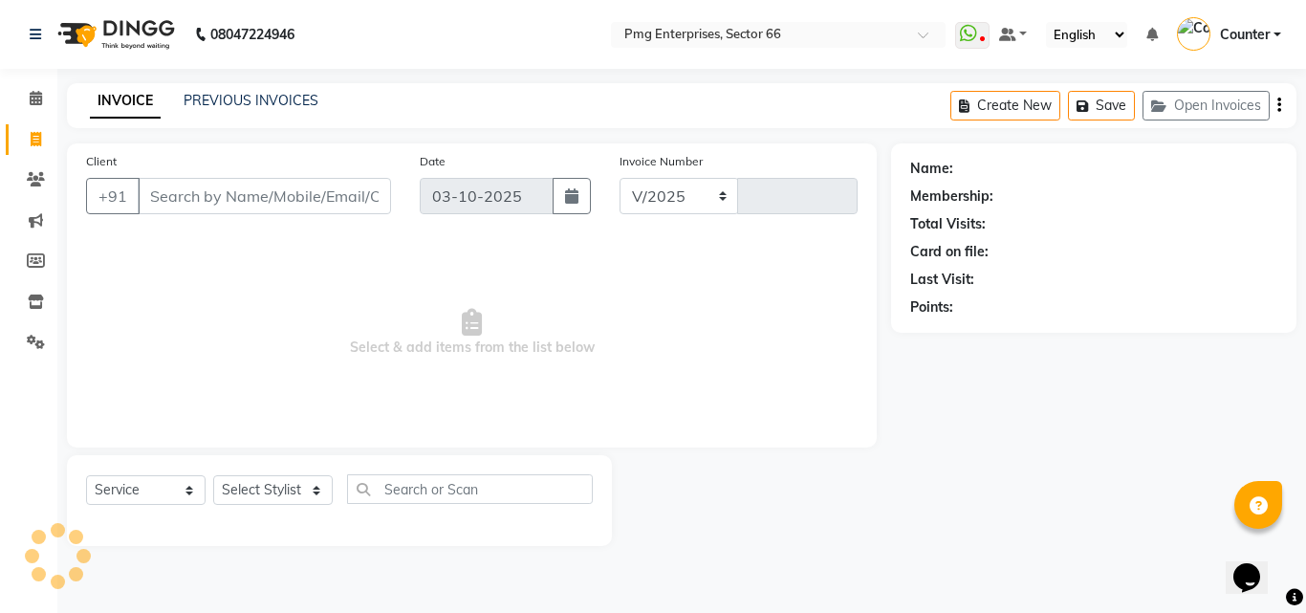
select select "889"
type input "3909"
click at [187, 198] on input "Client" at bounding box center [264, 196] width 253 height 36
type input "9"
click at [320, 237] on span "Select & add items from the list below" at bounding box center [472, 332] width 772 height 191
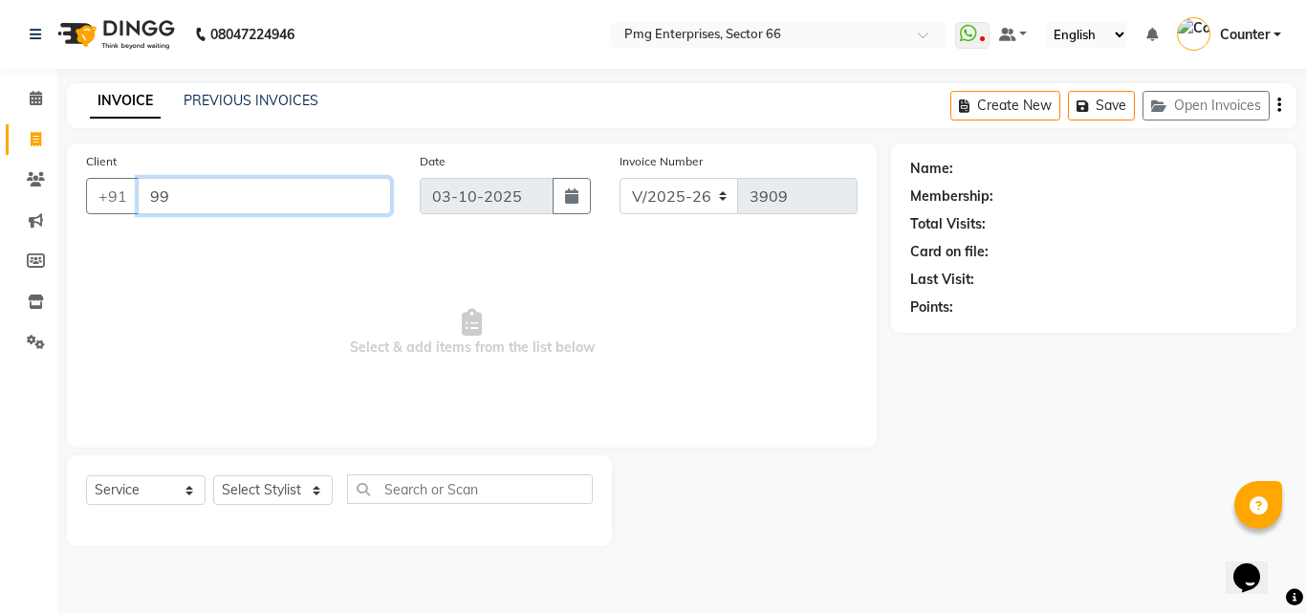
click at [193, 201] on input "99" at bounding box center [264, 196] width 253 height 36
click at [186, 200] on input "99" at bounding box center [264, 196] width 253 height 36
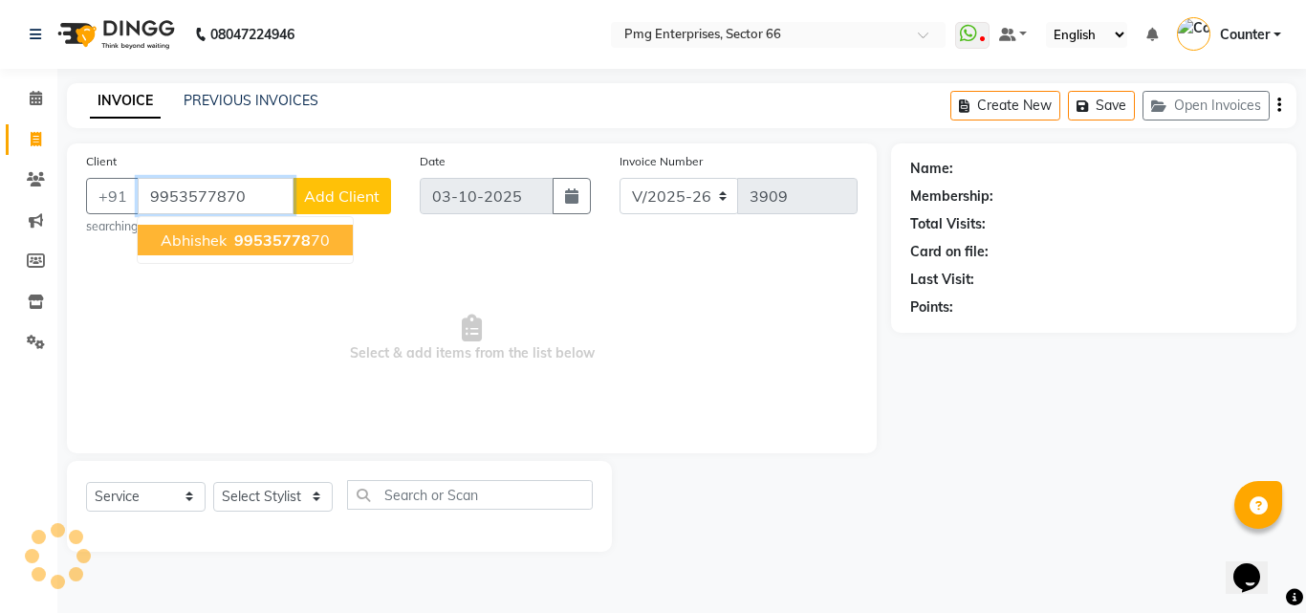
type input "9953577870"
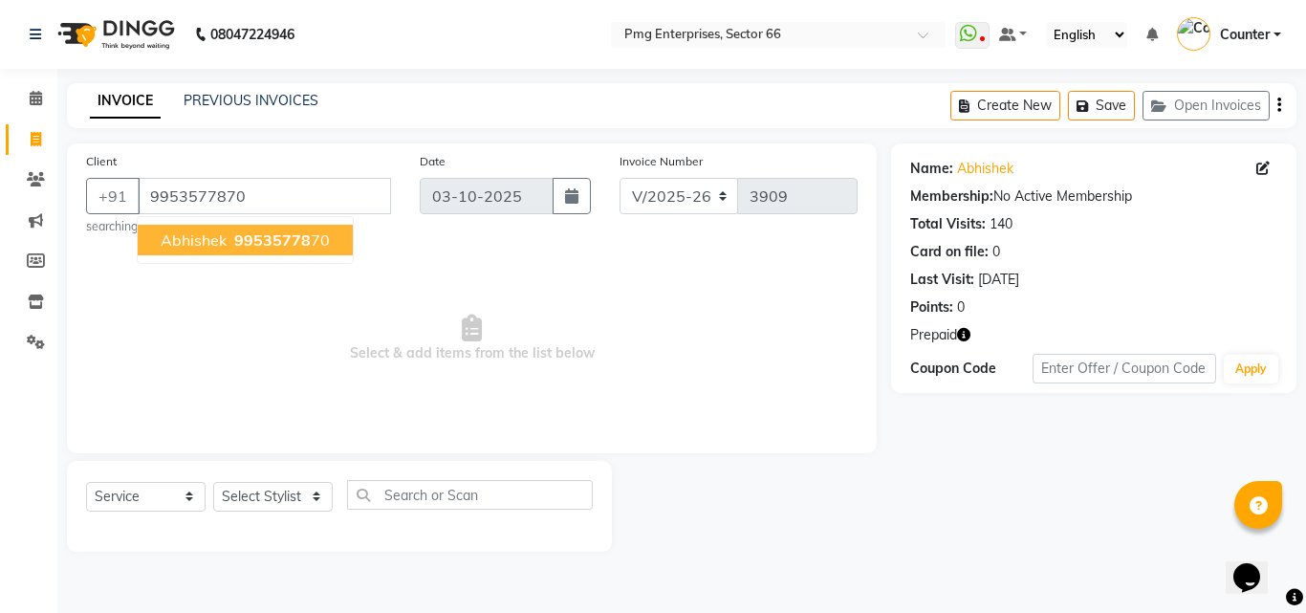
click at [201, 234] on span "Abhishek" at bounding box center [194, 239] width 66 height 19
click at [973, 332] on div "Prepaid" at bounding box center [1093, 335] width 367 height 20
click at [968, 333] on icon "button" at bounding box center [963, 334] width 13 height 13
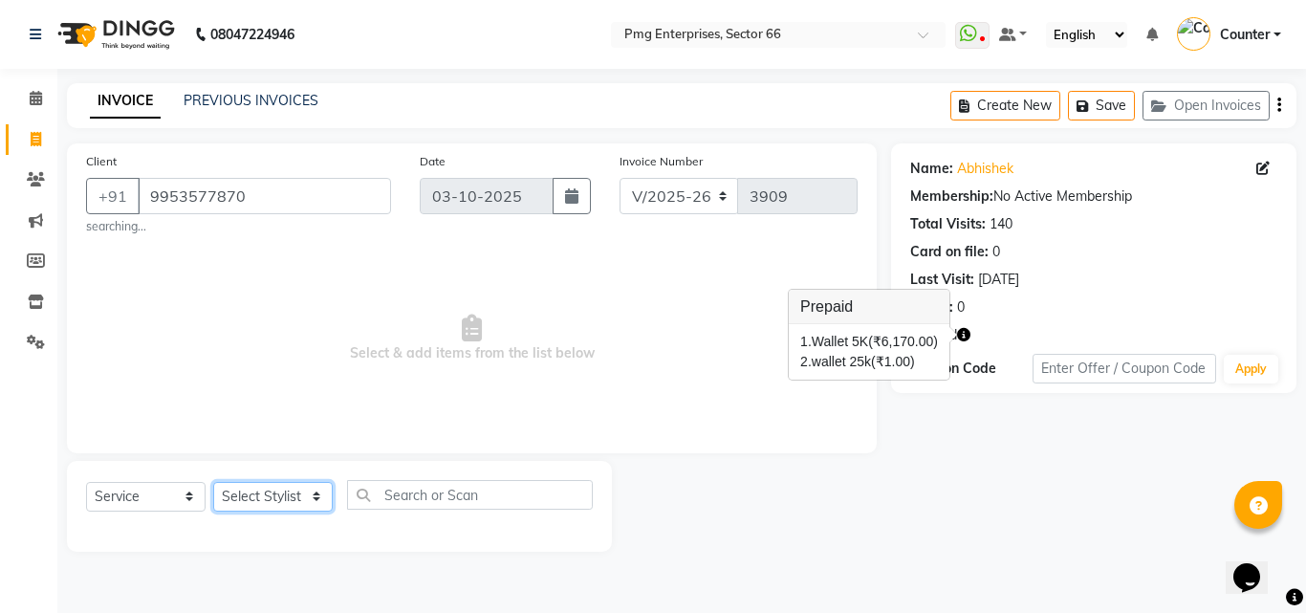
click at [266, 490] on select "Select Stylist [PERSON_NAME] Counter [PERSON_NAME] [PERSON_NAME] [PERSON_NAME] …" at bounding box center [273, 497] width 120 height 30
select select "20825"
click at [213, 482] on select "Select Stylist [PERSON_NAME] Counter [PERSON_NAME] [PERSON_NAME] [PERSON_NAME] …" at bounding box center [273, 497] width 120 height 30
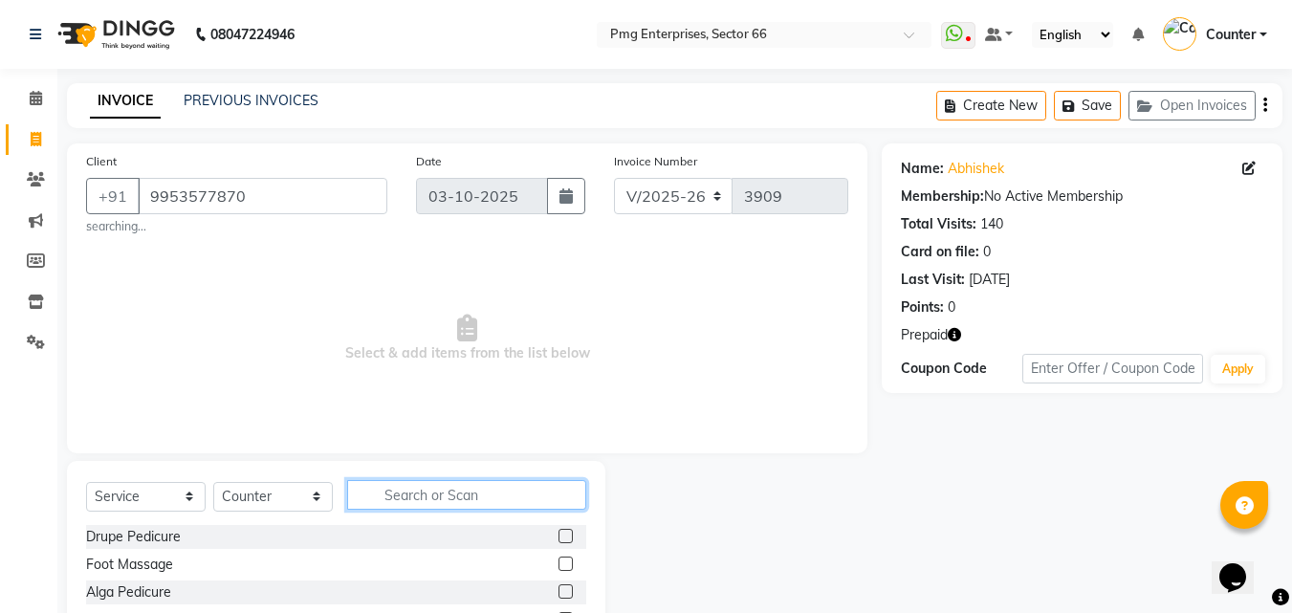
click at [427, 491] on input "text" at bounding box center [466, 495] width 239 height 30
type input "ey"
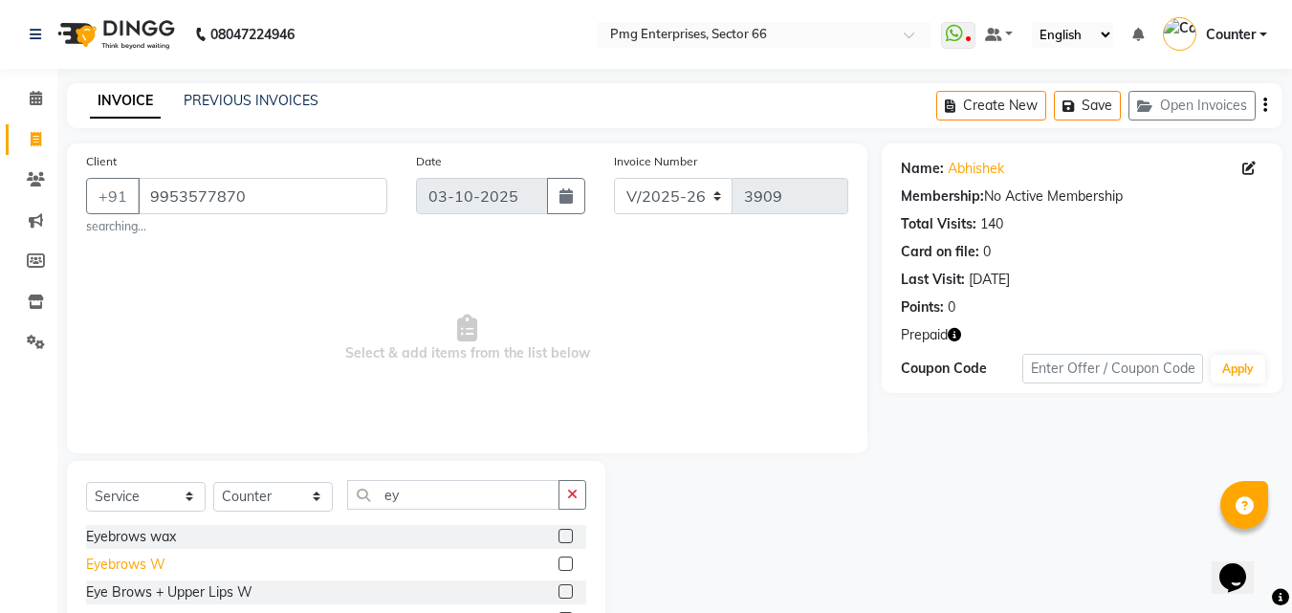
click at [131, 565] on div "Eyebrows W" at bounding box center [125, 565] width 79 height 20
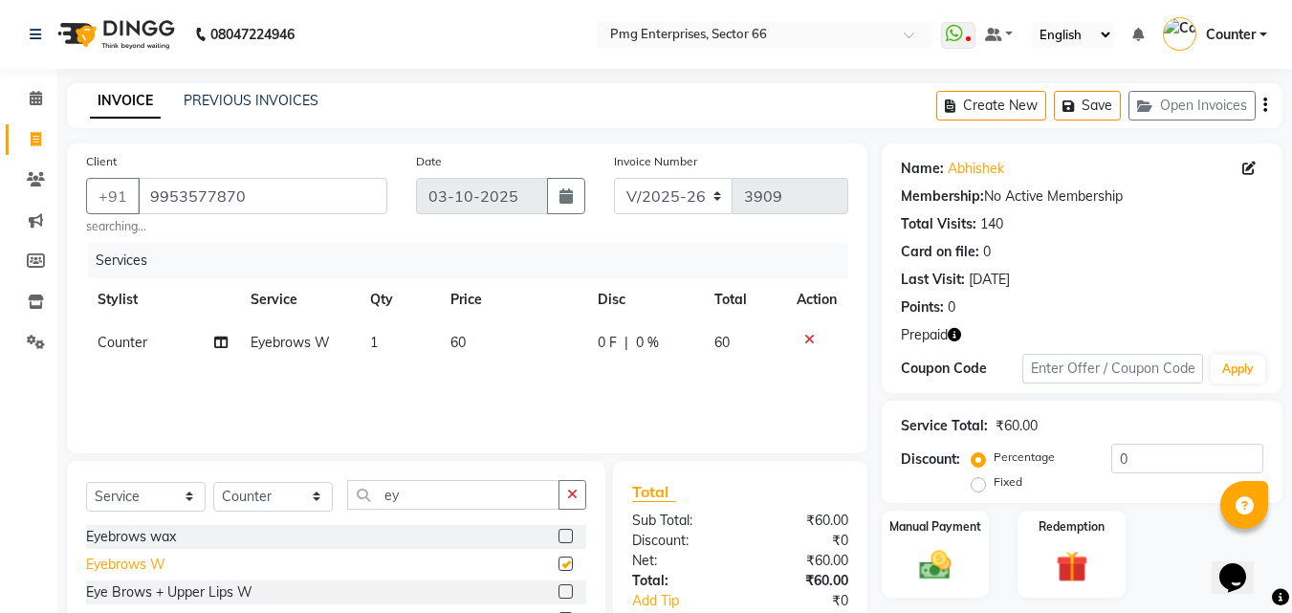
checkbox input "false"
click at [423, 493] on input "ey" at bounding box center [453, 495] width 212 height 30
type input "e"
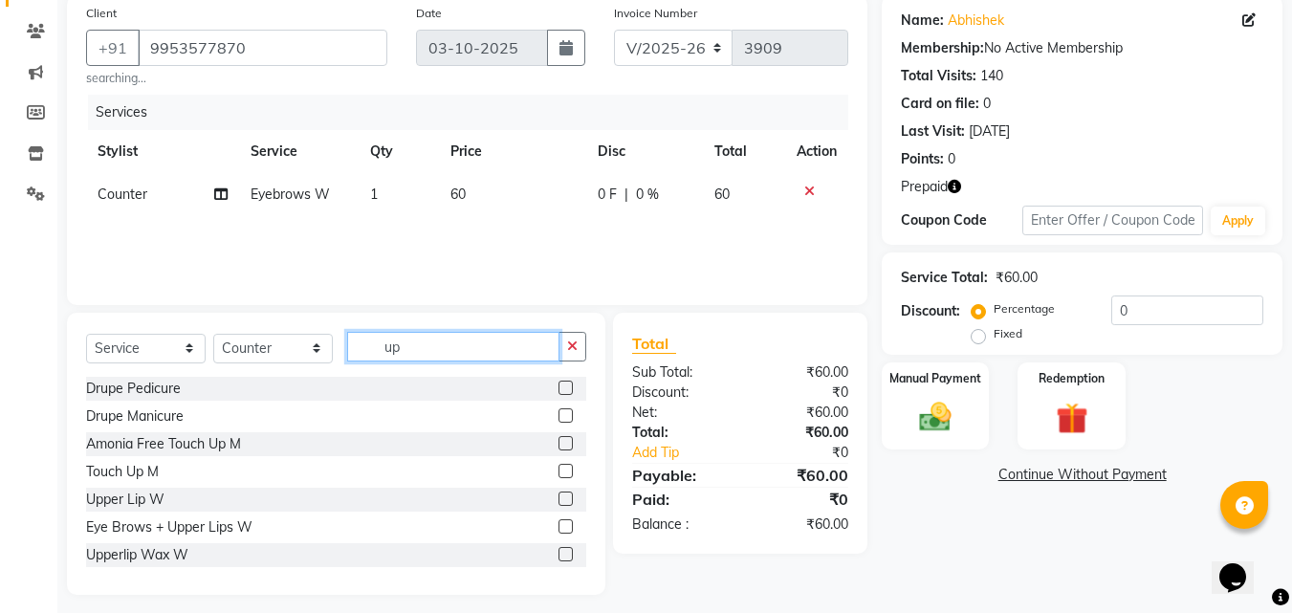
scroll to position [153, 0]
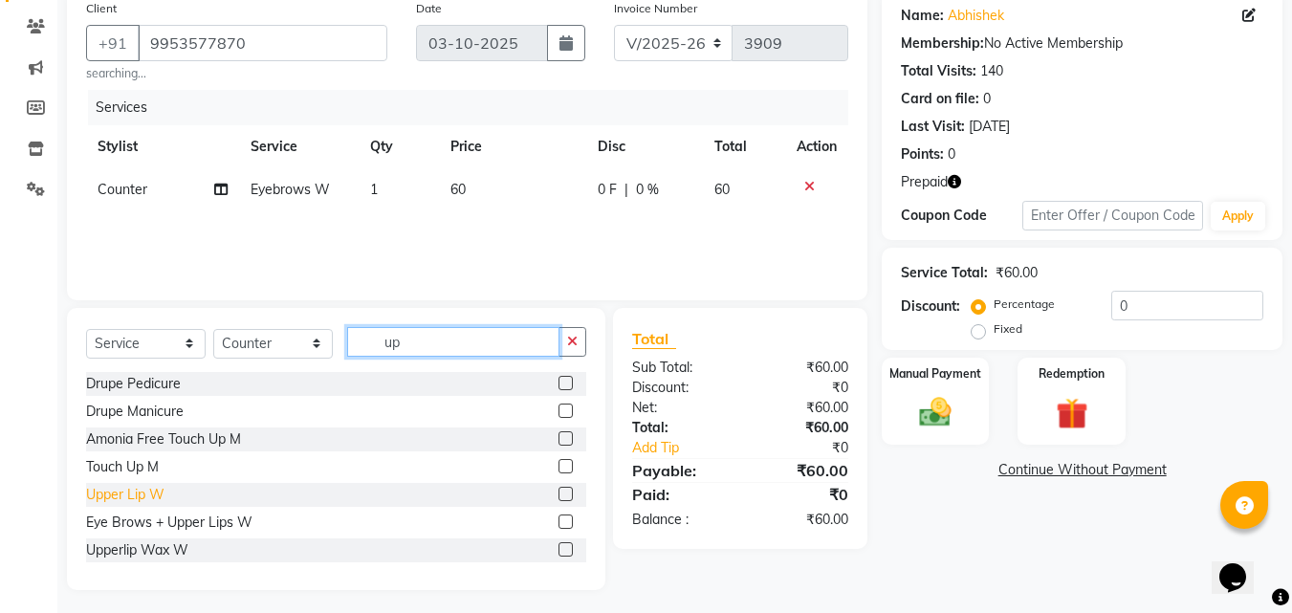
type input "up"
click at [134, 496] on div "Upper Lip W" at bounding box center [125, 495] width 78 height 20
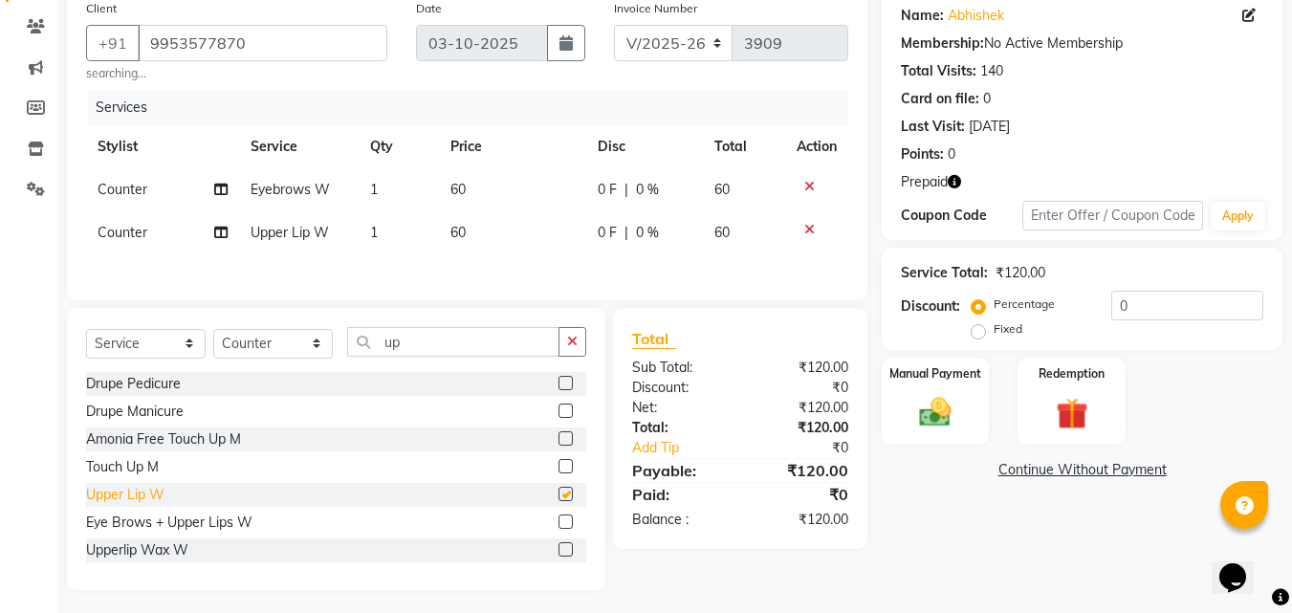
checkbox input "false"
click at [411, 344] on input "up" at bounding box center [453, 342] width 212 height 30
type input "u"
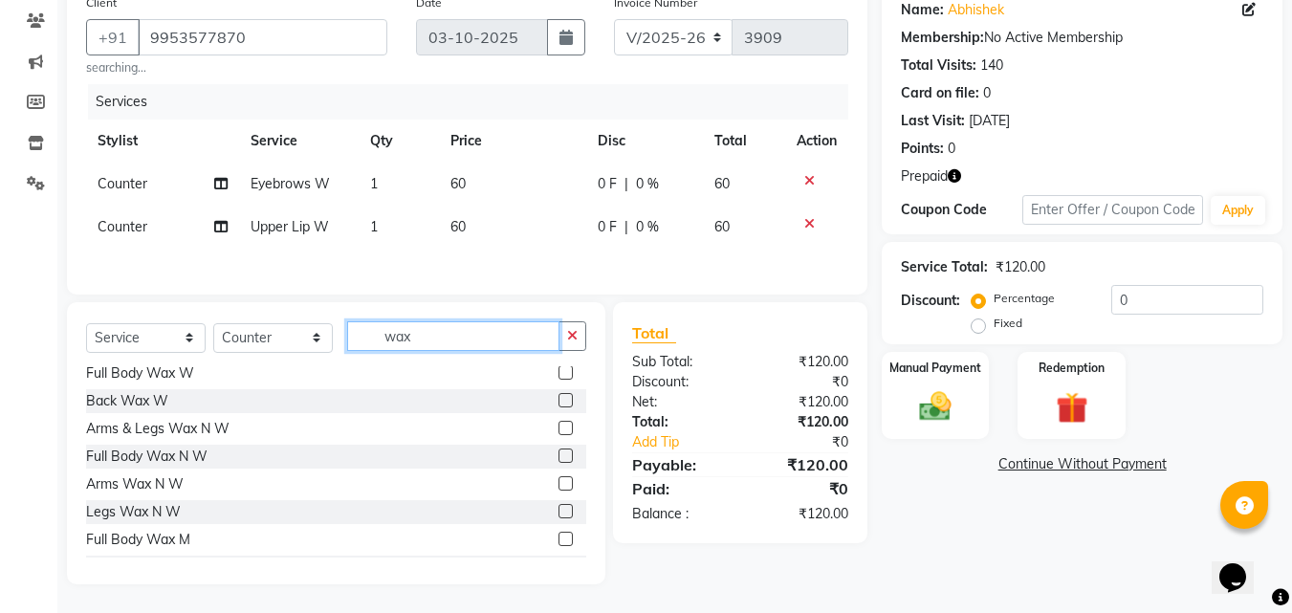
scroll to position [536, 0]
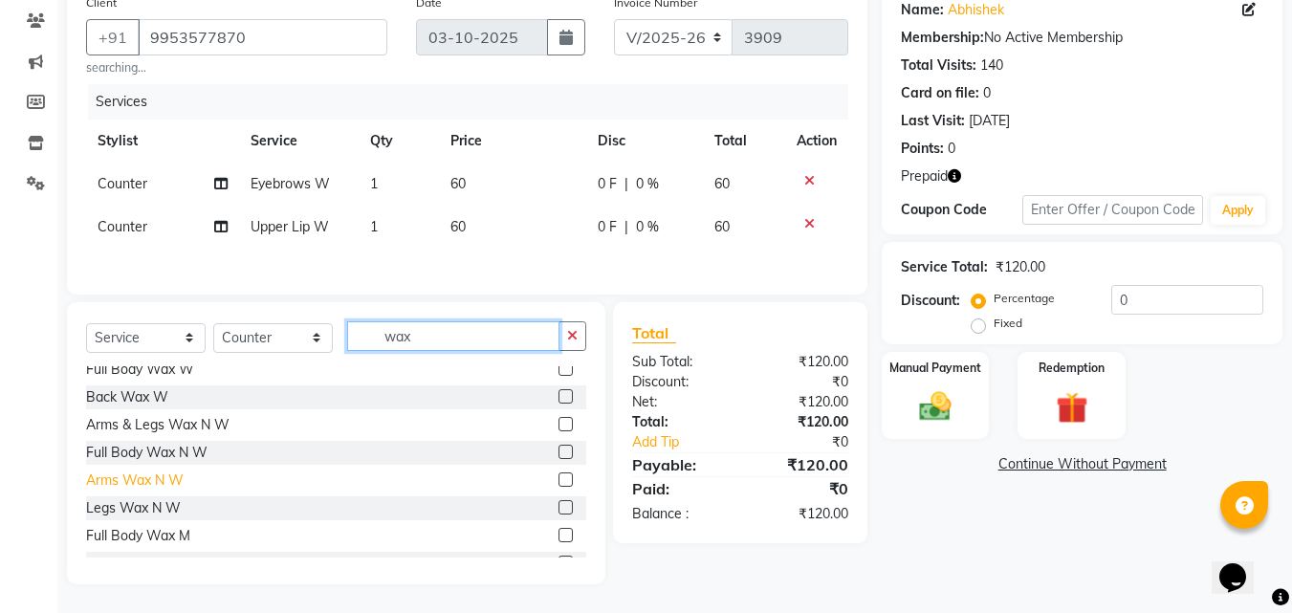
type input "wax"
click at [135, 475] on div "Arms Wax N W" at bounding box center [135, 481] width 98 height 20
checkbox input "false"
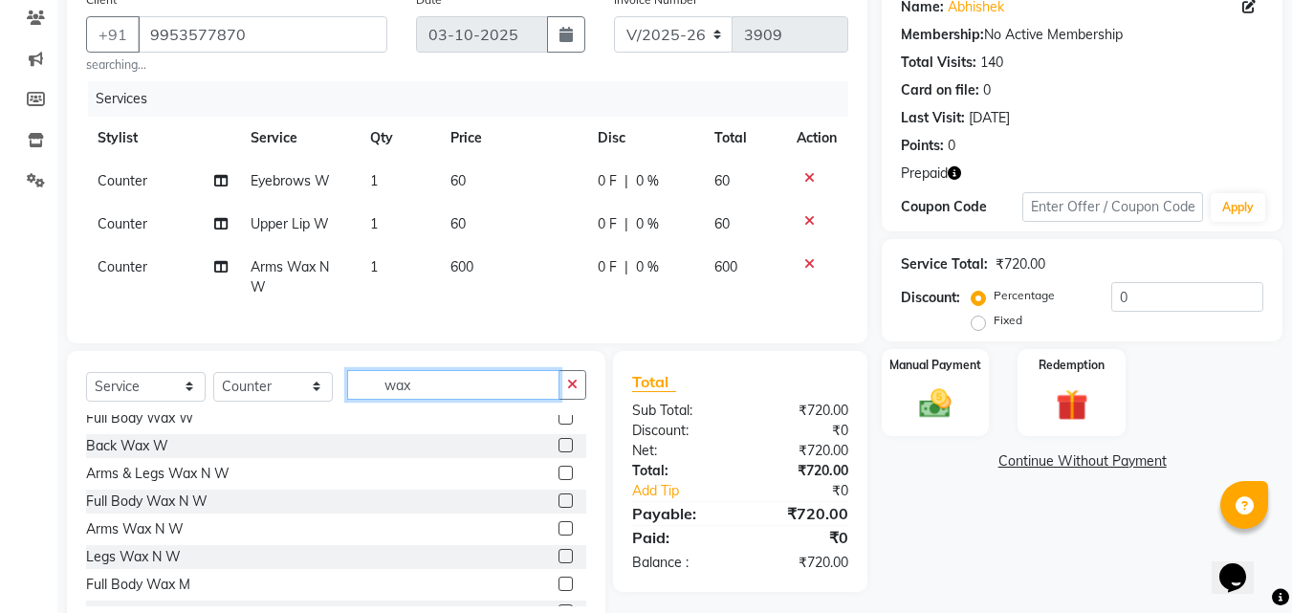
click at [428, 399] on input "wax" at bounding box center [453, 385] width 212 height 30
type input "w"
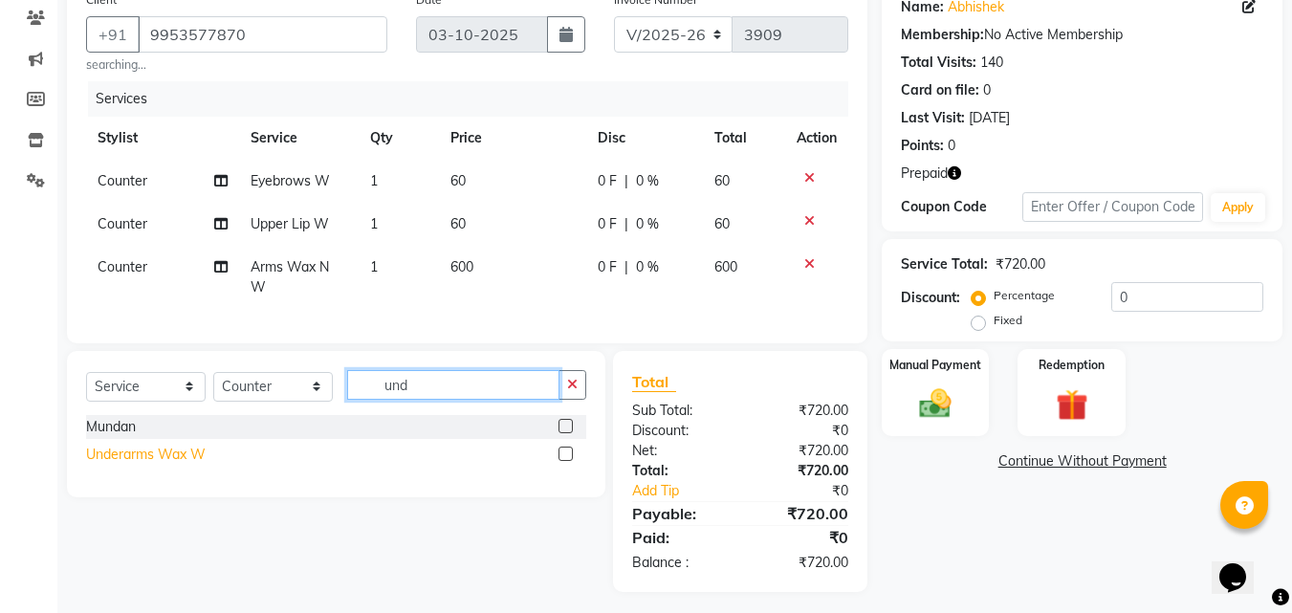
type input "und"
click at [181, 465] on div "Underarms Wax W" at bounding box center [146, 455] width 120 height 20
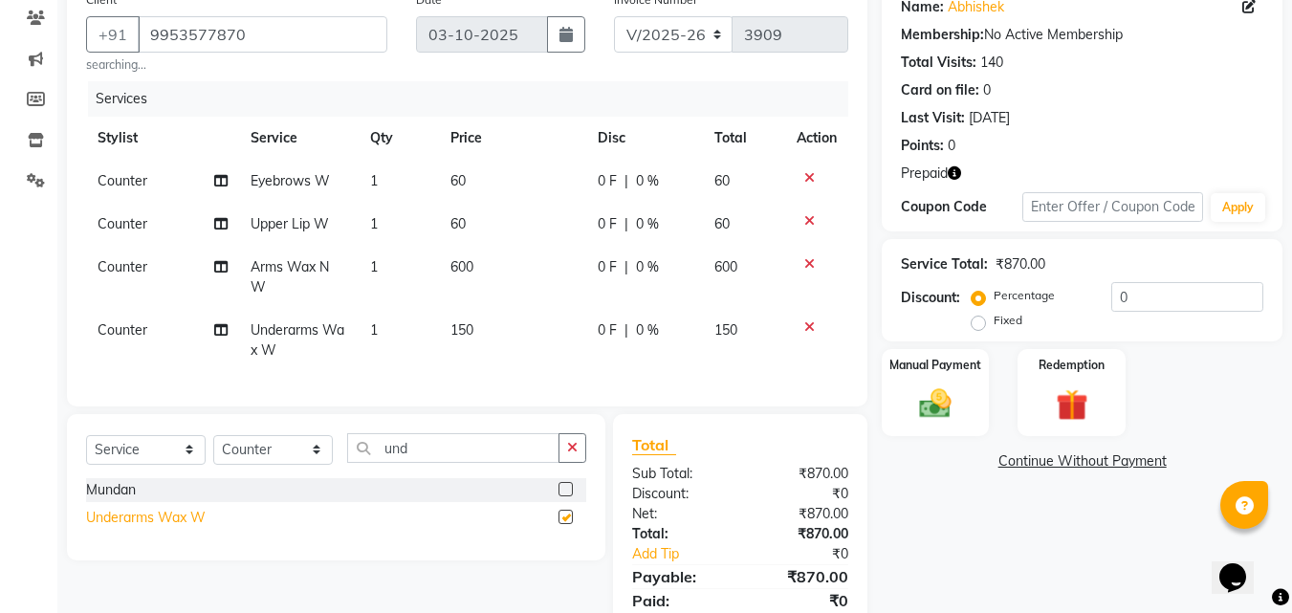
checkbox input "false"
click at [1085, 393] on img at bounding box center [1071, 404] width 54 height 41
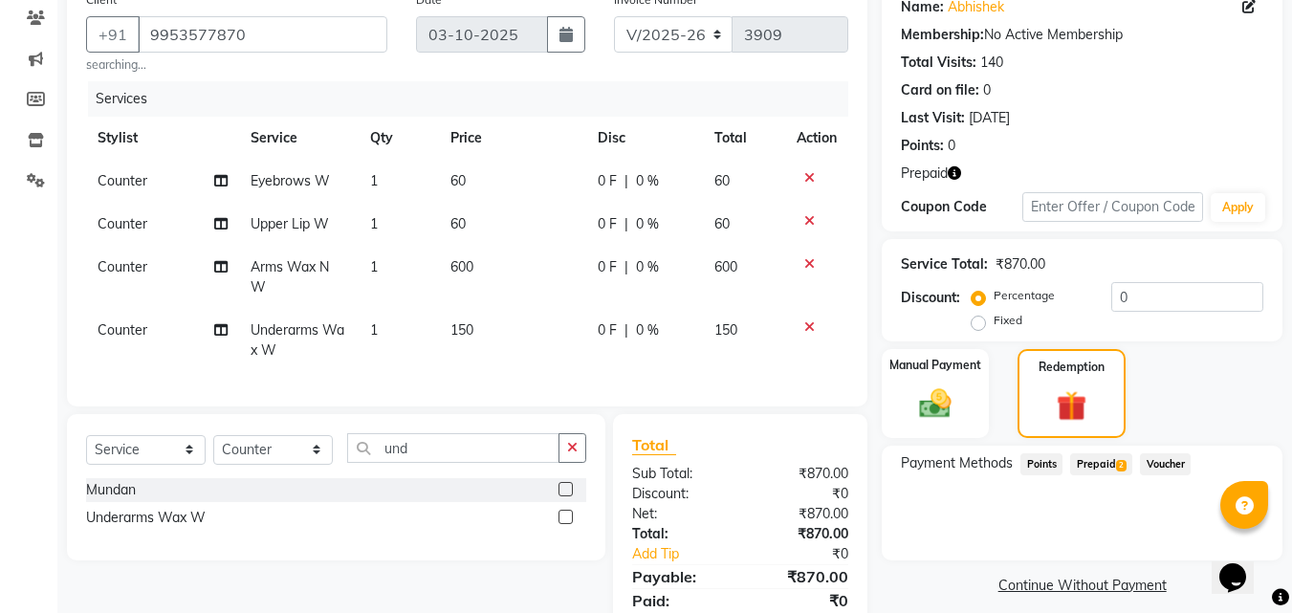
click at [1100, 462] on span "Prepaid 2" at bounding box center [1101, 464] width 62 height 22
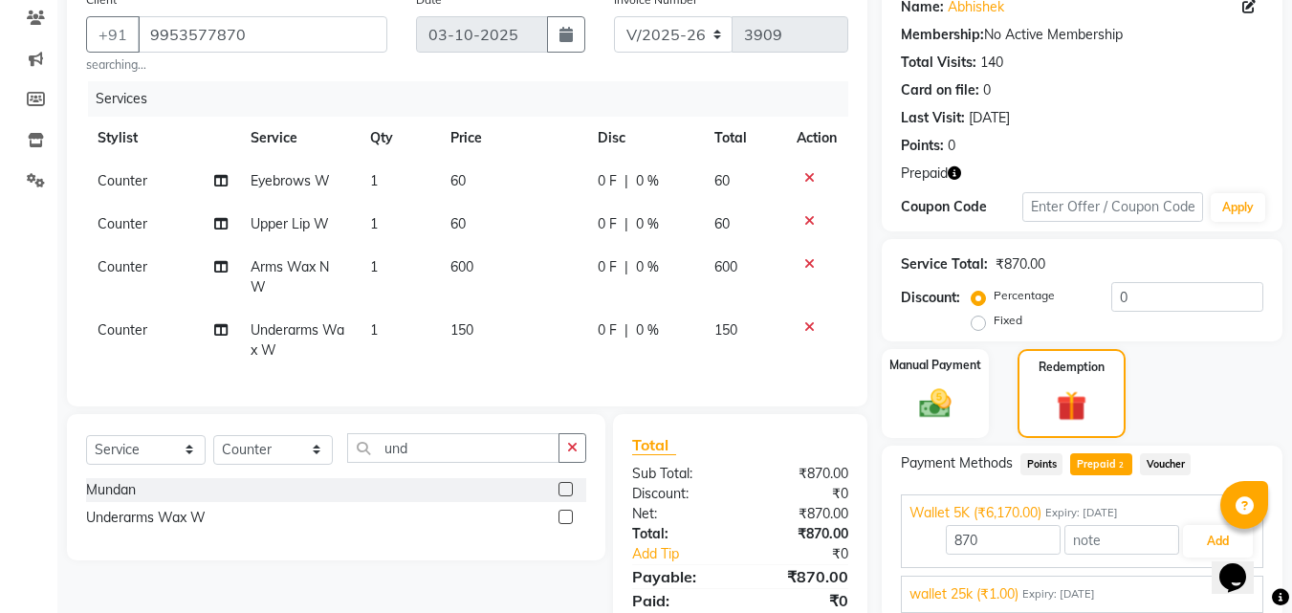
click at [1219, 544] on div "Opens Chat This icon Opens the chat window." at bounding box center [1242, 544] width 46 height 0
click at [1207, 536] on button "Add" at bounding box center [1218, 541] width 70 height 33
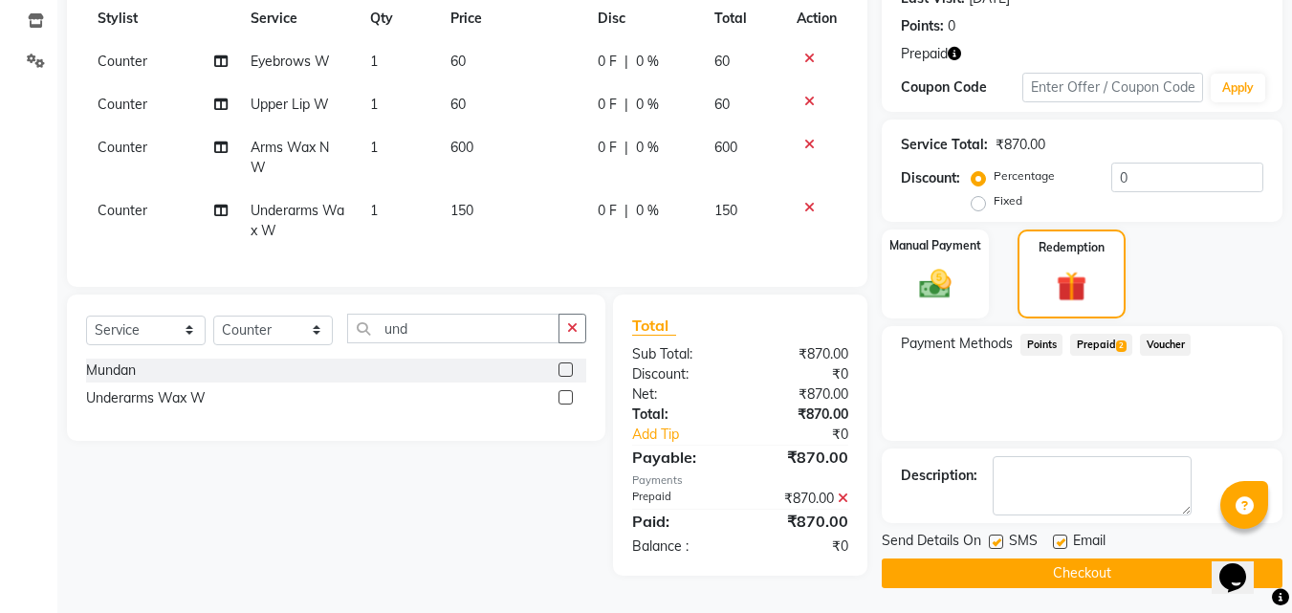
scroll to position [287, 0]
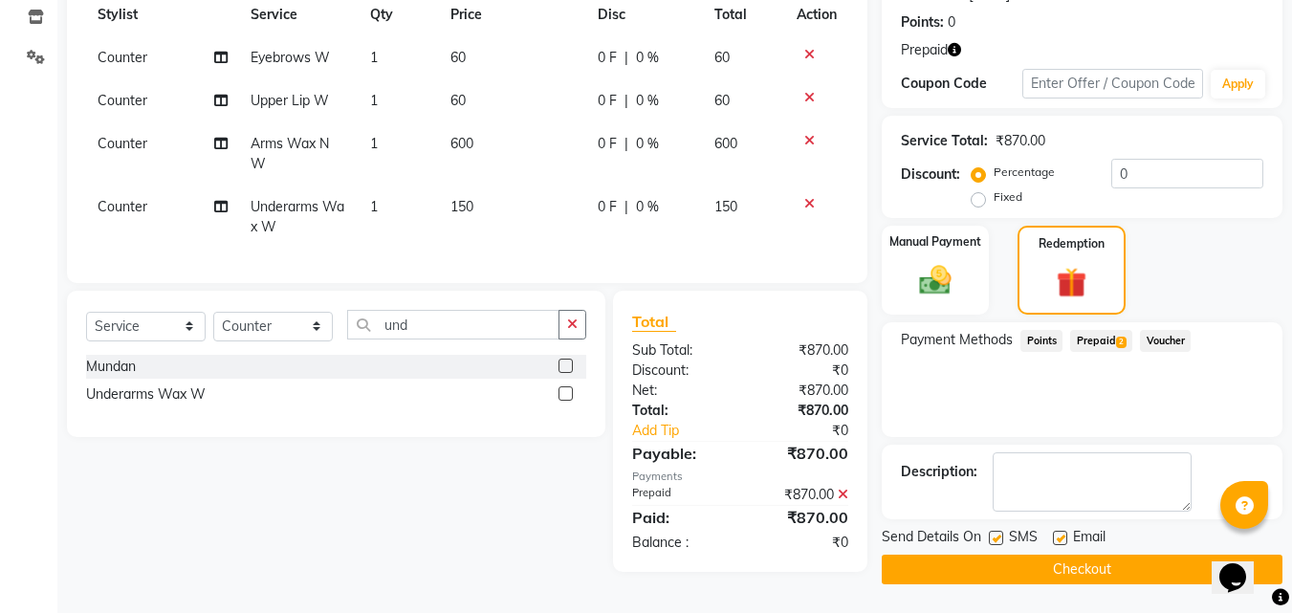
click at [1093, 560] on button "Checkout" at bounding box center [1082, 570] width 401 height 30
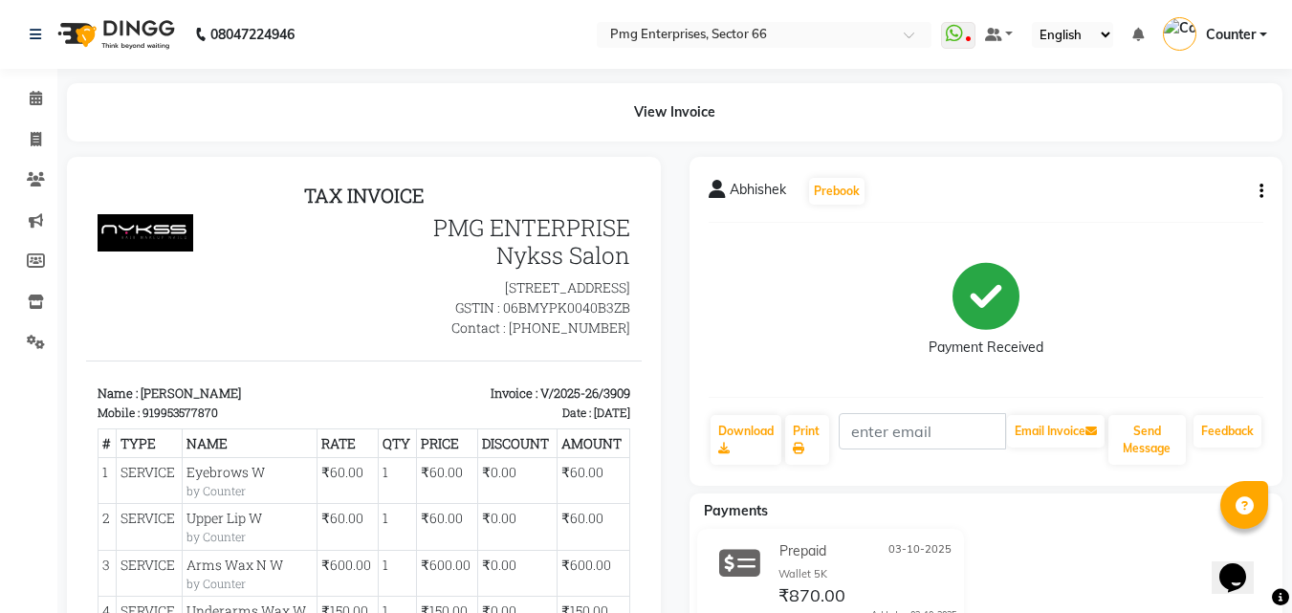
select select "service"
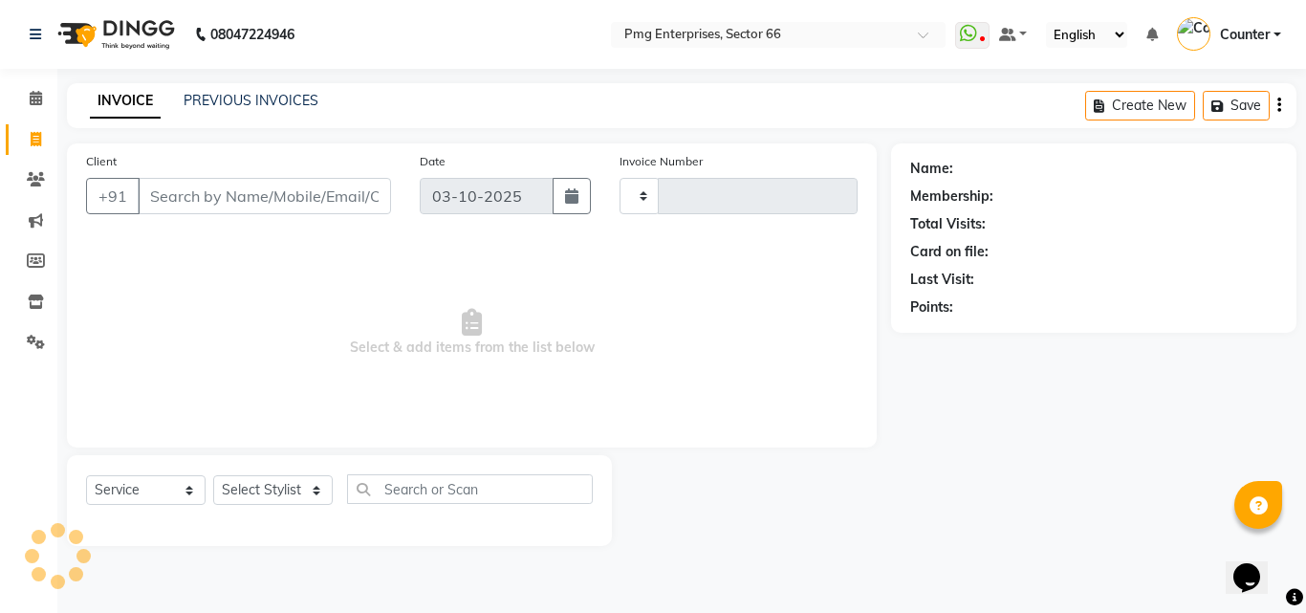
type input "3910"
select select "889"
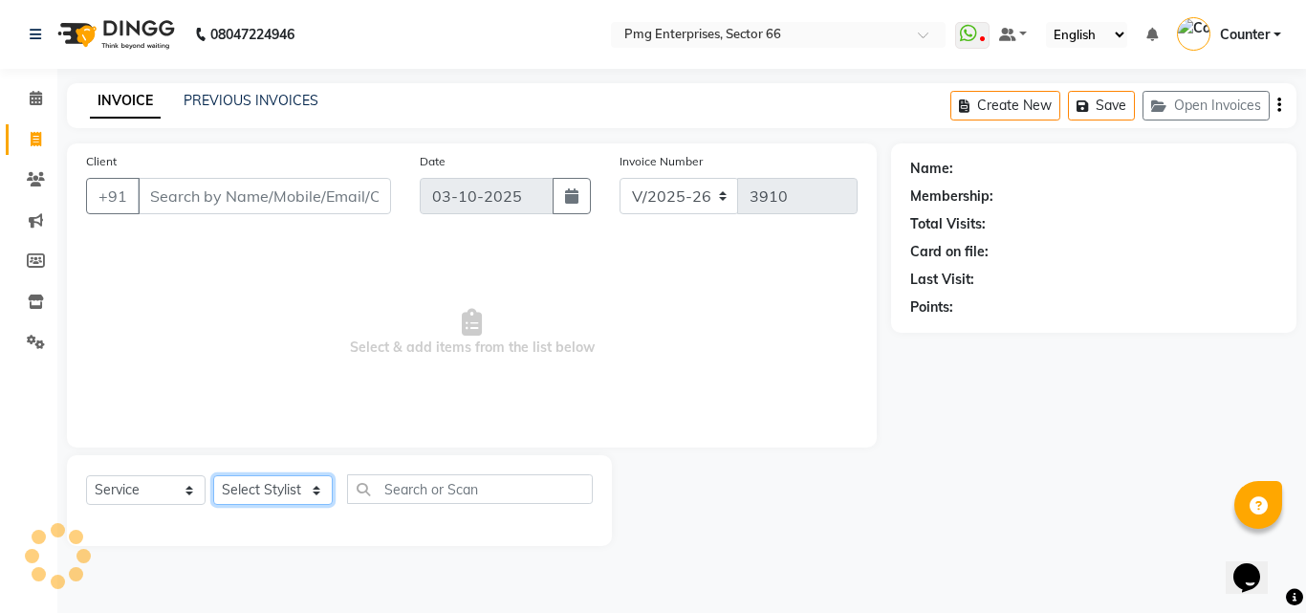
click at [269, 483] on select "Select Stylist [PERSON_NAME] Counter [PERSON_NAME] [PERSON_NAME] [PERSON_NAME] …" at bounding box center [273, 490] width 120 height 30
select select "49466"
click at [213, 475] on select "Select Stylist [PERSON_NAME] Counter [PERSON_NAME] [PERSON_NAME] [PERSON_NAME] …" at bounding box center [273, 490] width 120 height 30
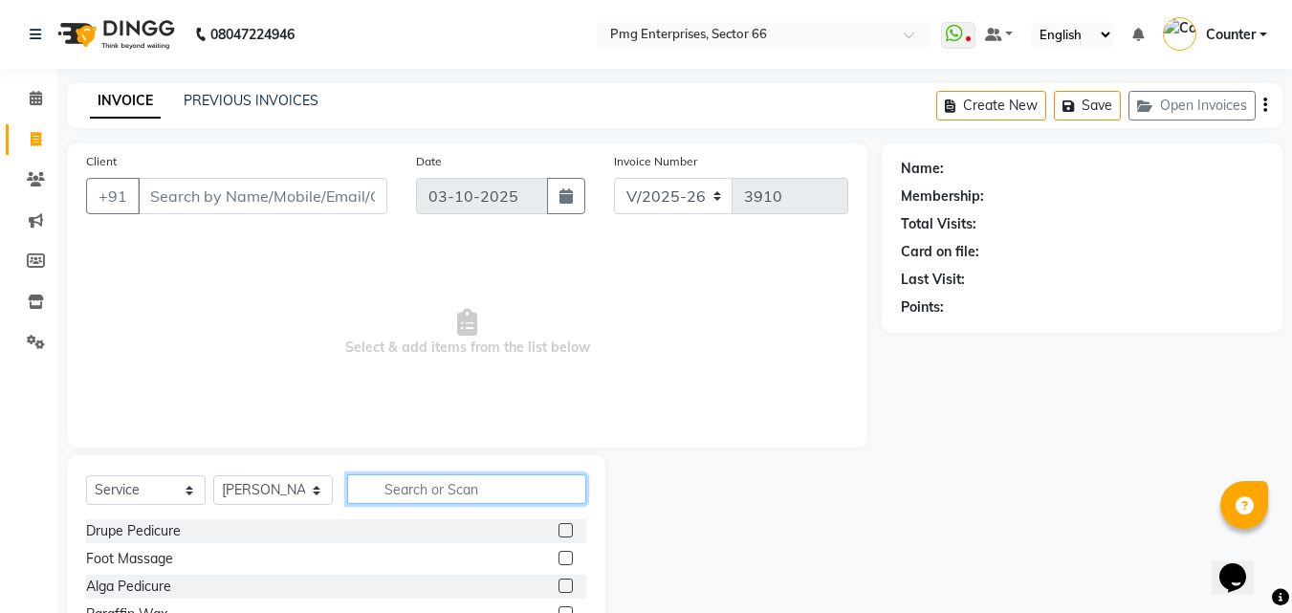
click at [407, 491] on input "text" at bounding box center [466, 489] width 239 height 30
type input "cut"
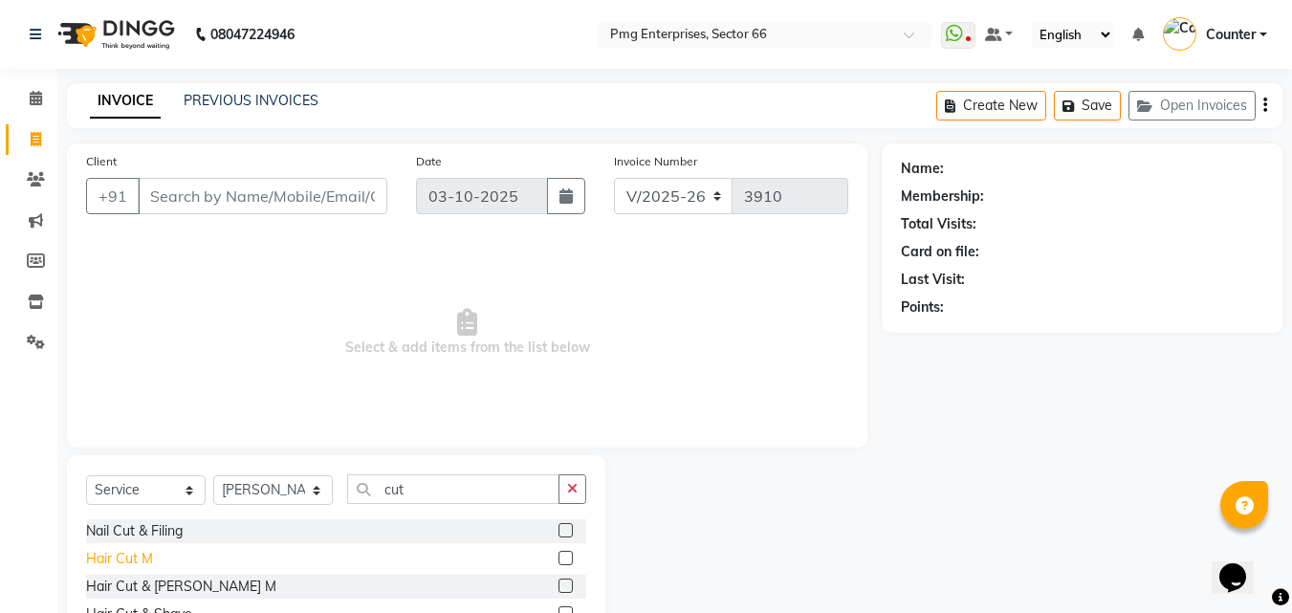
click at [129, 555] on div "Hair Cut M" at bounding box center [119, 559] width 67 height 20
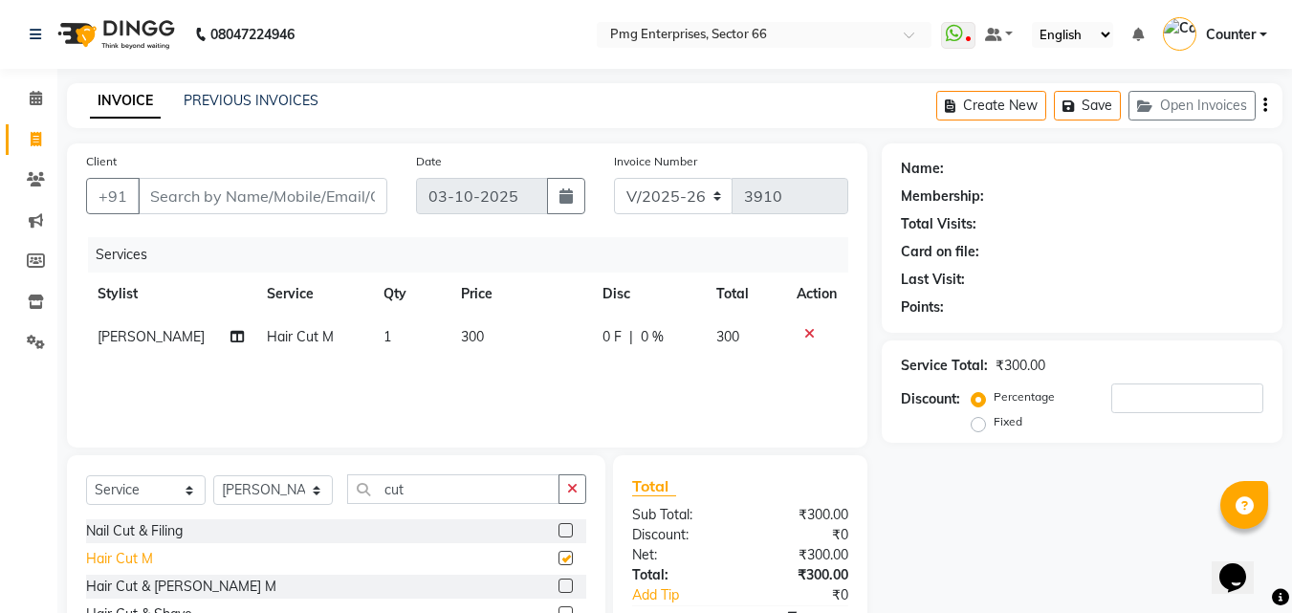
checkbox input "false"
click at [199, 198] on input "Client" at bounding box center [263, 196] width 250 height 36
click at [253, 195] on input "Client" at bounding box center [263, 196] width 250 height 36
type input "9"
type input "0"
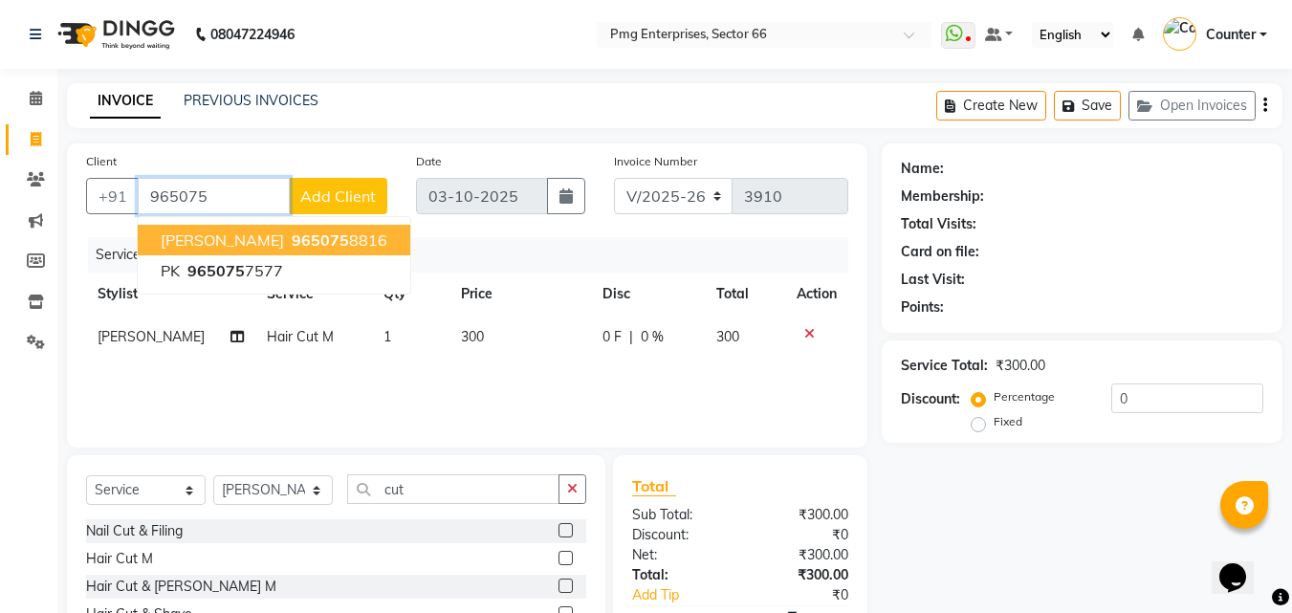
click at [292, 241] on span "965075" at bounding box center [320, 239] width 57 height 19
type input "9650758816"
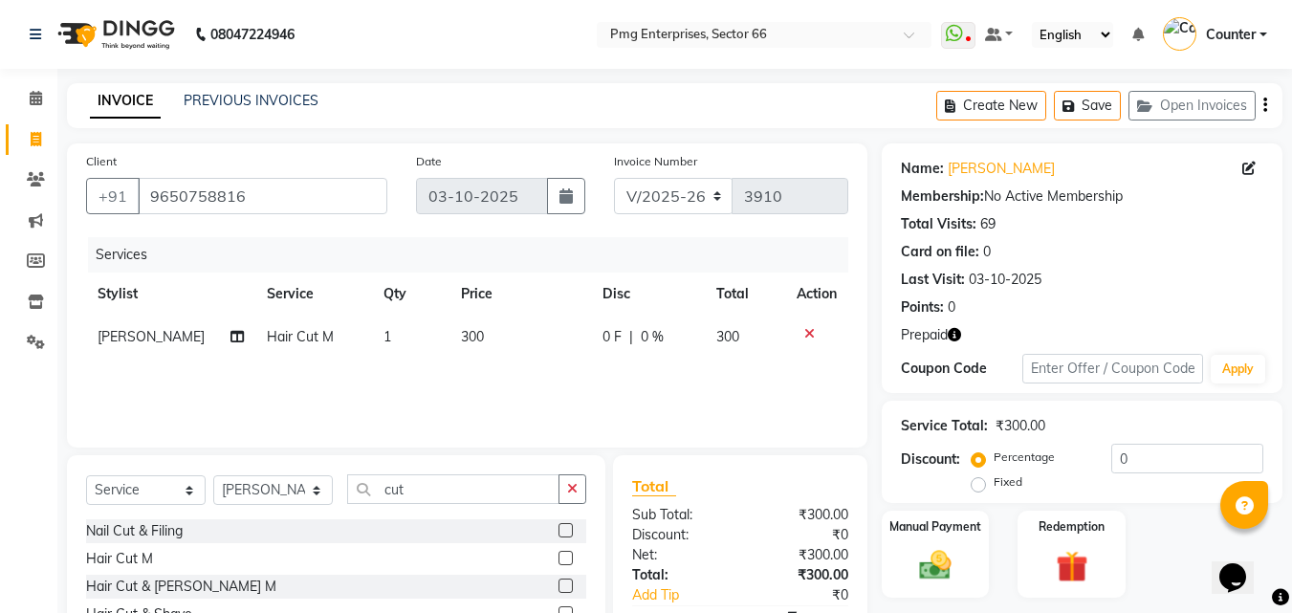
click at [959, 328] on icon "button" at bounding box center [954, 334] width 13 height 13
click at [1068, 548] on img at bounding box center [1071, 566] width 54 height 41
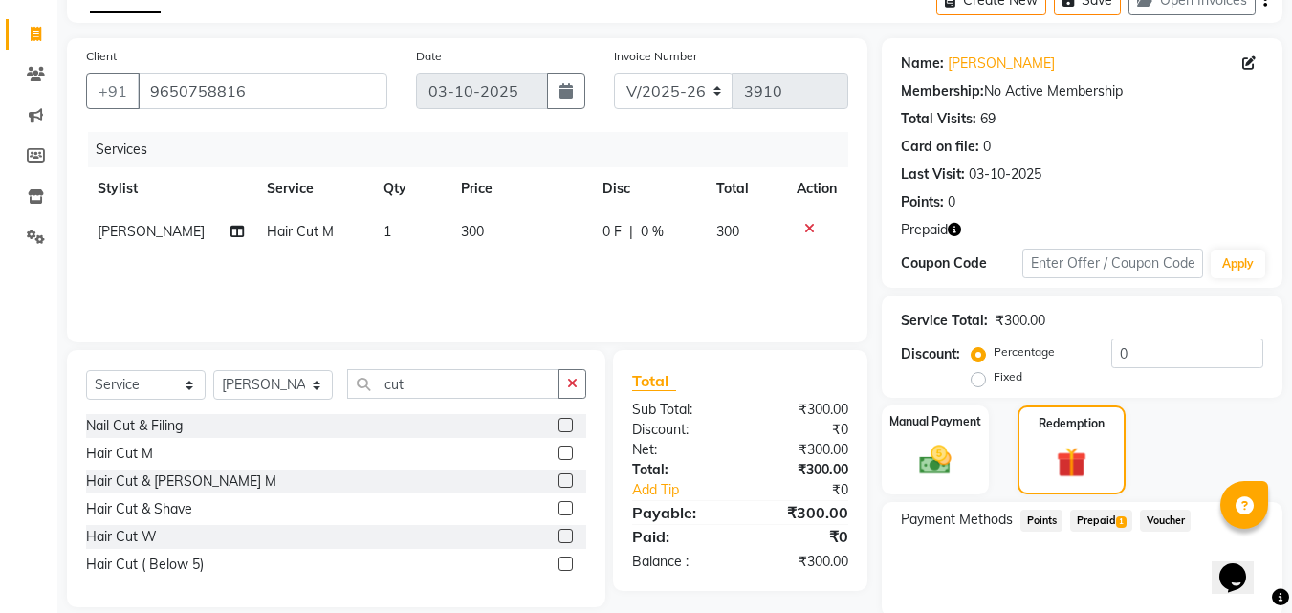
scroll to position [177, 0]
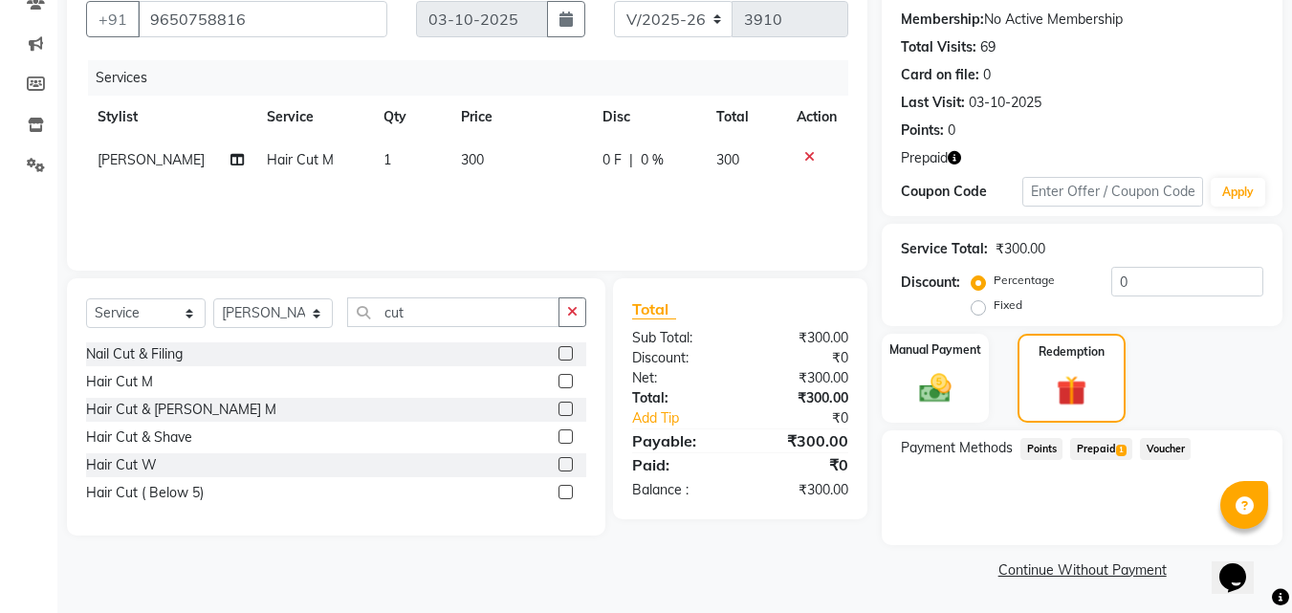
click at [1099, 438] on span "Prepaid 1" at bounding box center [1101, 449] width 62 height 22
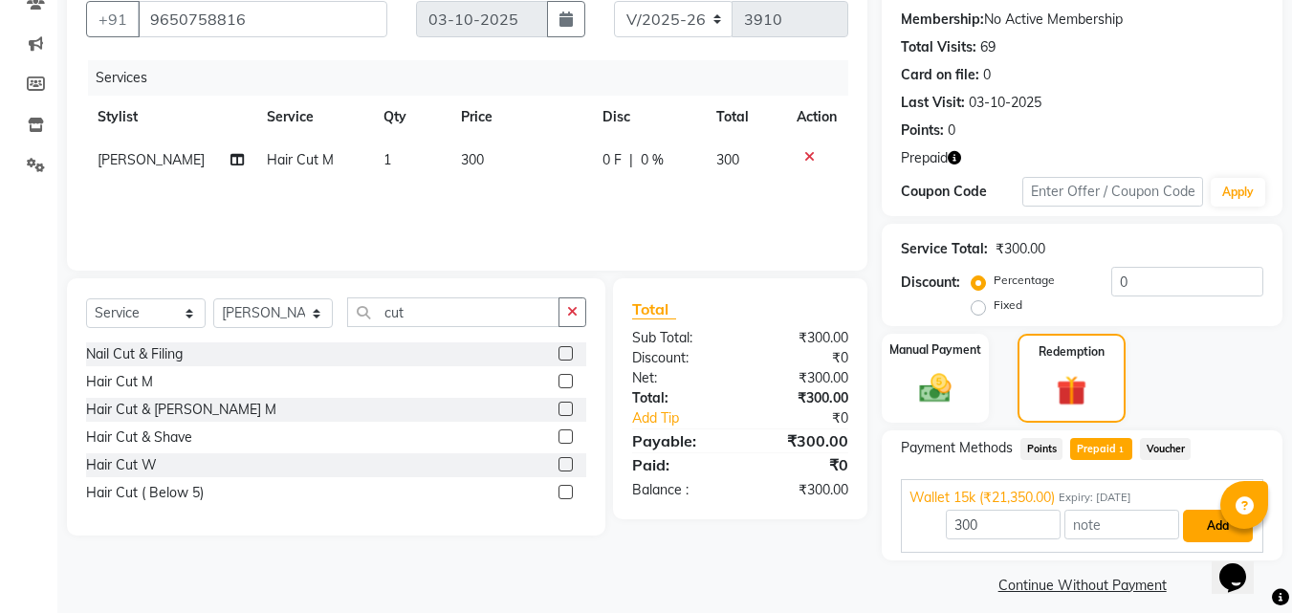
click at [1206, 523] on button "Add" at bounding box center [1218, 526] width 70 height 33
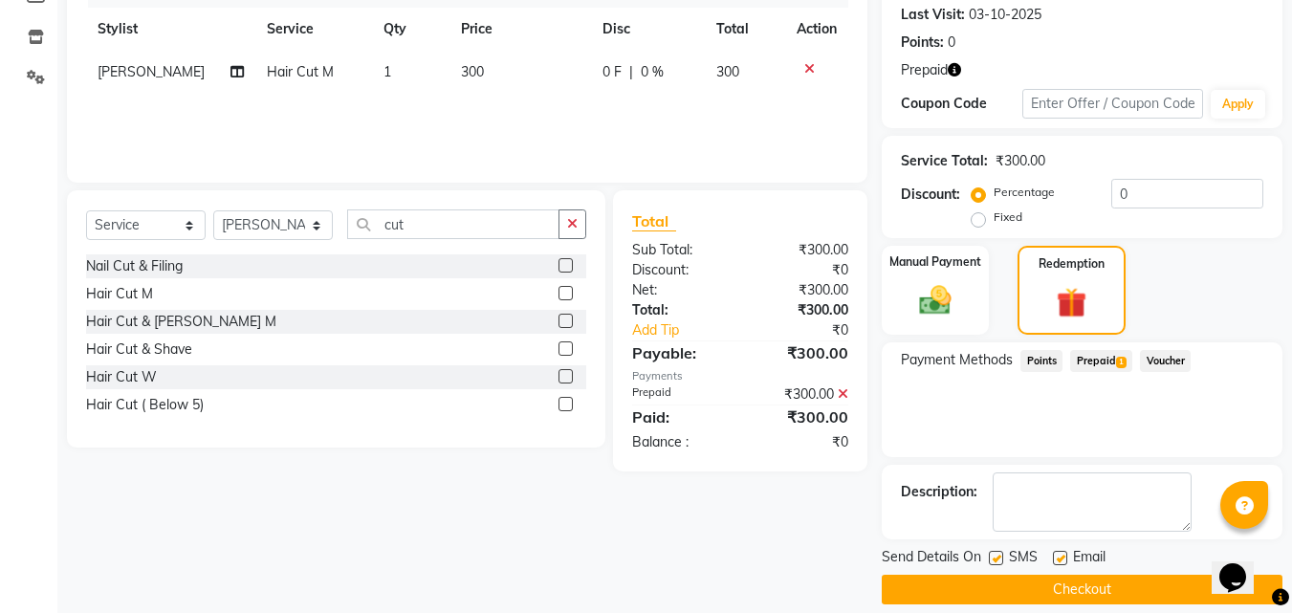
scroll to position [285, 0]
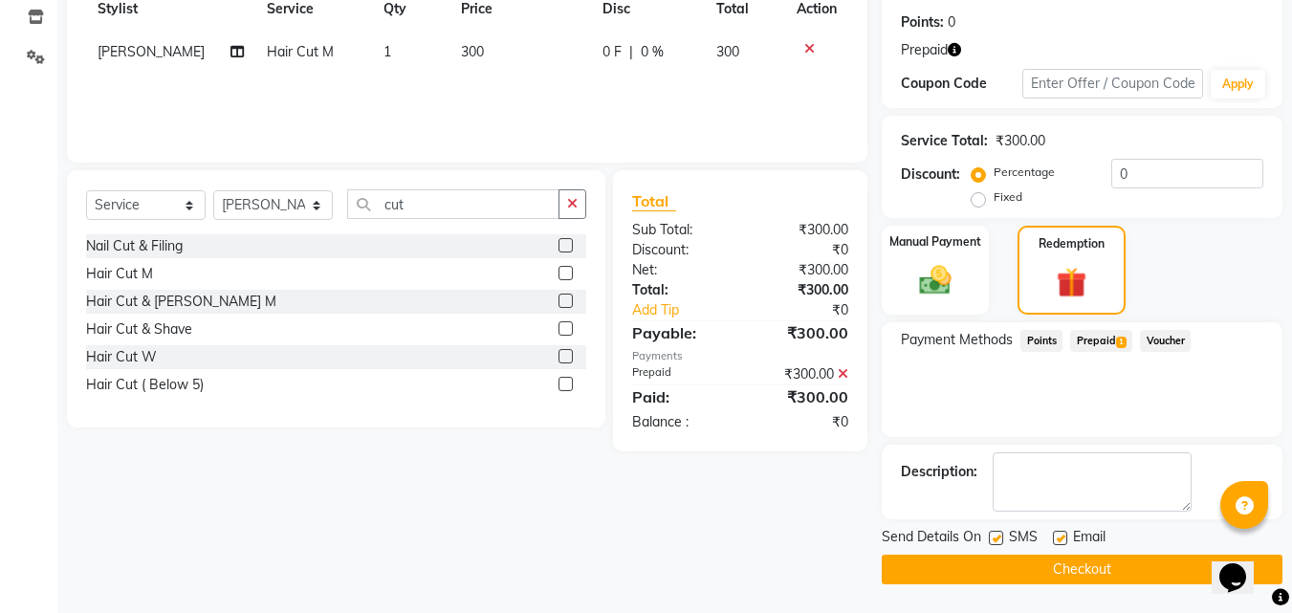
click at [1071, 568] on button "Checkout" at bounding box center [1082, 570] width 401 height 30
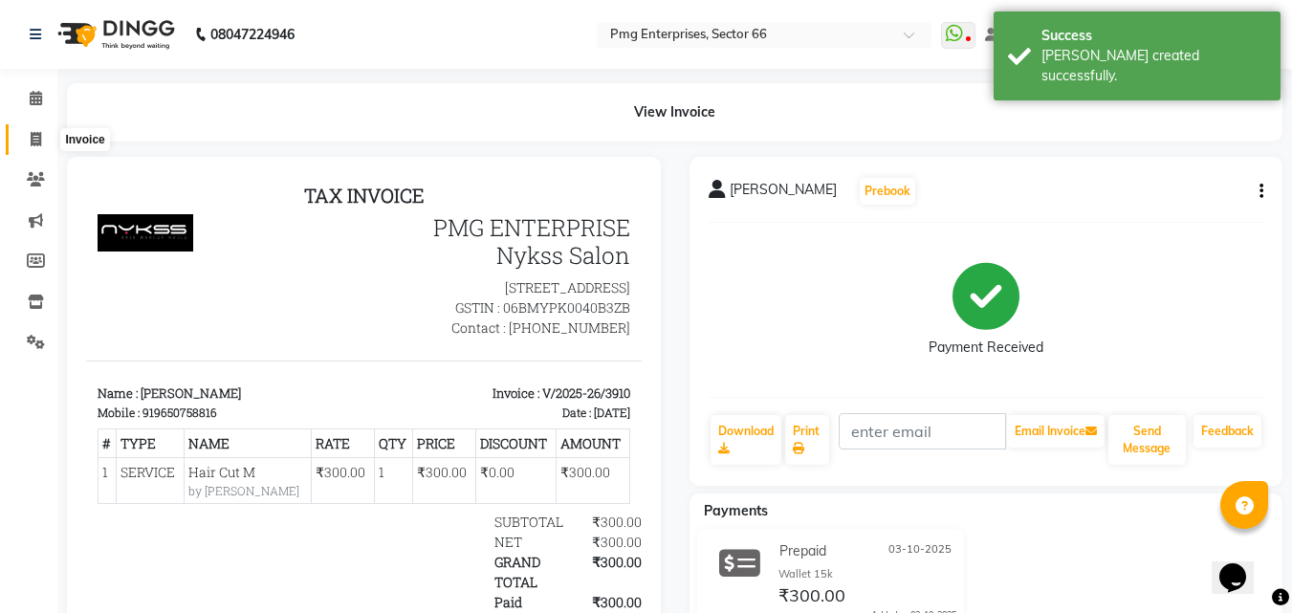
click at [37, 139] on icon at bounding box center [36, 139] width 11 height 14
select select "service"
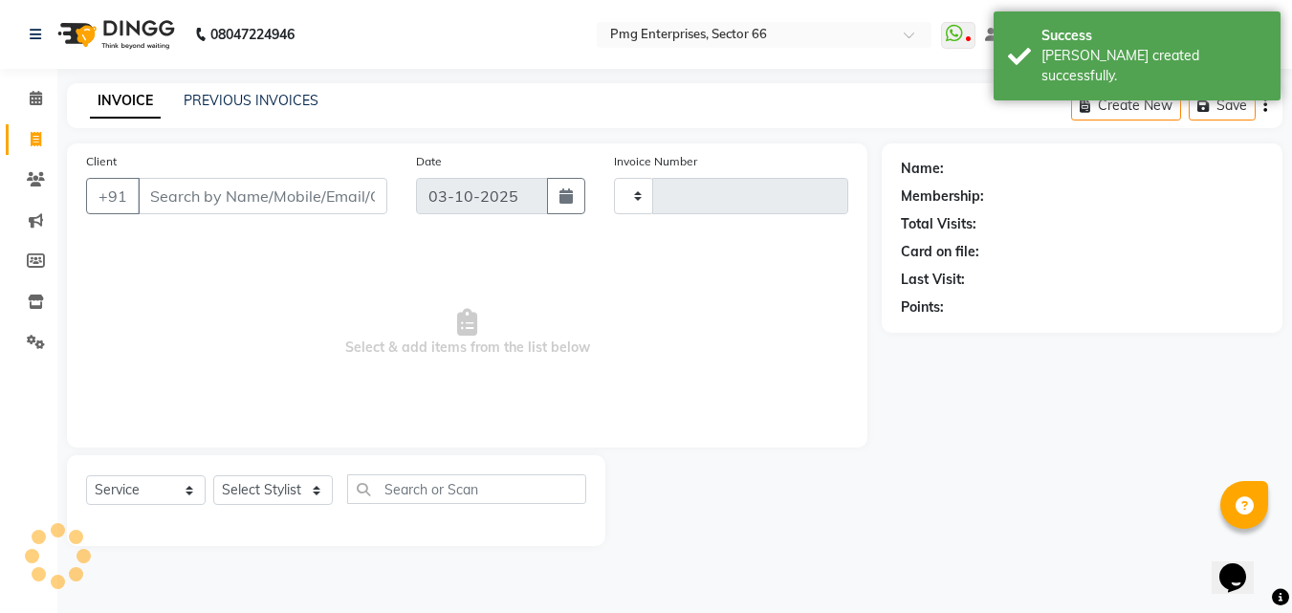
type input "3911"
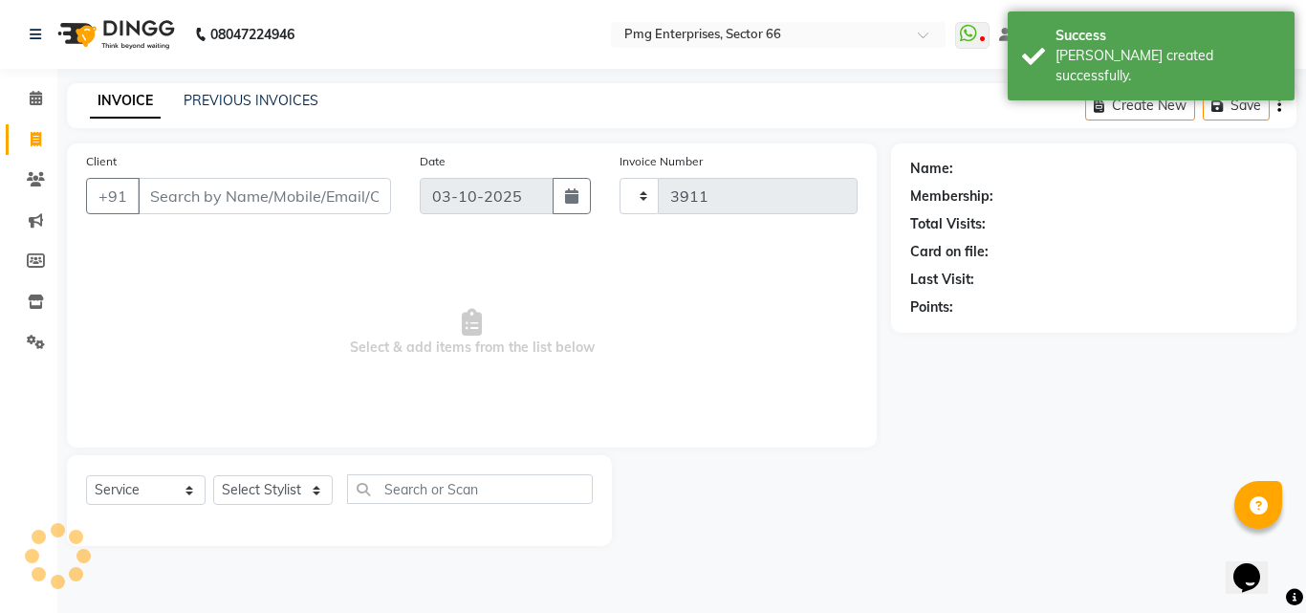
select select "889"
